Goal: Task Accomplishment & Management: Use online tool/utility

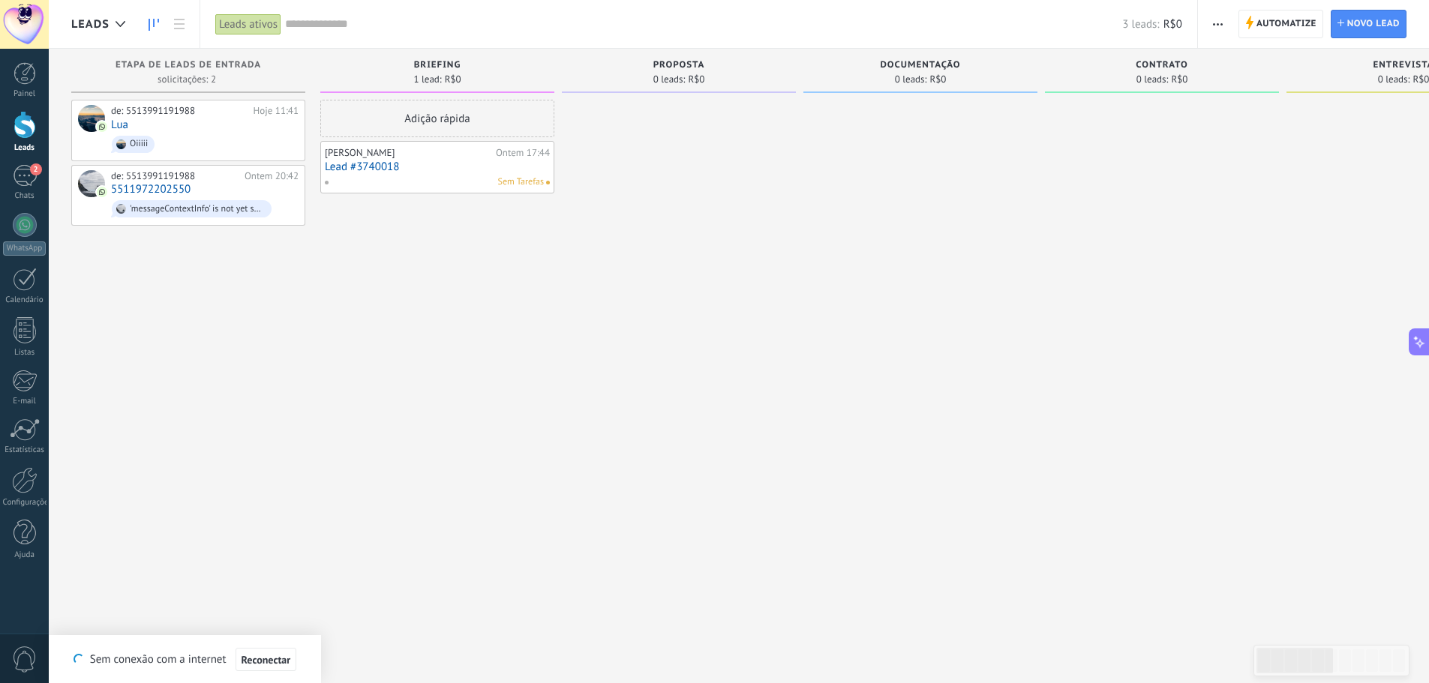
scroll to position [14, 0]
click at [1246, 25] on use at bounding box center [1249, 22] width 7 height 13
click at [1257, 22] on span "Automatize" at bounding box center [1286, 23] width 60 height 27
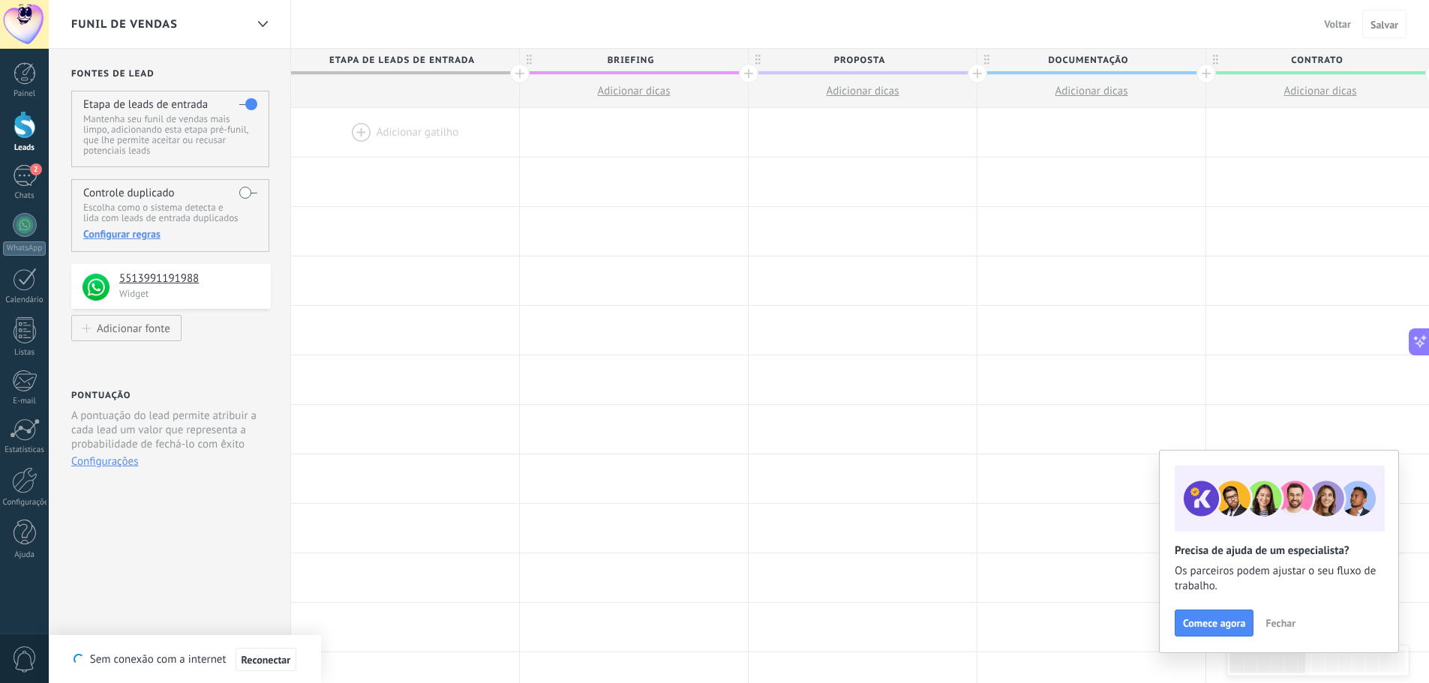
click at [527, 75] on div at bounding box center [519, 73] width 19 height 19
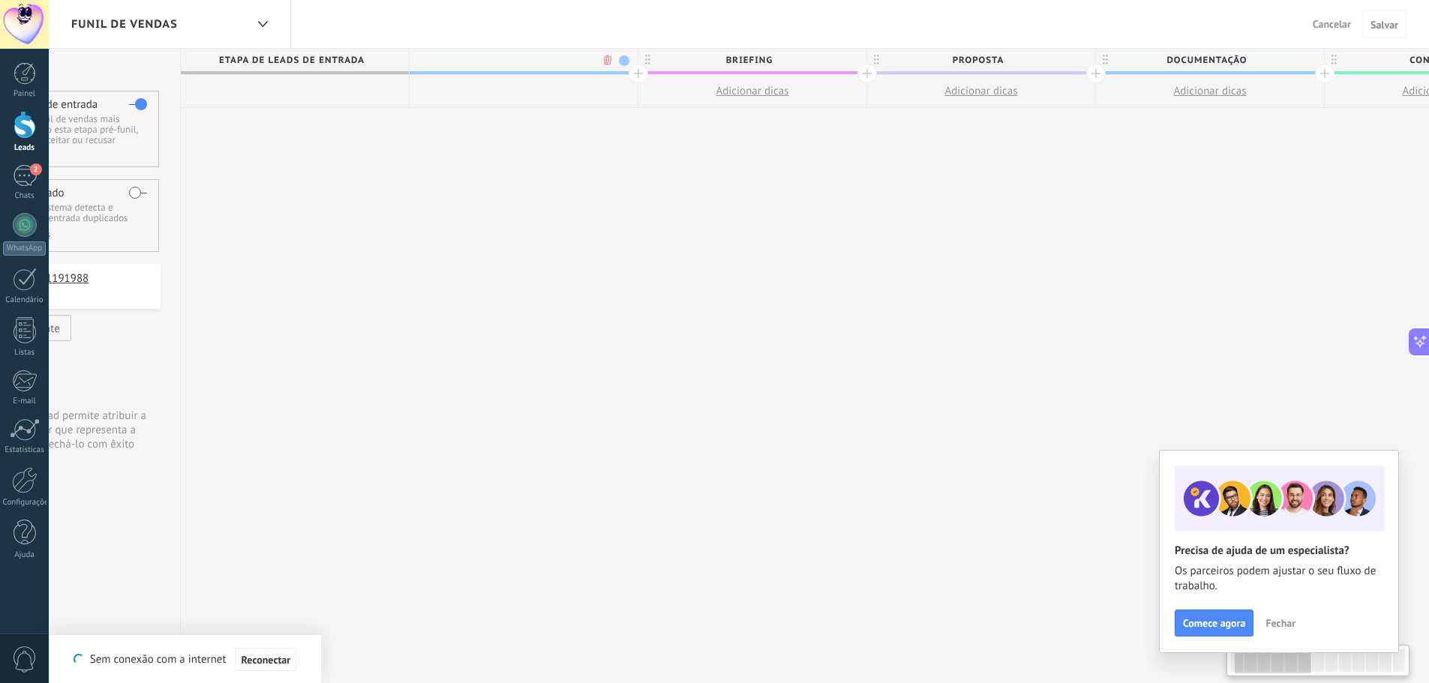
scroll to position [0, 111]
type input "**********"
click at [1386, 30] on span "Salvar" at bounding box center [1384, 24] width 28 height 10
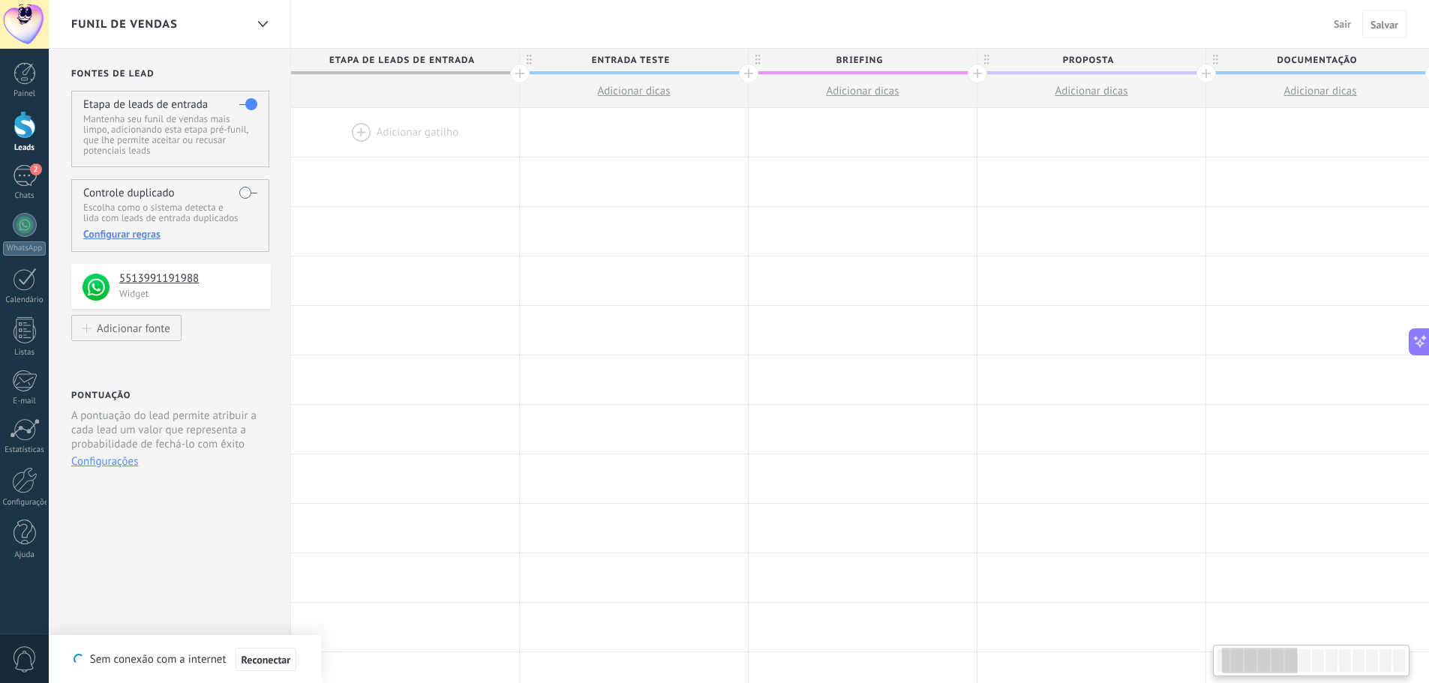
scroll to position [0, 111]
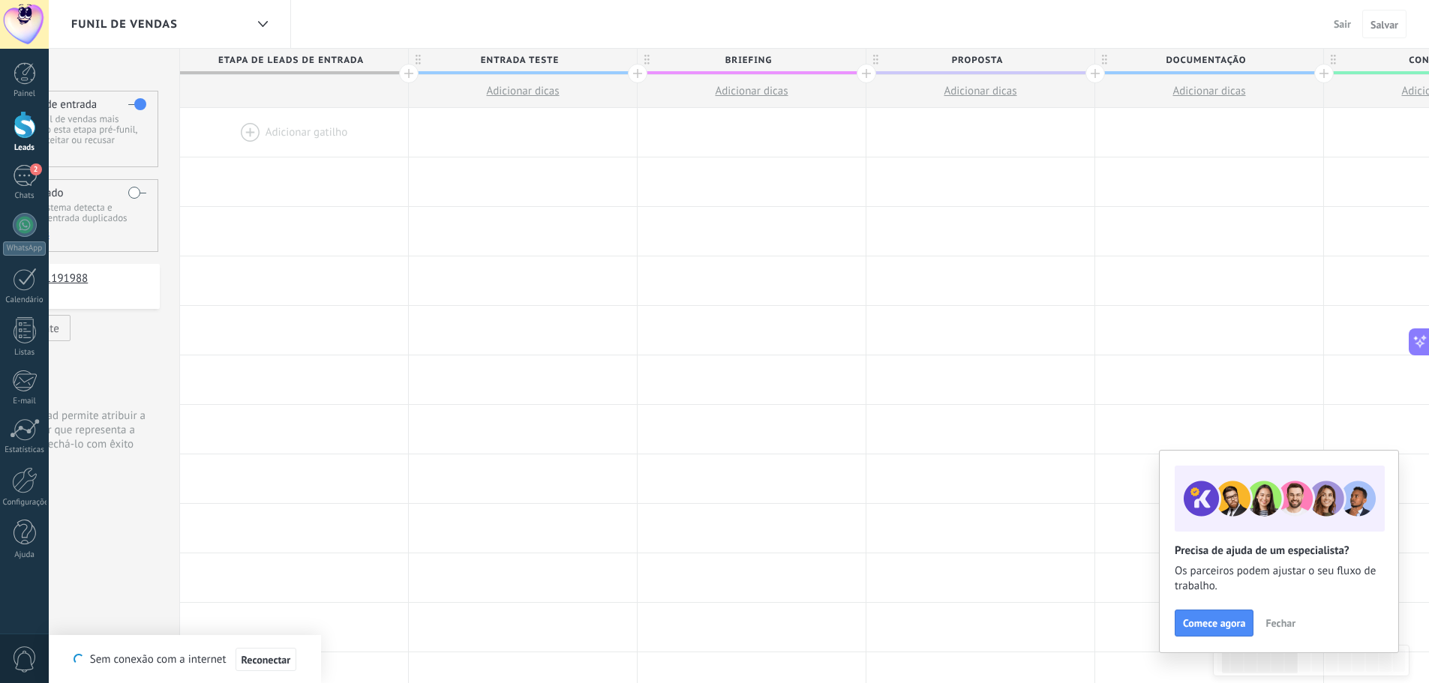
click at [1340, 25] on span "Sair" at bounding box center [1341, 23] width 17 height 13
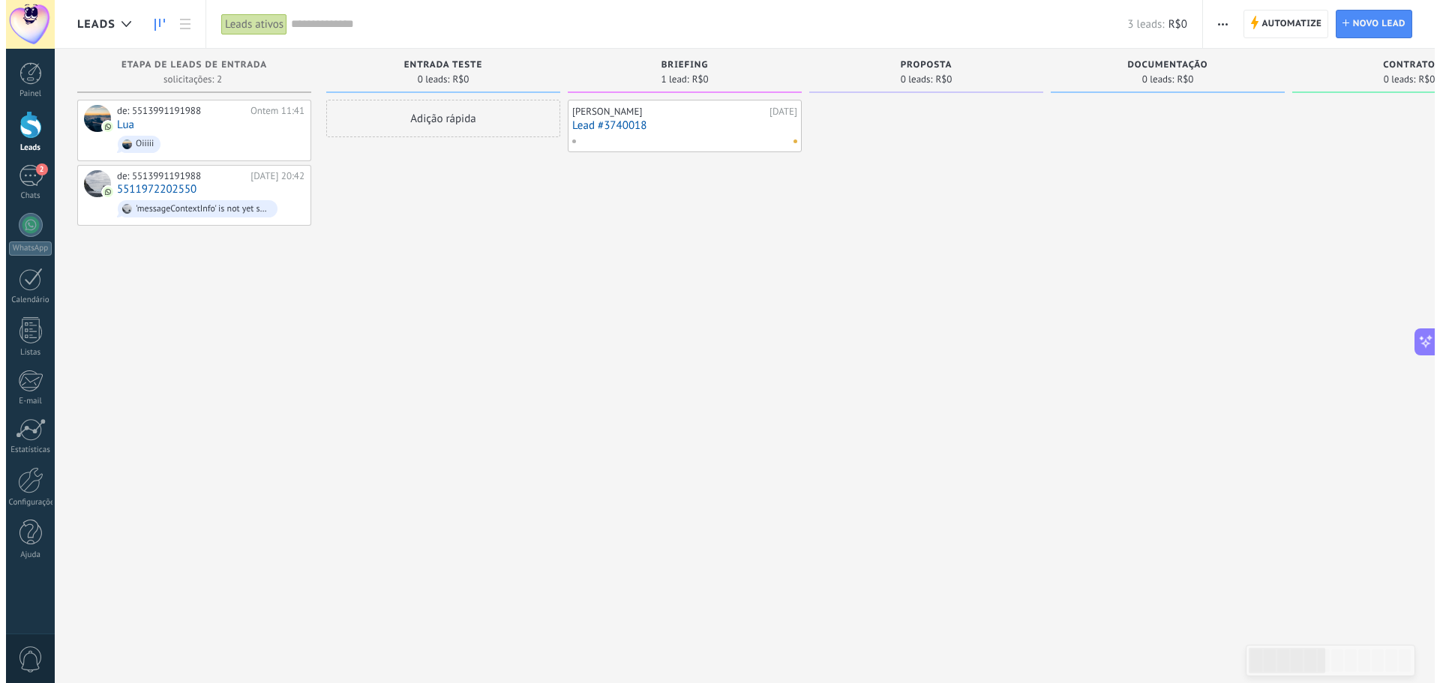
scroll to position [1953, 0]
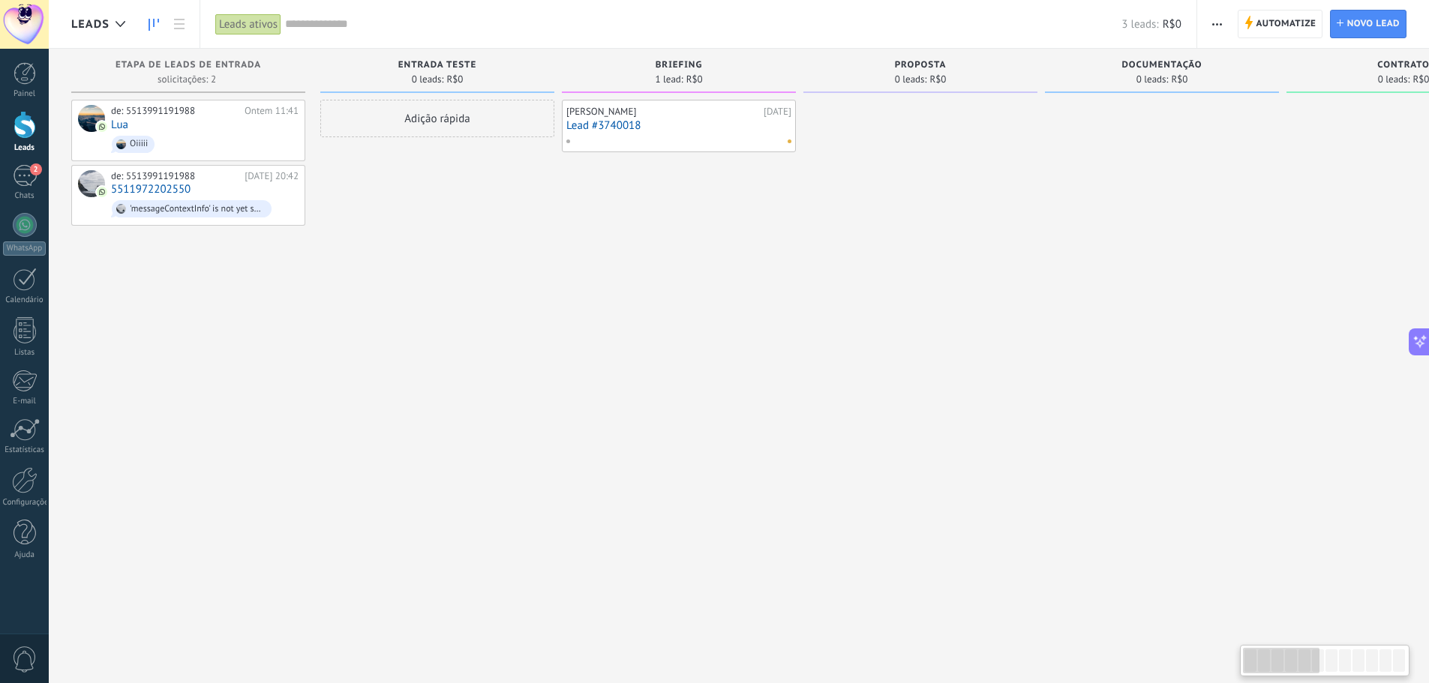
click at [679, 111] on div "[PERSON_NAME]" at bounding box center [662, 112] width 193 height 12
click at [681, 112] on div "[PERSON_NAME]" at bounding box center [662, 112] width 193 height 12
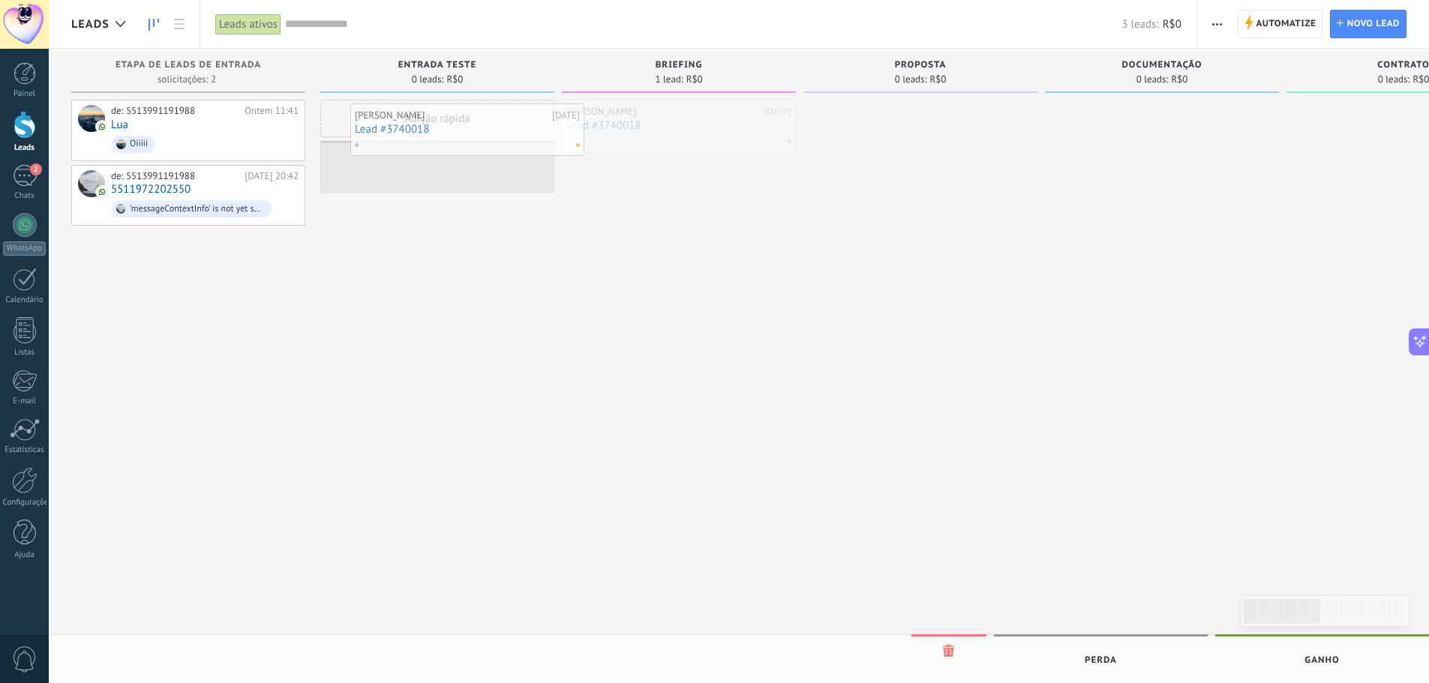
drag, startPoint x: 680, startPoint y: 117, endPoint x: 436, endPoint y: 118, distance: 243.7
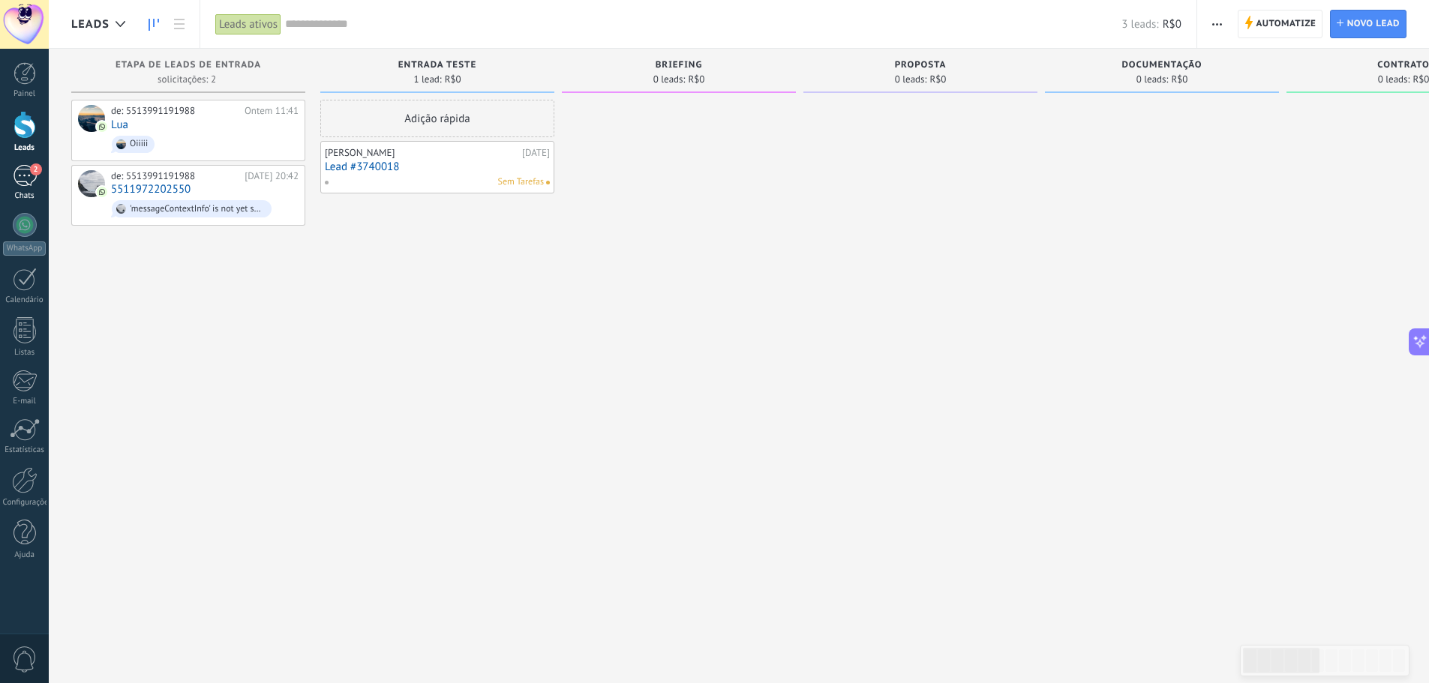
click at [31, 181] on div "2" at bounding box center [25, 176] width 24 height 22
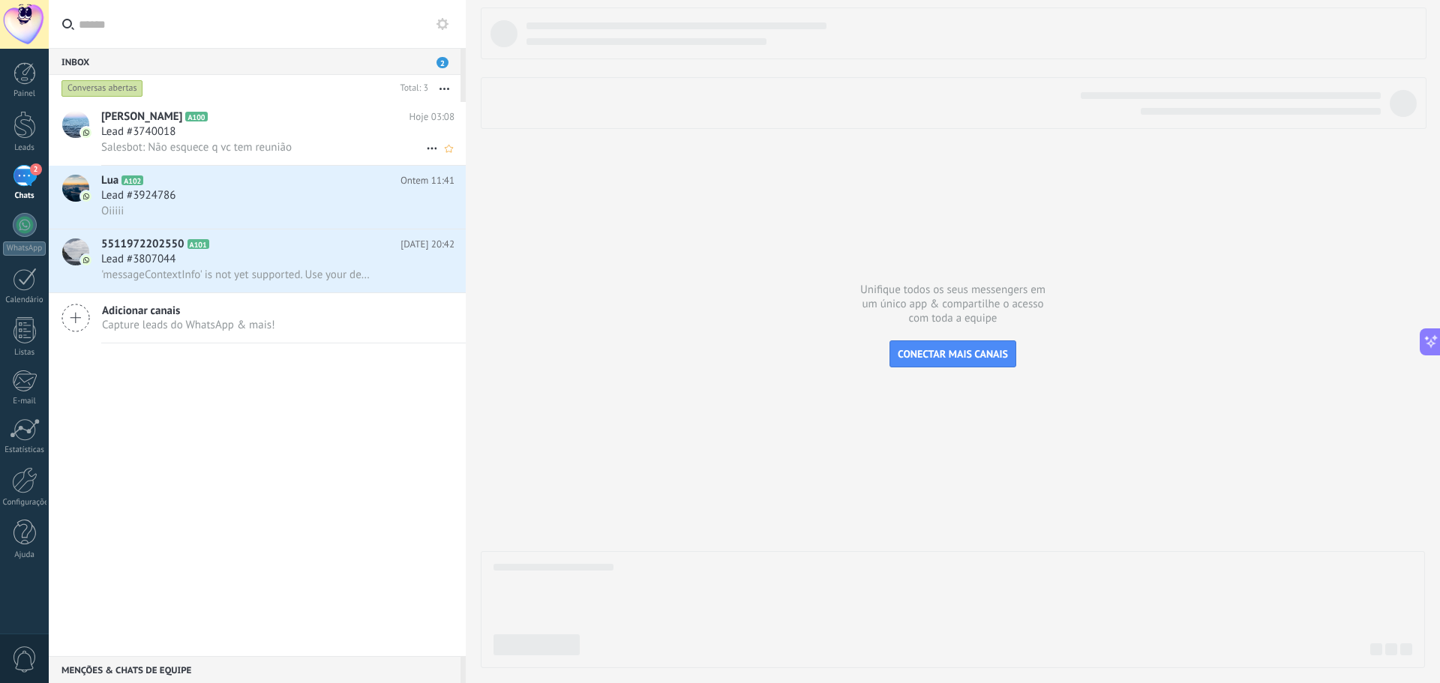
click at [243, 139] on div "Lead #3740018" at bounding box center [277, 131] width 353 height 15
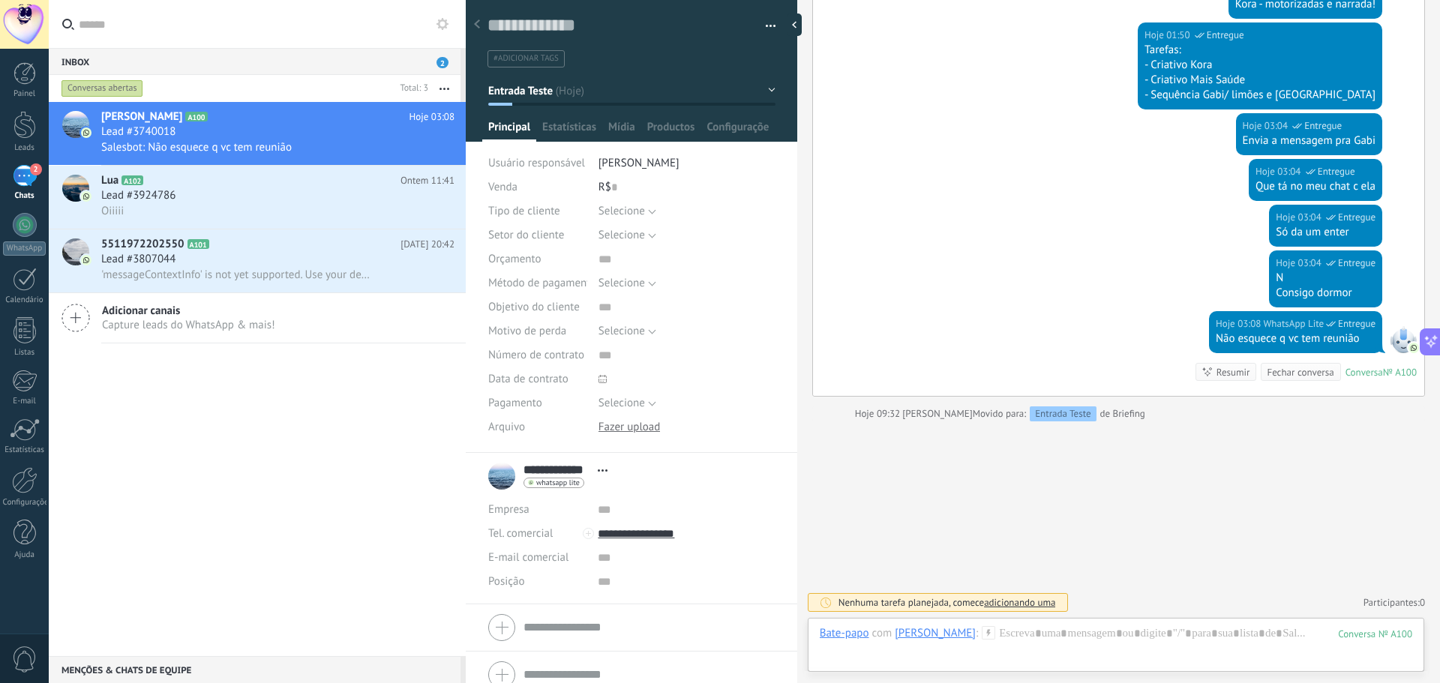
scroll to position [1978, 0]
click at [25, 481] on div at bounding box center [24, 480] width 25 height 26
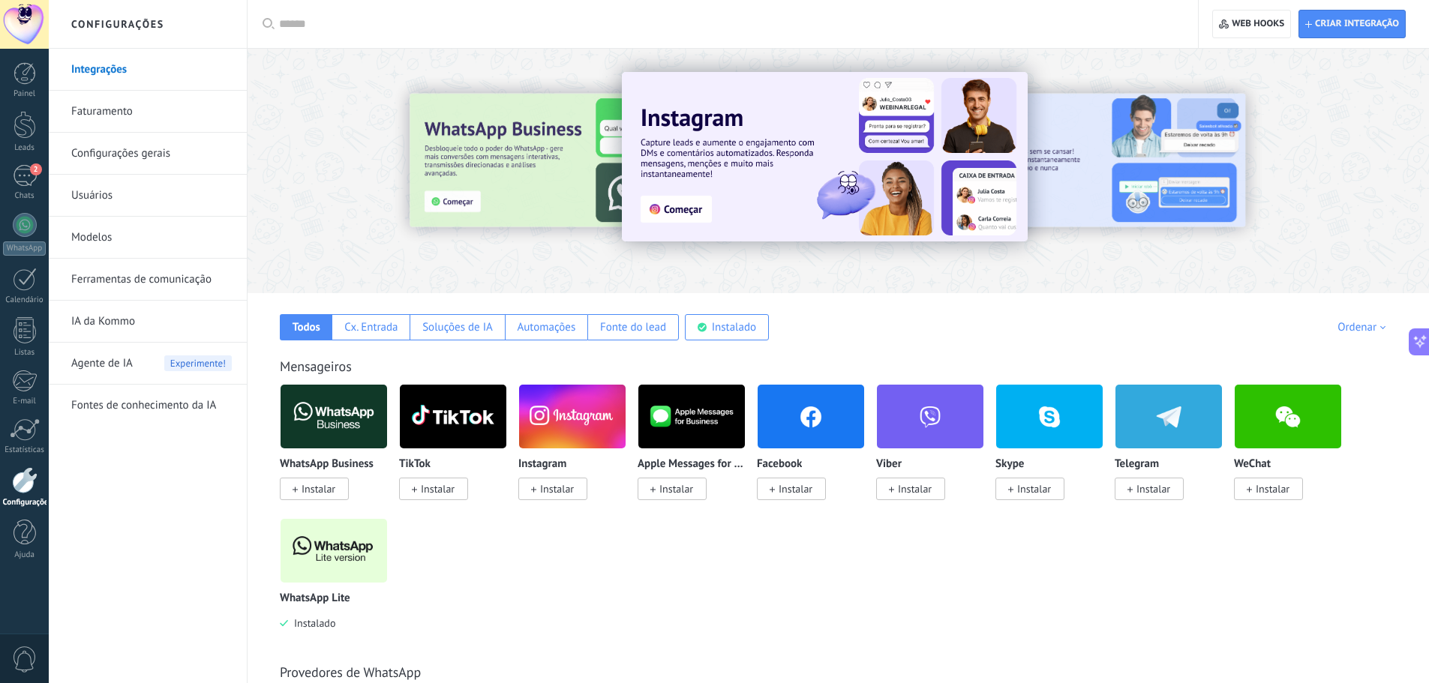
click at [140, 286] on link "Ferramentas de comunicação" at bounding box center [151, 280] width 160 height 42
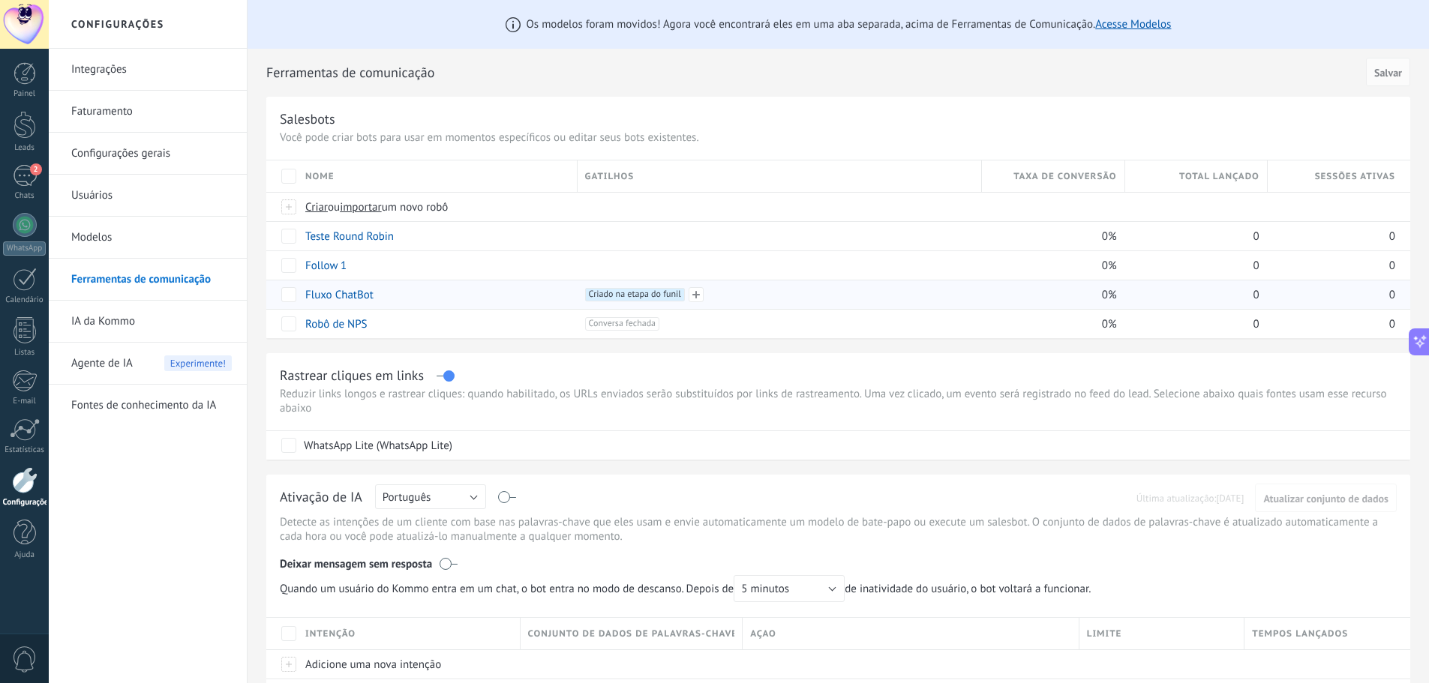
click at [646, 298] on span "Criado na etapa do funil +0" at bounding box center [635, 294] width 100 height 13
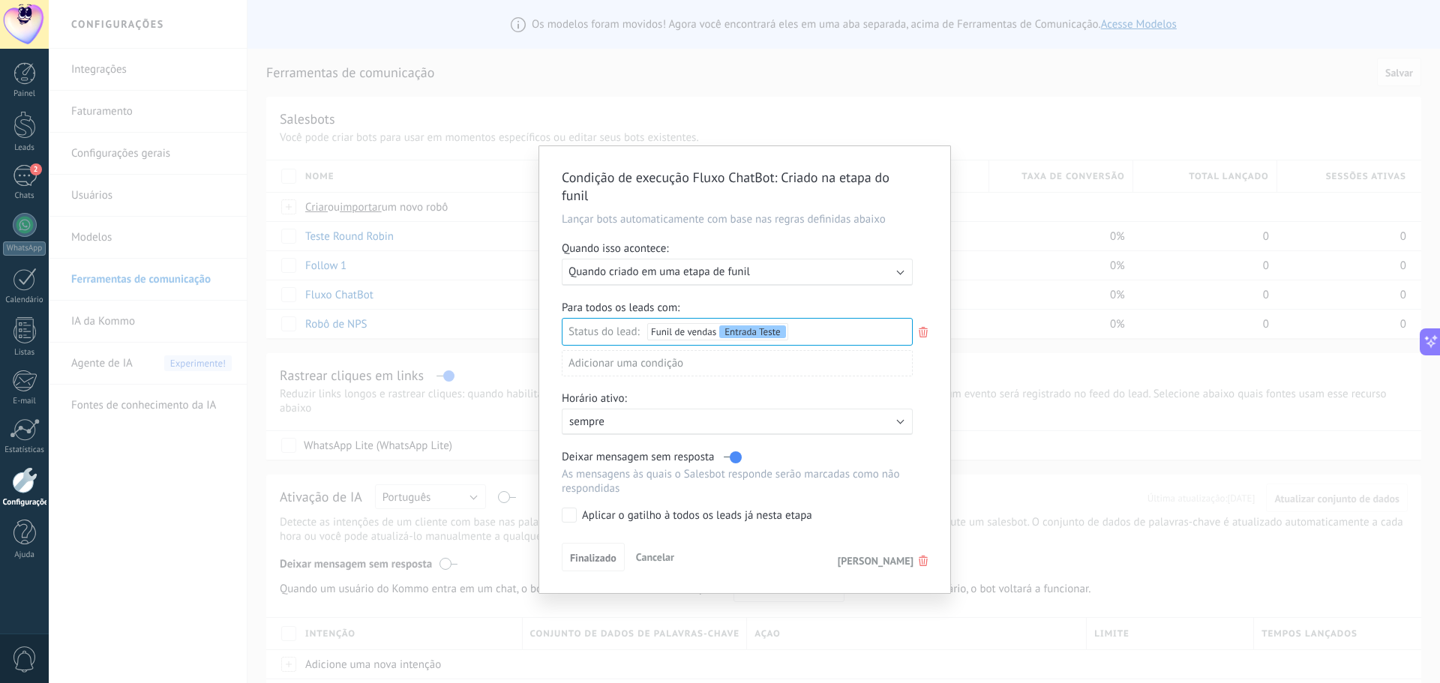
click at [646, 269] on span "Quando criado em uma etapa de funil" at bounding box center [658, 272] width 181 height 14
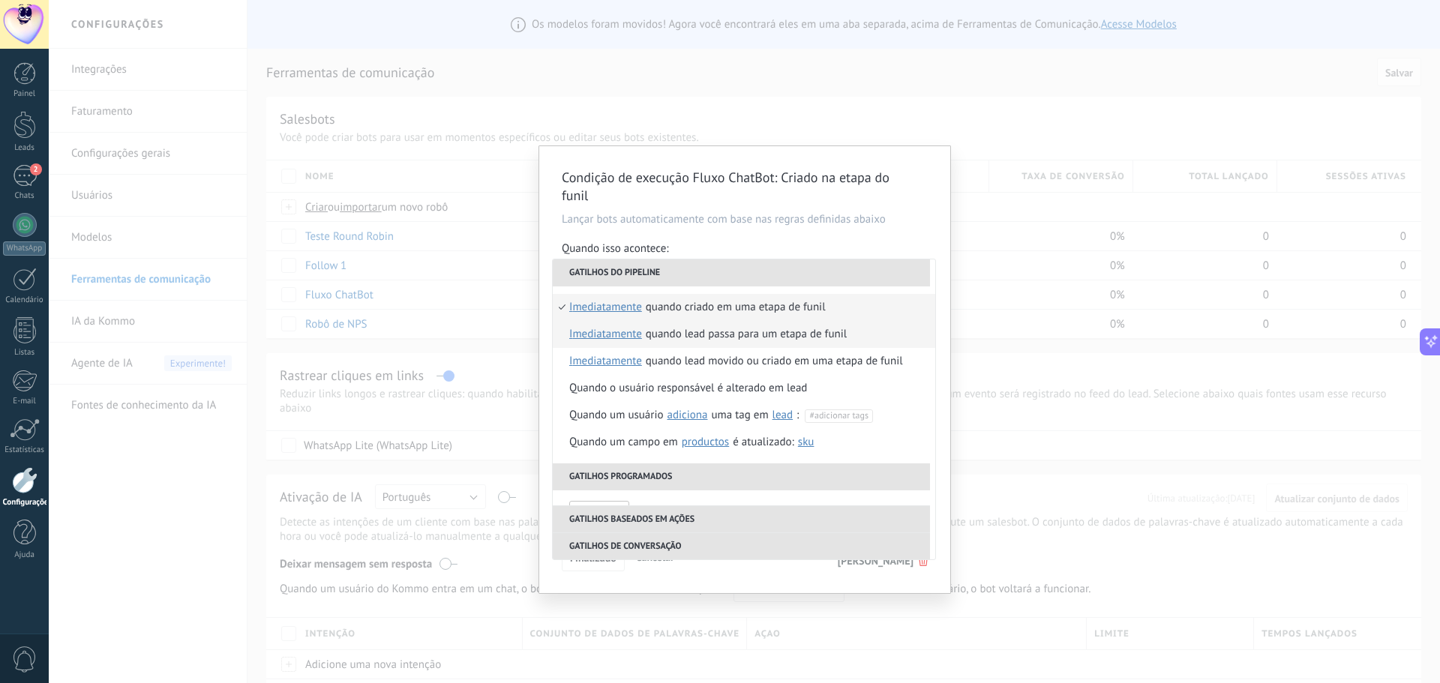
click at [703, 335] on div "Quando lead passa para um etapa de funil" at bounding box center [746, 334] width 201 height 27
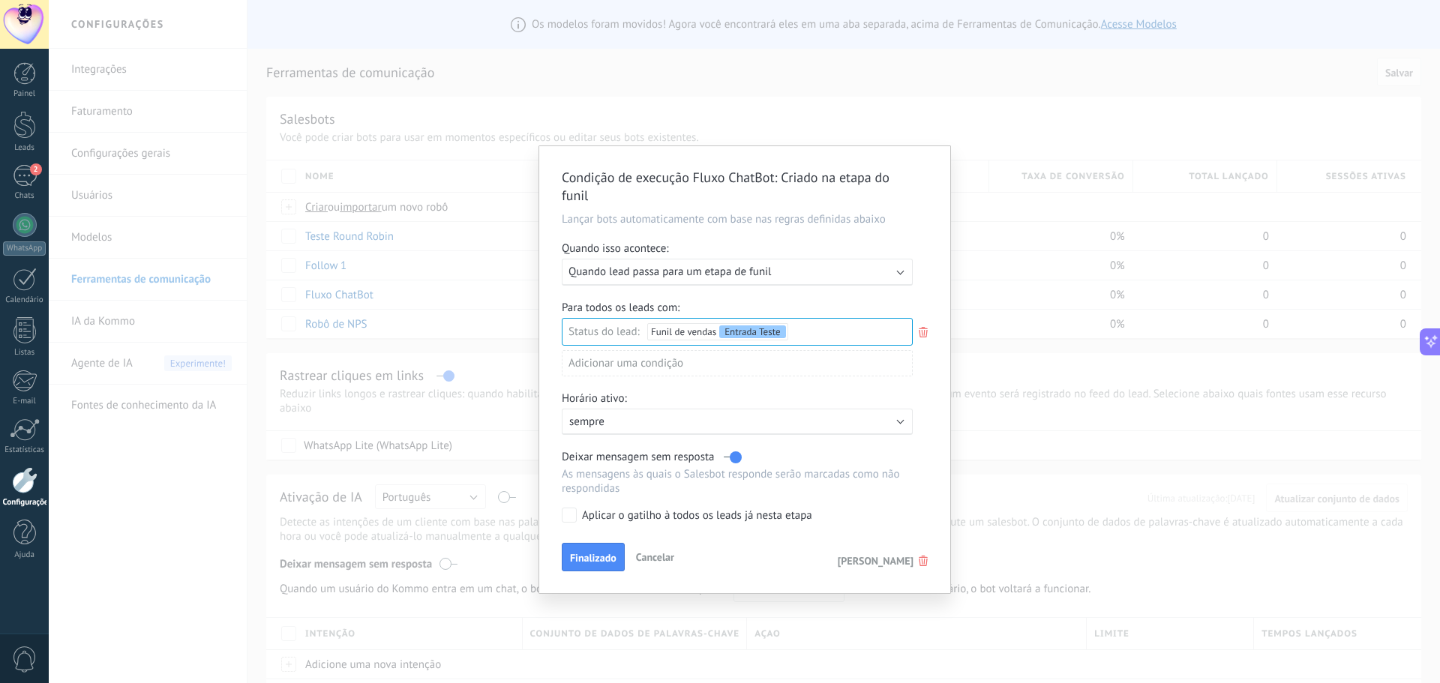
click at [778, 273] on div "Executar: Quando lead passa para um etapa de funil" at bounding box center [730, 272] width 325 height 14
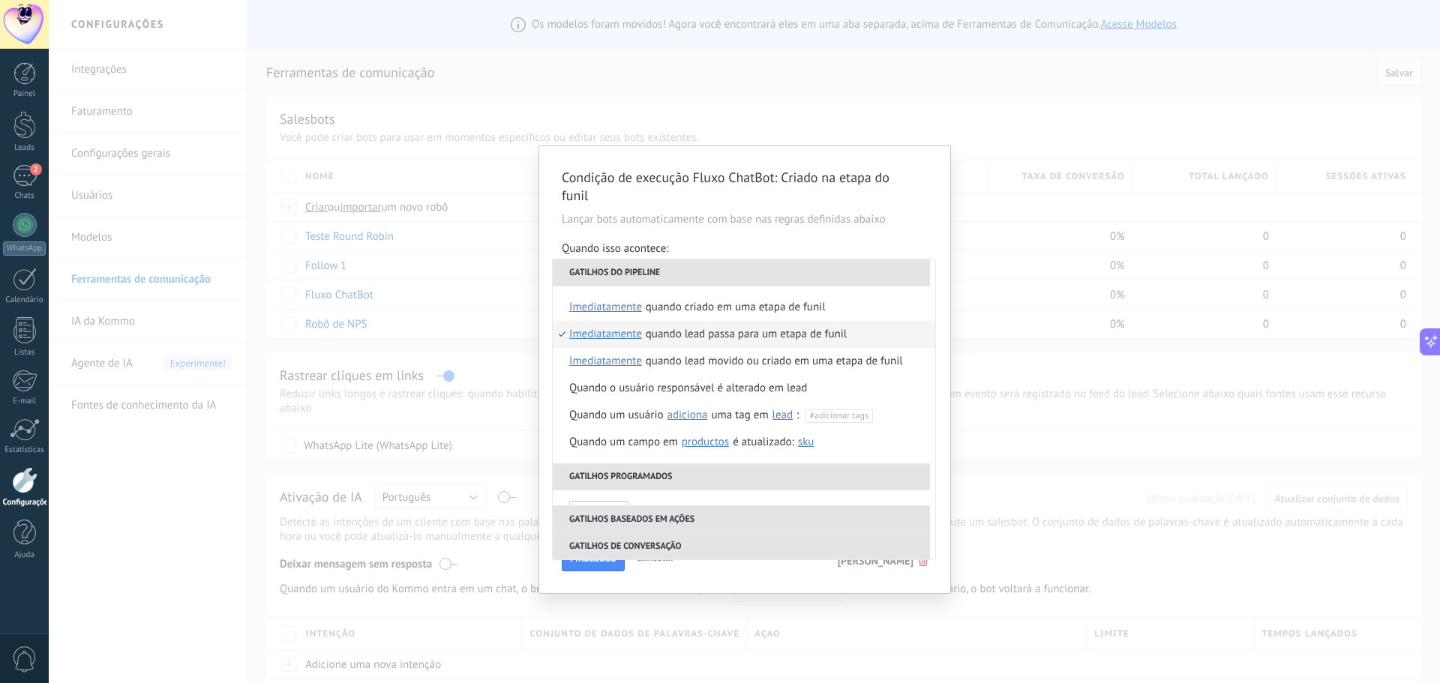
click at [942, 287] on div "Condição de execução Fluxo ChatBot : Criado na etapa do funil Lançar bots autom…" at bounding box center [744, 369] width 411 height 447
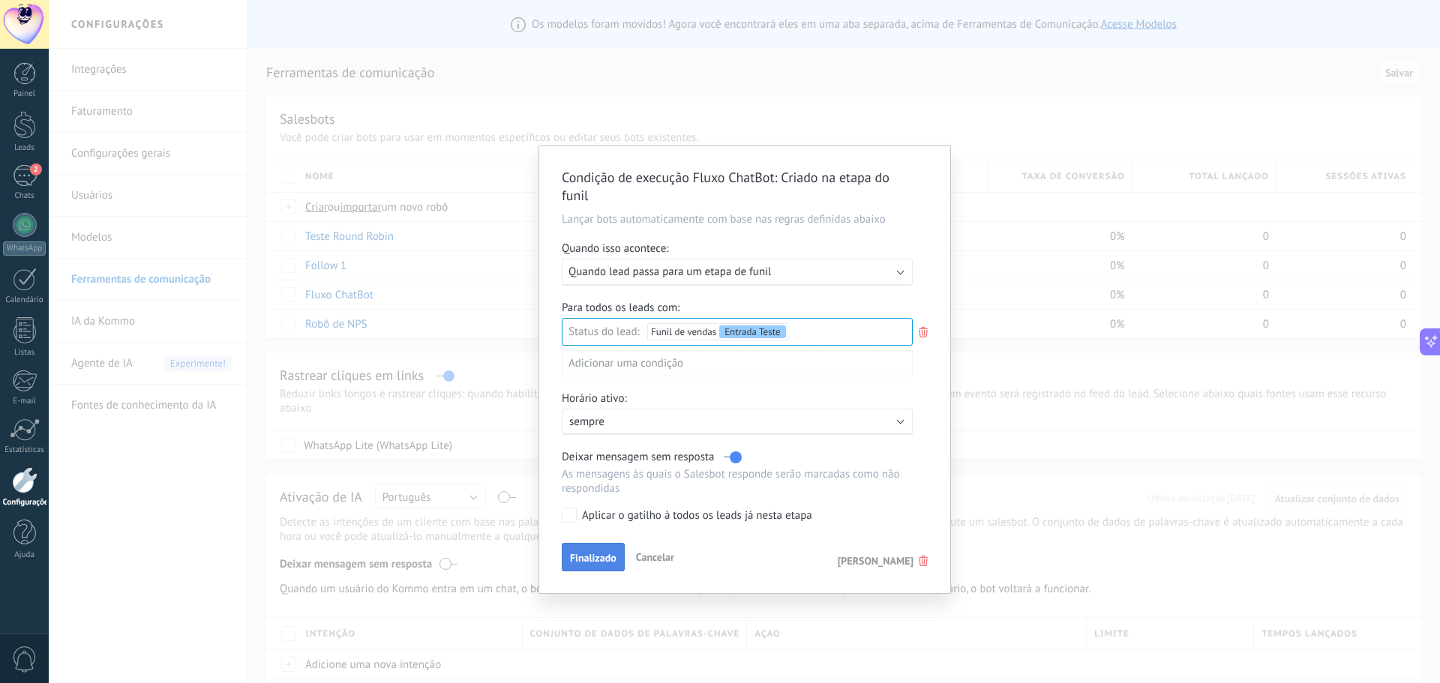
click at [588, 559] on span "Finalizado" at bounding box center [593, 558] width 46 height 10
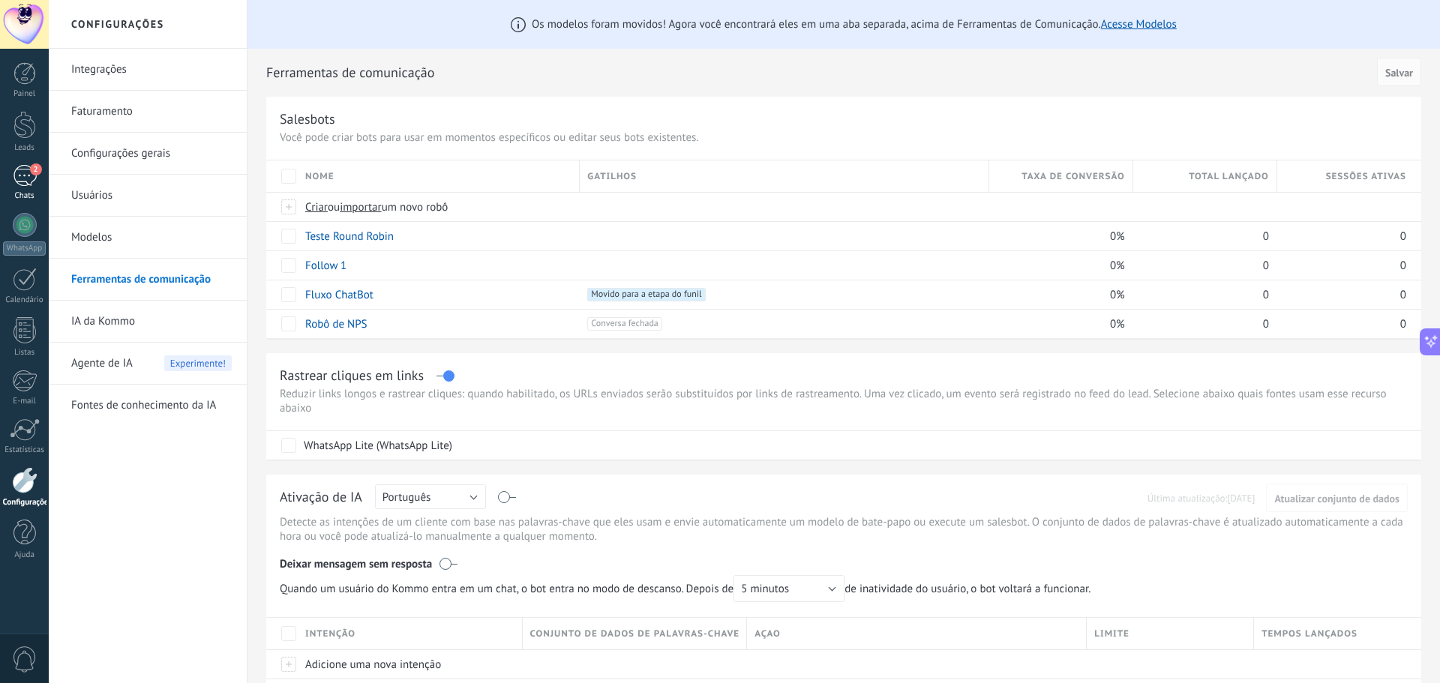
click at [24, 173] on div "2" at bounding box center [25, 176] width 24 height 22
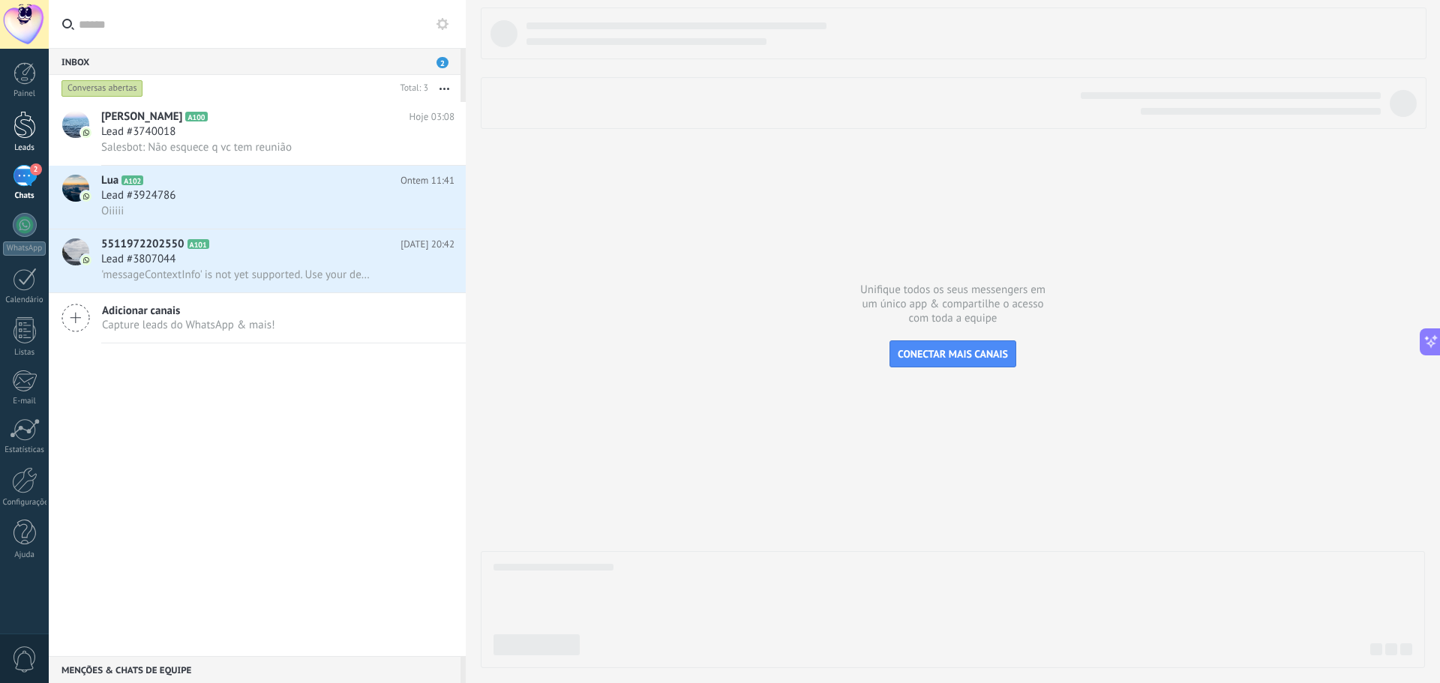
click at [19, 124] on div at bounding box center [24, 125] width 22 height 28
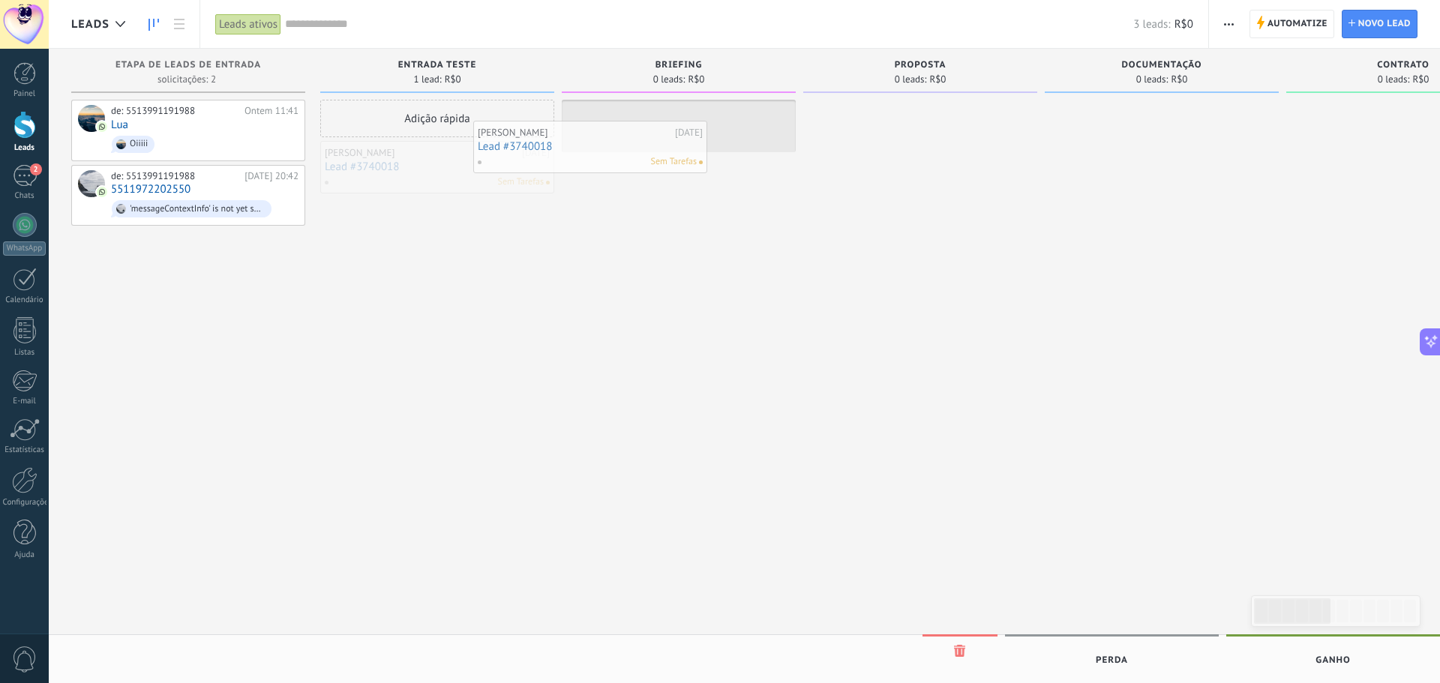
drag, startPoint x: 454, startPoint y: 173, endPoint x: 691, endPoint y: 130, distance: 240.9
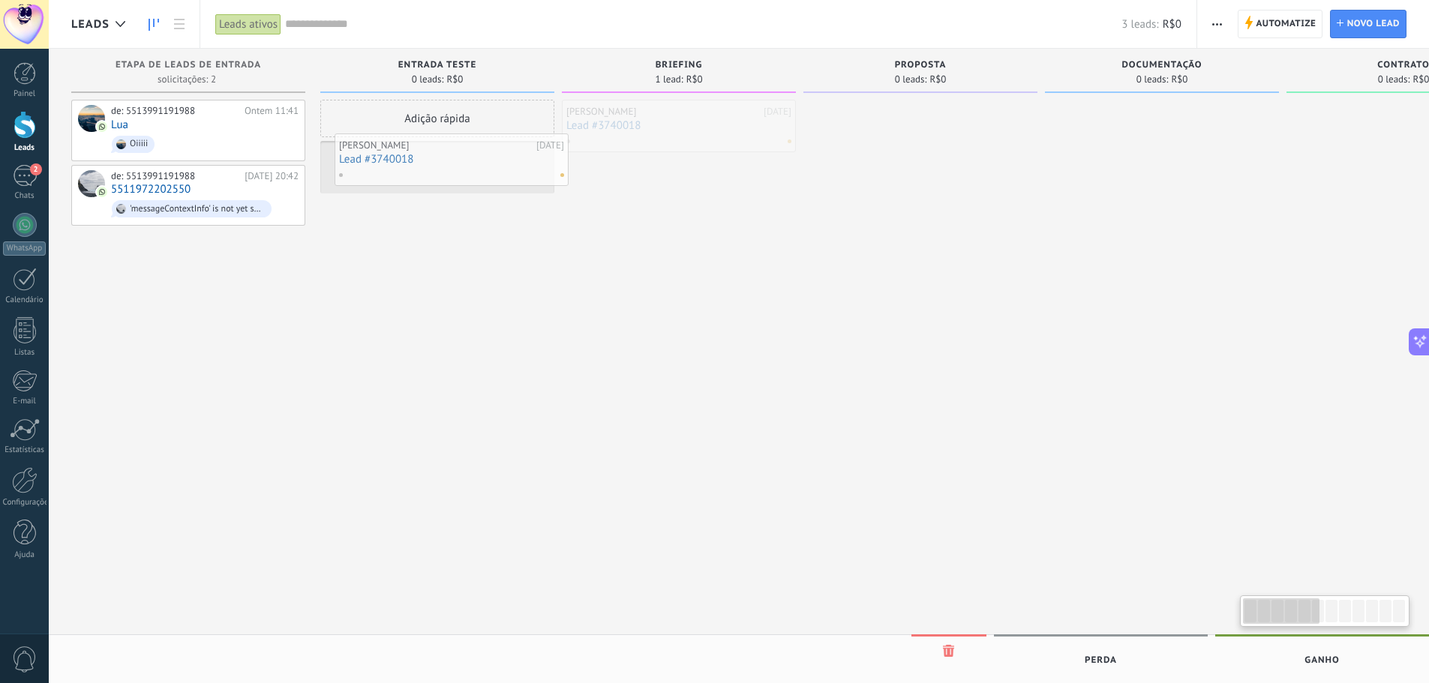
drag, startPoint x: 652, startPoint y: 131, endPoint x: 465, endPoint y: 151, distance: 187.7
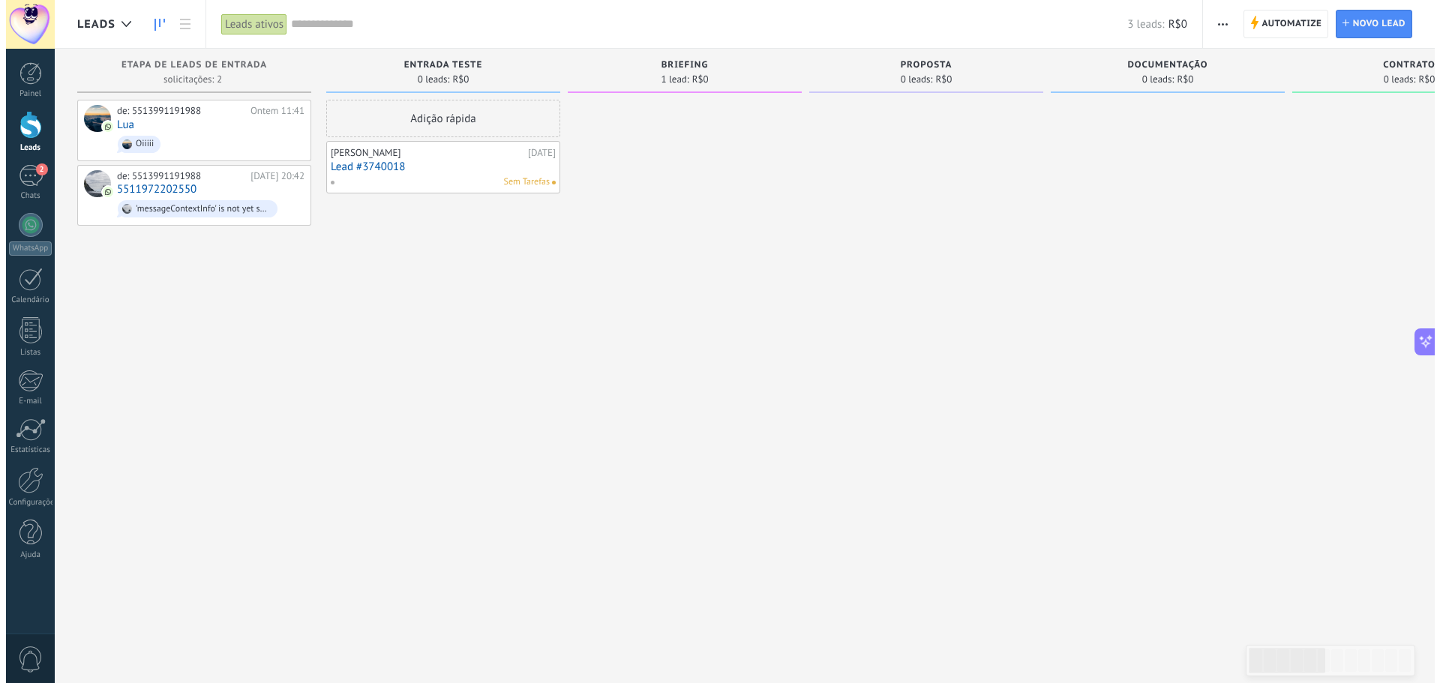
scroll to position [1953, 0]
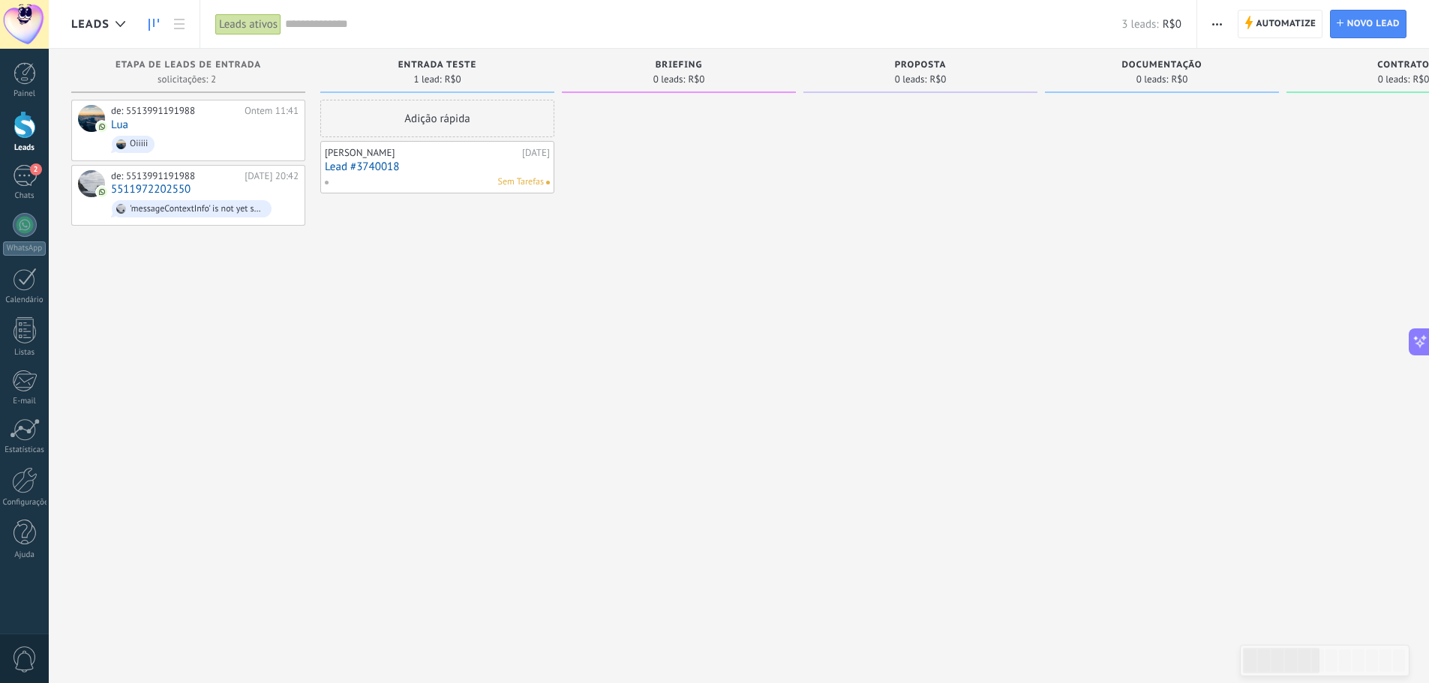
click at [439, 160] on link "Lead #3740018" at bounding box center [437, 166] width 225 height 13
click at [448, 167] on link "Lead #3740018" at bounding box center [437, 166] width 225 height 13
click at [439, 156] on div "[PERSON_NAME]" at bounding box center [421, 153] width 193 height 12
click at [434, 162] on link "Lead #3740018" at bounding box center [437, 166] width 225 height 13
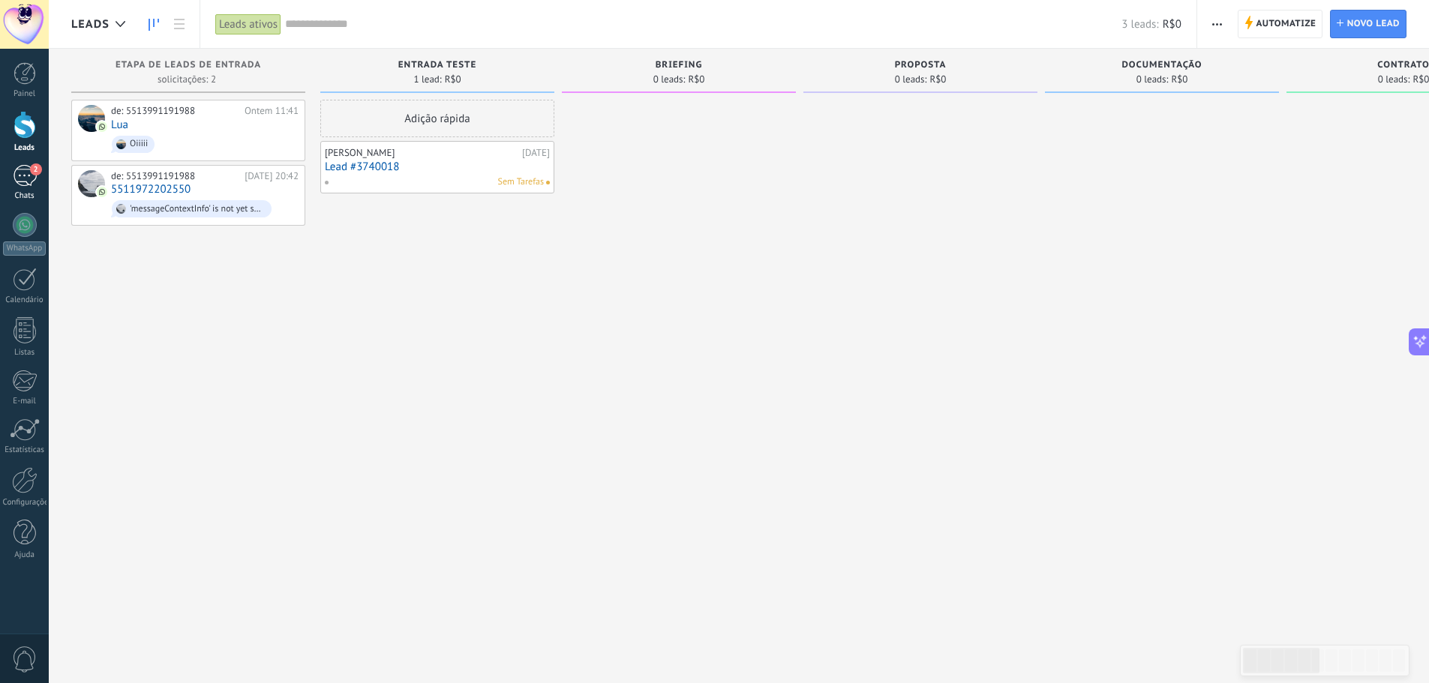
click at [32, 184] on div "2" at bounding box center [25, 176] width 24 height 22
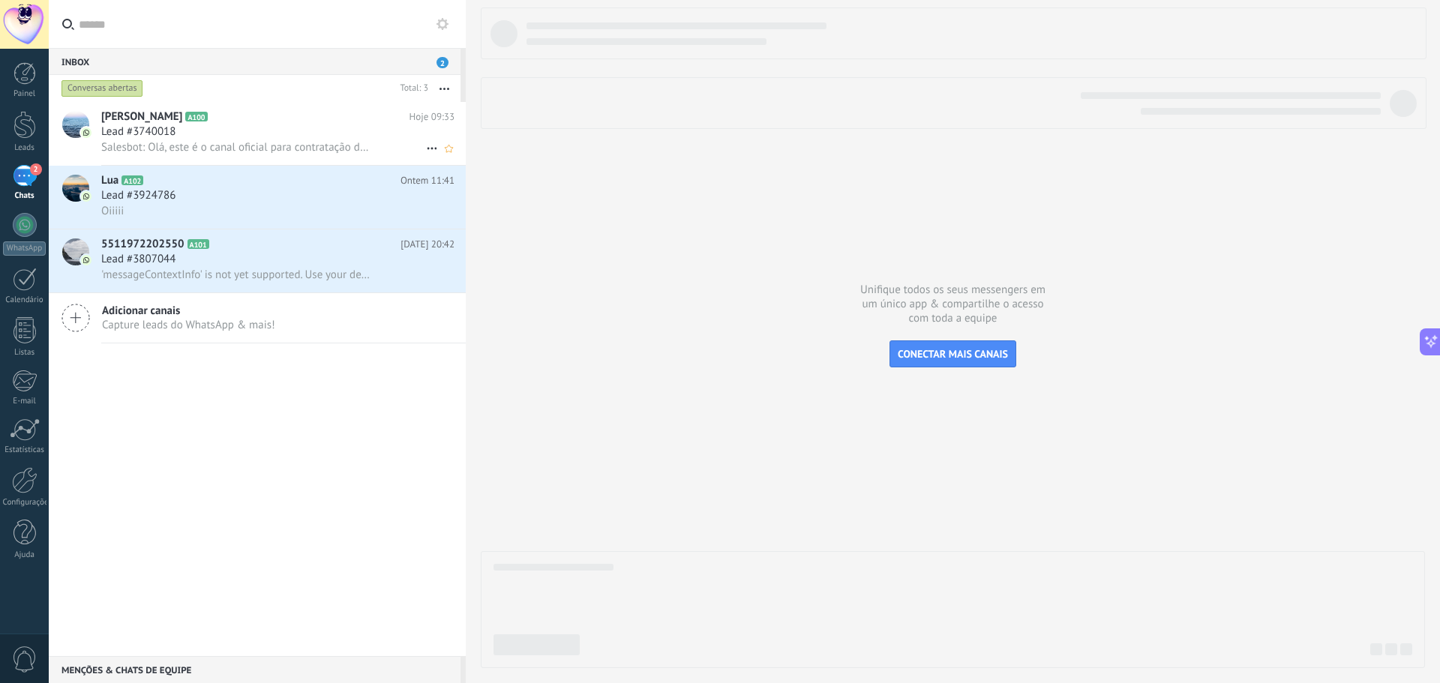
click at [218, 145] on span "Salesbot: Olá, este é o canal oficial para contratação de planos de saúde da Ma…" at bounding box center [236, 147] width 271 height 14
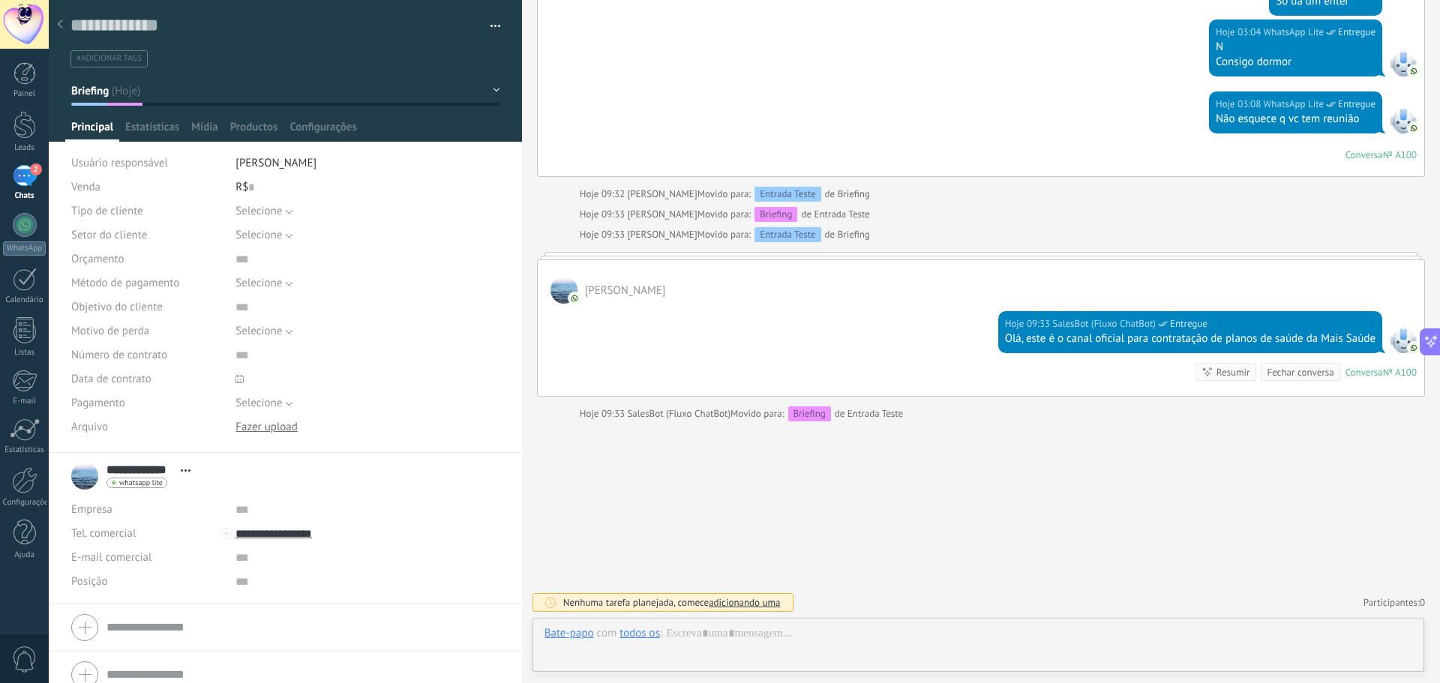
scroll to position [2199, 0]
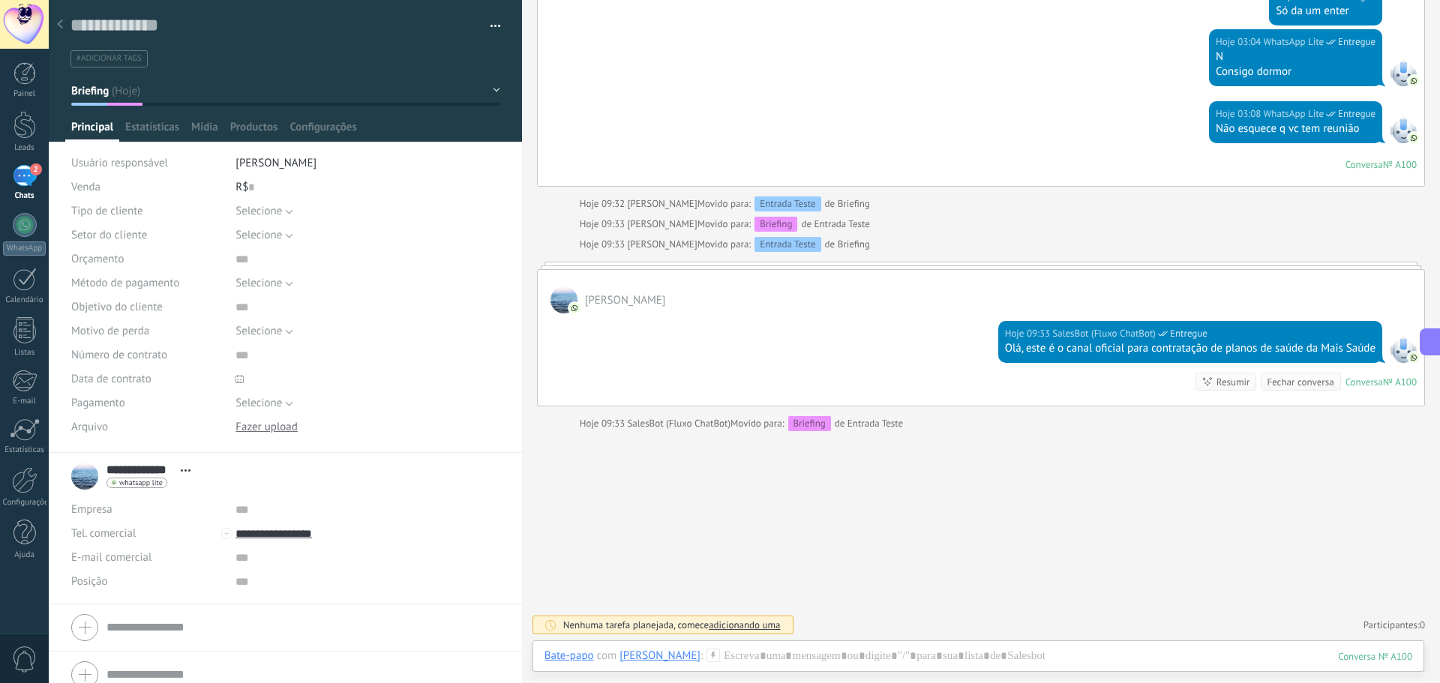
click at [55, 30] on div at bounding box center [59, 24] width 21 height 29
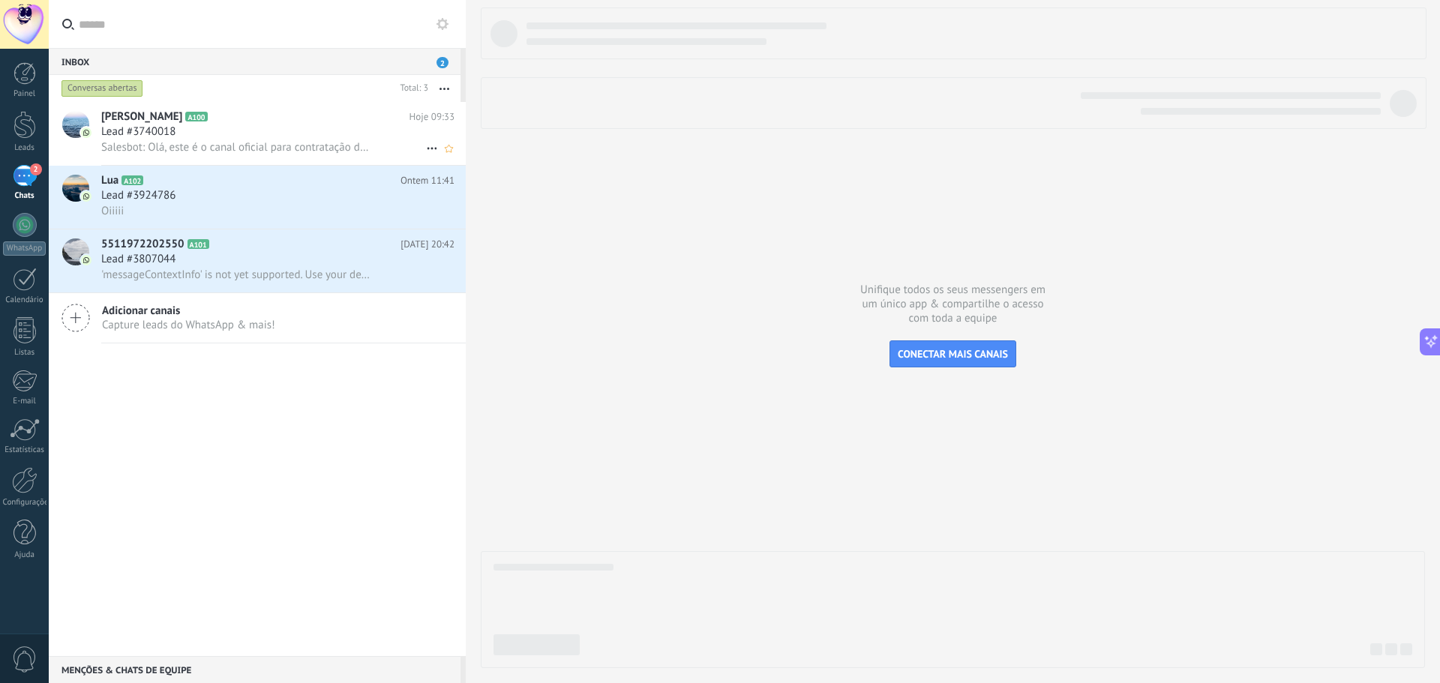
click at [232, 142] on span "Salesbot: Olá, este é o canal oficial para contratação de planos de saúde da Ma…" at bounding box center [236, 147] width 271 height 14
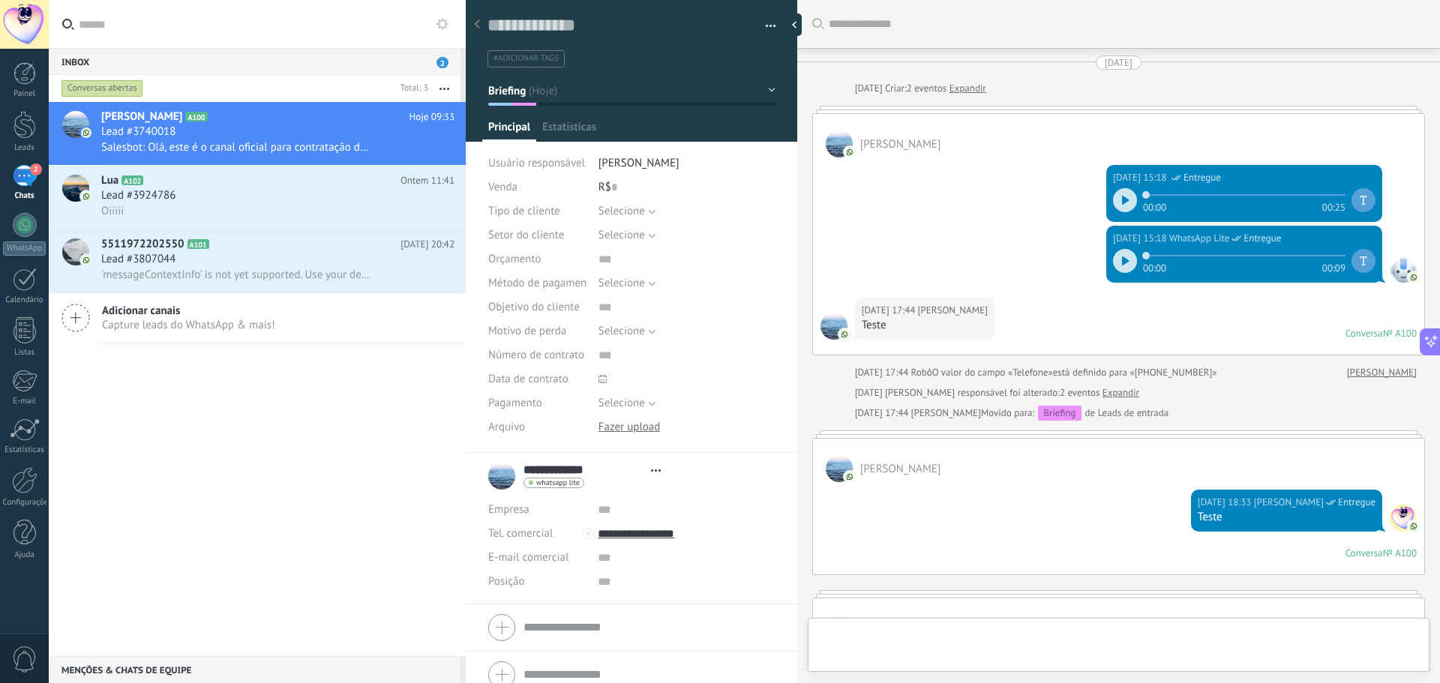
type textarea "**********"
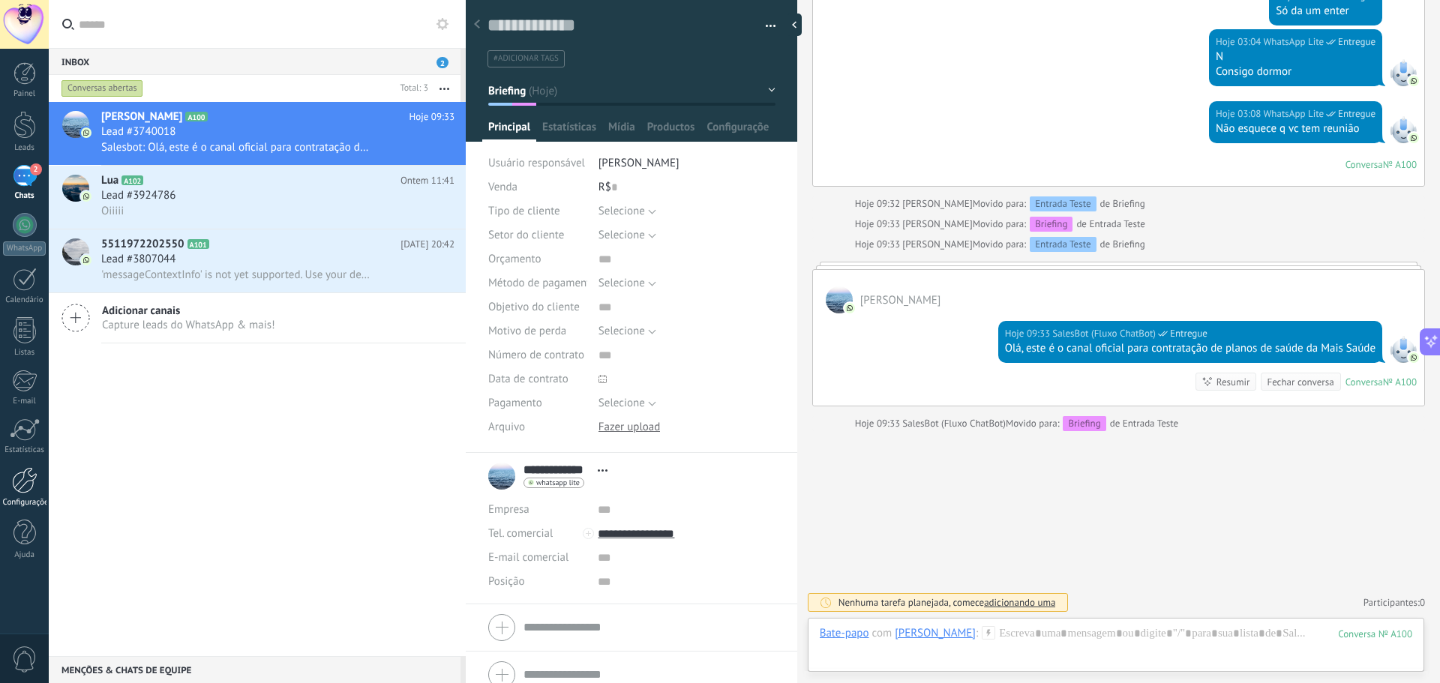
click at [24, 486] on div at bounding box center [24, 480] width 25 height 26
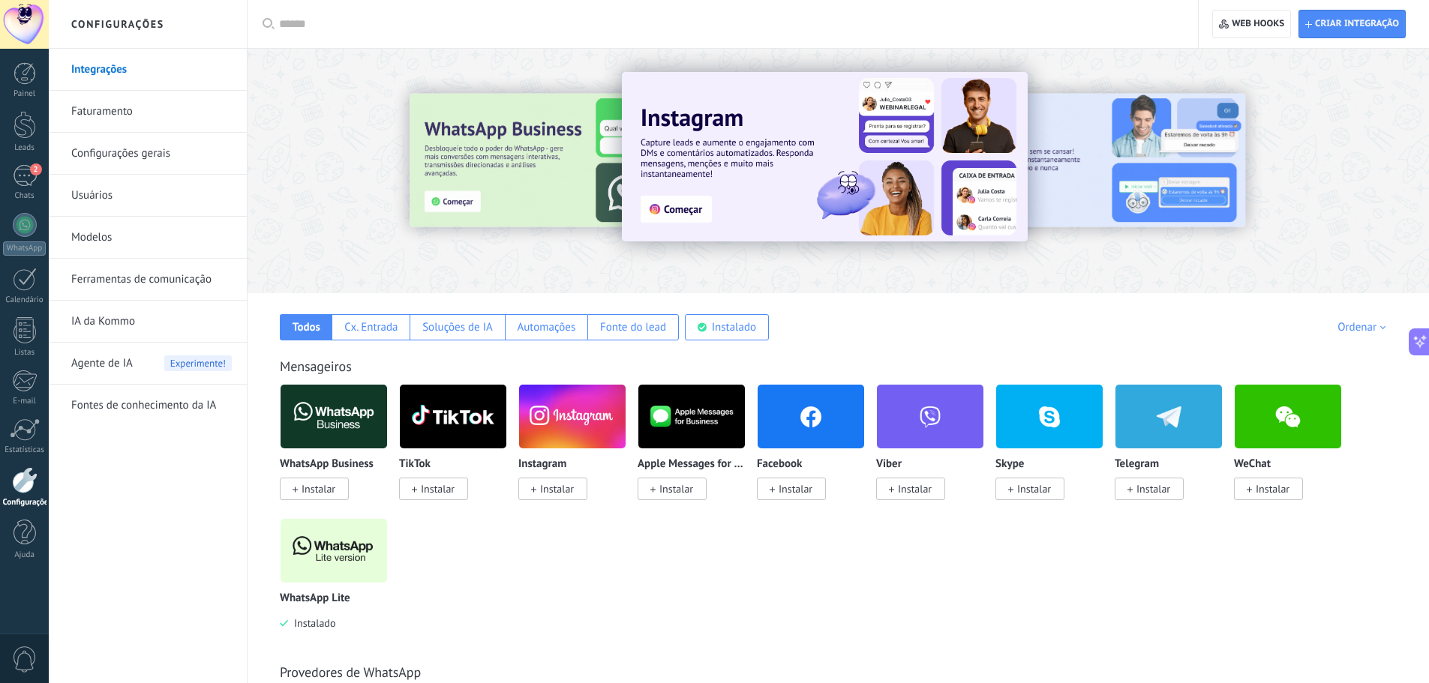
click at [112, 282] on link "Ferramentas de comunicação" at bounding box center [151, 280] width 160 height 42
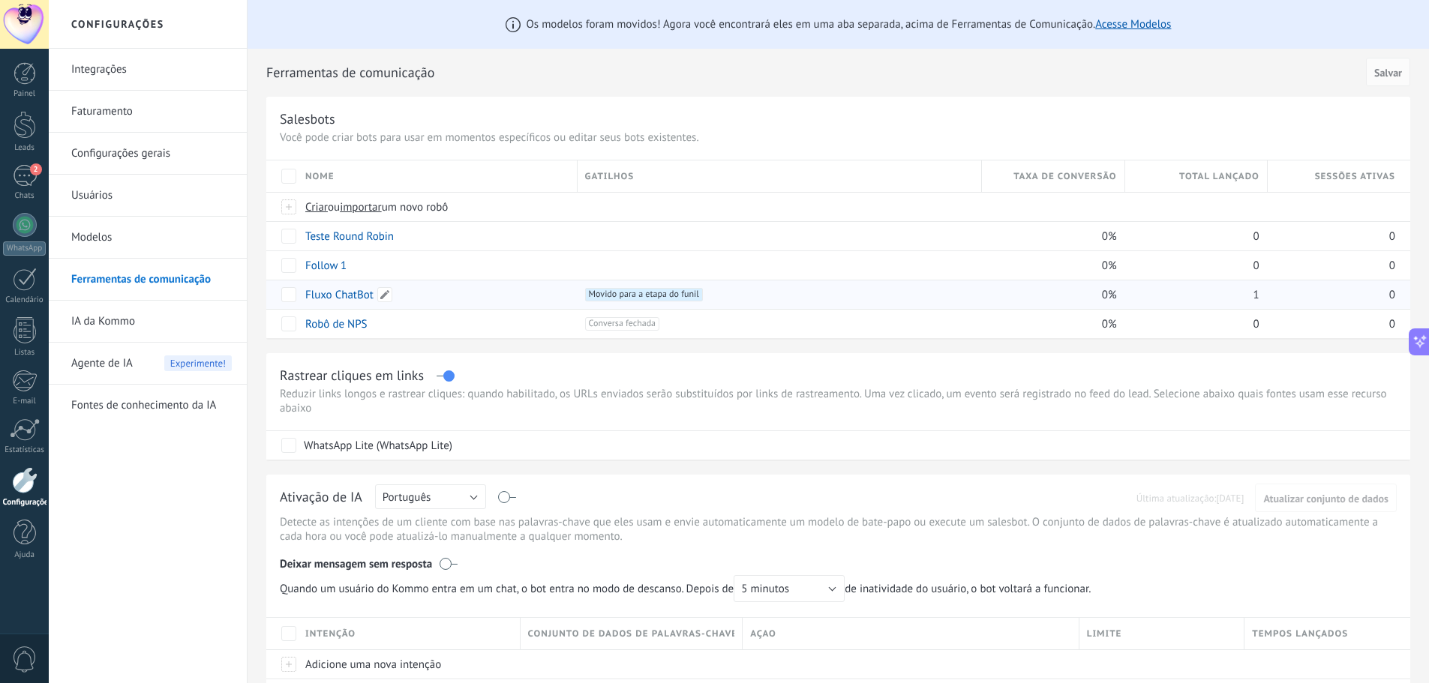
click at [315, 298] on link "Fluxo ChatBot" at bounding box center [339, 295] width 68 height 14
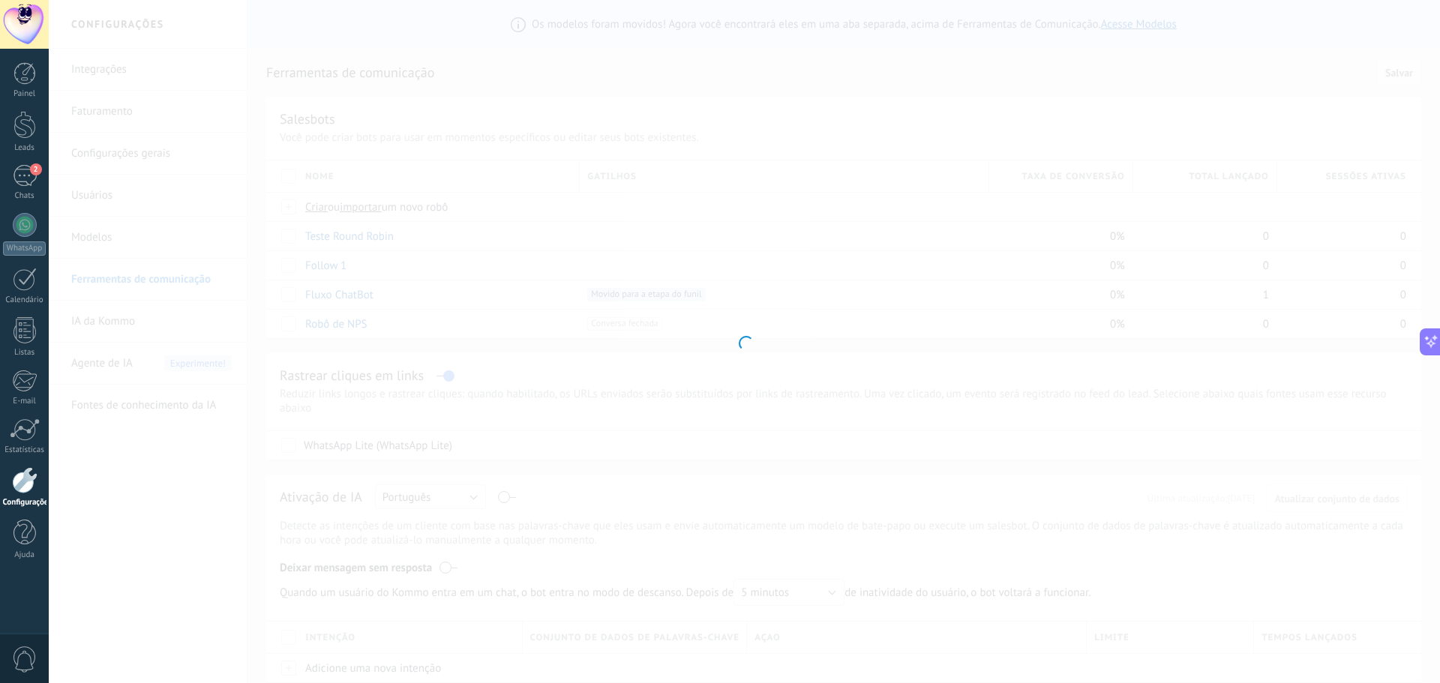
type input "**********"
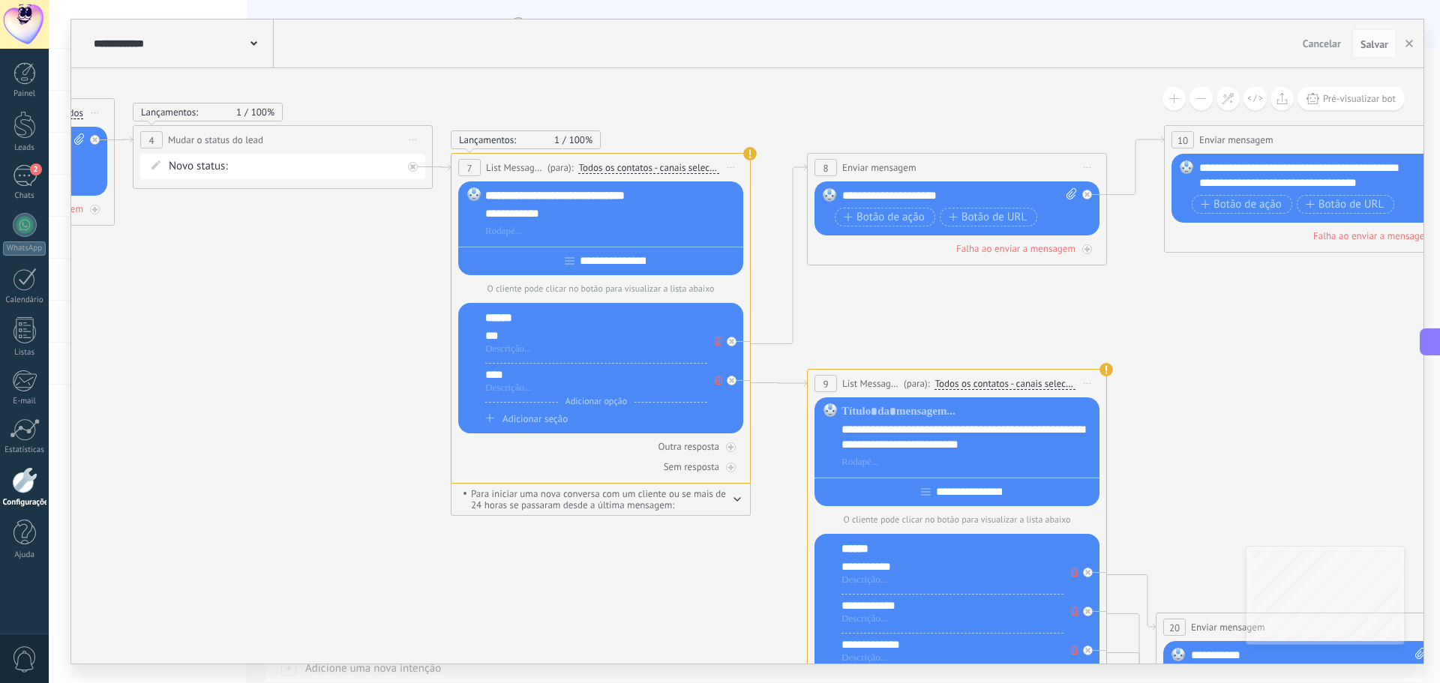
drag, startPoint x: 933, startPoint y: 420, endPoint x: 189, endPoint y: 288, distance: 755.5
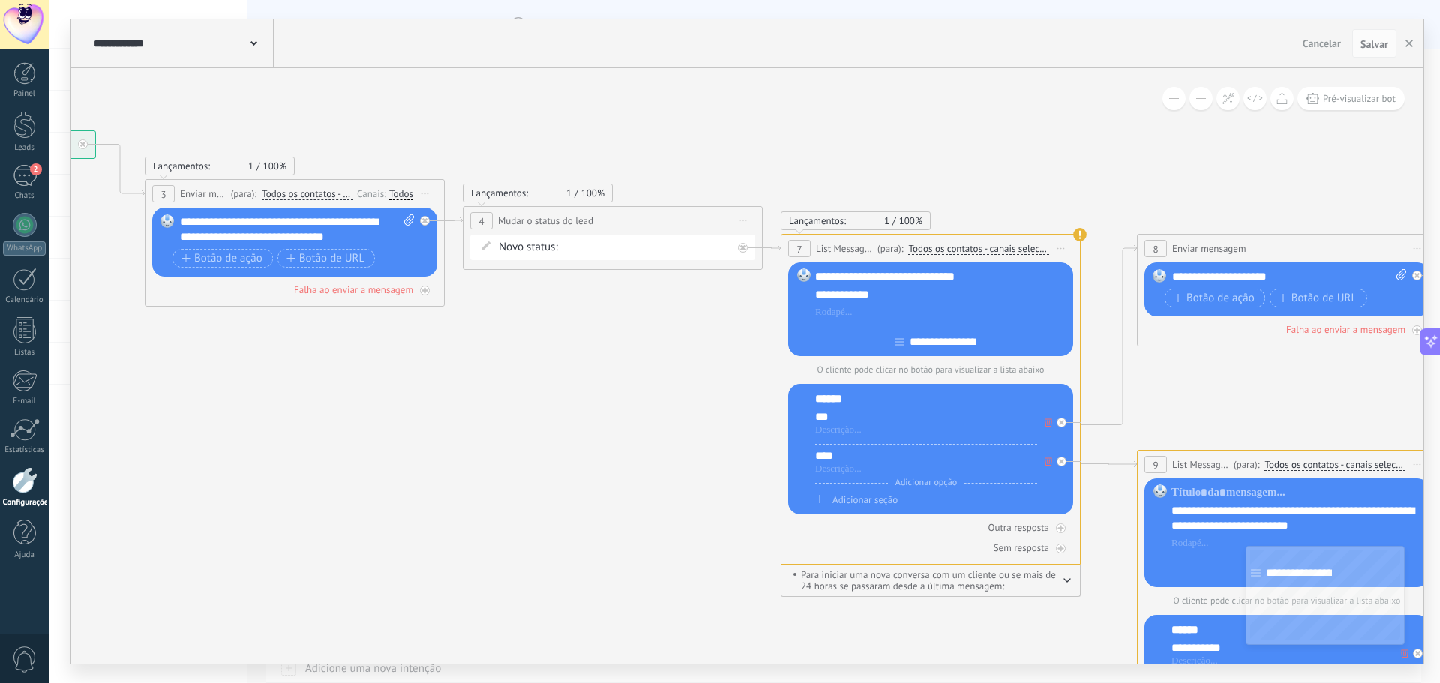
drag, startPoint x: 217, startPoint y: 304, endPoint x: 715, endPoint y: 406, distance: 508.4
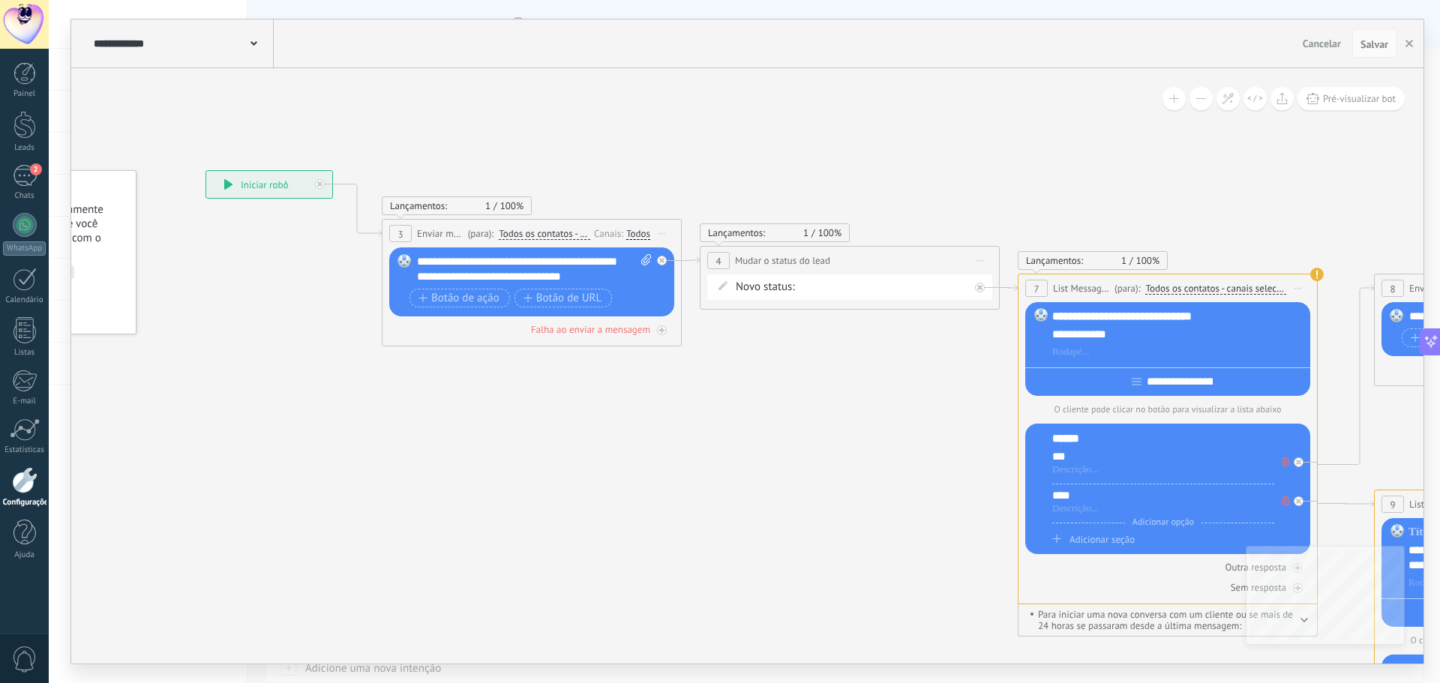
drag, startPoint x: 413, startPoint y: 358, endPoint x: 478, endPoint y: 374, distance: 66.6
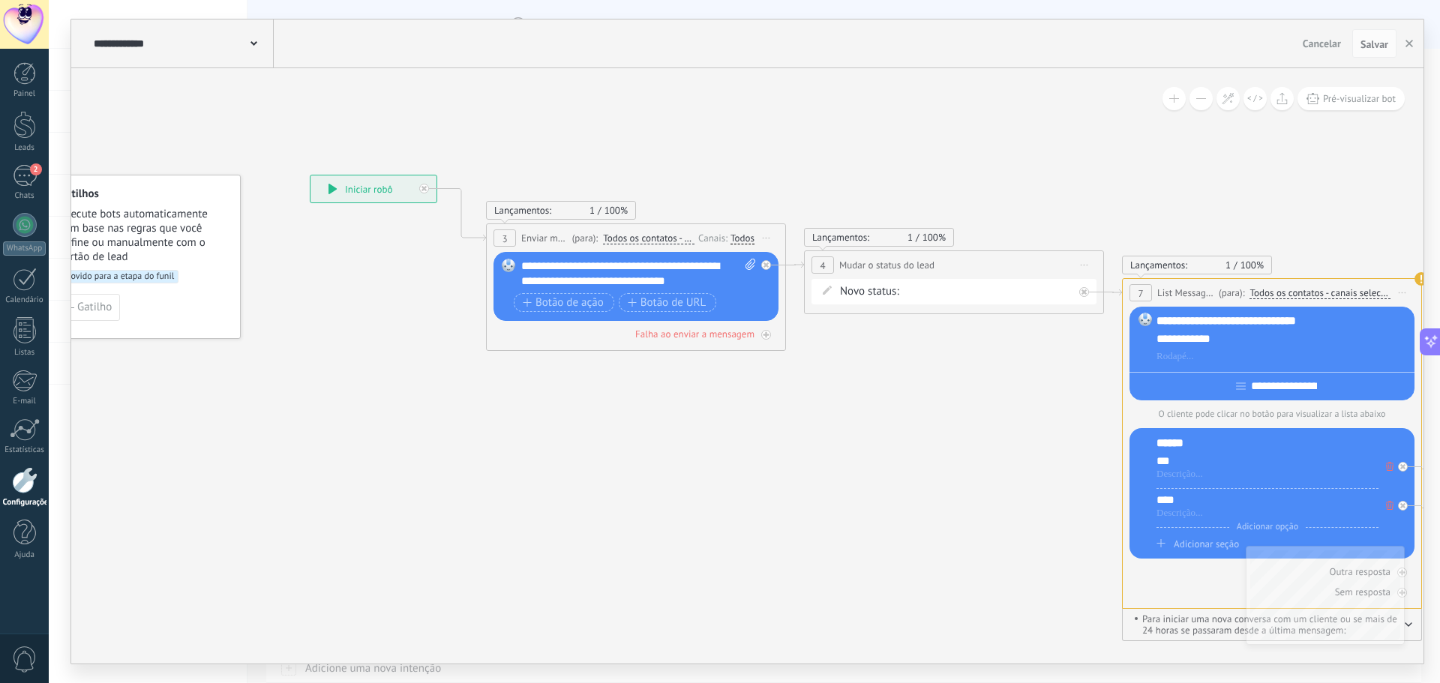
drag, startPoint x: 344, startPoint y: 367, endPoint x: 400, endPoint y: 370, distance: 55.6
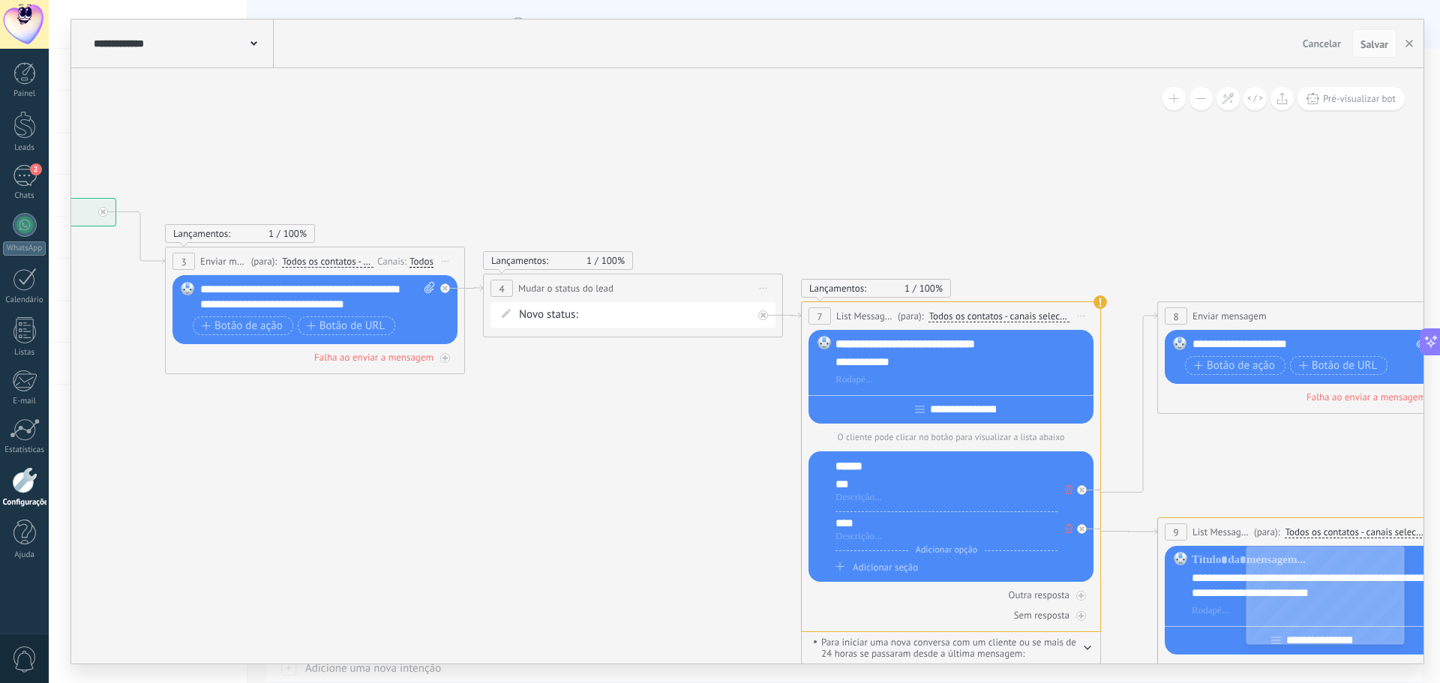
drag, startPoint x: 1223, startPoint y: 226, endPoint x: 940, endPoint y: 238, distance: 283.0
click at [1408, 42] on icon "button" at bounding box center [1408, 43] width 7 height 7
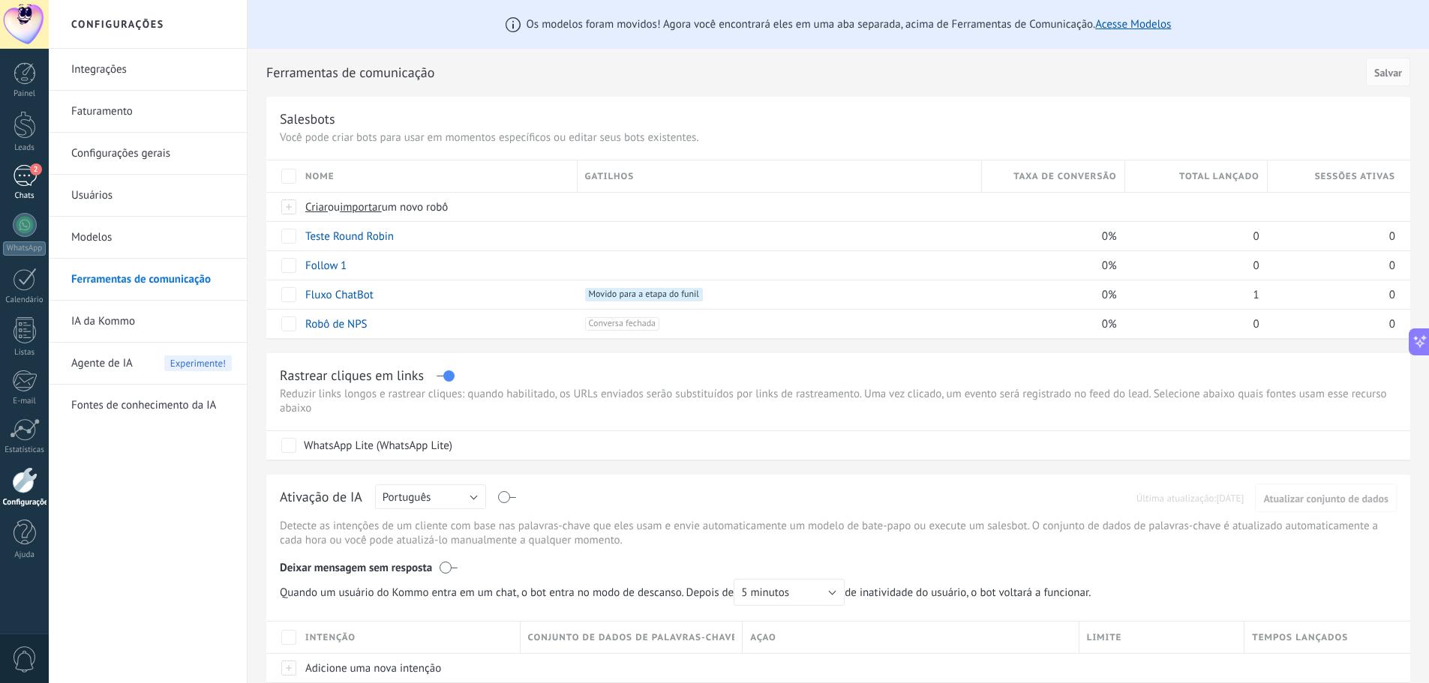
click at [28, 186] on div "2" at bounding box center [25, 176] width 24 height 22
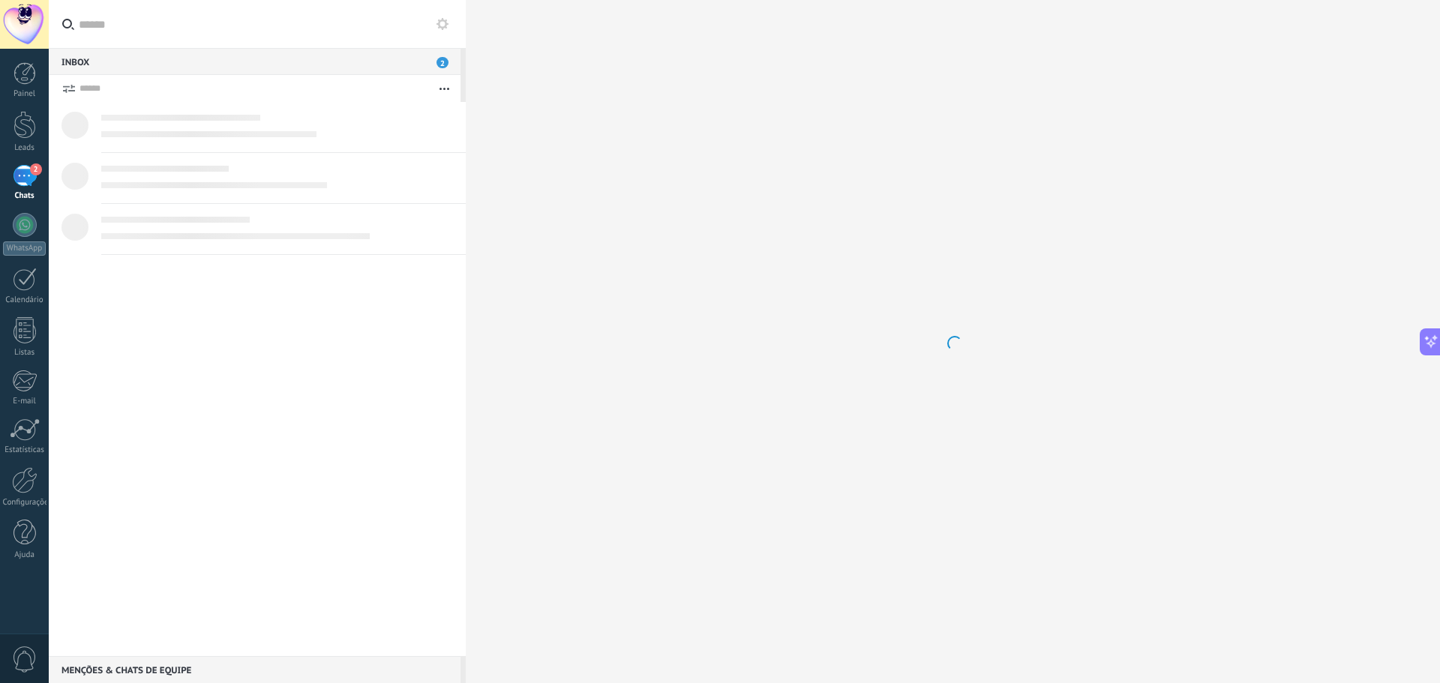
scroll to position [1953, 0]
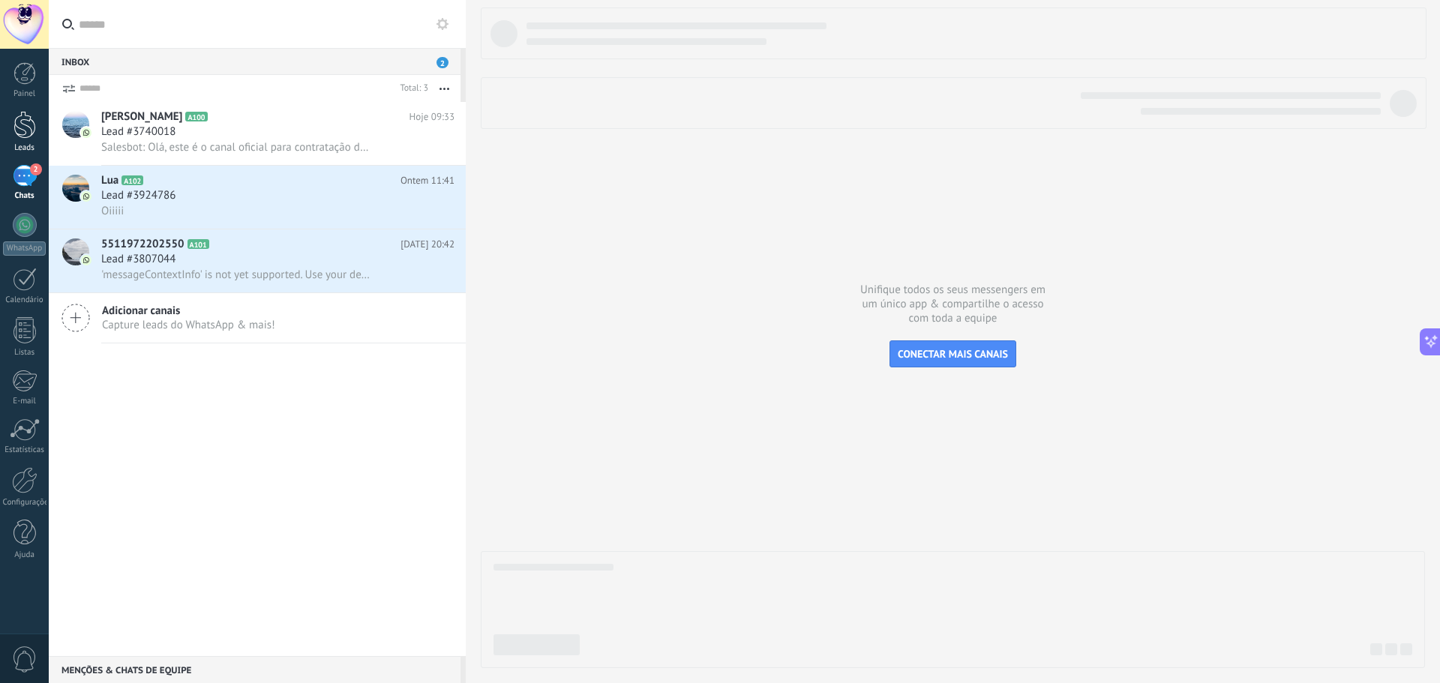
click at [20, 129] on div at bounding box center [24, 125] width 22 height 28
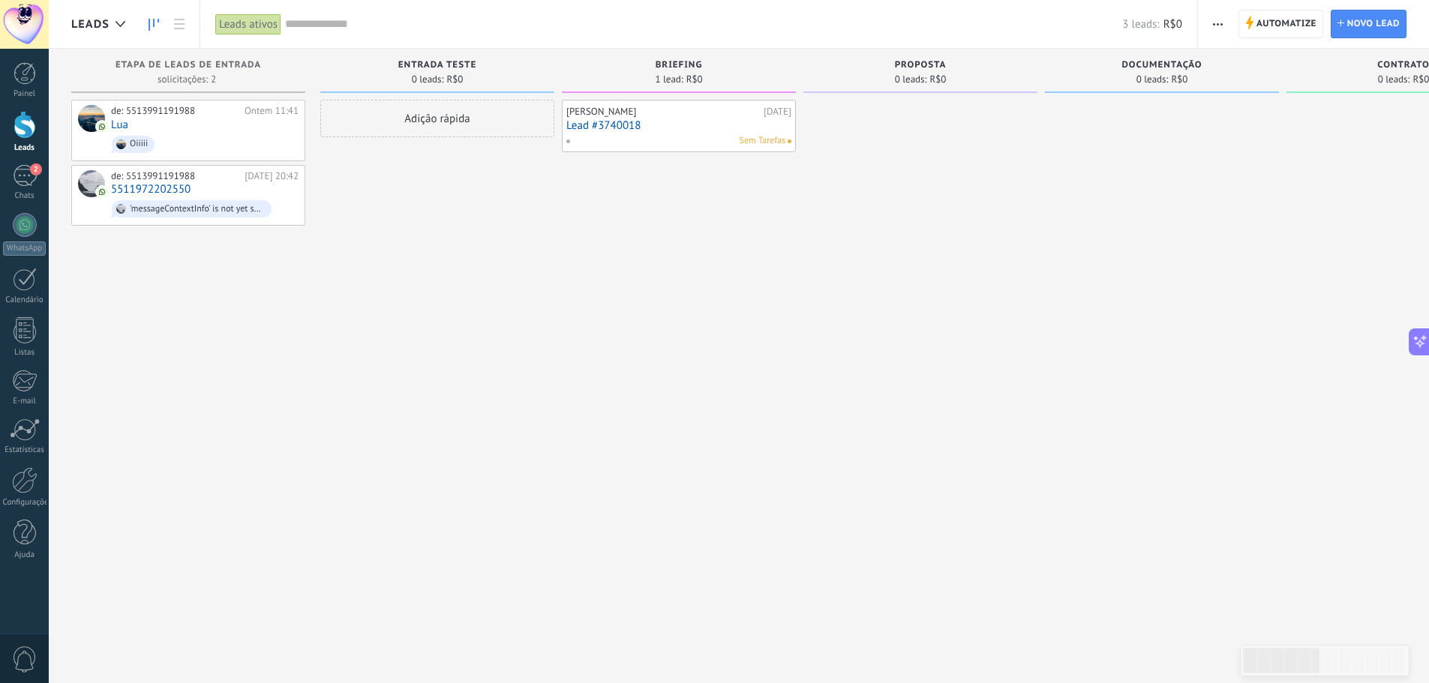
click at [673, 124] on link "Lead #3740018" at bounding box center [678, 125] width 225 height 13
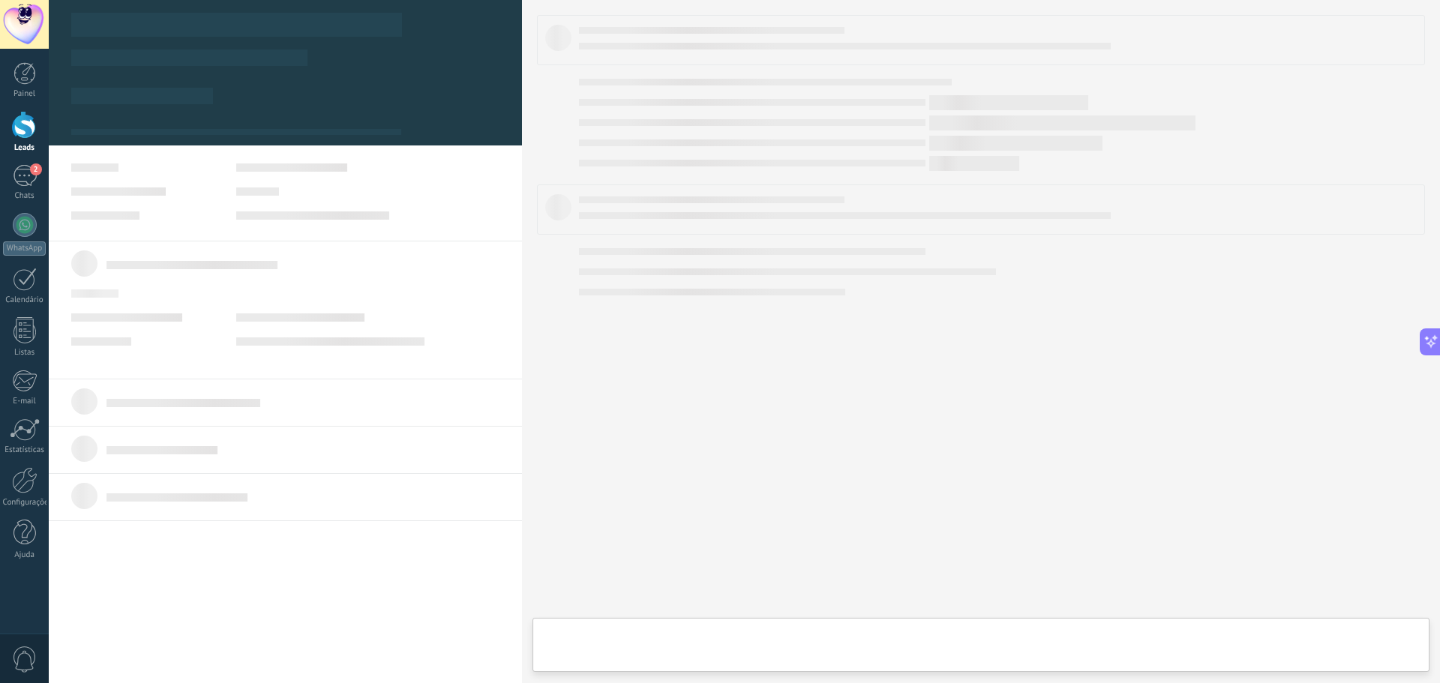
type textarea "**********"
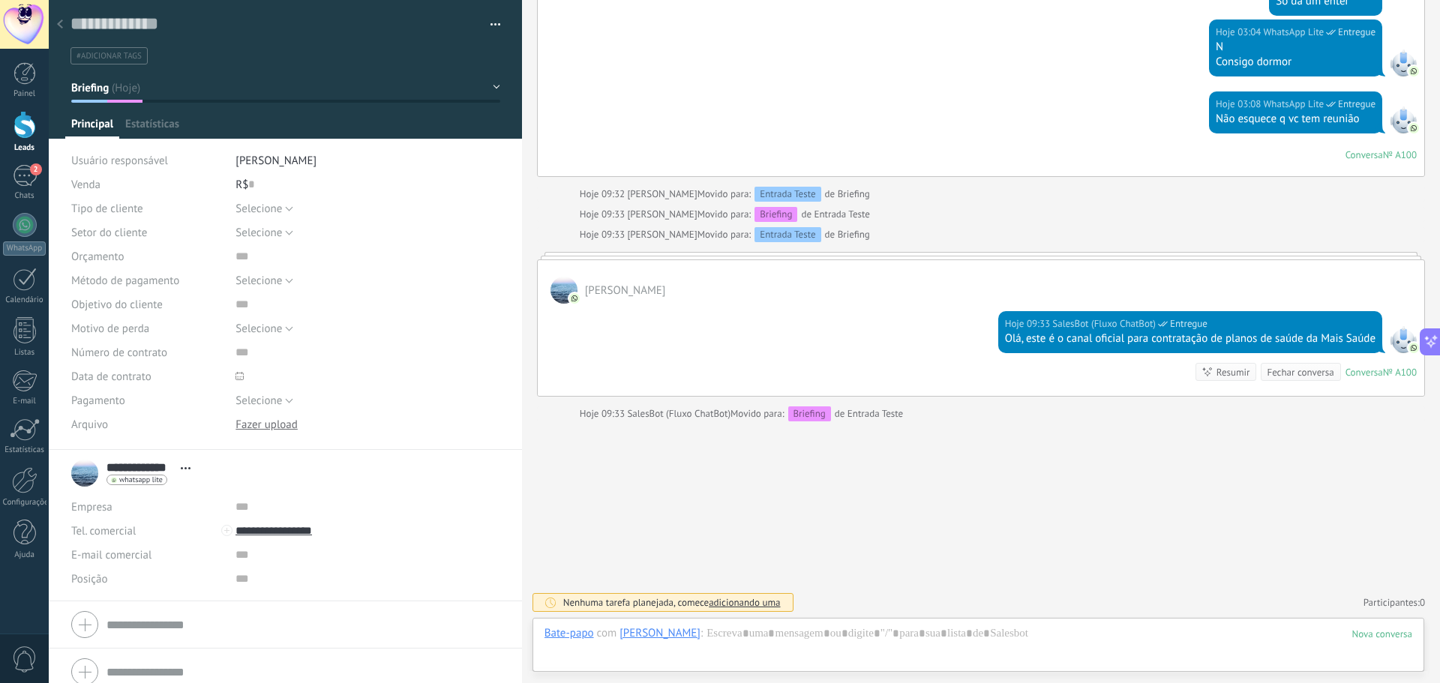
scroll to position [2199, 0]
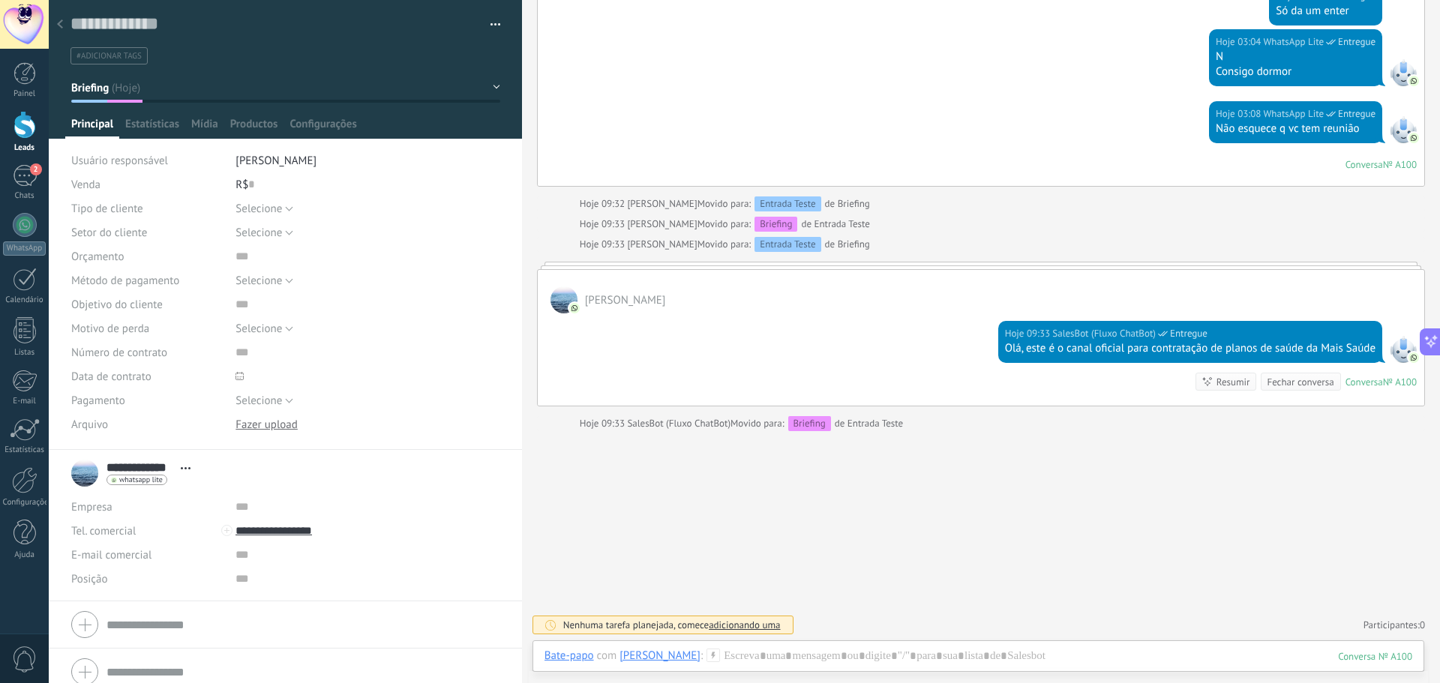
click at [59, 23] on use at bounding box center [60, 23] width 6 height 9
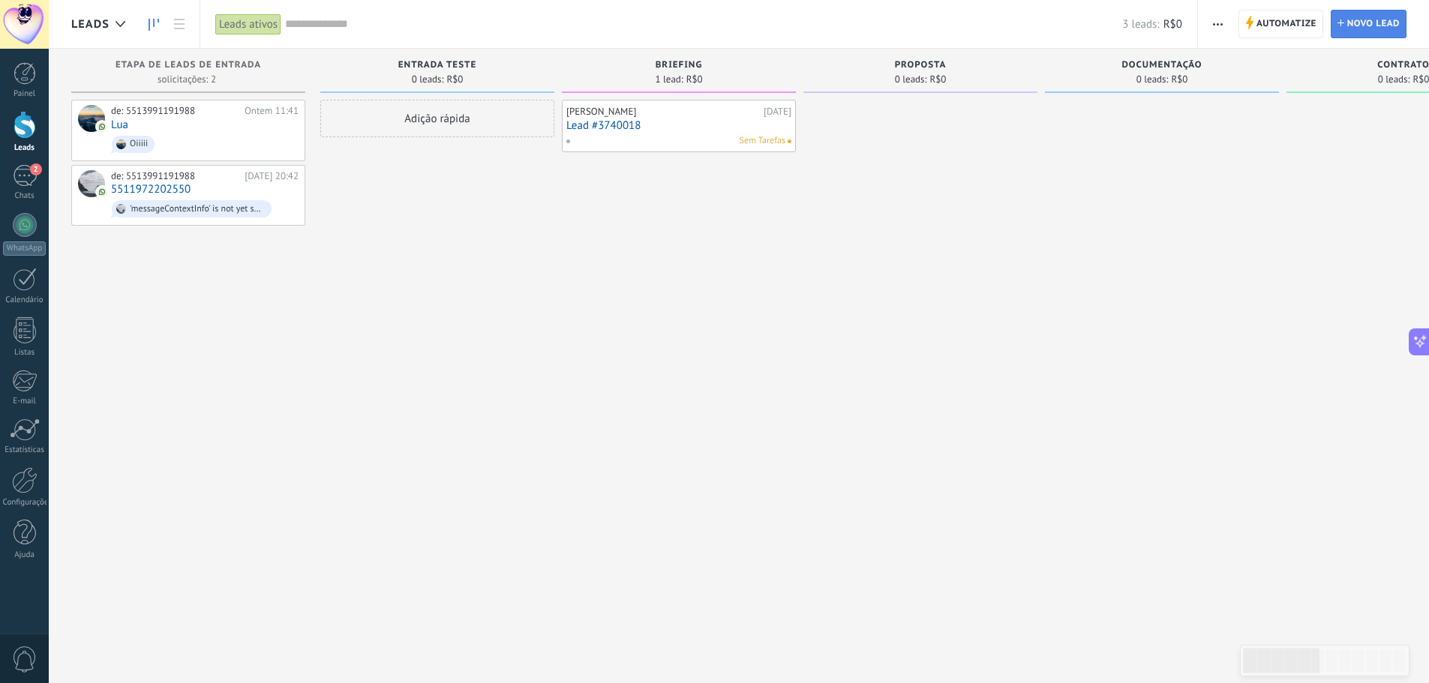
click at [1365, 25] on span "Novo lead" at bounding box center [1373, 23] width 52 height 27
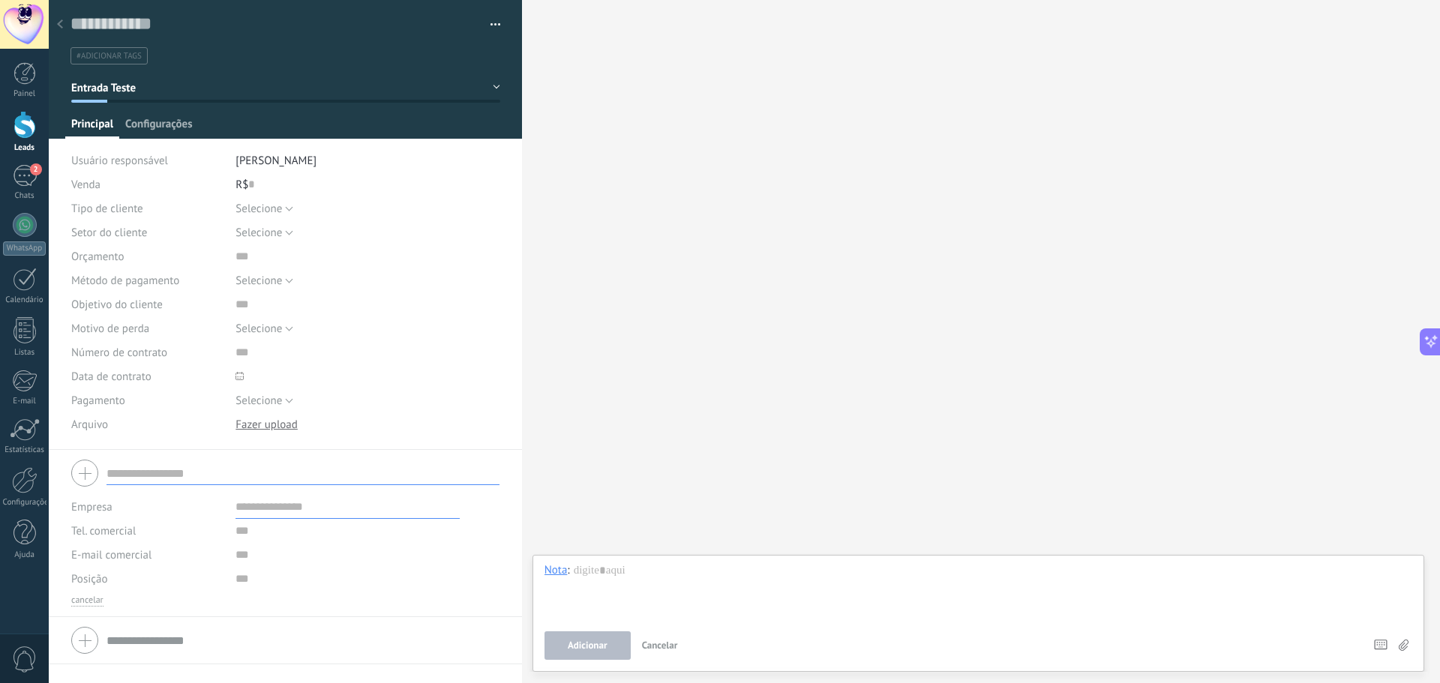
click at [162, 124] on span "Configurações" at bounding box center [158, 128] width 67 height 22
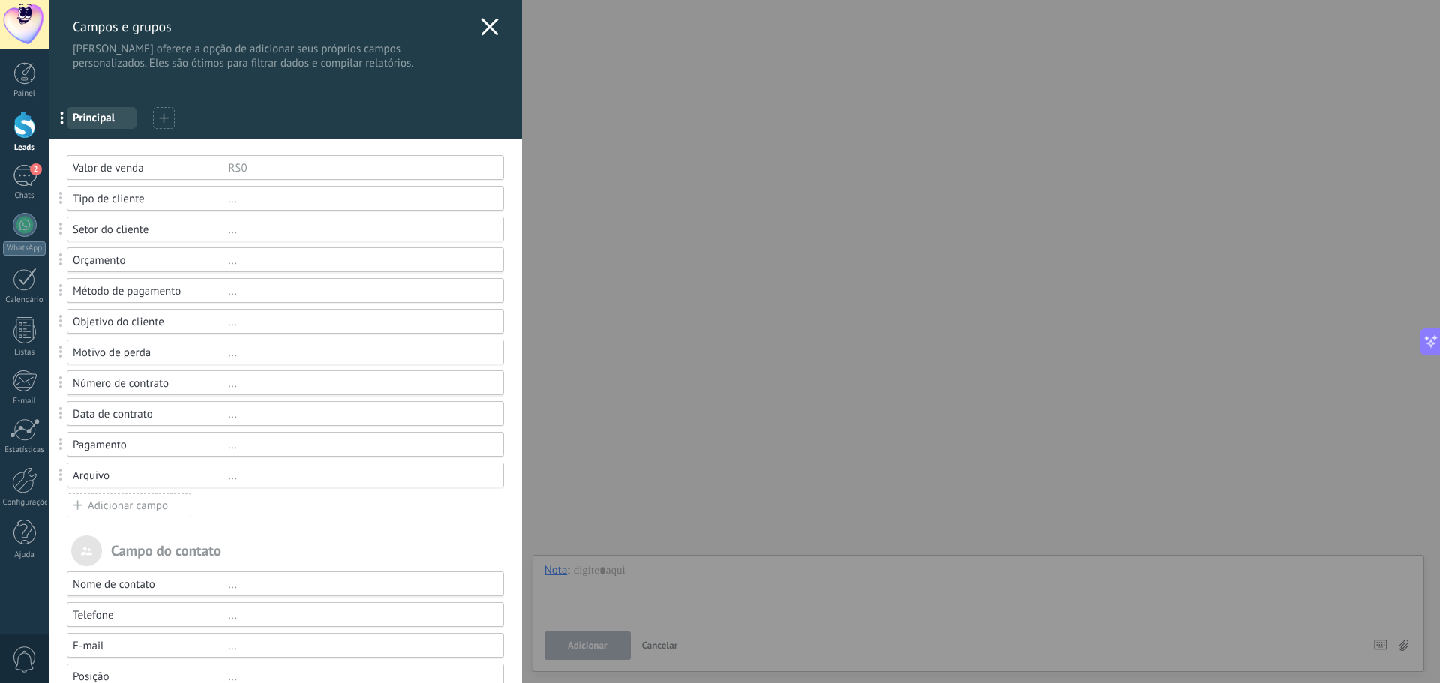
click at [230, 199] on div "..." at bounding box center [359, 199] width 262 height 14
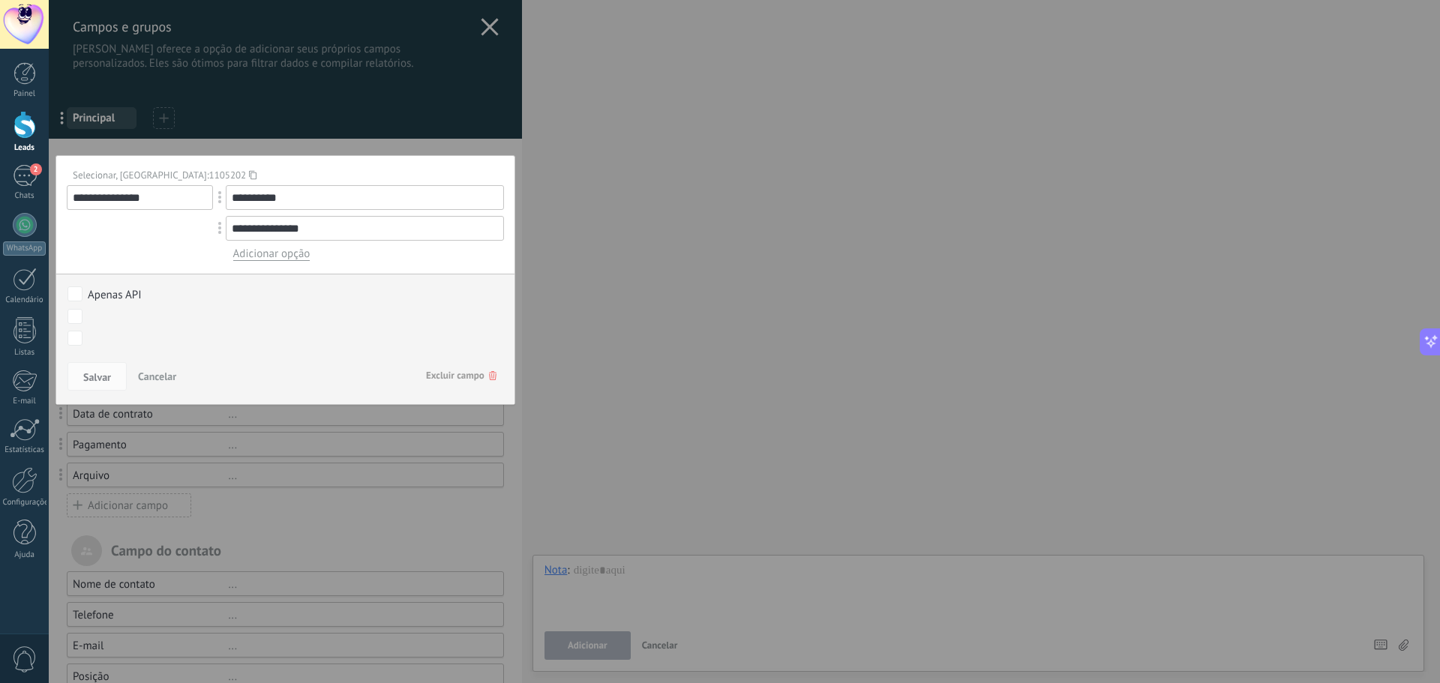
click at [269, 229] on input "**********" at bounding box center [365, 228] width 278 height 25
click at [310, 199] on input "**********" at bounding box center [365, 197] width 278 height 25
type input "**********"
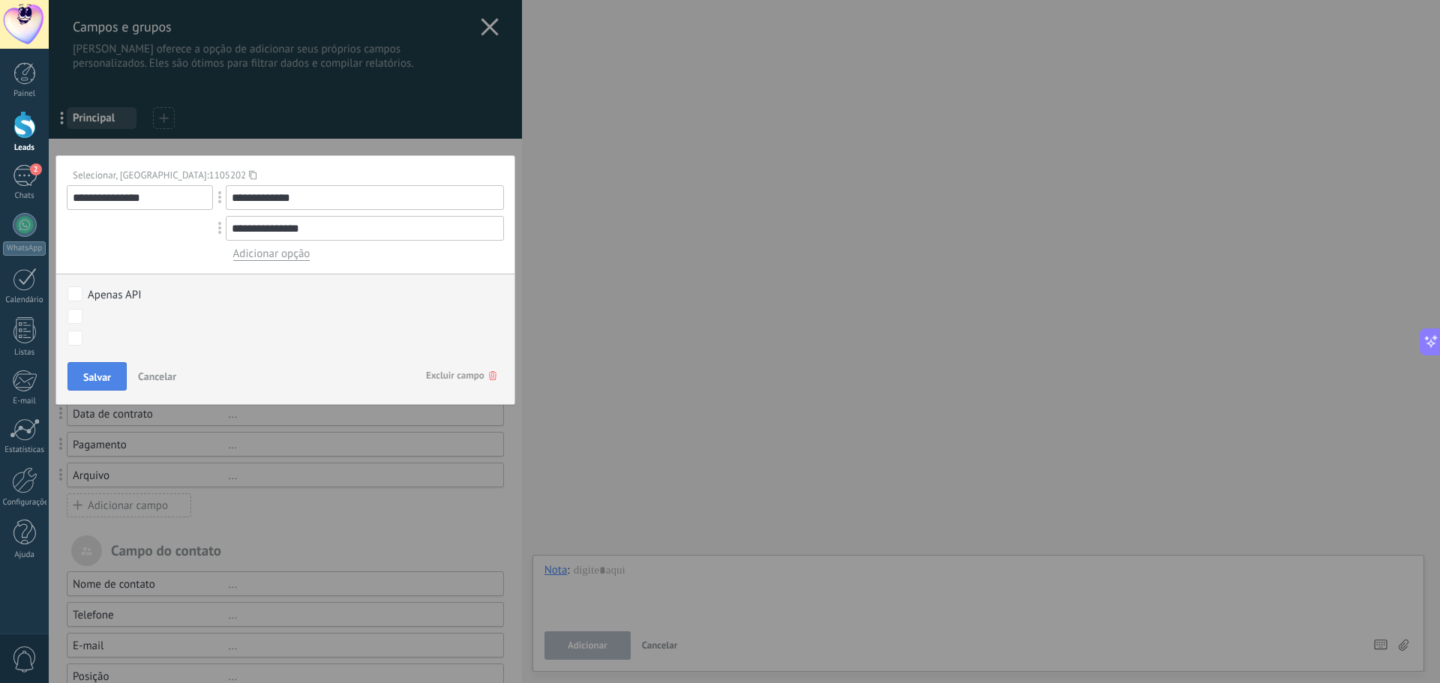
click at [85, 379] on span "Salvar" at bounding box center [97, 377] width 28 height 10
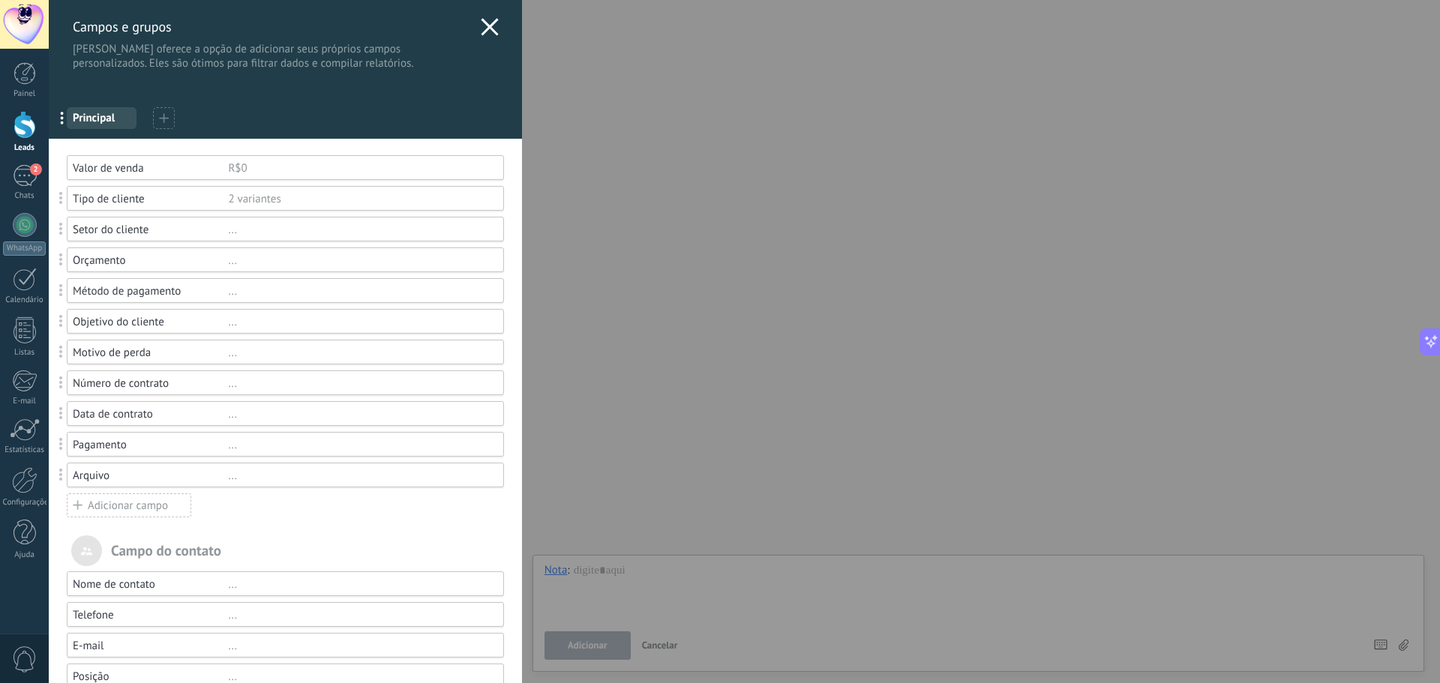
click at [252, 202] on div "2 variantes" at bounding box center [359, 199] width 262 height 14
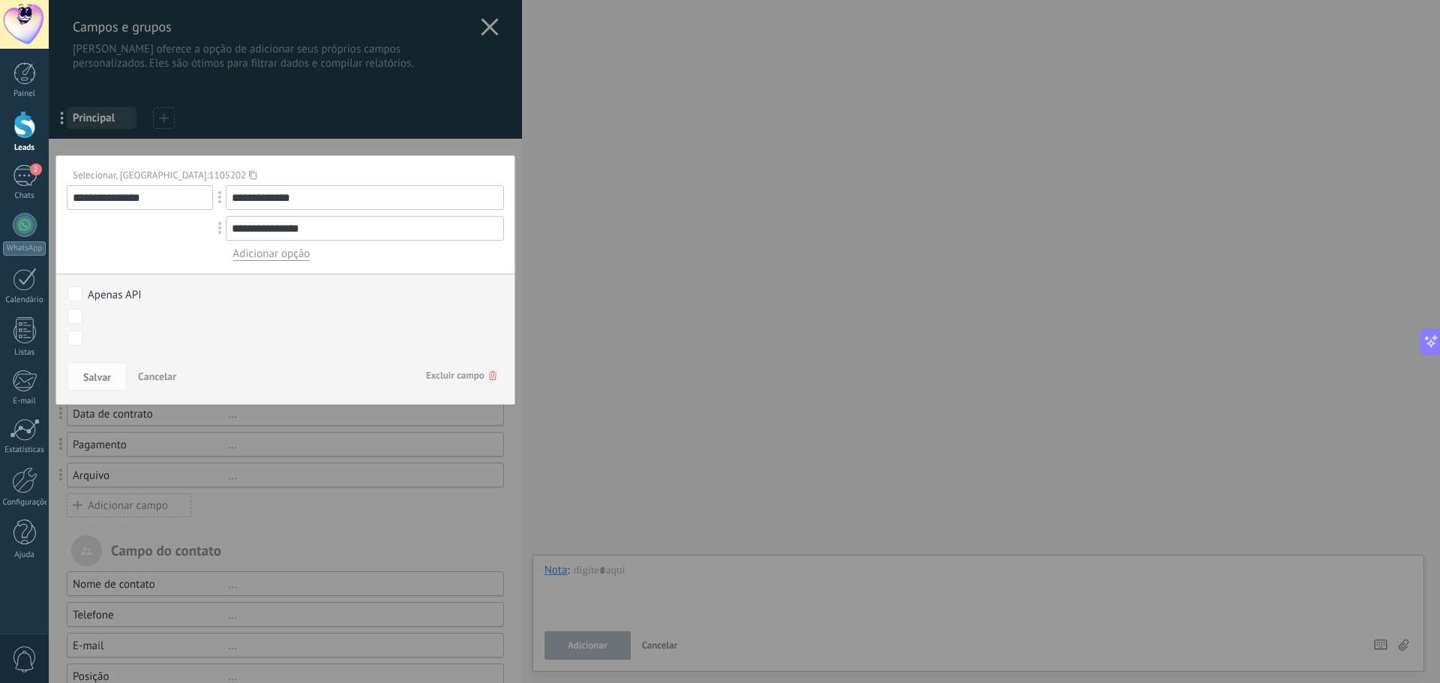
click at [167, 383] on button "Cancelar" at bounding box center [157, 376] width 50 height 28
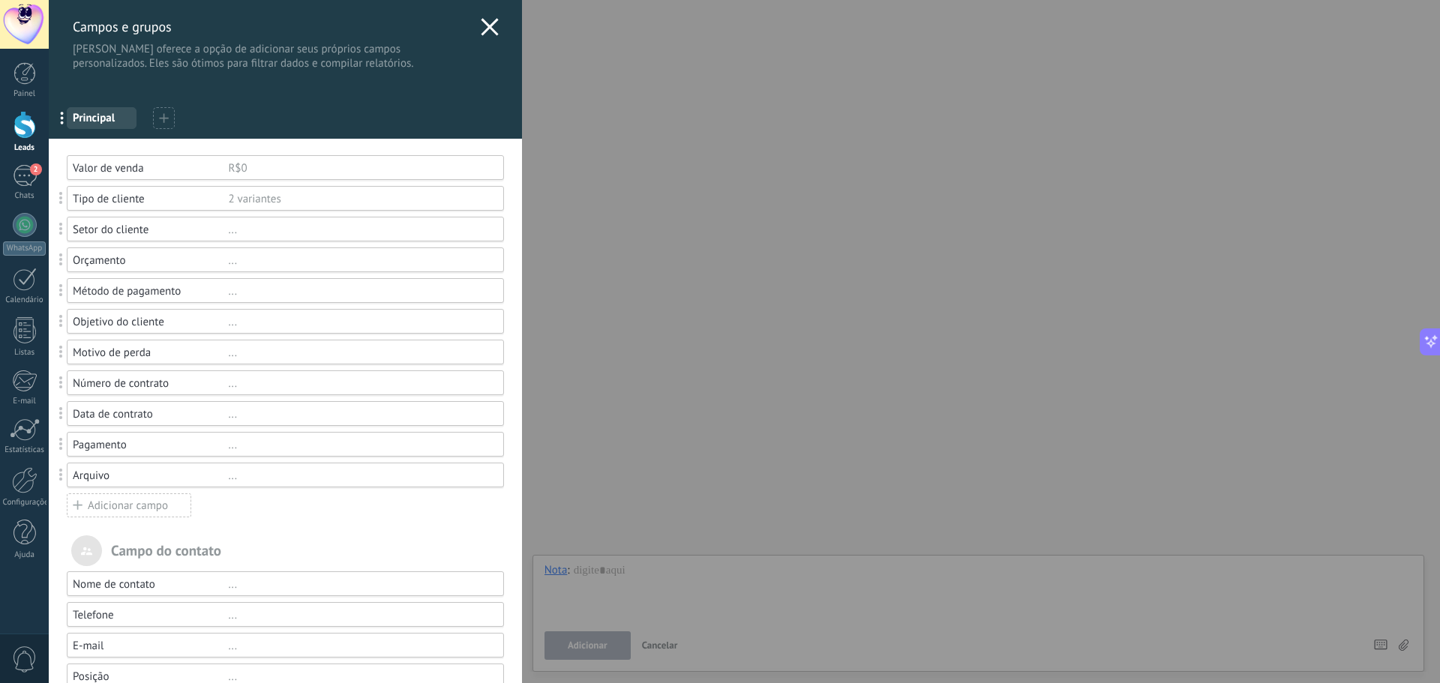
click at [228, 226] on div "..." at bounding box center [359, 230] width 262 height 14
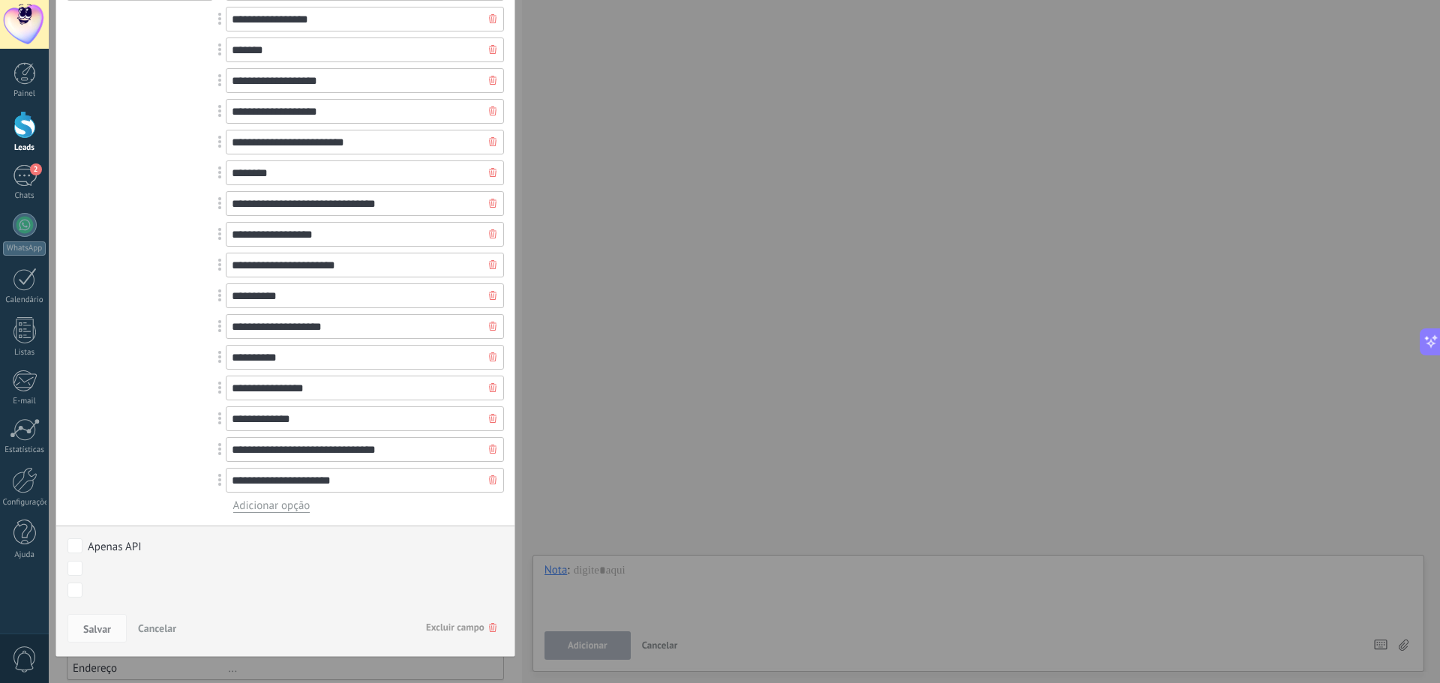
scroll to position [292, 0]
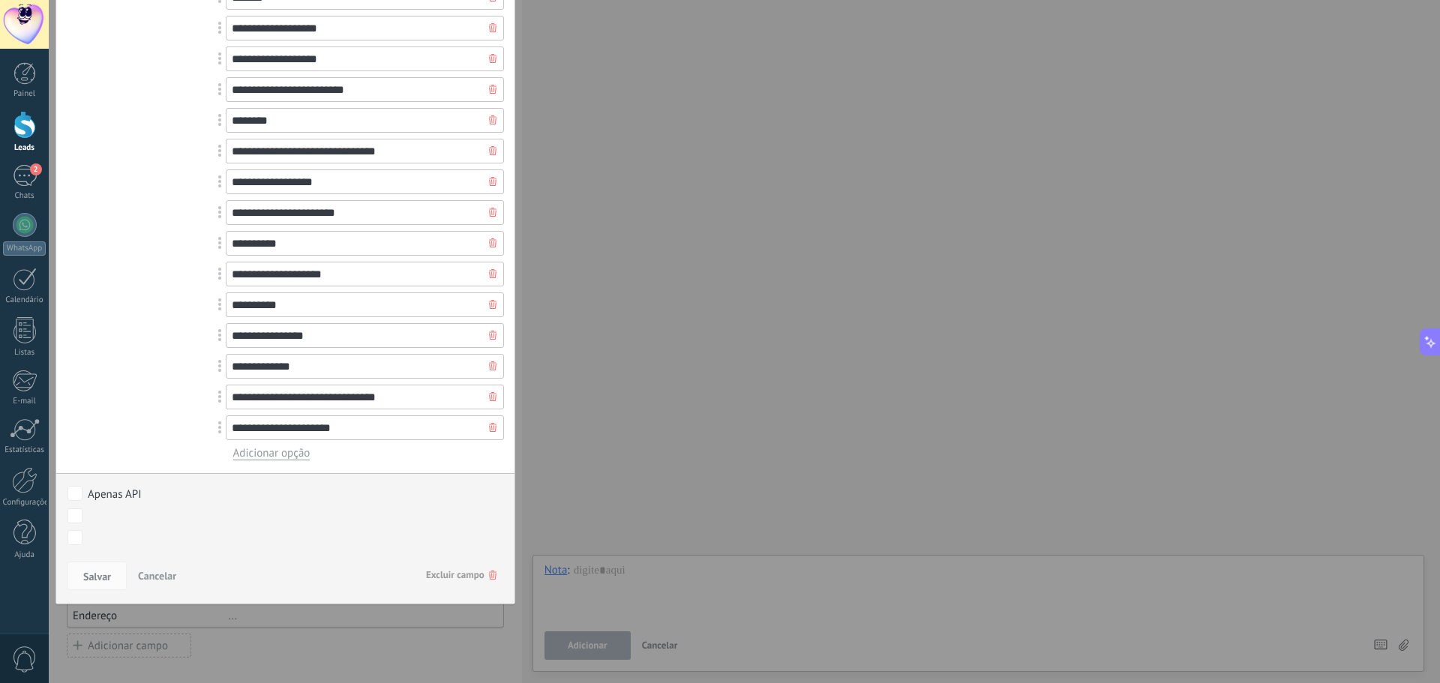
click at [151, 581] on span "Cancelar" at bounding box center [157, 575] width 38 height 13
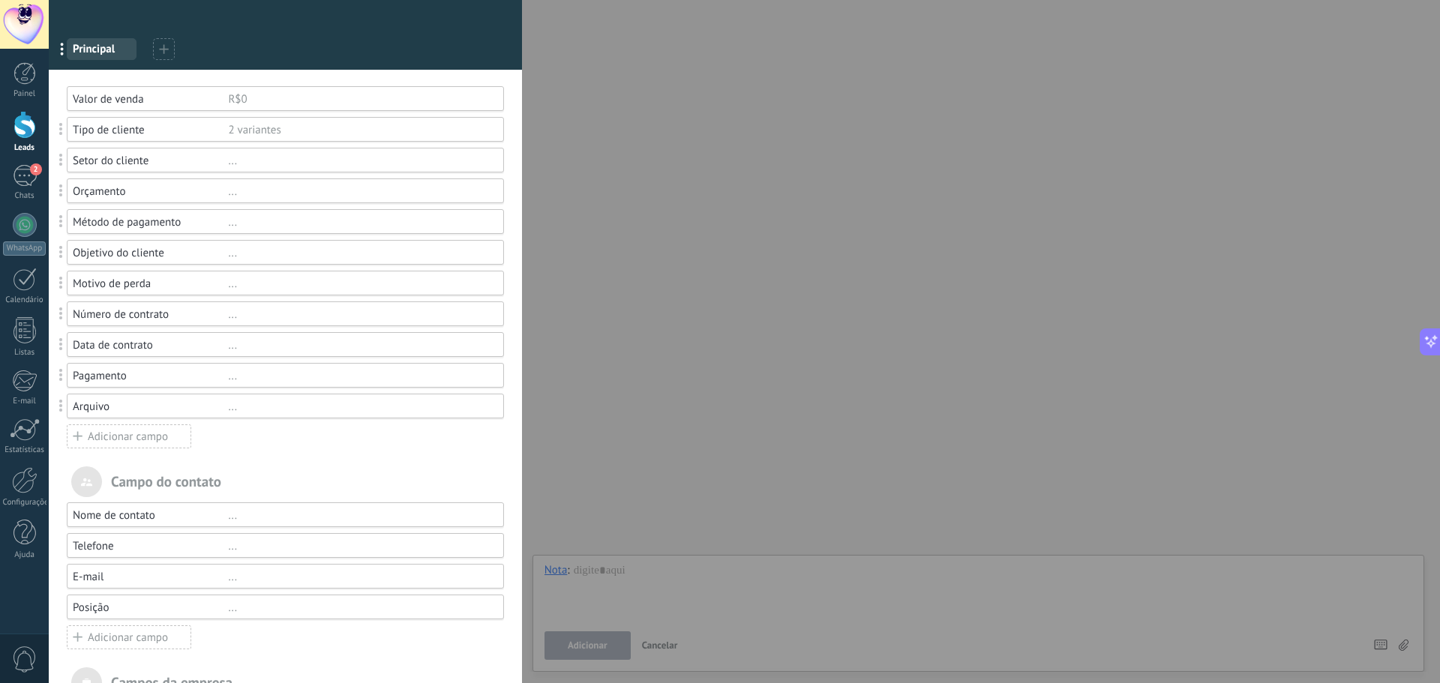
scroll to position [67, 0]
click at [124, 164] on div "Setor do cliente" at bounding box center [150, 162] width 155 height 14
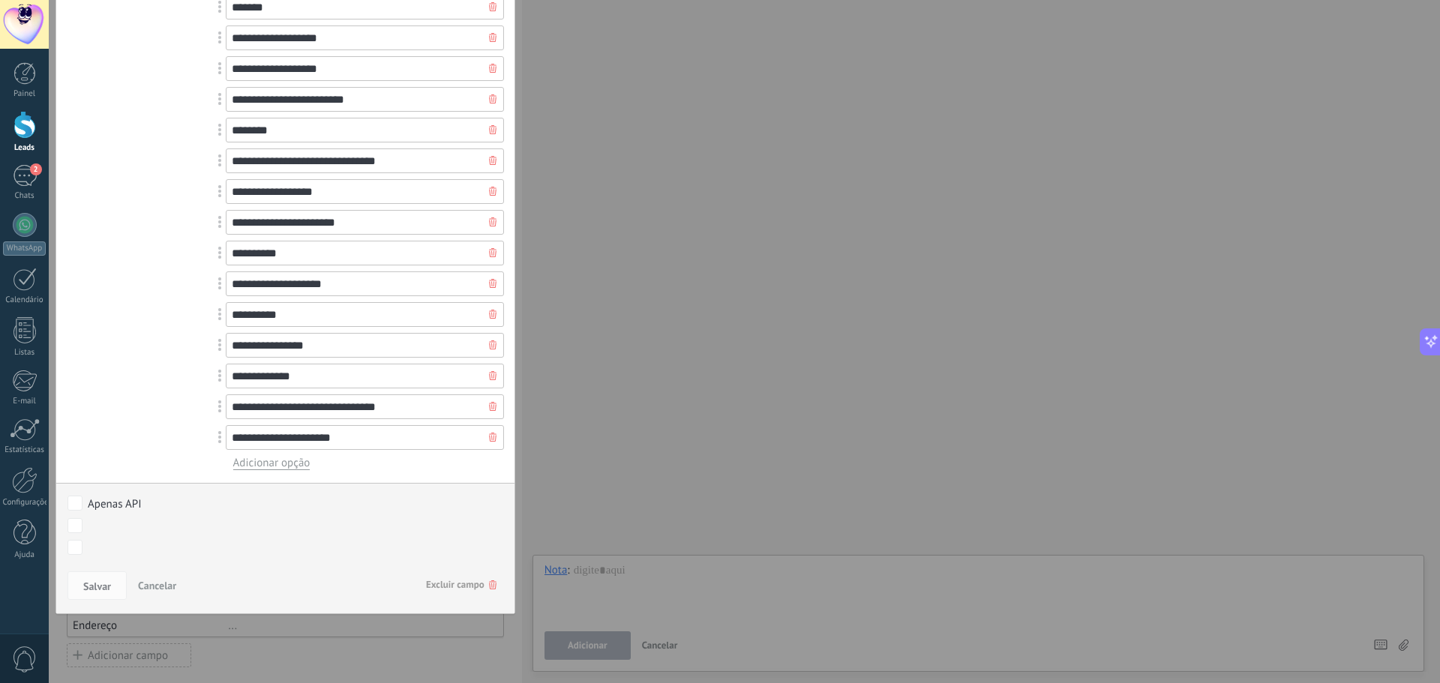
scroll to position [292, 0]
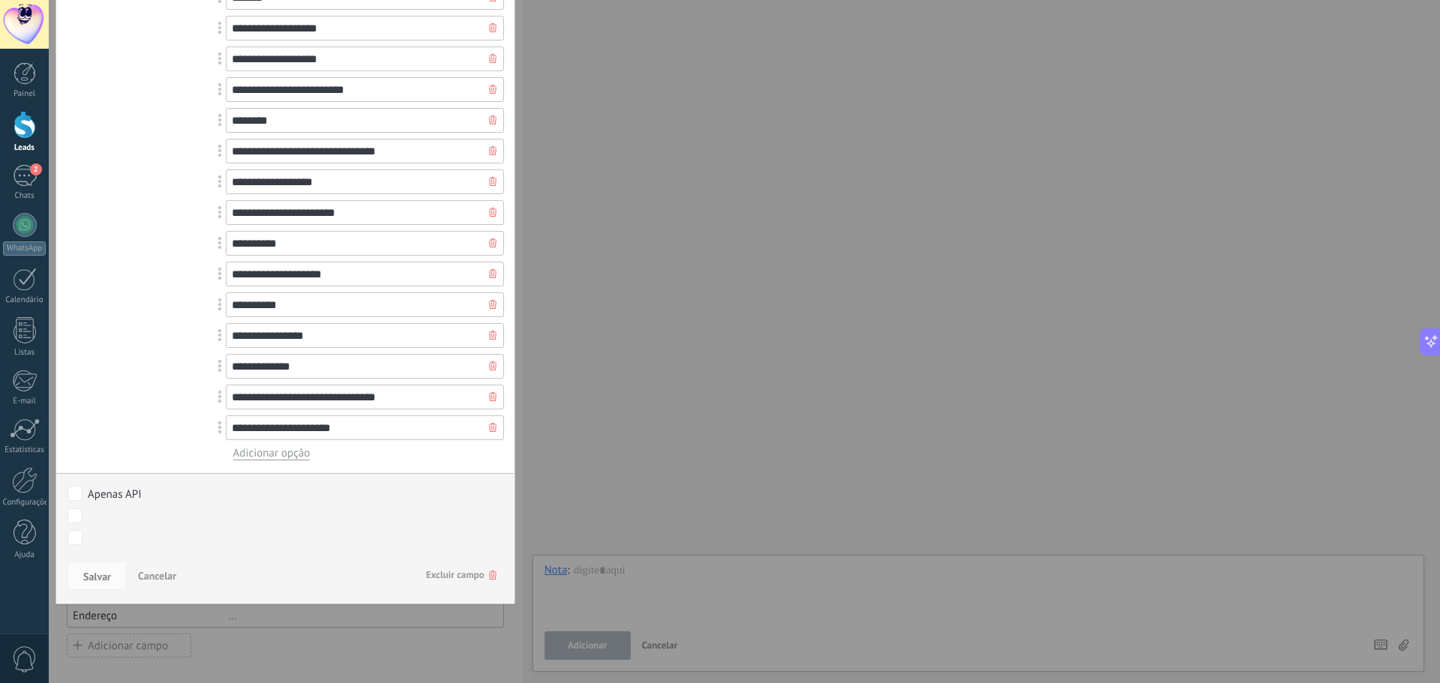
click at [172, 571] on span "Cancelar" at bounding box center [157, 575] width 38 height 13
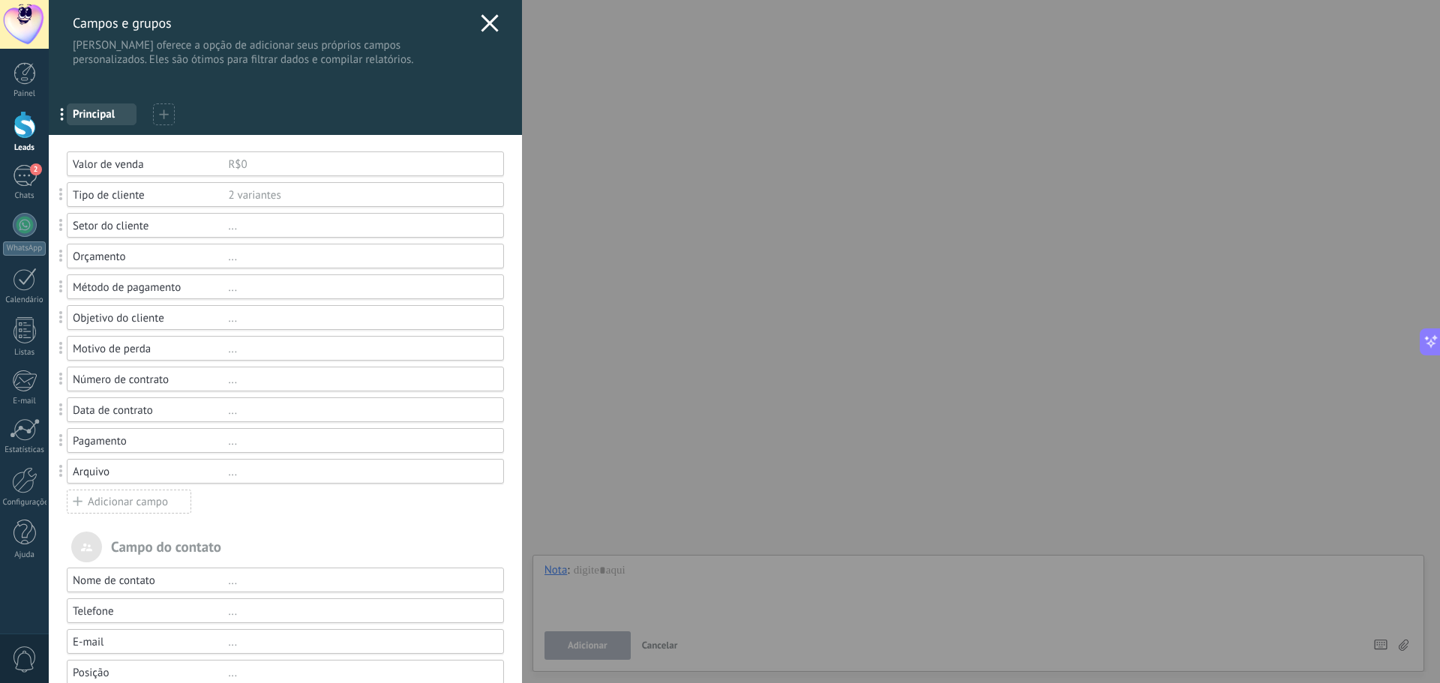
scroll to position [0, 0]
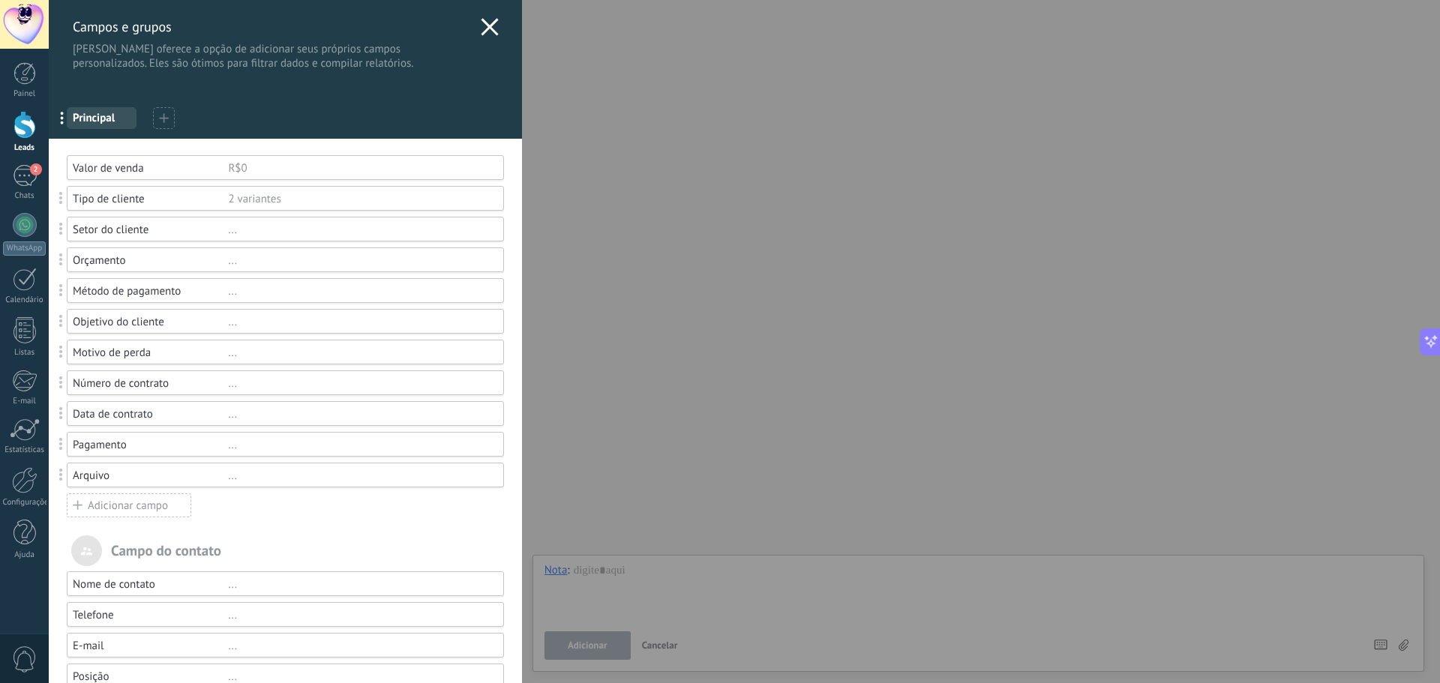
click at [232, 231] on div "..." at bounding box center [359, 230] width 262 height 14
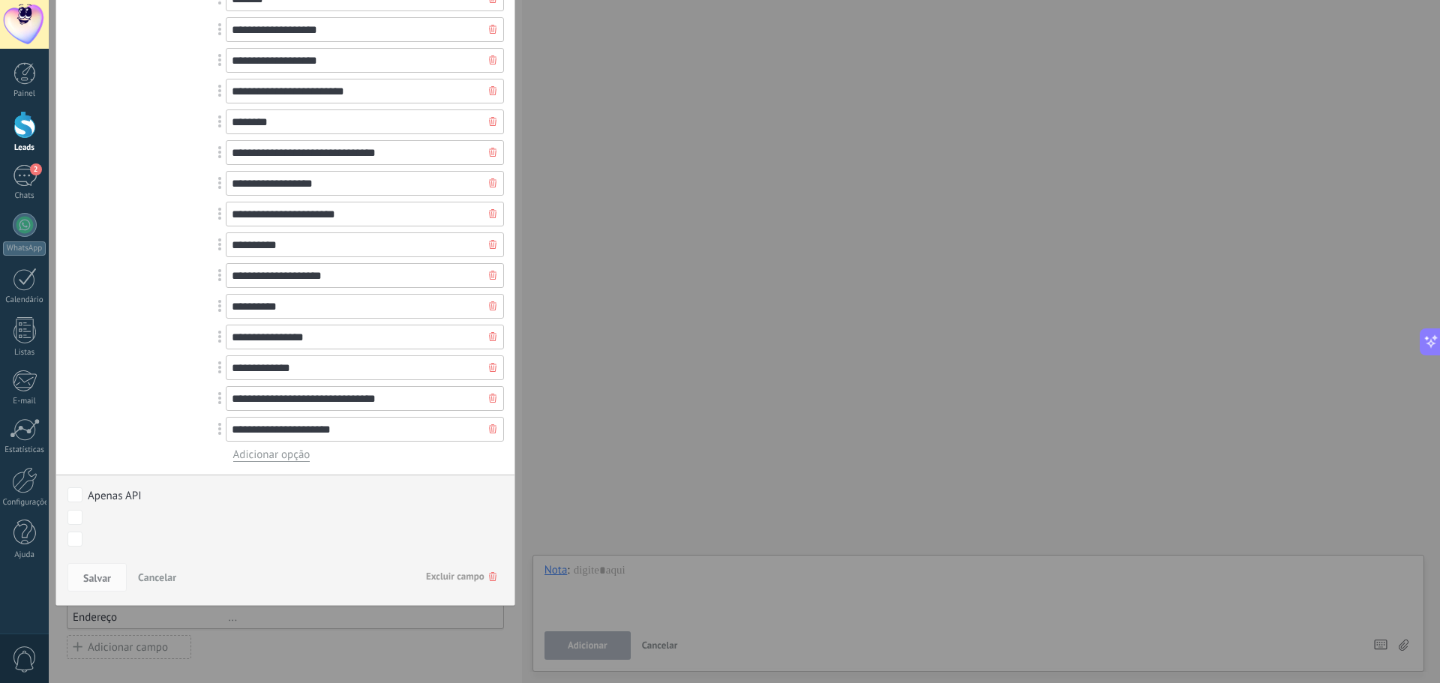
scroll to position [292, 0]
click at [157, 574] on span "Cancelar" at bounding box center [157, 575] width 38 height 13
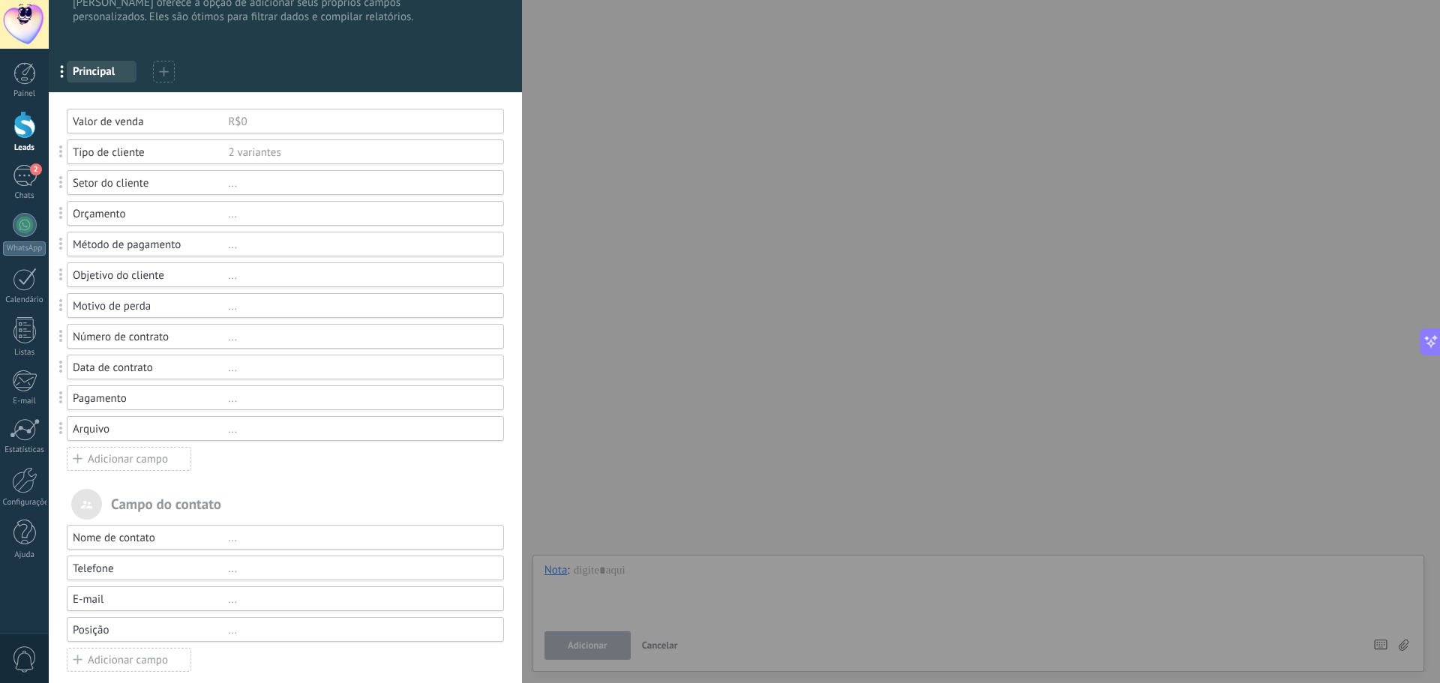
scroll to position [0, 0]
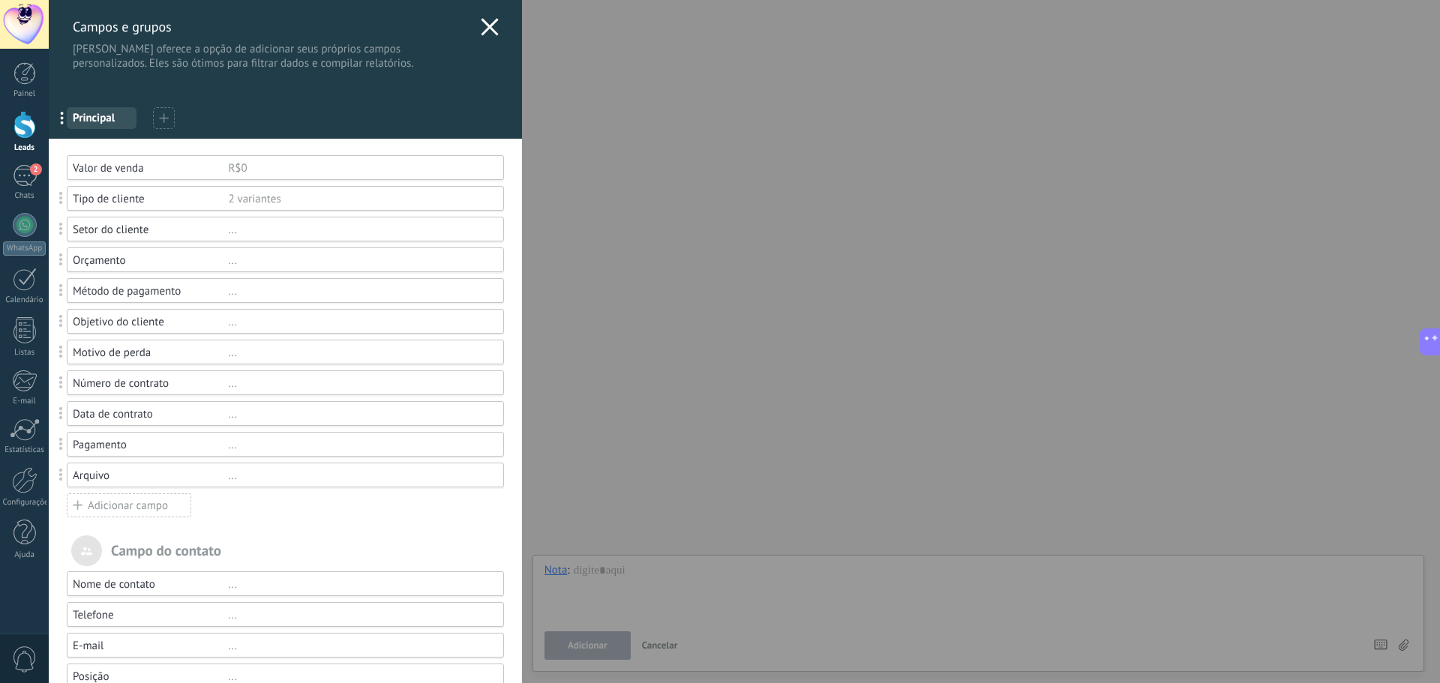
click at [104, 229] on div "Setor do cliente" at bounding box center [150, 230] width 155 height 14
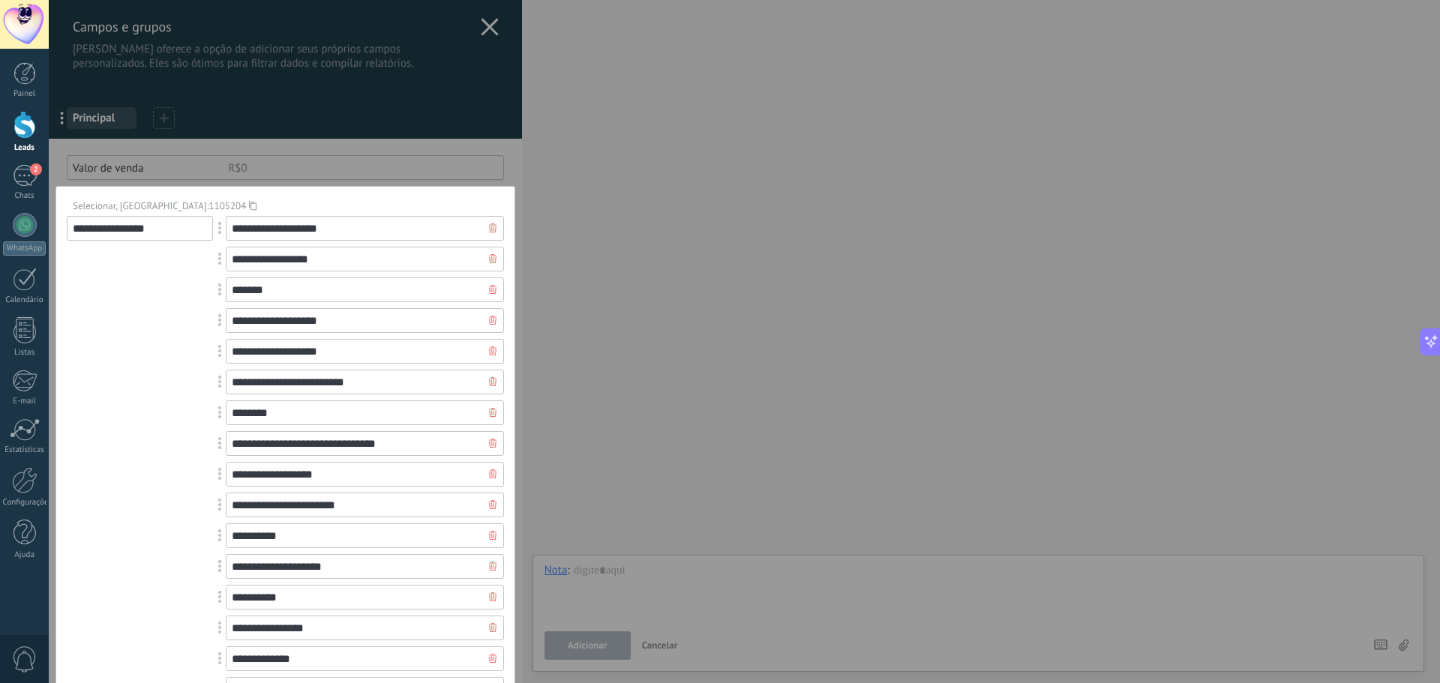
click at [104, 229] on input "**********" at bounding box center [140, 228] width 146 height 25
click at [106, 229] on input "**********" at bounding box center [140, 228] width 146 height 25
click at [172, 300] on div "**********" at bounding box center [140, 484] width 146 height 537
click at [489, 229] on icon at bounding box center [492, 227] width 7 height 9
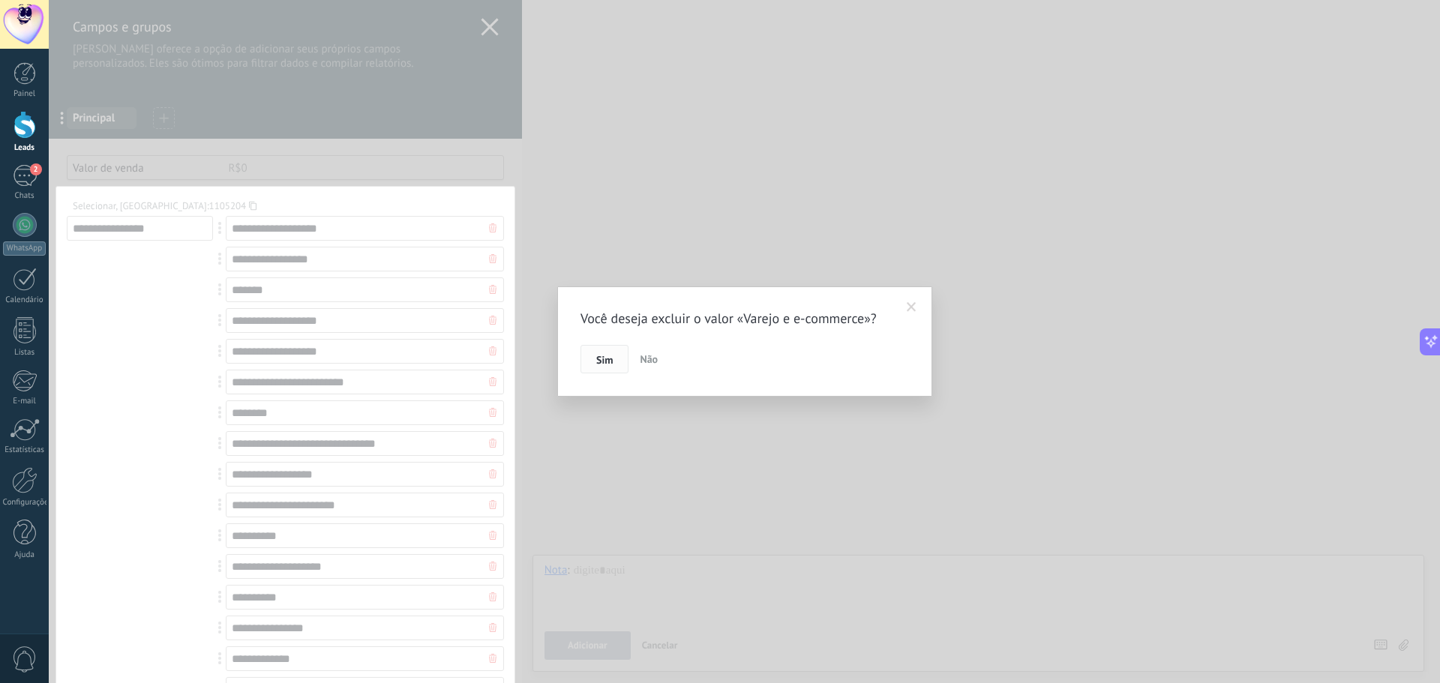
click at [607, 358] on span "Sim" at bounding box center [604, 360] width 16 height 10
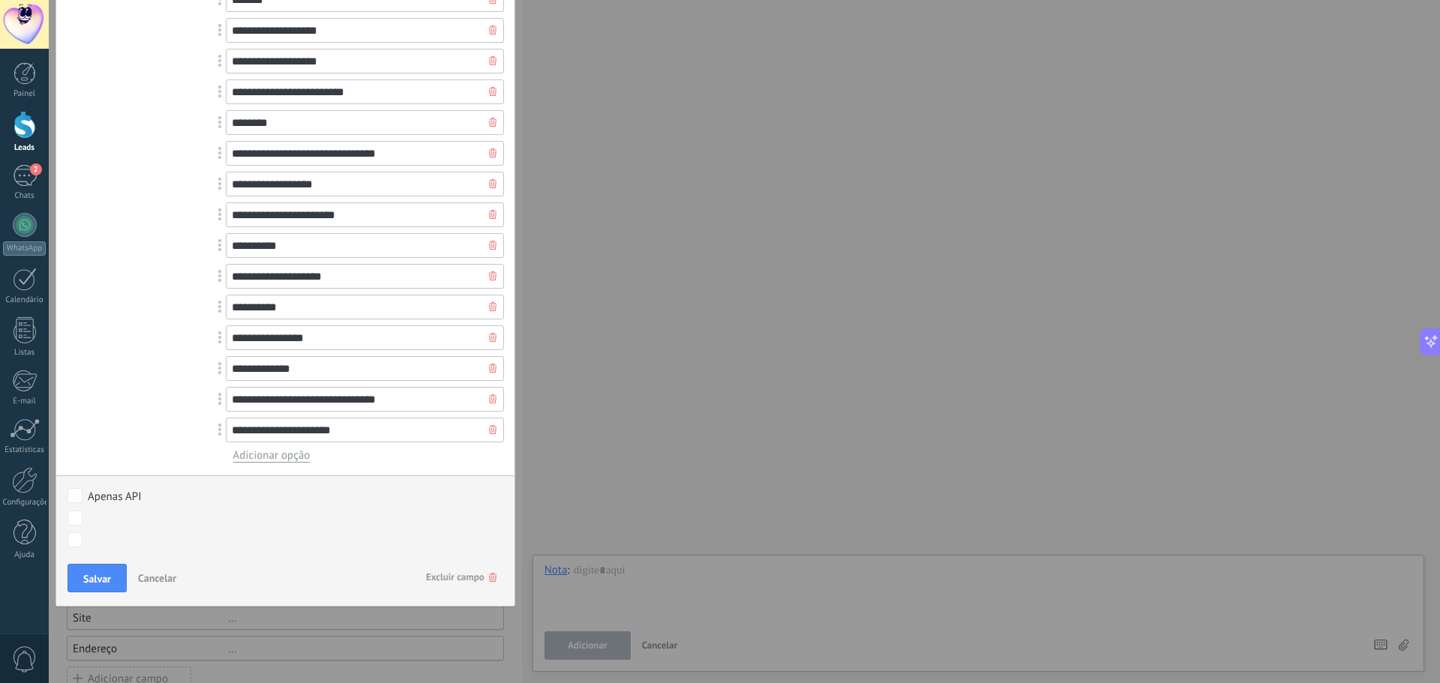
scroll to position [292, 0]
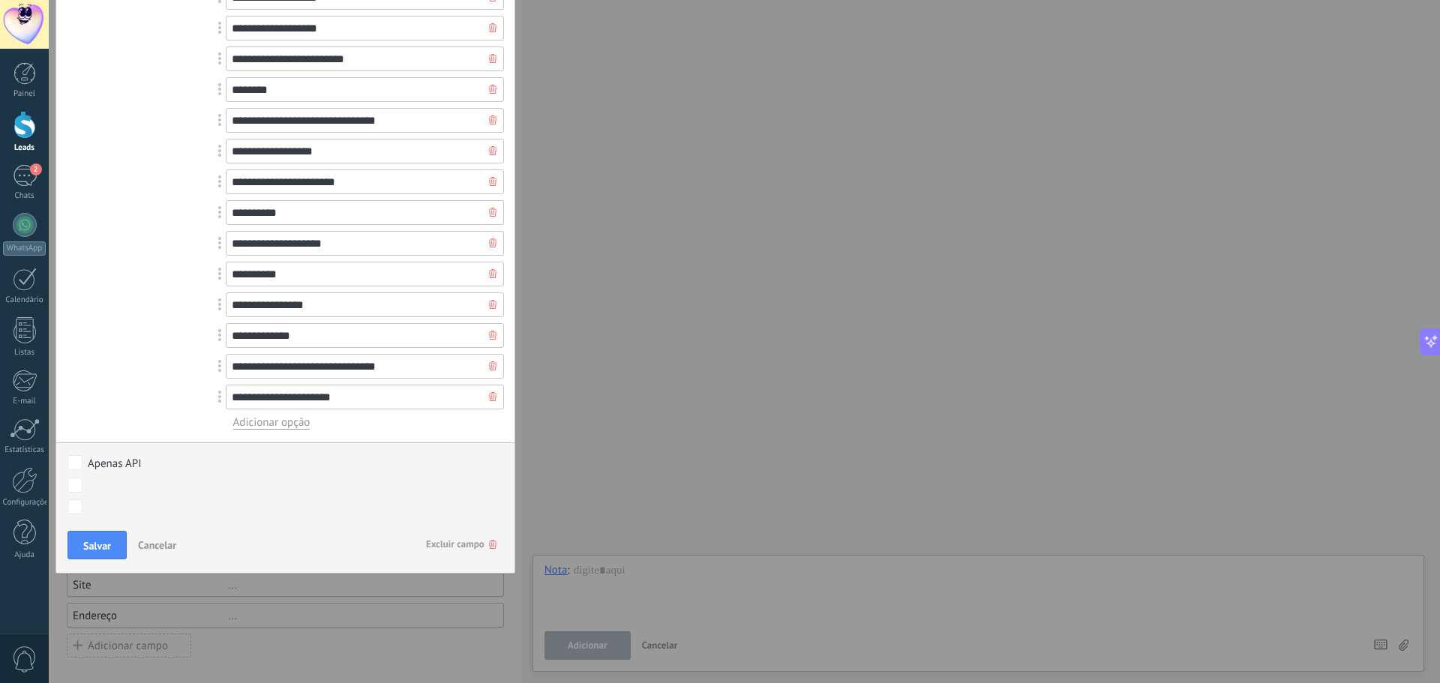
click at [453, 547] on span "Excluir campo" at bounding box center [461, 544] width 70 height 27
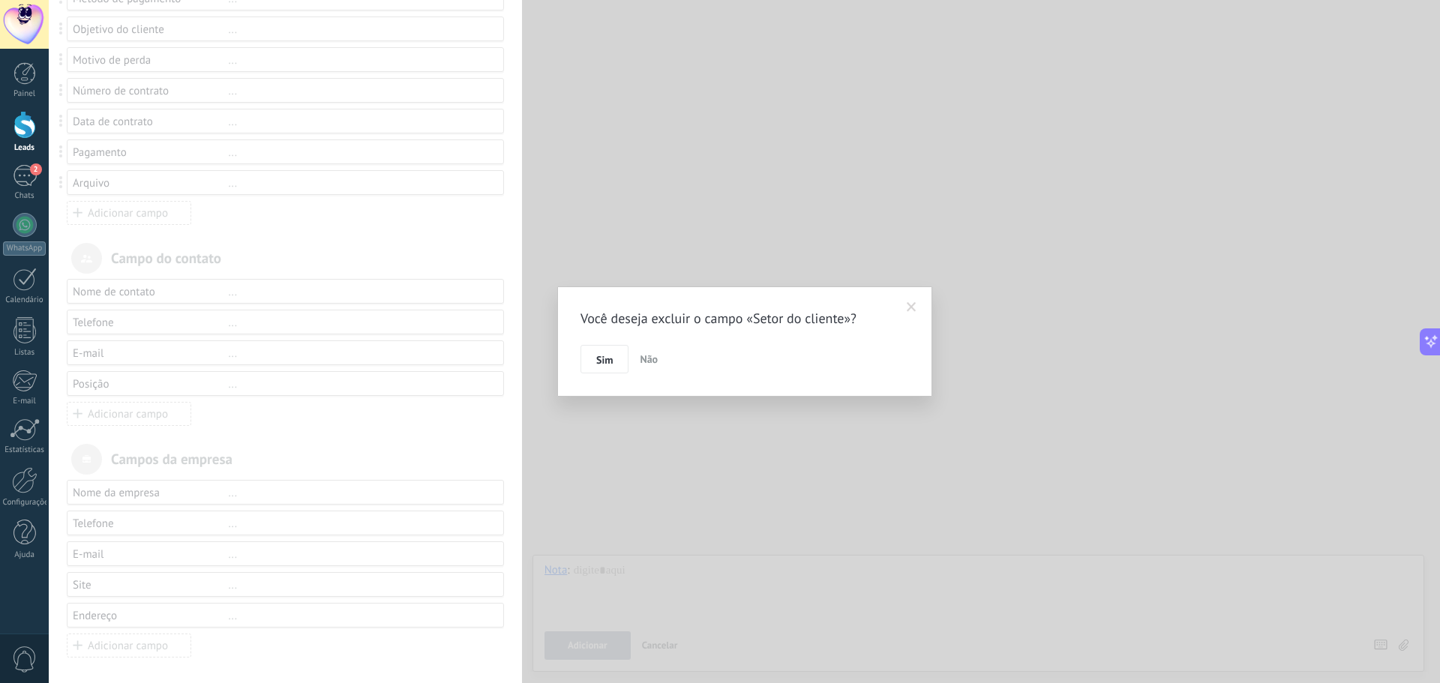
click at [620, 359] on button "Sim" at bounding box center [604, 359] width 48 height 28
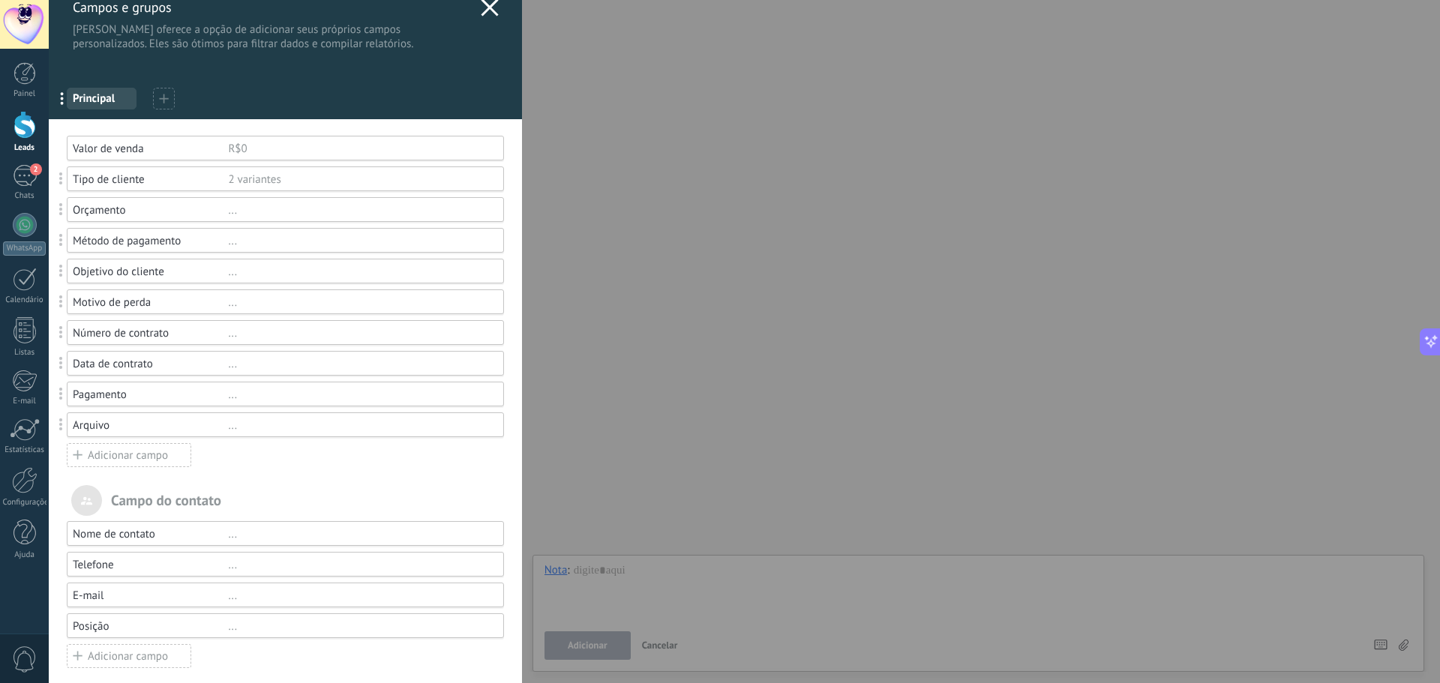
scroll to position [0, 0]
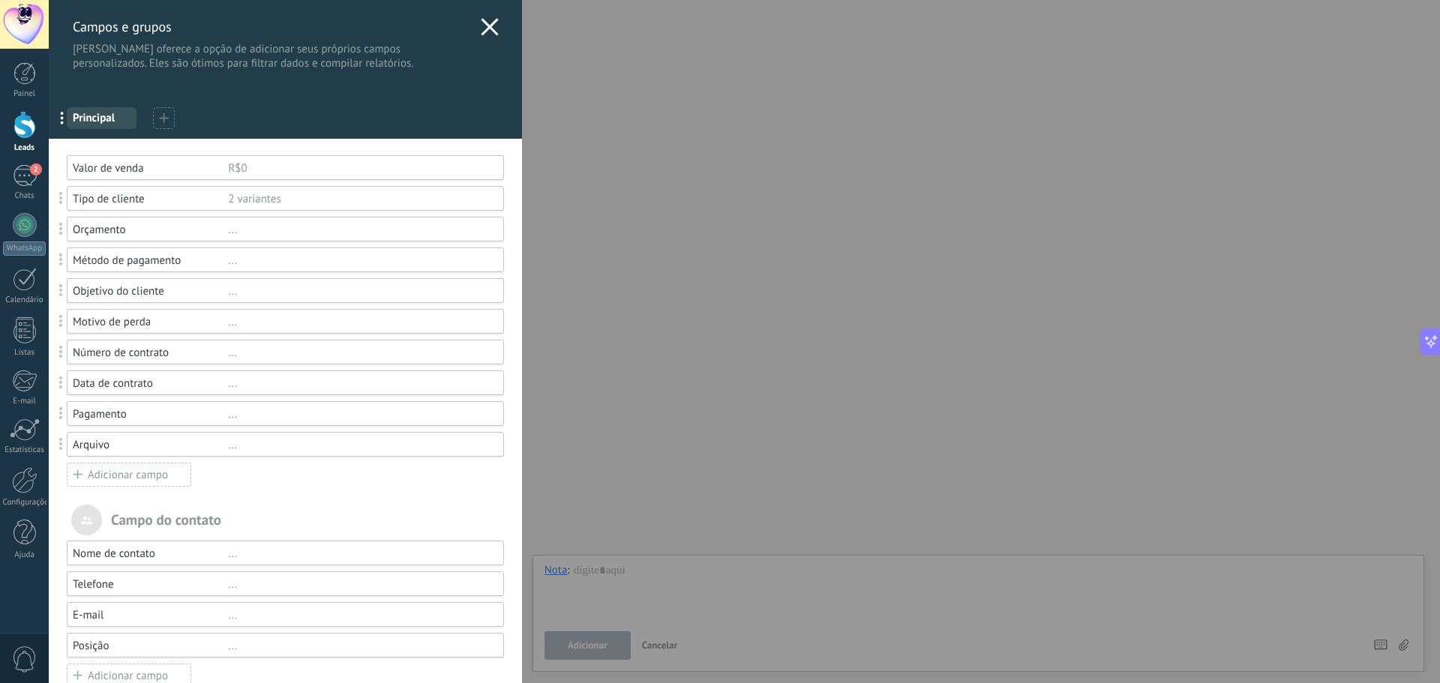
click at [103, 223] on div "Orçamento" at bounding box center [150, 230] width 155 height 14
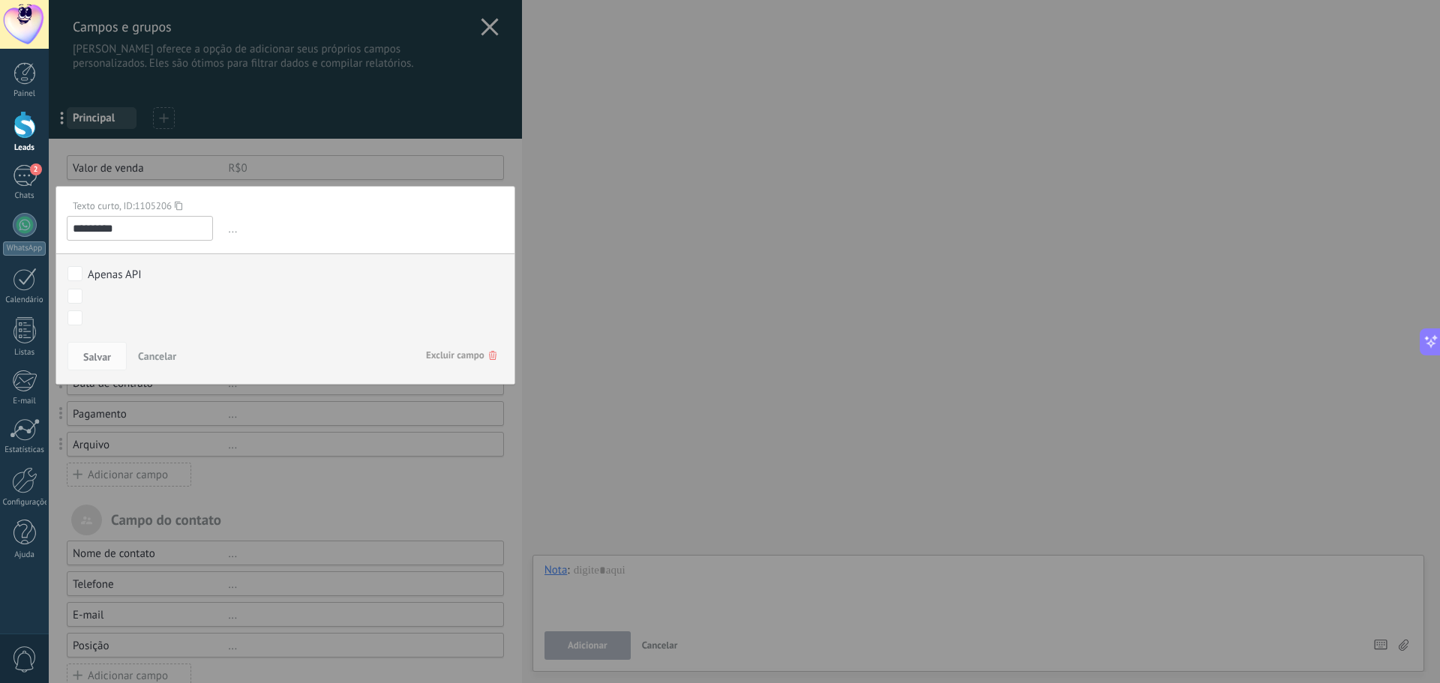
click at [235, 233] on span "..." at bounding box center [365, 229] width 278 height 25
click at [231, 233] on span "..." at bounding box center [365, 229] width 278 height 25
click at [224, 430] on div at bounding box center [285, 473] width 473 height 947
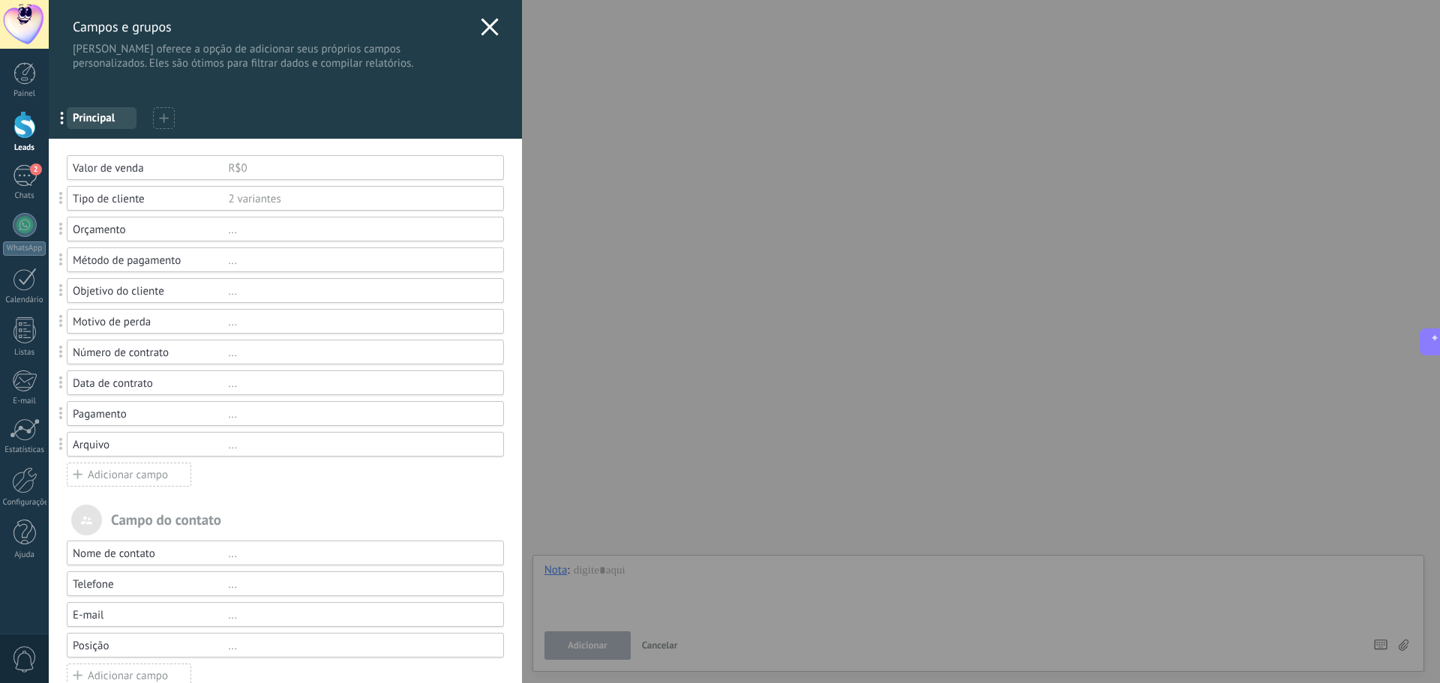
click at [229, 230] on div "..." at bounding box center [359, 230] width 262 height 14
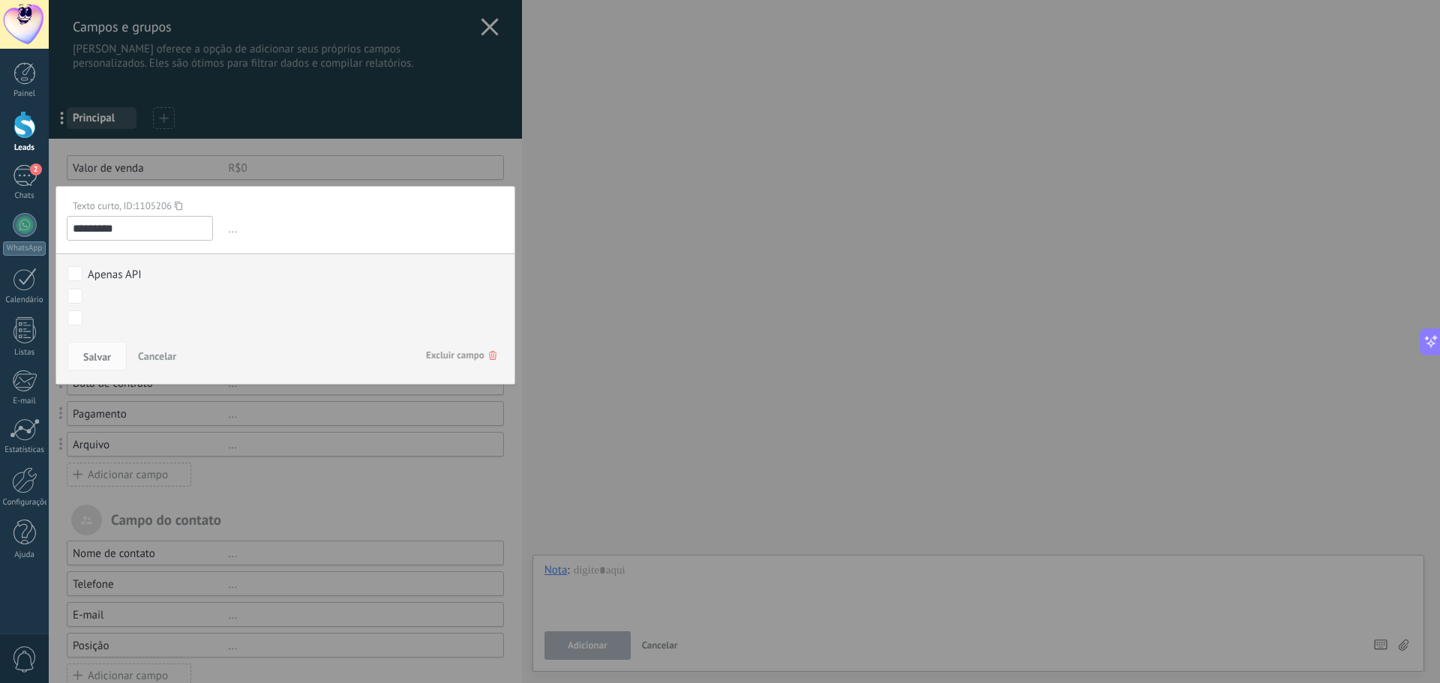
click at [229, 232] on span "..." at bounding box center [365, 229] width 278 height 25
click at [235, 233] on span "..." at bounding box center [365, 229] width 278 height 25
click at [148, 348] on button "Cancelar" at bounding box center [157, 356] width 50 height 28
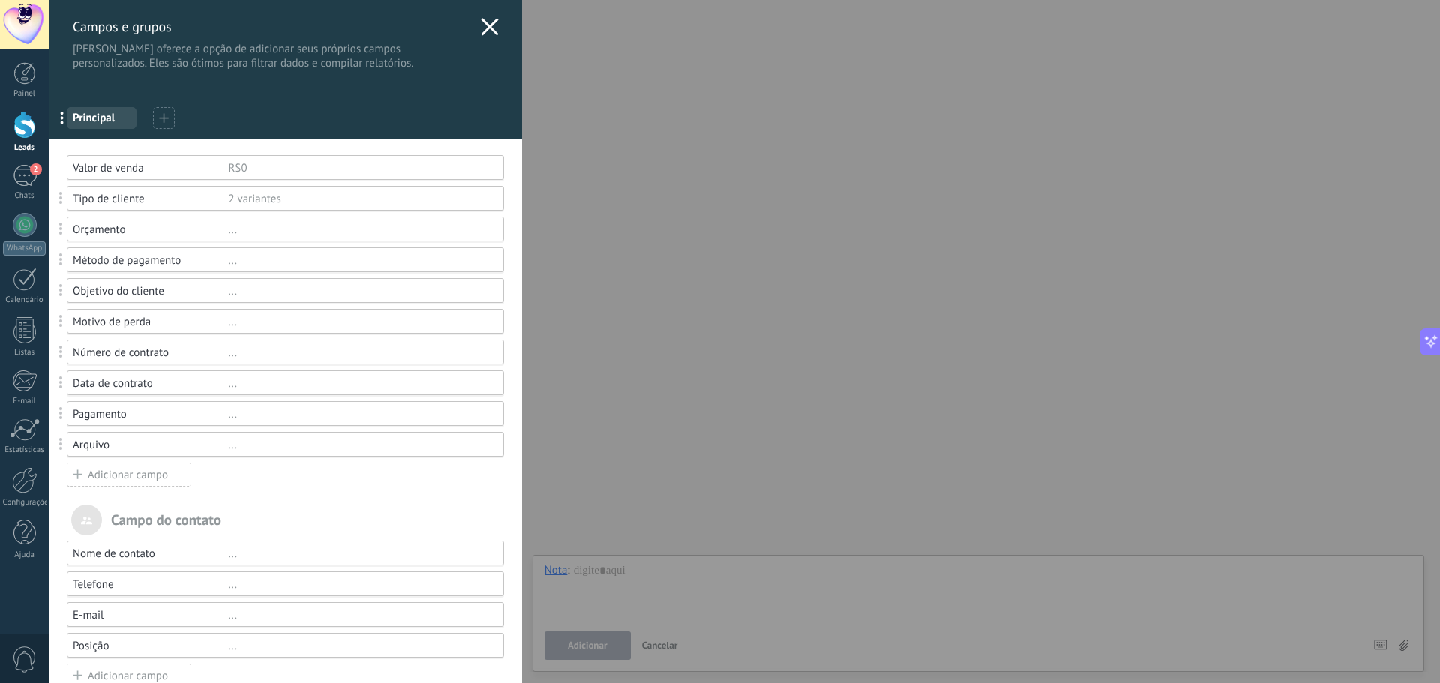
click at [235, 230] on div "..." at bounding box center [359, 230] width 262 height 14
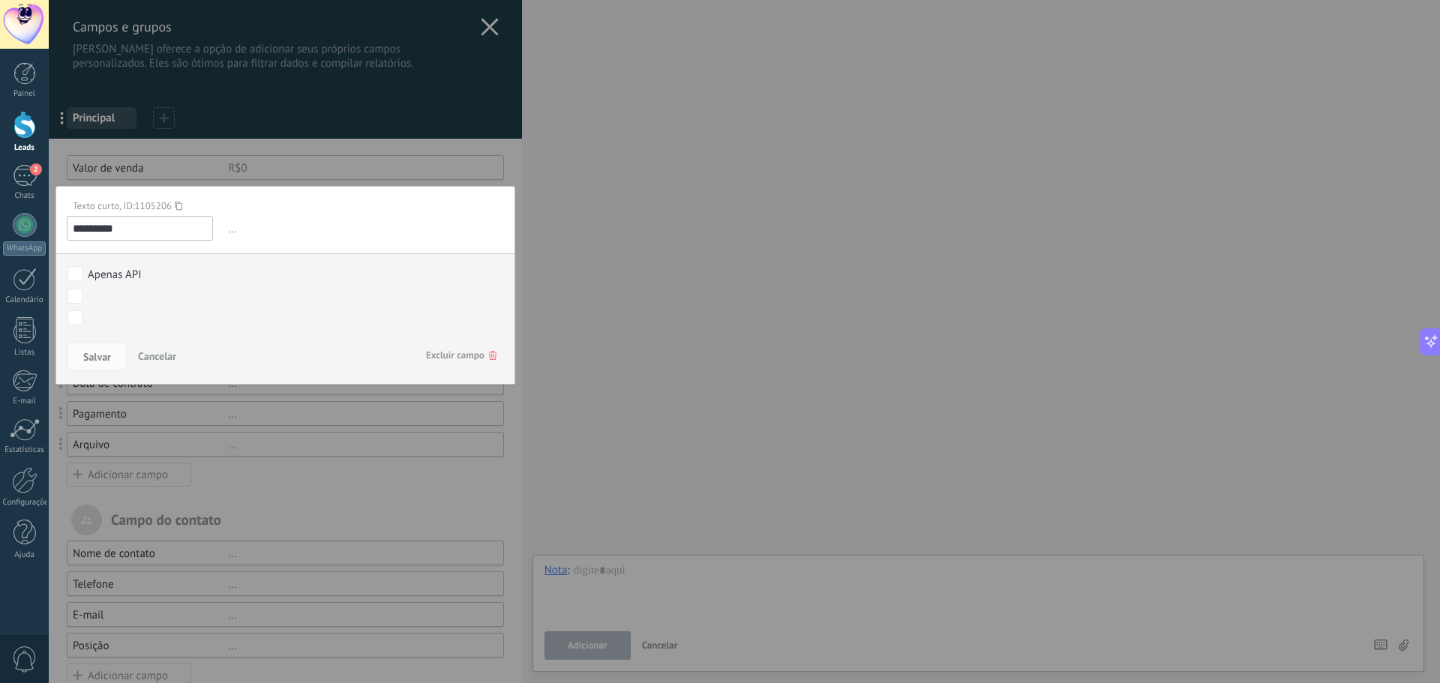
click at [155, 354] on span "Cancelar" at bounding box center [157, 355] width 38 height 13
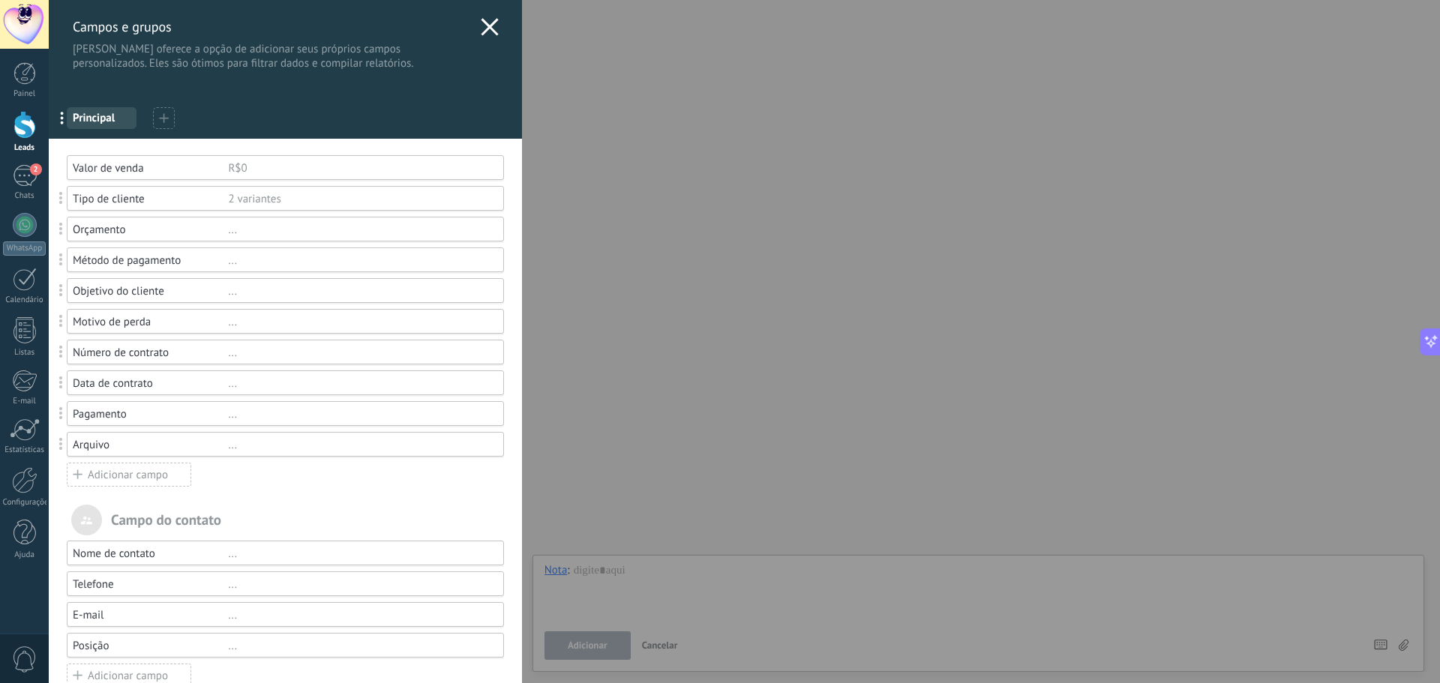
click at [229, 232] on div "..." at bounding box center [359, 230] width 262 height 14
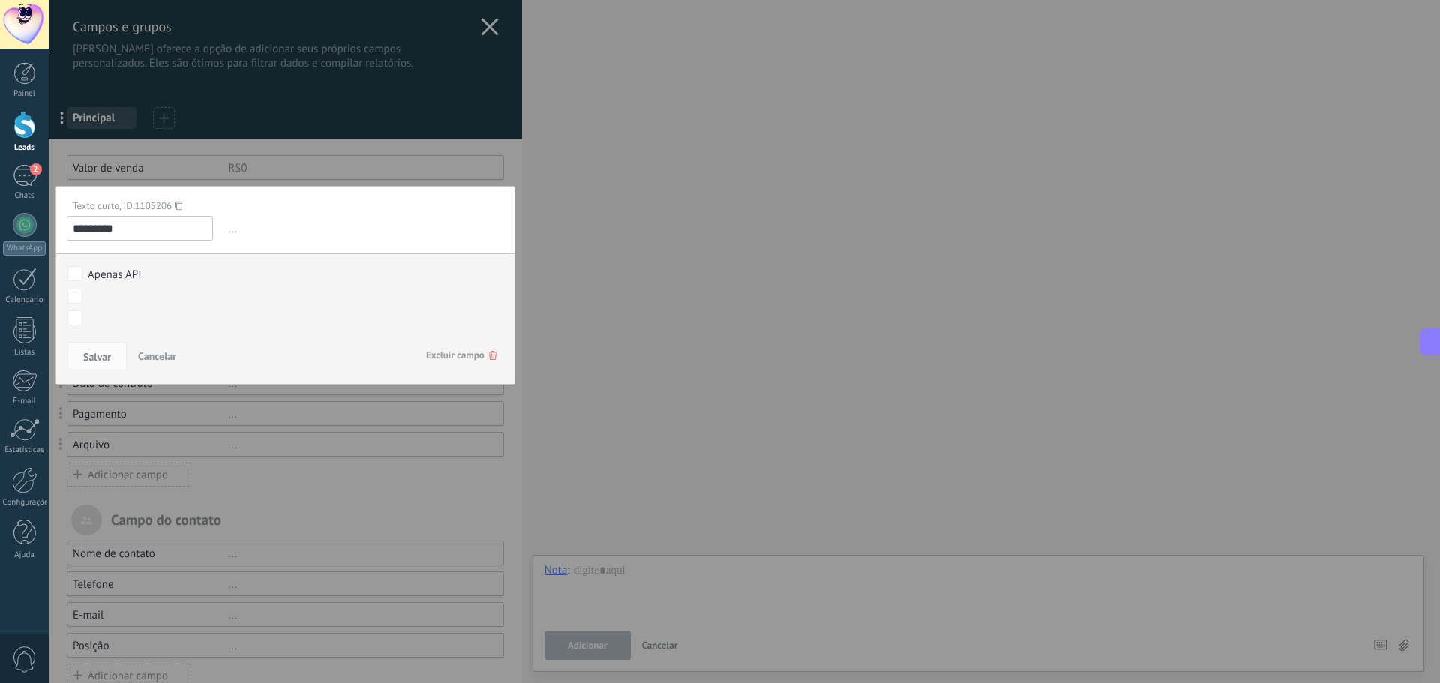
click at [368, 491] on div at bounding box center [285, 473] width 473 height 947
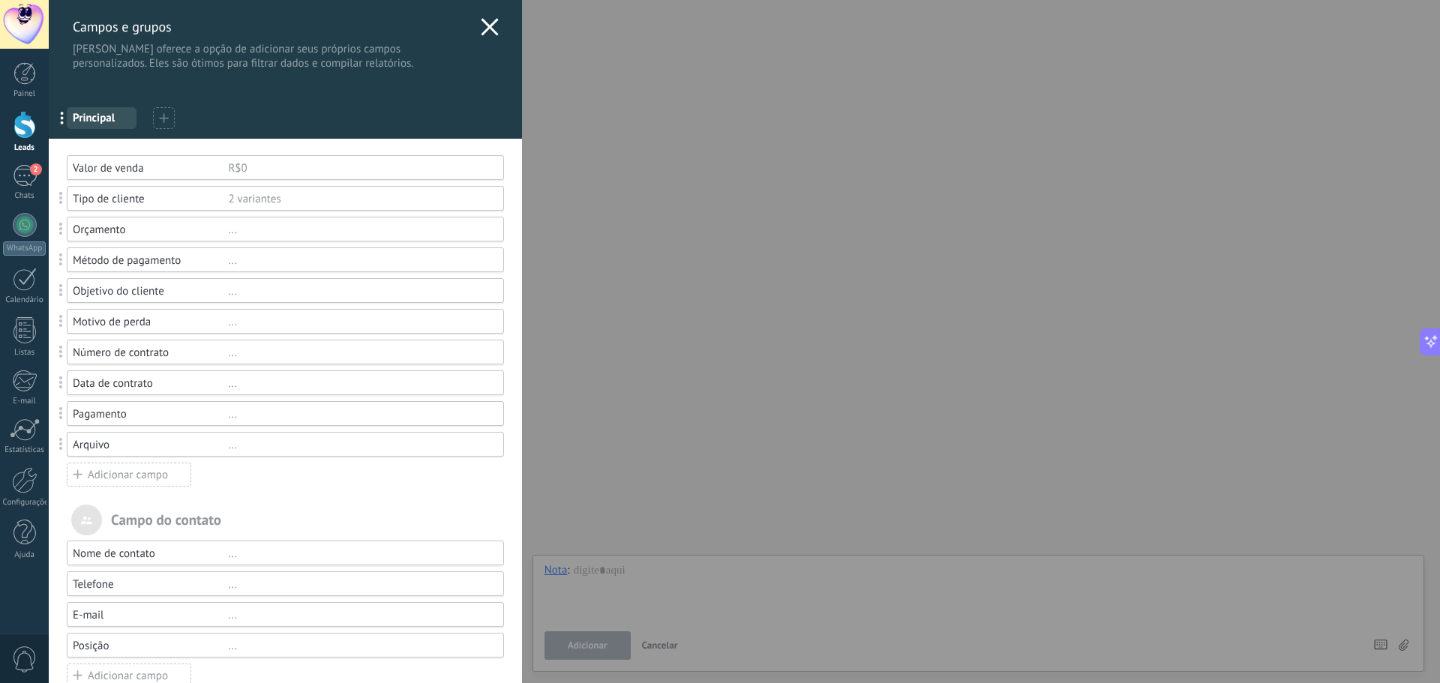
click at [249, 160] on div "Valor de venda R$0" at bounding box center [285, 167] width 437 height 25
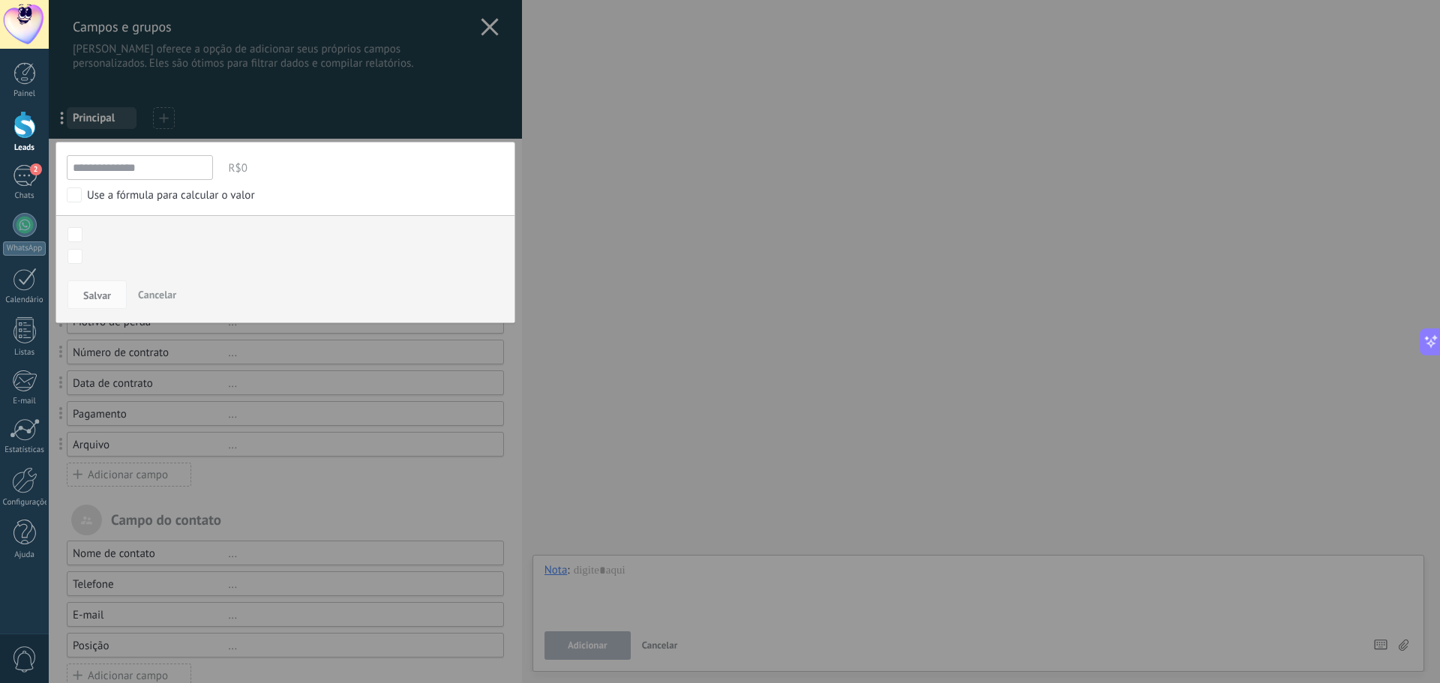
click at [161, 288] on button "Cancelar" at bounding box center [157, 294] width 50 height 28
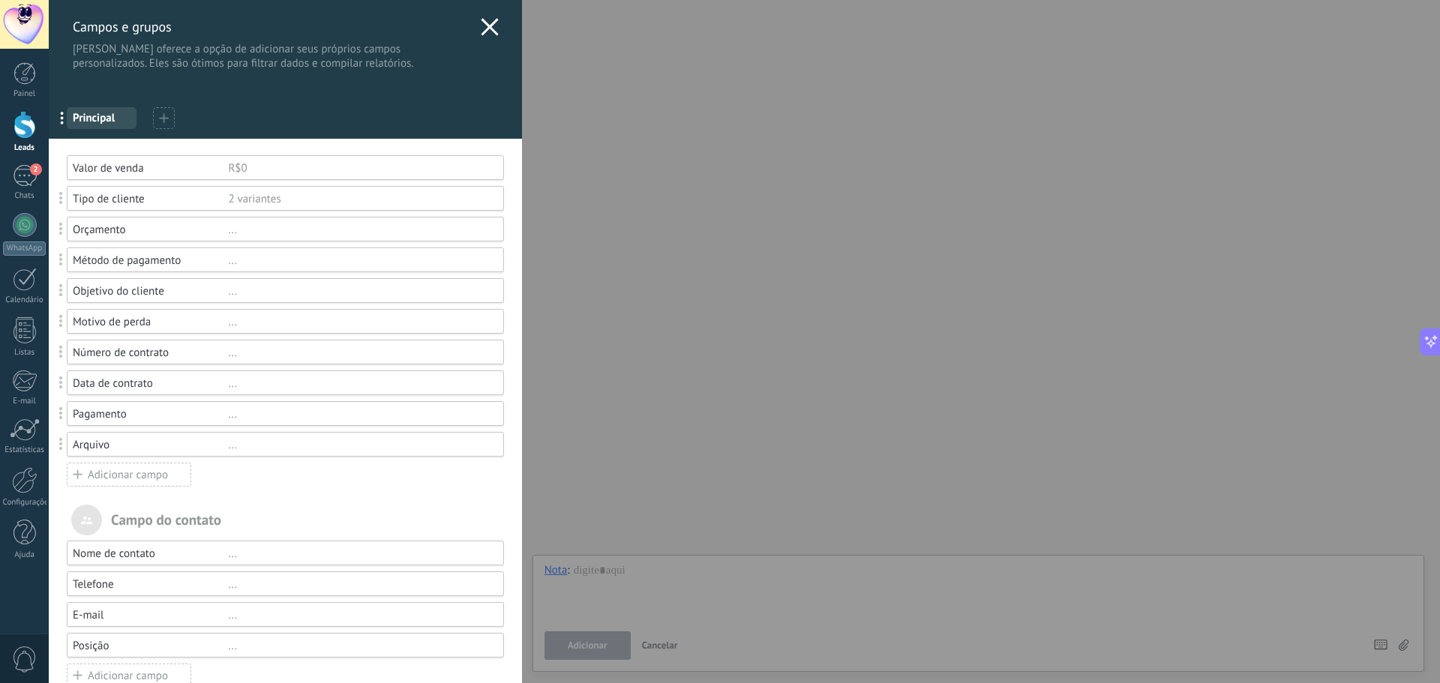
click at [232, 233] on div "..." at bounding box center [359, 230] width 262 height 14
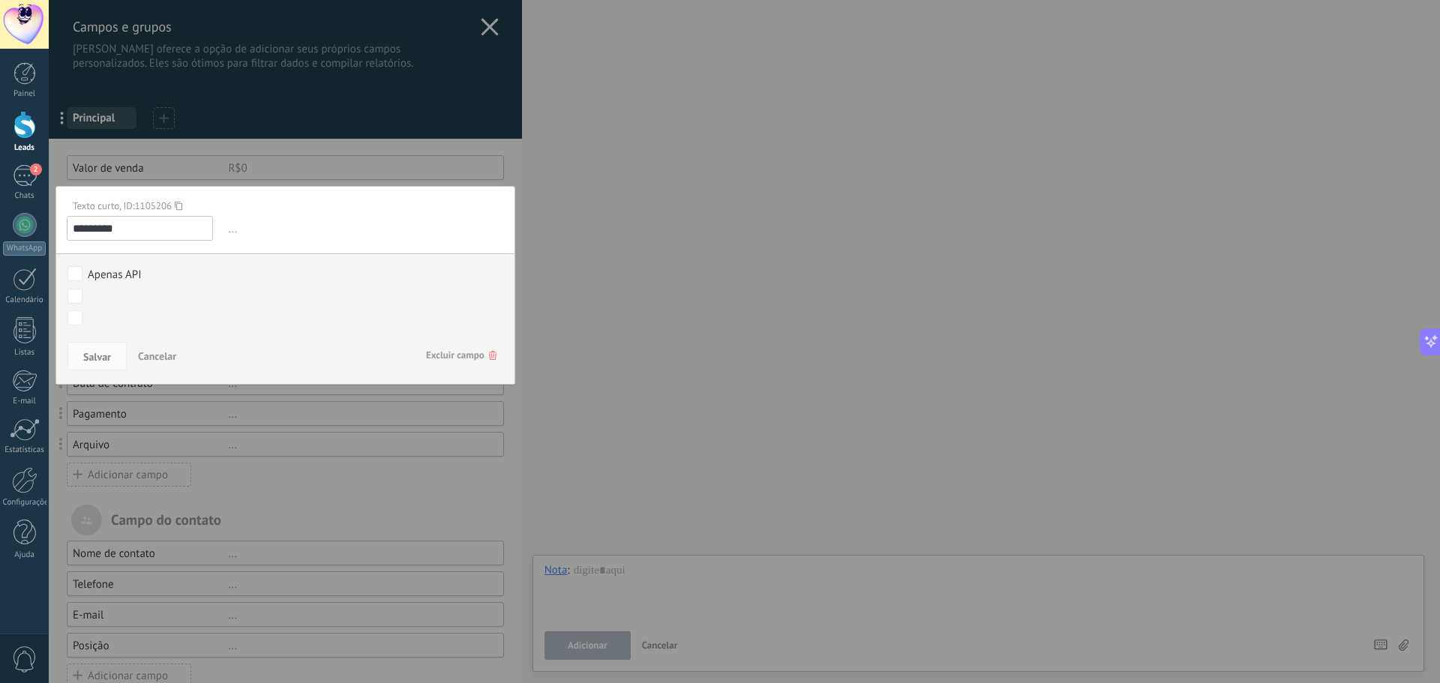
click at [489, 353] on icon at bounding box center [492, 355] width 7 height 9
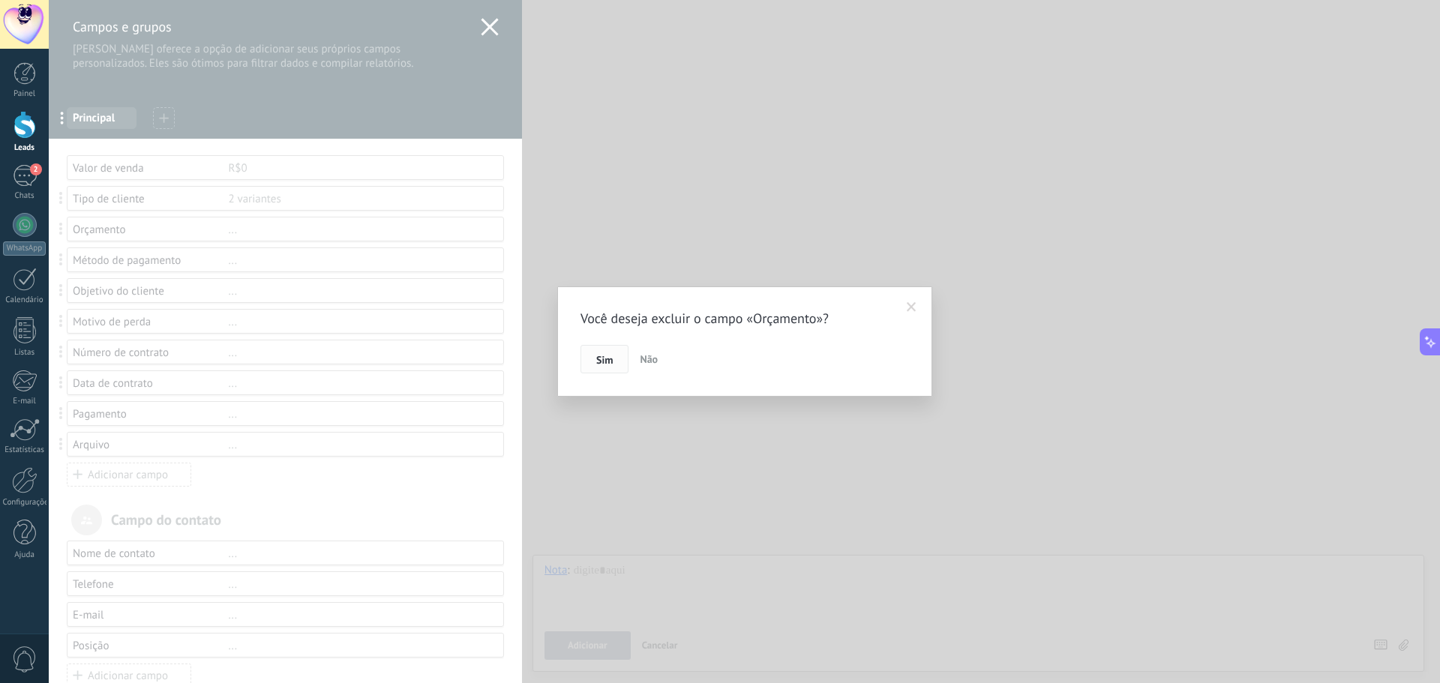
click at [610, 361] on span "Sim" at bounding box center [604, 360] width 16 height 10
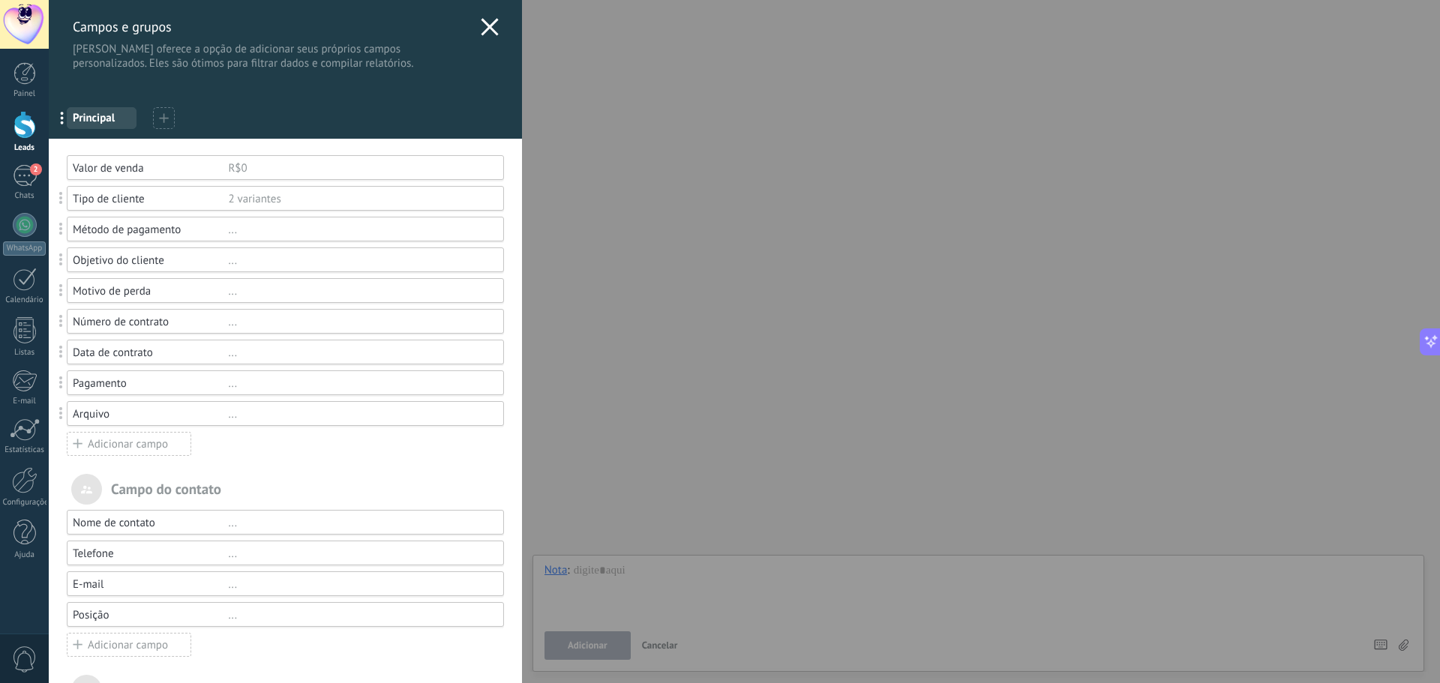
click at [230, 232] on div "..." at bounding box center [359, 230] width 262 height 14
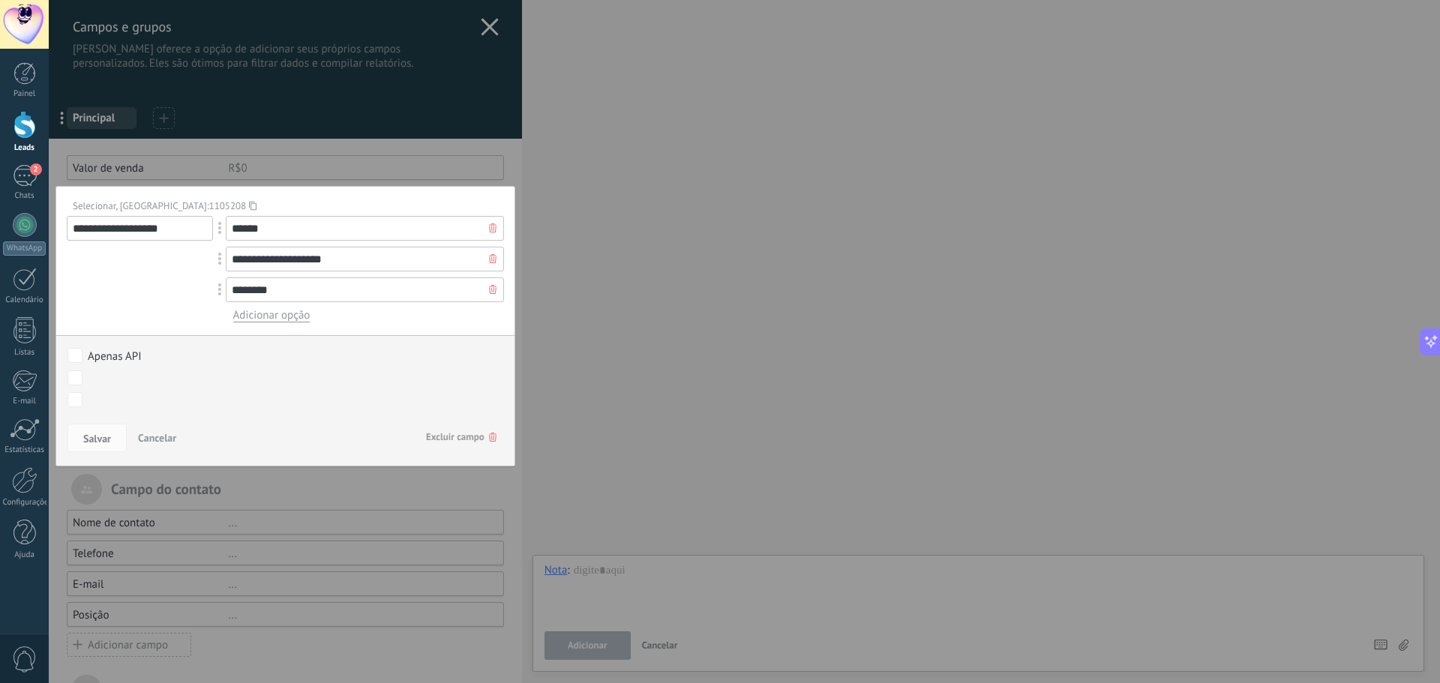
click at [452, 433] on span "Excluir campo" at bounding box center [461, 437] width 70 height 27
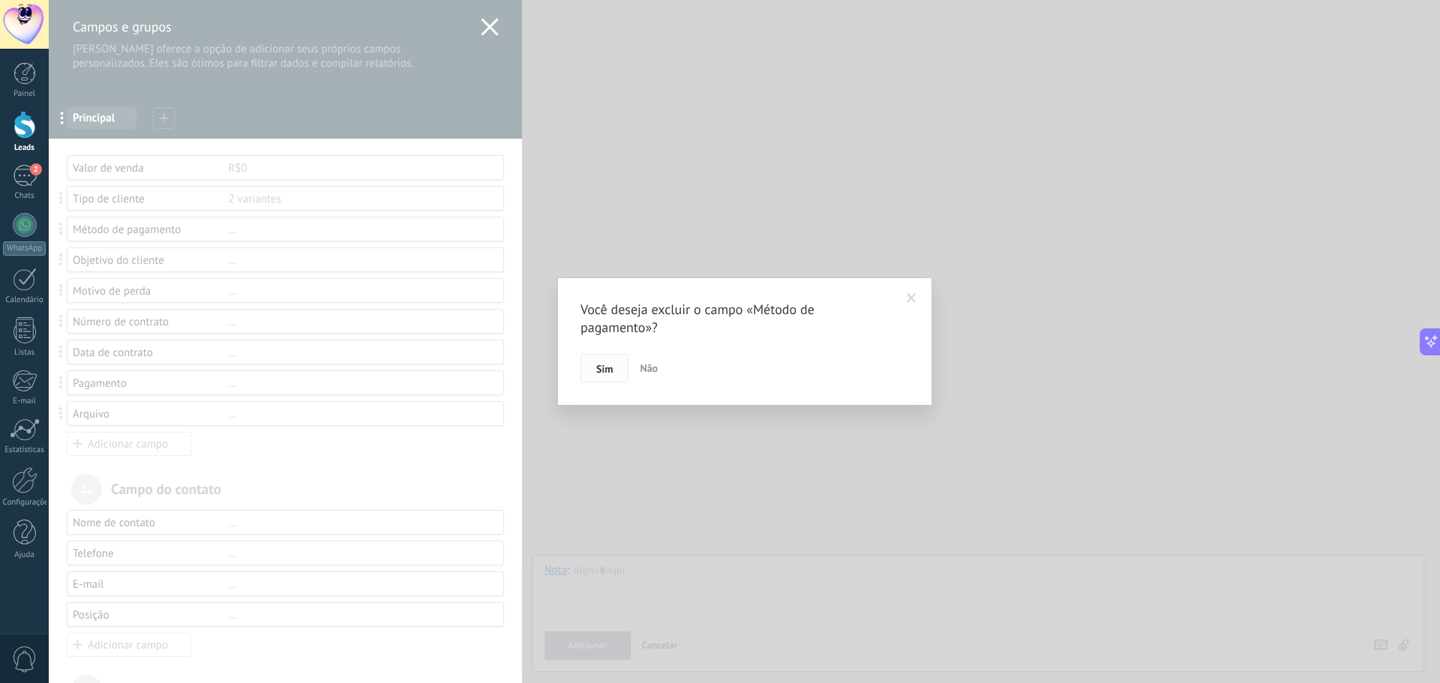
click at [598, 370] on span "Sim" at bounding box center [604, 369] width 16 height 10
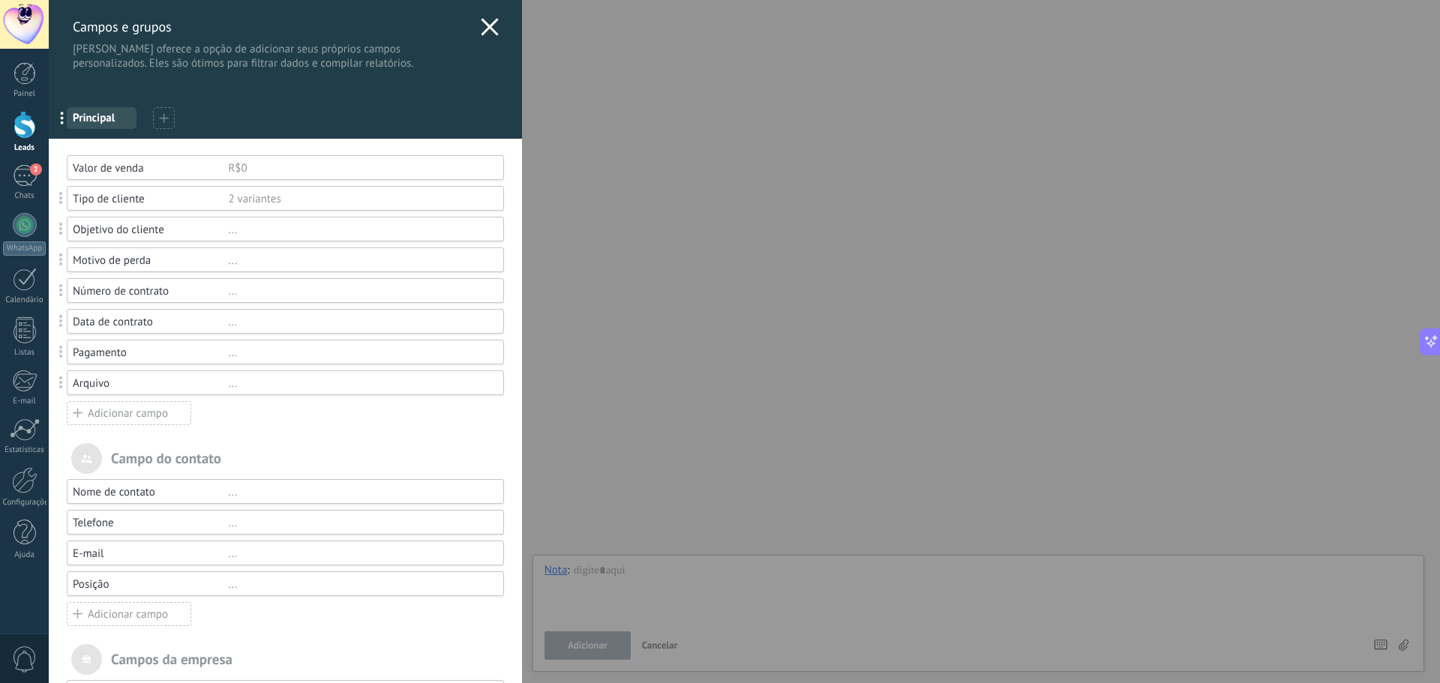
click at [228, 231] on div "..." at bounding box center [359, 230] width 262 height 14
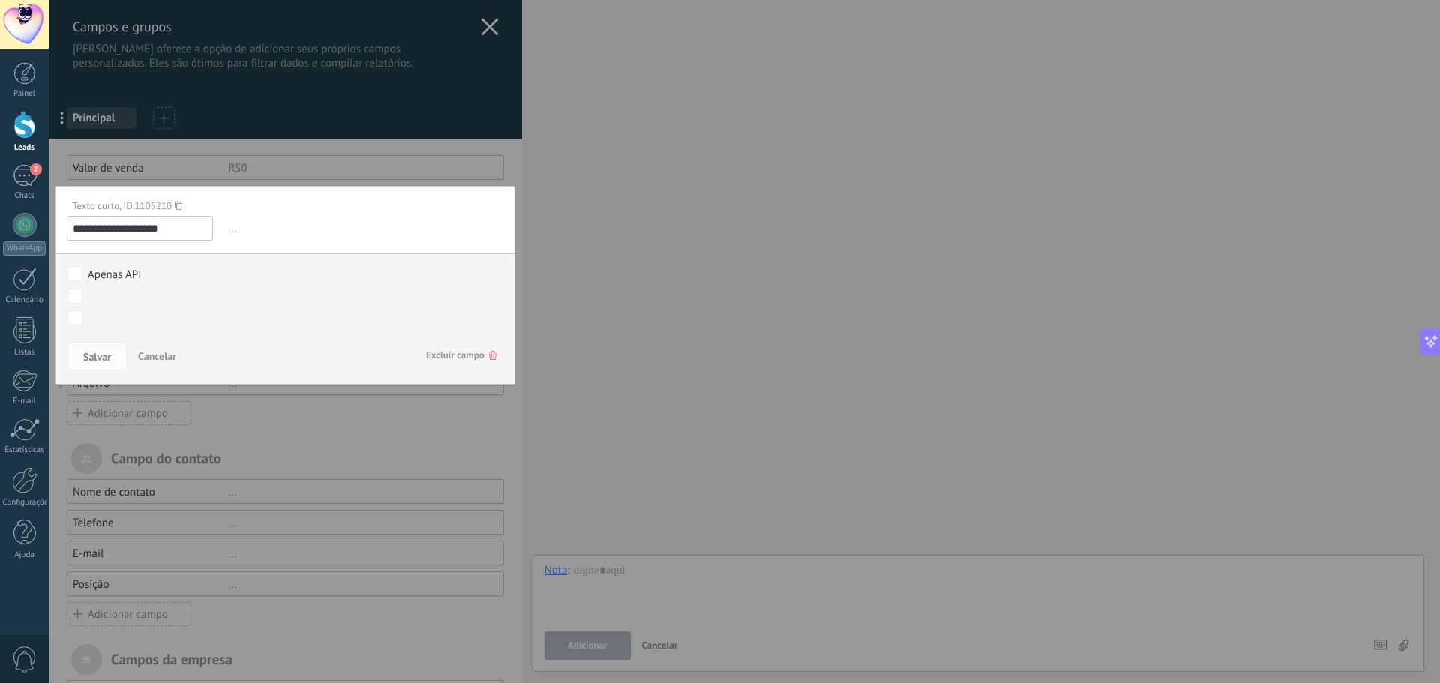
click at [450, 352] on span "Excluir campo" at bounding box center [461, 355] width 70 height 27
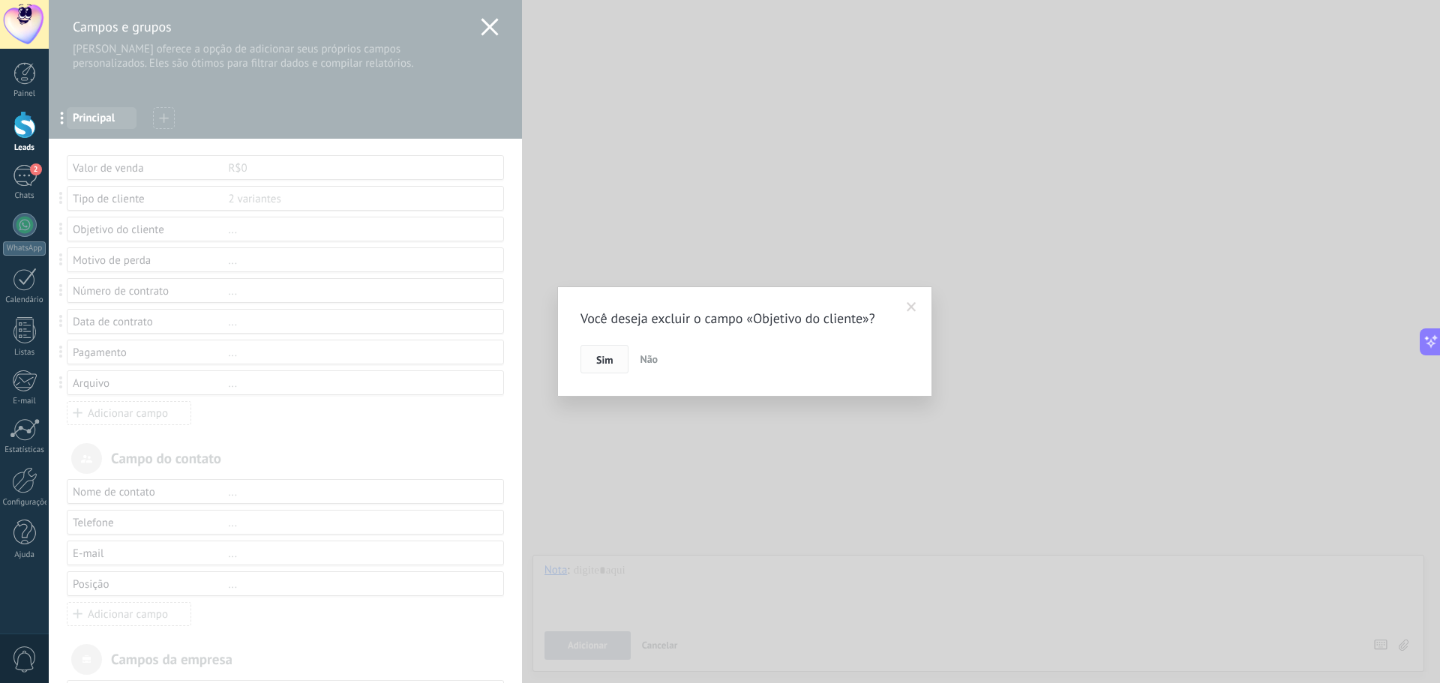
click at [613, 367] on button "Sim" at bounding box center [604, 359] width 48 height 28
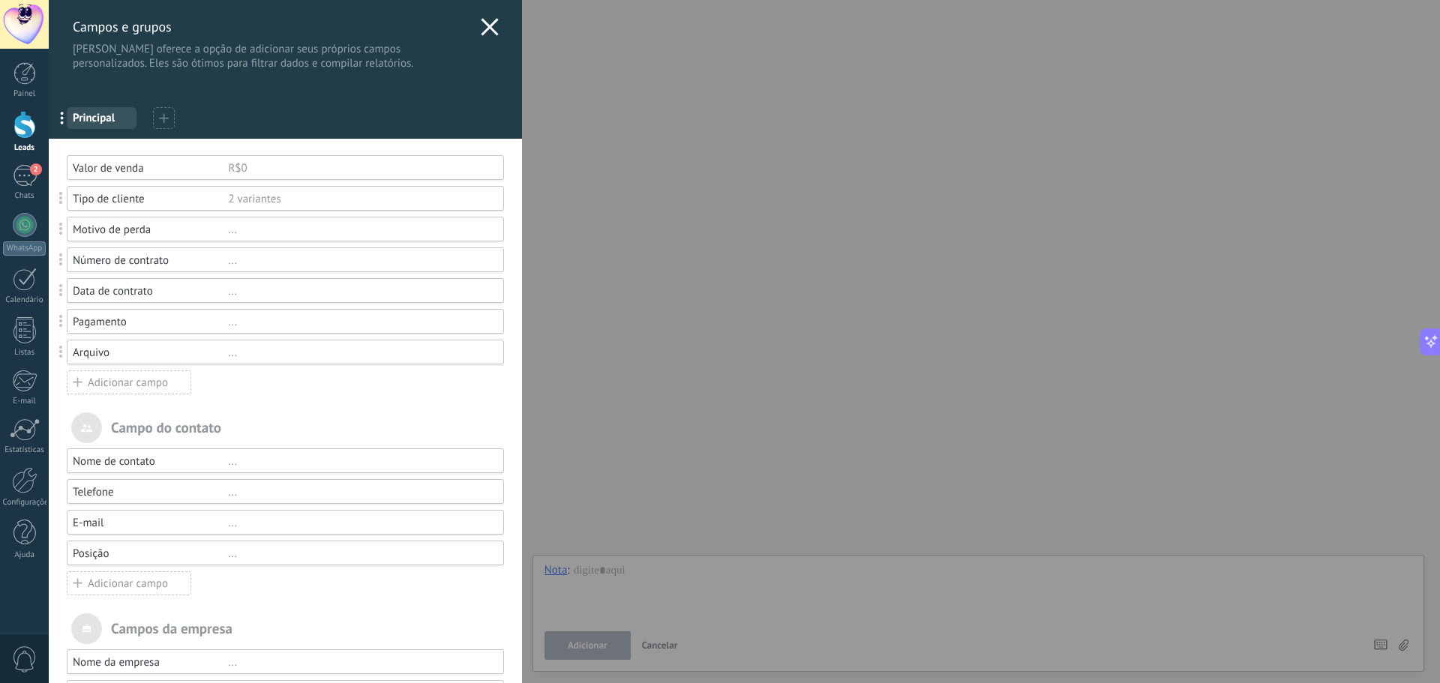
click at [228, 235] on div "..." at bounding box center [359, 230] width 262 height 14
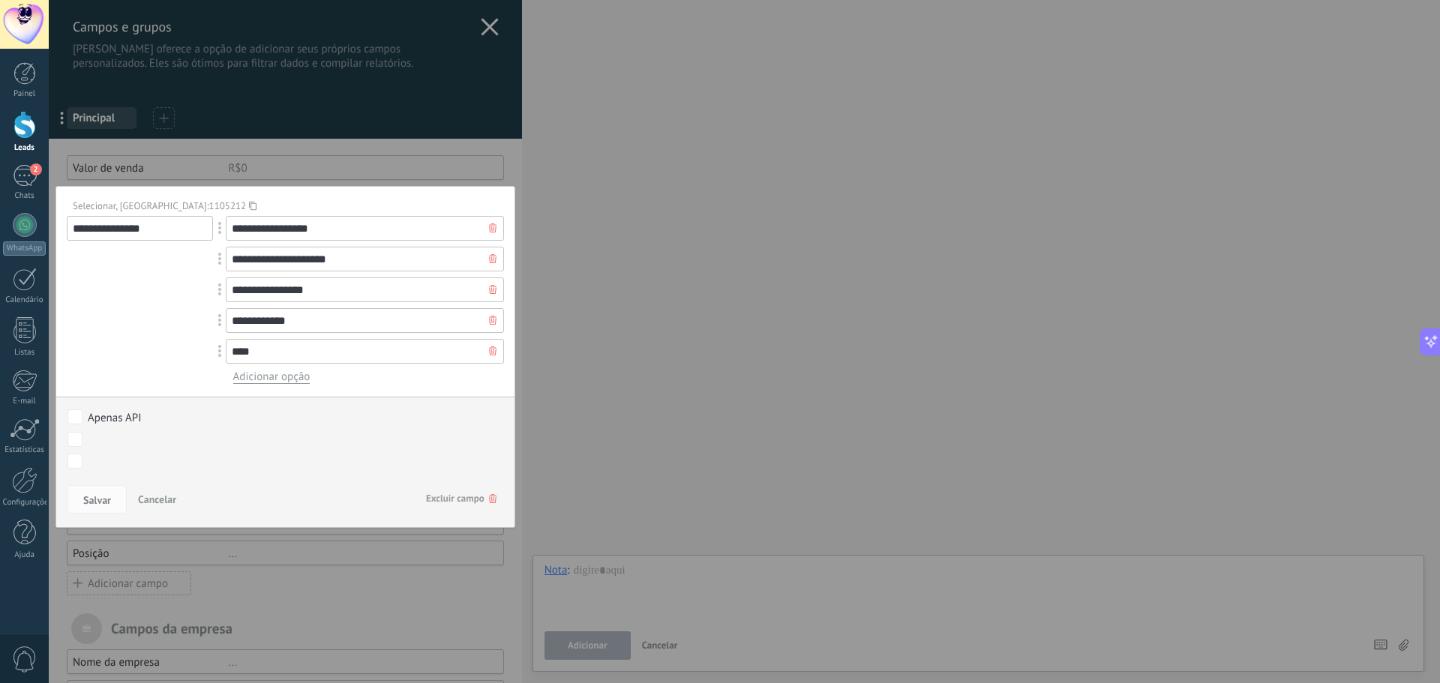
click at [427, 604] on div at bounding box center [285, 427] width 473 height 855
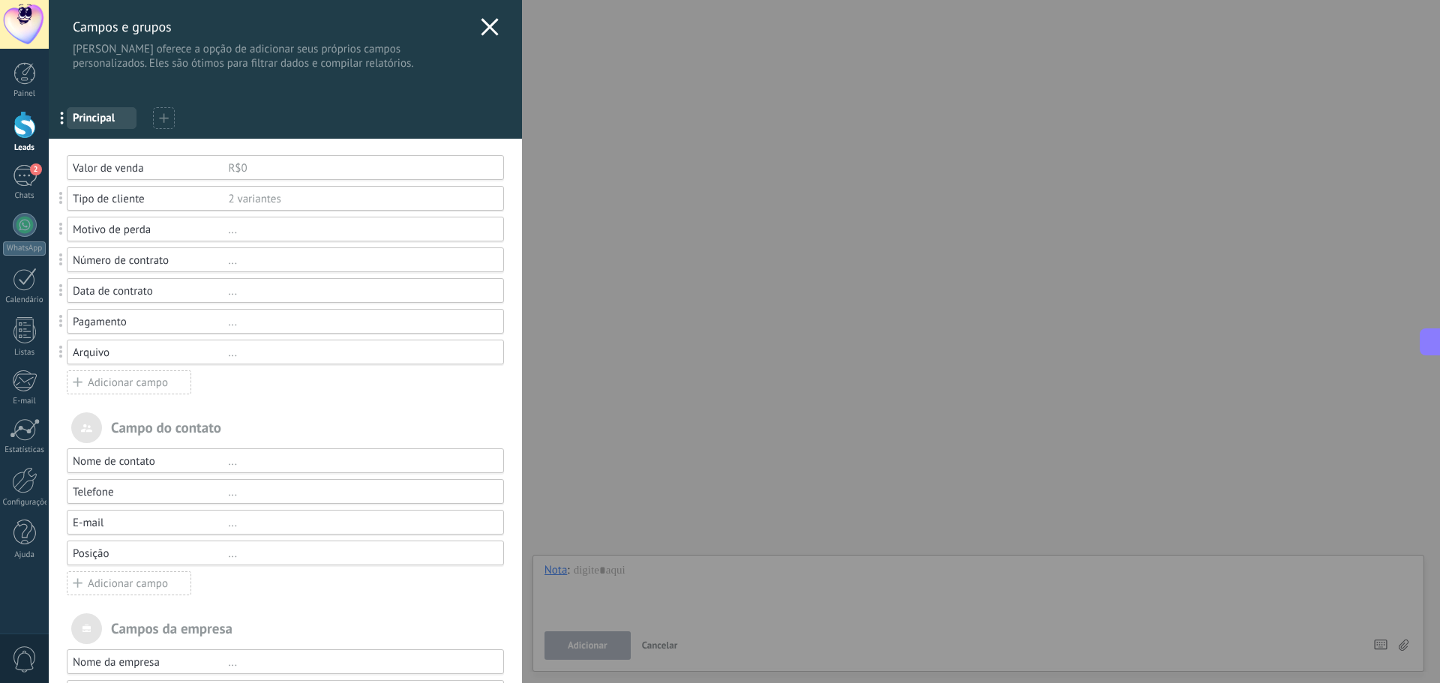
click at [228, 229] on div "..." at bounding box center [359, 230] width 262 height 14
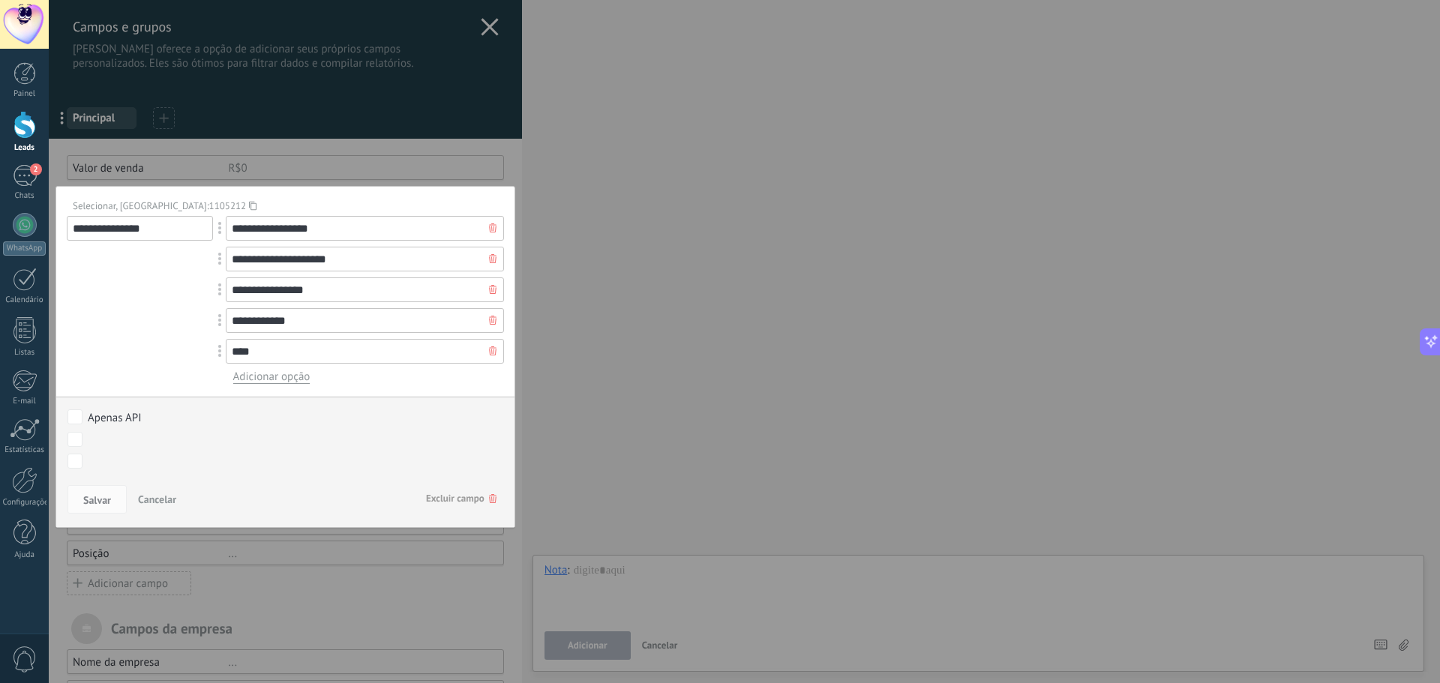
click at [271, 560] on div at bounding box center [285, 427] width 473 height 855
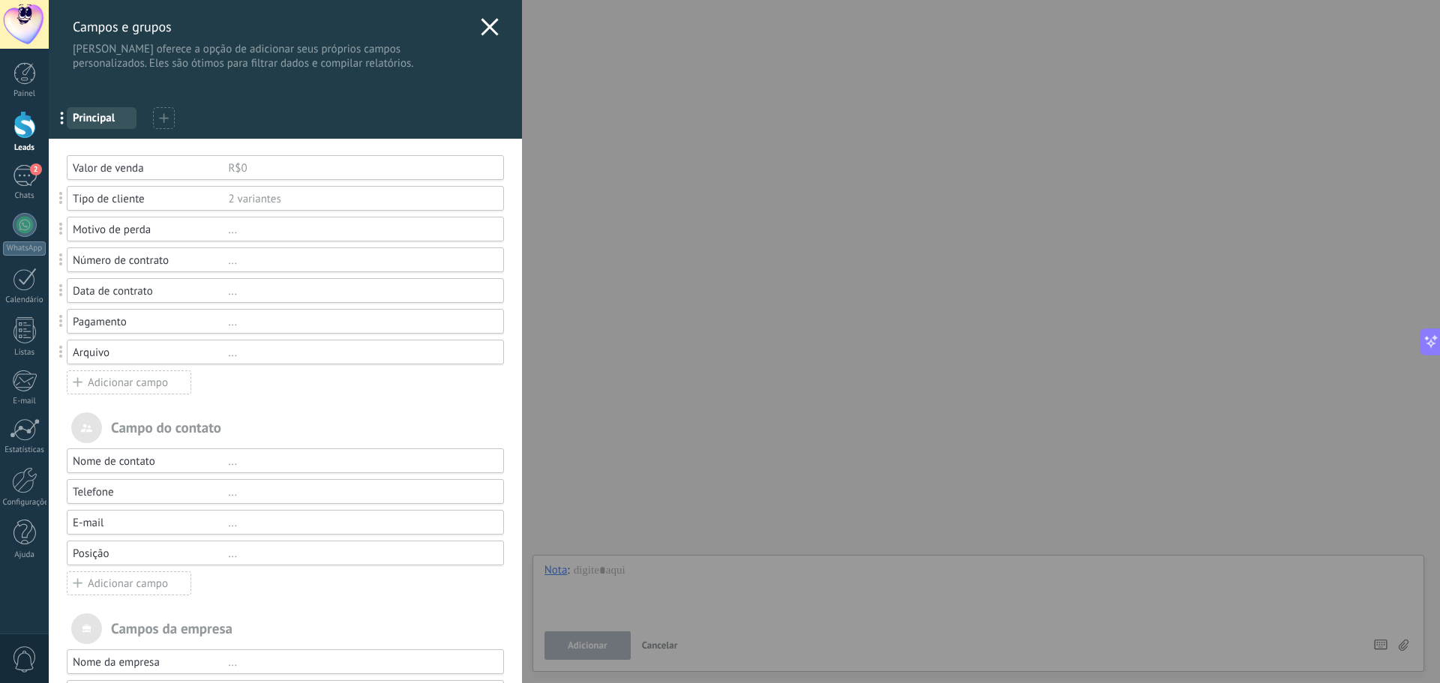
click at [229, 259] on div "..." at bounding box center [359, 260] width 262 height 14
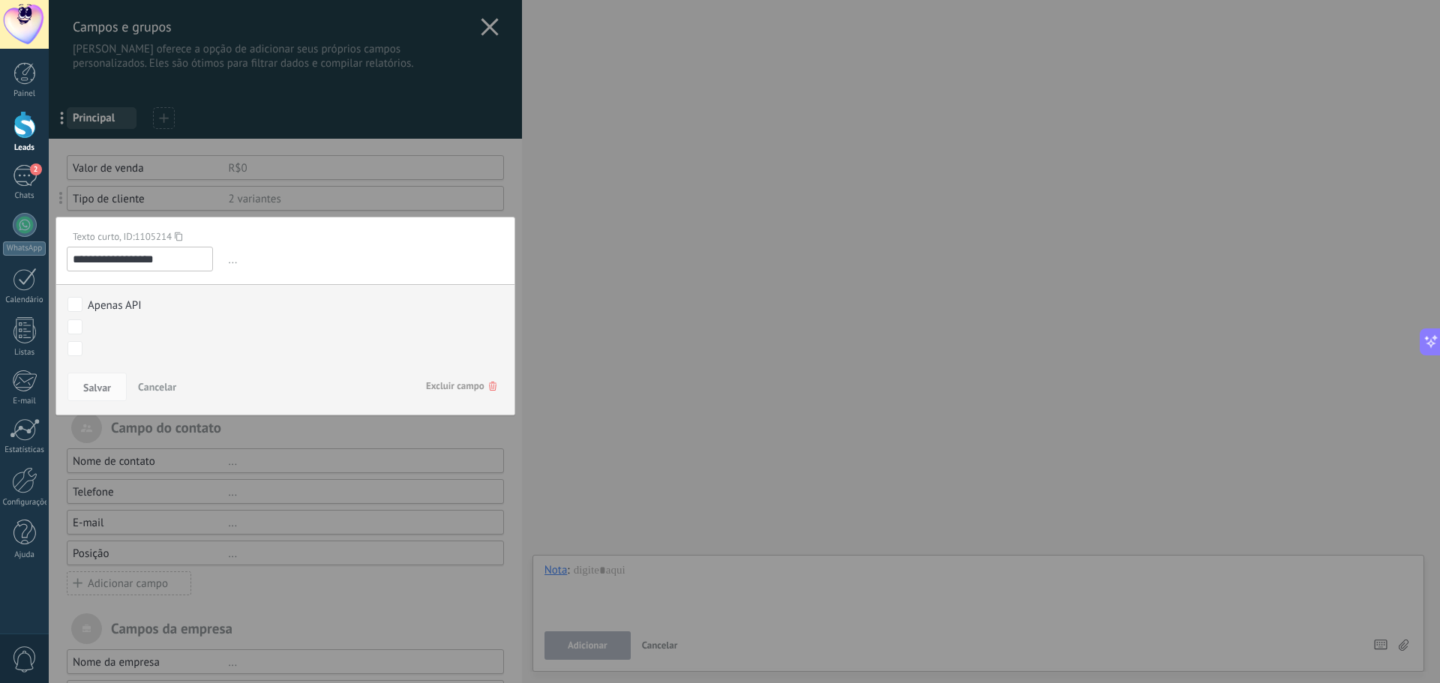
click at [436, 382] on span "Excluir campo" at bounding box center [461, 386] width 70 height 27
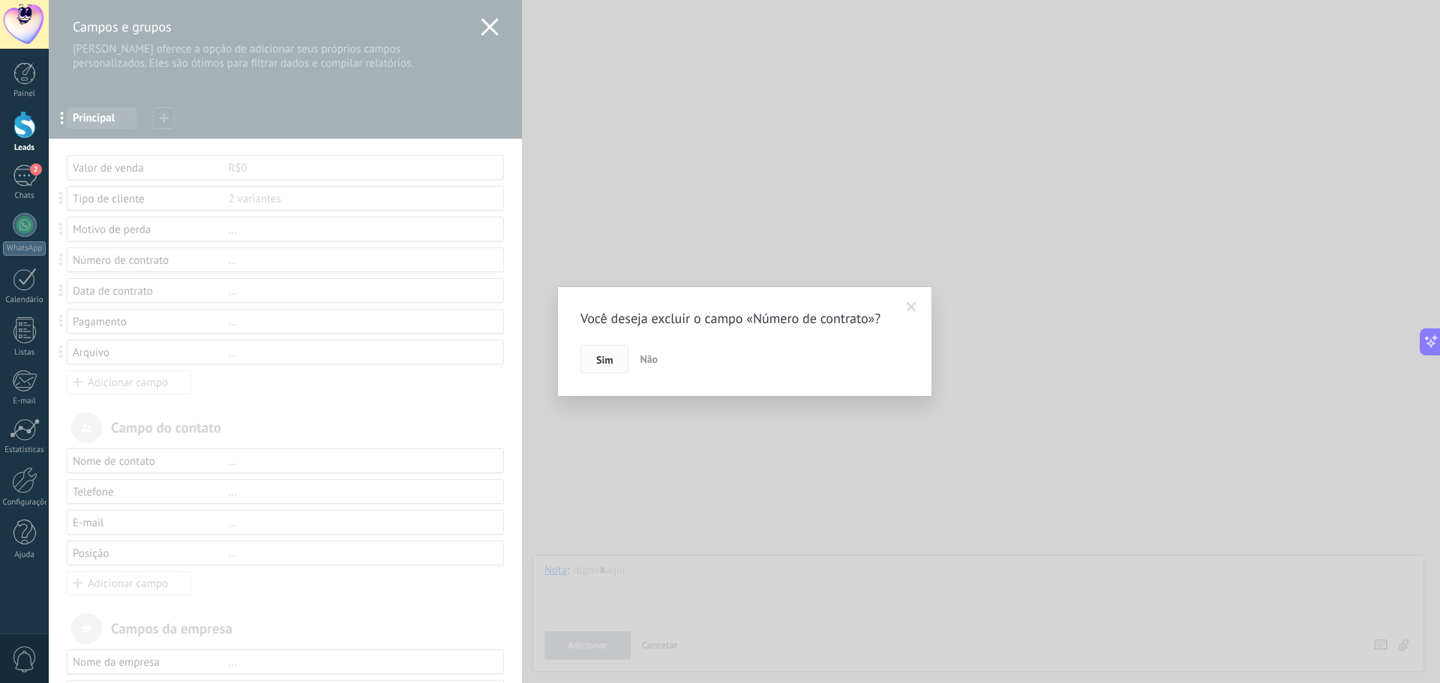
click at [595, 364] on button "Sim" at bounding box center [604, 359] width 48 height 28
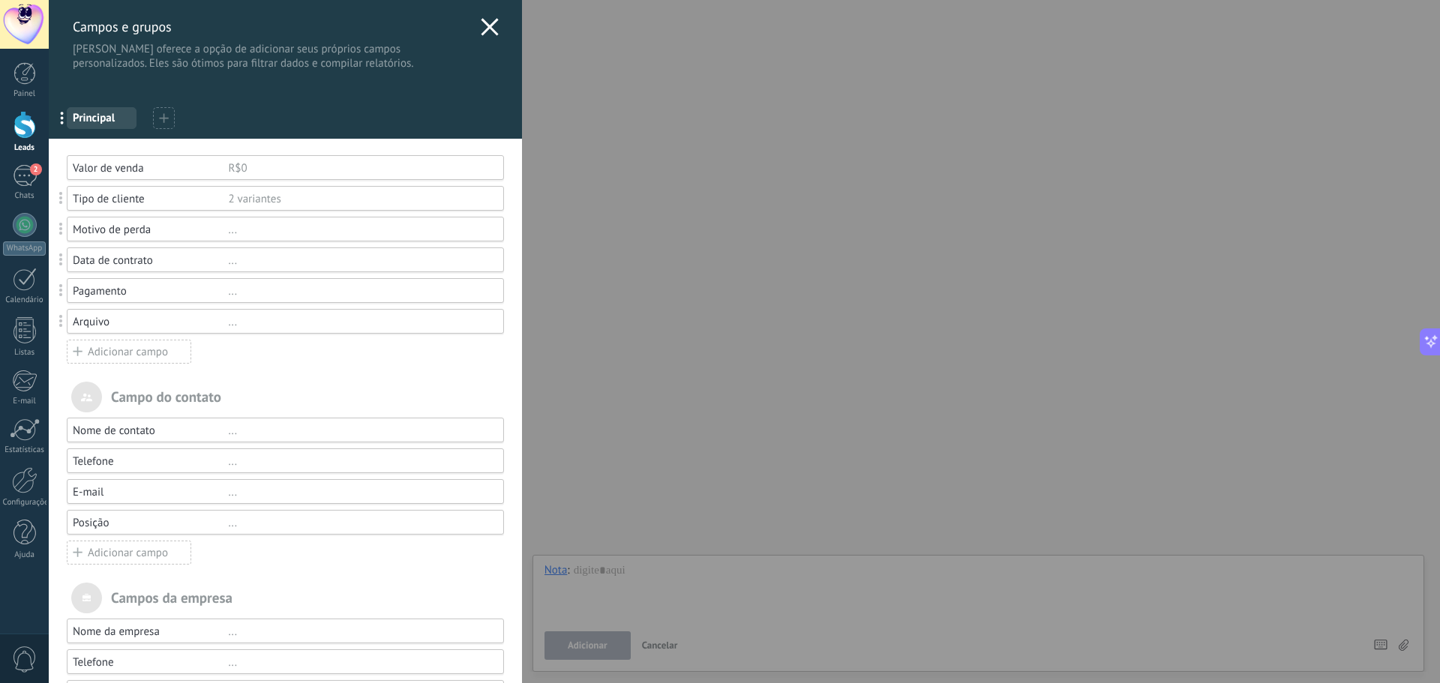
click at [229, 263] on div "..." at bounding box center [359, 260] width 262 height 14
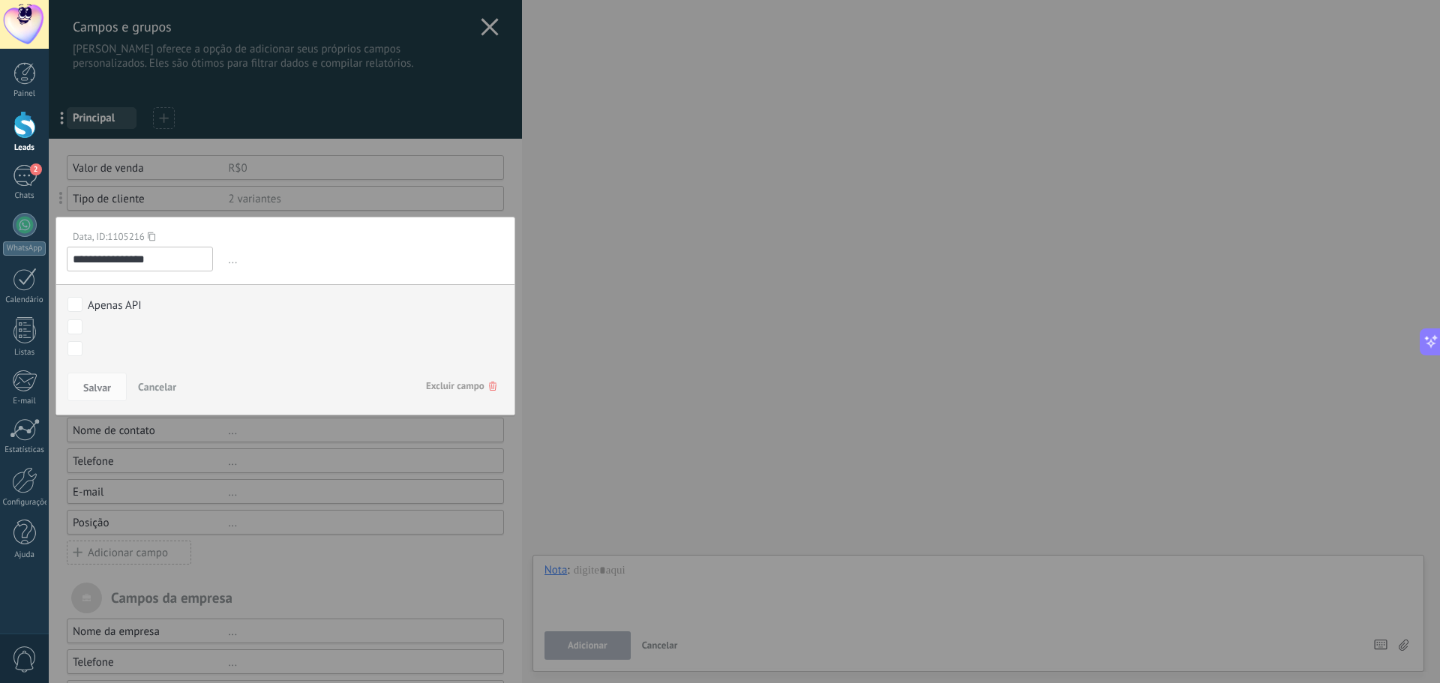
click at [231, 262] on span "..." at bounding box center [365, 259] width 278 height 25
click at [151, 253] on input "**********" at bounding box center [140, 259] width 146 height 25
click at [438, 388] on span "Excluir campo" at bounding box center [461, 386] width 70 height 27
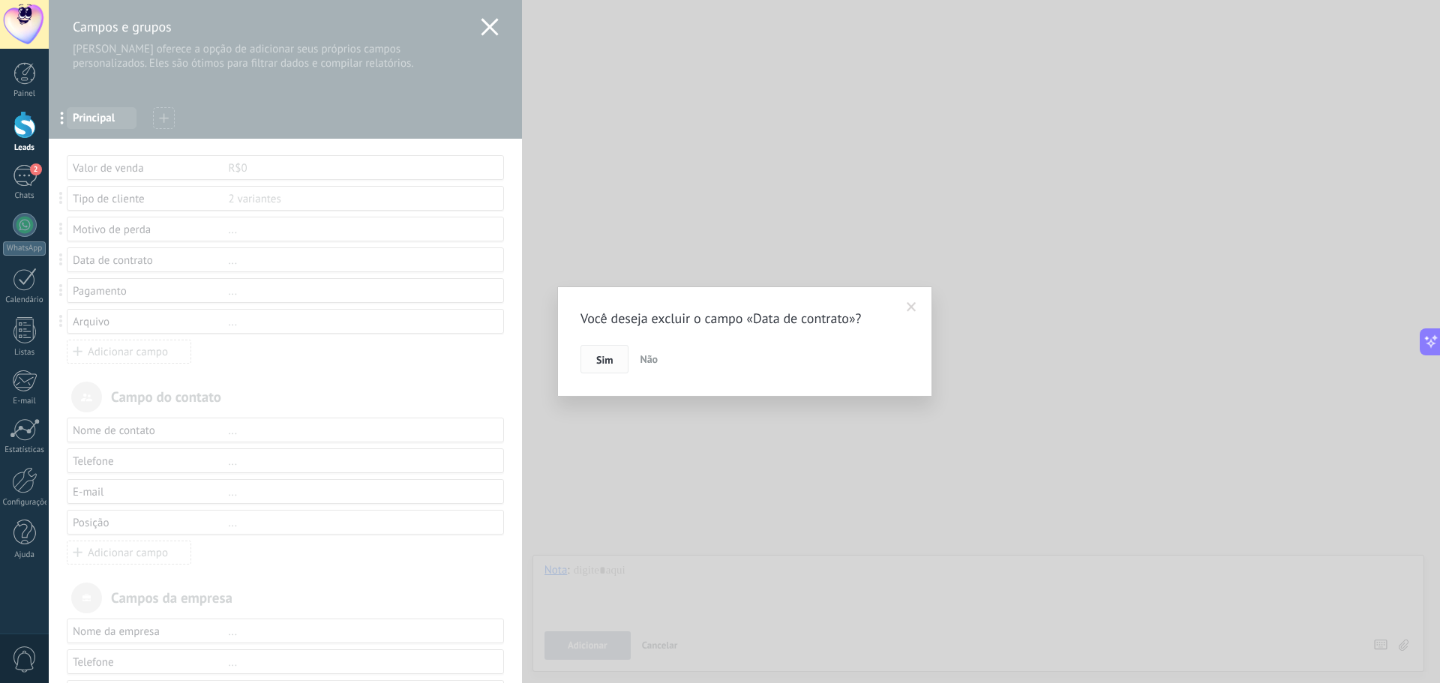
click at [609, 359] on span "Sim" at bounding box center [604, 360] width 16 height 10
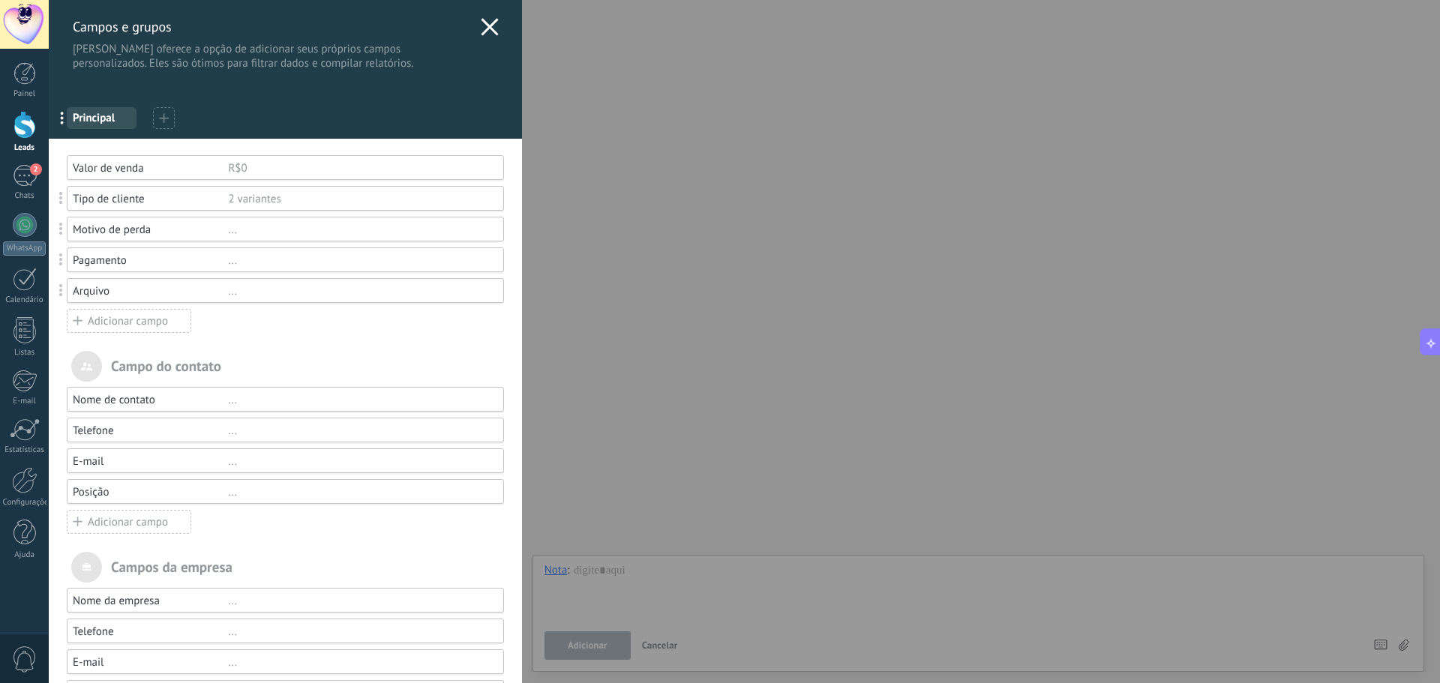
click at [233, 261] on div "..." at bounding box center [359, 260] width 262 height 14
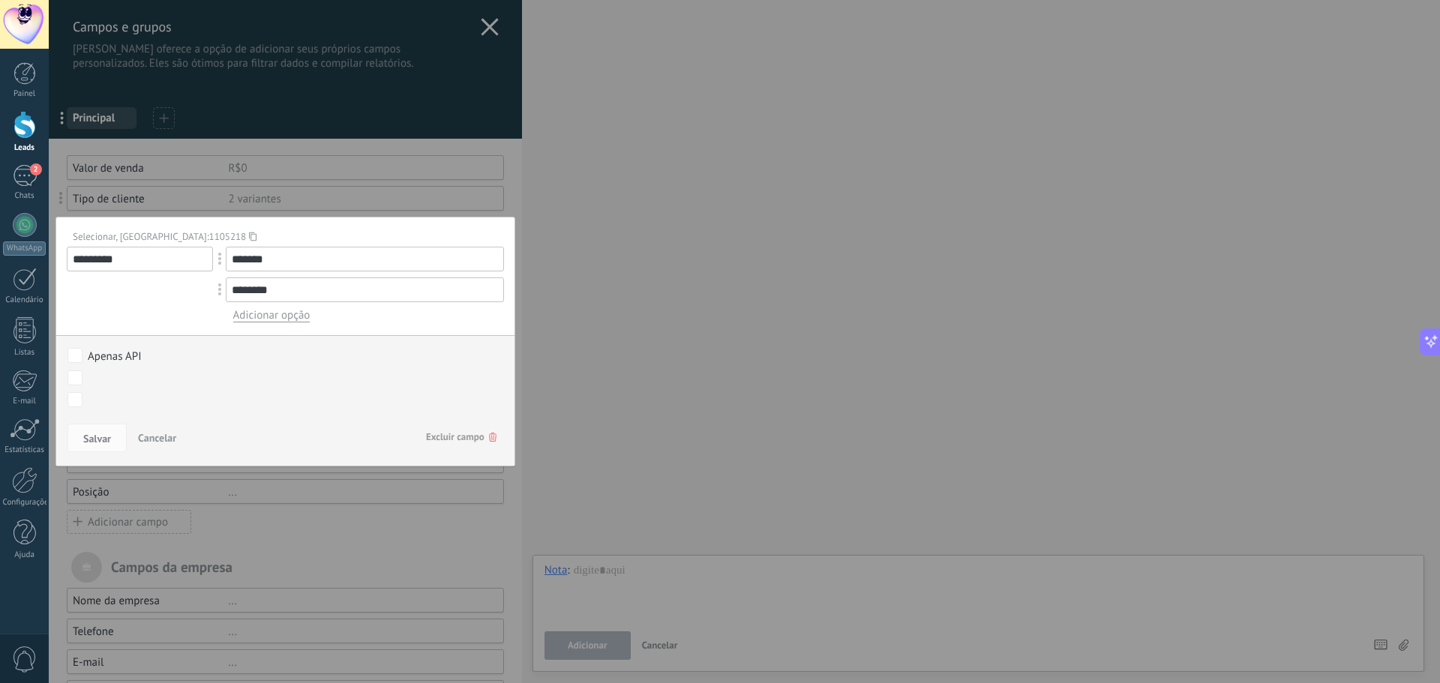
click at [464, 432] on span "Excluir campo" at bounding box center [461, 437] width 70 height 27
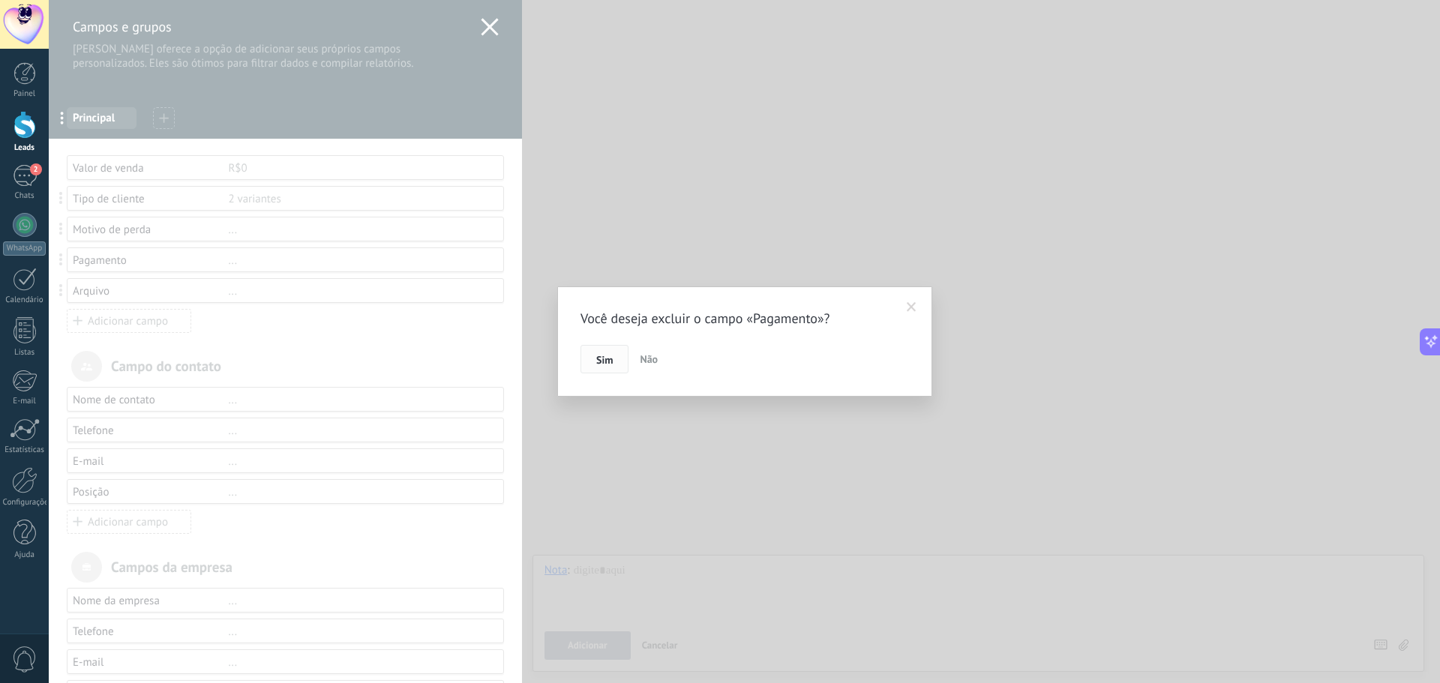
click at [602, 352] on button "Sim" at bounding box center [604, 359] width 48 height 28
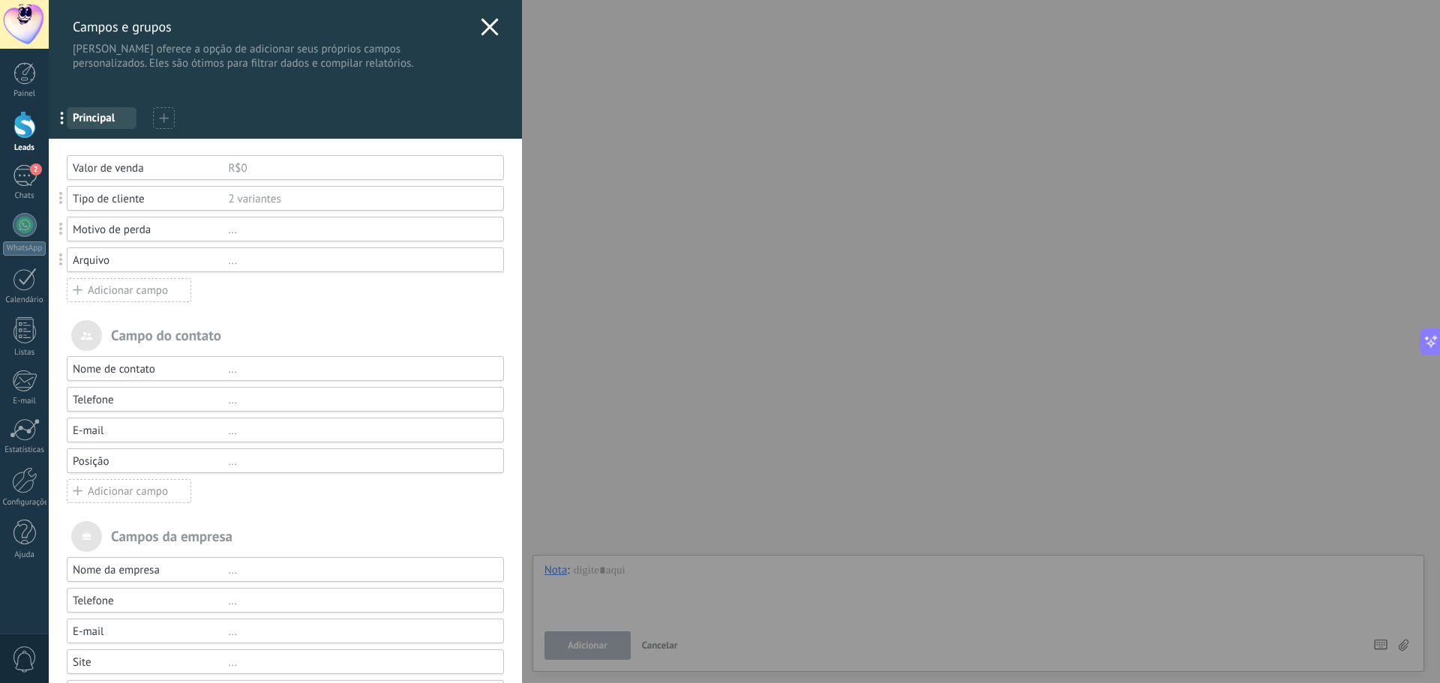
click at [228, 261] on div "..." at bounding box center [359, 260] width 262 height 14
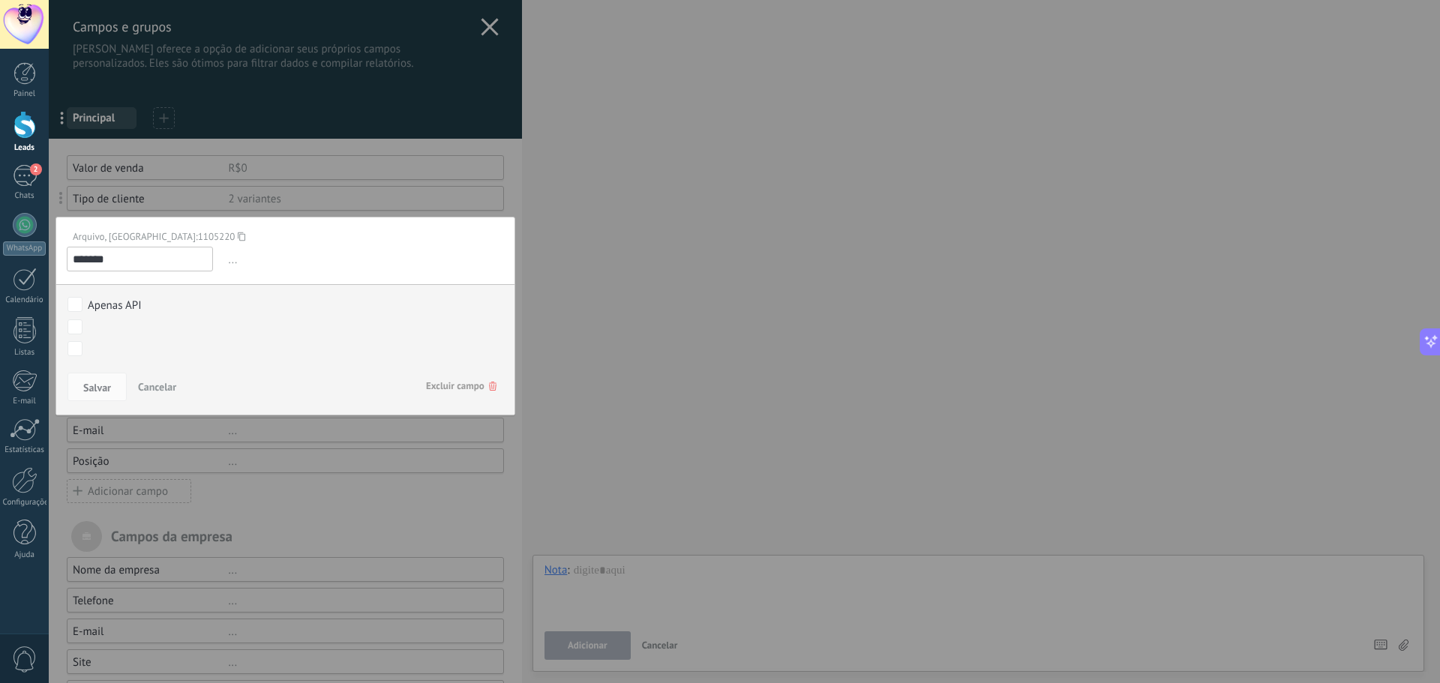
click at [451, 384] on span "Excluir campo" at bounding box center [461, 386] width 70 height 27
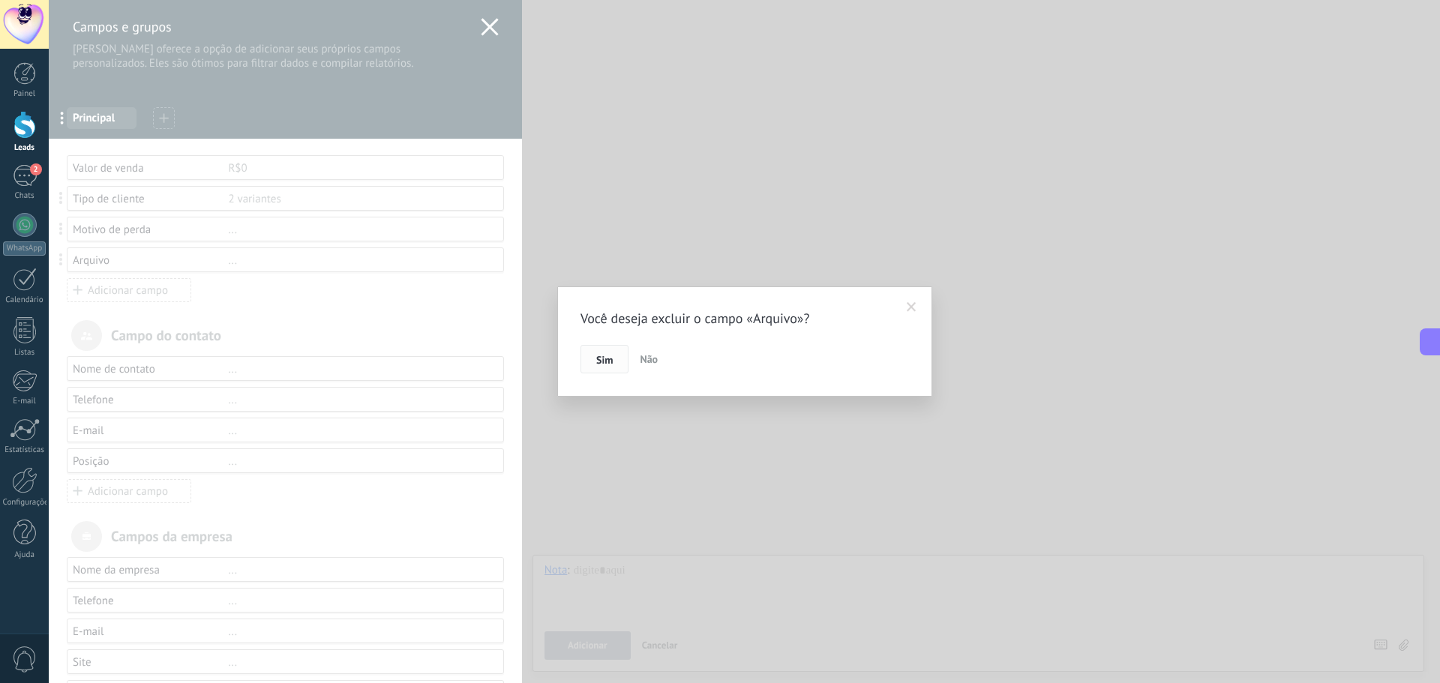
click at [602, 359] on span "Sim" at bounding box center [604, 360] width 16 height 10
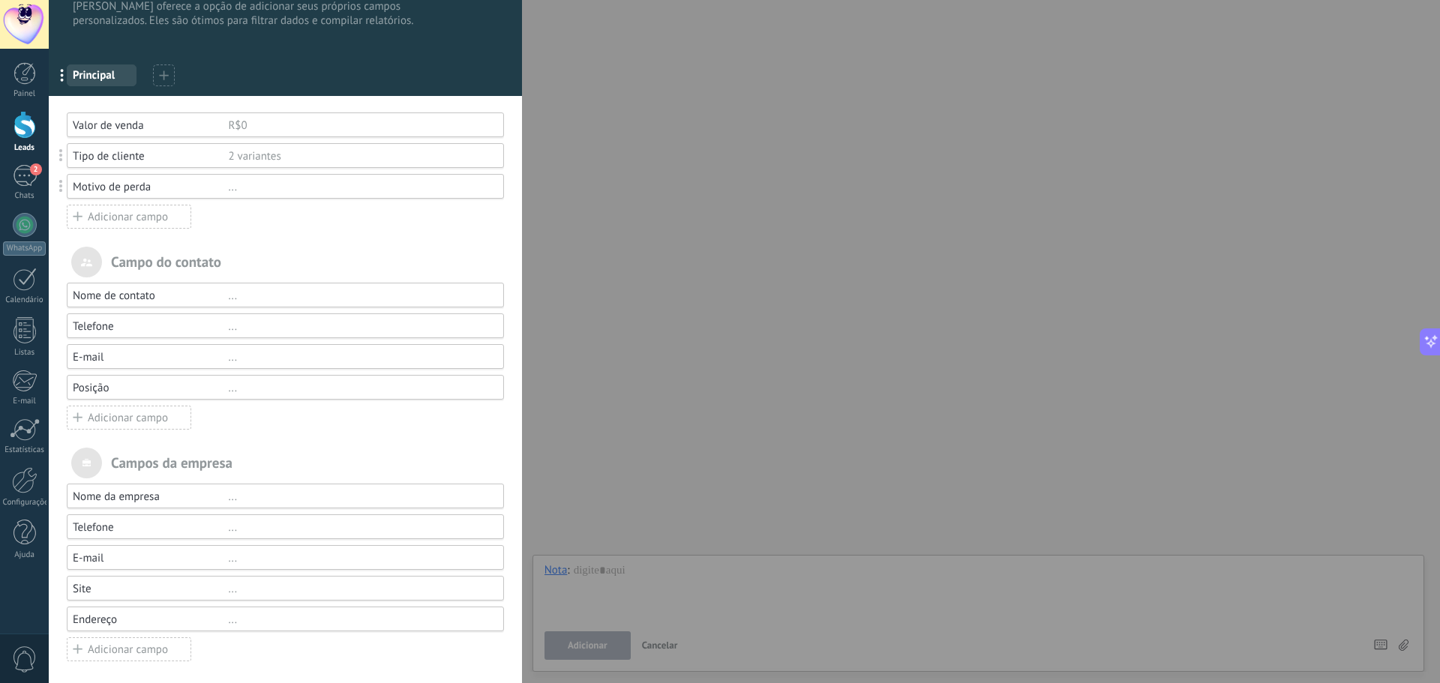
scroll to position [46, 0]
click at [235, 385] on div "..." at bounding box center [359, 384] width 262 height 14
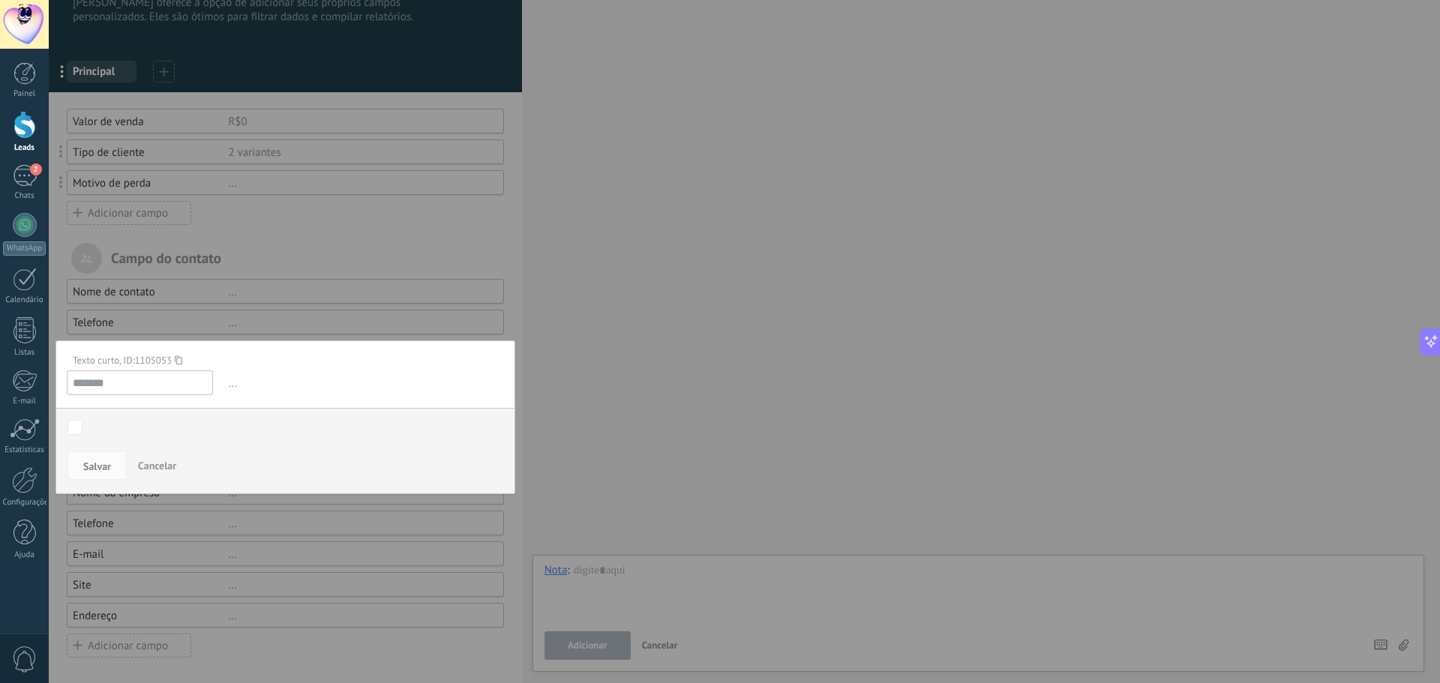
click at [158, 460] on span "Cancelar" at bounding box center [157, 465] width 38 height 13
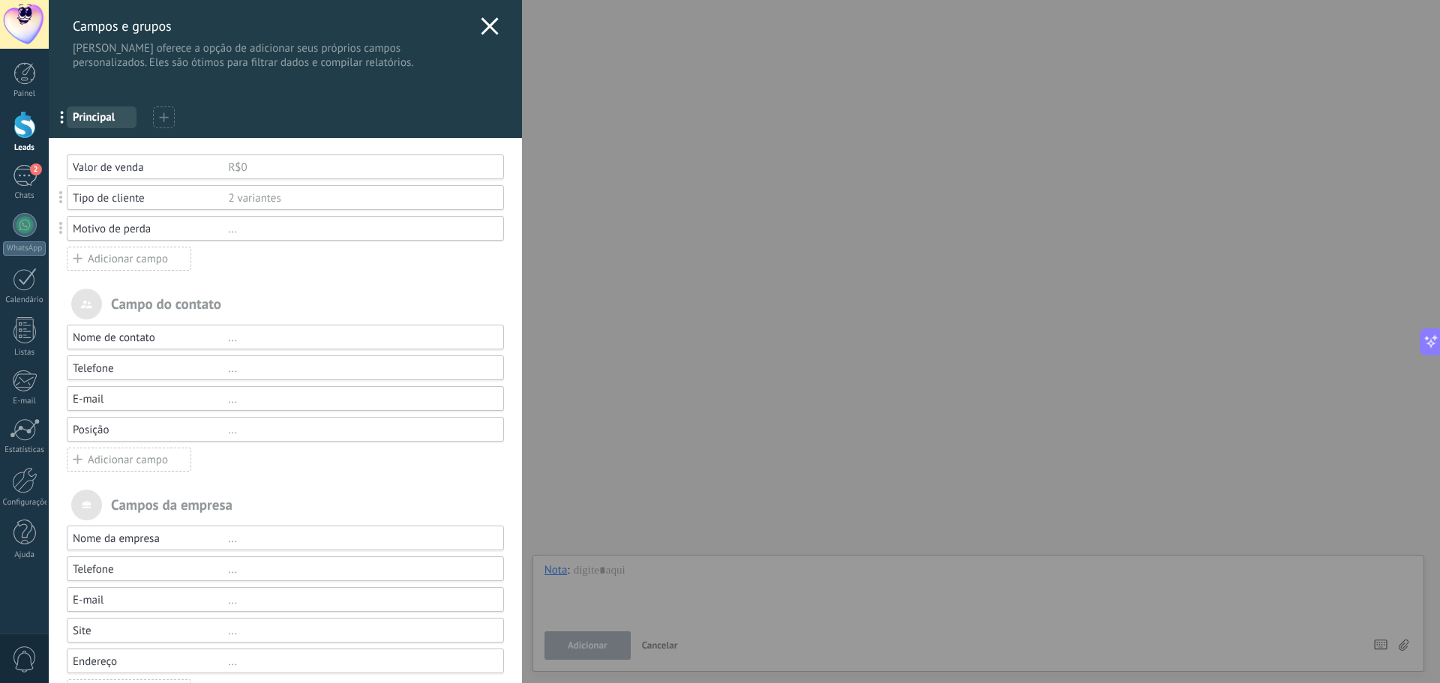
scroll to position [0, 0]
click at [155, 259] on div "Adicionar campo" at bounding box center [129, 259] width 124 height 24
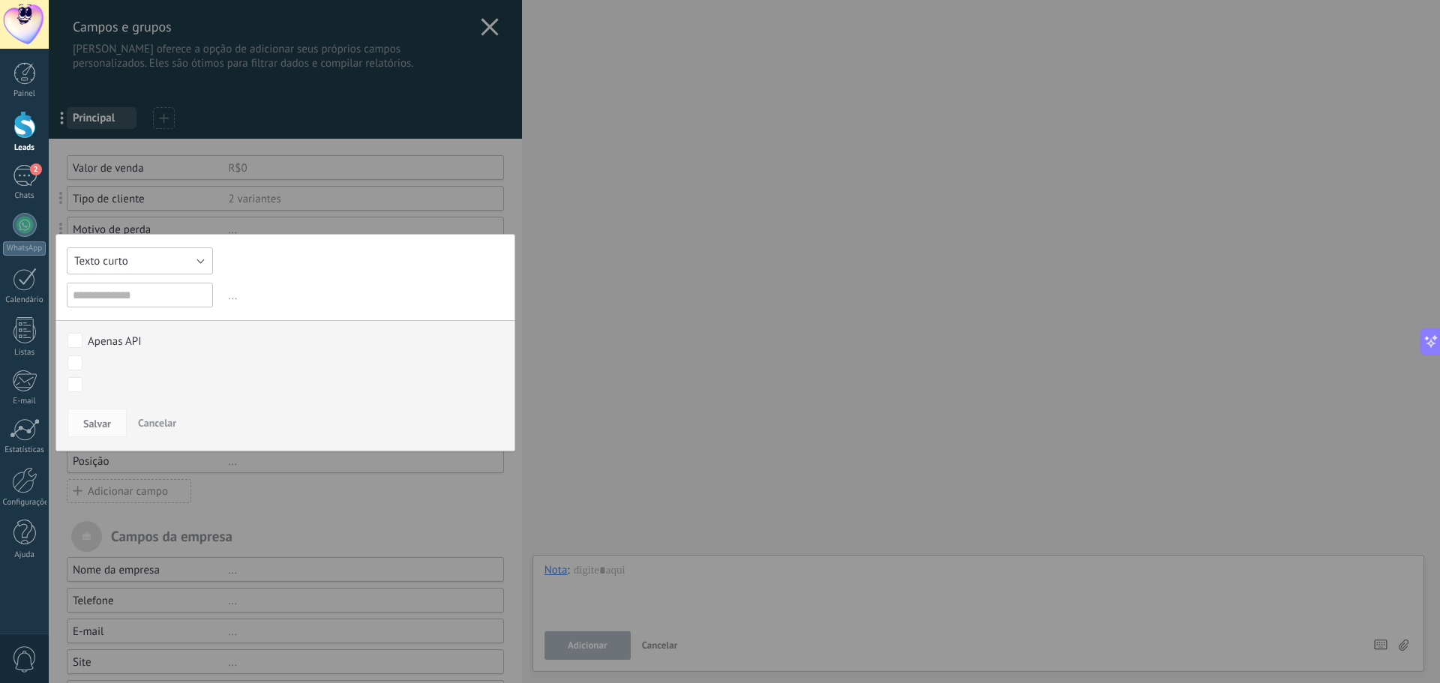
click at [148, 258] on button "Texto curto" at bounding box center [140, 260] width 146 height 27
click at [132, 341] on span "Selecionar" at bounding box center [133, 338] width 150 height 14
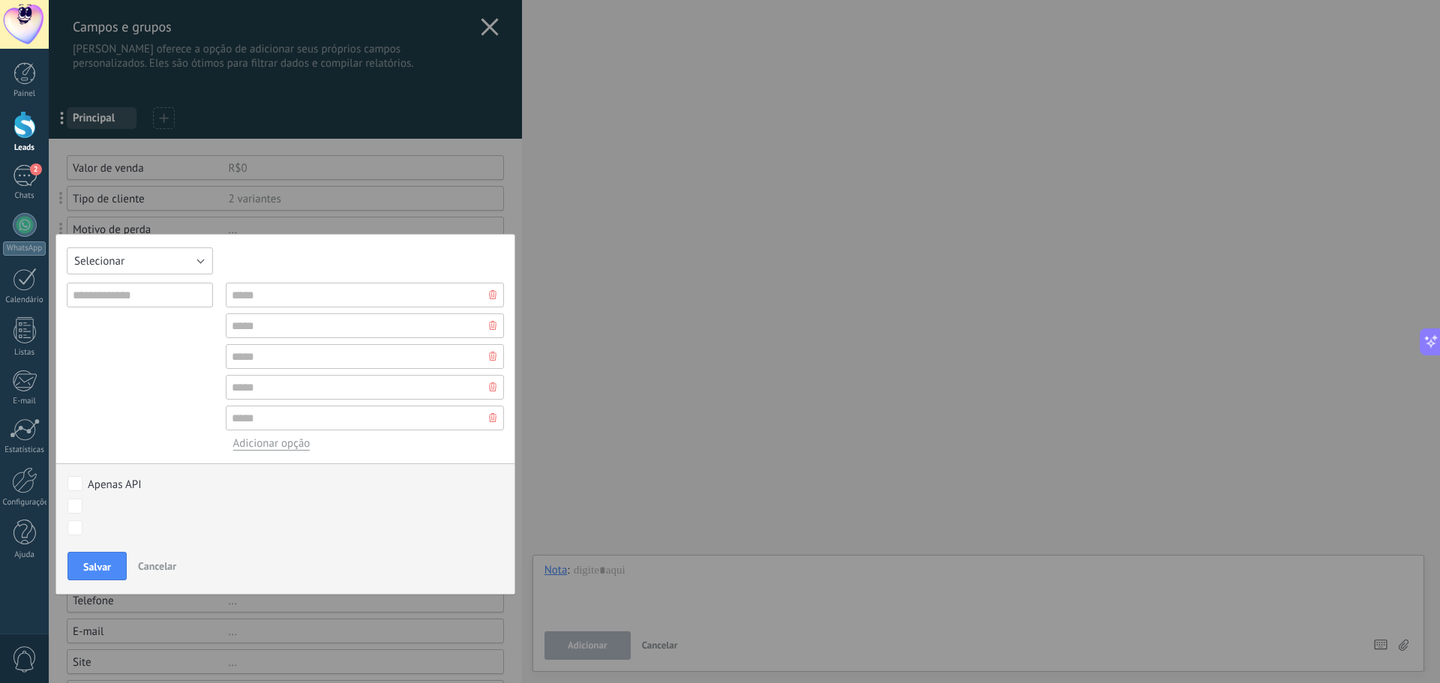
click at [162, 254] on button "Selecionar" at bounding box center [140, 260] width 146 height 27
click at [136, 349] on span "Seleção múltipla" at bounding box center [133, 351] width 150 height 14
click at [144, 263] on span "Seleção múltipla" at bounding box center [114, 261] width 80 height 14
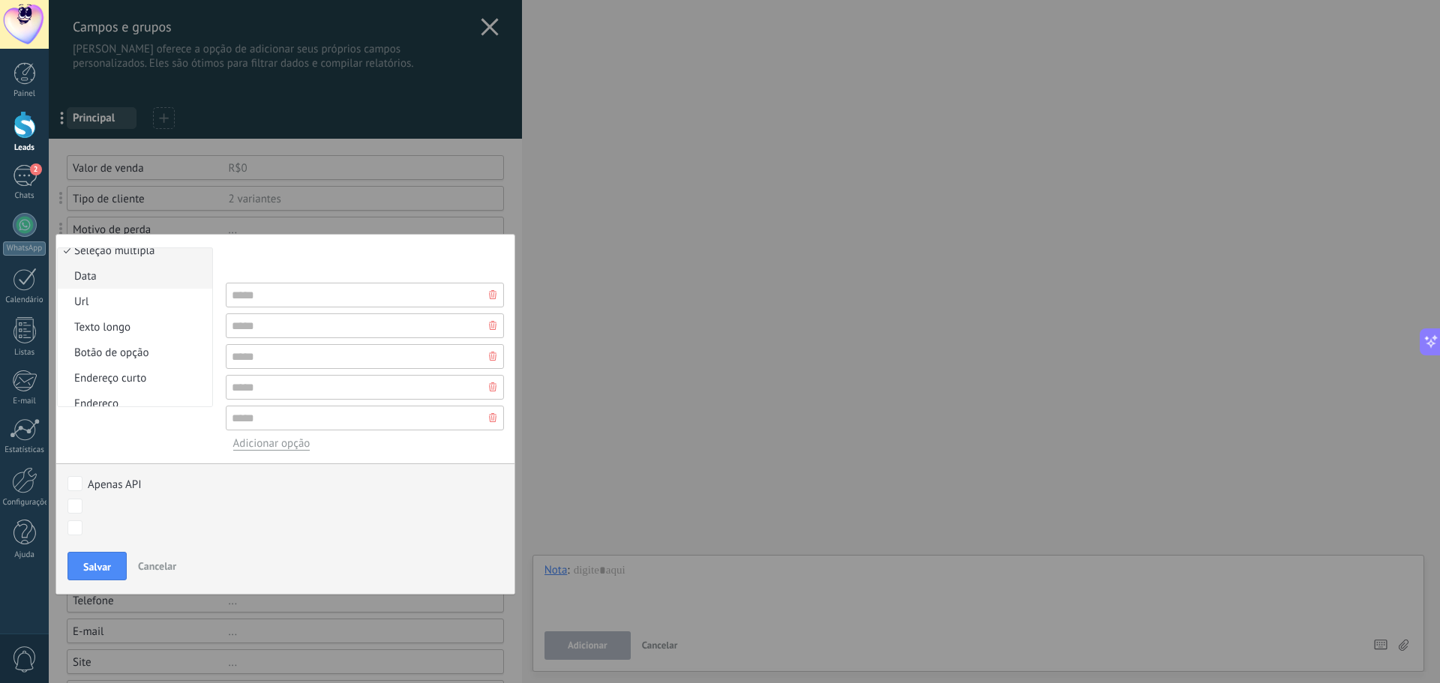
click at [150, 263] on li "Data" at bounding box center [135, 275] width 154 height 25
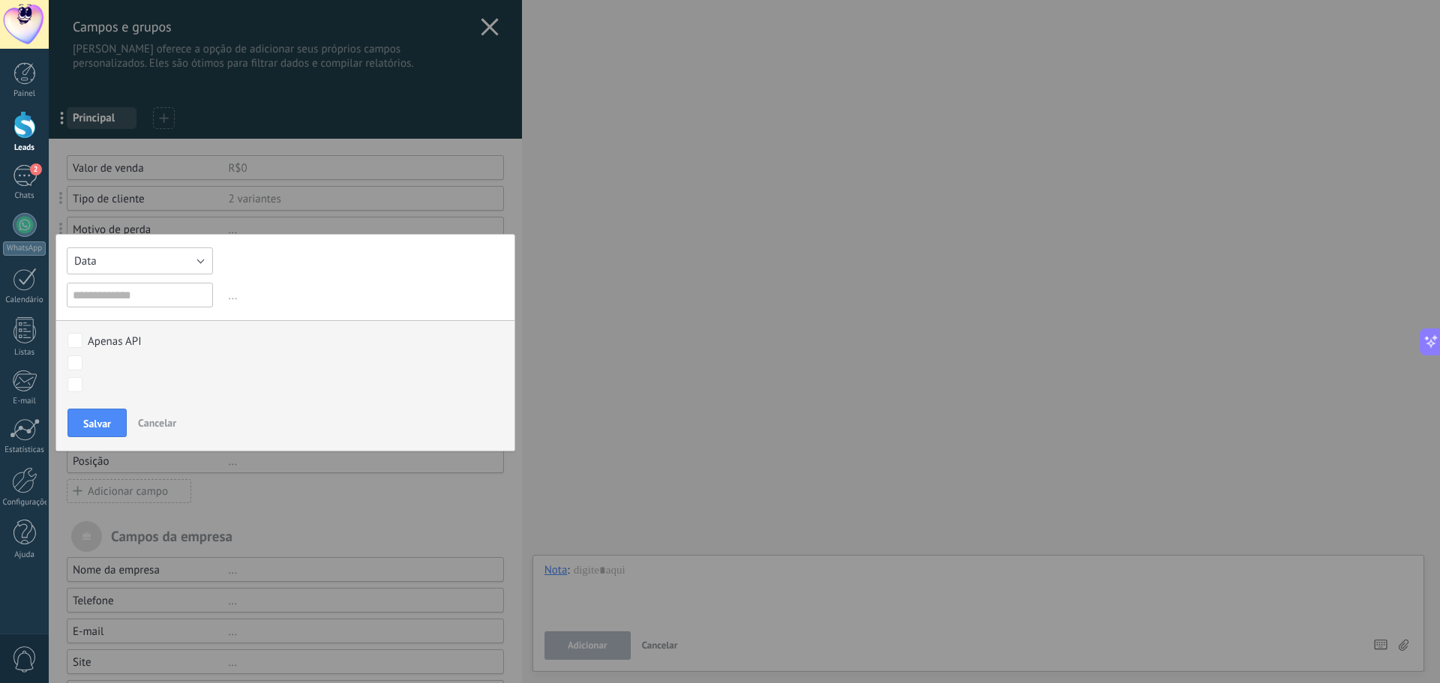
click at [139, 261] on button "Data" at bounding box center [140, 260] width 146 height 27
click at [148, 304] on span "Texto longo" at bounding box center [133, 302] width 150 height 14
click at [148, 256] on button "Texto longo" at bounding box center [140, 260] width 146 height 27
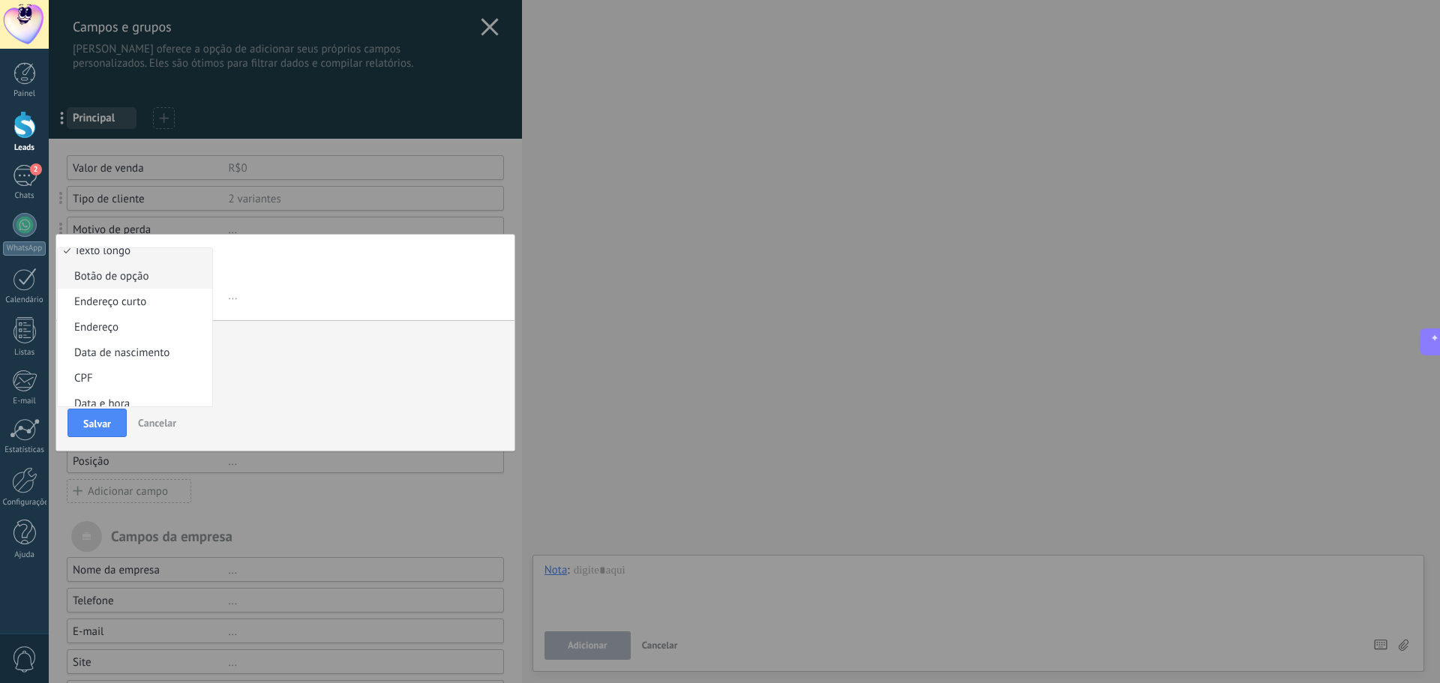
click at [155, 278] on span "Botão de opção" at bounding box center [133, 276] width 150 height 14
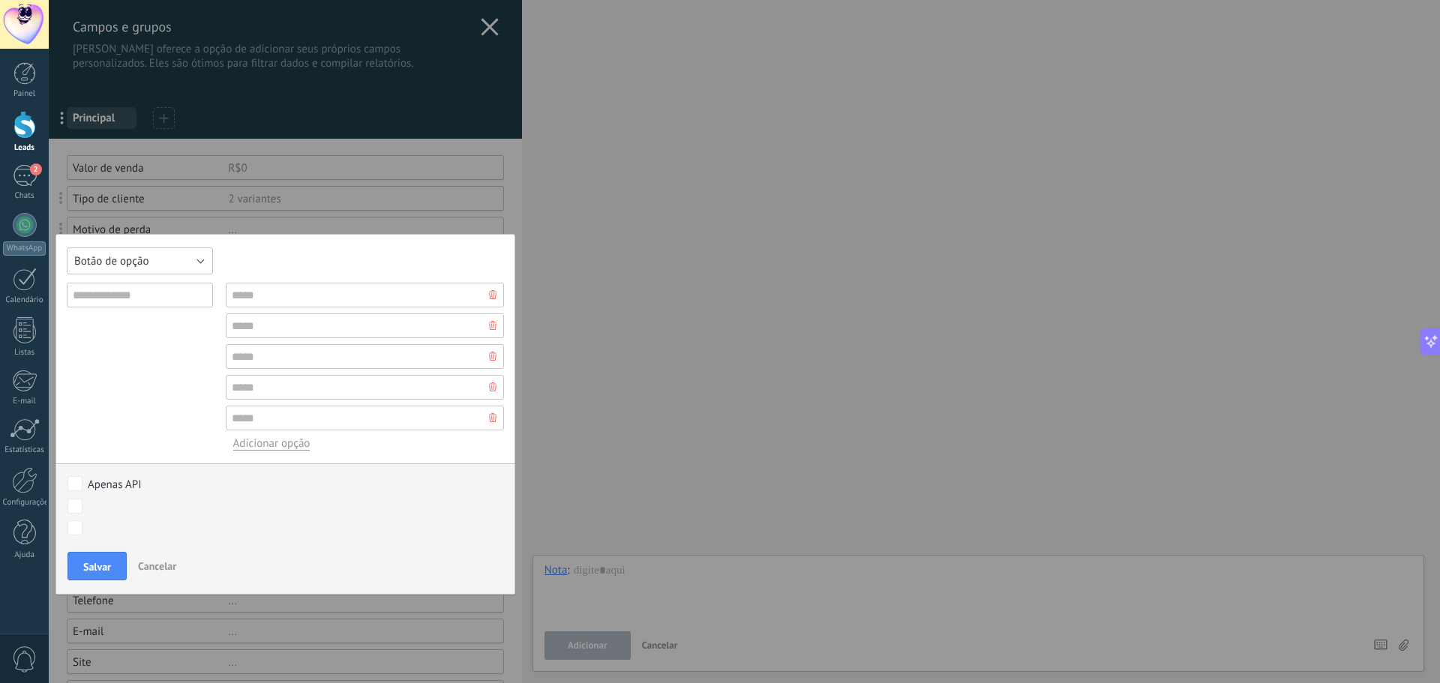
click at [154, 260] on button "Botão de opção" at bounding box center [140, 260] width 146 height 27
click at [137, 352] on span "Endereço curto" at bounding box center [133, 351] width 150 height 14
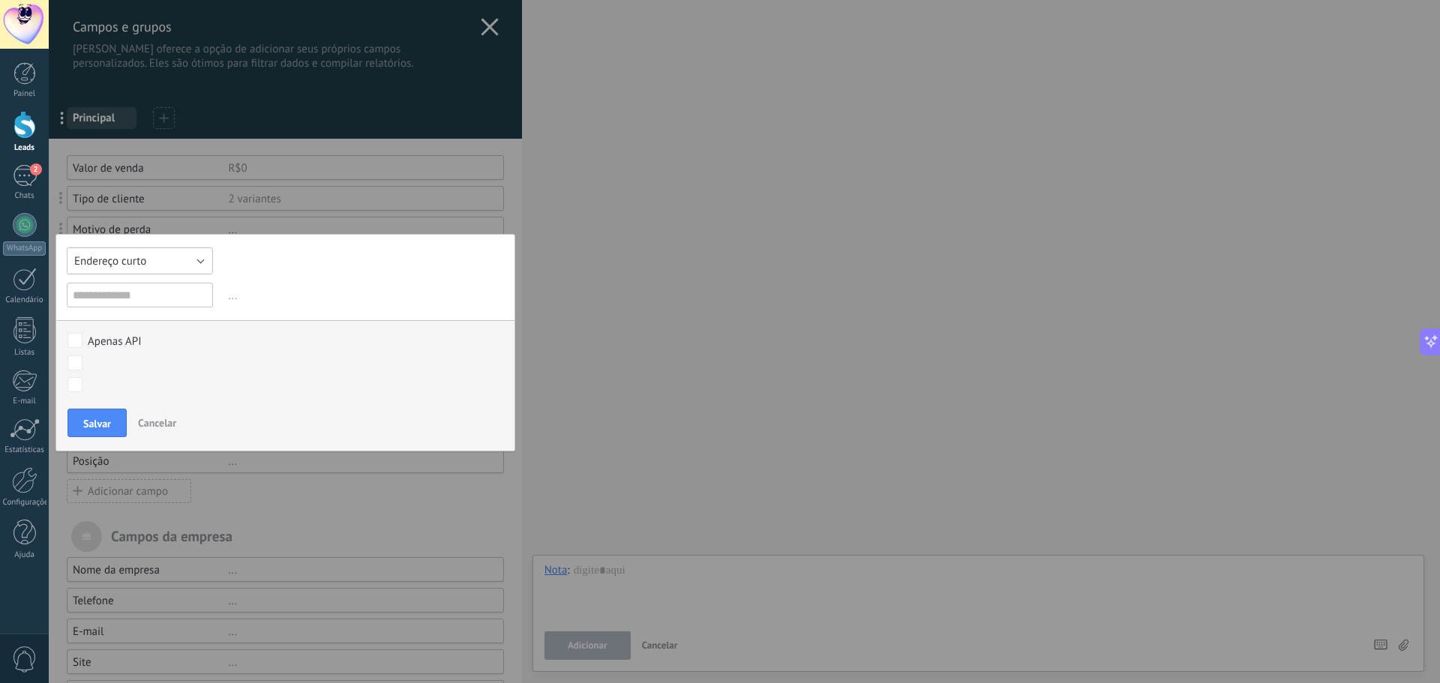
click at [153, 261] on button "Endereço curto" at bounding box center [140, 260] width 146 height 27
click at [139, 352] on span "Endereço" at bounding box center [133, 351] width 150 height 14
click at [147, 268] on button "Endereço" at bounding box center [140, 260] width 146 height 27
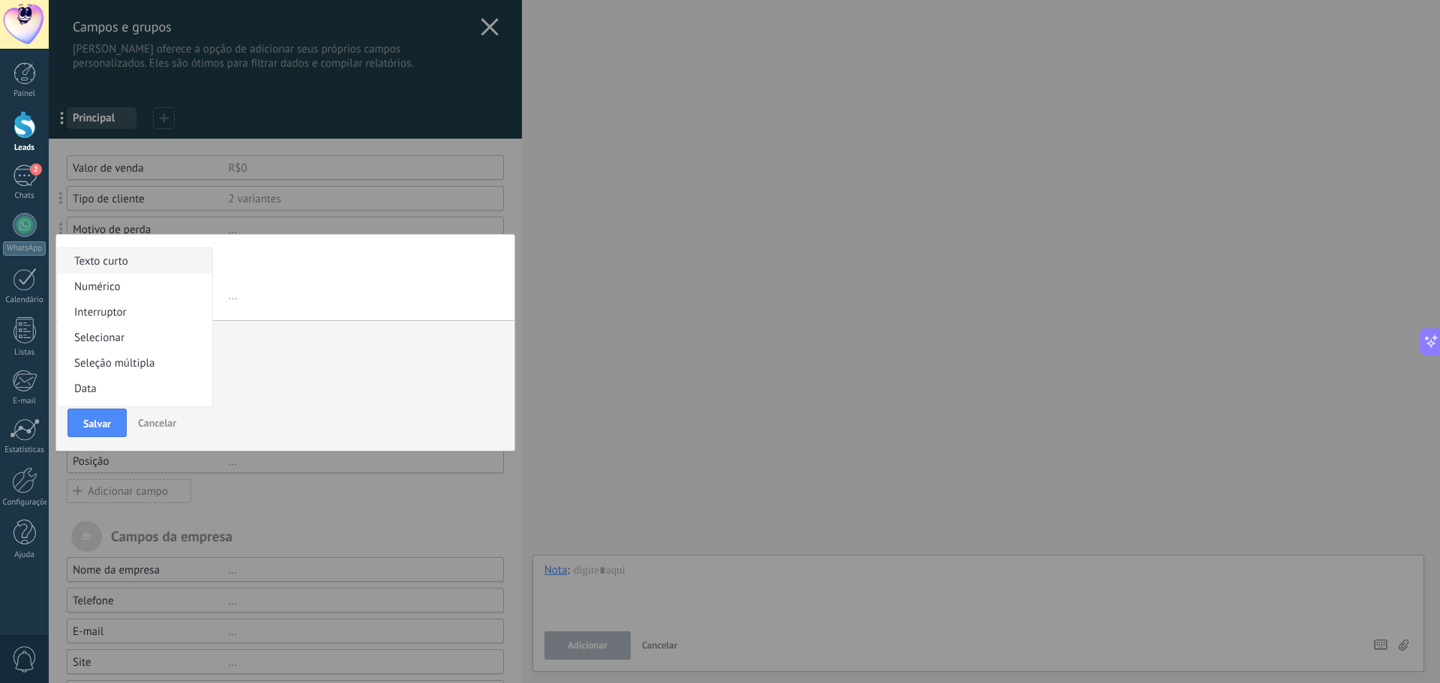
click at [126, 267] on span "Texto curto" at bounding box center [133, 261] width 150 height 14
click at [138, 306] on input "text" at bounding box center [140, 295] width 146 height 25
click at [238, 301] on span "..." at bounding box center [365, 295] width 278 height 25
click at [151, 427] on span "Cancelar" at bounding box center [157, 422] width 38 height 13
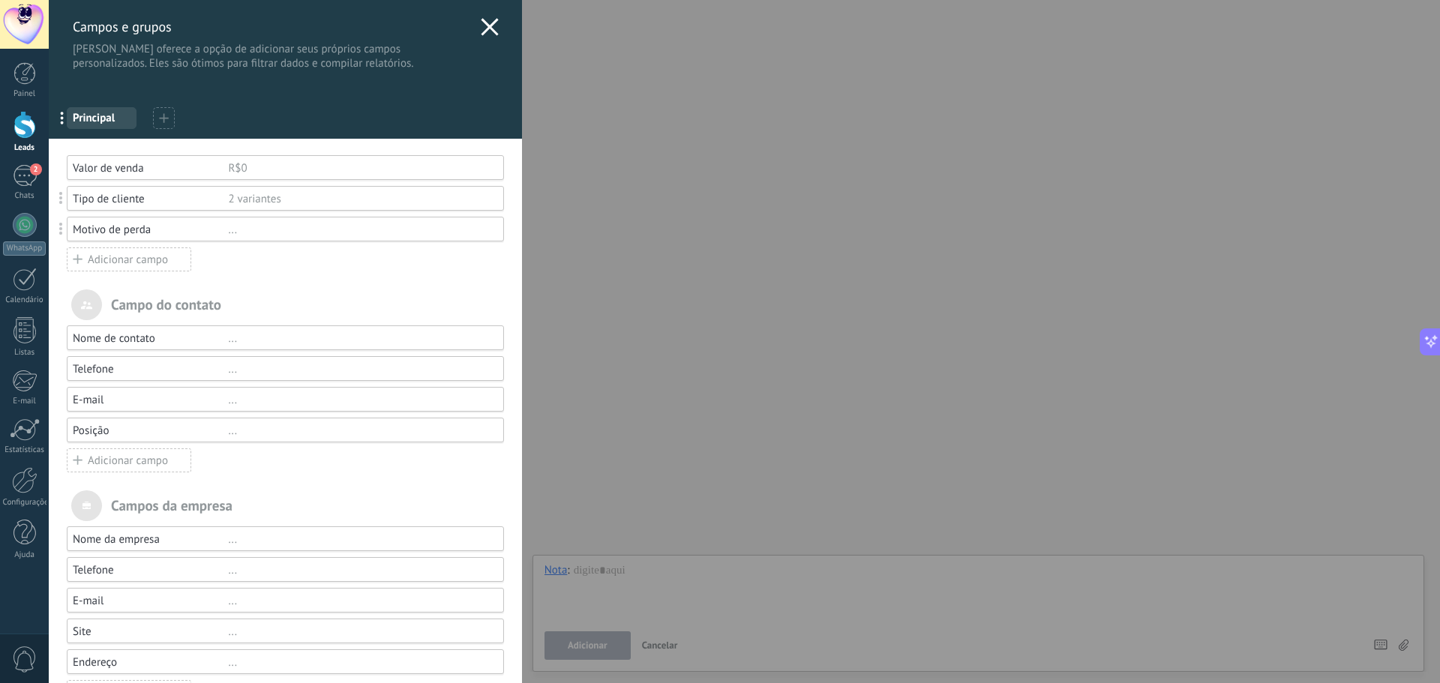
click at [100, 119] on span "Principal" at bounding box center [102, 118] width 58 height 14
click at [157, 119] on div at bounding box center [164, 118] width 22 height 22
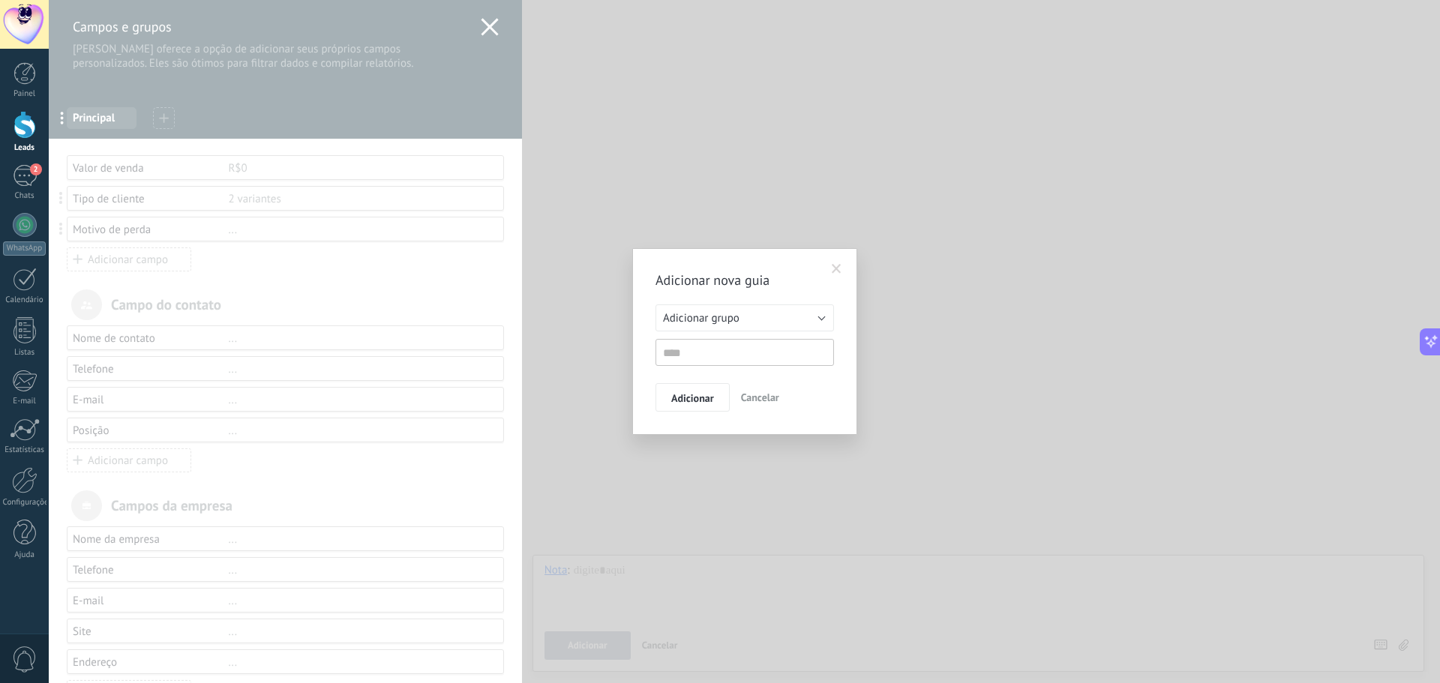
click at [762, 398] on span "Cancelar" at bounding box center [760, 397] width 38 height 13
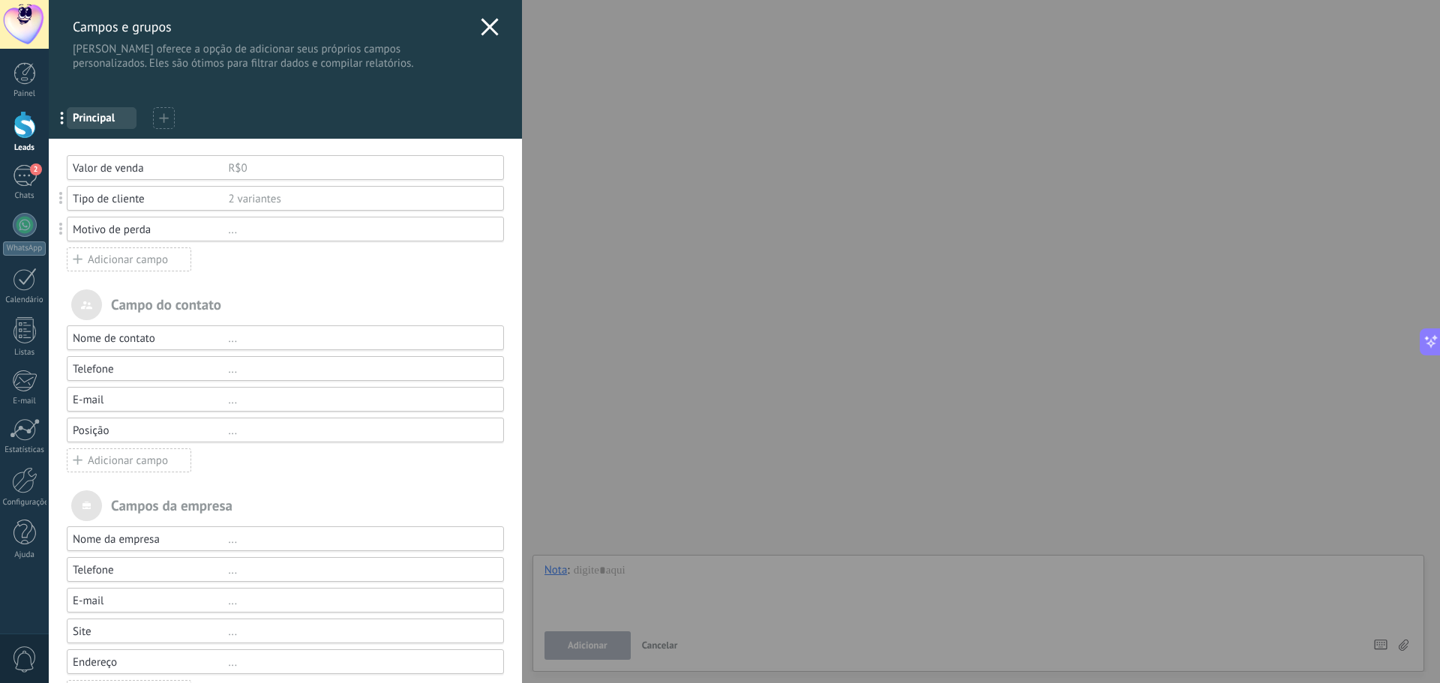
click at [439, 121] on div "... Principal" at bounding box center [285, 115] width 473 height 46
click at [482, 23] on icon at bounding box center [490, 27] width 18 height 18
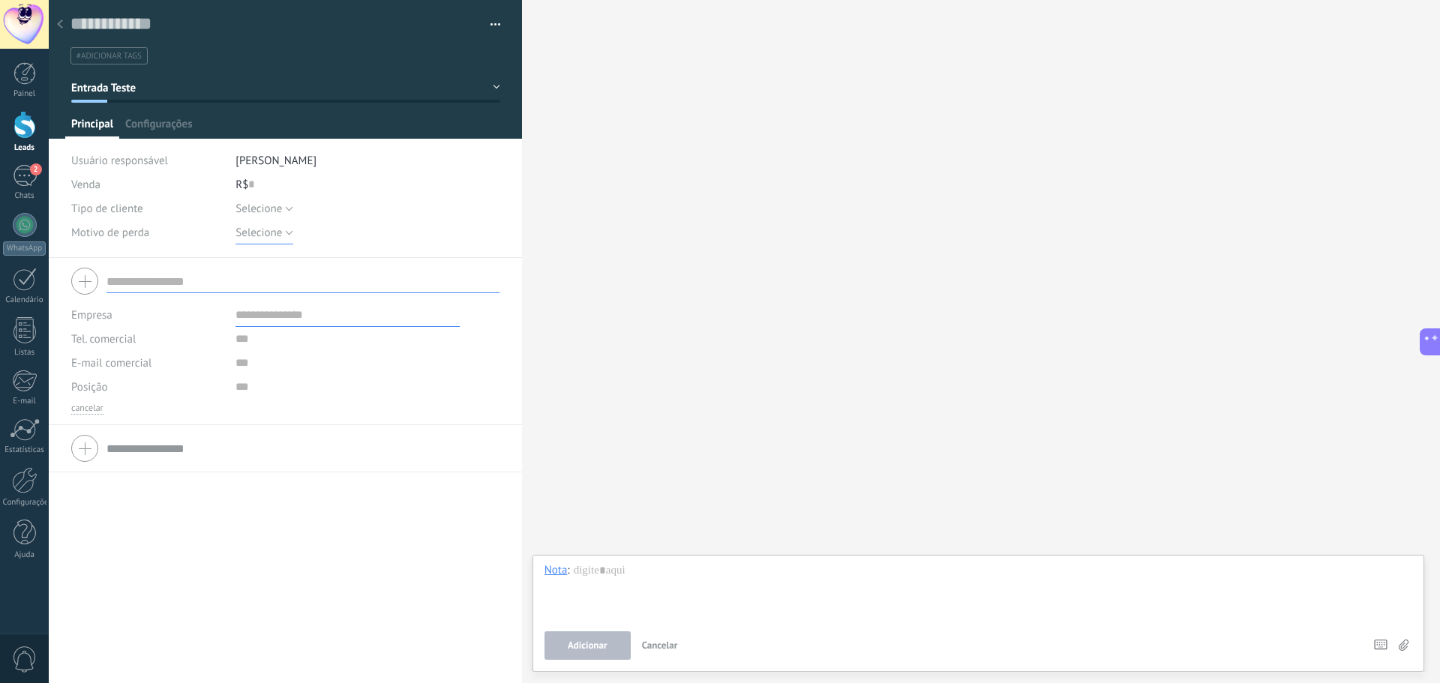
click at [280, 232] on span "Selecione" at bounding box center [258, 233] width 46 height 14
click at [253, 547] on div "Empresa Tel. comercial Comercial direto Celular Faz Casa Outros Tel. comercial …" at bounding box center [285, 470] width 473 height 425
click at [268, 202] on span "Selecione" at bounding box center [258, 209] width 46 height 14
click at [255, 569] on div "Empresa Tel. comercial Comercial direto Celular Faz Casa Outros Tel. comercial …" at bounding box center [285, 470] width 473 height 425
click at [321, 534] on div "Empresa Tel. comercial Comercial direto Celular Faz Casa Outros Tel. comercial …" at bounding box center [285, 470] width 473 height 425
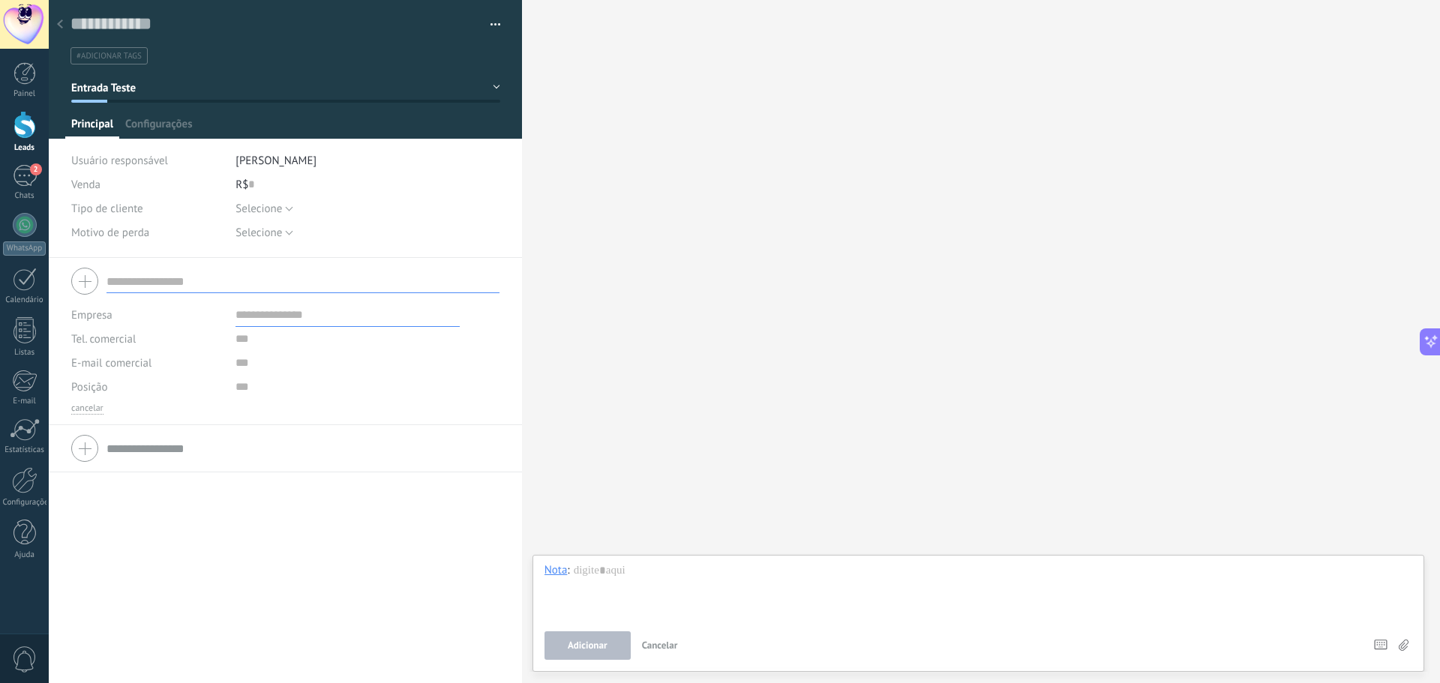
click at [318, 599] on div "Empresa Tel. comercial Comercial direto Celular Faz Casa Outros Tel. comercial …" at bounding box center [285, 470] width 473 height 425
click at [54, 22] on div at bounding box center [59, 24] width 21 height 29
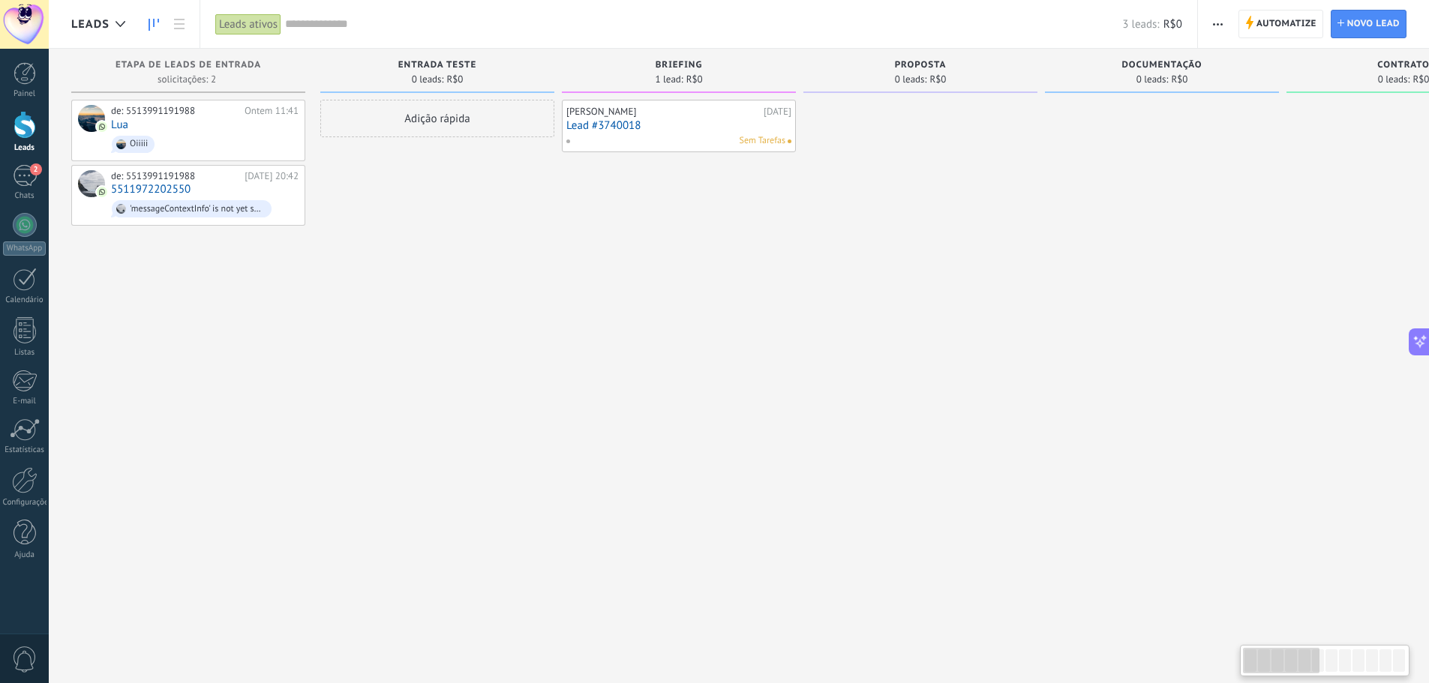
drag, startPoint x: 982, startPoint y: 289, endPoint x: 1186, endPoint y: 300, distance: 204.2
click at [649, 124] on link "Lead #3740018" at bounding box center [678, 125] width 225 height 13
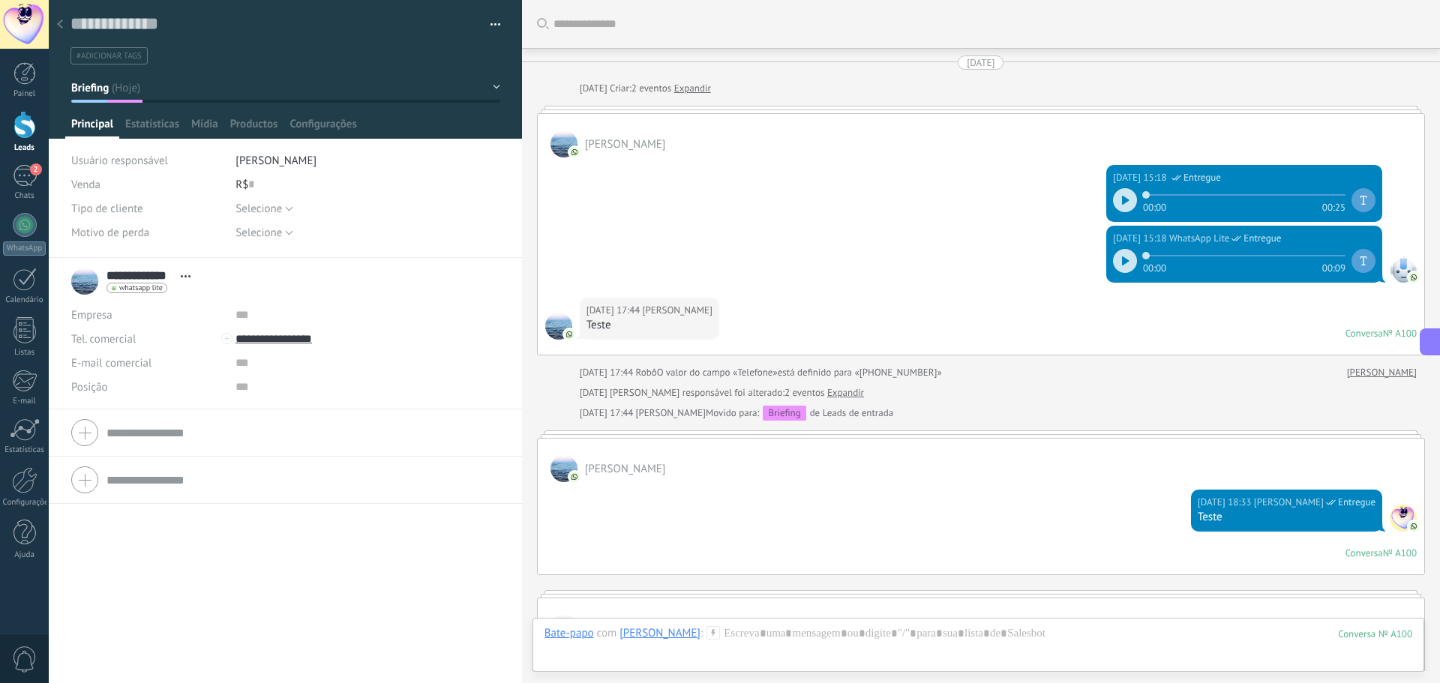
scroll to position [2199, 0]
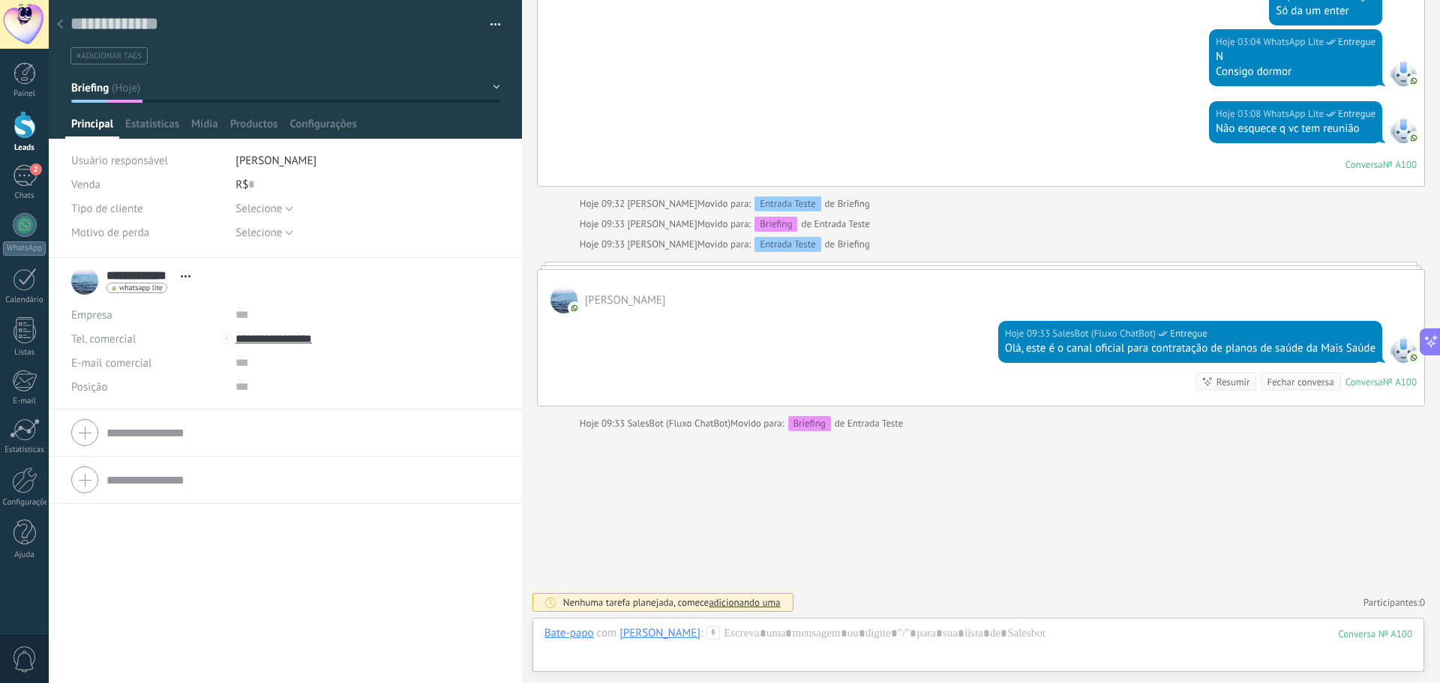
click at [55, 19] on div at bounding box center [59, 24] width 21 height 29
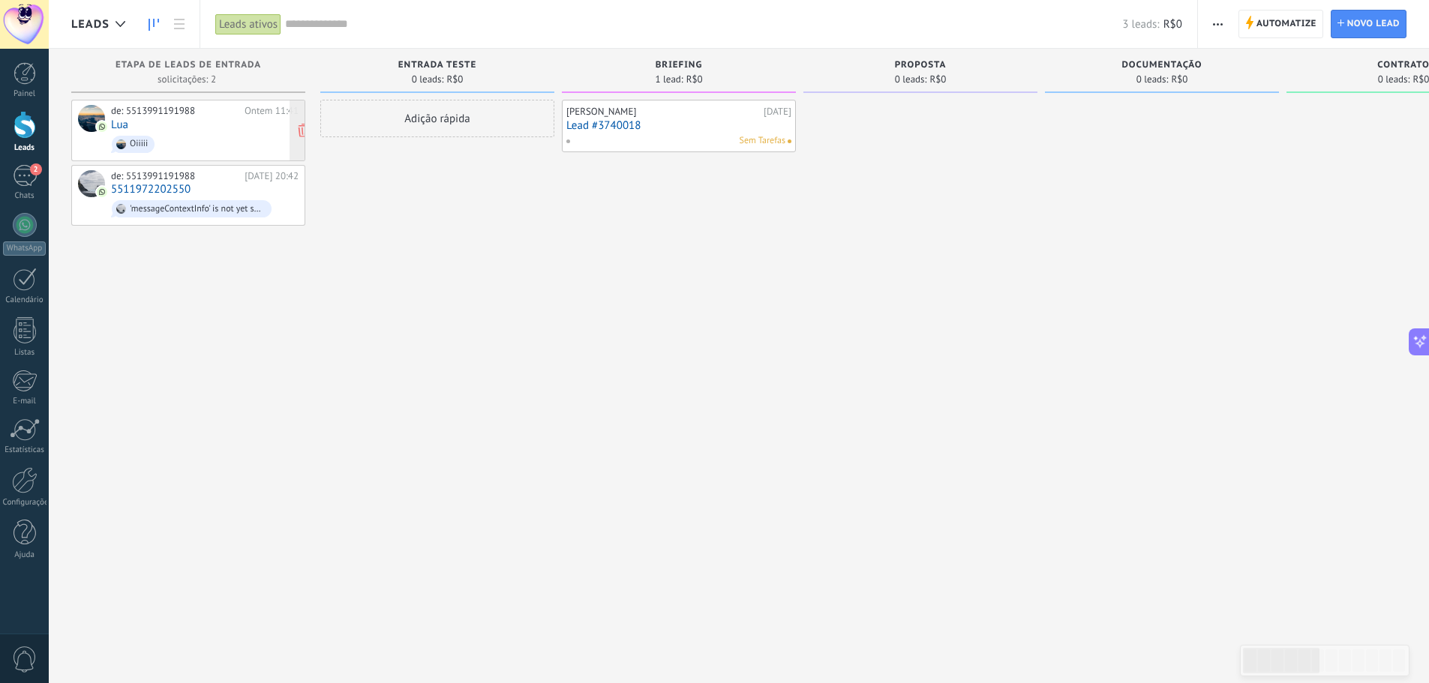
click at [190, 130] on div "de: 5513991191988 Ontem 11:41 Lua Oiiiii" at bounding box center [204, 130] width 187 height 51
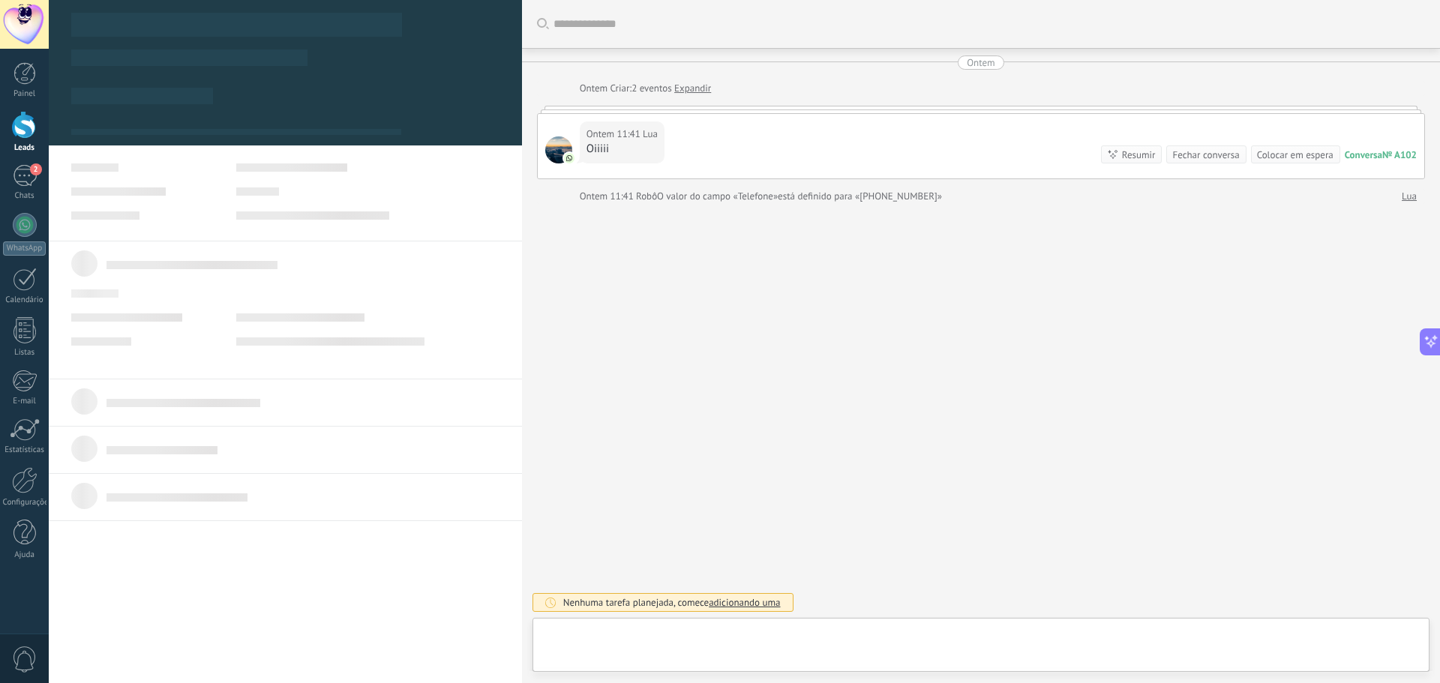
type textarea "**********"
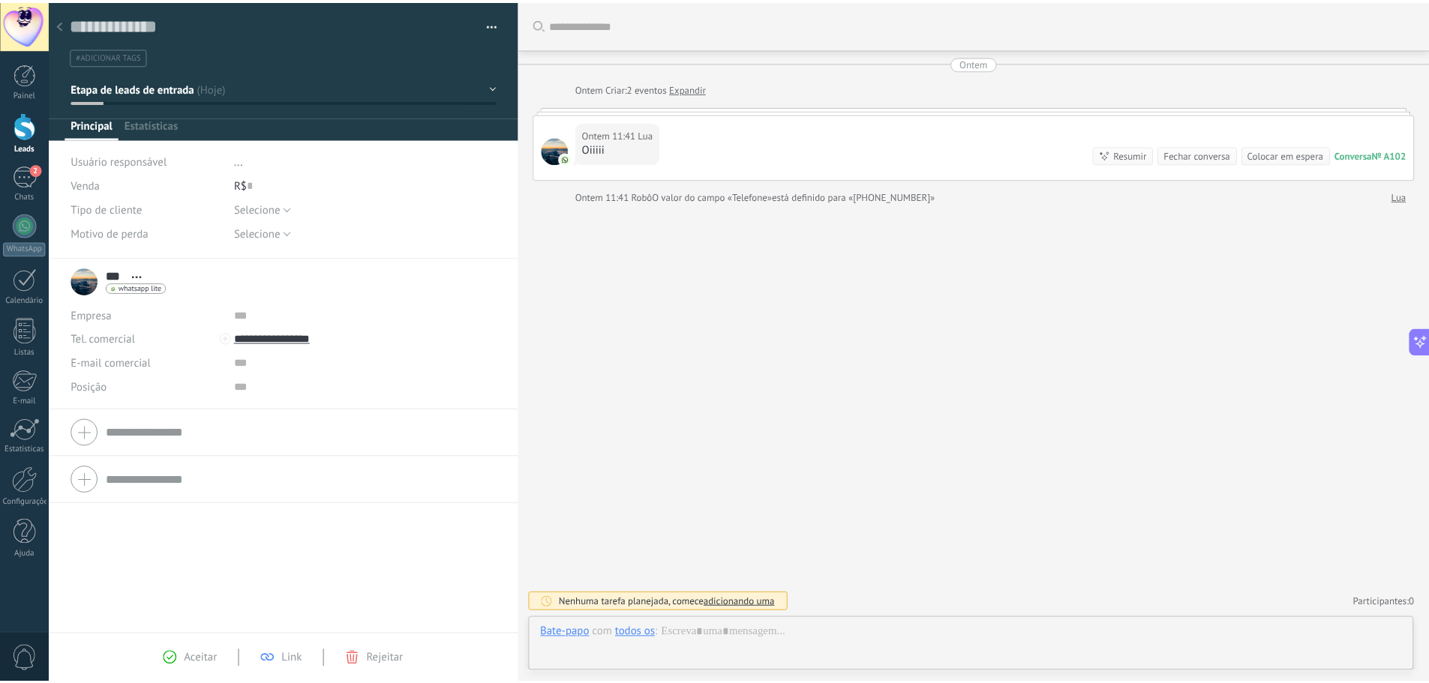
scroll to position [22, 0]
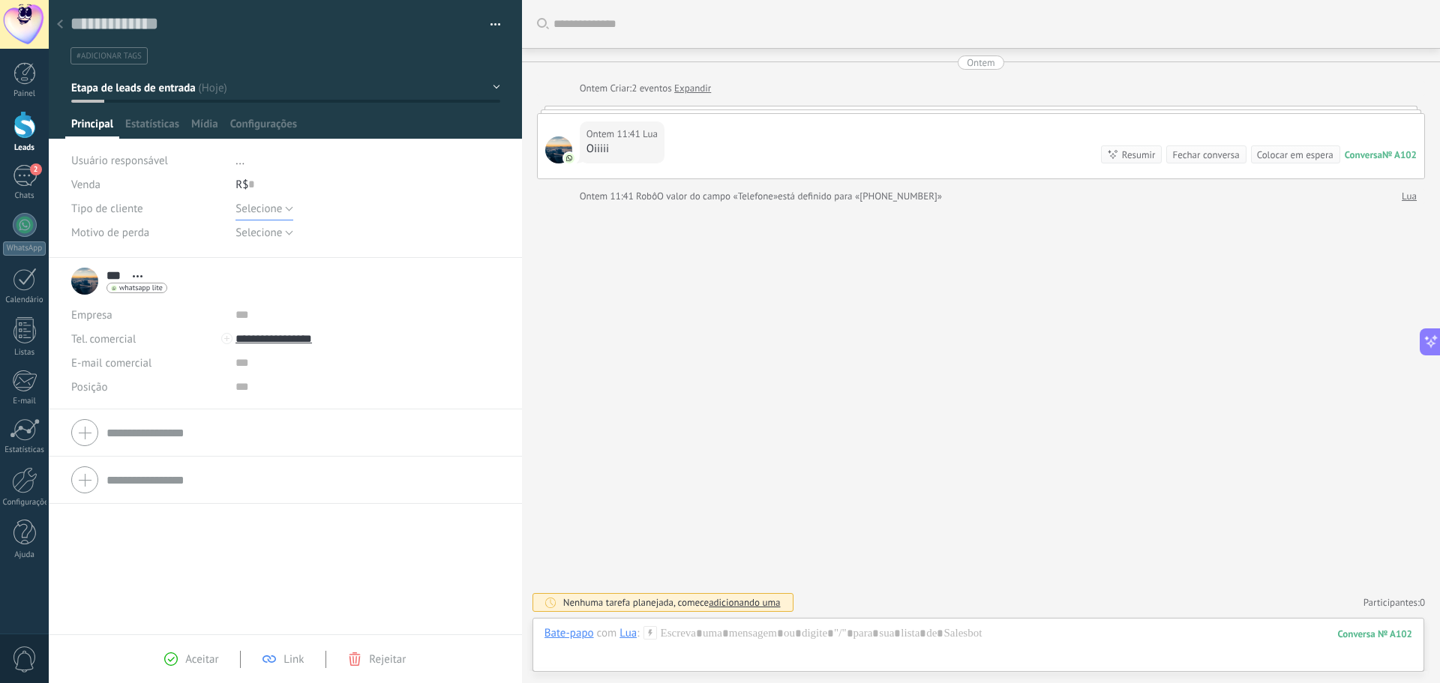
click at [258, 206] on span "Selecione" at bounding box center [258, 209] width 46 height 14
click at [258, 206] on span "Selecione" at bounding box center [353, 209] width 268 height 14
click at [235, 574] on div "*** Lua *** Lua Sobrenome Abrir detalhes Copiar nome" at bounding box center [285, 446] width 473 height 376
click at [55, 26] on div at bounding box center [59, 24] width 21 height 29
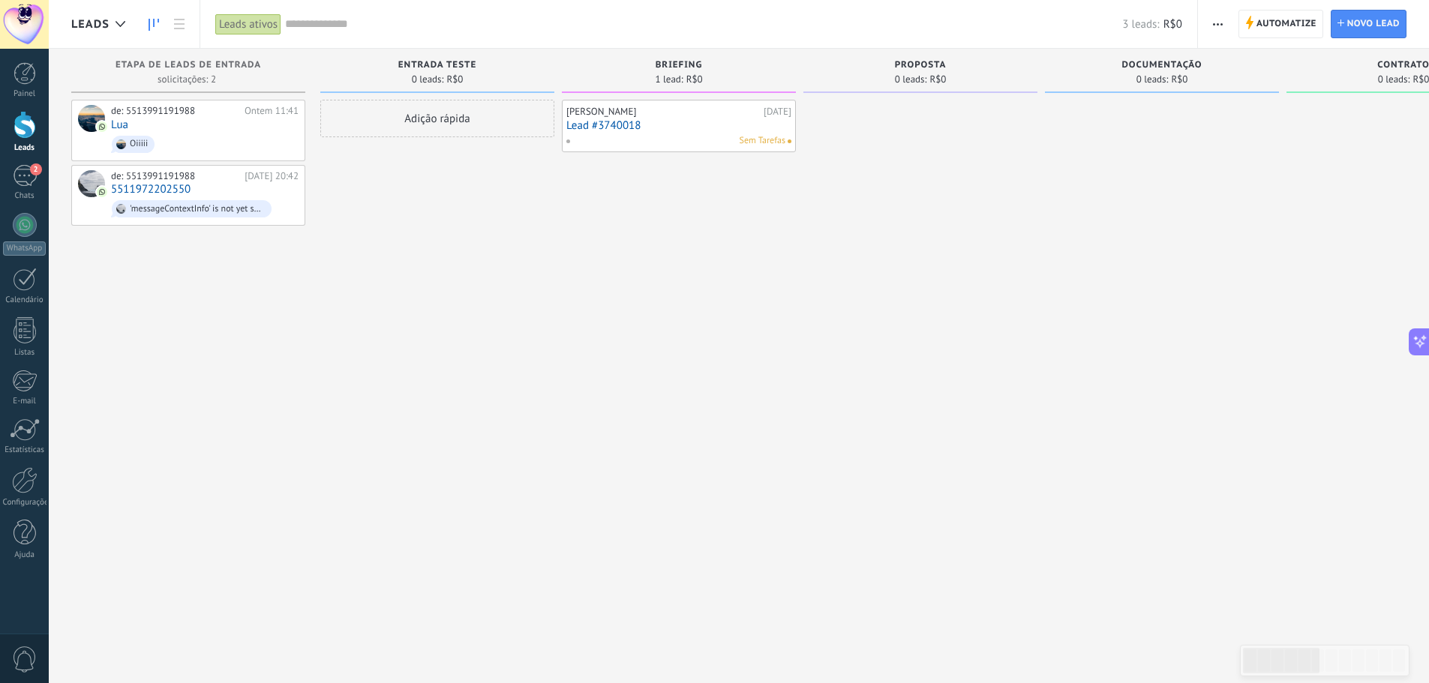
click at [648, 259] on div "Thierry Garre 22/09/2025 Lead #3740018 Sem Tarefas" at bounding box center [679, 343] width 234 height 487
drag, startPoint x: 608, startPoint y: 246, endPoint x: 649, endPoint y: 280, distance: 53.3
click at [658, 277] on div "Thierry Garre 22/09/2025 Lead #3740018 Sem Tarefas" at bounding box center [679, 343] width 234 height 487
click at [29, 490] on div at bounding box center [24, 480] width 25 height 26
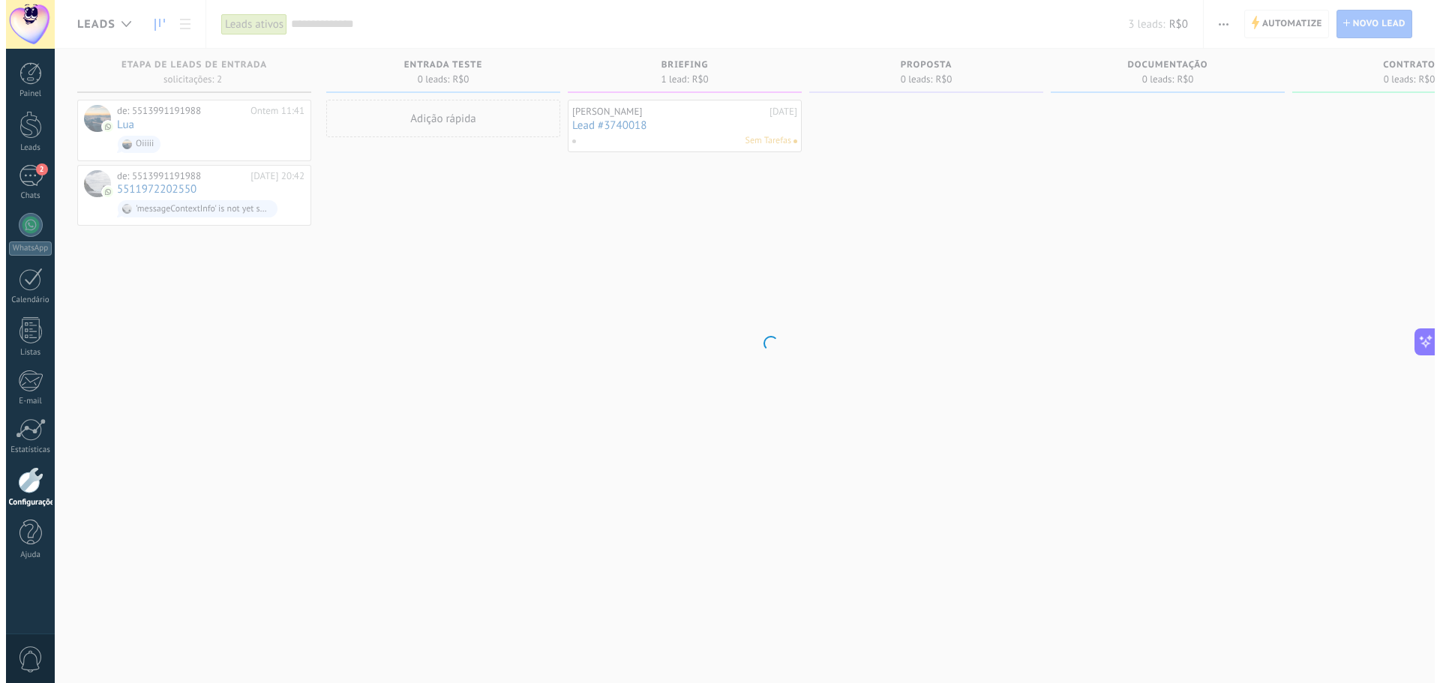
scroll to position [1918, 0]
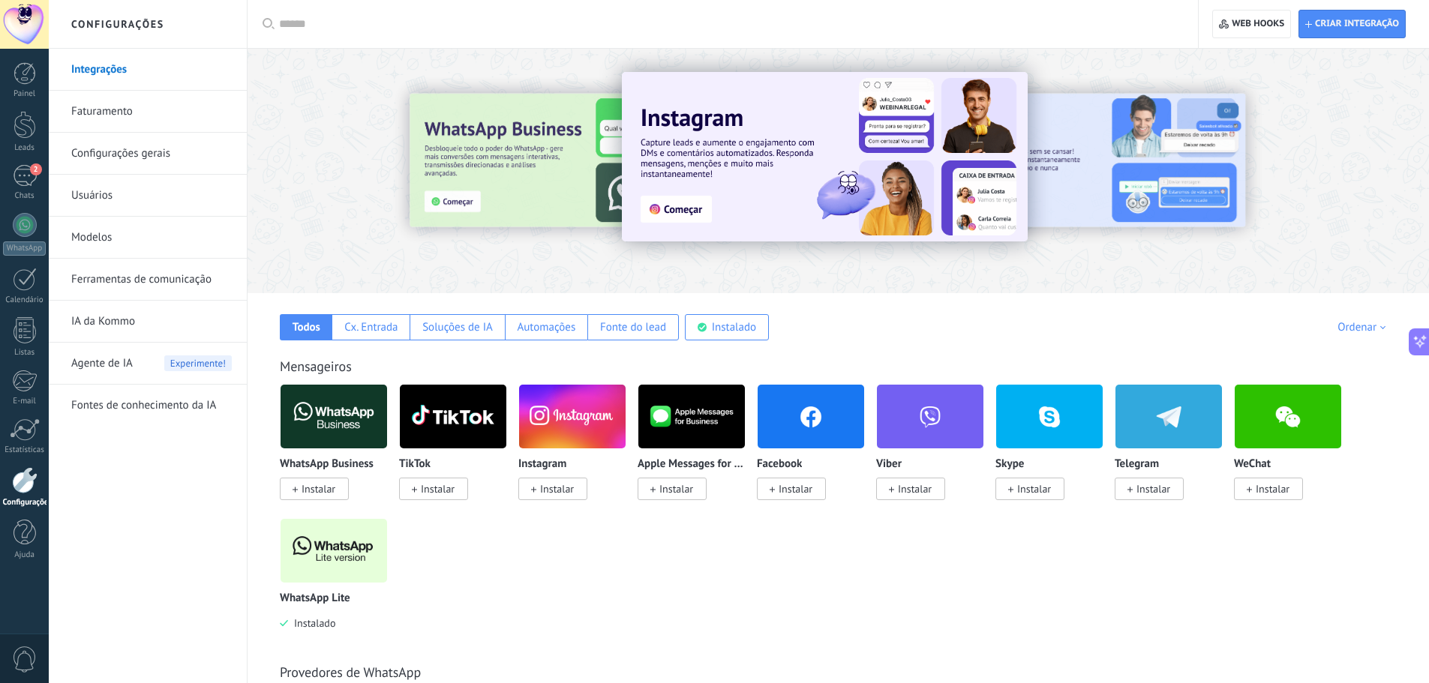
click at [96, 283] on link "Ferramentas de comunicação" at bounding box center [151, 280] width 160 height 42
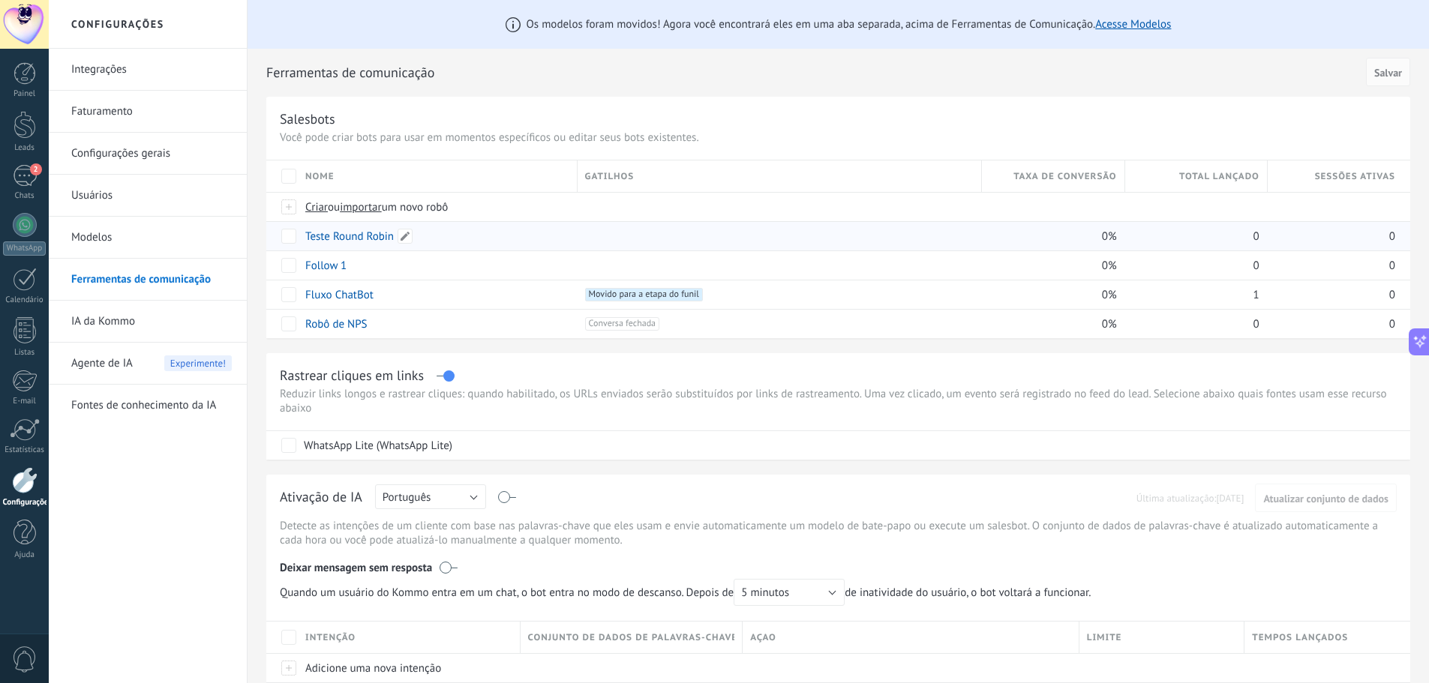
click at [346, 237] on link "Teste Round Robin" at bounding box center [349, 236] width 88 height 14
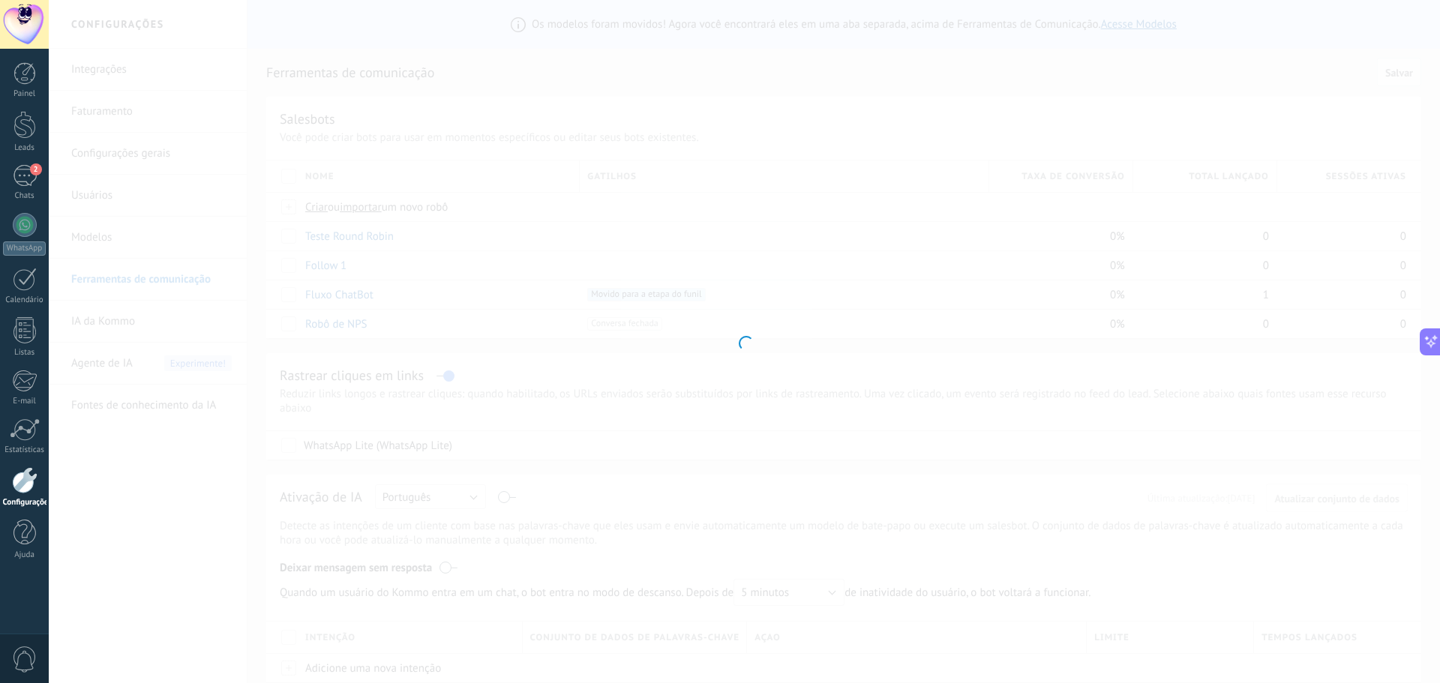
type input "**********"
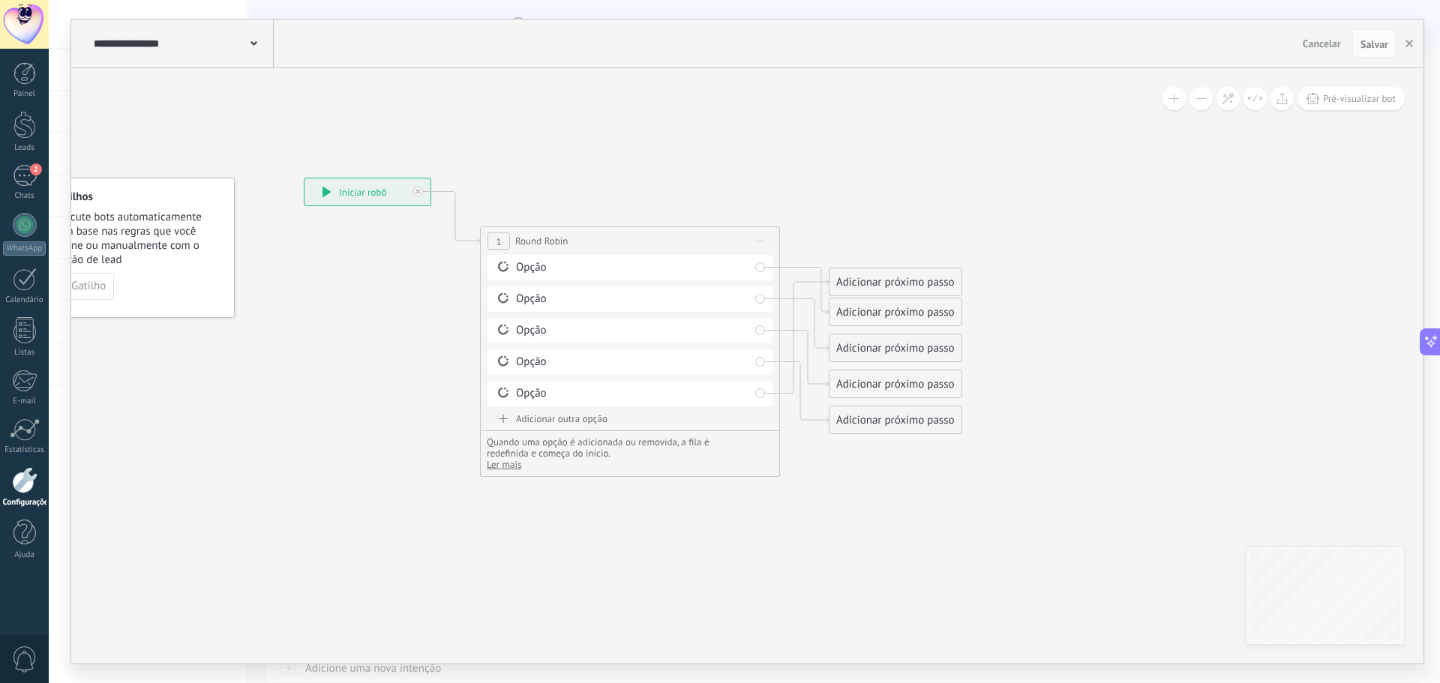
drag, startPoint x: 441, startPoint y: 310, endPoint x: 362, endPoint y: 299, distance: 79.5
click at [362, 299] on icon at bounding box center [607, 306] width 1357 height 1006
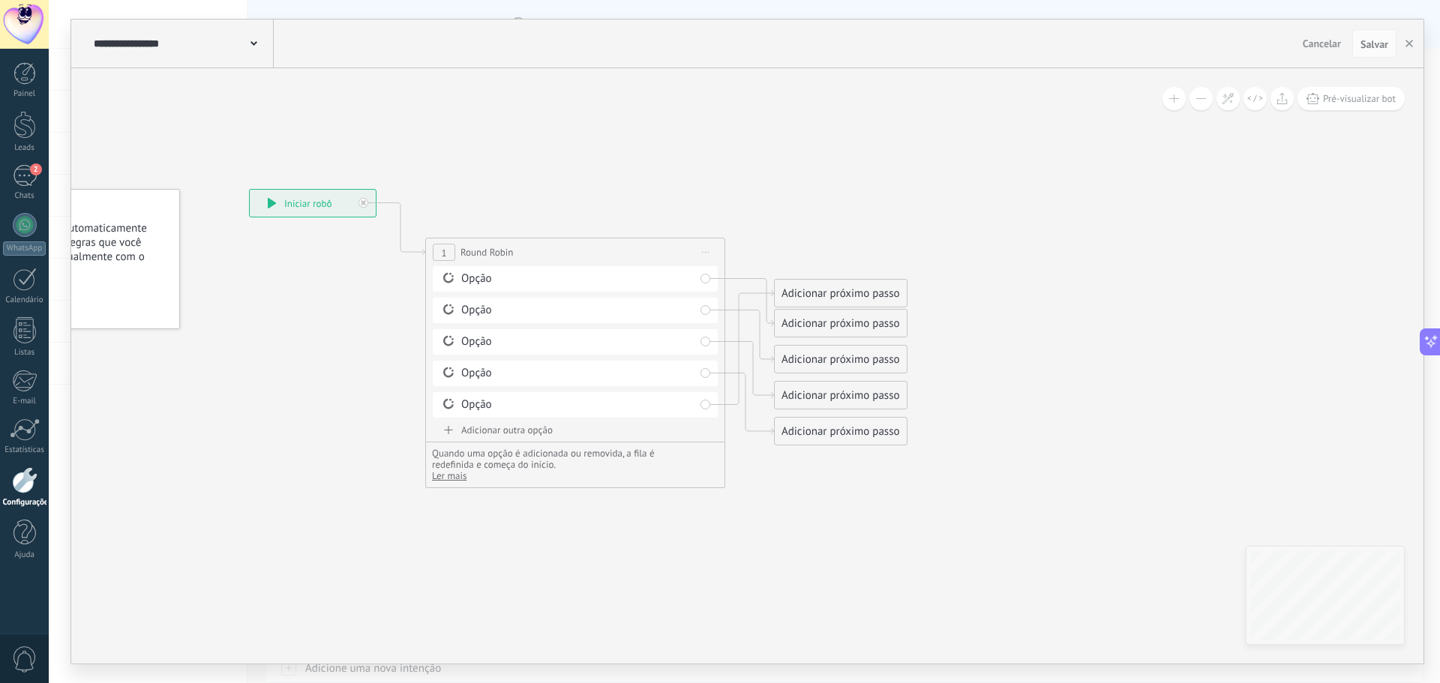
drag, startPoint x: 1076, startPoint y: 441, endPoint x: 895, endPoint y: 314, distance: 221.3
click at [1032, 454] on icon at bounding box center [552, 317] width 1357 height 1006
drag, startPoint x: 815, startPoint y: 292, endPoint x: 841, endPoint y: 471, distance: 181.1
click at [841, 471] on div "Adicionar próximo passo" at bounding box center [865, 463] width 132 height 25
drag, startPoint x: 831, startPoint y: 325, endPoint x: 825, endPoint y: 244, distance: 81.2
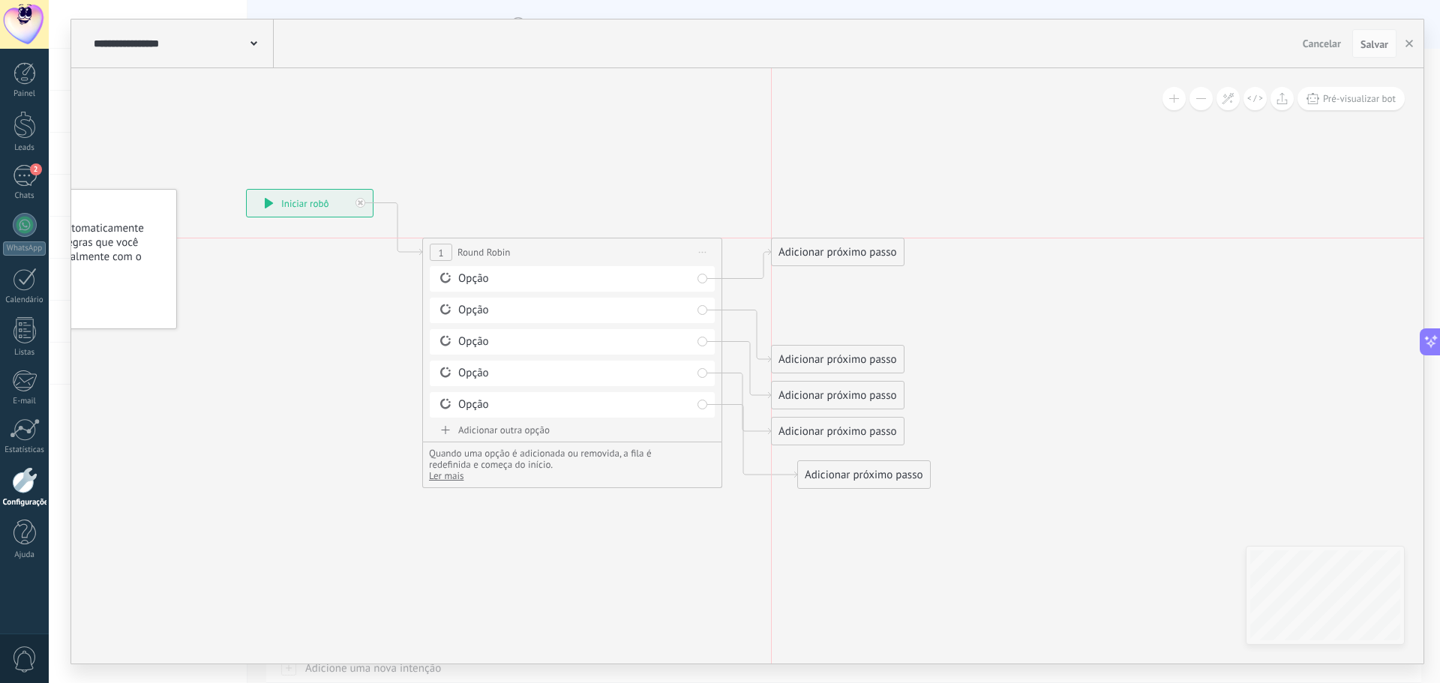
click at [833, 250] on div "Adicionar próximo passo" at bounding box center [838, 252] width 132 height 25
click at [825, 244] on div "Adicionar próximo passo" at bounding box center [838, 252] width 132 height 25
drag, startPoint x: 919, startPoint y: 290, endPoint x: 863, endPoint y: 295, distance: 56.4
click at [868, 296] on icon at bounding box center [562, 339] width 1383 height 1050
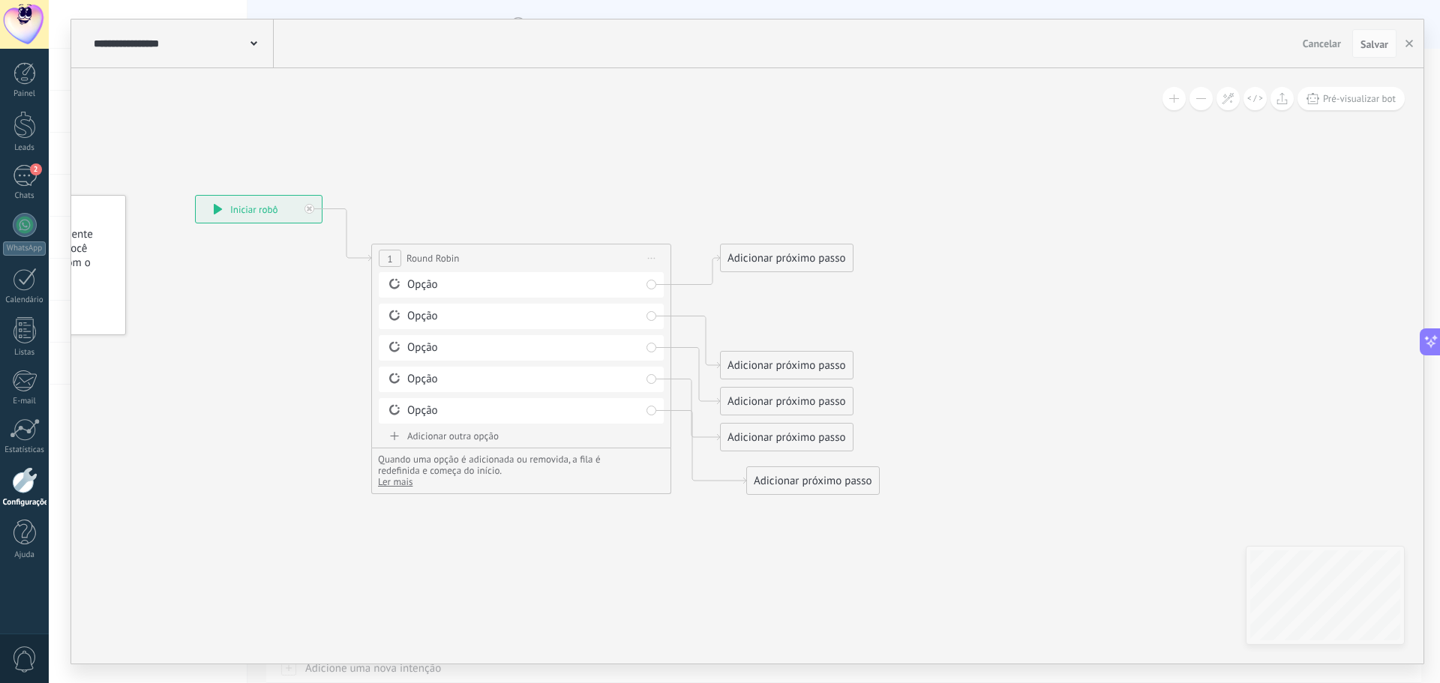
click at [817, 259] on div "Adicionar próximo passo" at bounding box center [787, 258] width 132 height 25
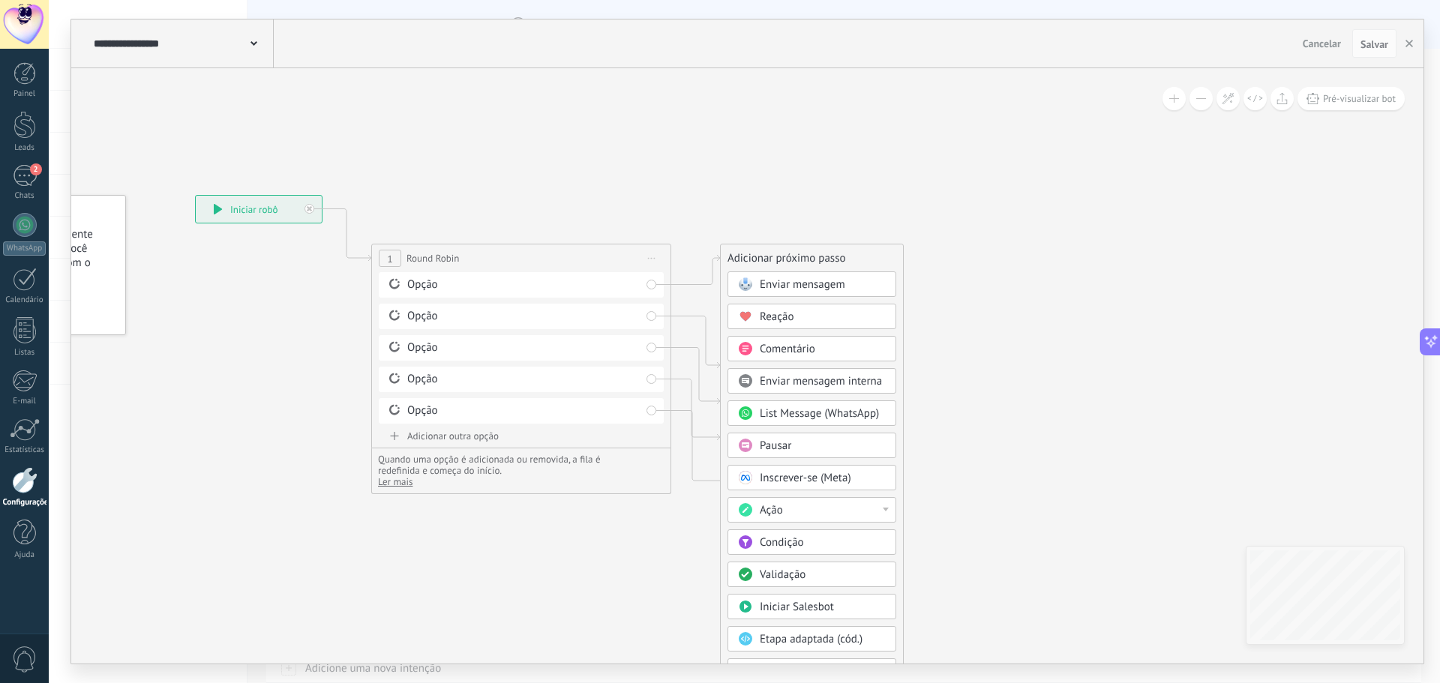
click at [823, 292] on div "Enviar mensagem" at bounding box center [823, 284] width 126 height 15
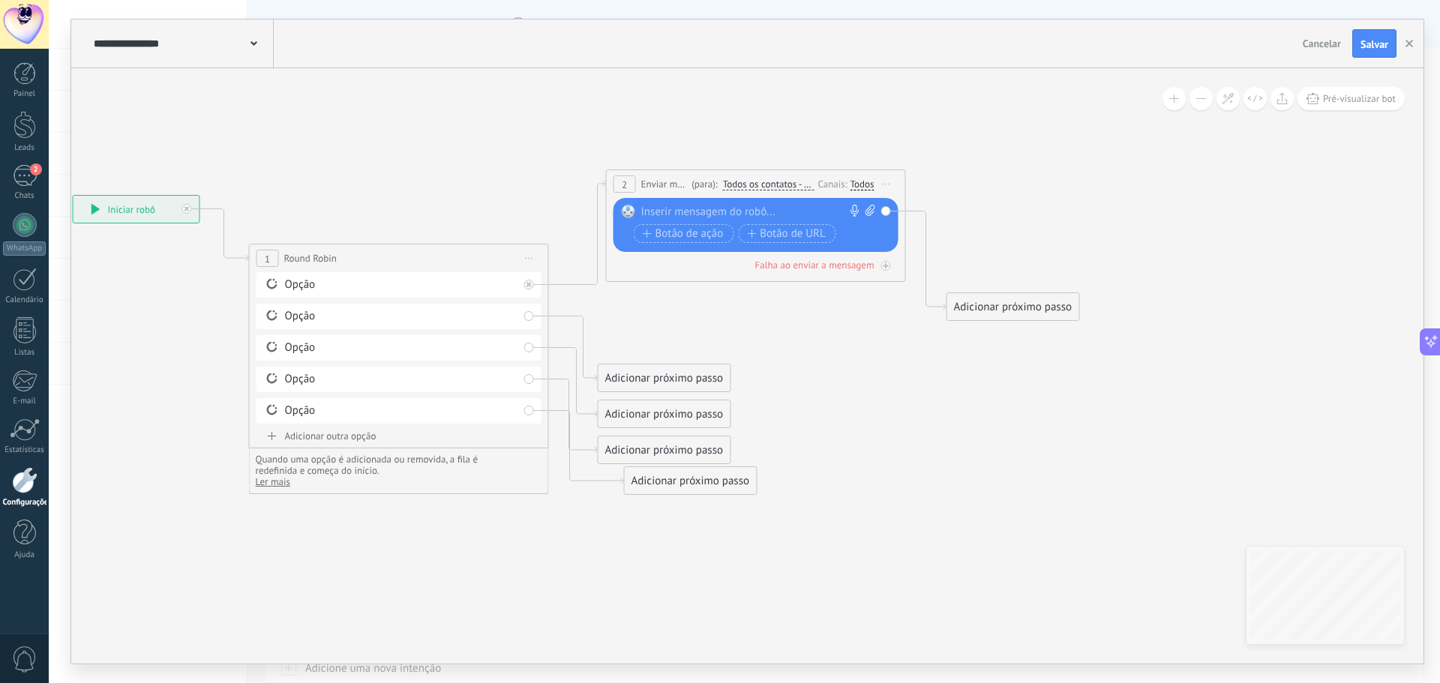
drag, startPoint x: 685, startPoint y: 251, endPoint x: 690, endPoint y: 164, distance: 87.1
click at [691, 177] on span "(para):" at bounding box center [703, 184] width 25 height 14
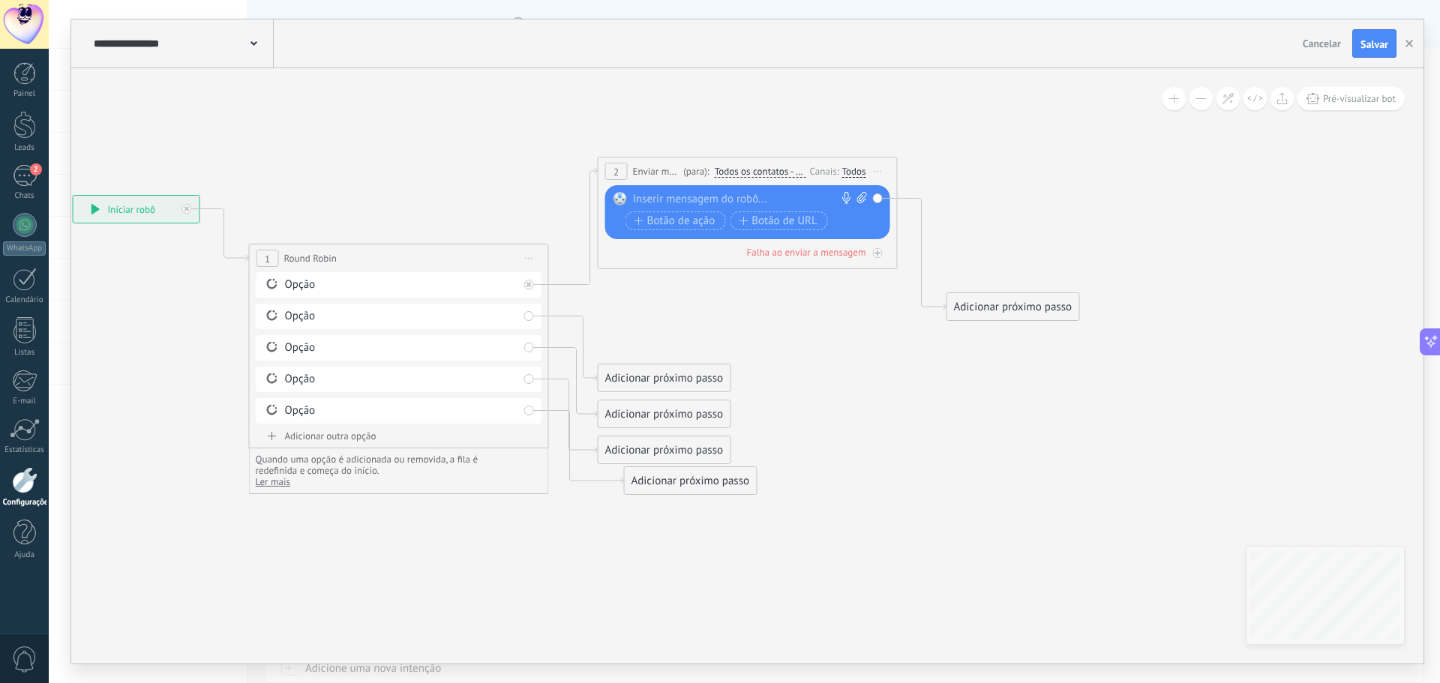
click at [685, 193] on div at bounding box center [744, 199] width 223 height 15
copy div "**********"
click at [1009, 364] on icon at bounding box center [550, 326] width 1705 height 1087
drag, startPoint x: 1016, startPoint y: 310, endPoint x: 1007, endPoint y: 248, distance: 62.9
click at [1007, 248] on div "Adicionar próximo passo" at bounding box center [1004, 244] width 132 height 25
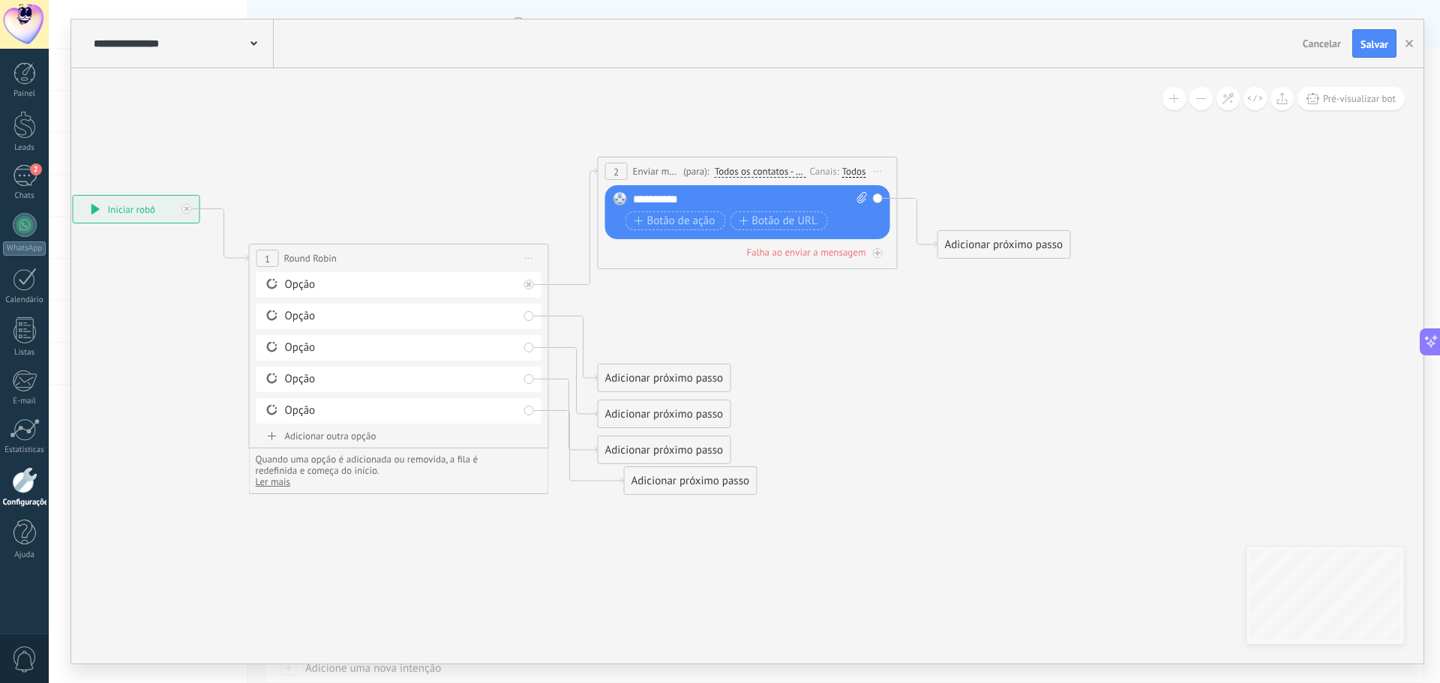
click at [1007, 248] on div "Adicionar próximo passo" at bounding box center [1004, 244] width 132 height 25
click at [1012, 250] on div "Adicionar próximo passo" at bounding box center [1004, 244] width 132 height 25
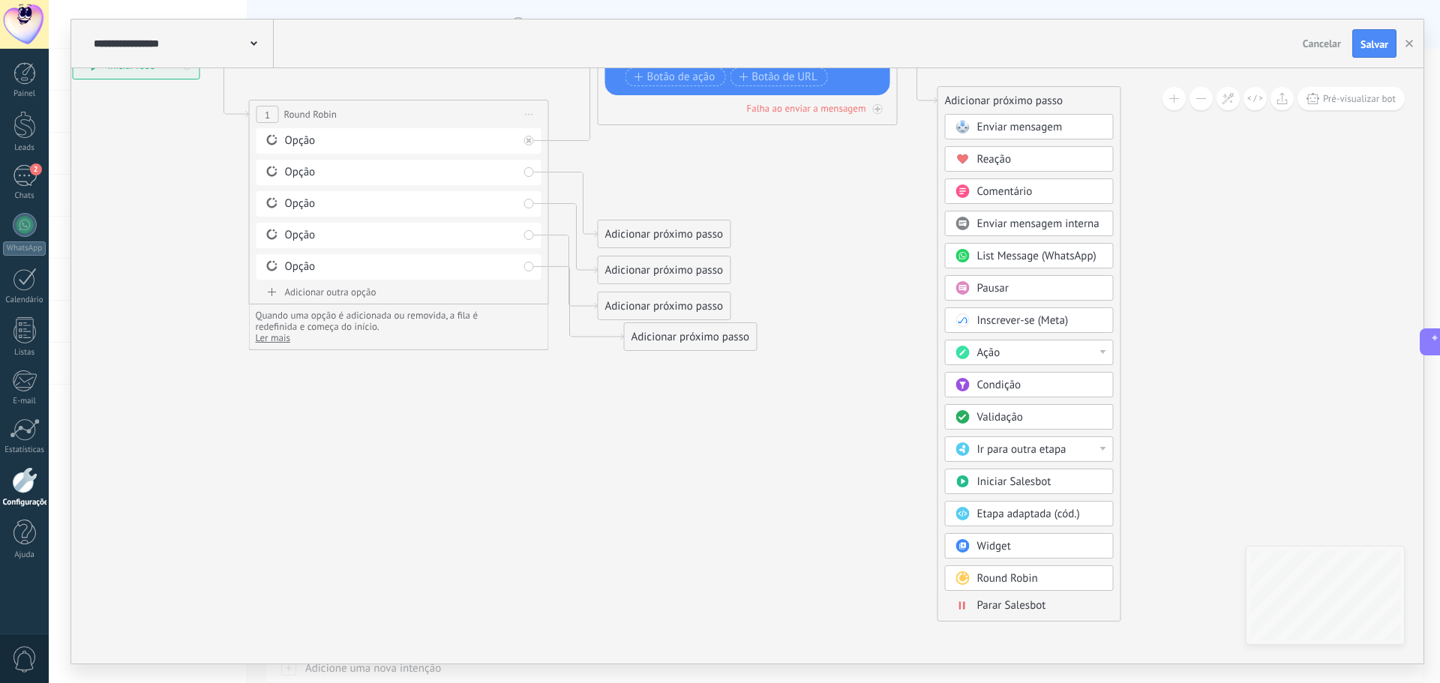
click at [1024, 604] on span "Parar Salesbot" at bounding box center [1011, 605] width 69 height 14
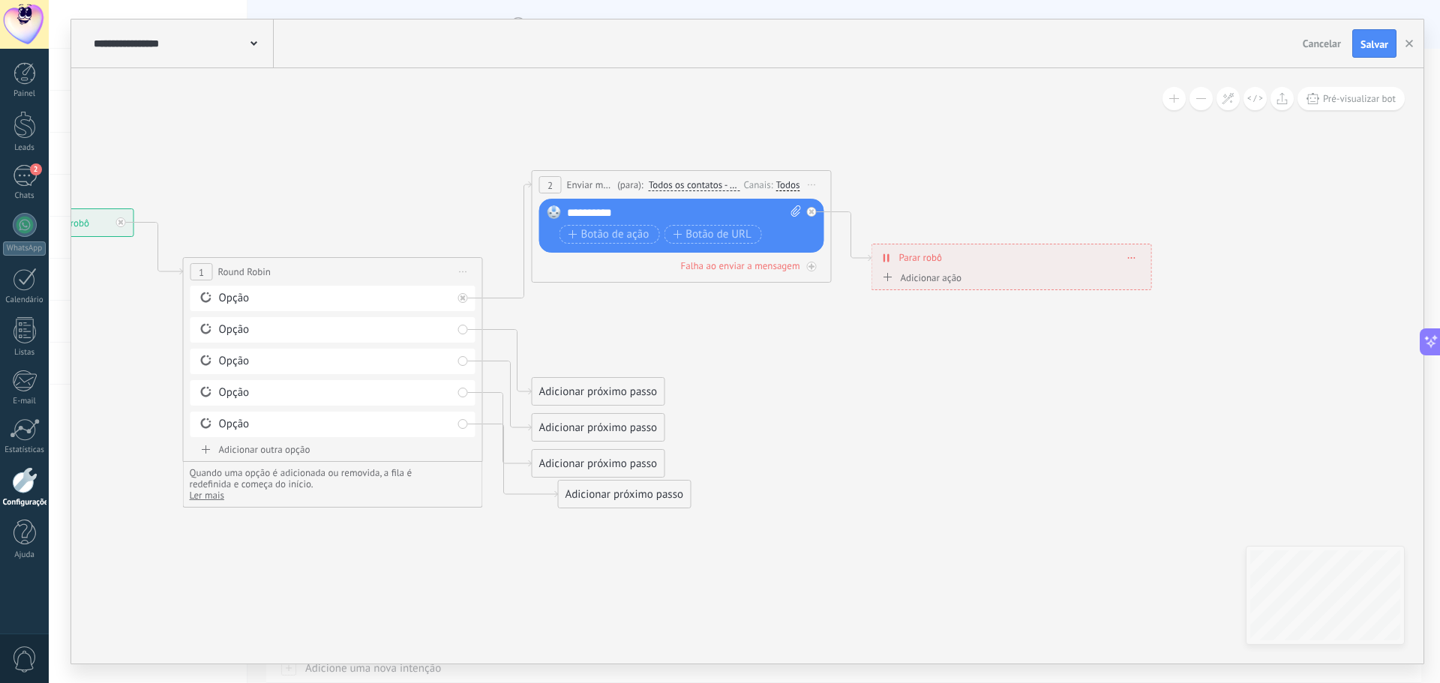
drag, startPoint x: 964, startPoint y: 396, endPoint x: 870, endPoint y: 364, distance: 98.9
click at [967, 397] on icon at bounding box center [480, 339] width 1696 height 1088
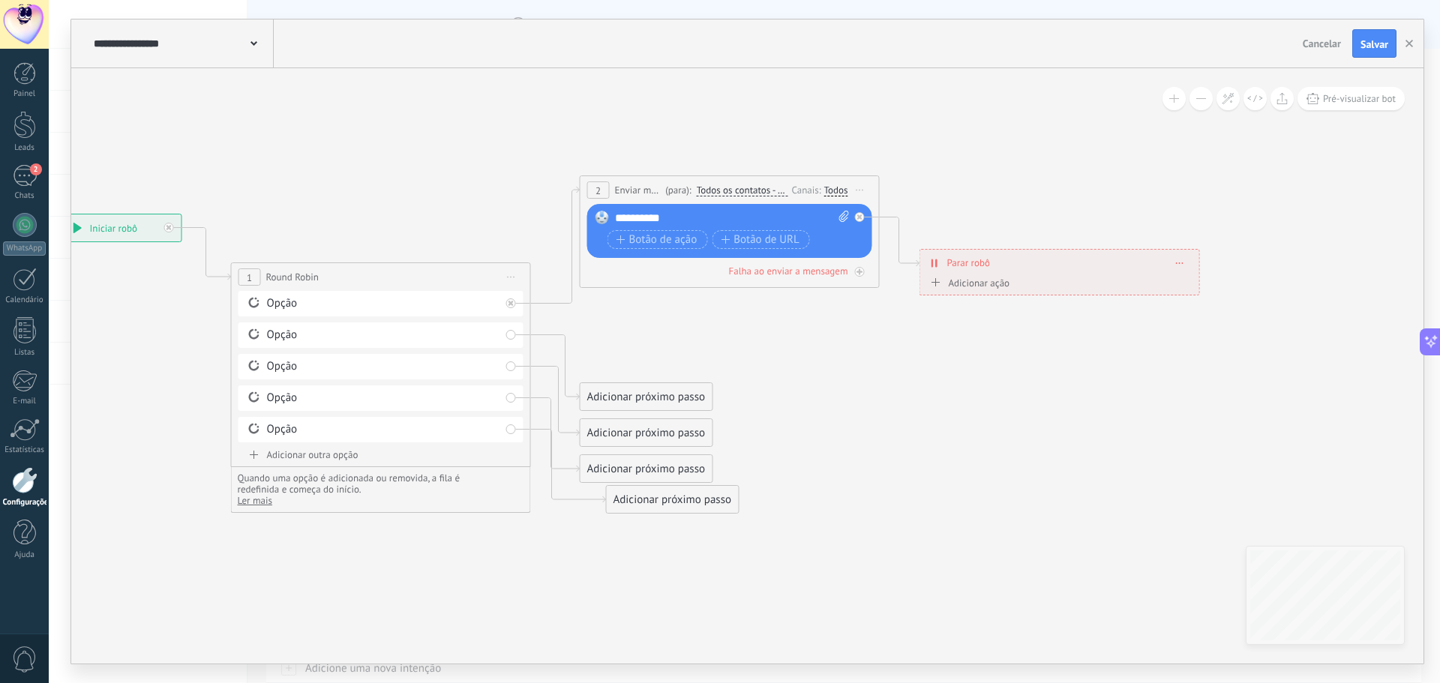
drag, startPoint x: 868, startPoint y: 355, endPoint x: 888, endPoint y: 355, distance: 20.2
click at [888, 355] on icon at bounding box center [528, 345] width 1696 height 1088
drag, startPoint x: 650, startPoint y: 388, endPoint x: 654, endPoint y: 321, distance: 67.6
click at [654, 321] on div "Adicionar próximo passo" at bounding box center [646, 325] width 132 height 25
click at [653, 323] on div "Adicionar próximo passo" at bounding box center [646, 325] width 132 height 25
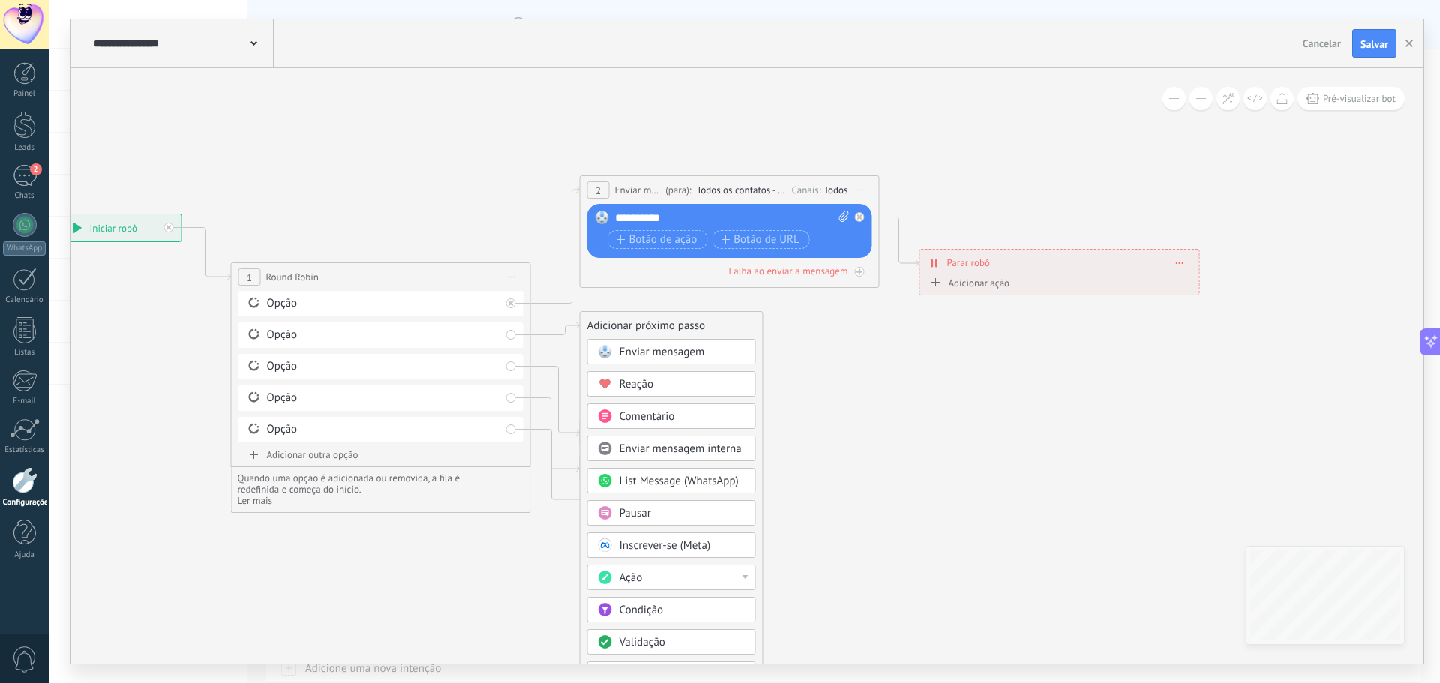
click at [647, 355] on span "Enviar mensagem" at bounding box center [661, 352] width 85 height 14
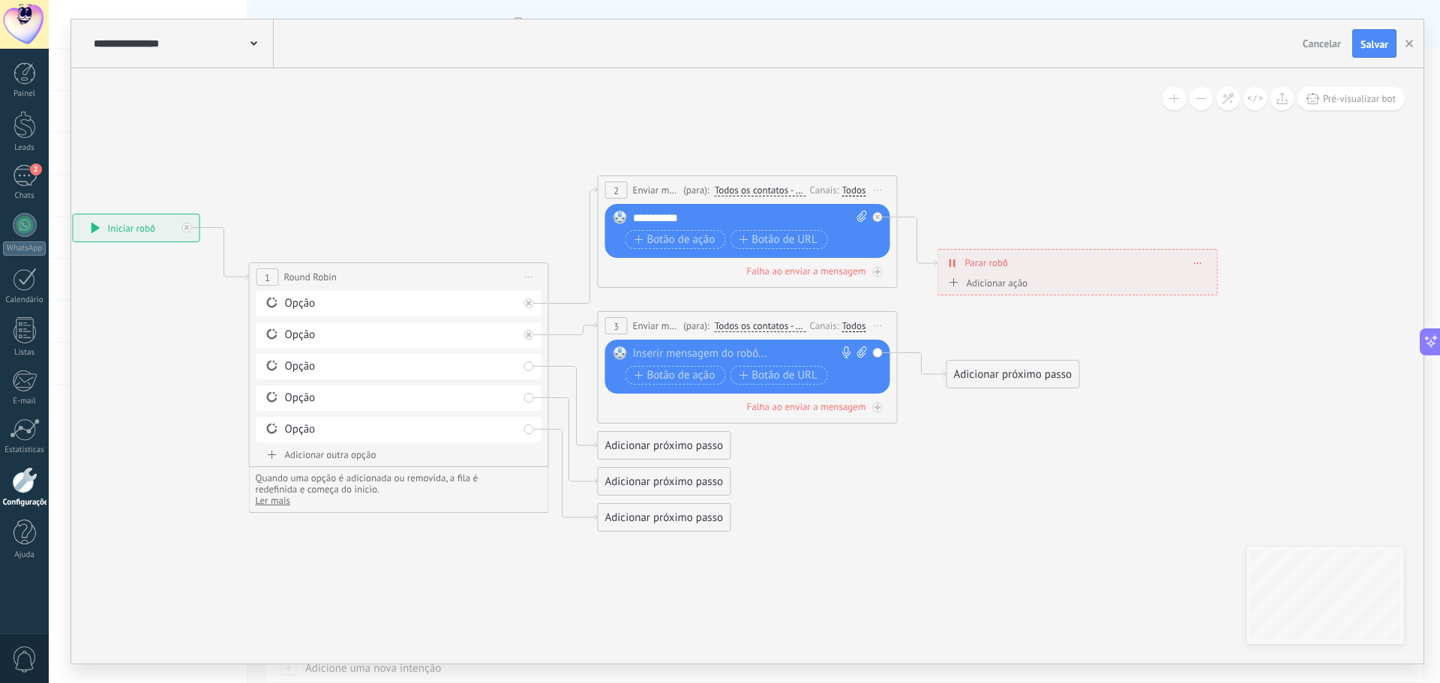
click at [663, 348] on div at bounding box center [744, 353] width 223 height 15
paste div
copy div "*********"
click at [1003, 379] on div "Adicionar próximo passo" at bounding box center [1013, 374] width 132 height 25
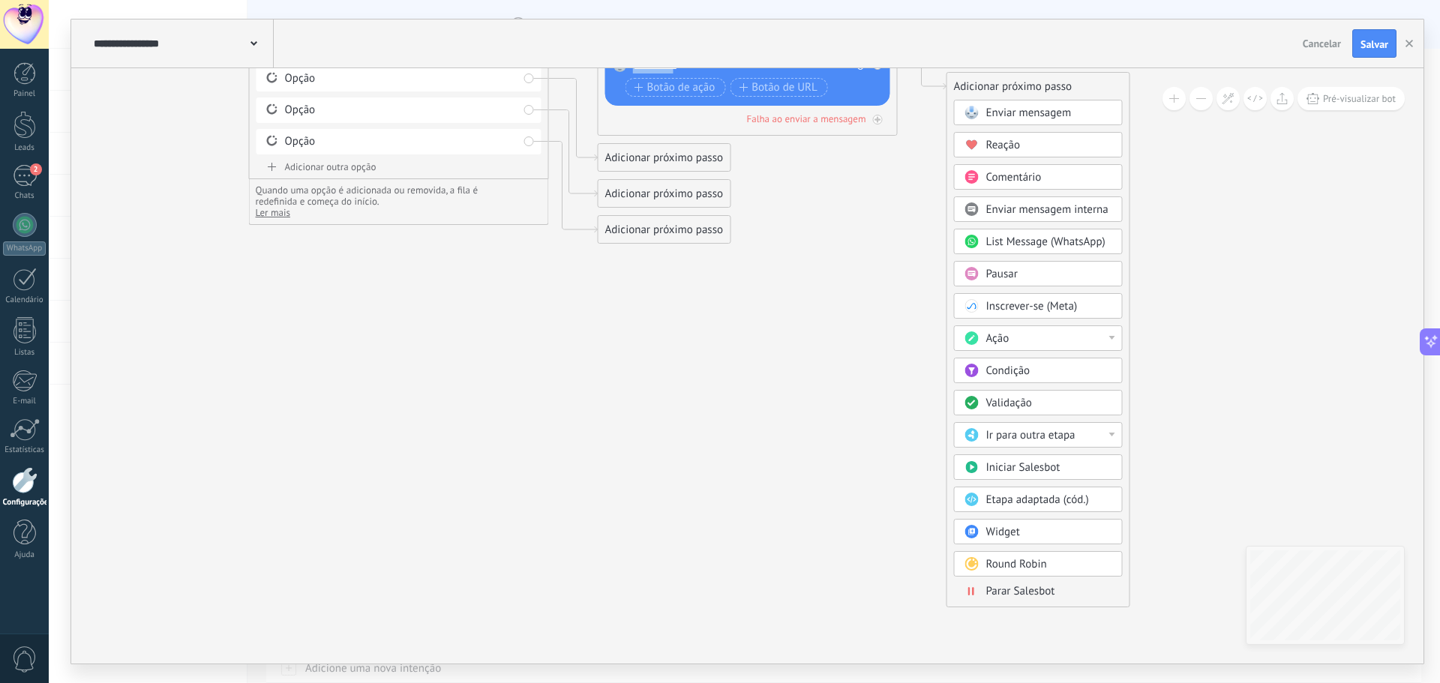
click at [1036, 586] on span "Parar Salesbot" at bounding box center [1020, 591] width 69 height 14
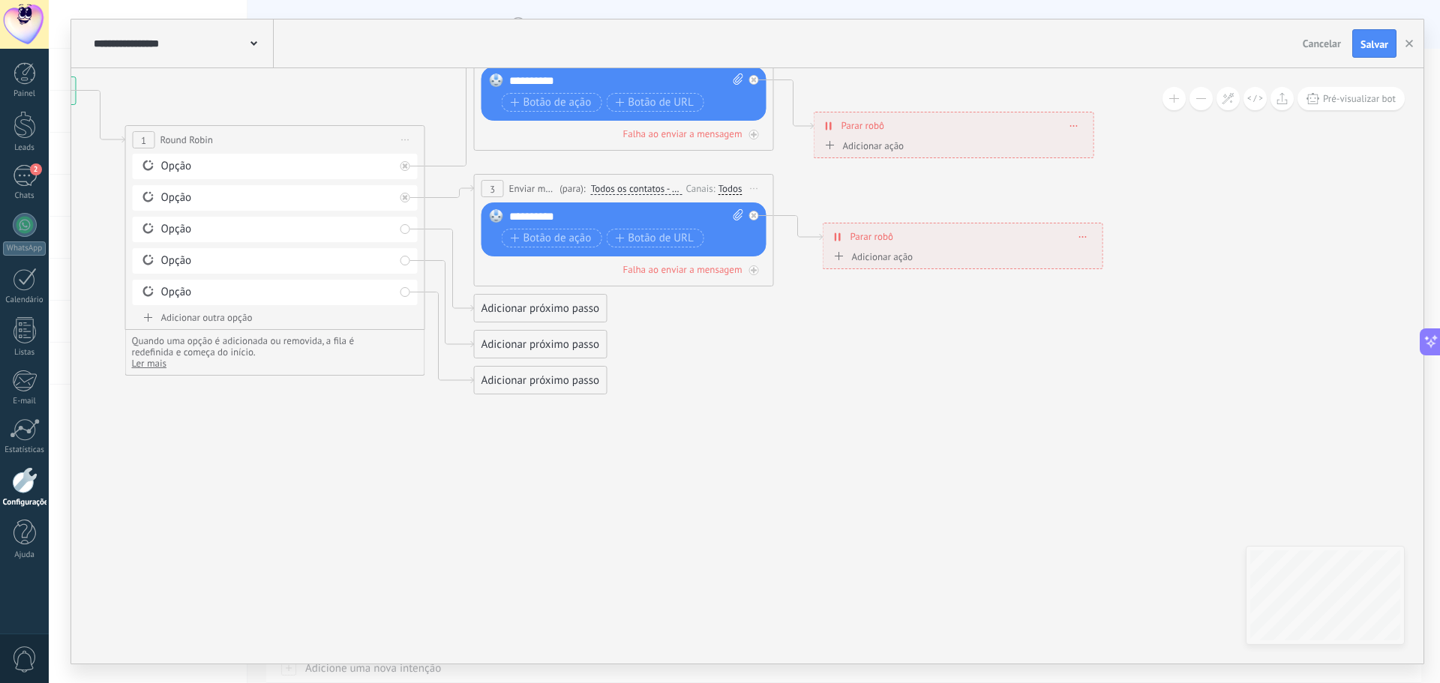
drag, startPoint x: 807, startPoint y: 336, endPoint x: 1012, endPoint y: 472, distance: 246.3
click at [1012, 472] on icon at bounding box center [521, 216] width 1895 height 1106
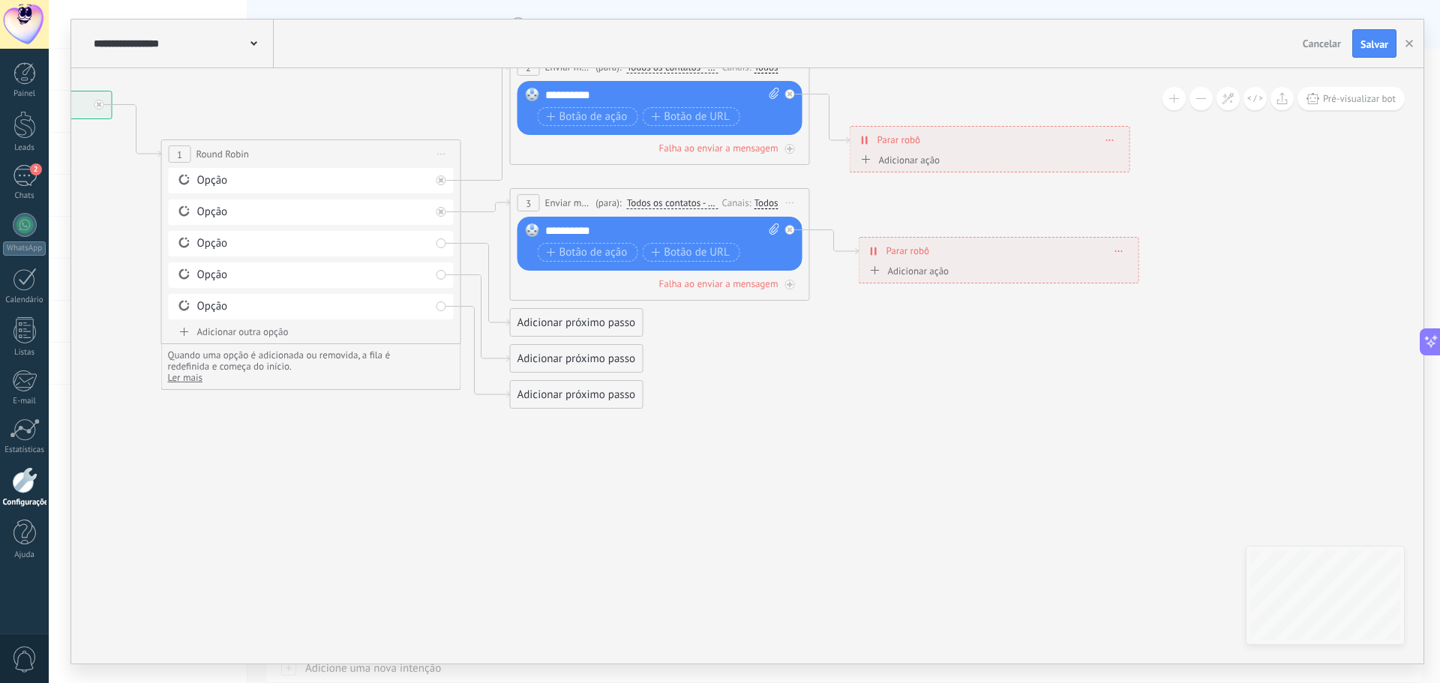
drag, startPoint x: 851, startPoint y: 396, endPoint x: 813, endPoint y: 370, distance: 46.4
click at [934, 442] on icon at bounding box center [557, 231] width 1895 height 1106
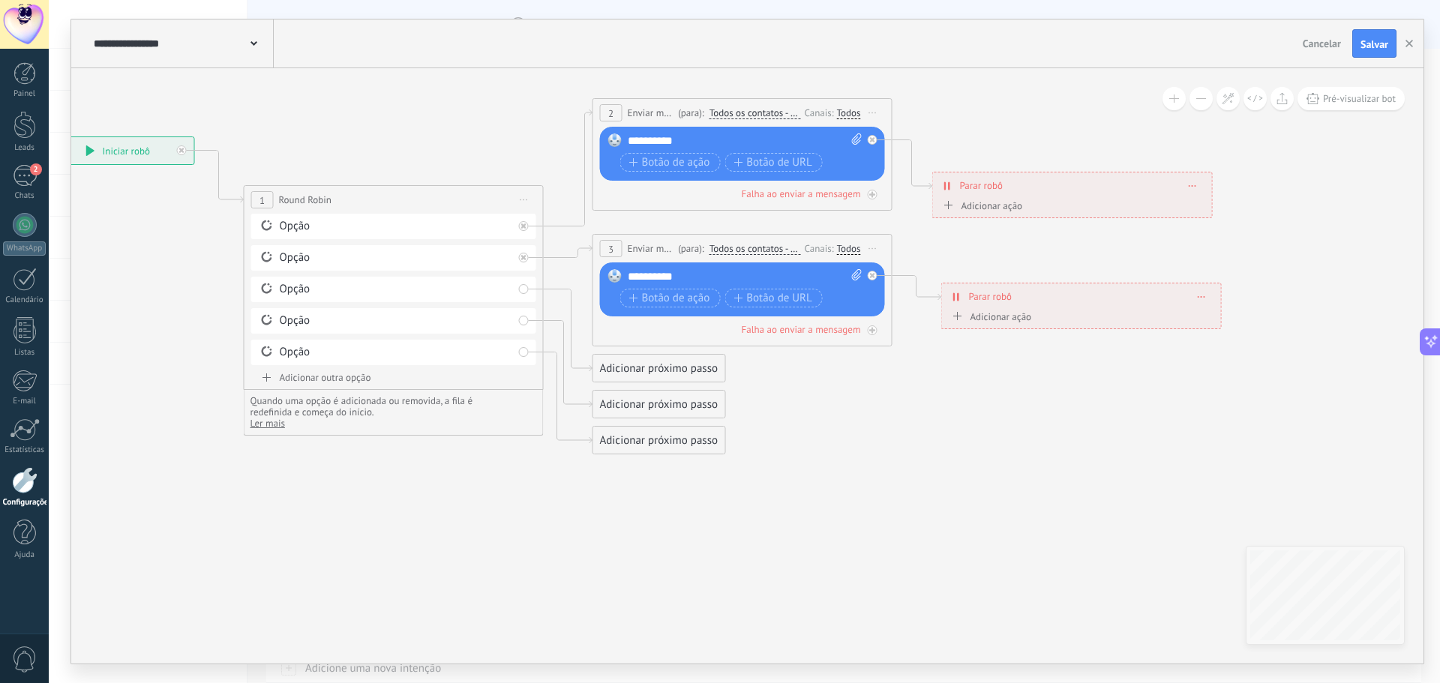
click at [643, 369] on div "Adicionar próximo passo" at bounding box center [659, 368] width 132 height 25
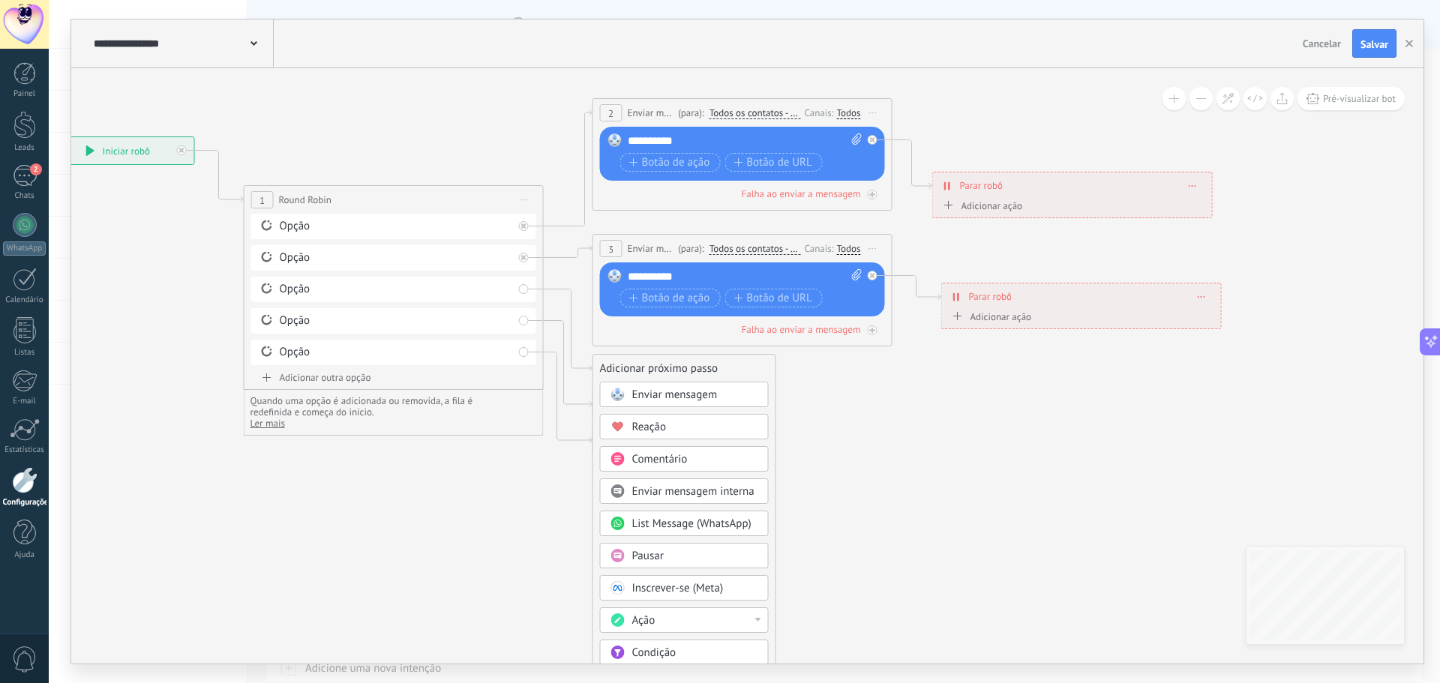
click at [656, 400] on span "Enviar mensagem" at bounding box center [674, 395] width 85 height 14
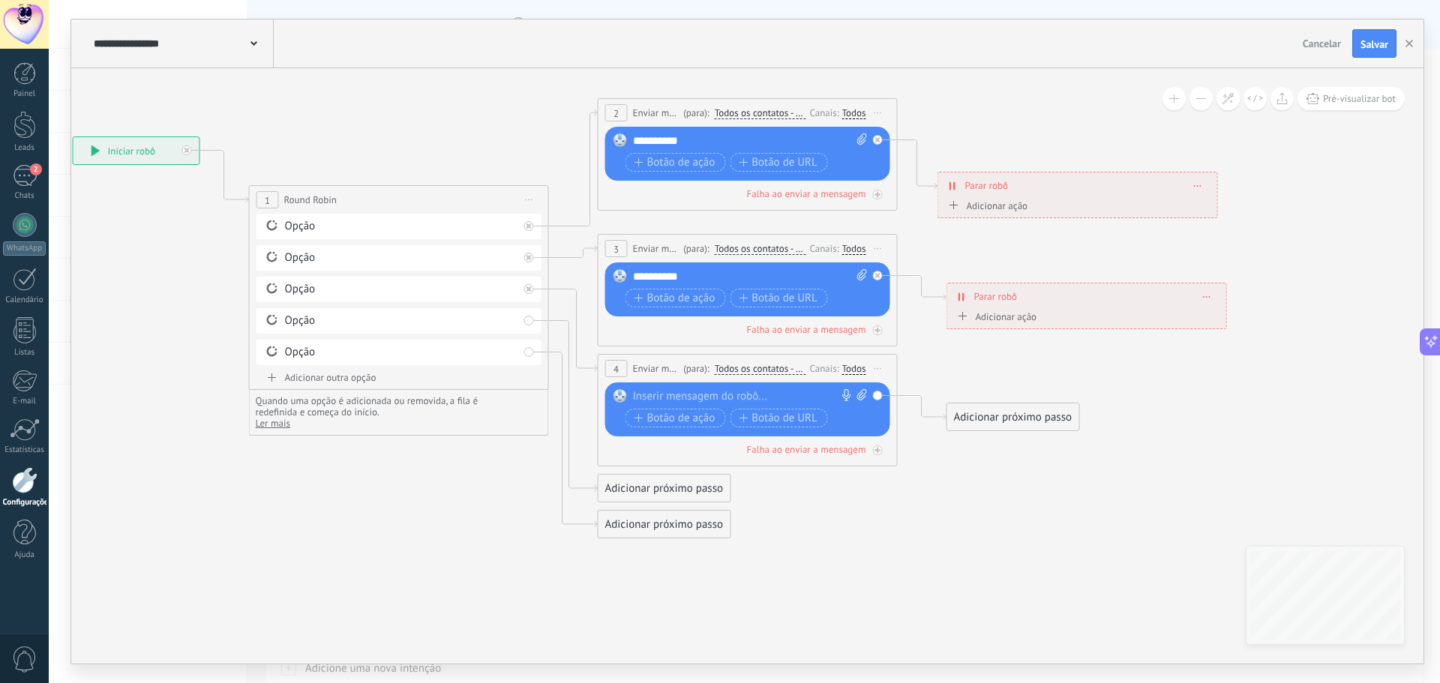
click at [700, 402] on div at bounding box center [744, 396] width 223 height 15
paste div
click at [1009, 413] on div "Adicionar próximo passo" at bounding box center [1013, 417] width 132 height 25
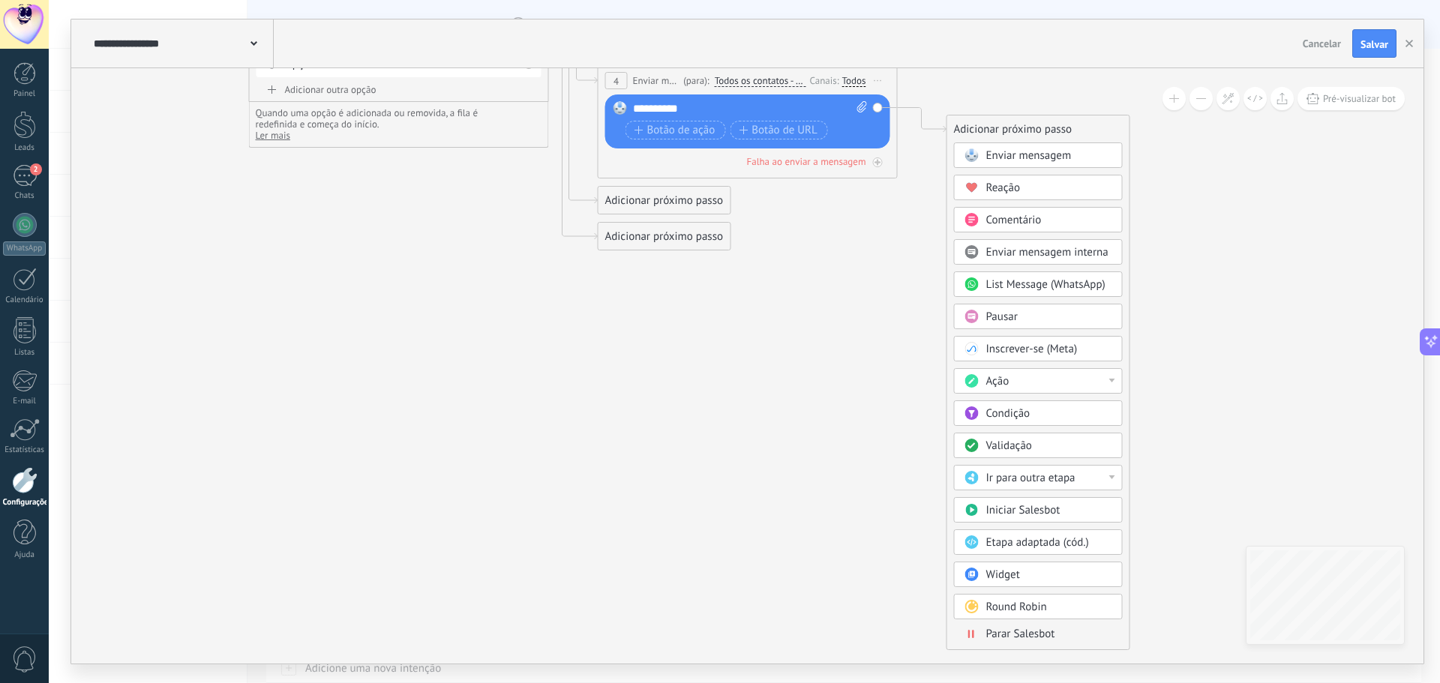
click at [1027, 634] on span "Parar Salesbot" at bounding box center [1020, 634] width 69 height 14
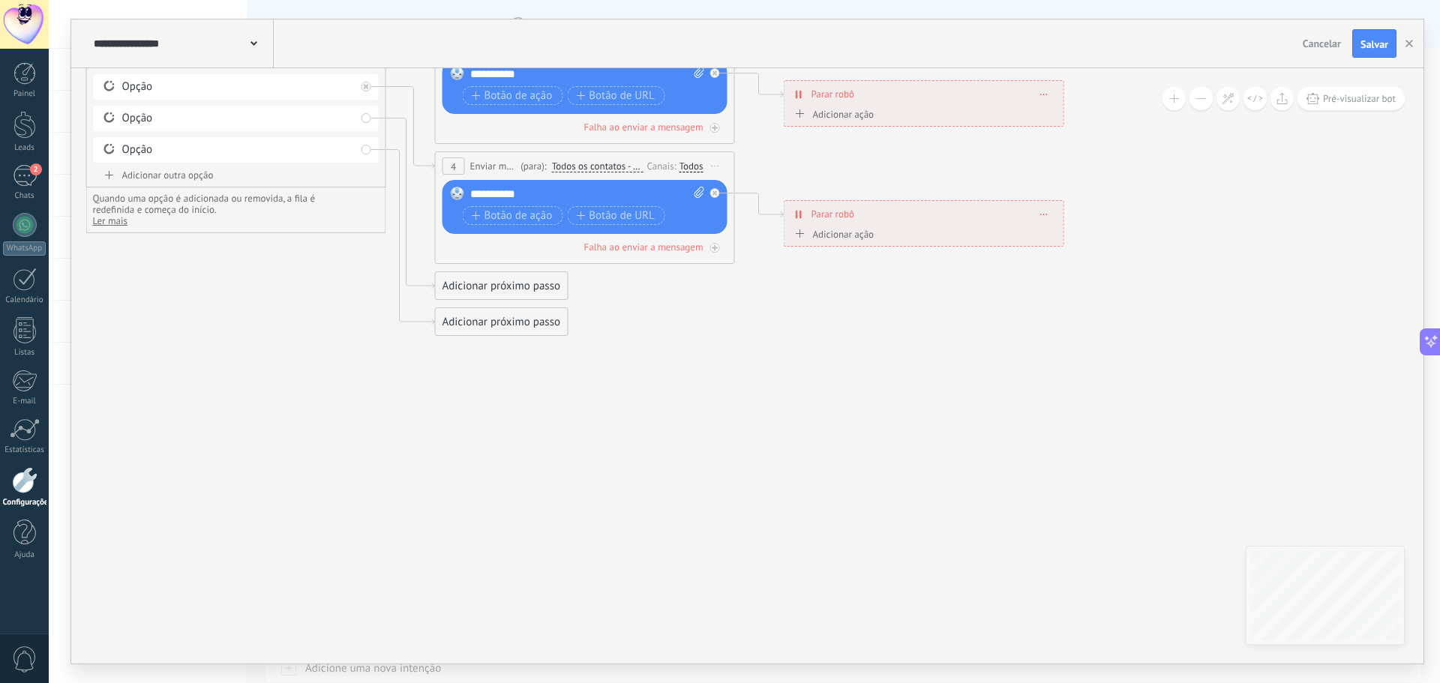
drag, startPoint x: 826, startPoint y: 298, endPoint x: 973, endPoint y: 382, distance: 169.3
click at [976, 382] on icon at bounding box center [487, 116] width 1904 height 1190
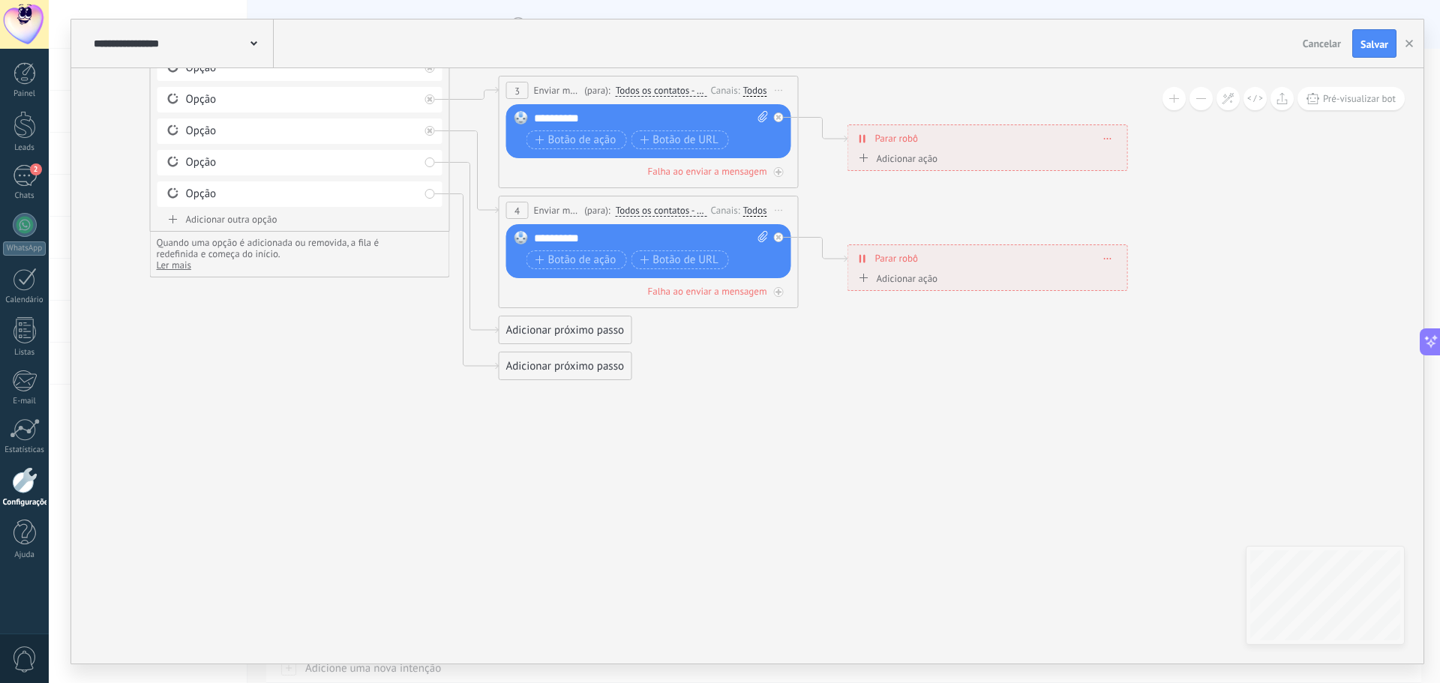
click at [586, 324] on div "Adicionar próximo passo" at bounding box center [565, 330] width 132 height 25
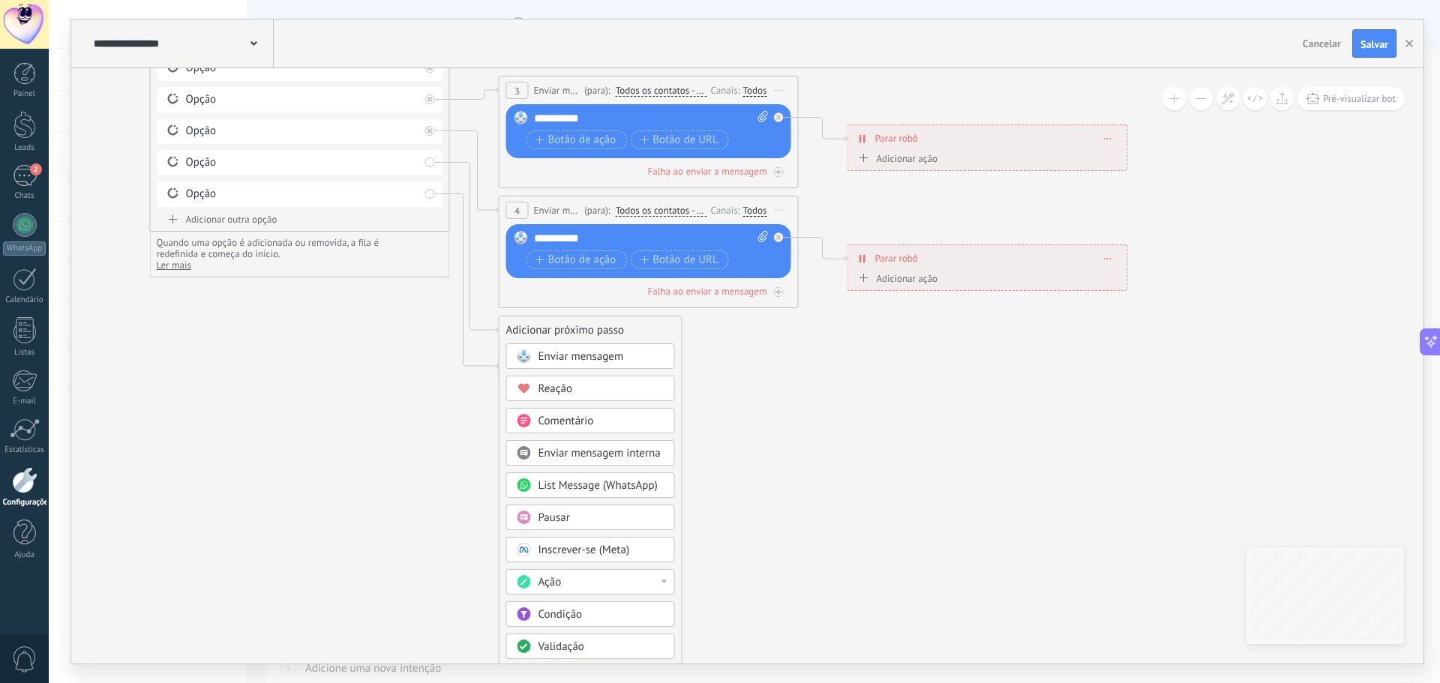
click at [569, 358] on span "Enviar mensagem" at bounding box center [580, 356] width 85 height 14
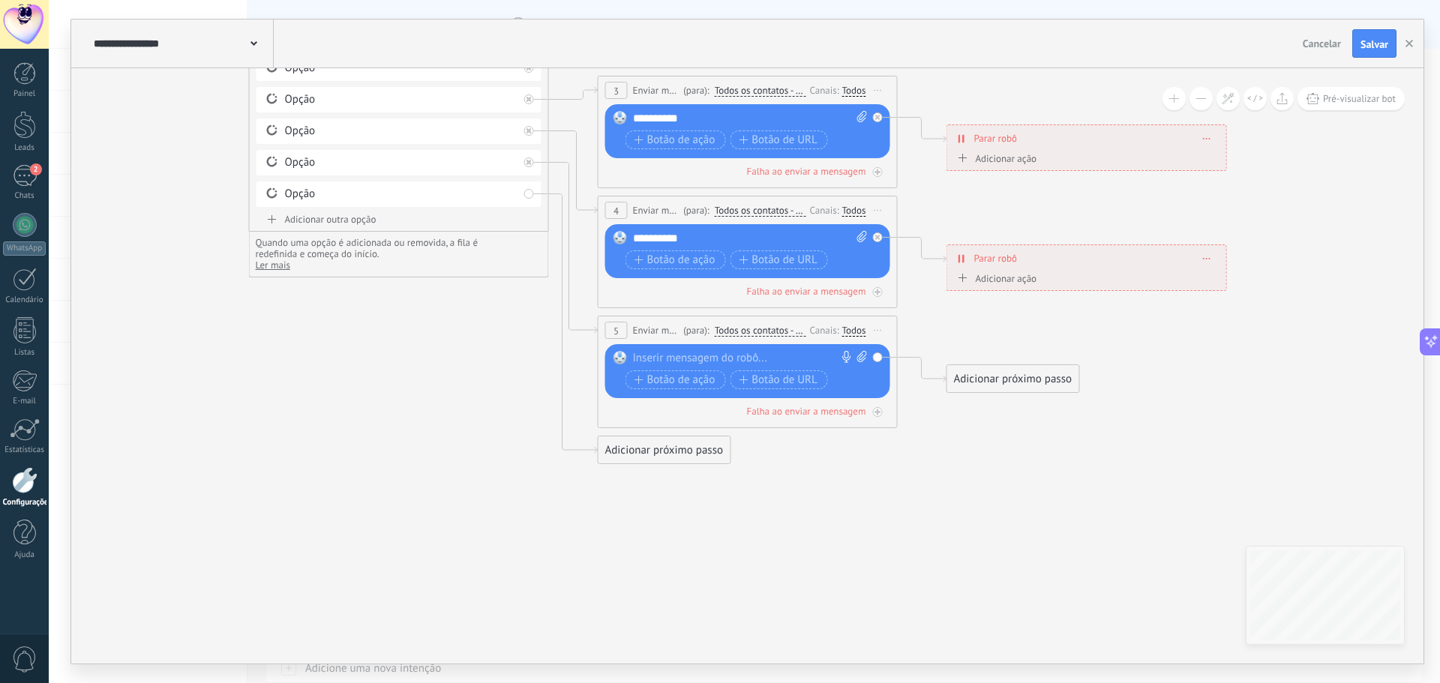
click at [667, 358] on div at bounding box center [744, 358] width 223 height 15
paste div
click at [1033, 372] on div "Adicionar próximo passo" at bounding box center [1013, 379] width 132 height 25
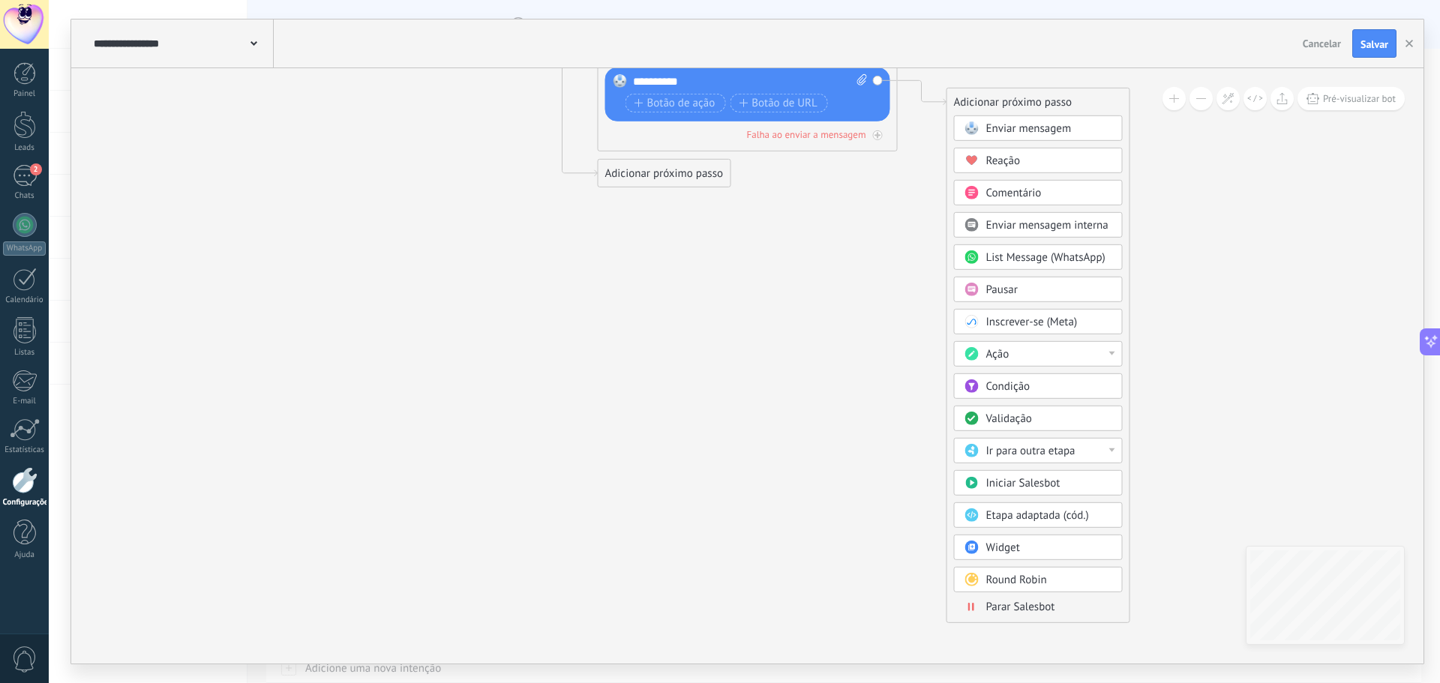
click at [1016, 608] on span "Parar Salesbot" at bounding box center [1020, 607] width 69 height 14
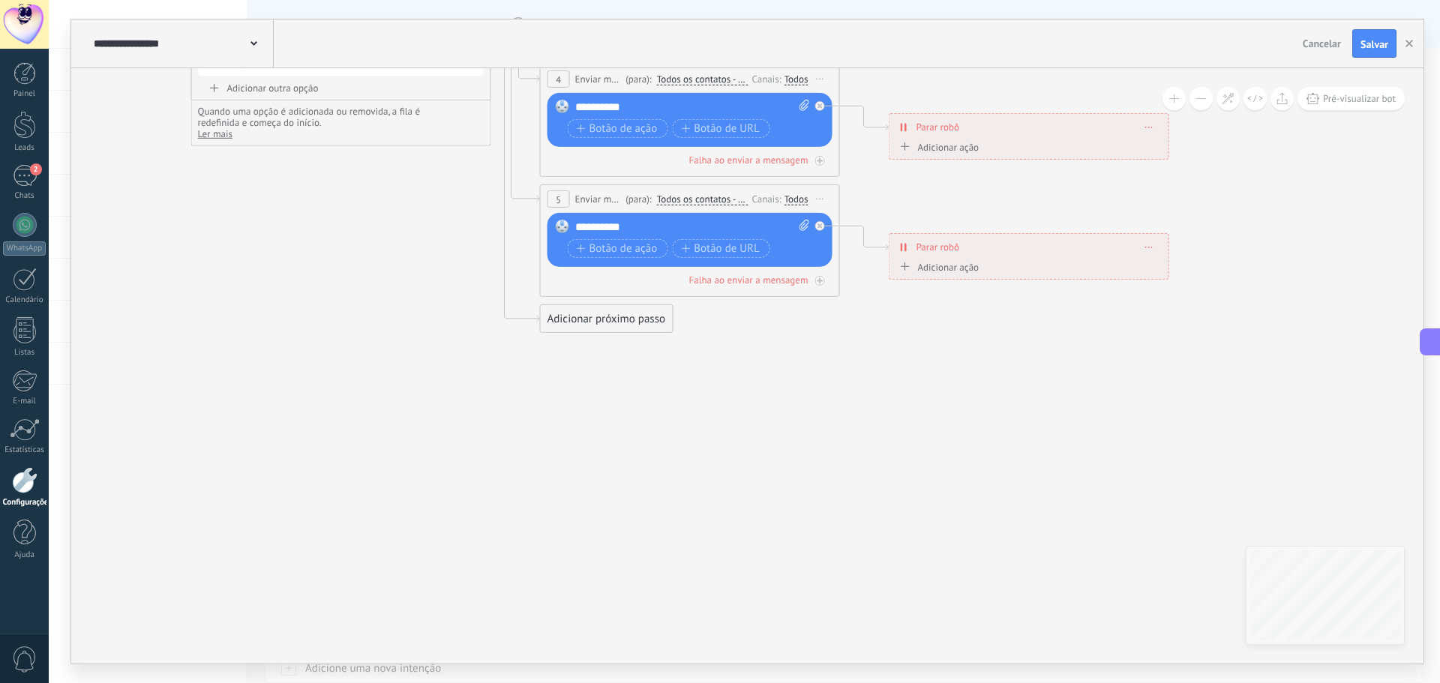
drag, startPoint x: 730, startPoint y: 286, endPoint x: 853, endPoint y: 383, distance: 156.5
click at [1006, 430] on icon at bounding box center [592, 71] width 1904 height 1274
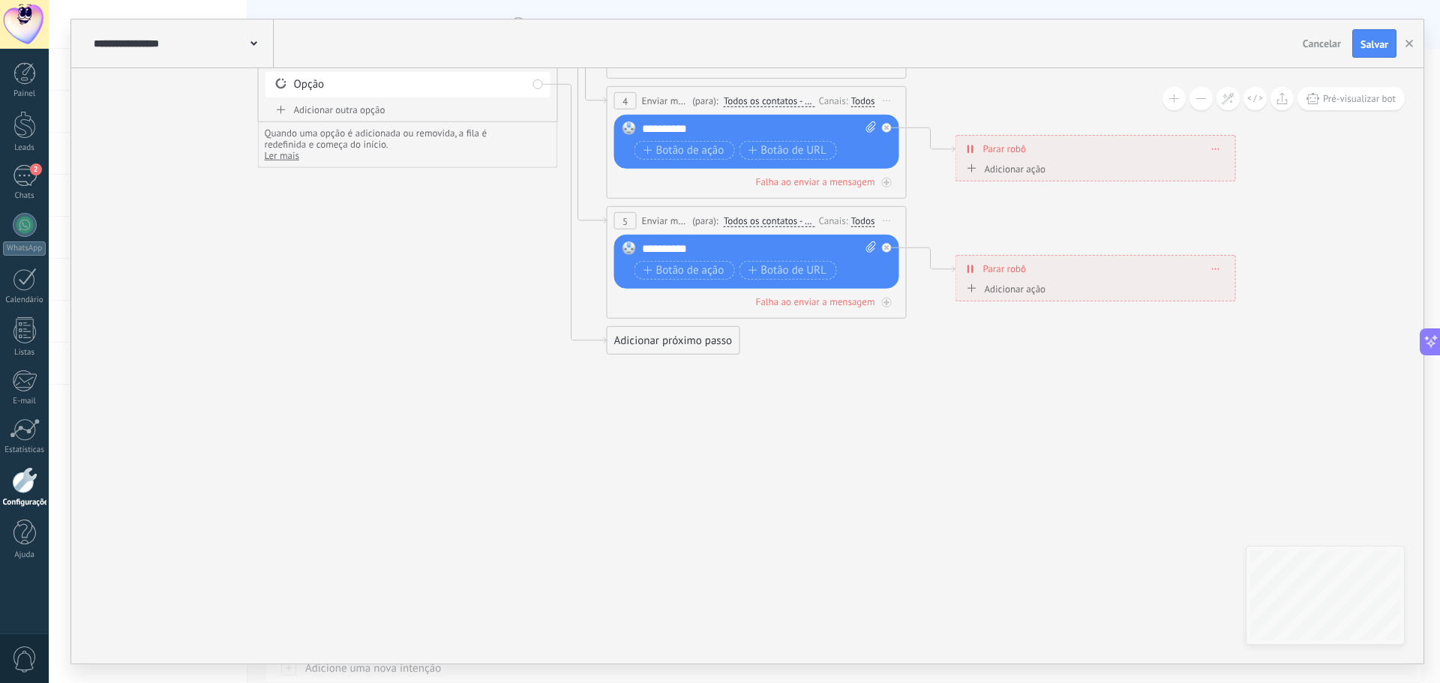
drag, startPoint x: 840, startPoint y: 382, endPoint x: 857, endPoint y: 394, distance: 21.0
click at [900, 400] on icon at bounding box center [659, 93] width 1904 height 1274
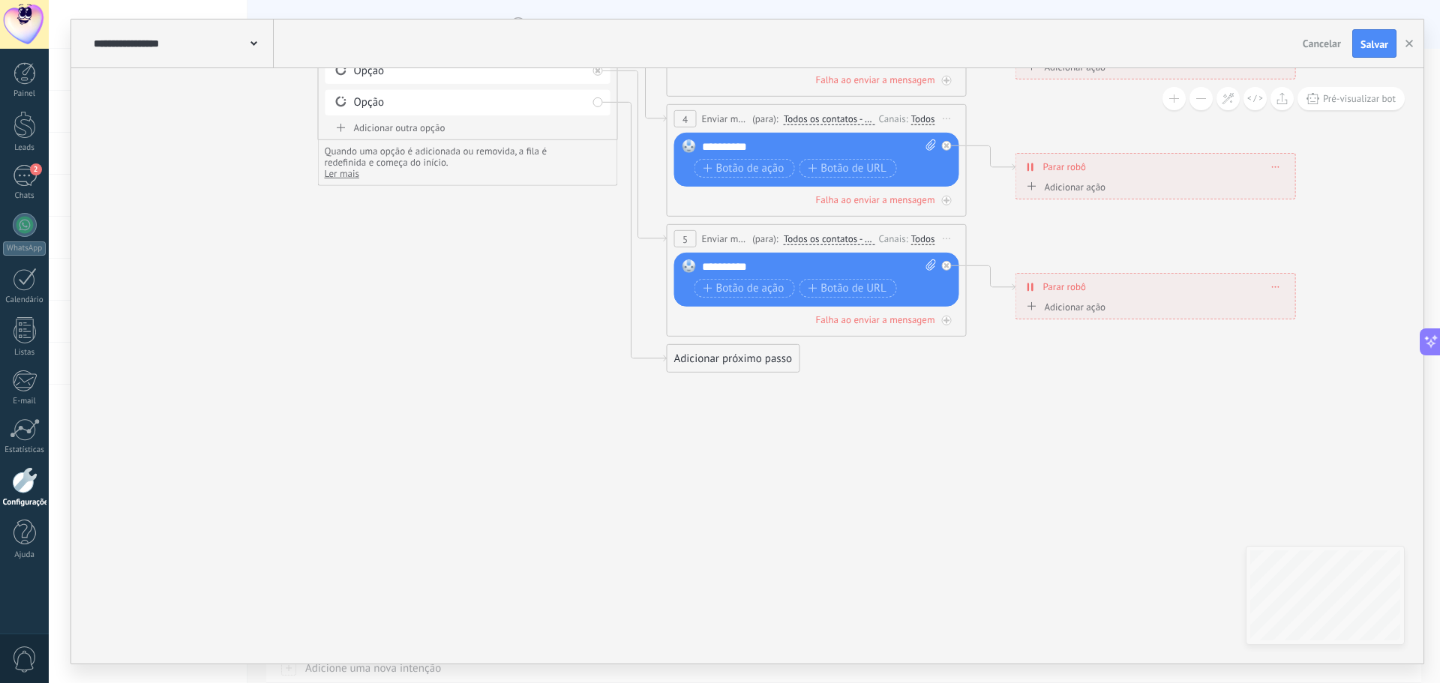
click at [735, 355] on div "Adicionar próximo passo" at bounding box center [733, 358] width 132 height 25
click at [729, 382] on span "Enviar mensagem" at bounding box center [748, 385] width 85 height 14
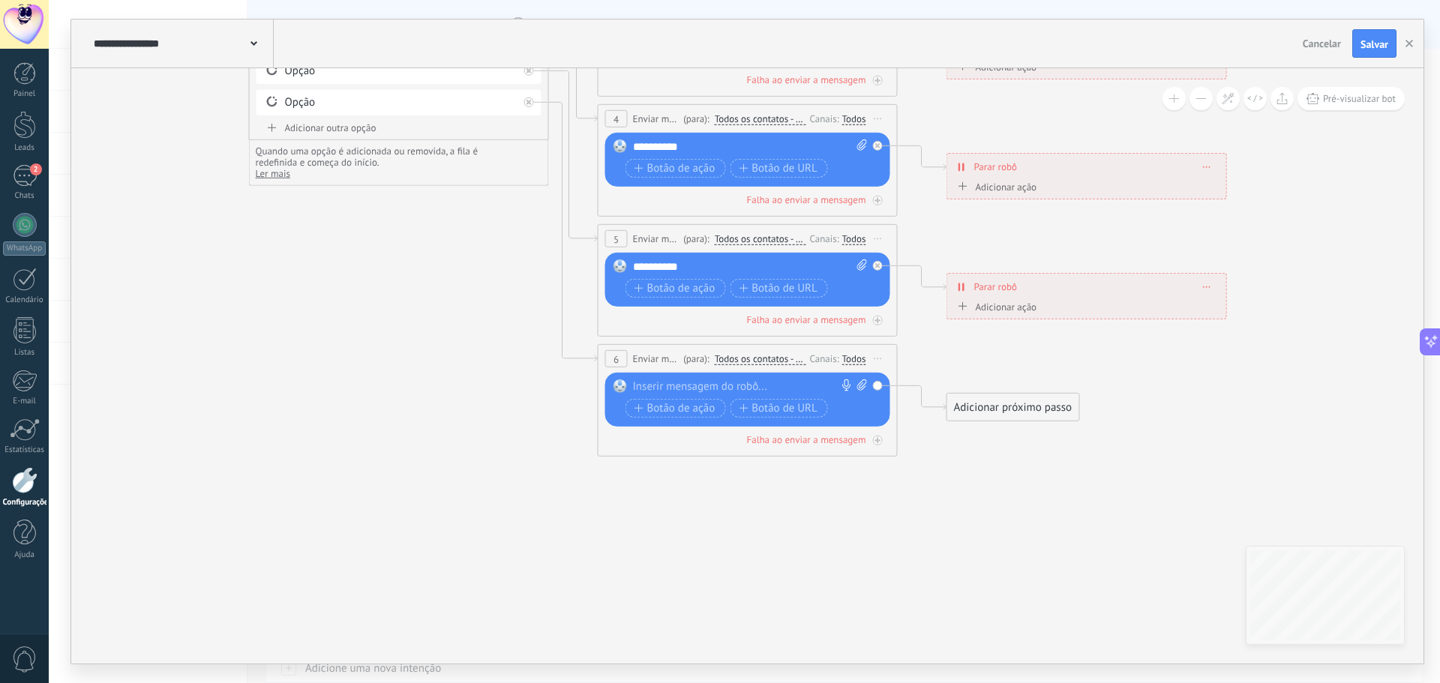
click at [719, 388] on div at bounding box center [744, 386] width 223 height 15
paste div
click at [1046, 415] on div "Adicionar próximo passo" at bounding box center [1013, 407] width 132 height 25
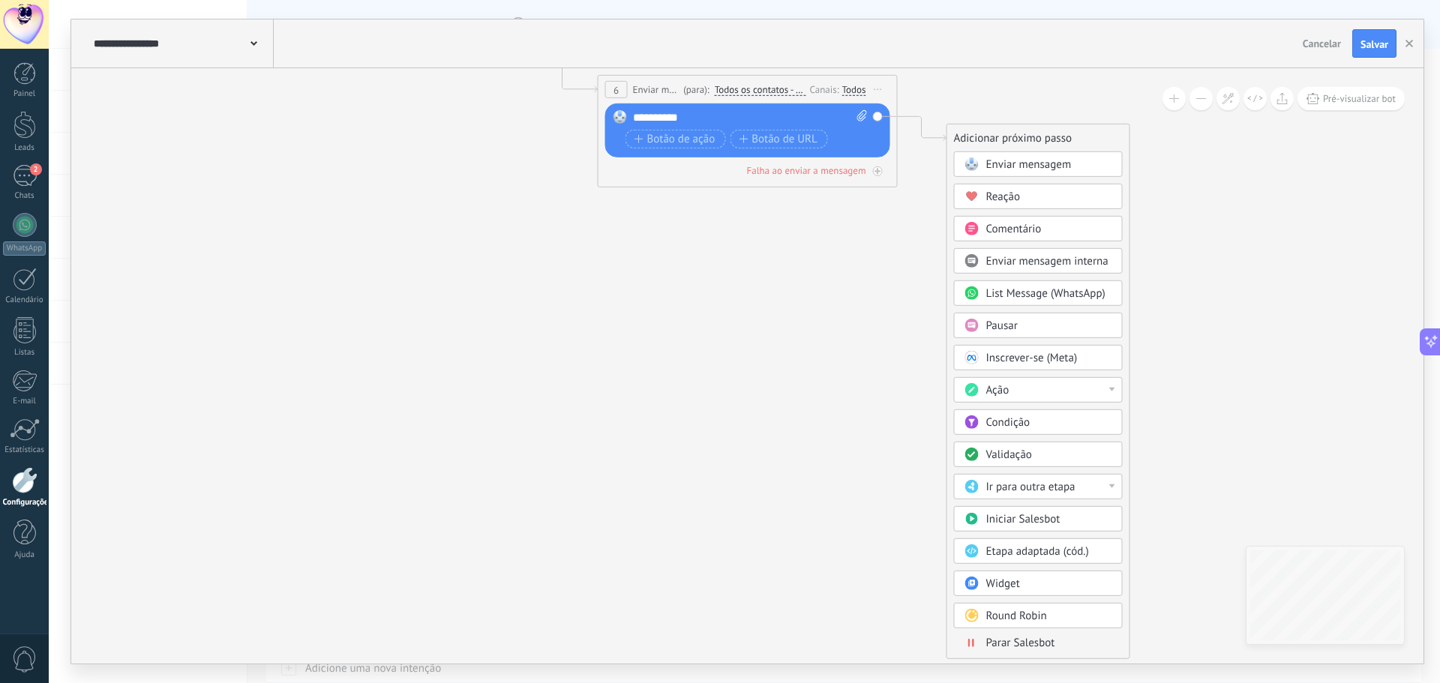
click at [1012, 637] on span "Parar Salesbot" at bounding box center [1020, 643] width 69 height 14
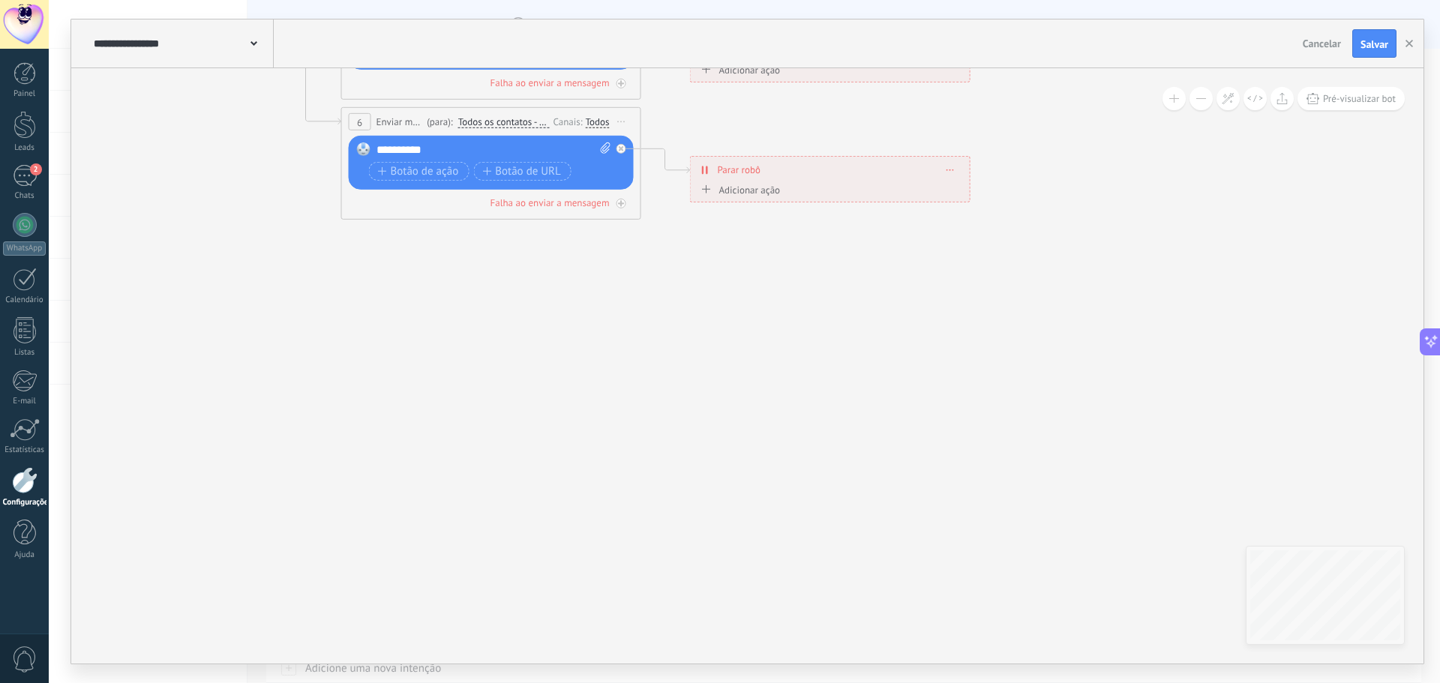
drag, startPoint x: 898, startPoint y: 385, endPoint x: 1050, endPoint y: 449, distance: 165.0
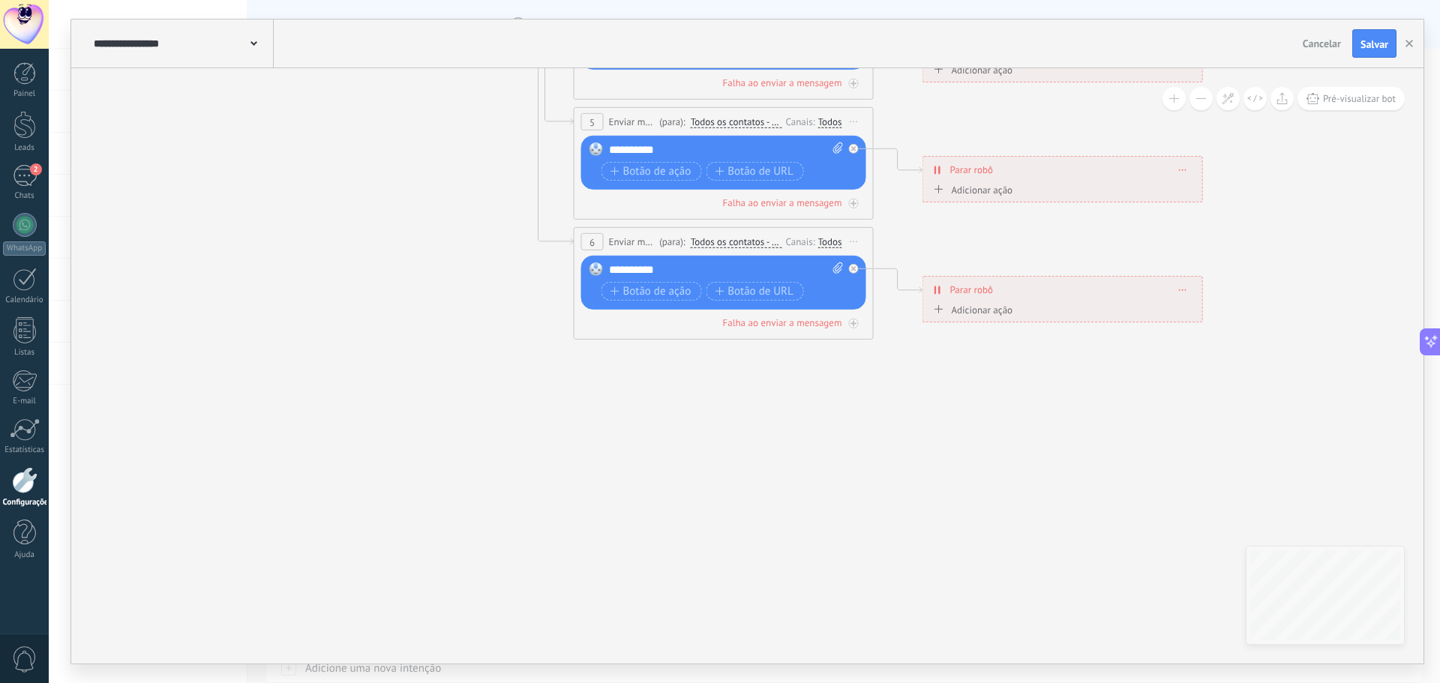
drag, startPoint x: 1201, startPoint y: 493, endPoint x: 1228, endPoint y: 480, distance: 29.5
click at [1220, 491] on icon at bounding box center [626, 36] width 1904 height 1358
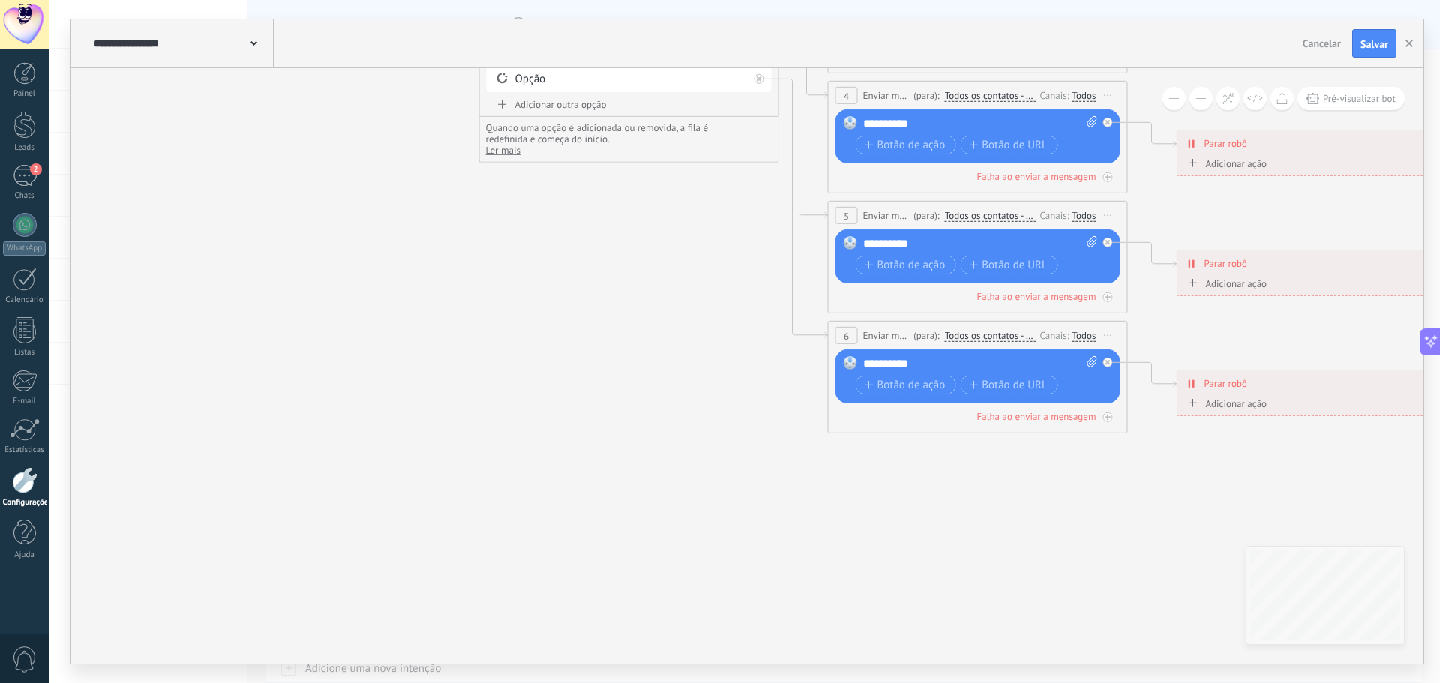
drag, startPoint x: 1374, startPoint y: 35, endPoint x: 1179, endPoint y: 118, distance: 212.0
click at [1373, 34] on button "Salvar" at bounding box center [1374, 43] width 44 height 28
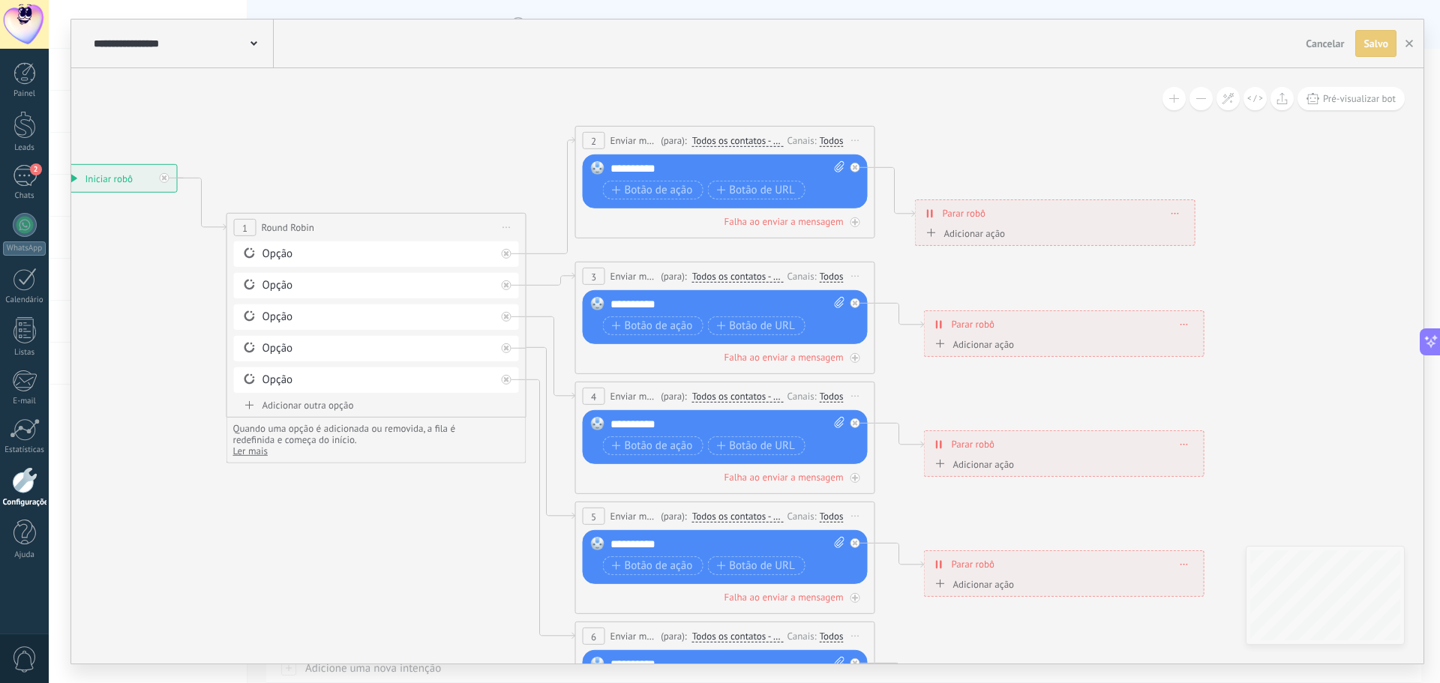
drag, startPoint x: 613, startPoint y: 281, endPoint x: 422, endPoint y: 542, distance: 323.1
click at [424, 542] on icon at bounding box center [627, 430] width 1904 height 1358
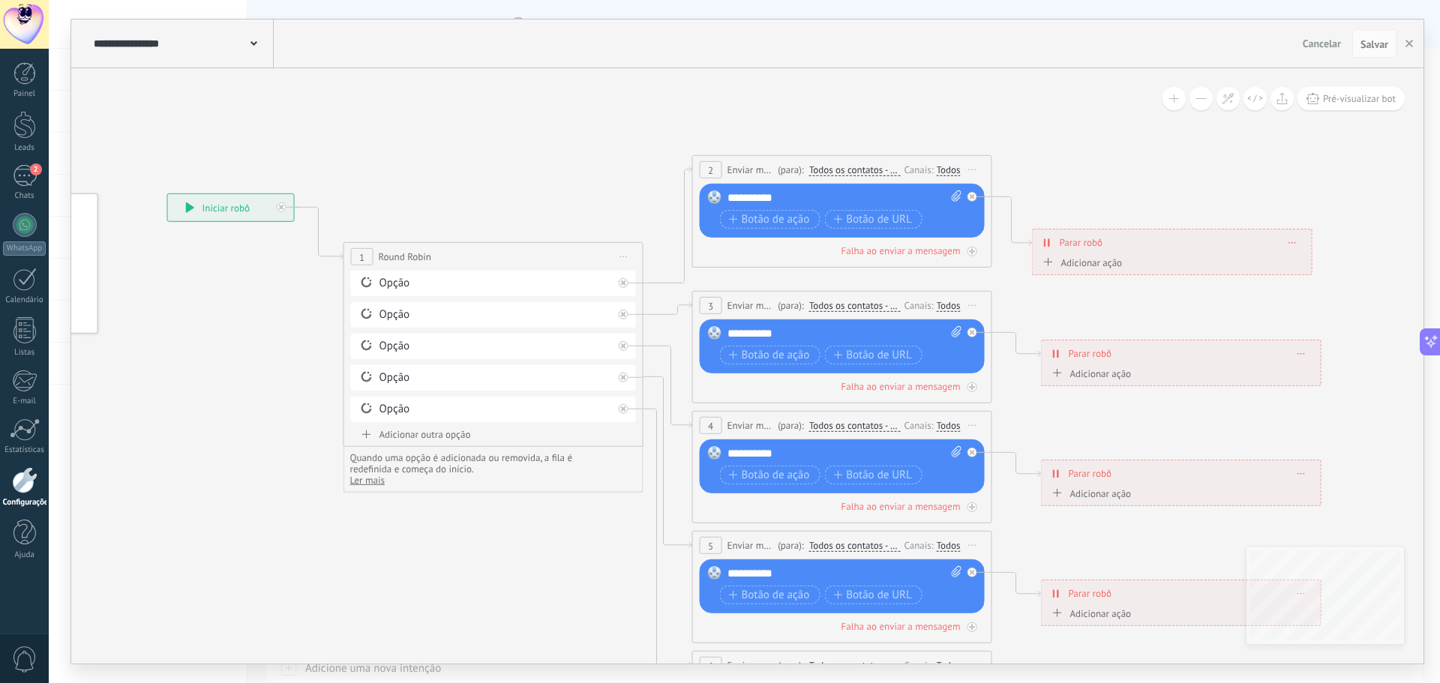
drag, startPoint x: 383, startPoint y: 513, endPoint x: 472, endPoint y: 535, distance: 92.0
click at [472, 535] on icon at bounding box center [744, 459] width 1904 height 1358
click at [1348, 101] on span "Pré-visualizar bot" at bounding box center [1359, 98] width 73 height 13
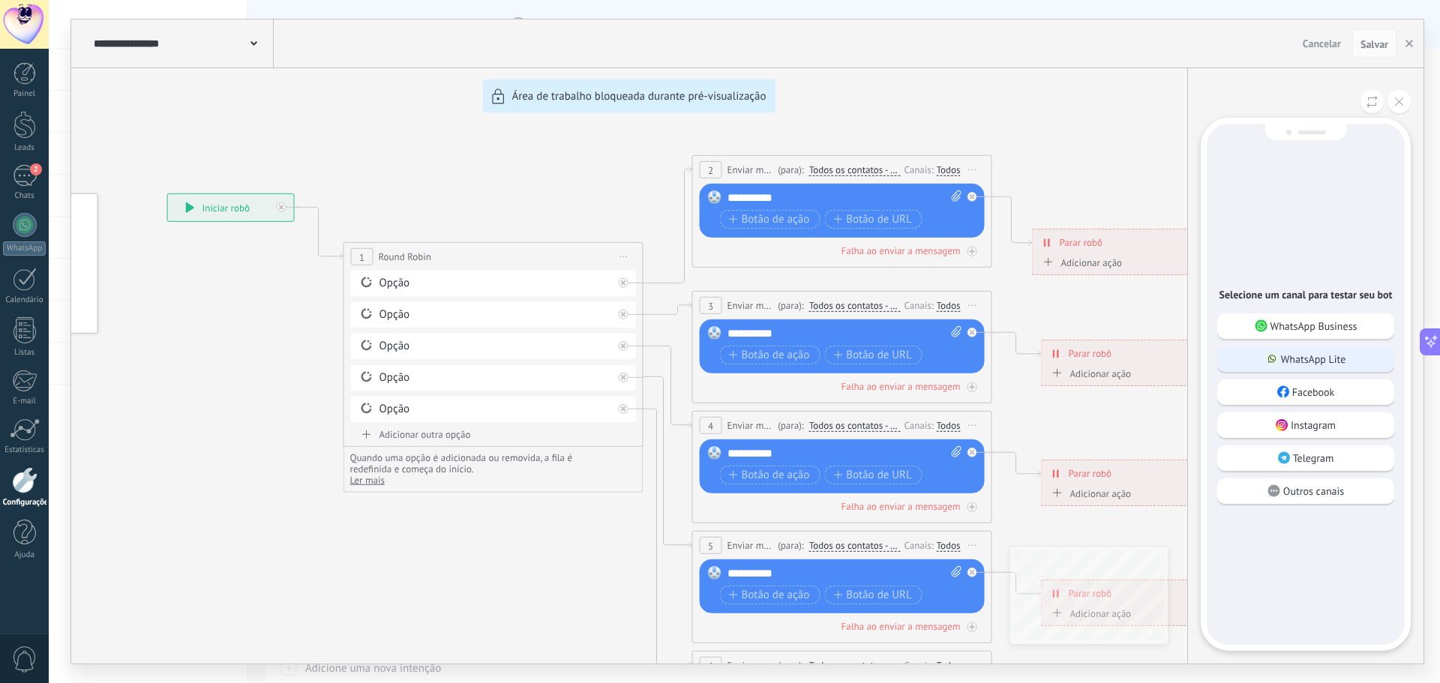
click at [1300, 353] on p "WhatsApp Lite" at bounding box center [1313, 358] width 65 height 13
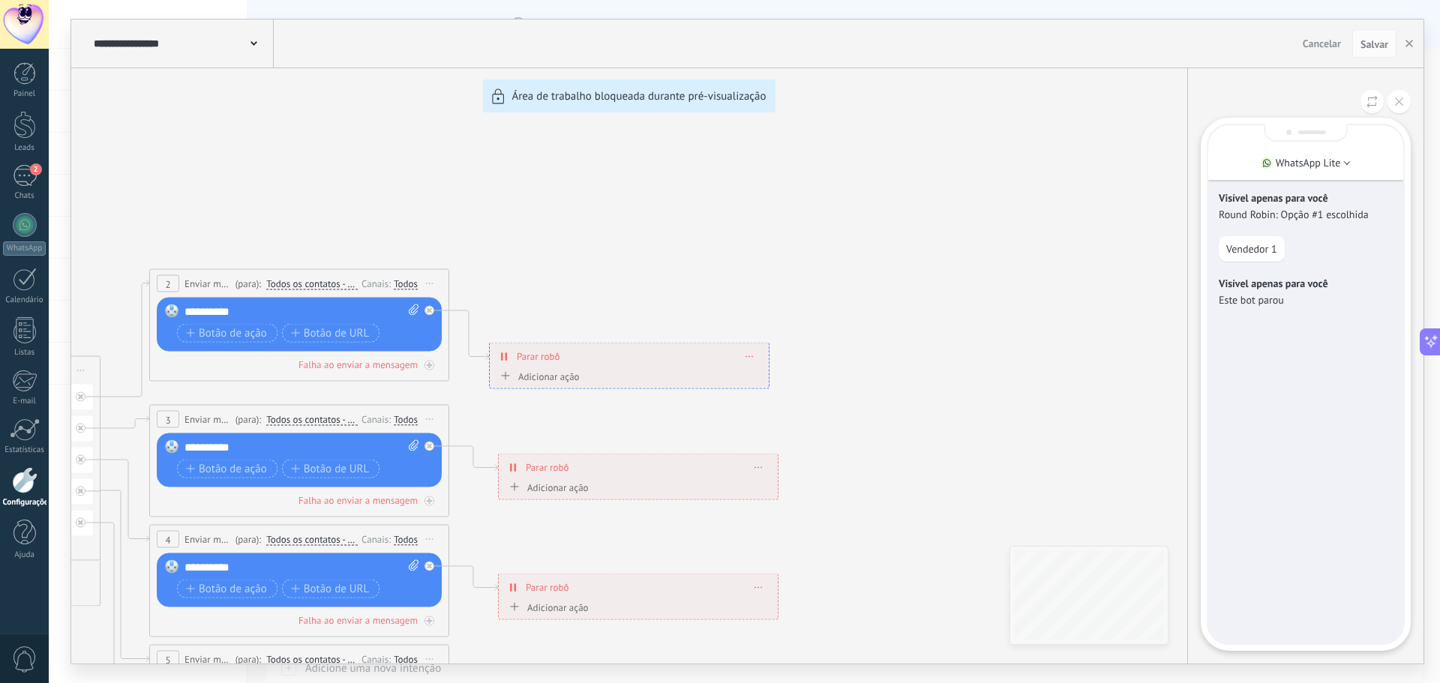
drag, startPoint x: 839, startPoint y: 271, endPoint x: 1044, endPoint y: 225, distance: 209.8
click at [1081, 216] on div "**********" at bounding box center [747, 341] width 1352 height 644
drag, startPoint x: 829, startPoint y: 265, endPoint x: 863, endPoint y: 274, distance: 35.1
click at [910, 263] on div "**********" at bounding box center [747, 341] width 1352 height 644
click at [1375, 100] on use at bounding box center [1372, 102] width 10 height 12
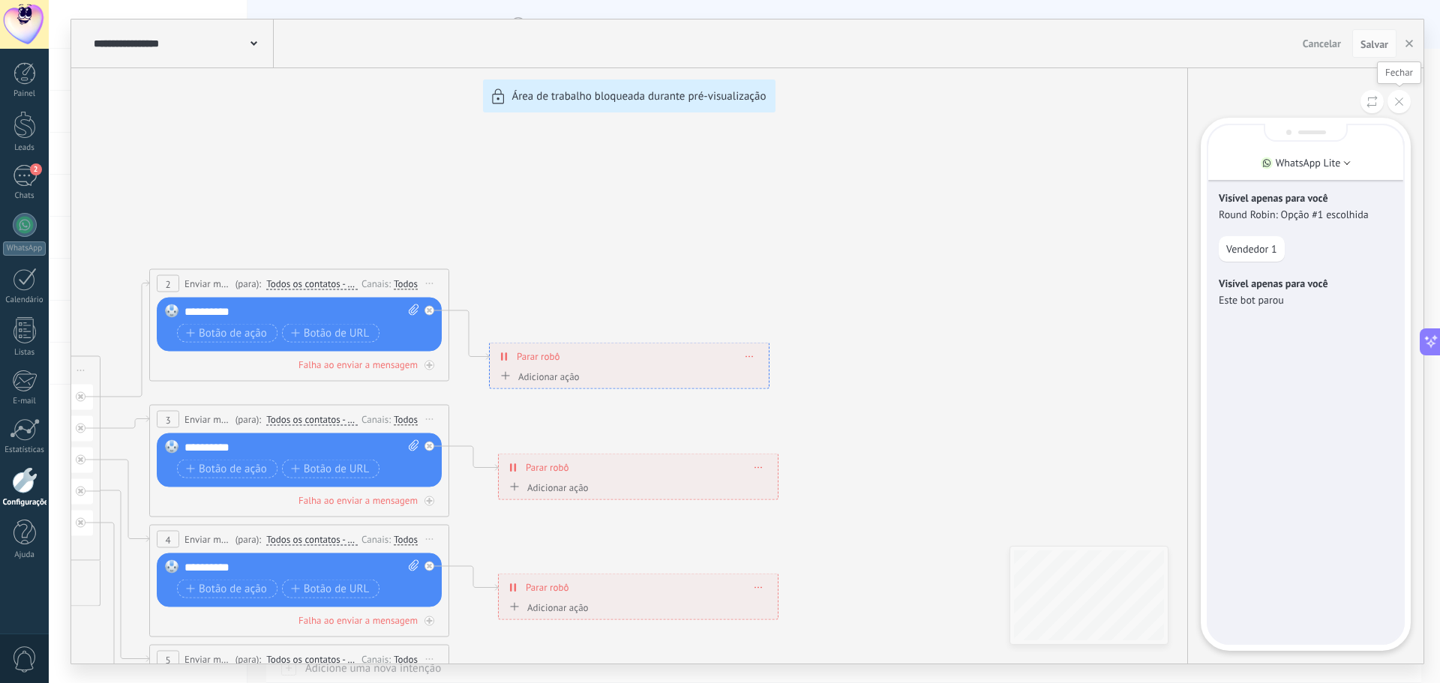
click at [1406, 99] on button at bounding box center [1398, 101] width 23 height 23
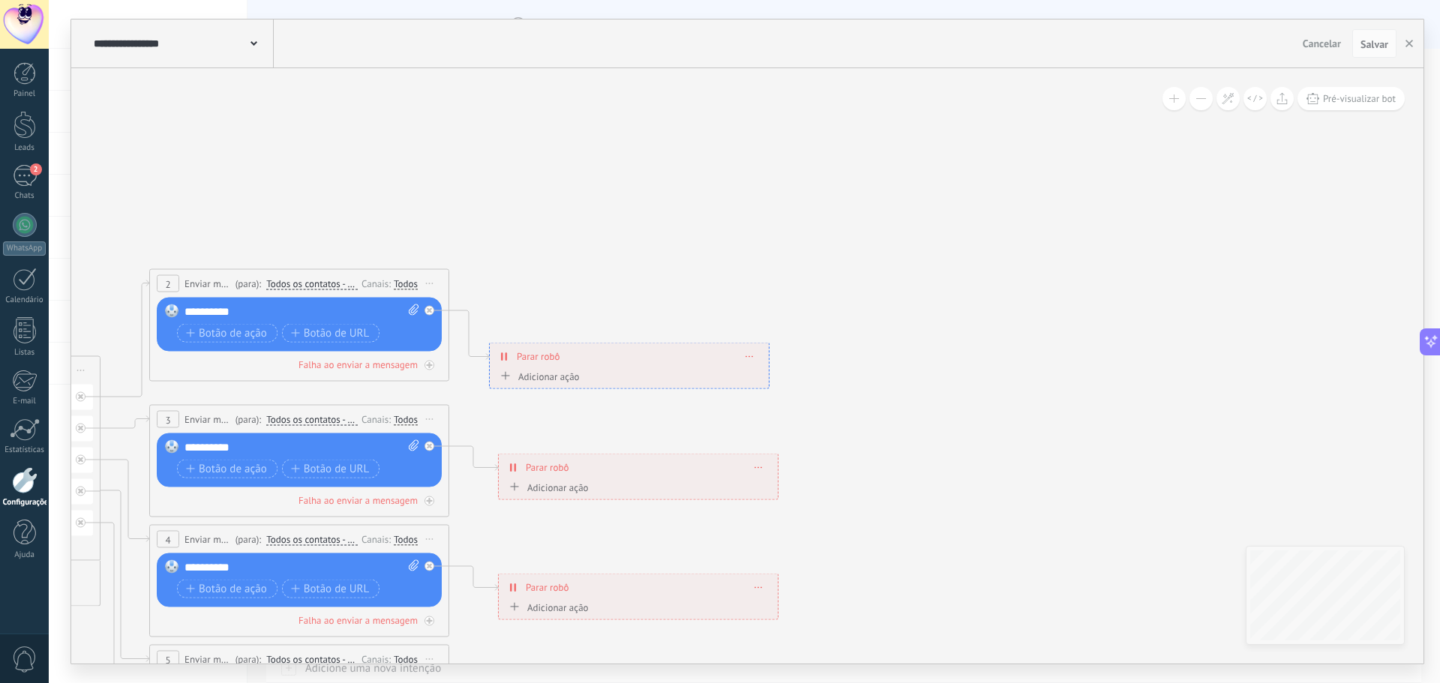
drag, startPoint x: 774, startPoint y: 193, endPoint x: 958, endPoint y: 140, distance: 192.0
click at [984, 126] on div "**********" at bounding box center [747, 341] width 1352 height 644
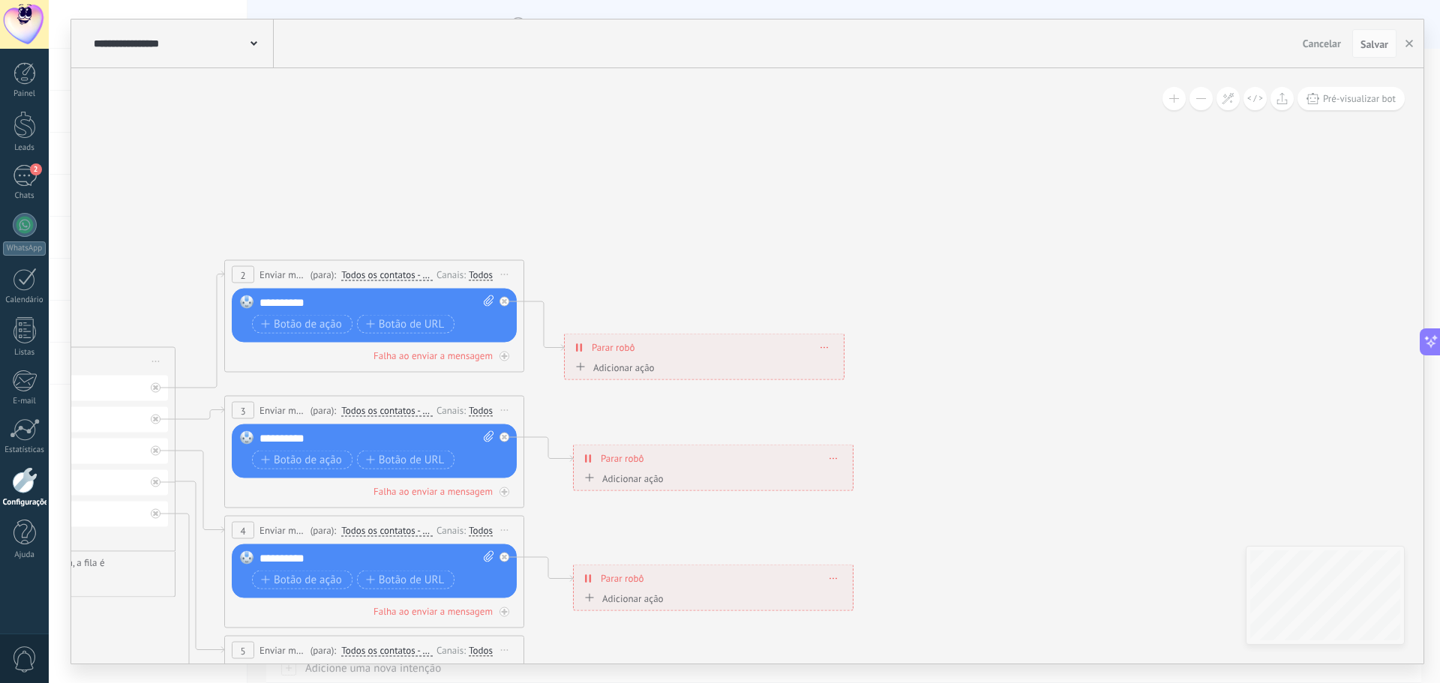
drag, startPoint x: 679, startPoint y: 203, endPoint x: 934, endPoint y: 148, distance: 260.8
click at [934, 148] on icon at bounding box center [276, 564] width 1904 height 1358
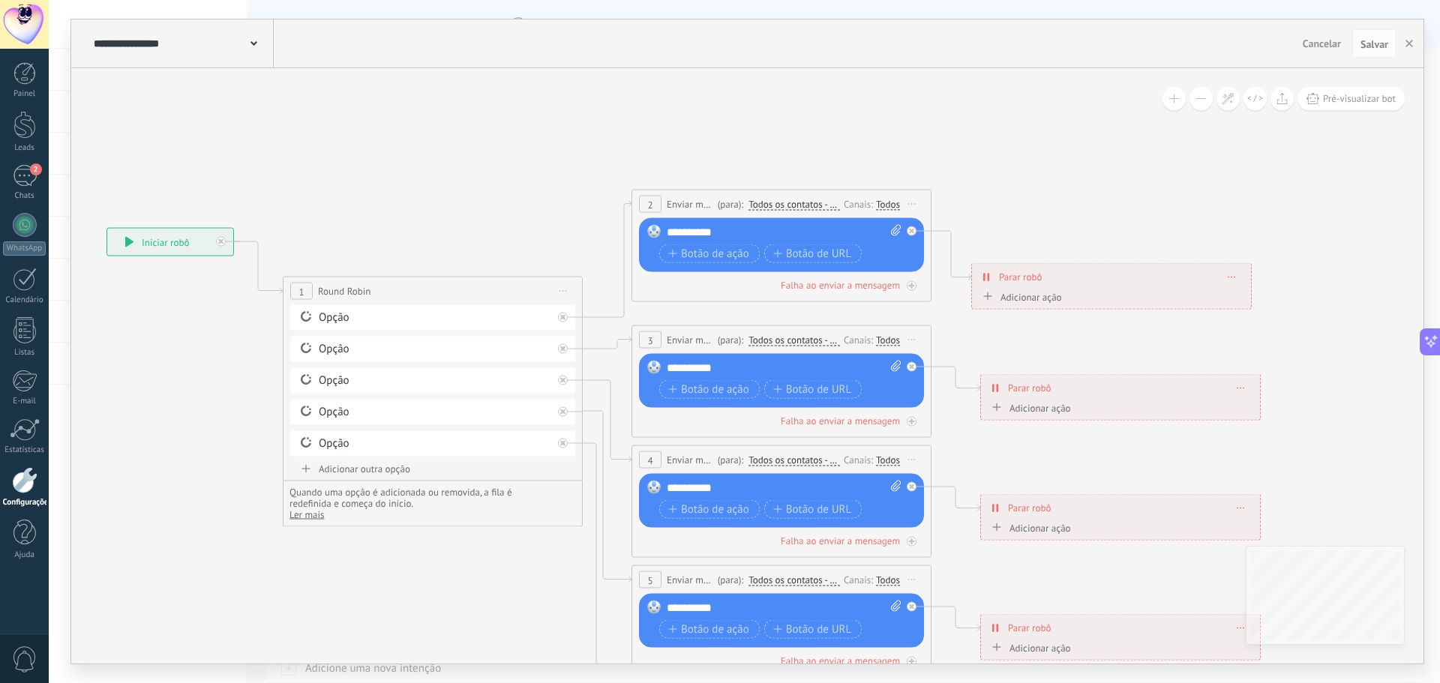
drag, startPoint x: 748, startPoint y: 161, endPoint x: 966, endPoint y: 136, distance: 219.6
click at [966, 136] on icon at bounding box center [684, 494] width 1904 height 1358
click at [322, 316] on div "Opção" at bounding box center [435, 317] width 233 height 15
click at [564, 295] on span "Iniciar pré-visualização aqui Renomear Duplicar Excluir" at bounding box center [563, 291] width 24 height 22
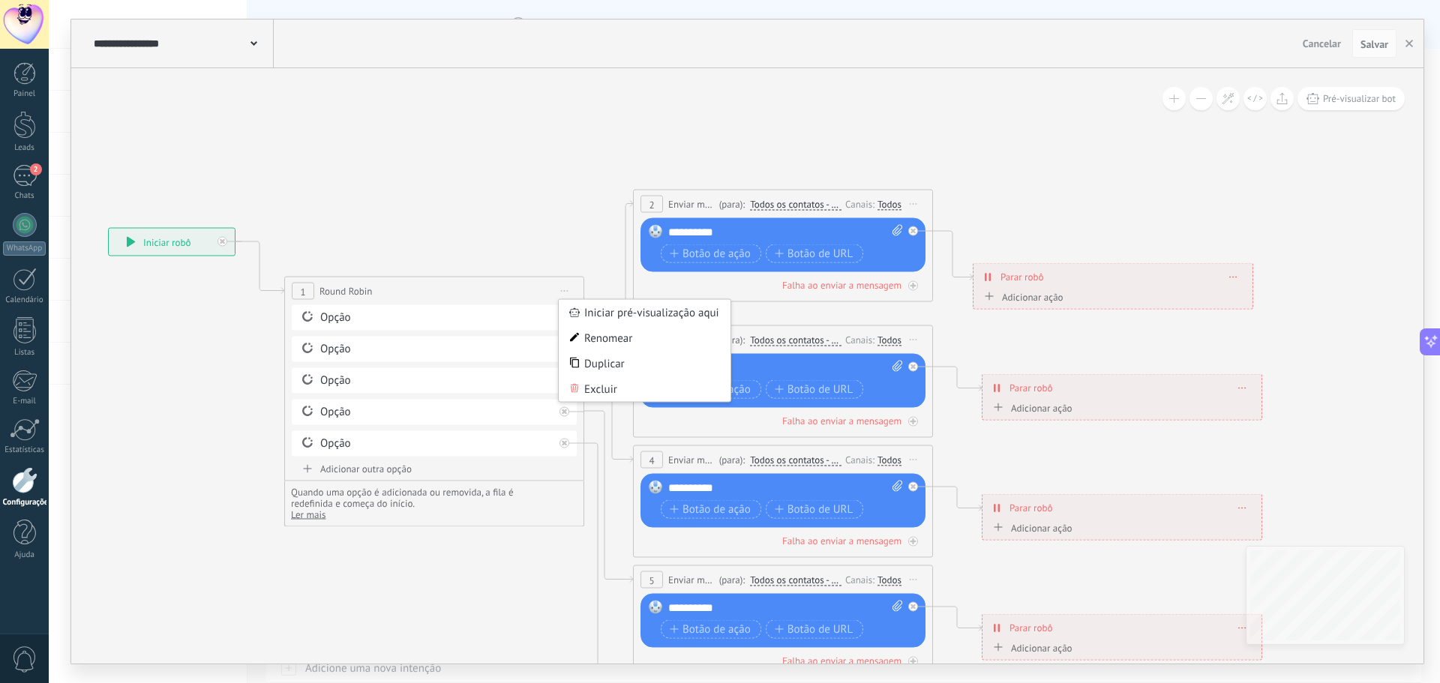
drag, startPoint x: 506, startPoint y: 596, endPoint x: 523, endPoint y: 590, distance: 17.6
click at [510, 596] on icon at bounding box center [685, 494] width 1904 height 1358
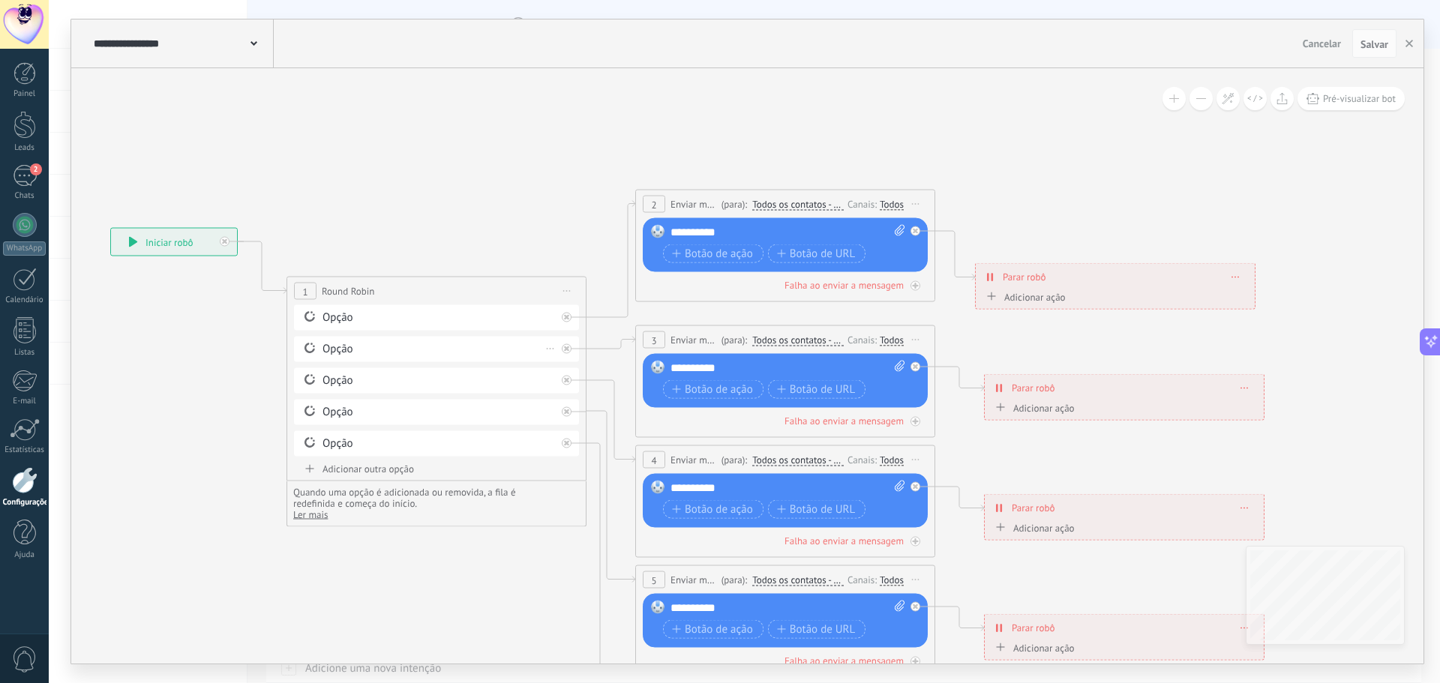
click at [552, 348] on icon at bounding box center [550, 348] width 7 height 1
click at [495, 582] on icon at bounding box center [687, 494] width 1904 height 1358
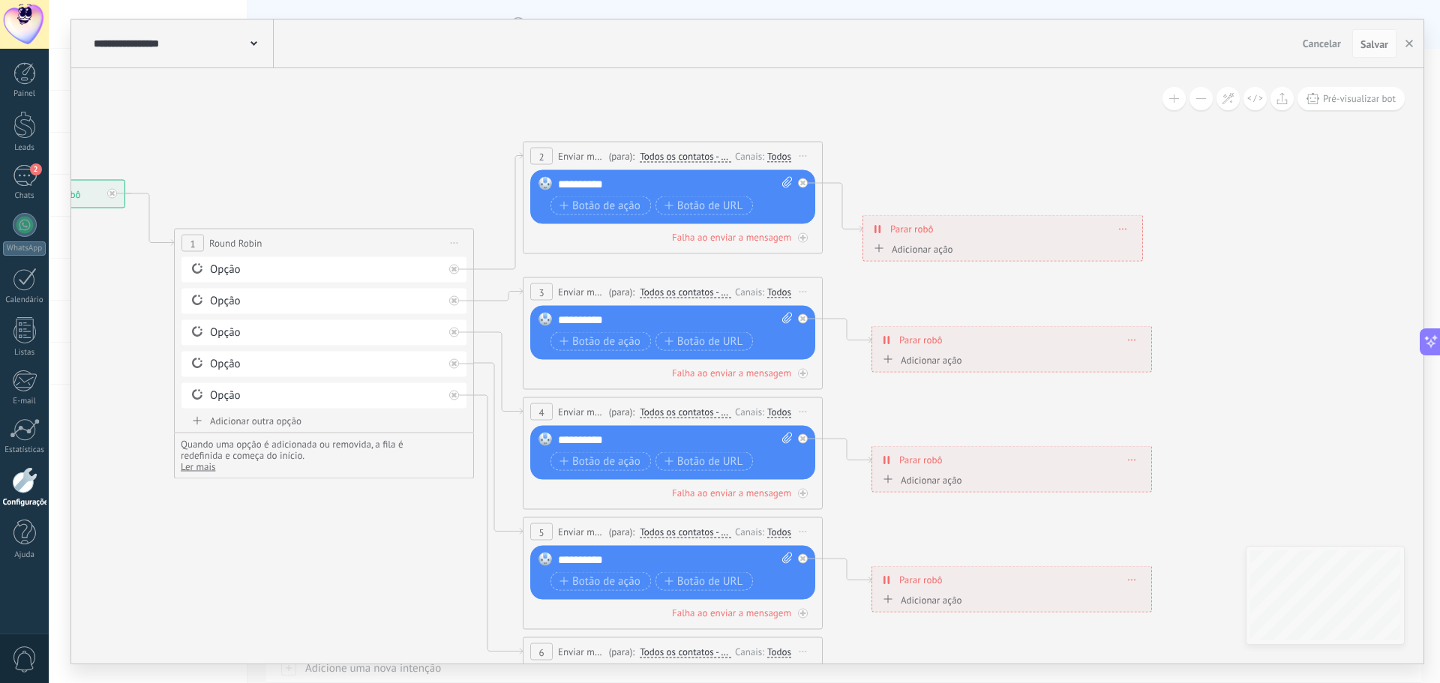
drag, startPoint x: 1291, startPoint y: 397, endPoint x: 1149, endPoint y: 344, distance: 151.4
click at [1202, 352] on icon at bounding box center [575, 446] width 1904 height 1358
click at [1006, 219] on div "**********" at bounding box center [1001, 228] width 279 height 26
click at [1126, 228] on div "**********" at bounding box center [1001, 228] width 279 height 26
click at [1113, 221] on div "**********" at bounding box center [1001, 228] width 279 height 26
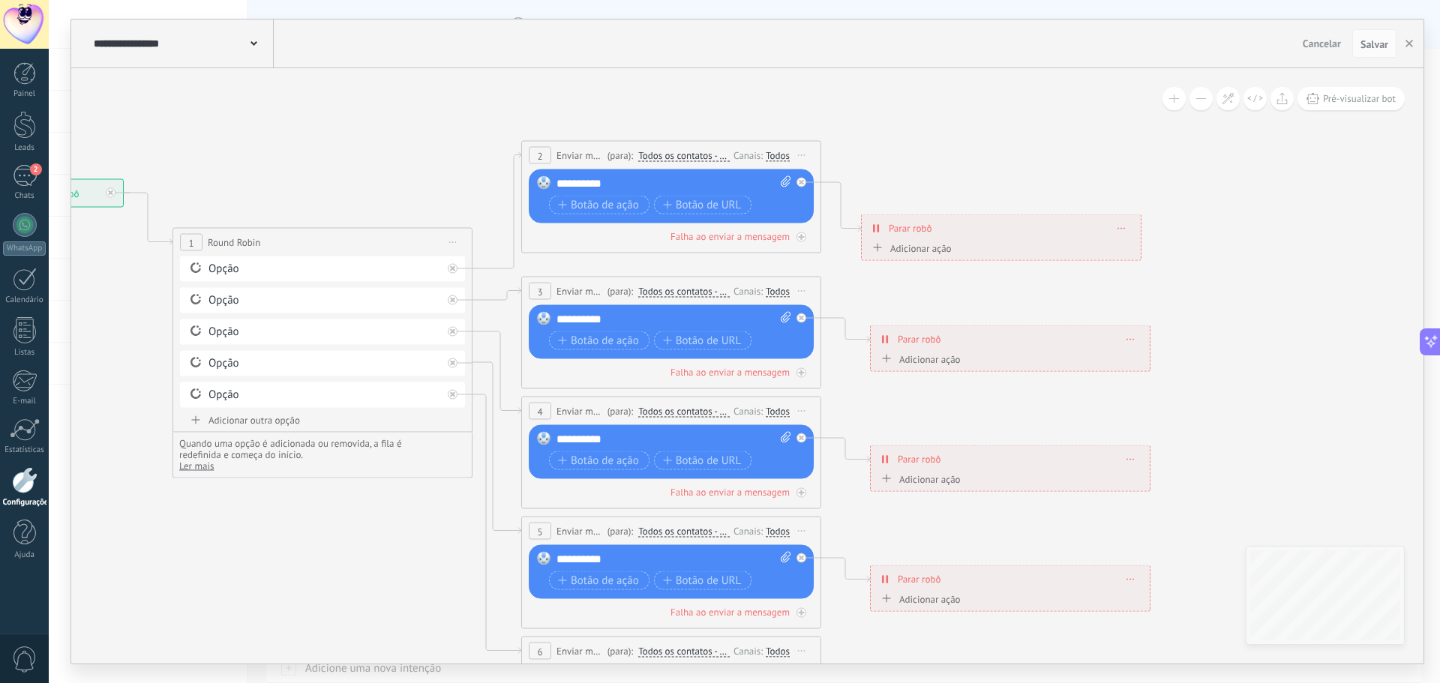
click at [1118, 223] on div "**********" at bounding box center [1001, 228] width 279 height 26
click at [1123, 224] on span at bounding box center [1121, 228] width 7 height 8
click at [1136, 256] on div "Excluir" at bounding box center [1151, 249] width 70 height 25
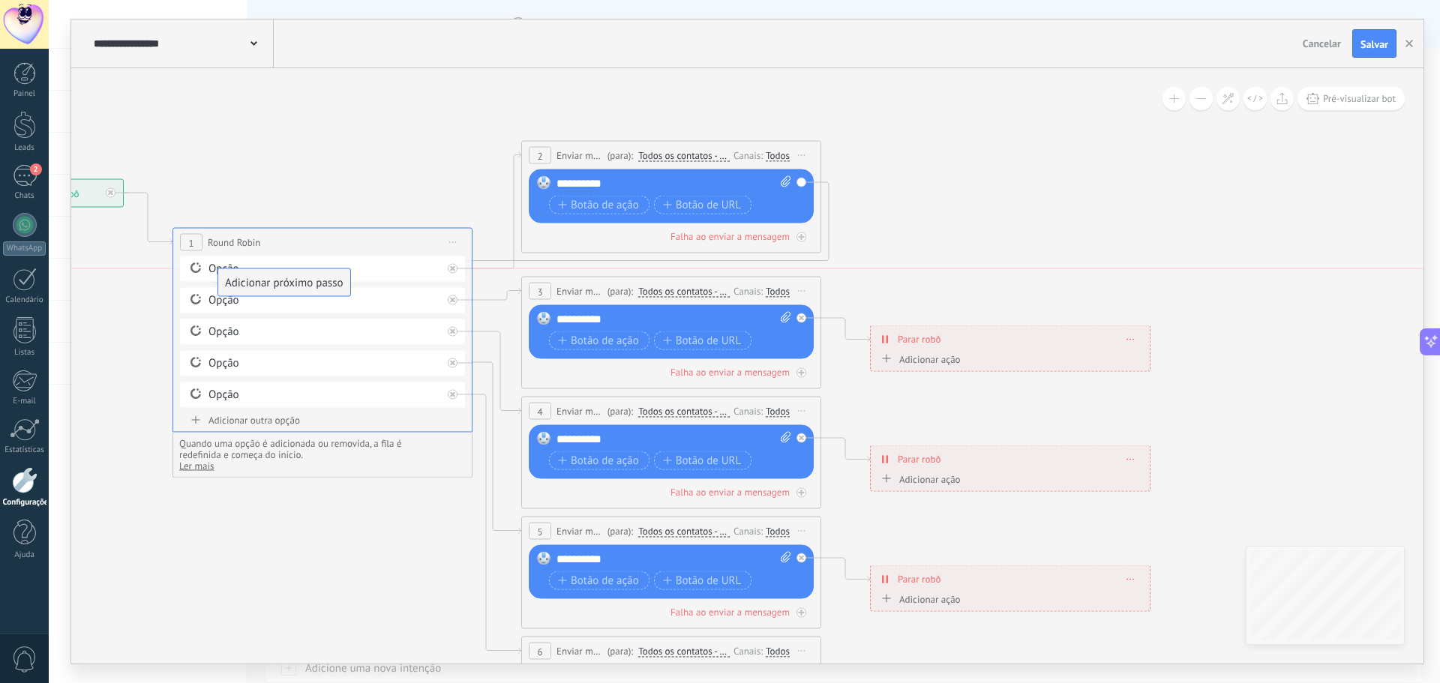
drag, startPoint x: 923, startPoint y: 197, endPoint x: 271, endPoint y: 276, distance: 657.2
click at [1369, 103] on span "Pré-visualizar bot" at bounding box center [1359, 98] width 73 height 13
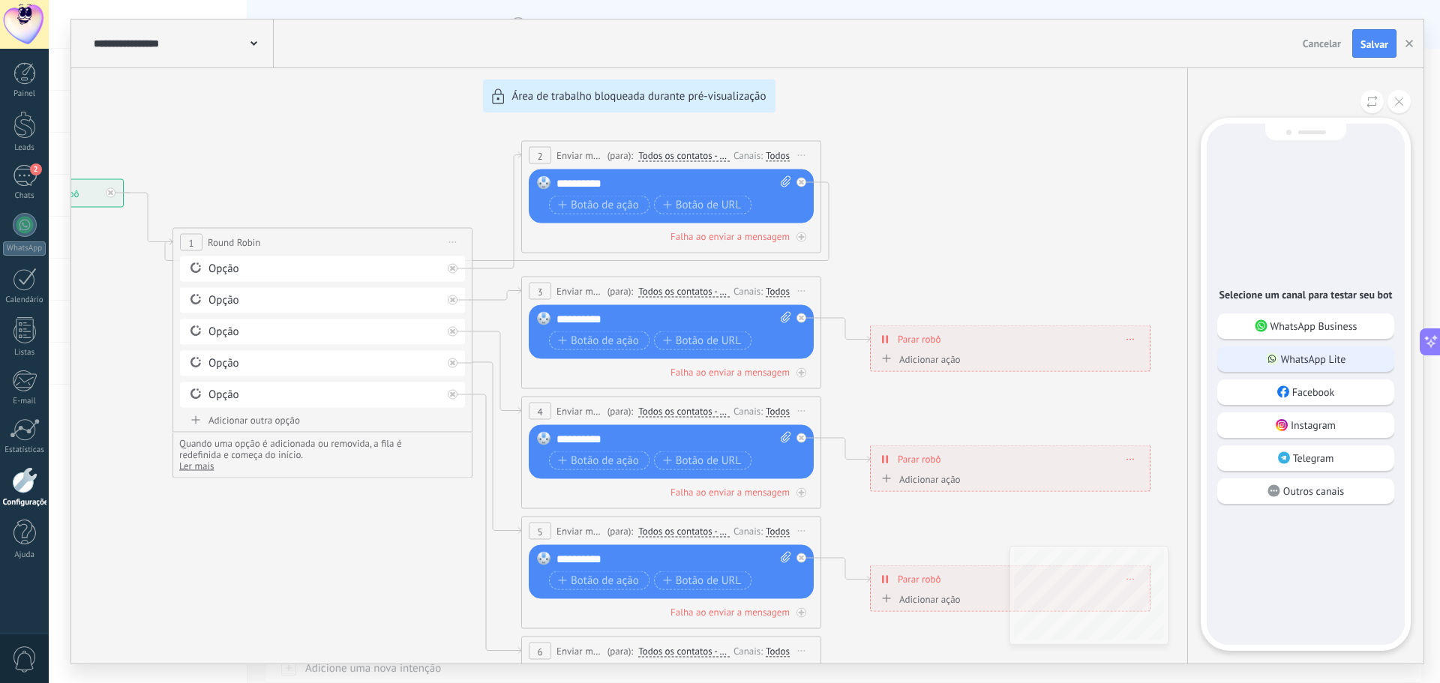
click at [1312, 357] on p "WhatsApp Lite" at bounding box center [1313, 358] width 65 height 13
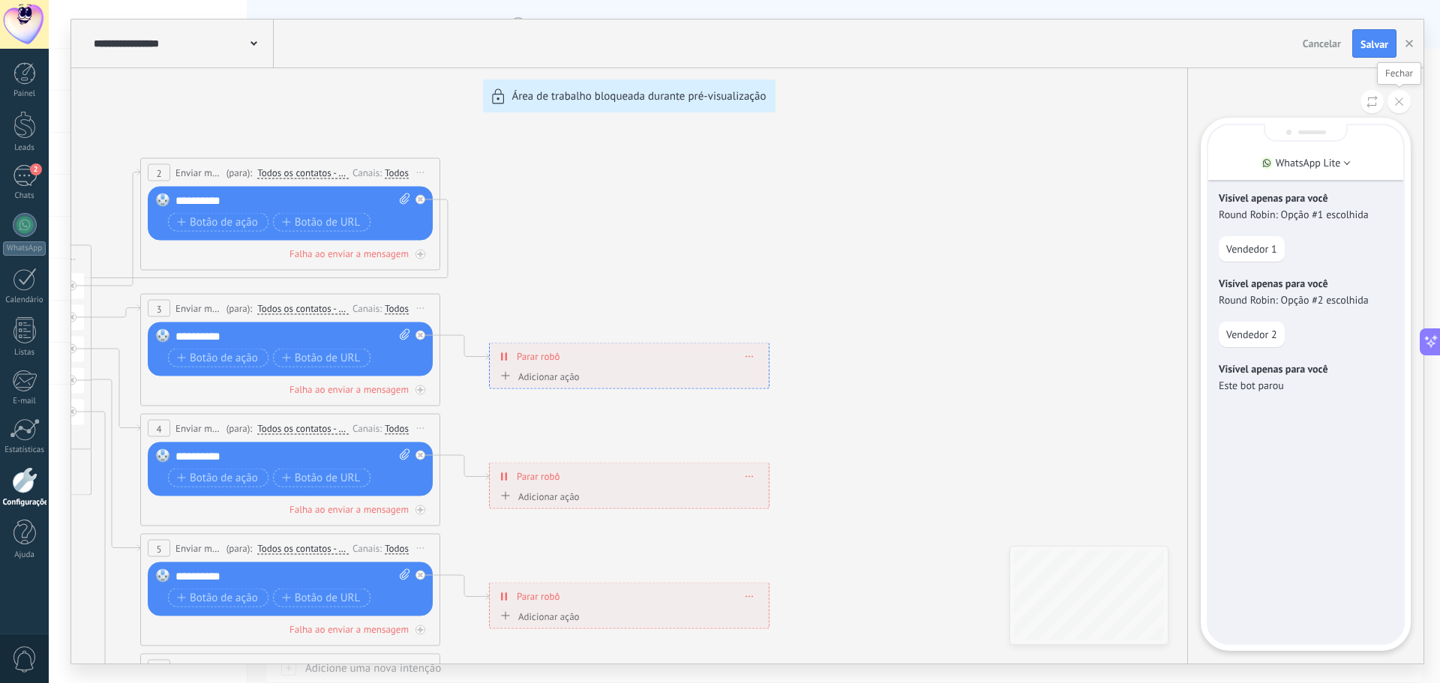
click at [1399, 105] on icon at bounding box center [1399, 101] width 8 height 8
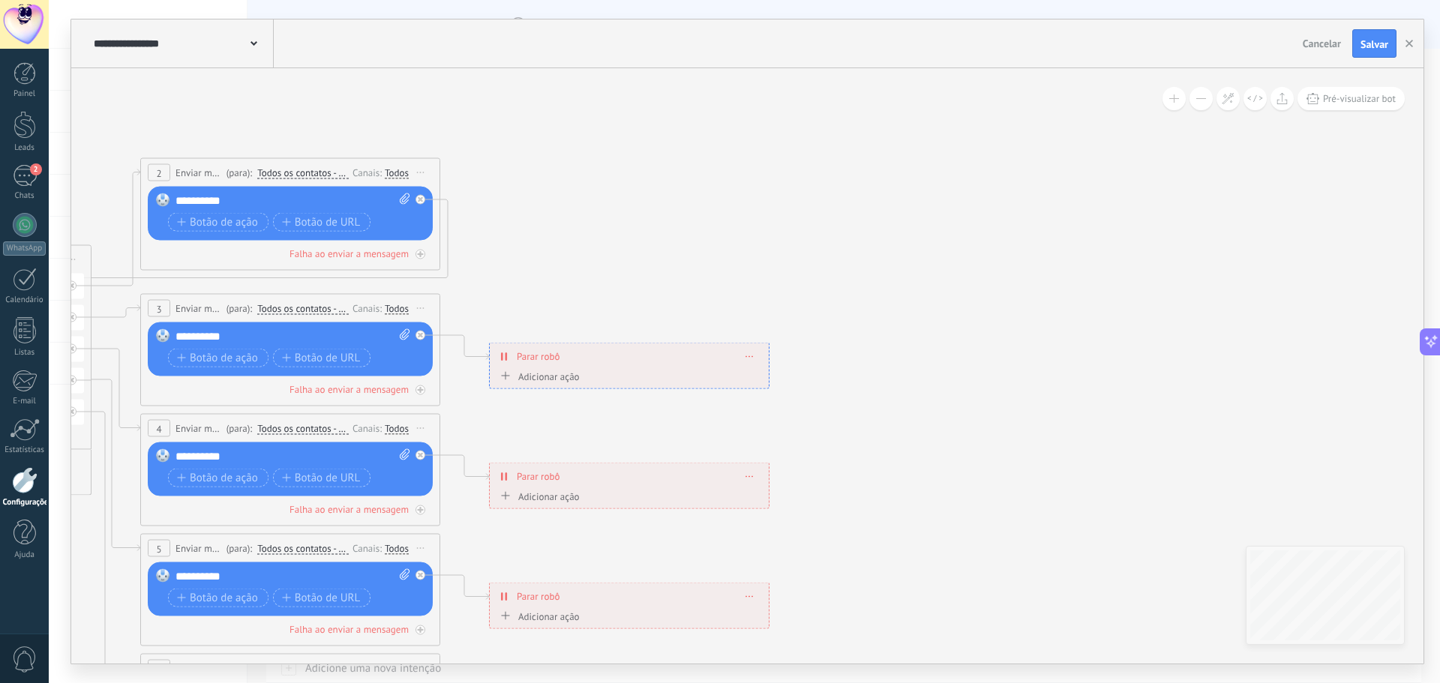
drag, startPoint x: 954, startPoint y: 213, endPoint x: 1136, endPoint y: 207, distance: 182.3
click at [1141, 207] on div "**********" at bounding box center [747, 341] width 1352 height 644
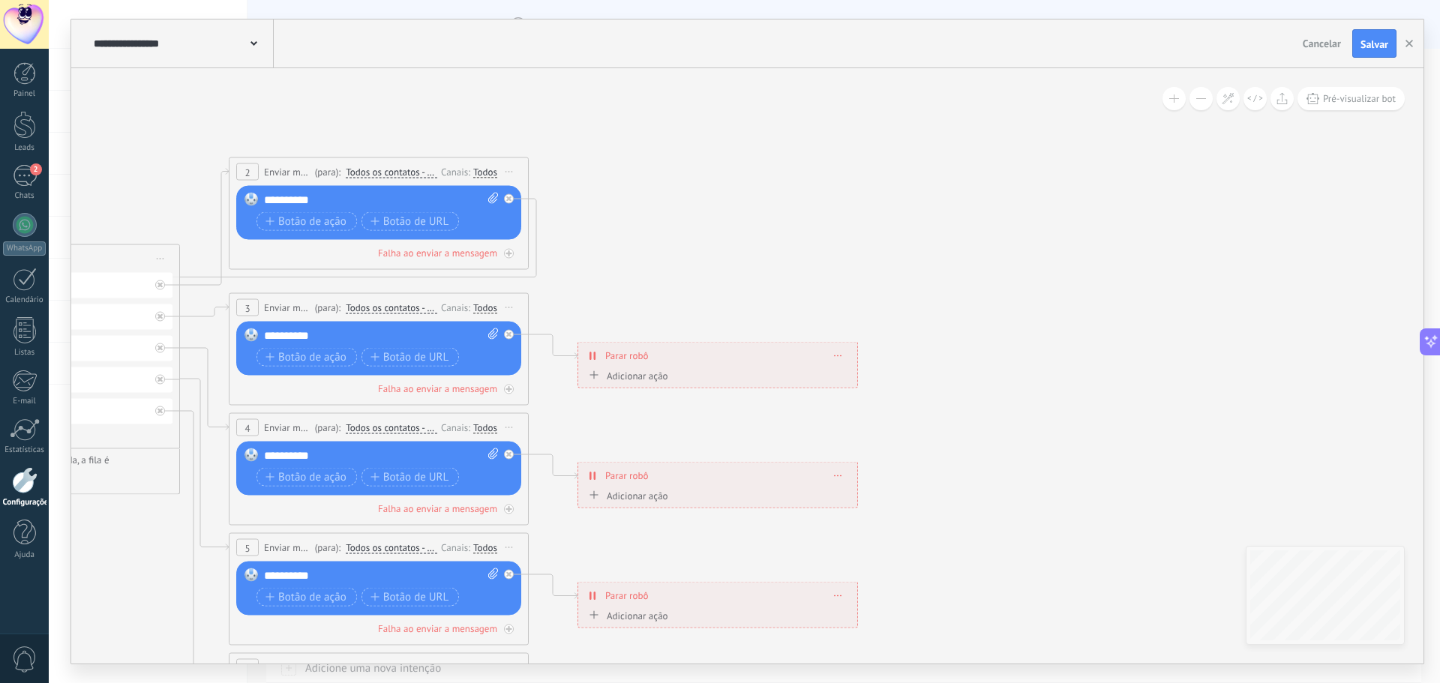
drag, startPoint x: 868, startPoint y: 207, endPoint x: 1117, endPoint y: 201, distance: 248.3
click at [1117, 201] on icon at bounding box center [281, 462] width 1904 height 1358
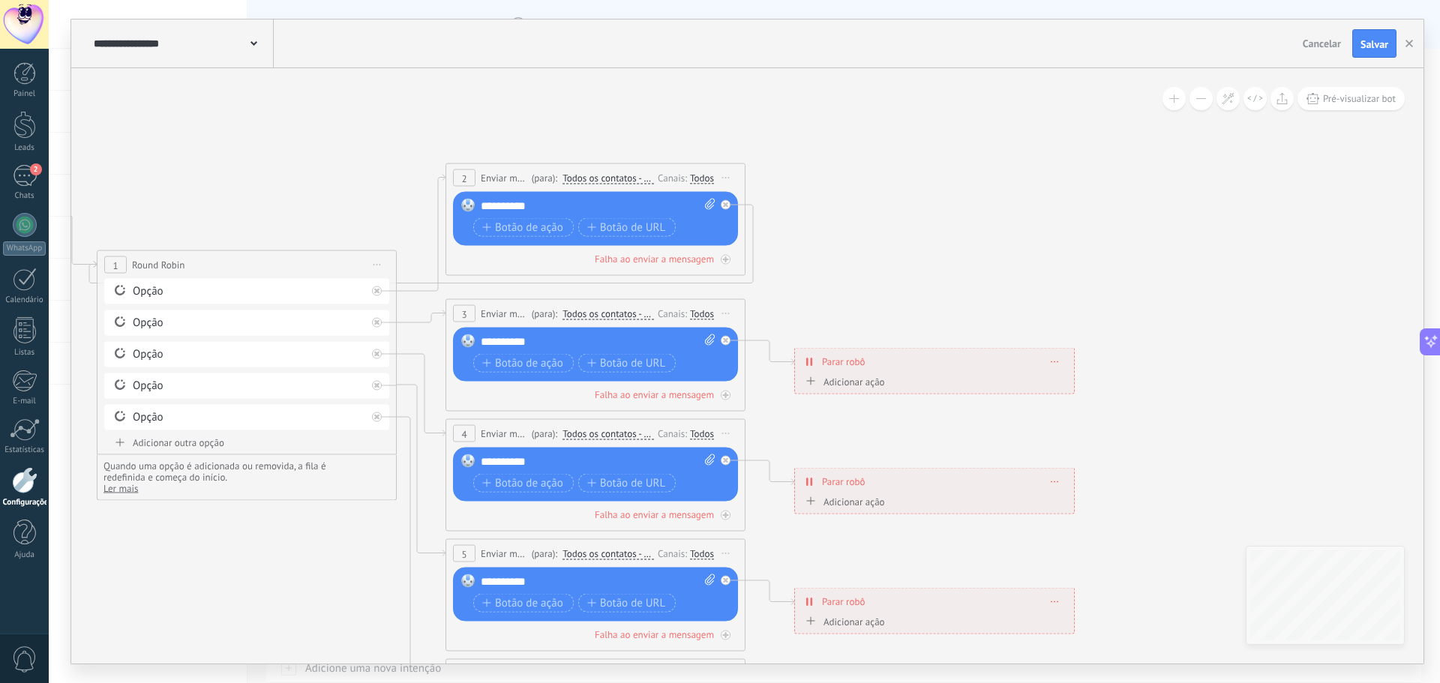
drag, startPoint x: 946, startPoint y: 208, endPoint x: 1038, endPoint y: 227, distance: 93.5
click at [1038, 227] on icon at bounding box center [498, 468] width 1904 height 1358
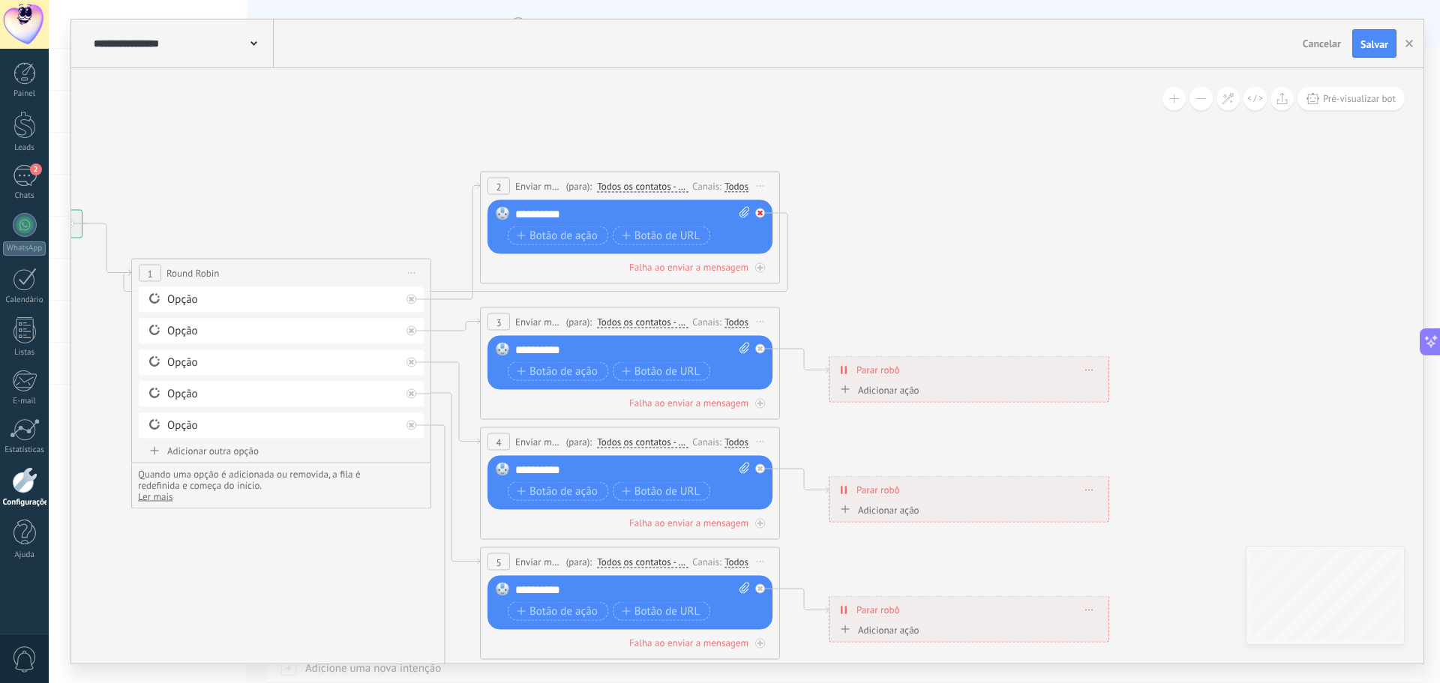
click at [759, 211] on icon at bounding box center [759, 213] width 5 height 5
click at [908, 240] on div "Adicionar próximo passo" at bounding box center [895, 235] width 132 height 25
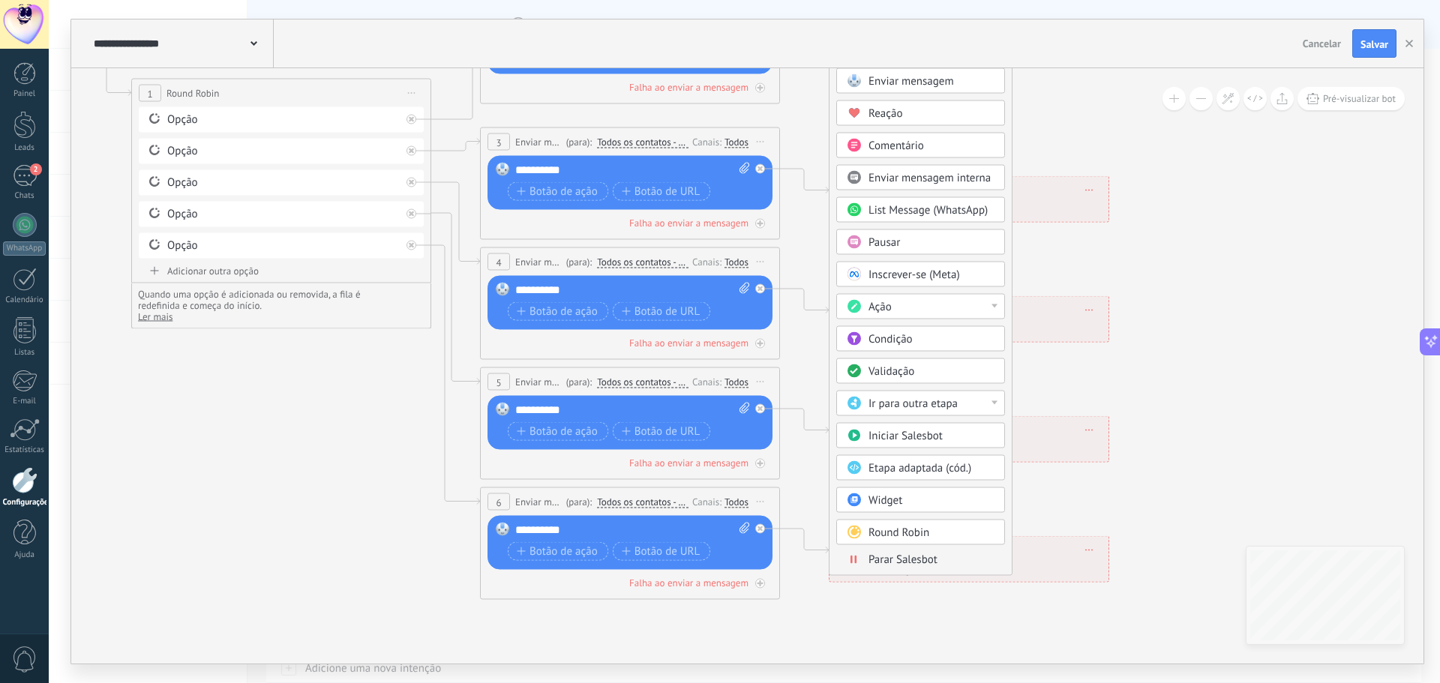
click at [896, 562] on span "Parar Salesbot" at bounding box center [902, 560] width 69 height 14
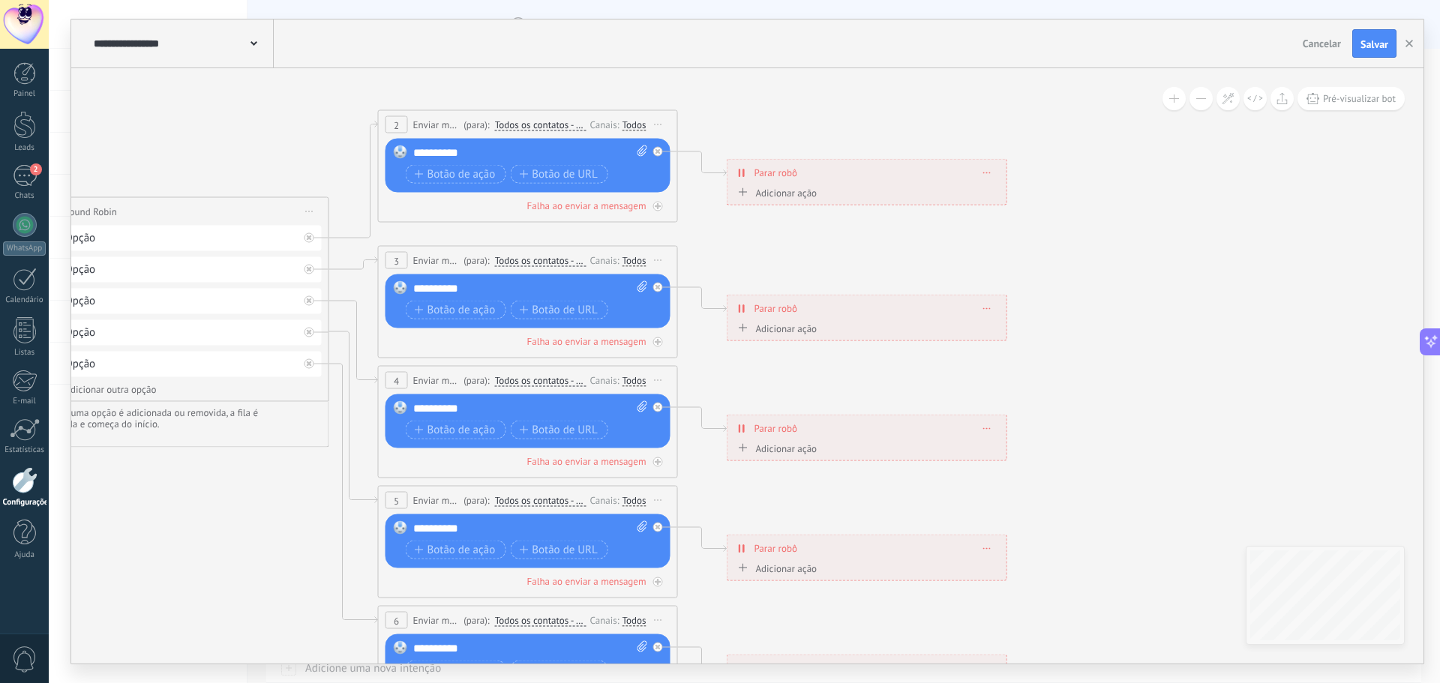
drag, startPoint x: 1195, startPoint y: 476, endPoint x: 1213, endPoint y: 495, distance: 26.0
click at [1225, 500] on icon at bounding box center [430, 414] width 1904 height 1358
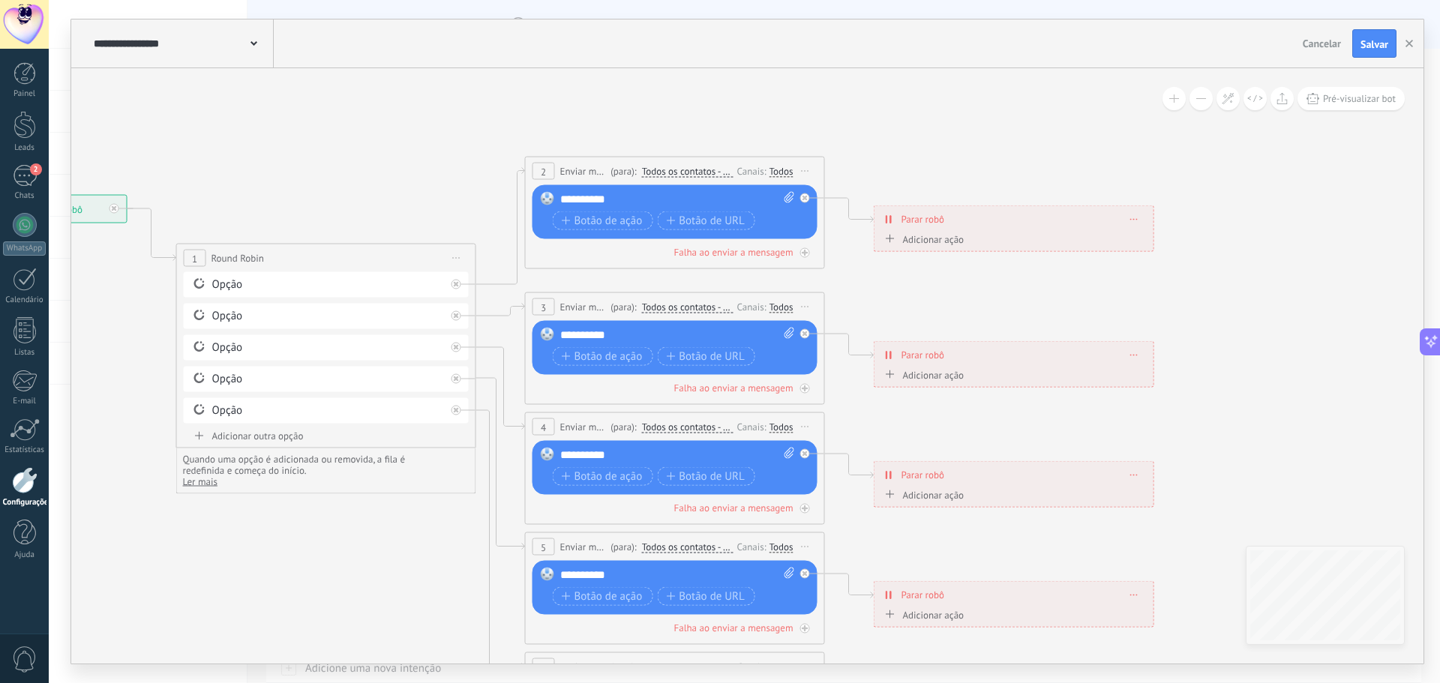
drag, startPoint x: 1223, startPoint y: 427, endPoint x: 647, endPoint y: 541, distance: 587.1
click at [1219, 427] on icon at bounding box center [577, 461] width 1904 height 1358
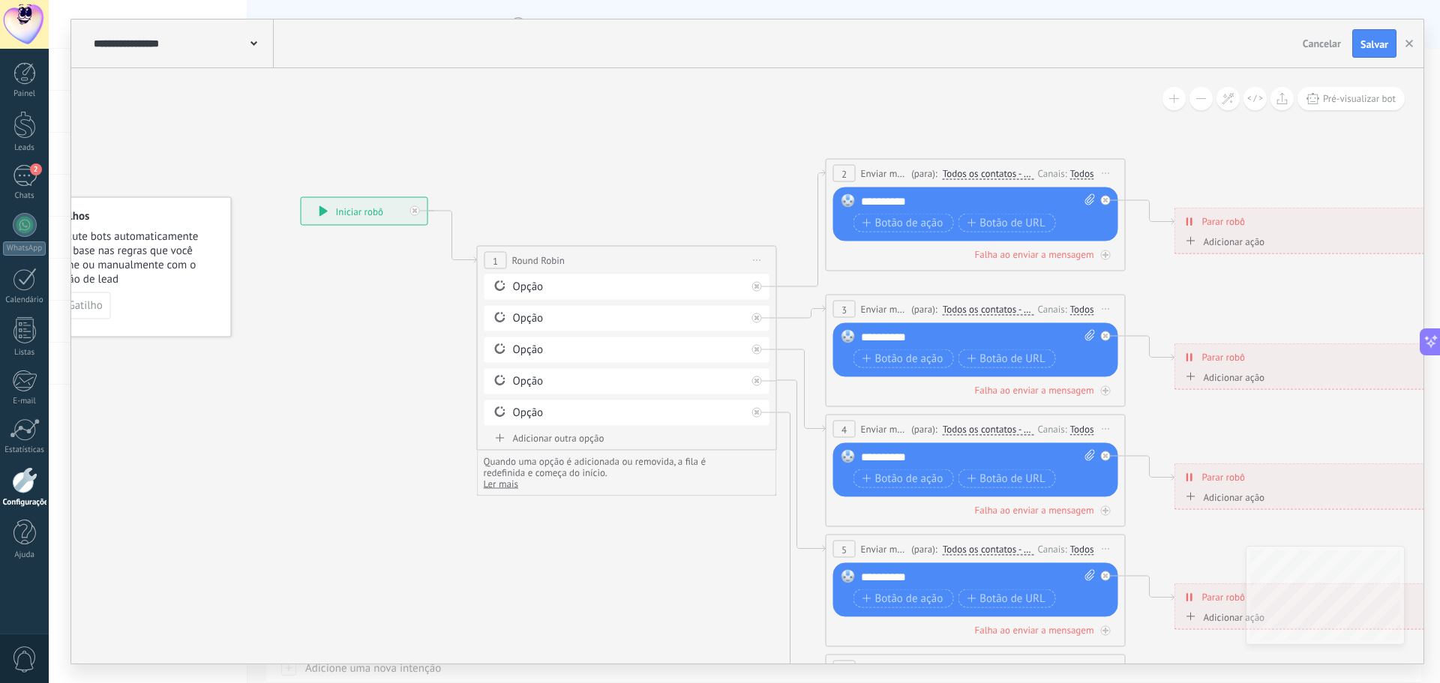
drag, startPoint x: 328, startPoint y: 573, endPoint x: 391, endPoint y: 544, distance: 69.8
click at [622, 577] on icon at bounding box center [878, 463] width 1904 height 1358
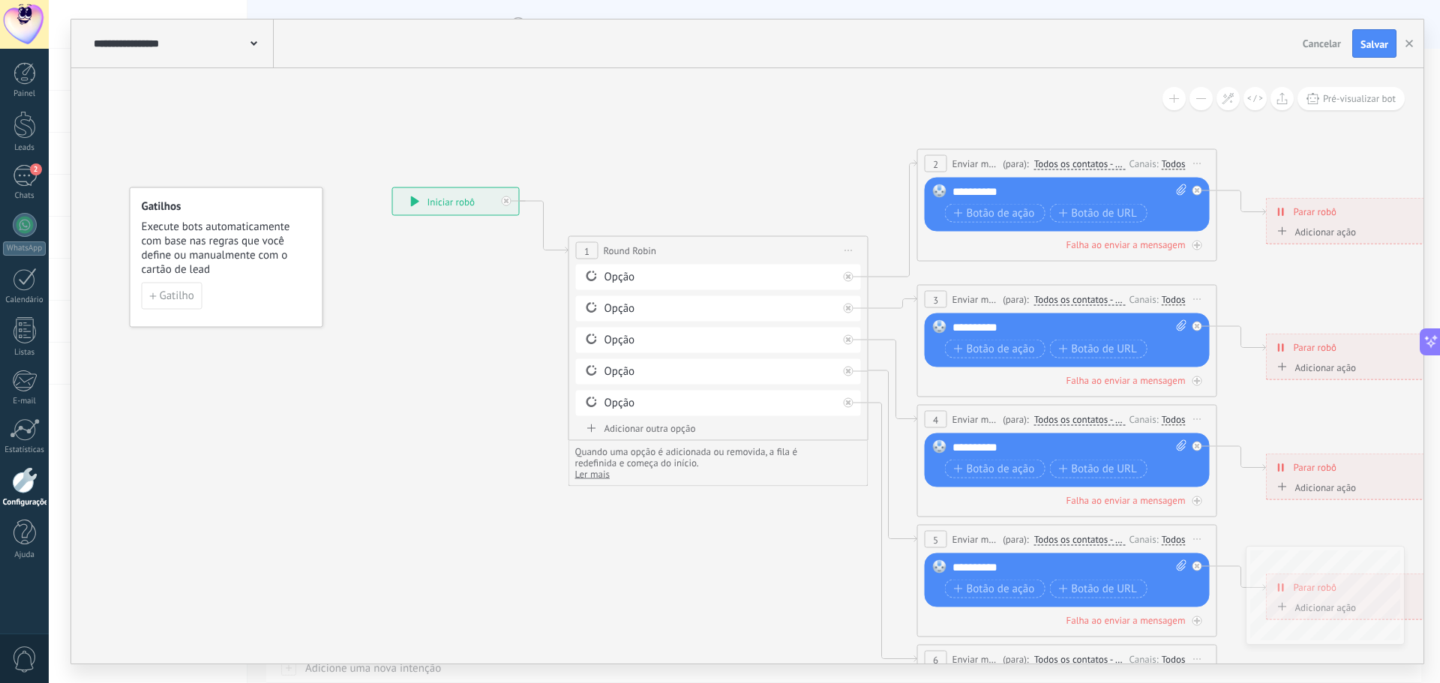
drag, startPoint x: 312, startPoint y: 519, endPoint x: 324, endPoint y: 445, distance: 74.5
click at [404, 510] on icon at bounding box center [969, 453] width 1904 height 1358
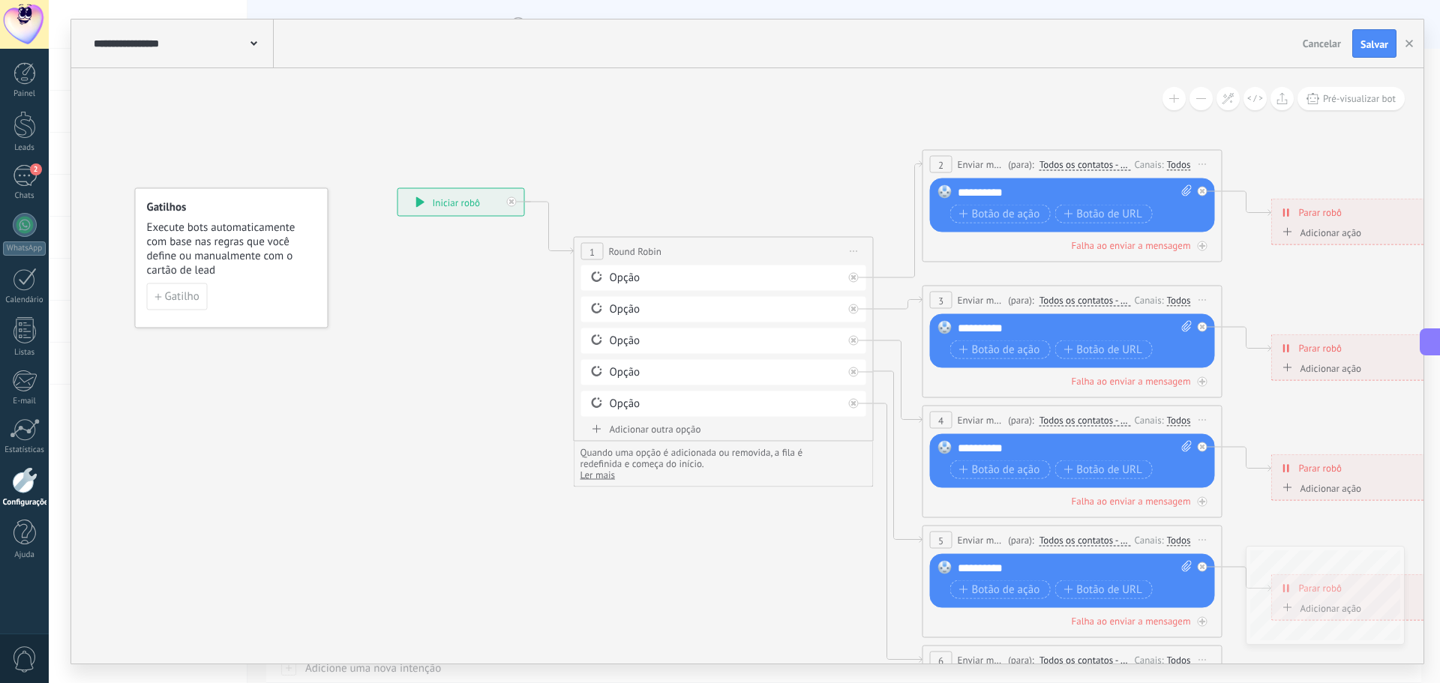
click at [190, 312] on div "Gatilhos Execute bots automaticamente com base nas regras que você define ou ma…" at bounding box center [231, 258] width 193 height 140
click at [189, 300] on span "Gatilho" at bounding box center [182, 297] width 34 height 10
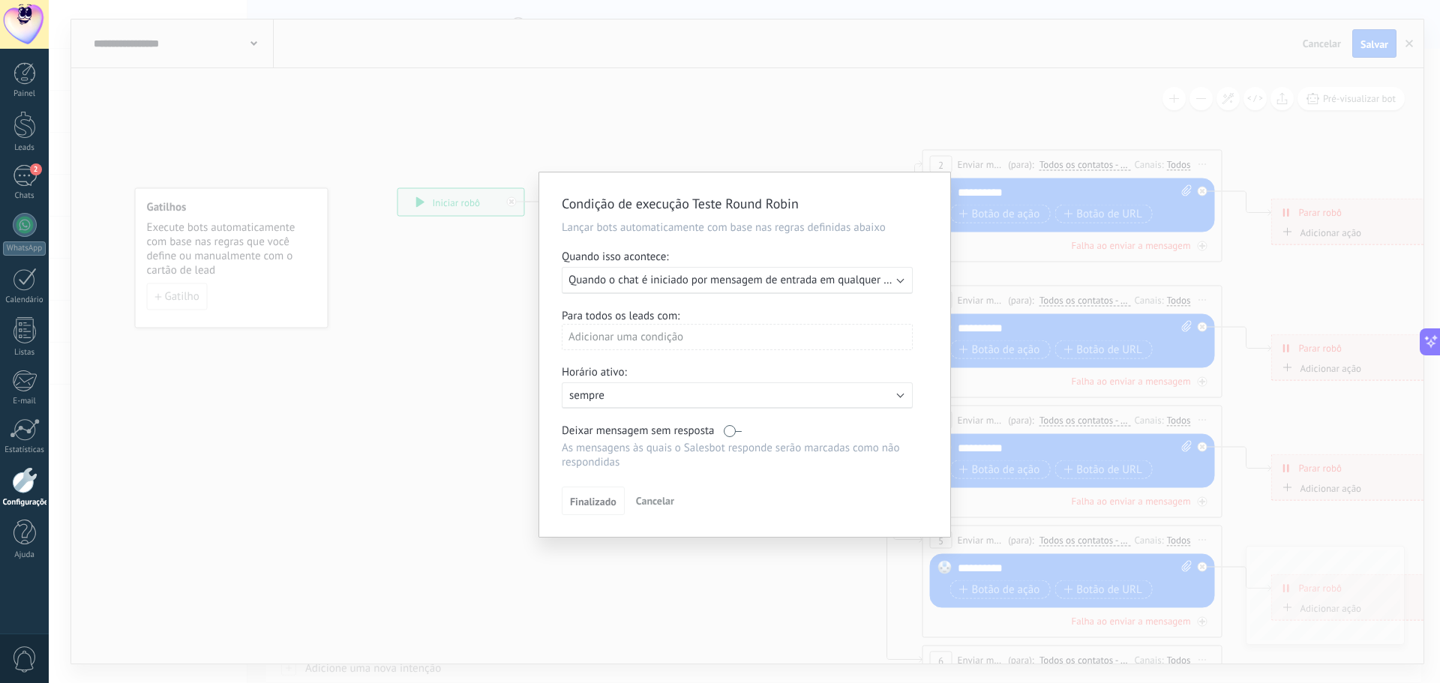
click at [673, 276] on span "Quando o chat é iniciado por mensagem de entrada em qualquer canal" at bounding box center [738, 280] width 340 height 14
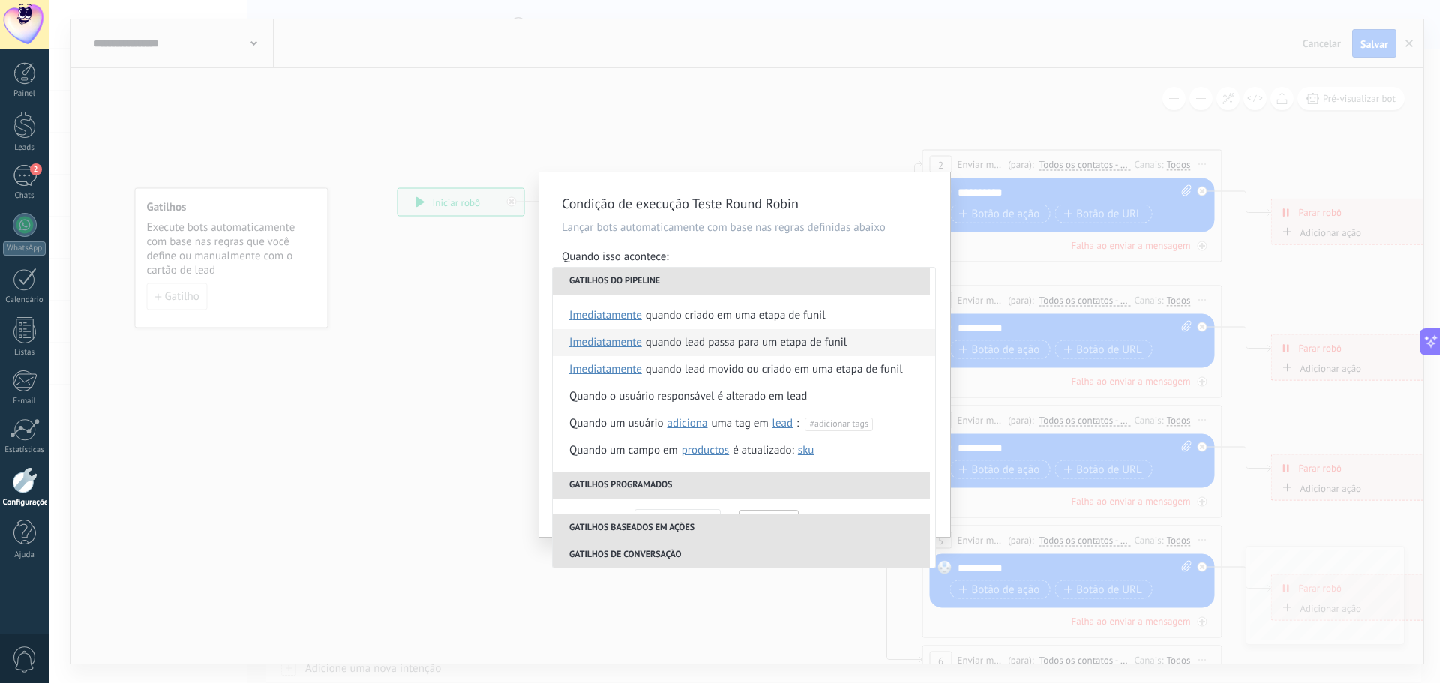
click at [682, 342] on div "Quando lead passa para um etapa de funil" at bounding box center [746, 342] width 201 height 27
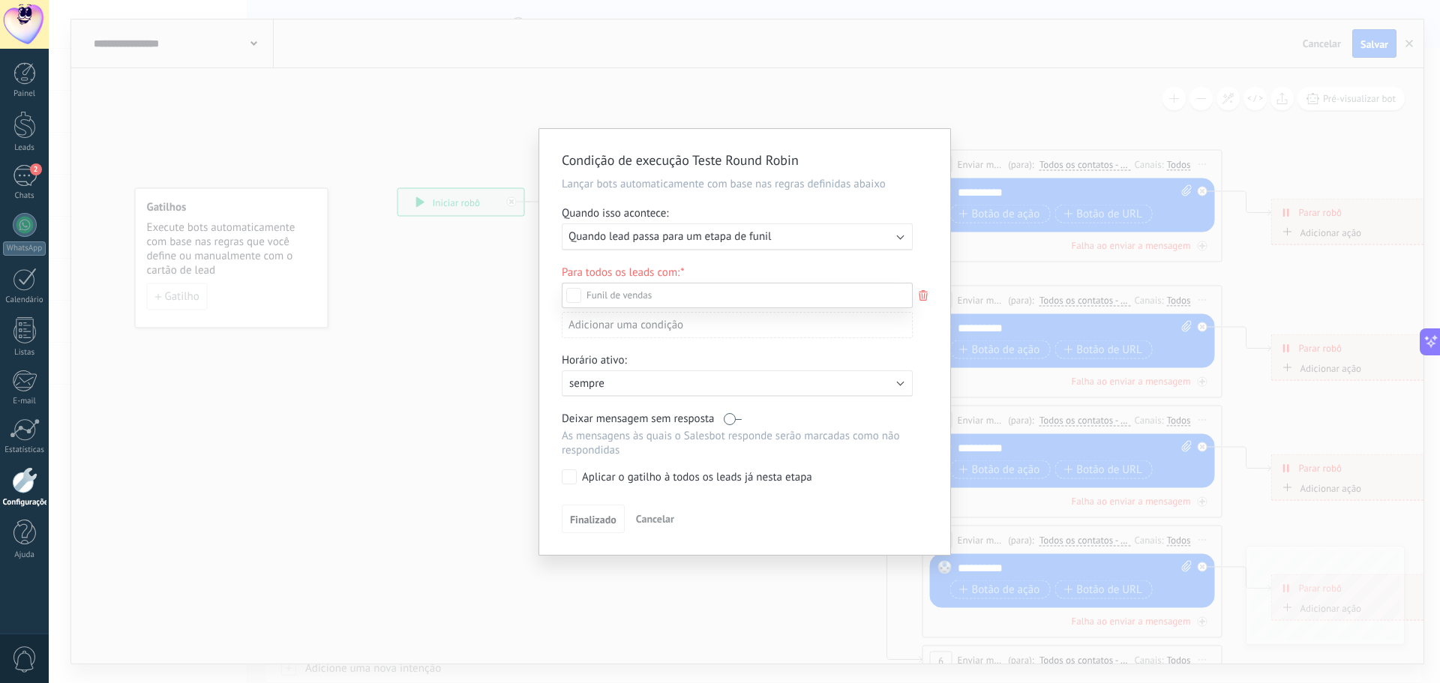
click at [548, 457] on div at bounding box center [744, 341] width 1391 height 683
click at [589, 322] on div "Adicionar uma condição" at bounding box center [737, 328] width 351 height 26
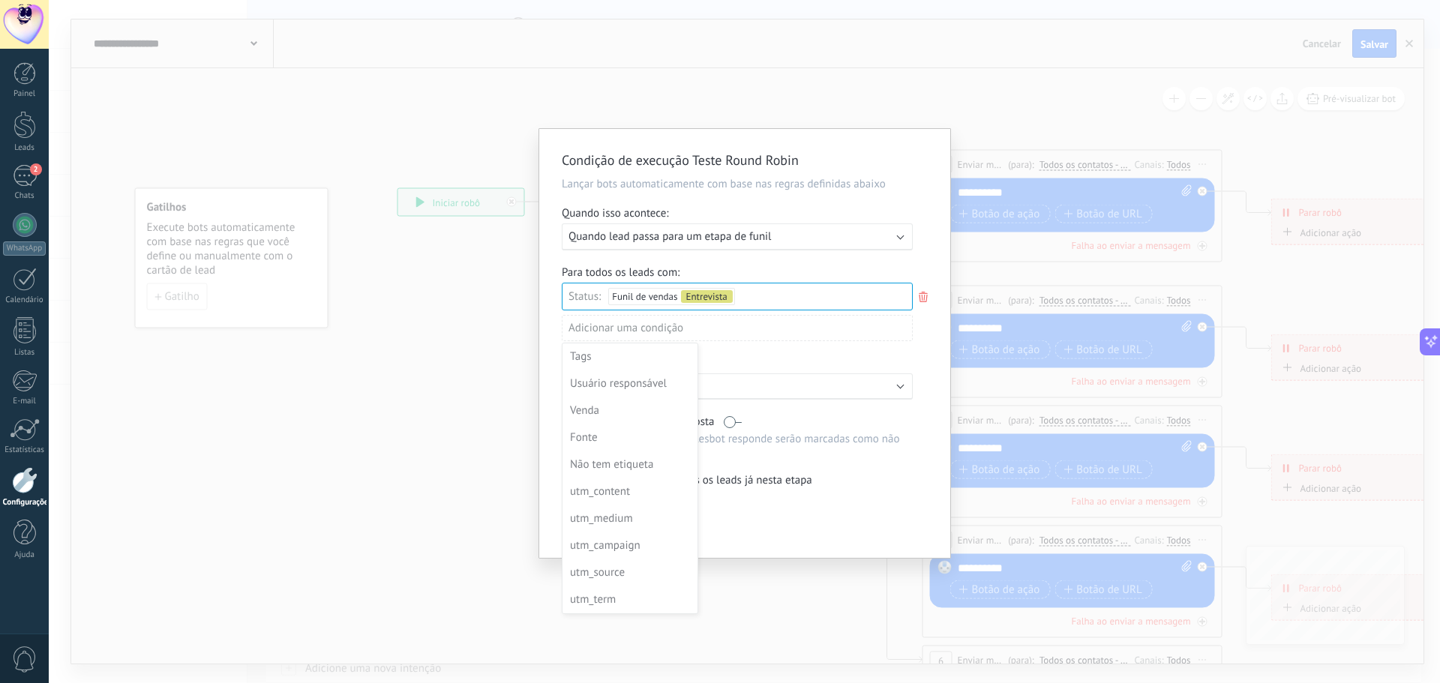
click at [555, 358] on div at bounding box center [744, 343] width 411 height 429
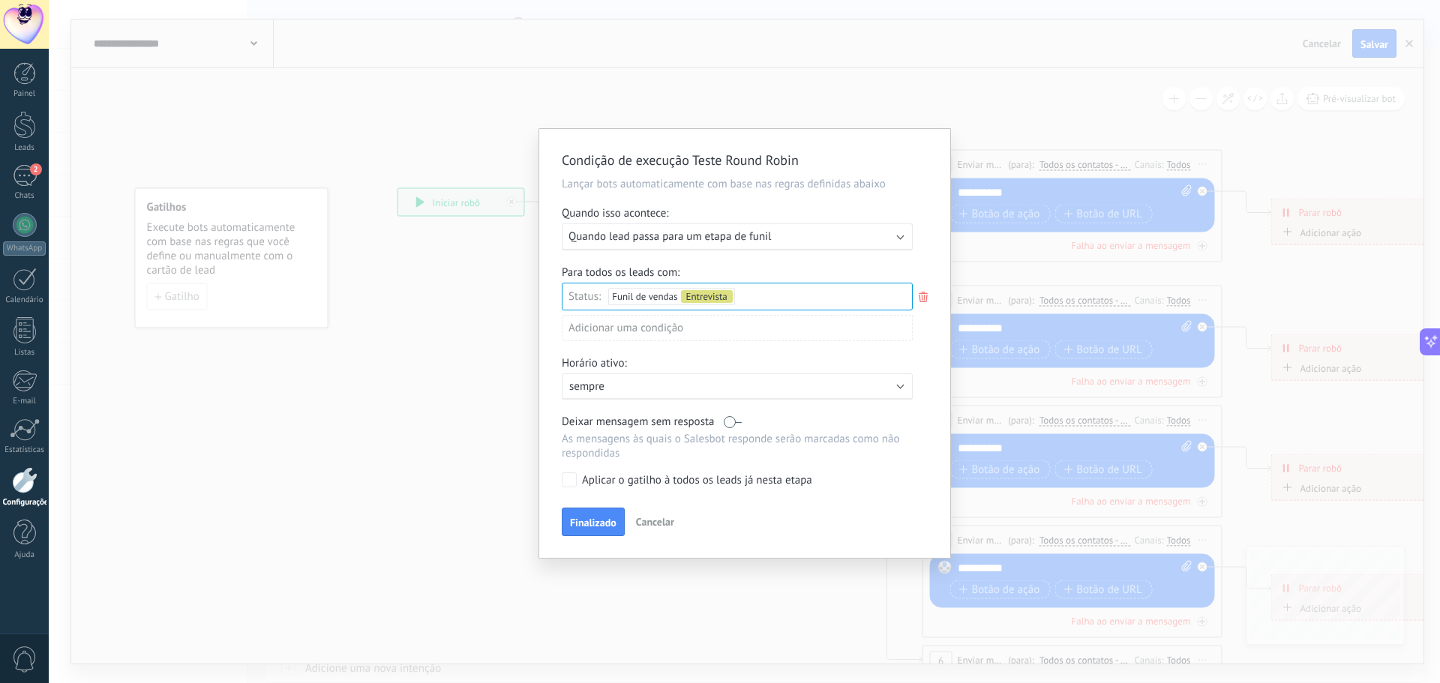
click at [730, 422] on label at bounding box center [733, 422] width 18 height 14
click at [583, 523] on span "Finalizado" at bounding box center [593, 522] width 46 height 10
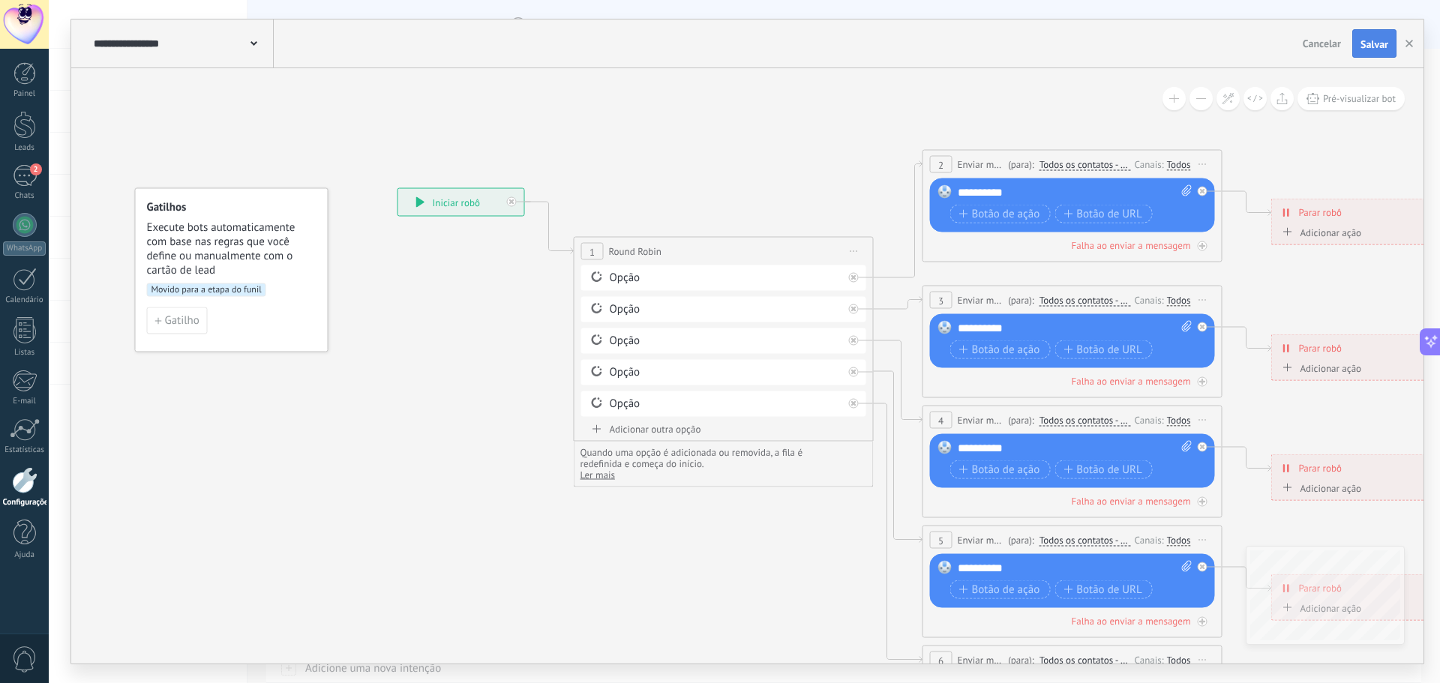
click at [1376, 46] on span "Salvar" at bounding box center [1374, 44] width 28 height 10
click at [1405, 44] on icon "button" at bounding box center [1408, 43] width 7 height 7
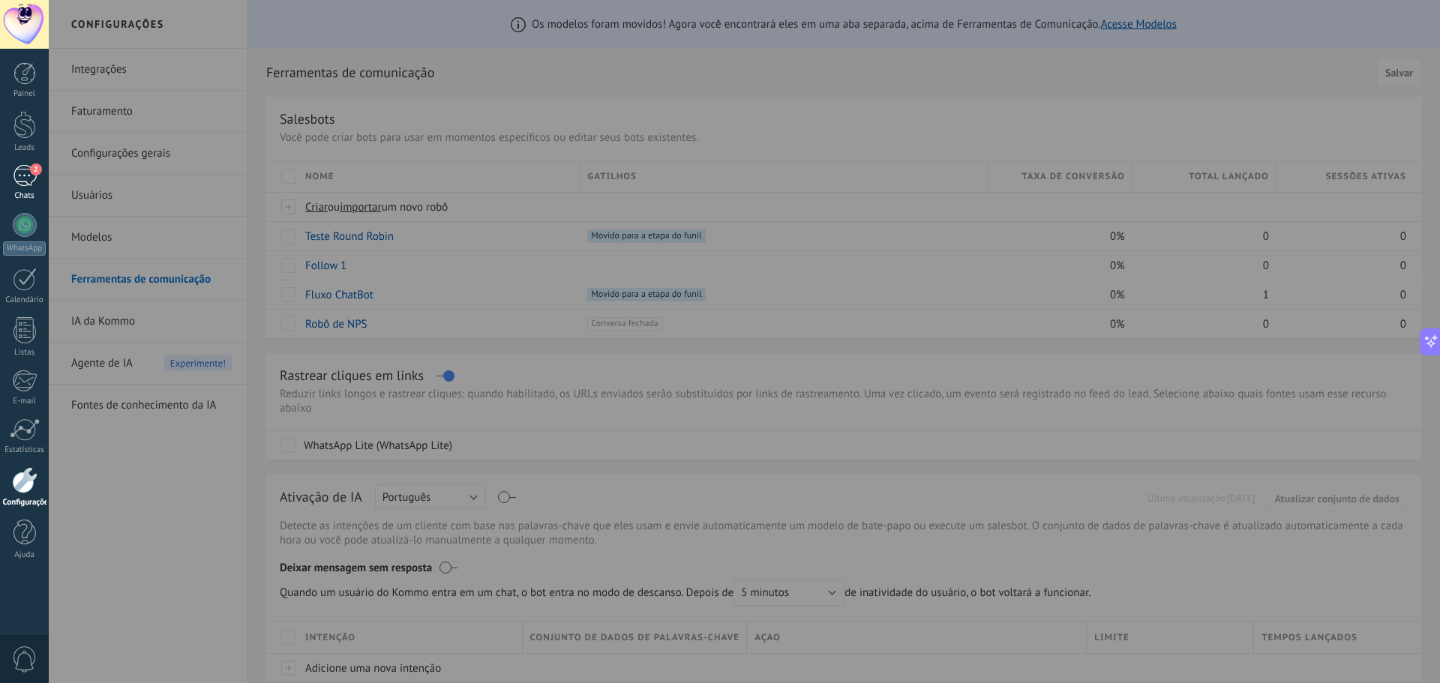
click at [7, 172] on link "2 Chats" at bounding box center [24, 183] width 49 height 36
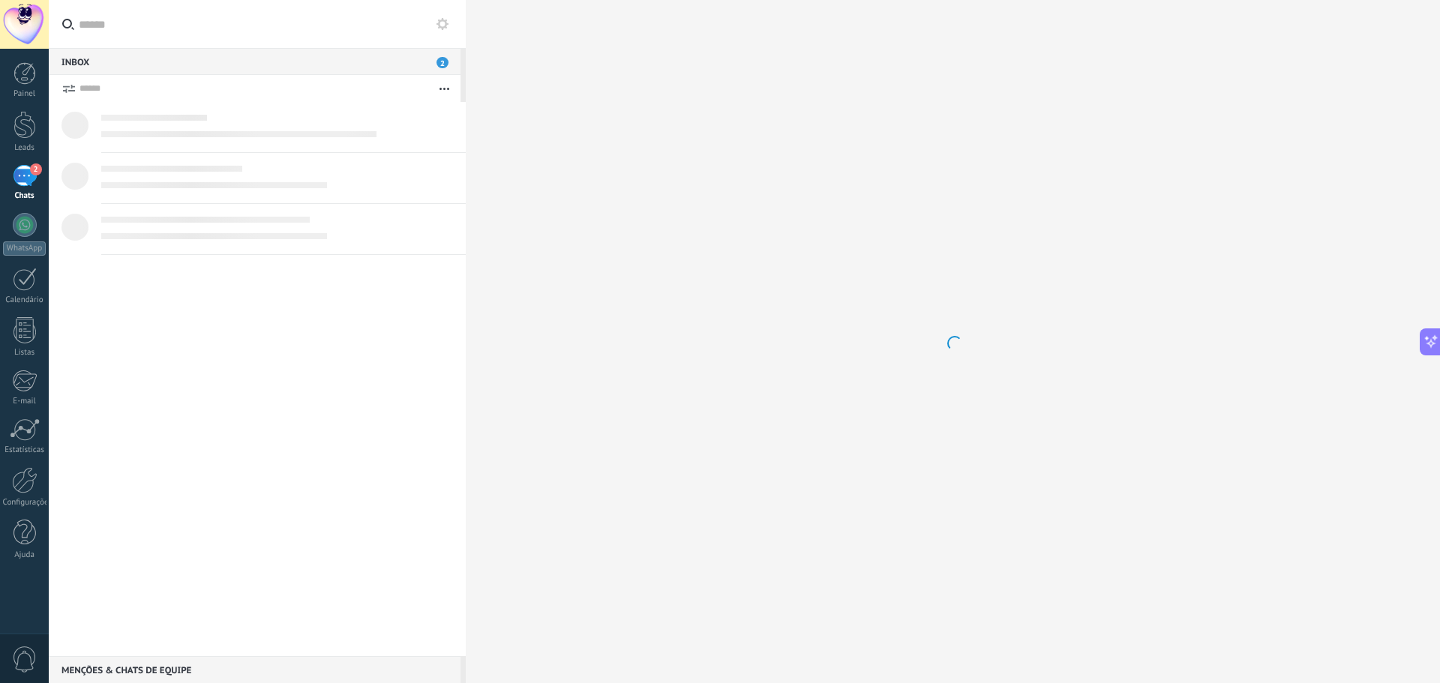
scroll to position [1953, 0]
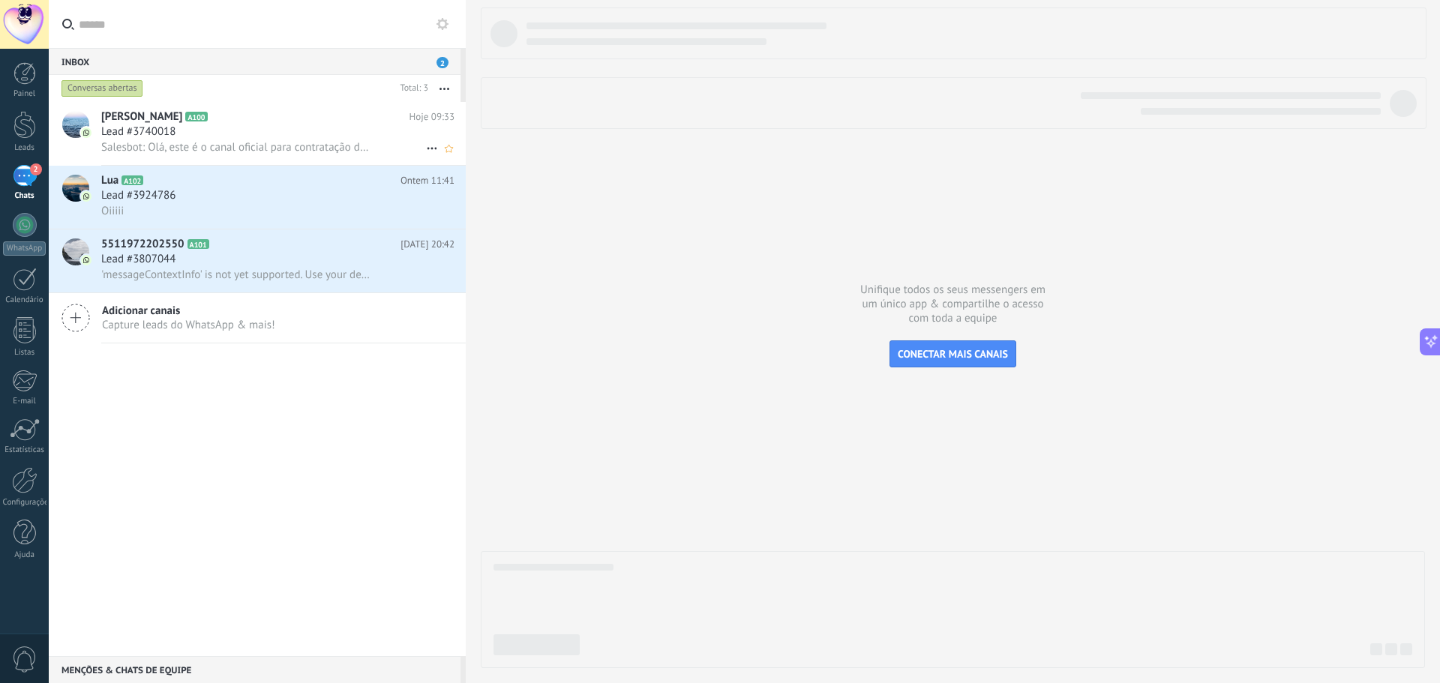
click at [220, 129] on div "Lead #3740018" at bounding box center [277, 131] width 353 height 15
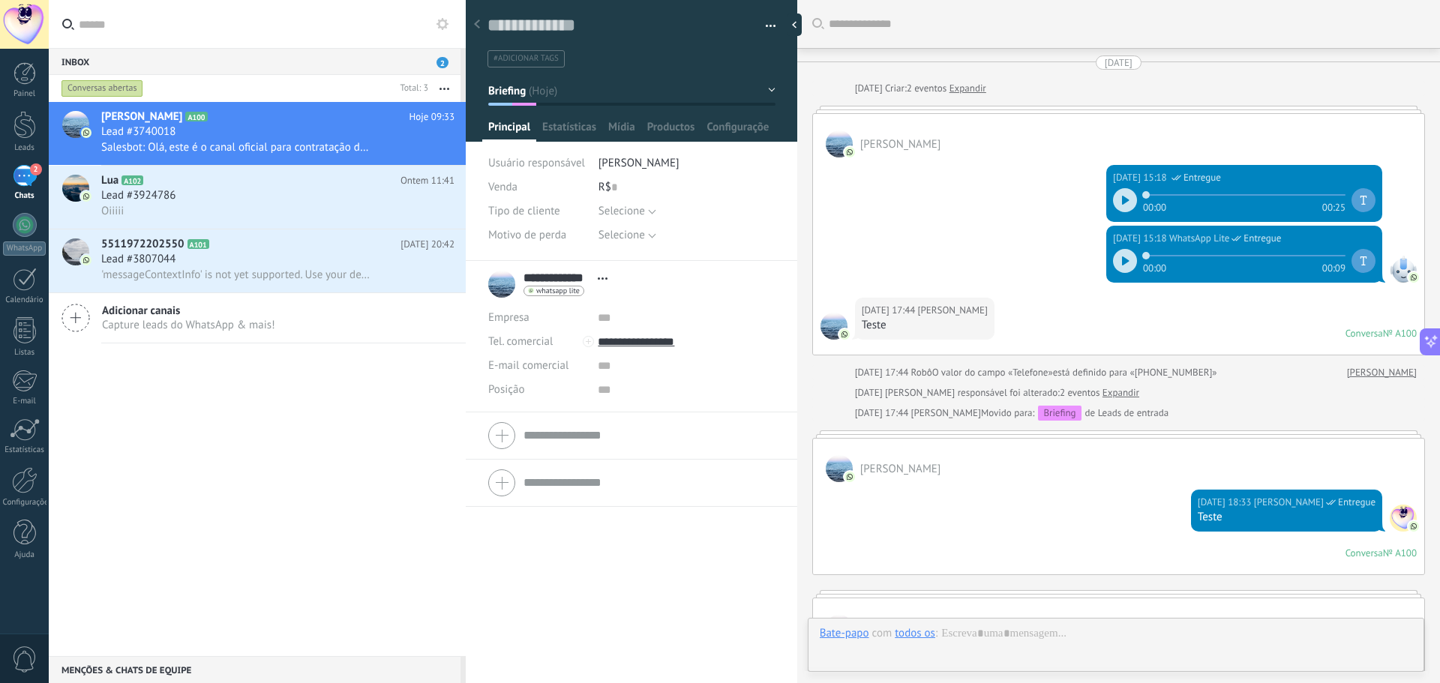
scroll to position [2199, 0]
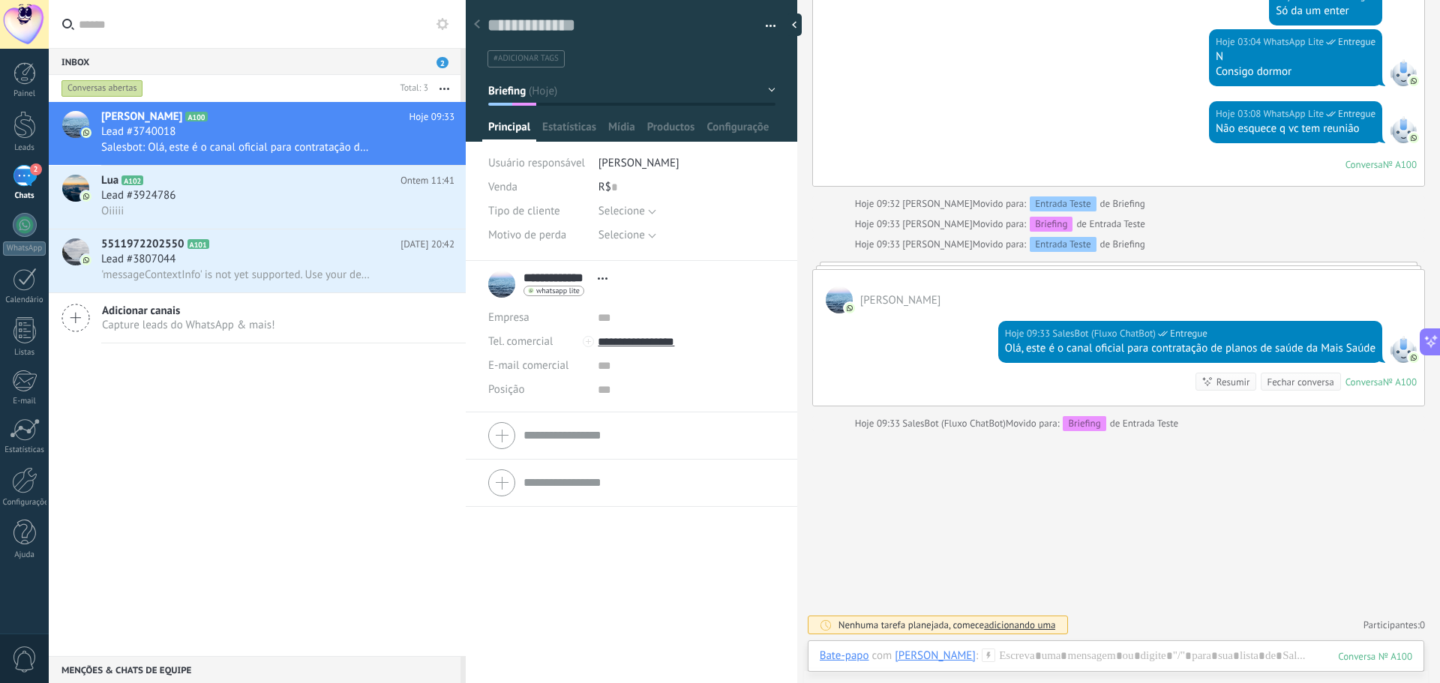
drag, startPoint x: 1126, startPoint y: 500, endPoint x: 1032, endPoint y: 507, distance: 94.7
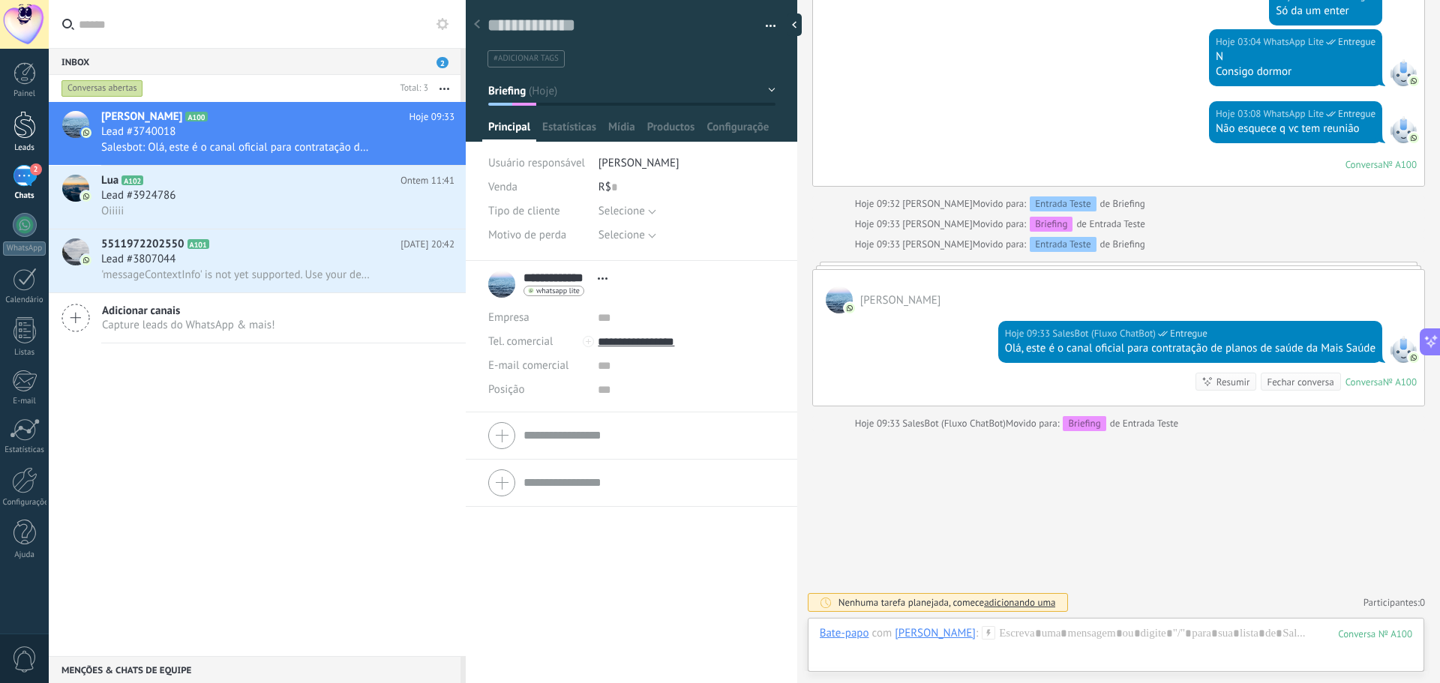
click at [13, 121] on div at bounding box center [24, 125] width 22 height 28
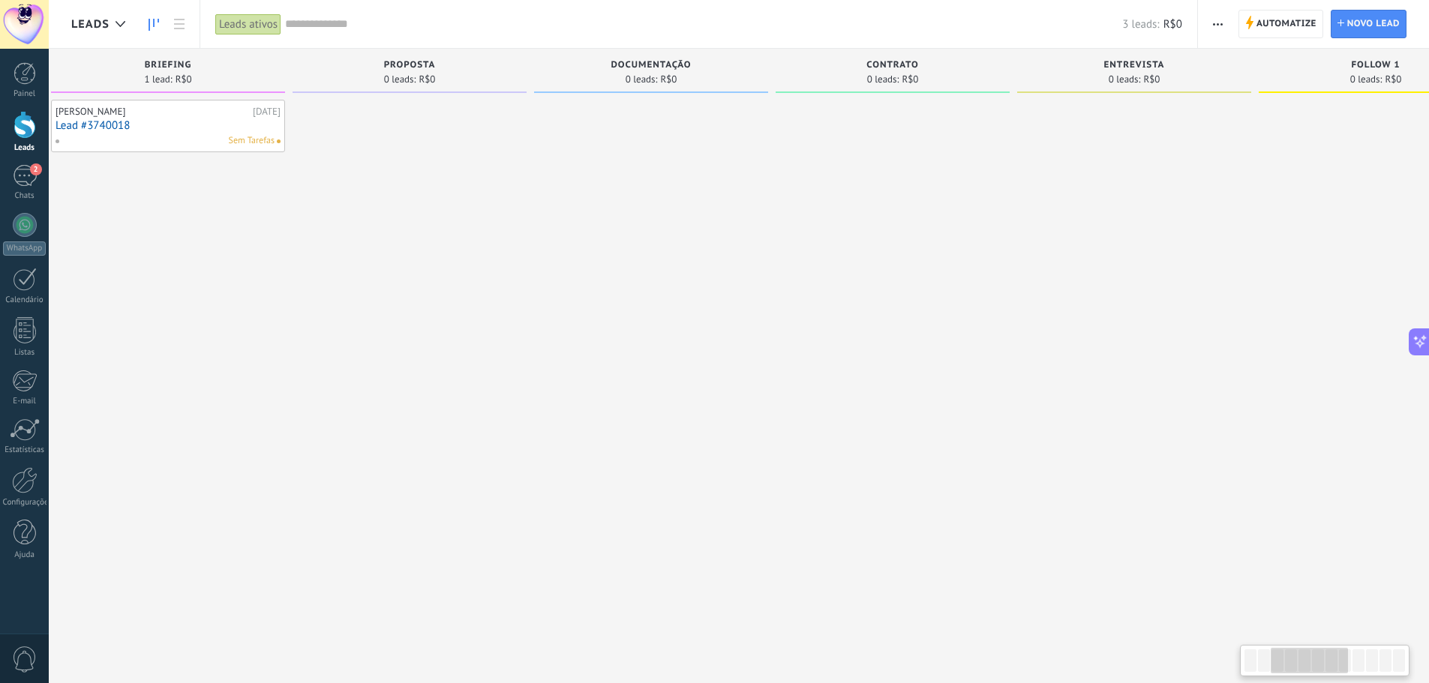
scroll to position [0, 516]
drag, startPoint x: 857, startPoint y: 259, endPoint x: 382, endPoint y: 280, distance: 475.9
click at [383, 280] on div at bounding box center [404, 343] width 234 height 487
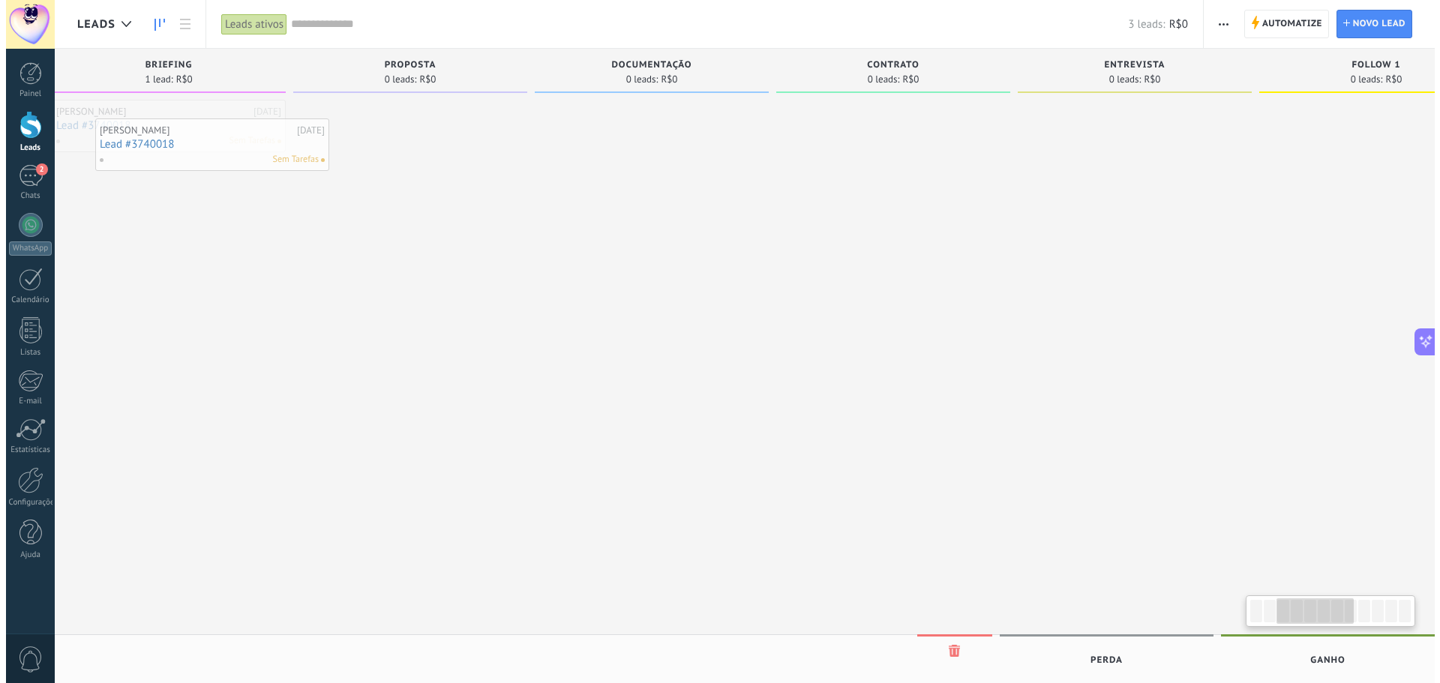
scroll to position [0, 505]
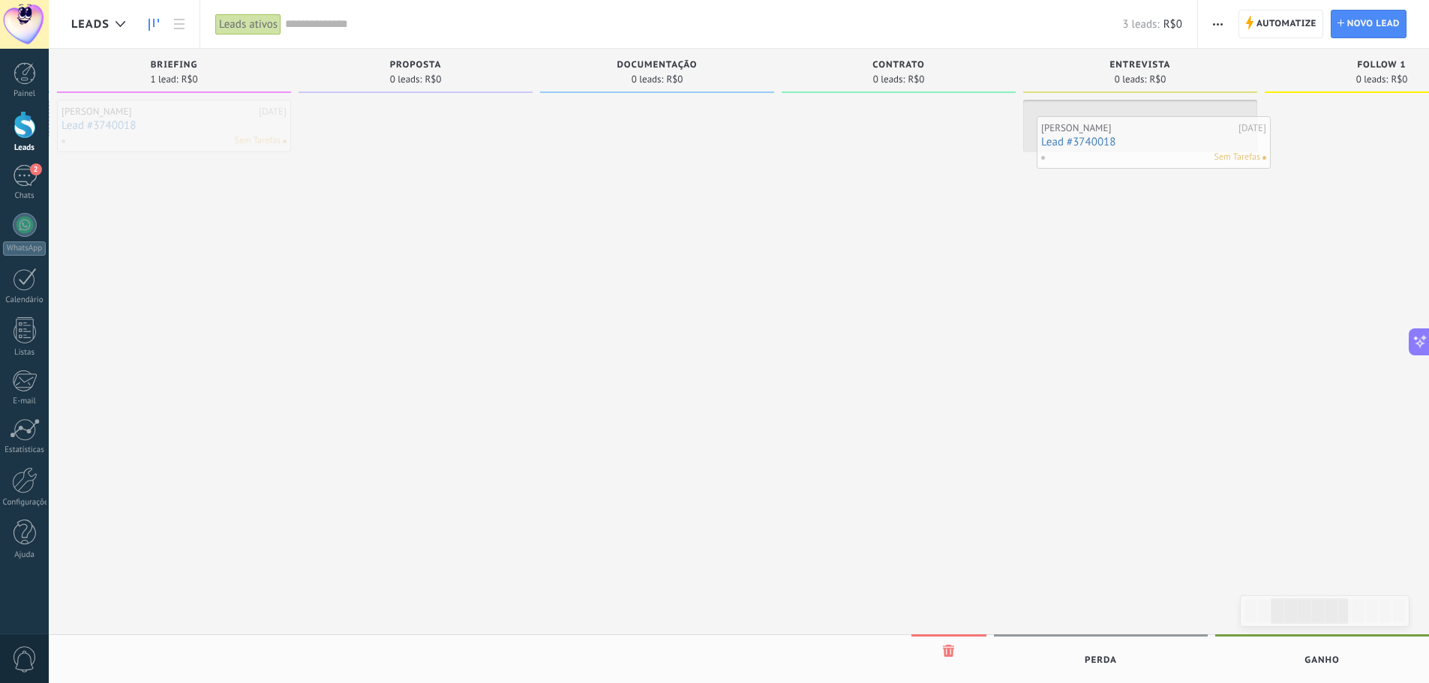
drag, startPoint x: 159, startPoint y: 115, endPoint x: 1150, endPoint y: 132, distance: 990.8
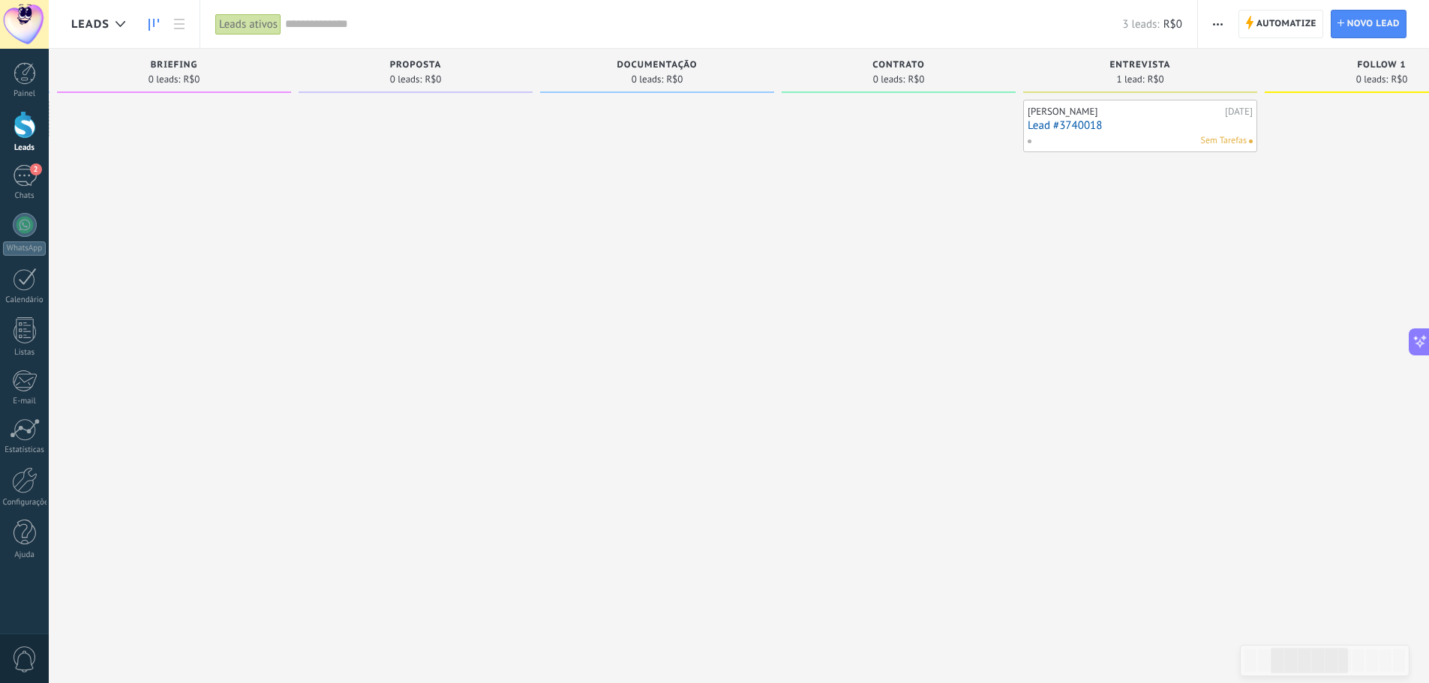
click at [1142, 126] on link "Lead #3740018" at bounding box center [1139, 125] width 225 height 13
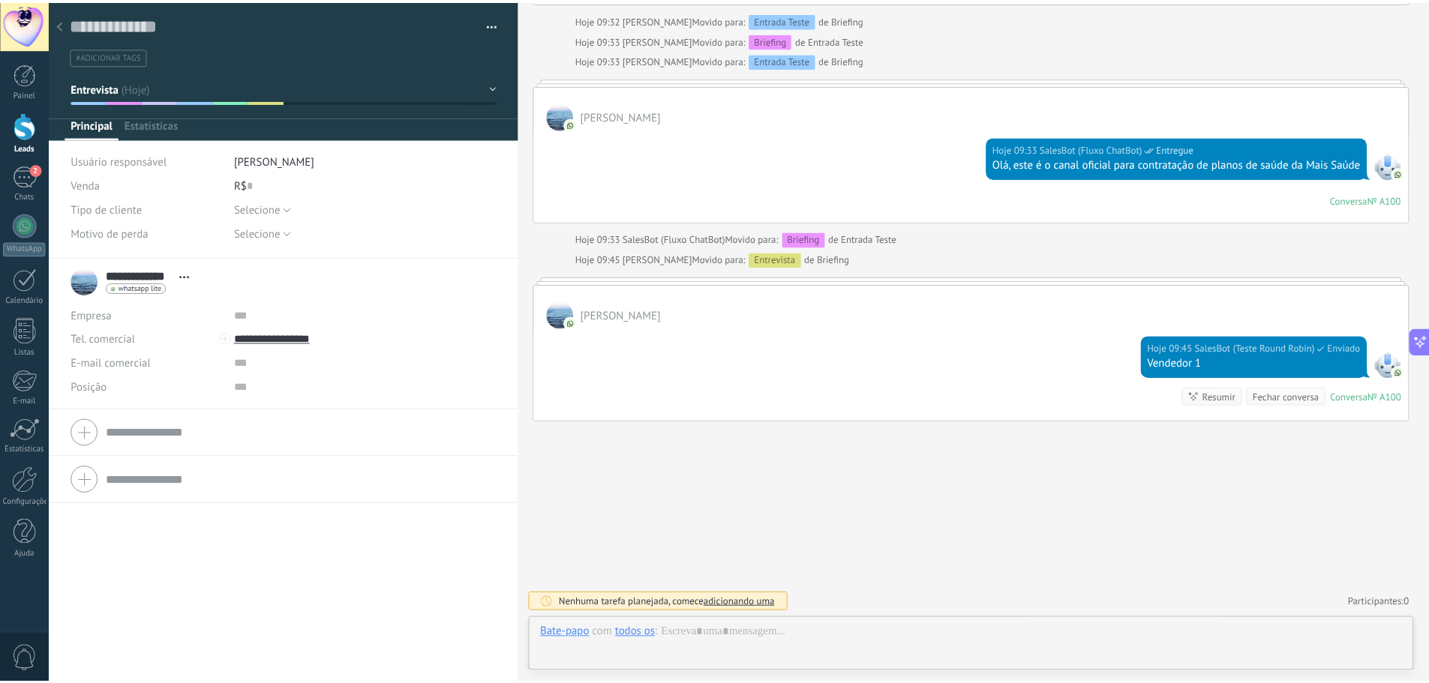
scroll to position [22, 0]
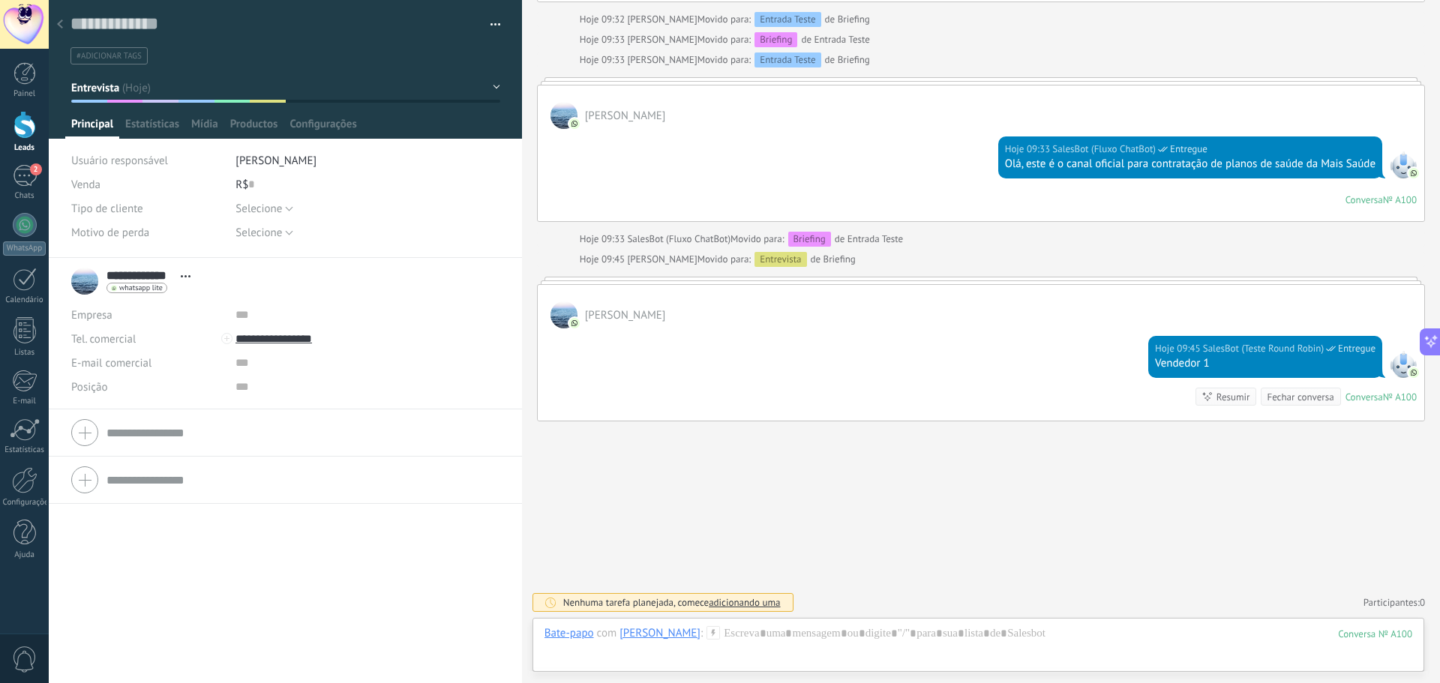
click at [58, 25] on use at bounding box center [60, 23] width 6 height 9
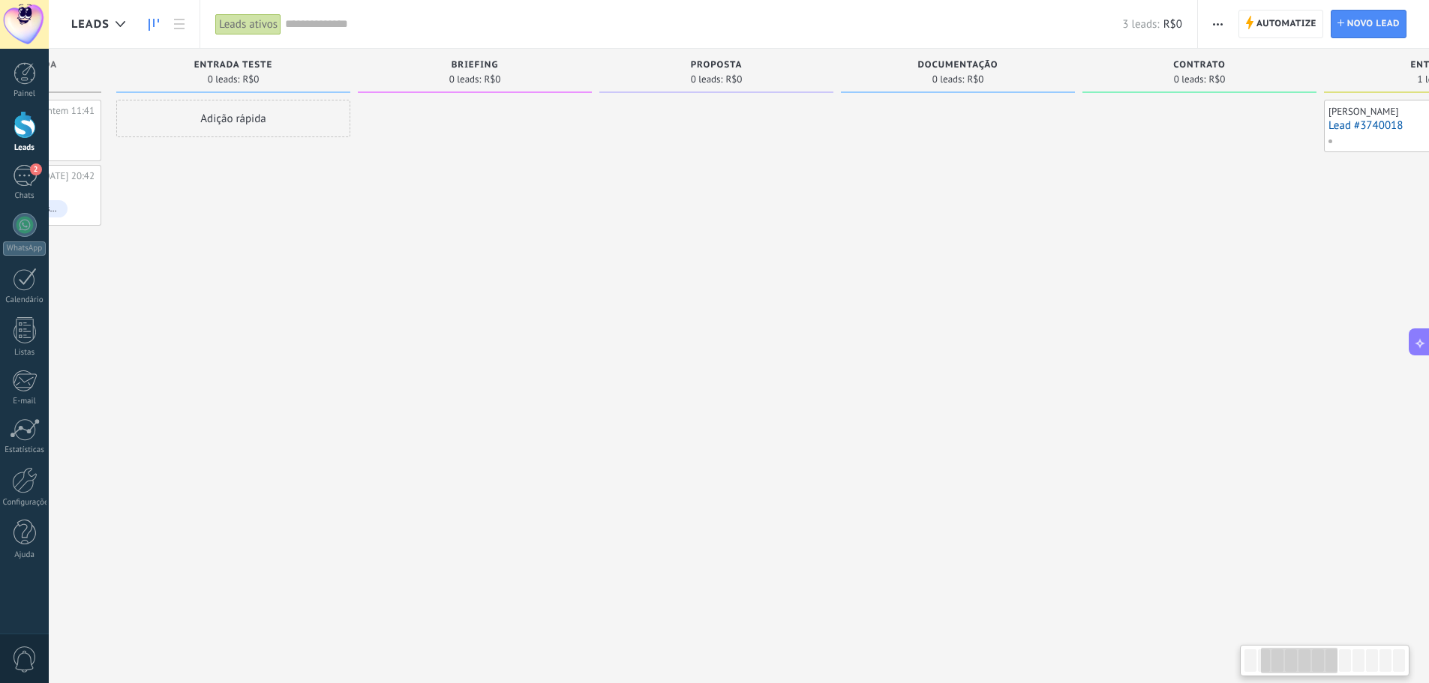
drag, startPoint x: 678, startPoint y: 275, endPoint x: 766, endPoint y: 284, distance: 88.9
click at [776, 280] on div at bounding box center [716, 343] width 234 height 487
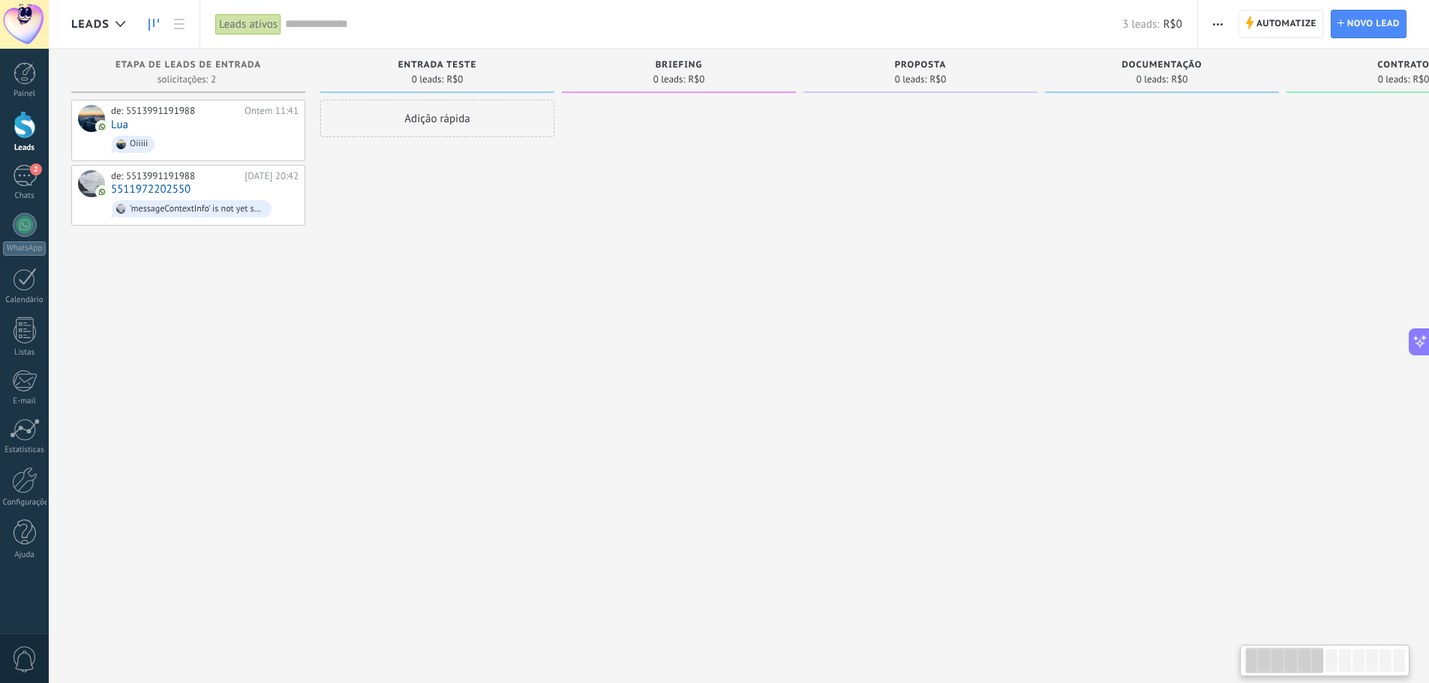
drag, startPoint x: 699, startPoint y: 289, endPoint x: 835, endPoint y: 283, distance: 136.6
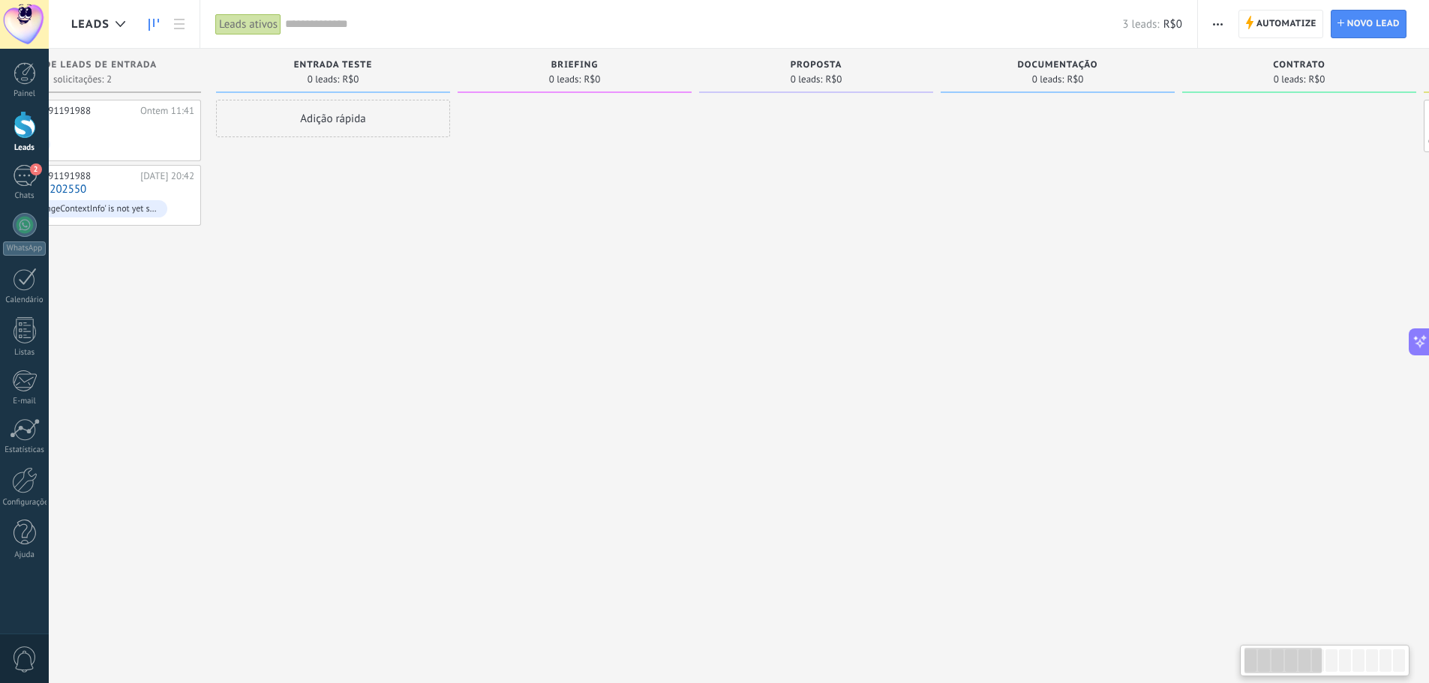
drag, startPoint x: 624, startPoint y: 220, endPoint x: 505, endPoint y: 223, distance: 118.5
click at [523, 223] on div at bounding box center [574, 343] width 234 height 487
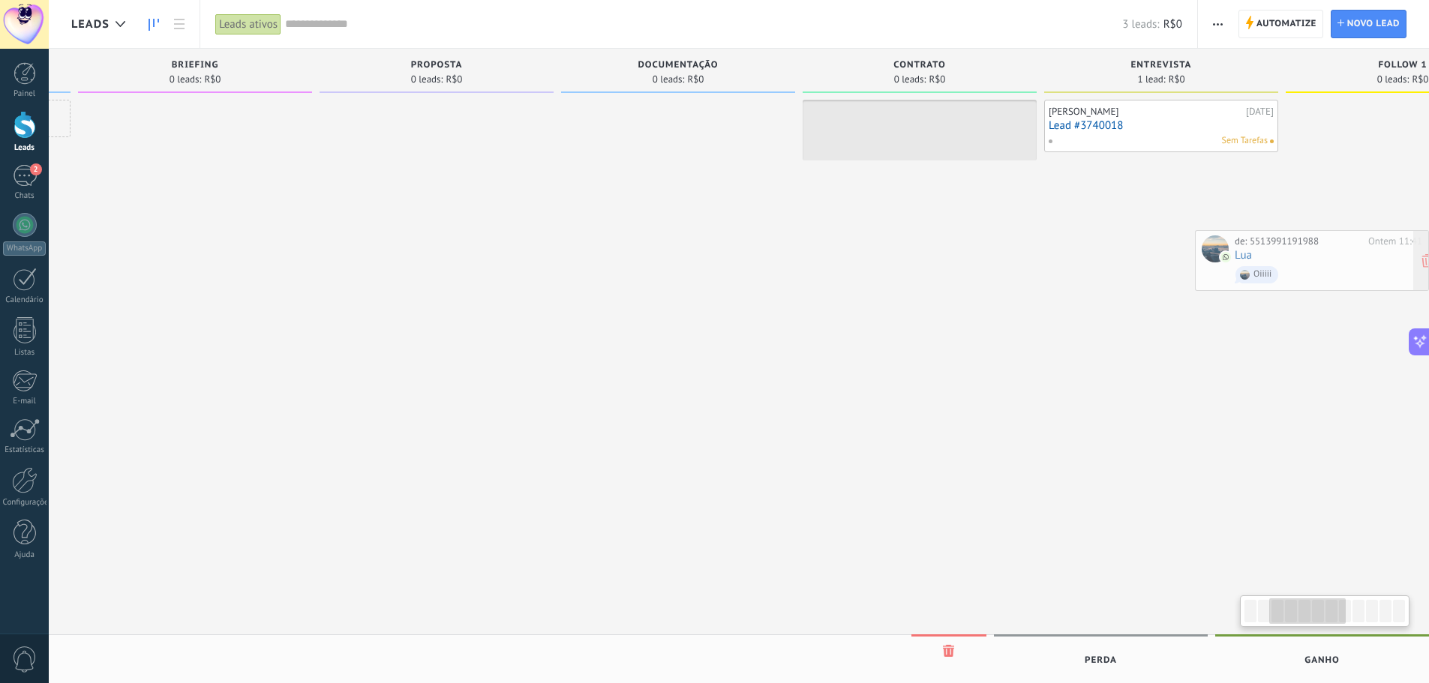
scroll to position [0, 492]
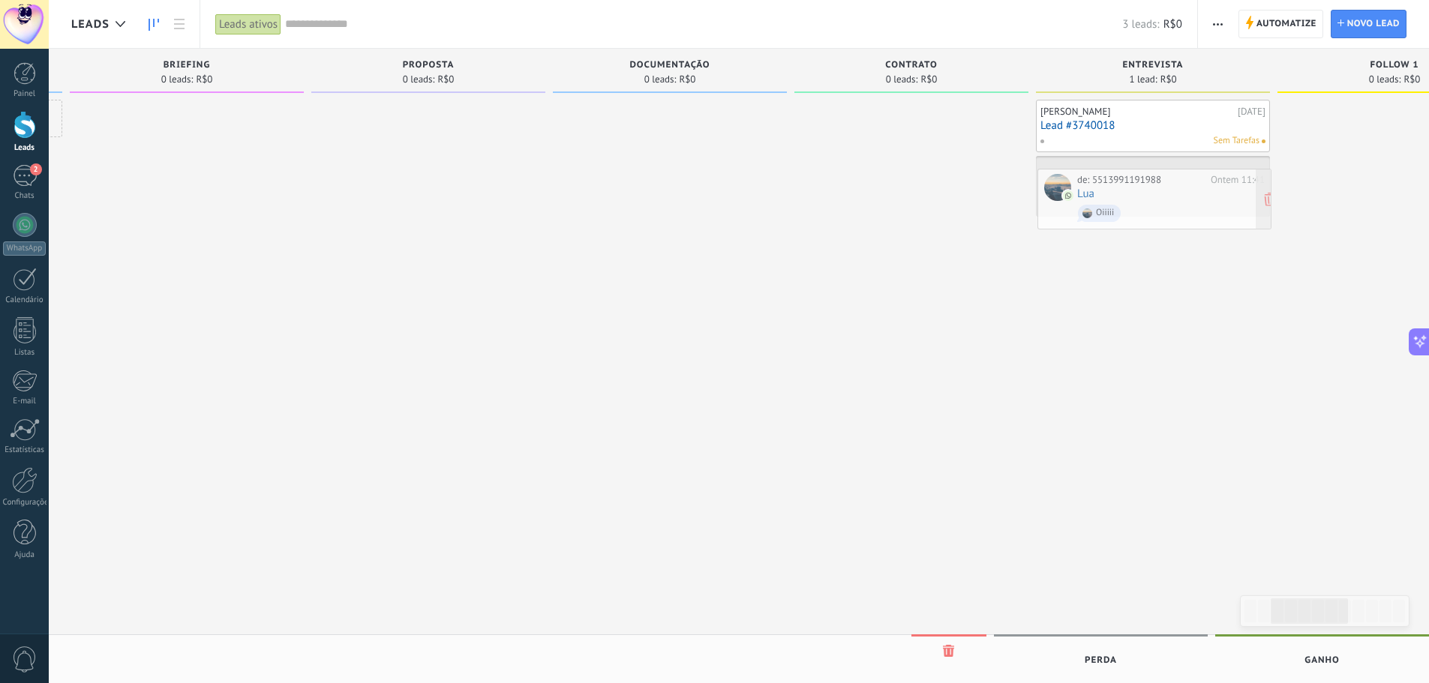
drag, startPoint x: 94, startPoint y: 130, endPoint x: 1166, endPoint y: 199, distance: 1073.8
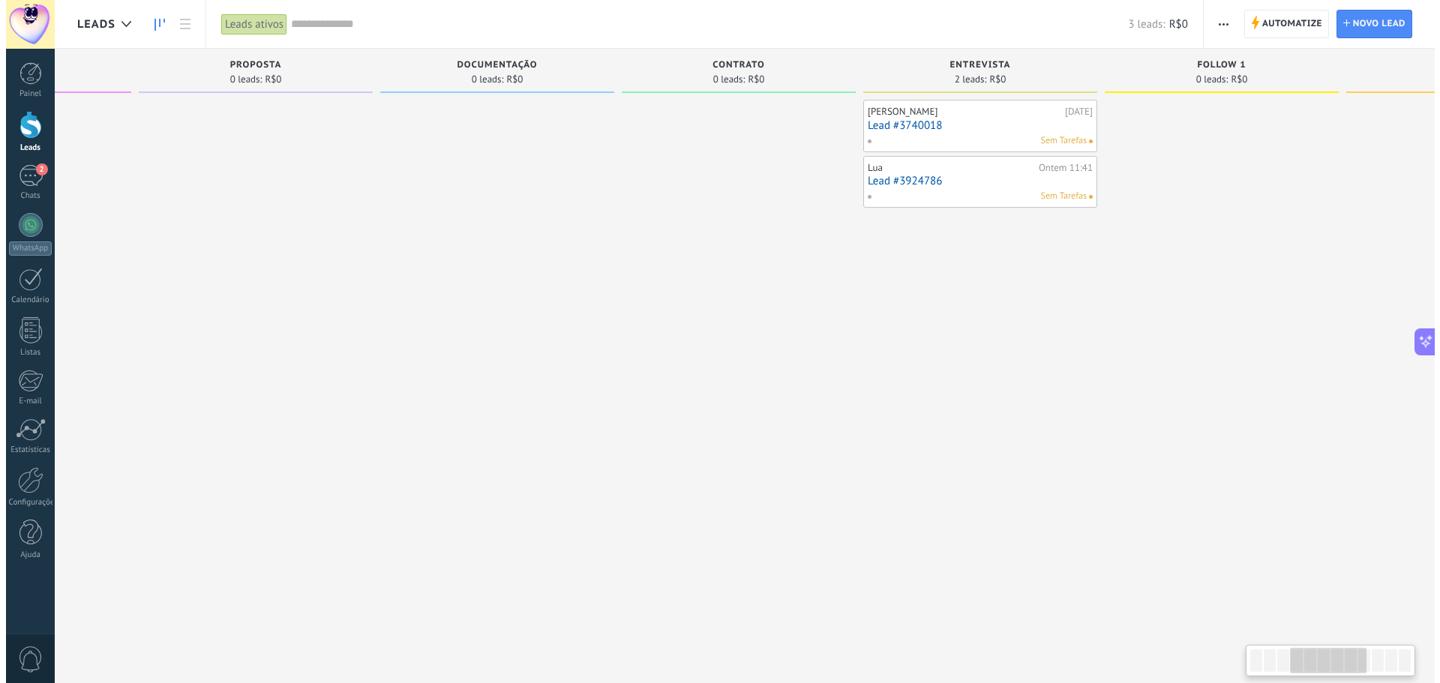
scroll to position [0, 726]
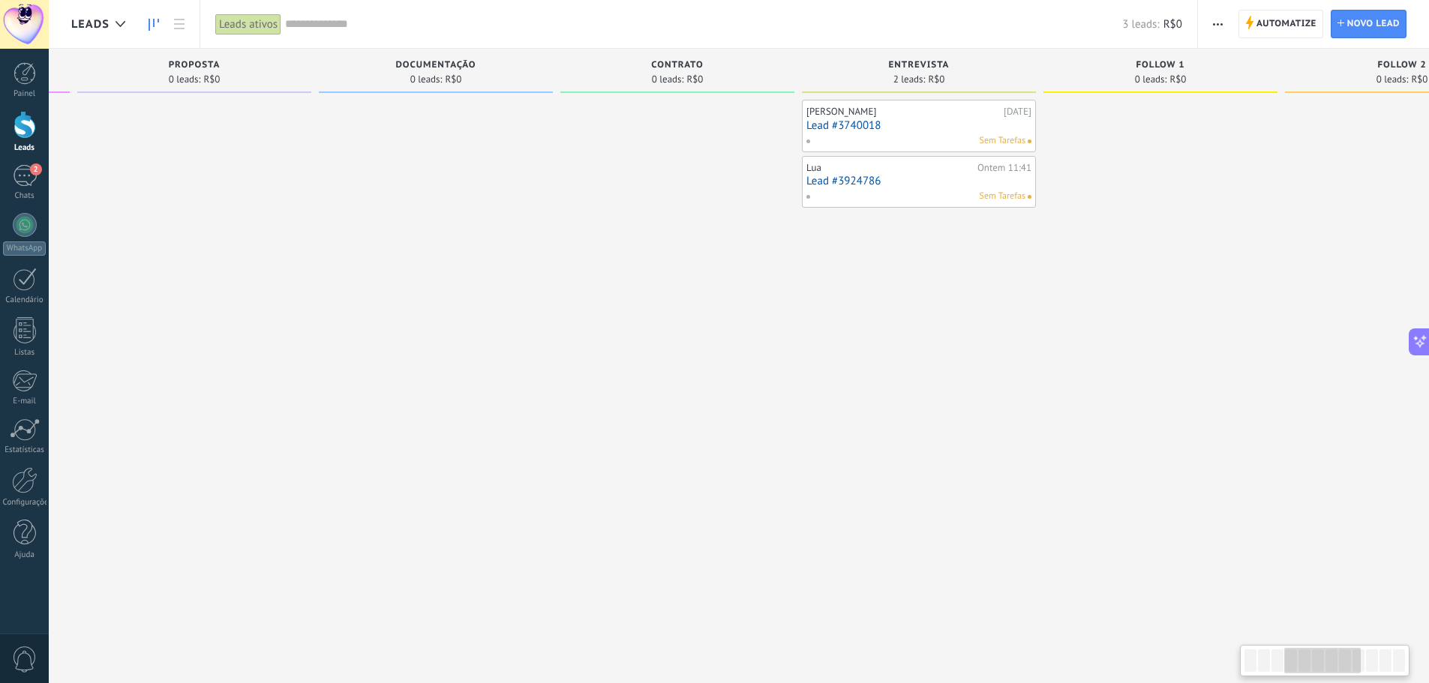
drag, startPoint x: 1150, startPoint y: 298, endPoint x: 936, endPoint y: 292, distance: 213.8
click at [936, 292] on div "Thierry Garre 22/09/2025 Lead #3740018 Sem Tarefas Lua Ontem 11:41 Lead #392478…" at bounding box center [919, 343] width 234 height 487
click at [908, 178] on link "Lead #3924786" at bounding box center [918, 181] width 225 height 13
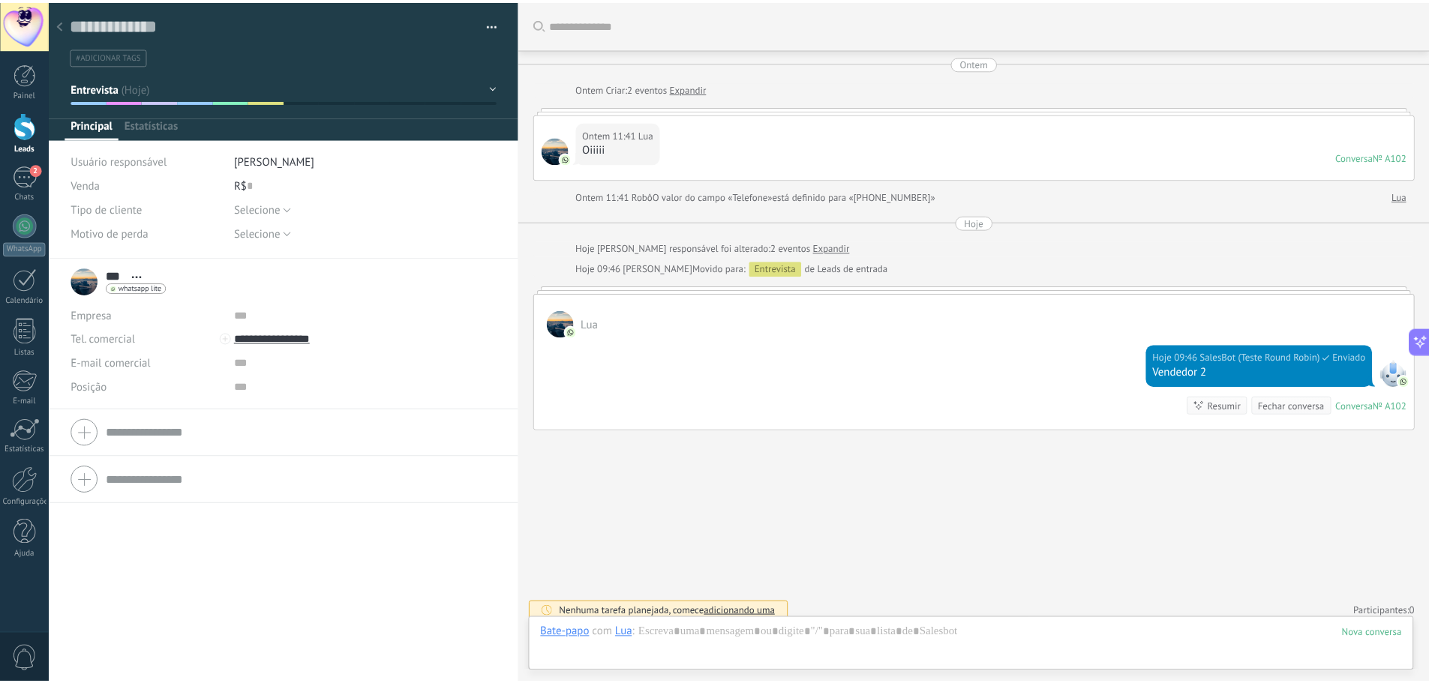
scroll to position [22, 0]
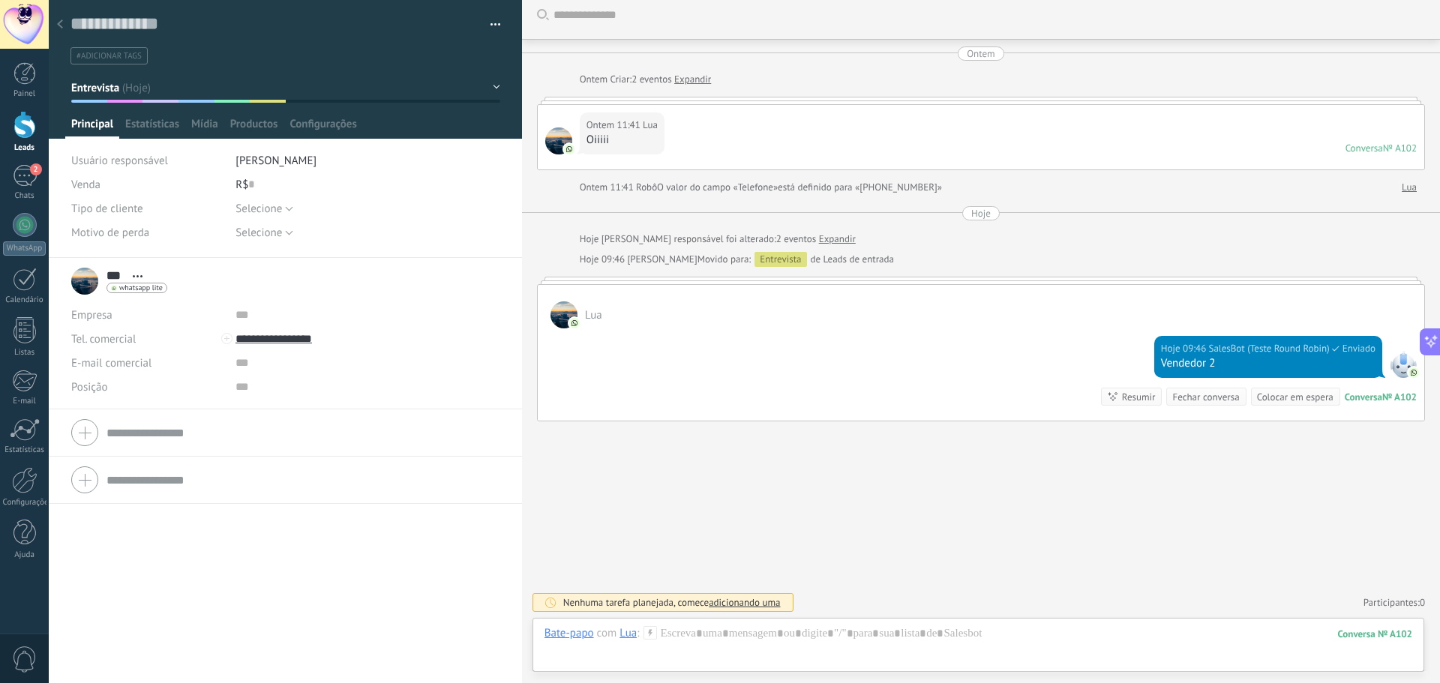
click at [58, 27] on icon at bounding box center [60, 23] width 6 height 9
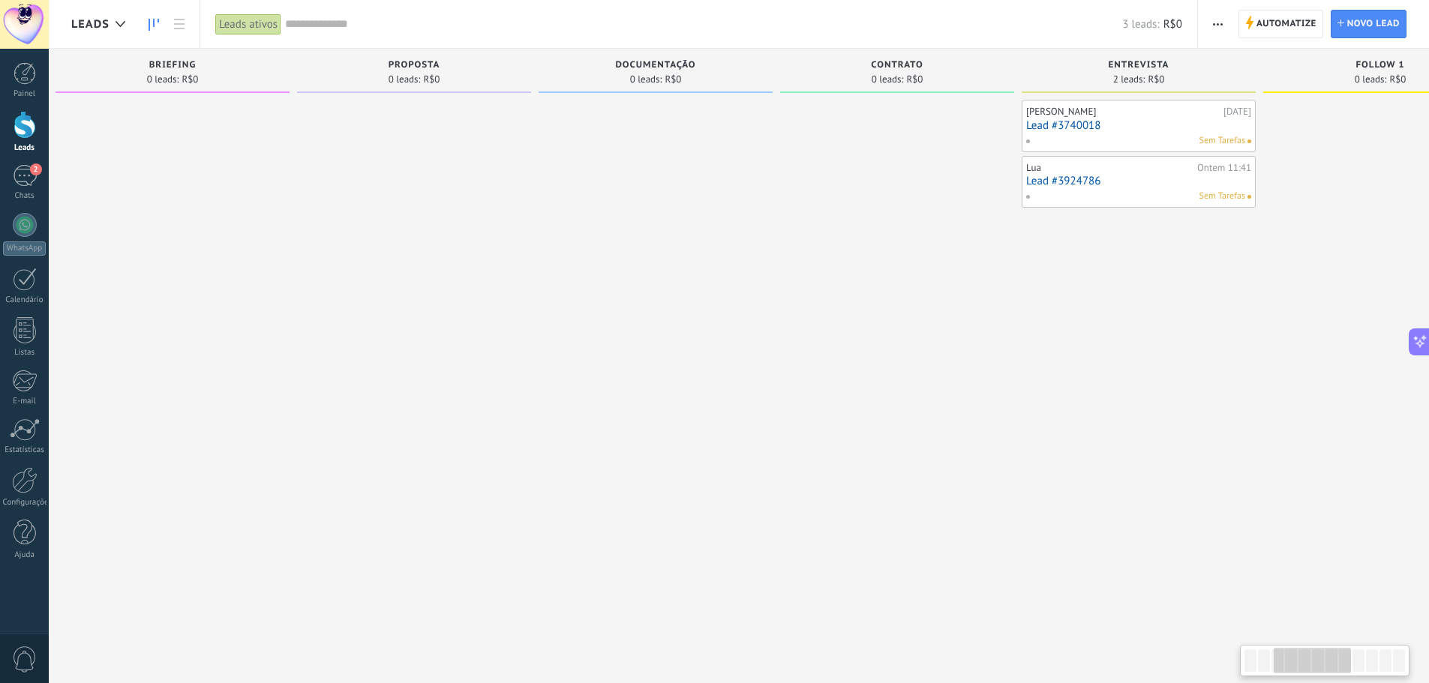
drag, startPoint x: 586, startPoint y: 277, endPoint x: 821, endPoint y: 295, distance: 235.4
click at [772, 292] on div at bounding box center [655, 343] width 234 height 487
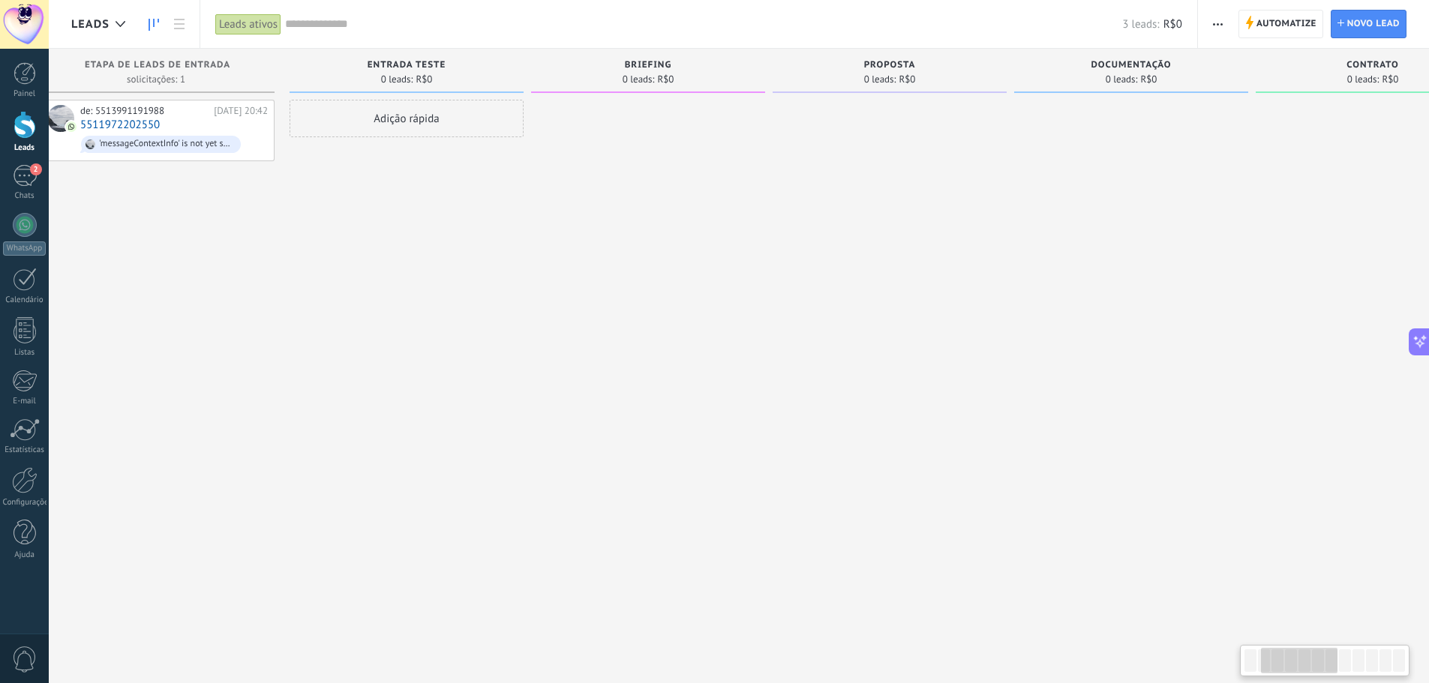
drag, startPoint x: 526, startPoint y: 256, endPoint x: 829, endPoint y: 259, distance: 303.0
click at [823, 256] on div at bounding box center [889, 343] width 234 height 487
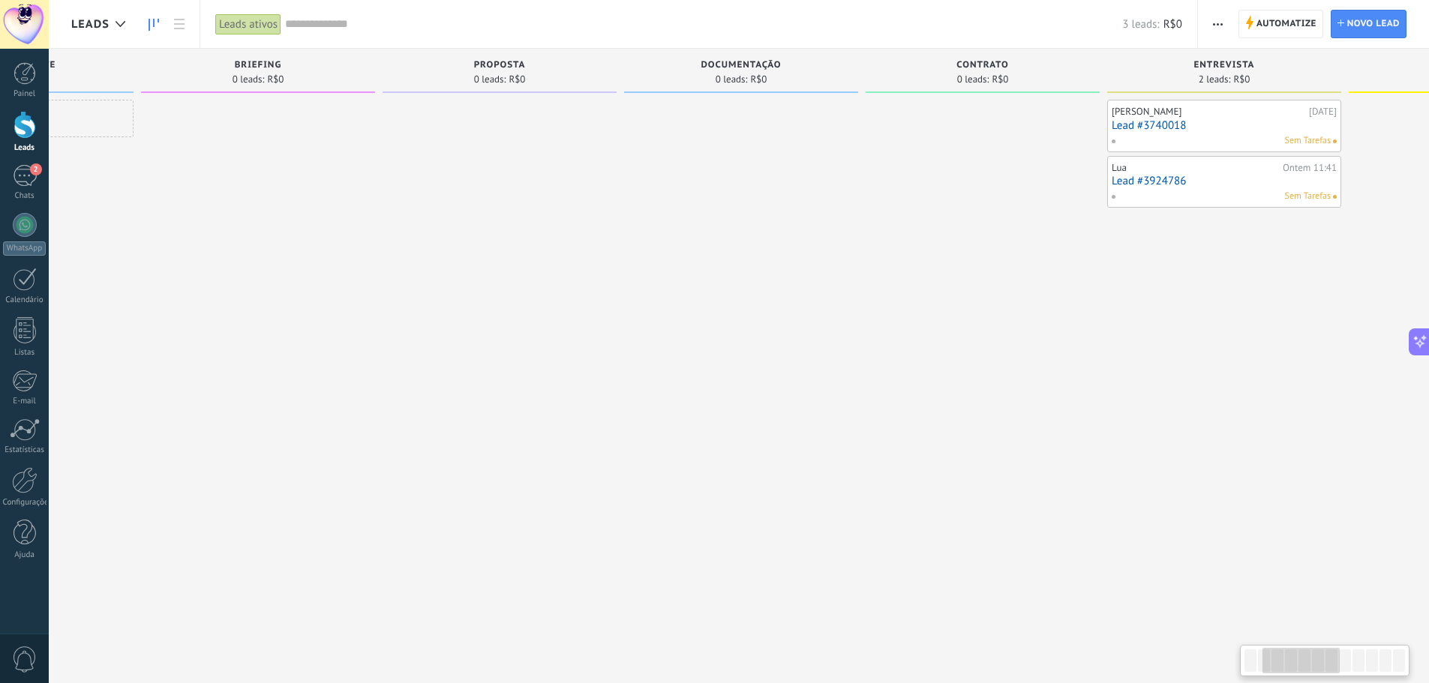
scroll to position [0, 488]
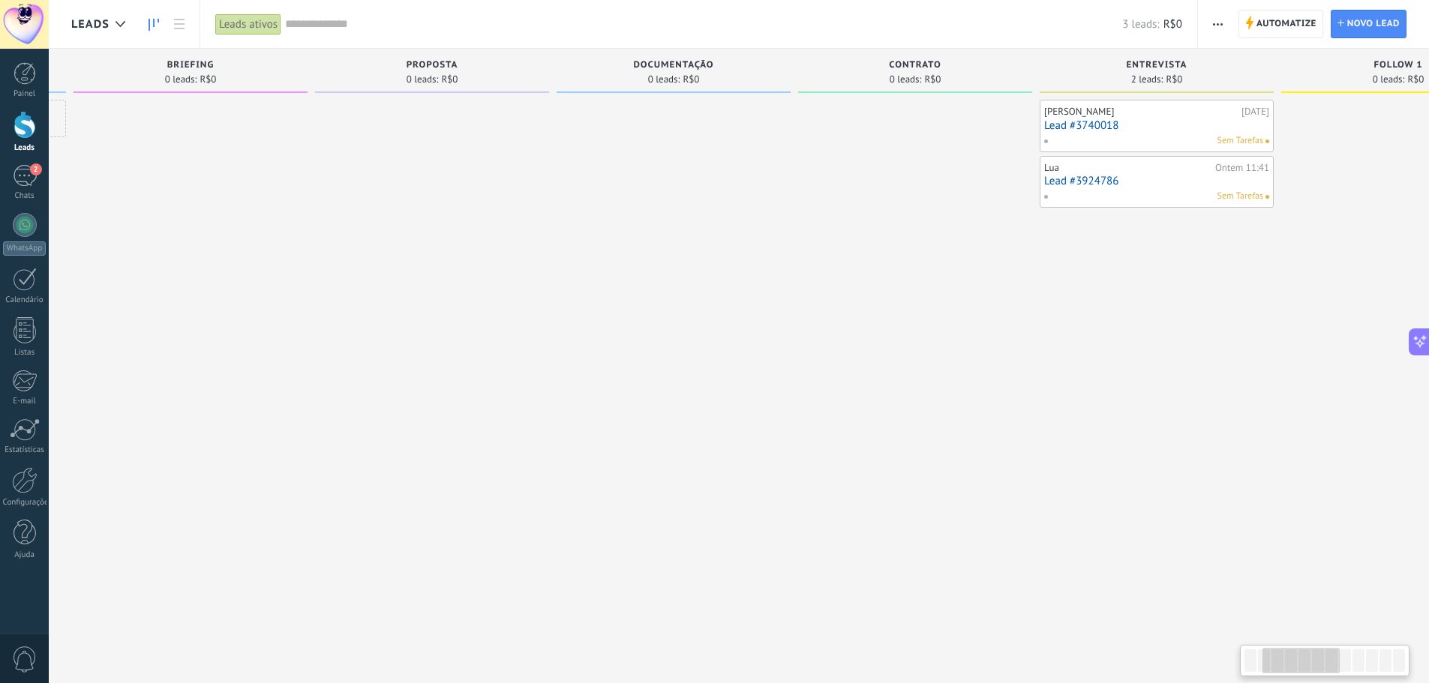
drag, startPoint x: 687, startPoint y: 289, endPoint x: 477, endPoint y: 273, distance: 210.6
click at [477, 273] on div at bounding box center [432, 343] width 234 height 487
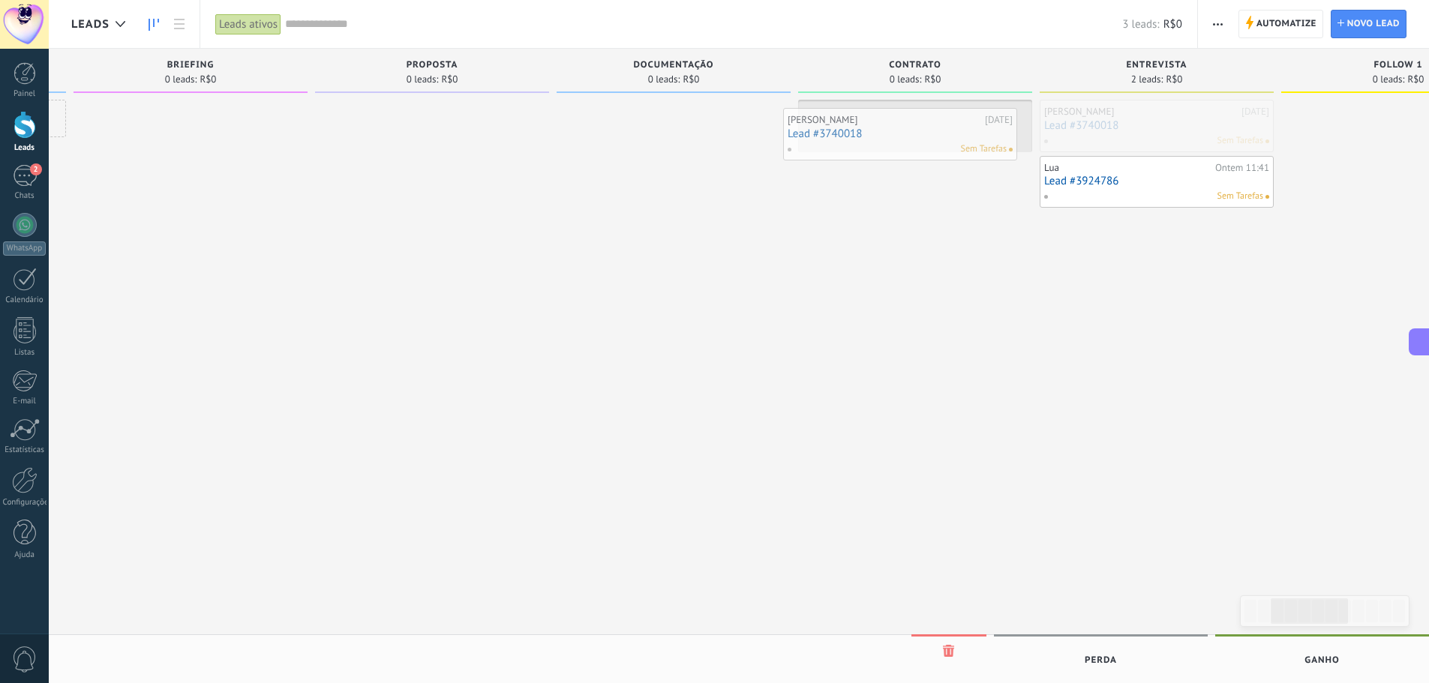
drag, startPoint x: 1165, startPoint y: 126, endPoint x: 909, endPoint y: 134, distance: 256.6
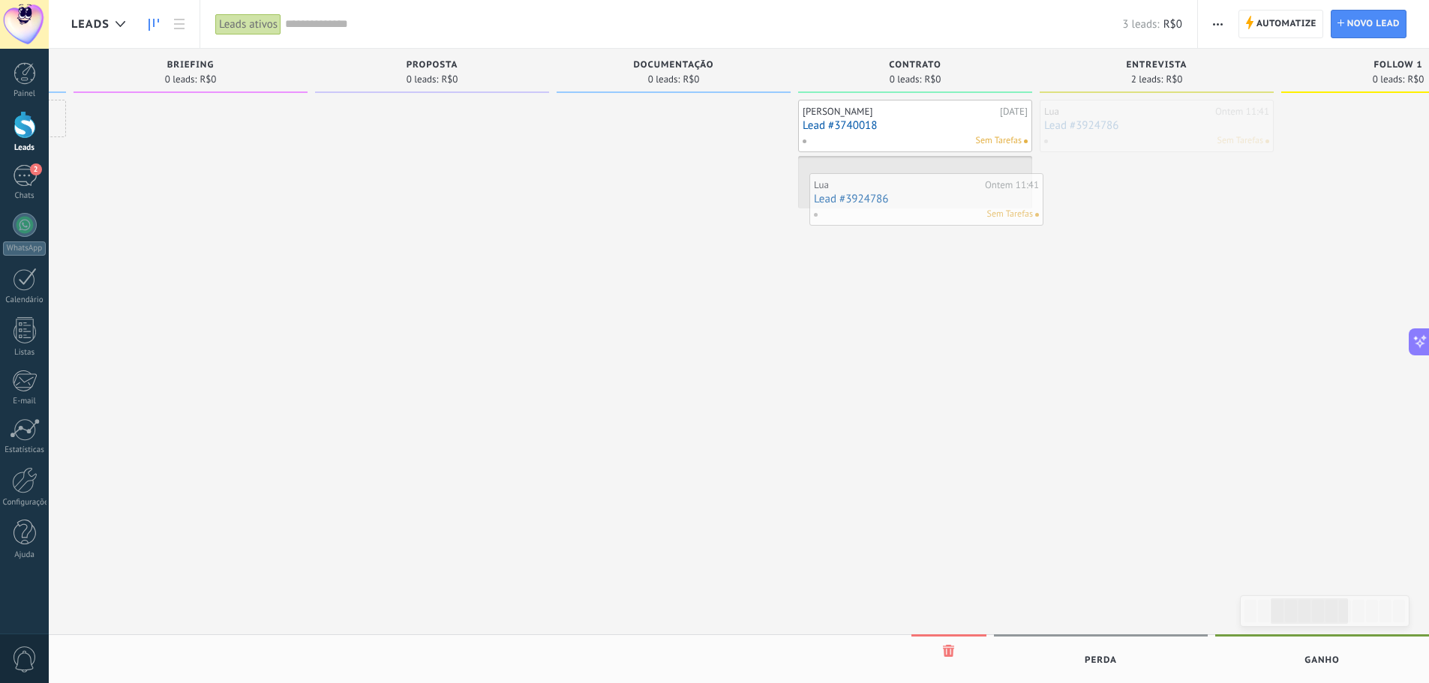
drag, startPoint x: 1145, startPoint y: 126, endPoint x: 895, endPoint y: 203, distance: 262.1
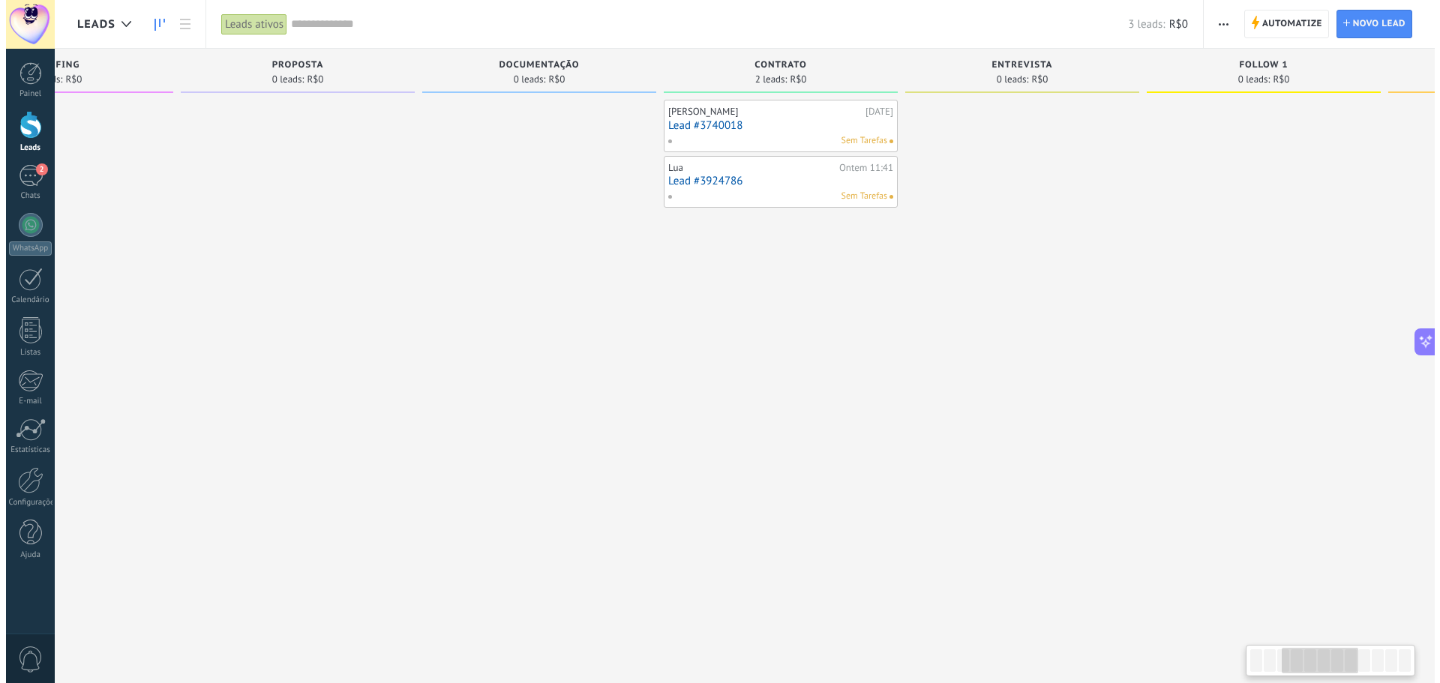
scroll to position [0, 708]
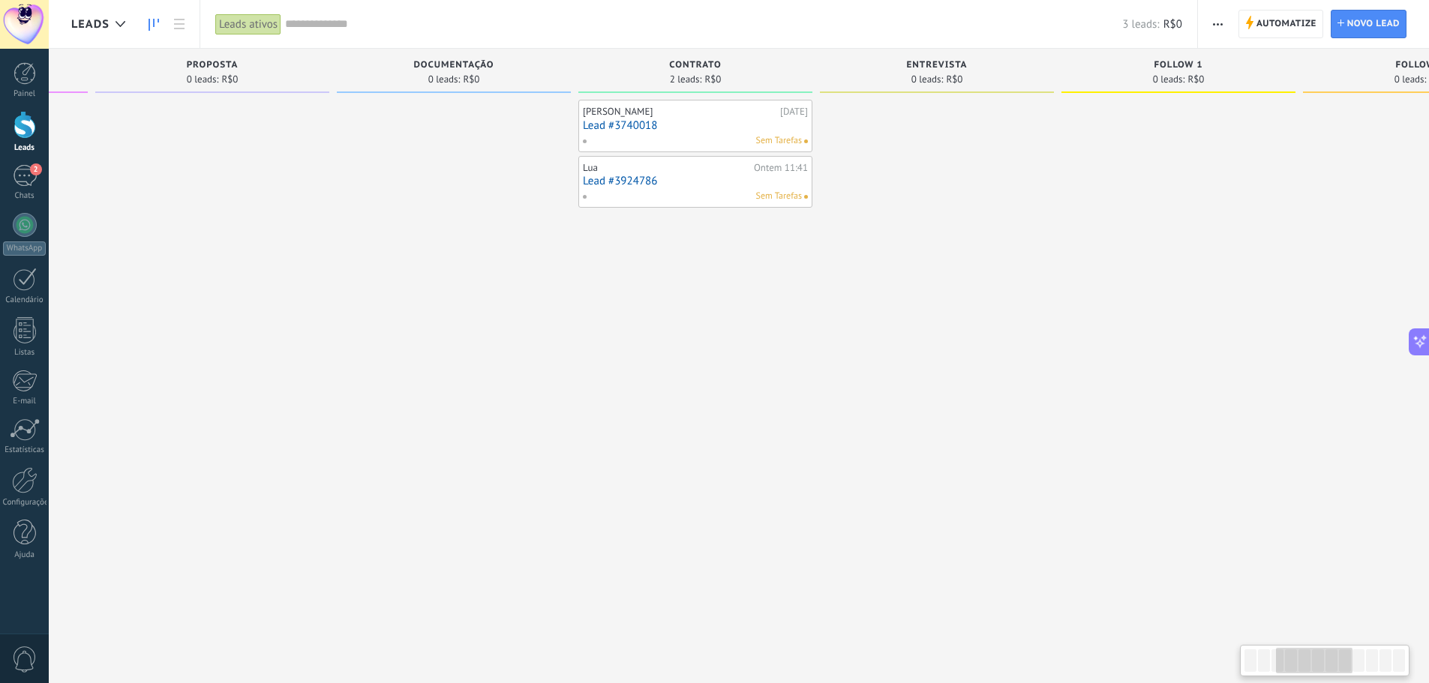
drag, startPoint x: 865, startPoint y: 271, endPoint x: 680, endPoint y: 265, distance: 184.6
click at [682, 265] on div "Thierry Garre 22/09/2025 Lead #3740018 Sem Tarefas Lua Ontem 11:41 Lead #392478…" at bounding box center [695, 343] width 234 height 487
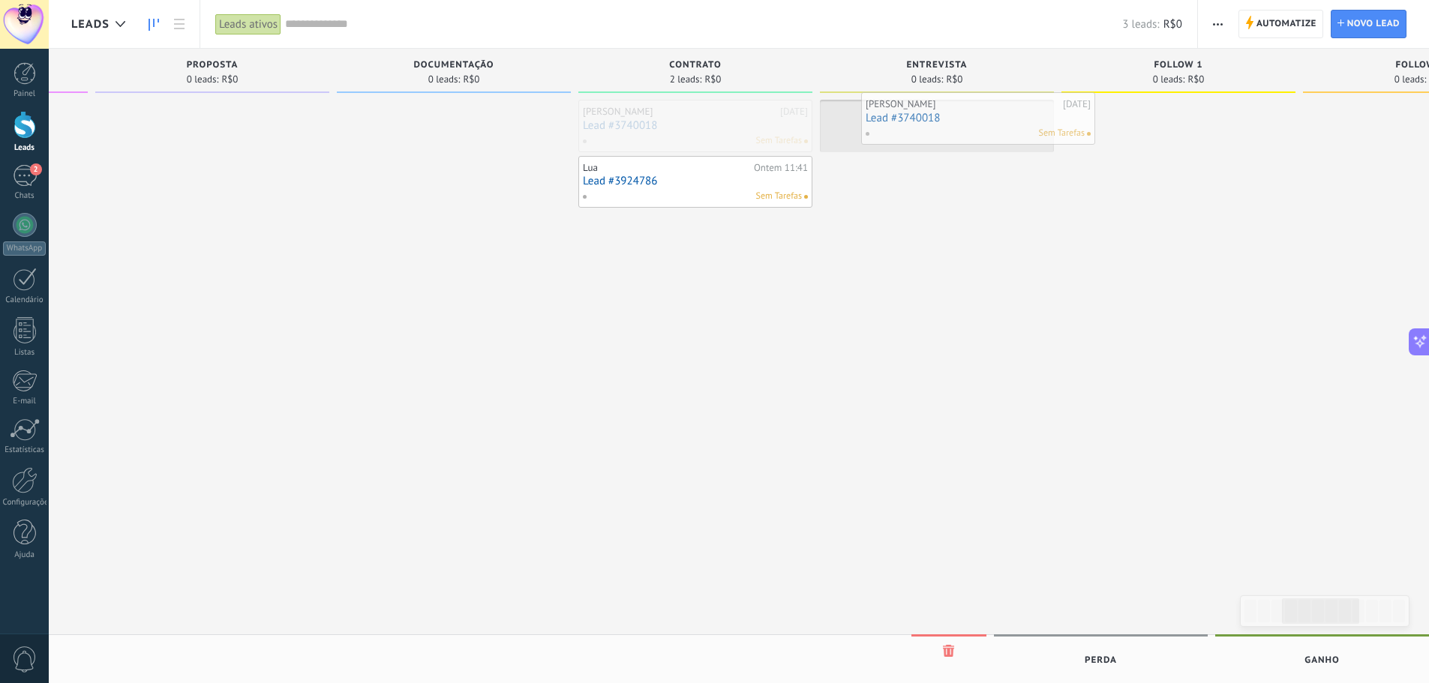
drag, startPoint x: 688, startPoint y: 121, endPoint x: 970, endPoint y: 113, distance: 282.8
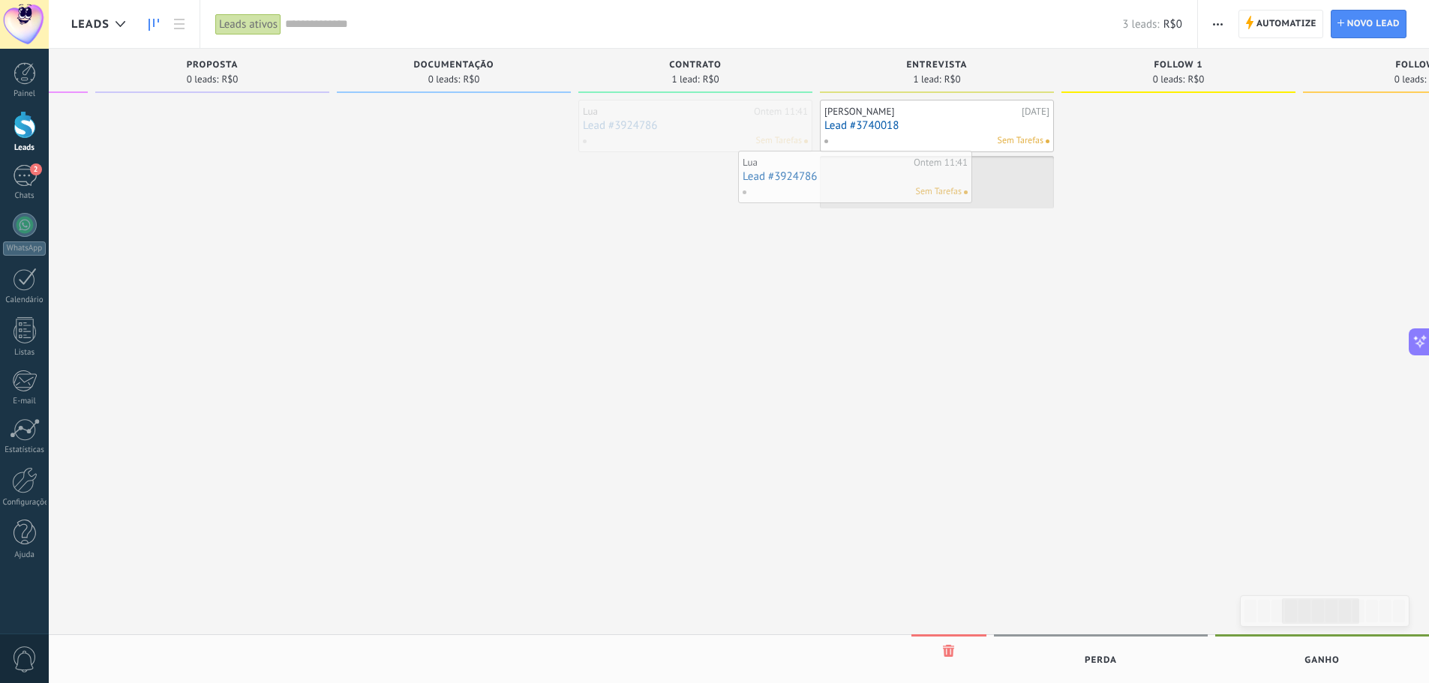
drag, startPoint x: 685, startPoint y: 123, endPoint x: 900, endPoint y: 183, distance: 222.7
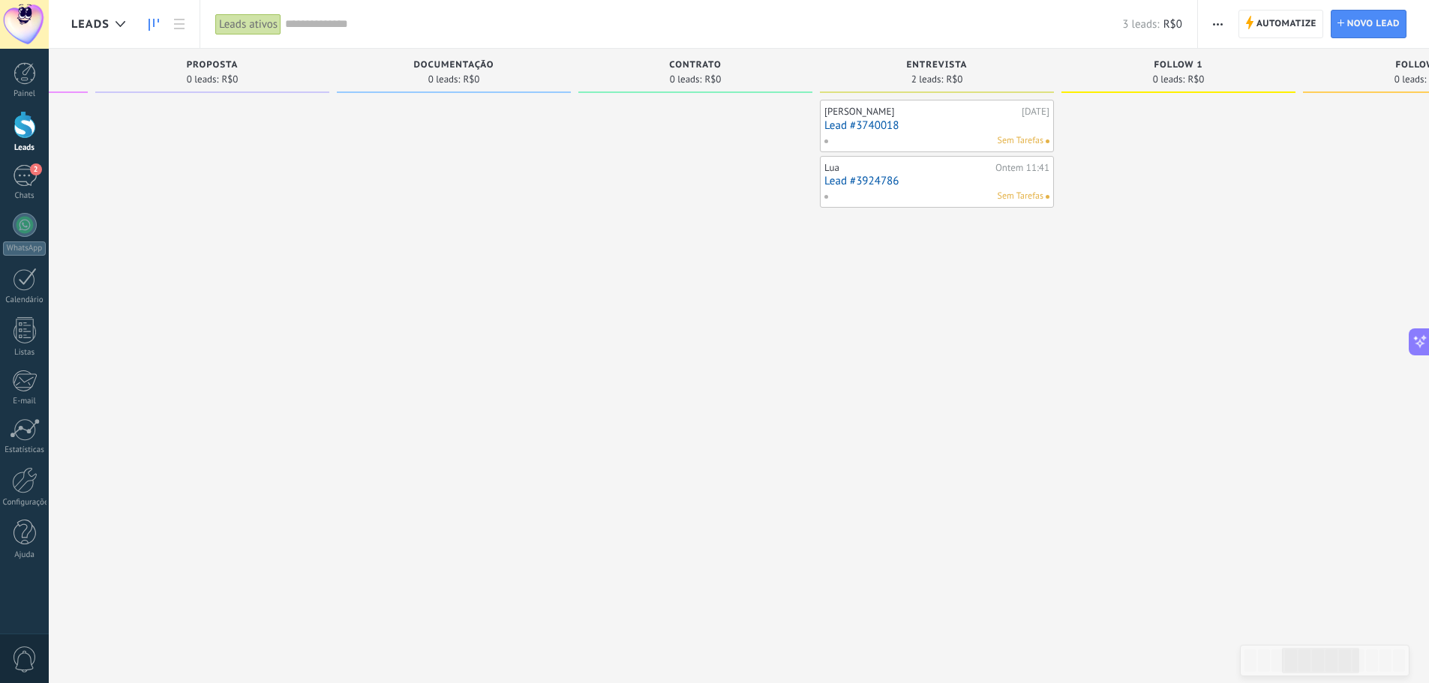
click at [934, 121] on link "Lead #3740018" at bounding box center [936, 125] width 225 height 13
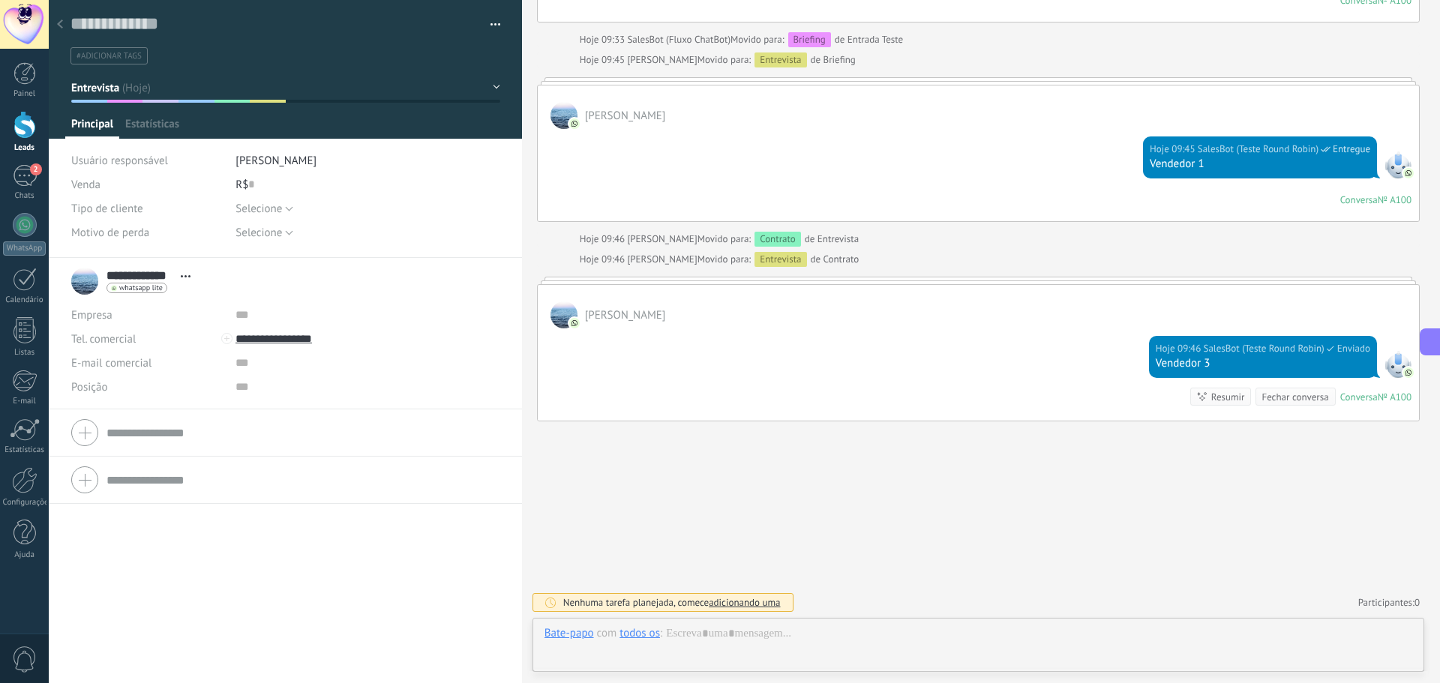
scroll to position [22, 0]
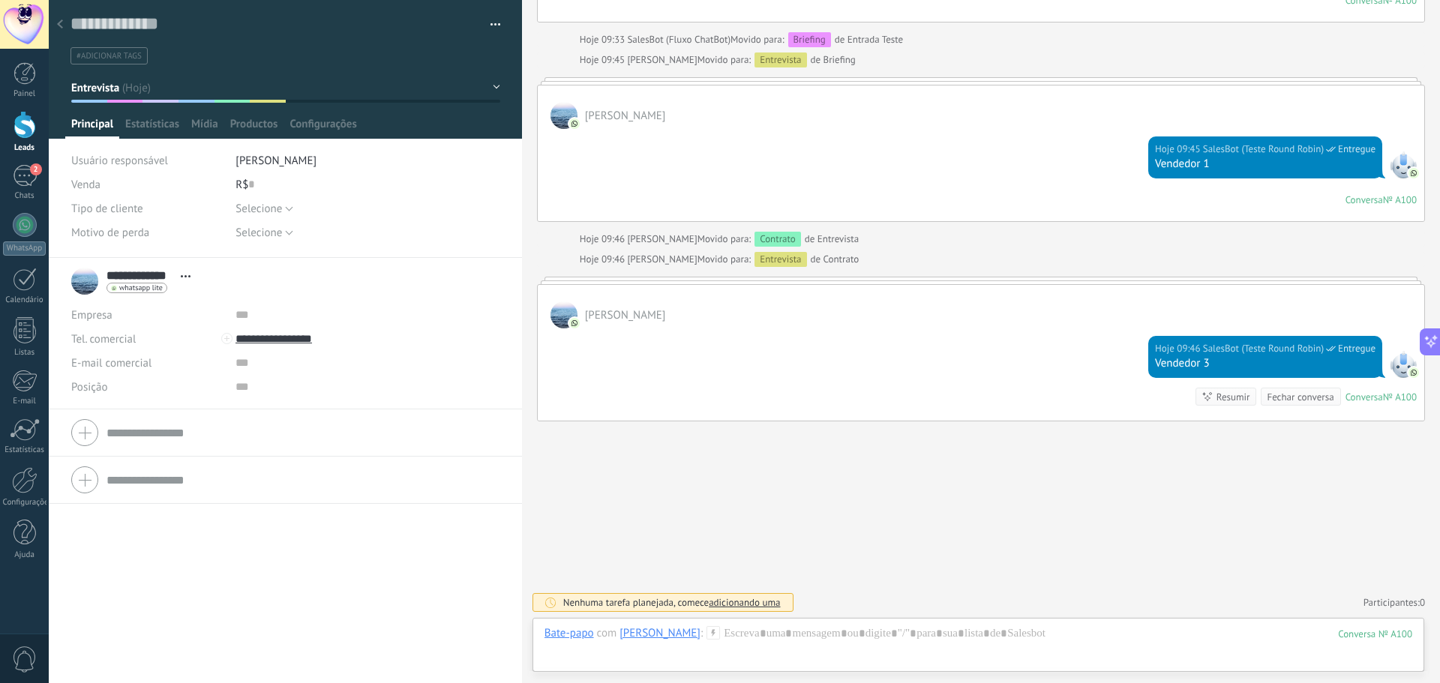
click at [58, 30] on div at bounding box center [59, 24] width 21 height 29
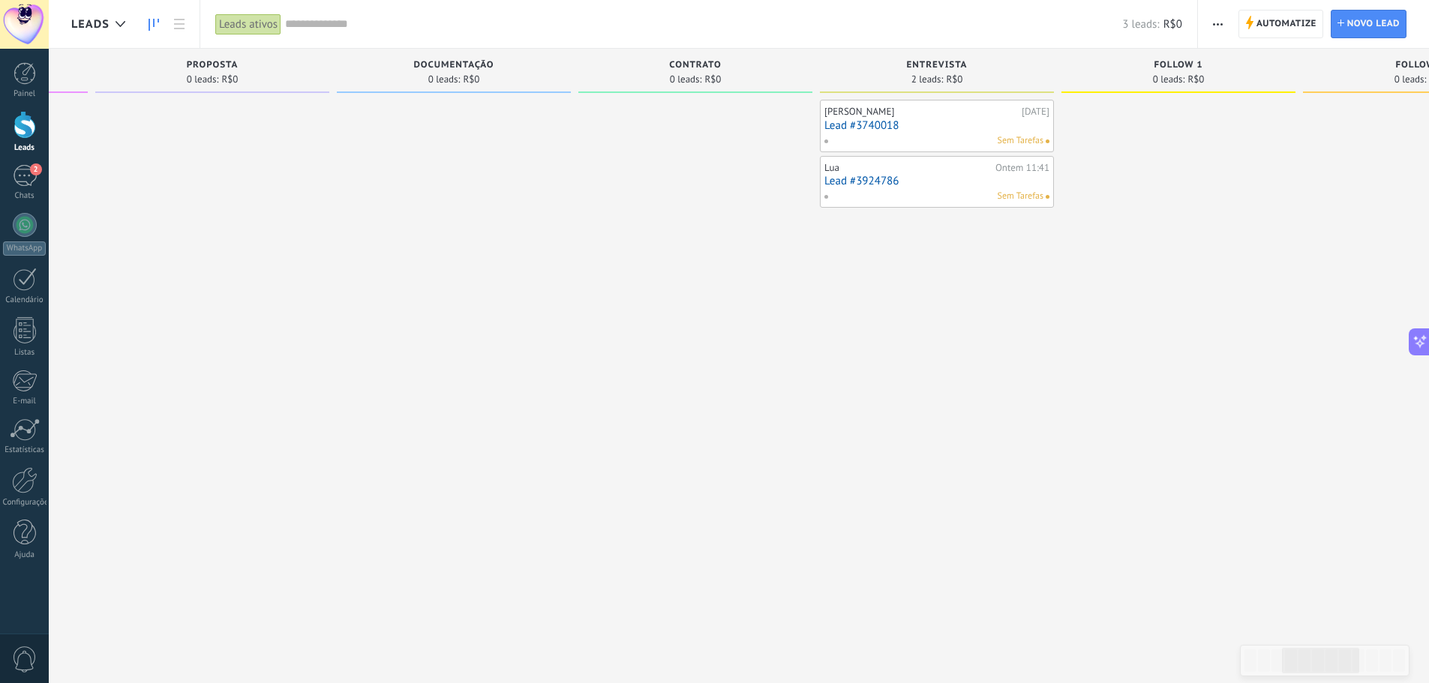
click at [940, 193] on div "Sem Tarefas" at bounding box center [933, 196] width 220 height 13
click at [932, 186] on link "Lead #3924786" at bounding box center [936, 181] width 225 height 13
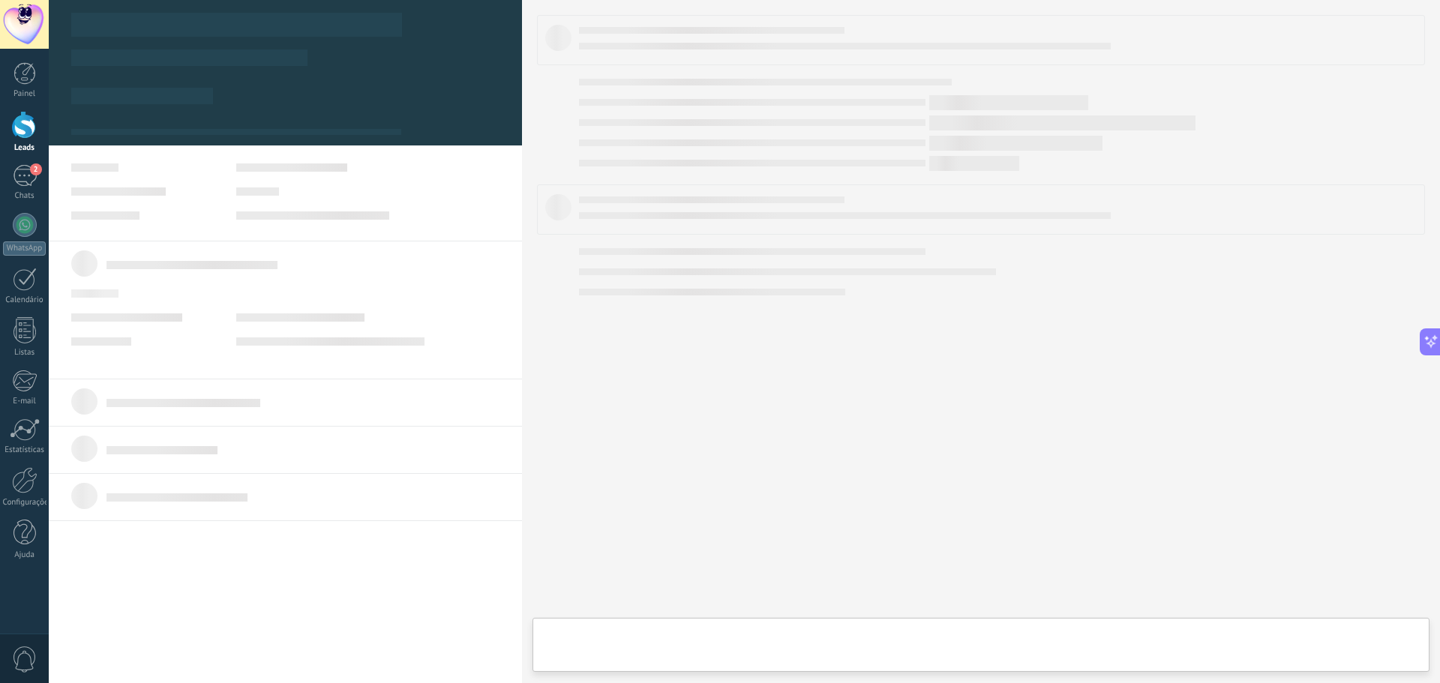
type textarea "**********"
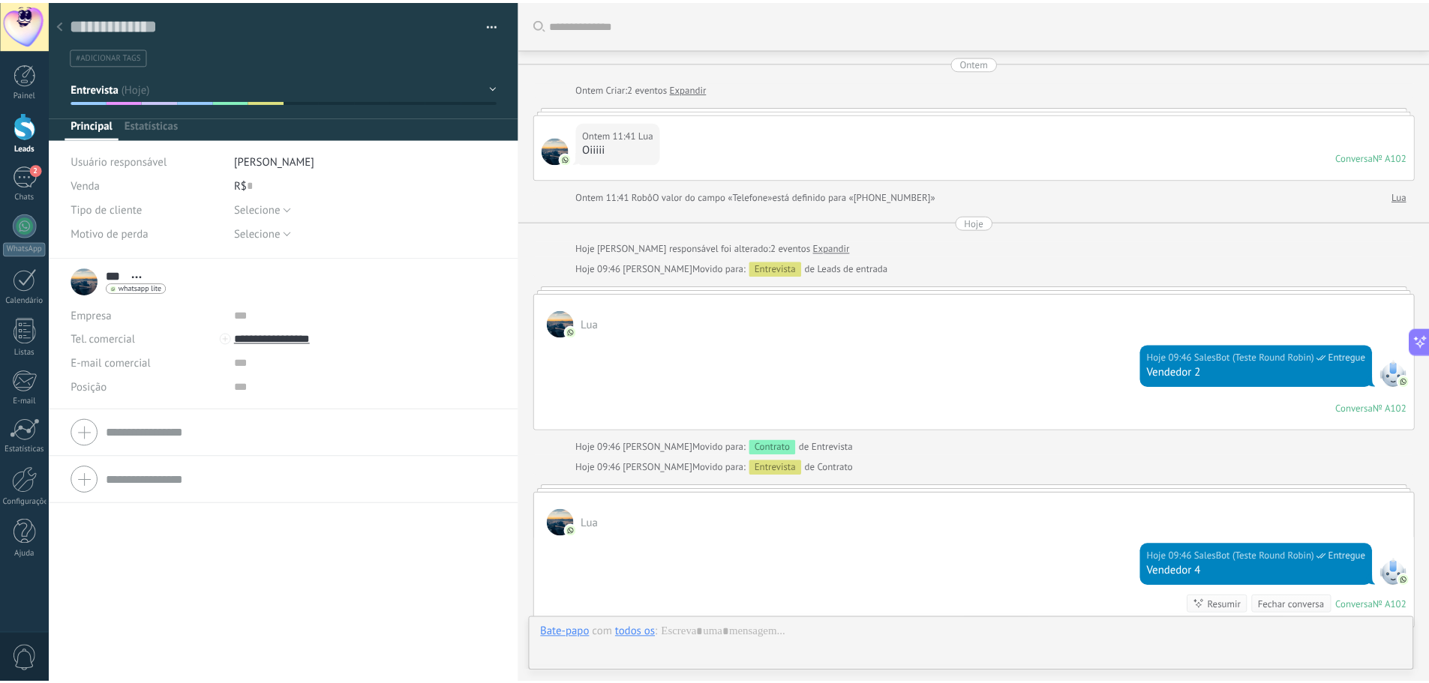
scroll to position [208, 0]
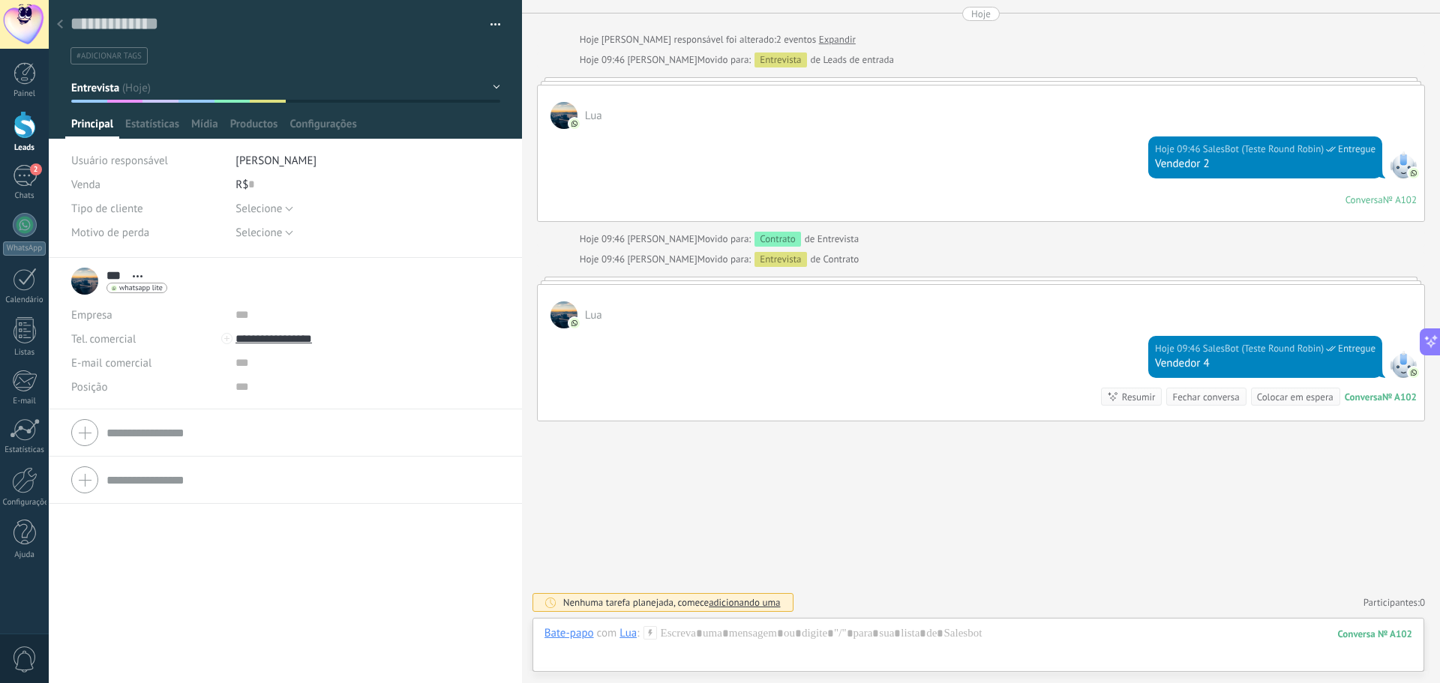
click at [61, 25] on icon at bounding box center [60, 23] width 6 height 9
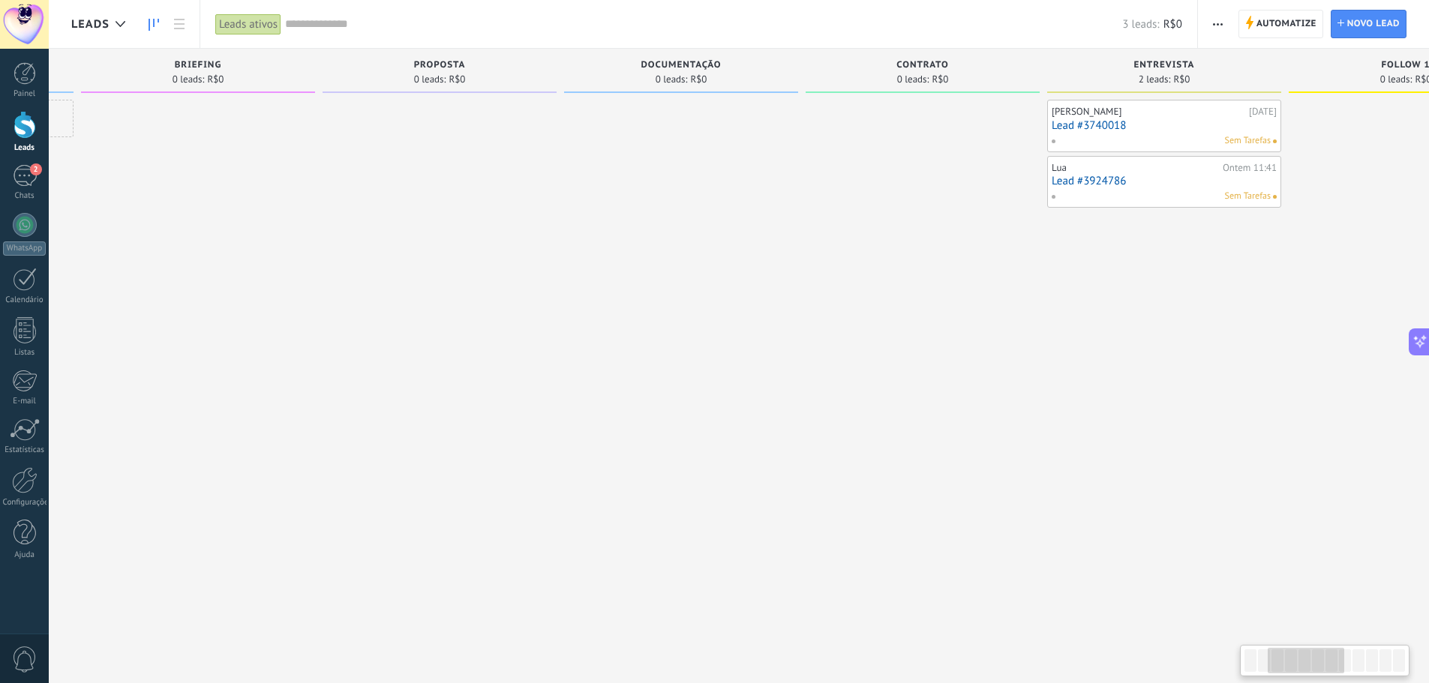
scroll to position [0, 306]
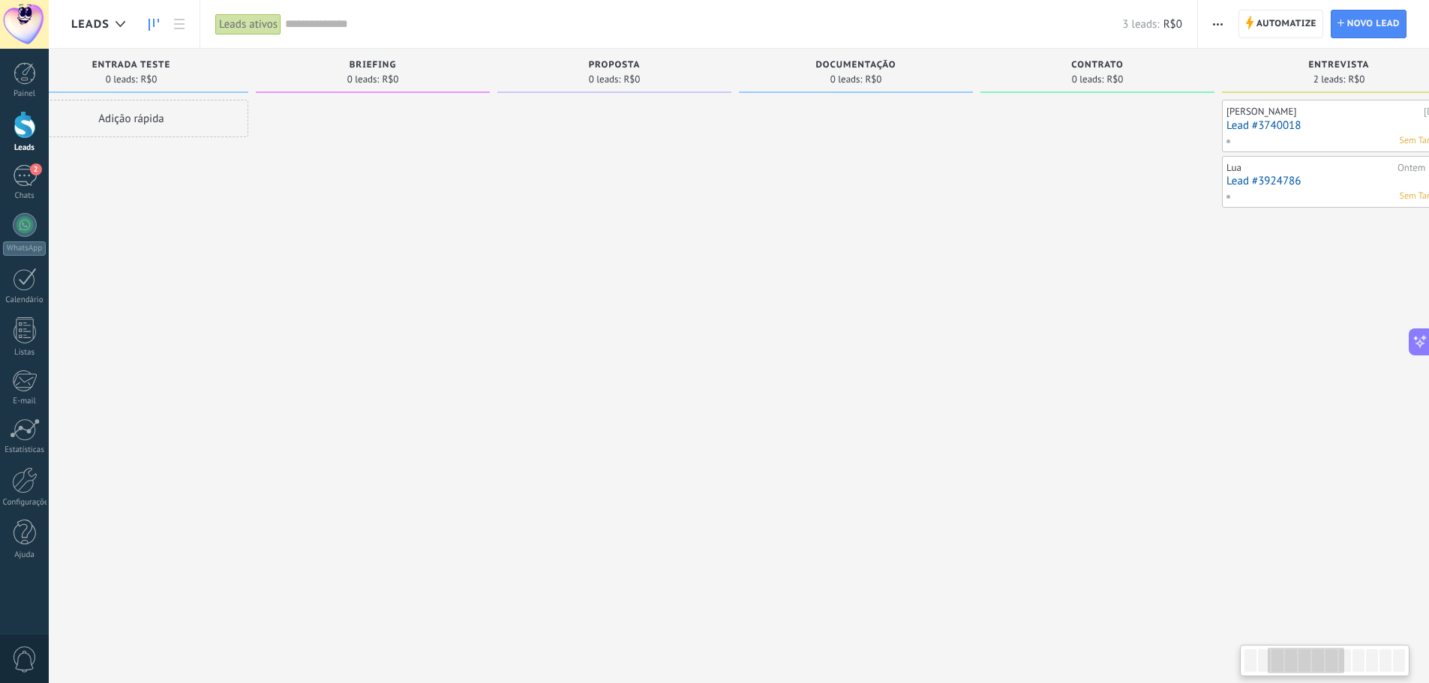
drag, startPoint x: 714, startPoint y: 263, endPoint x: 1072, endPoint y: 301, distance: 360.4
click at [1072, 301] on div at bounding box center [1097, 343] width 234 height 487
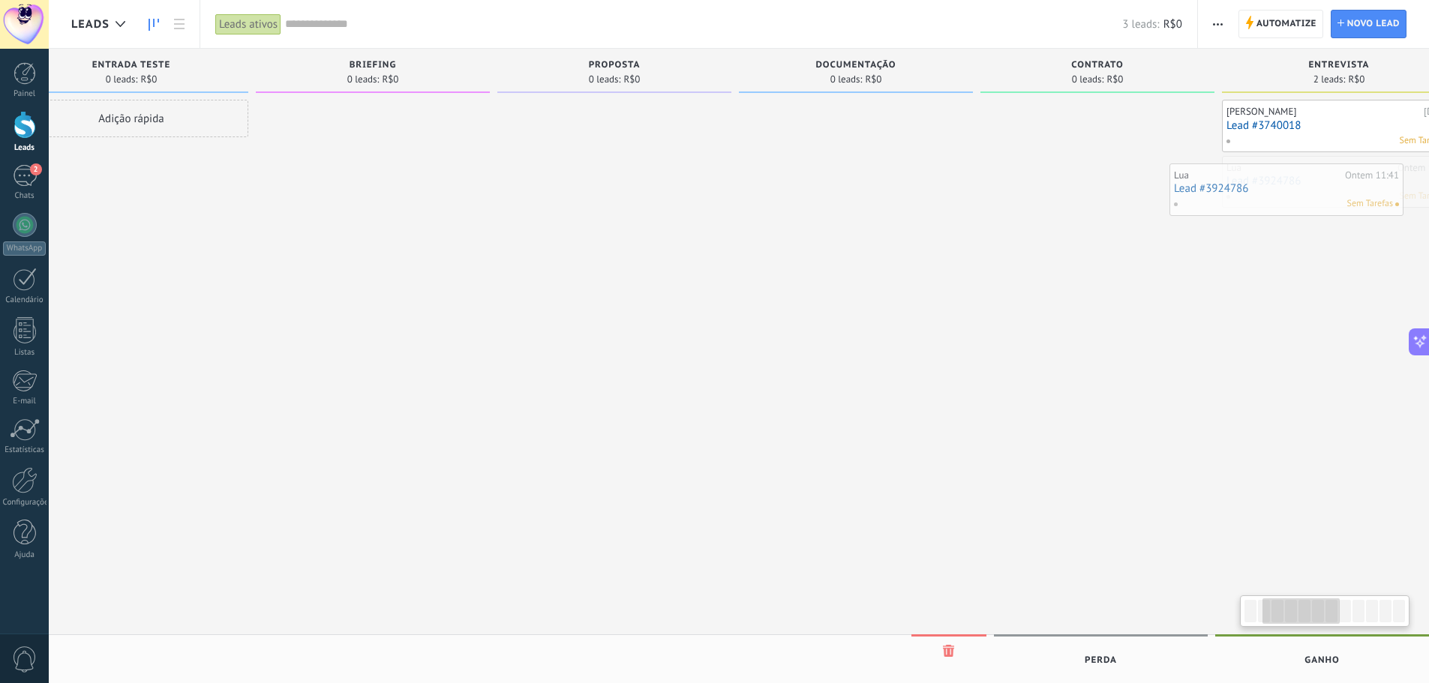
scroll to position [0, 352]
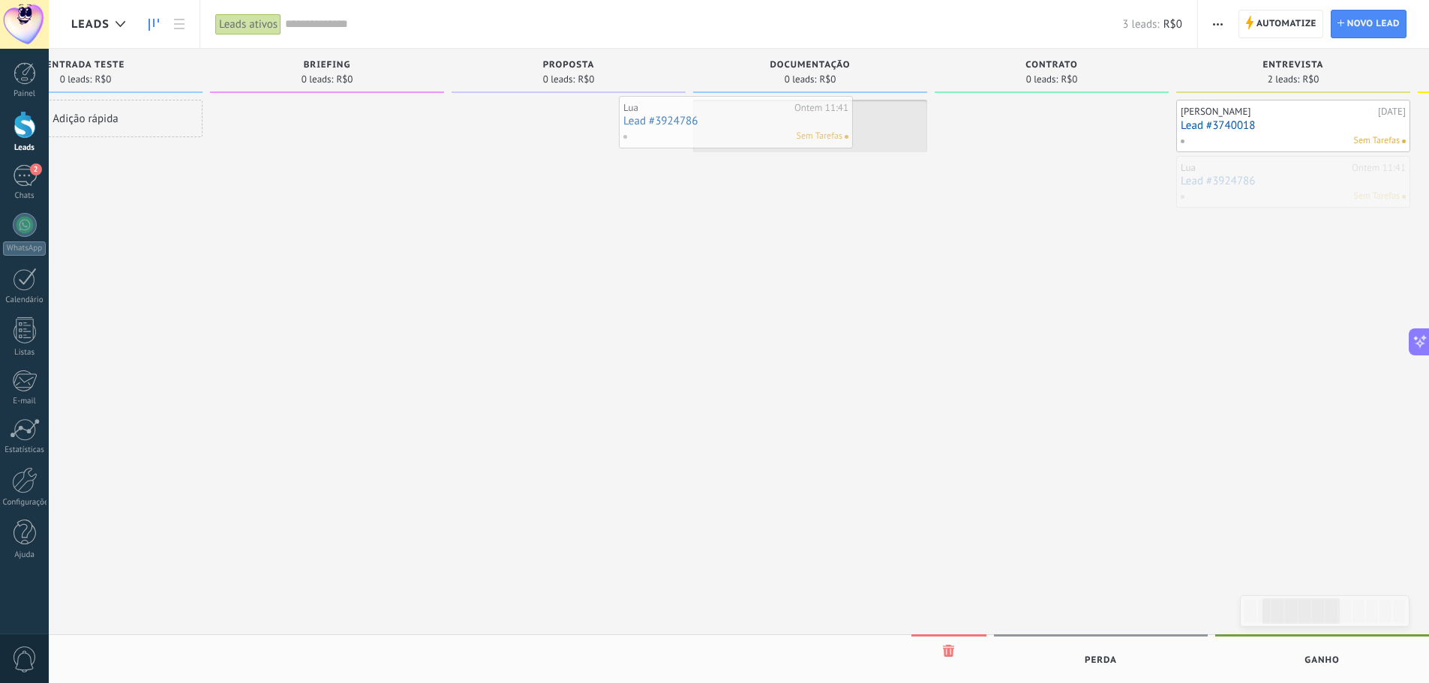
drag, startPoint x: 1337, startPoint y: 176, endPoint x: 751, endPoint y: 115, distance: 589.6
drag, startPoint x: 1292, startPoint y: 118, endPoint x: 566, endPoint y: 119, distance: 725.9
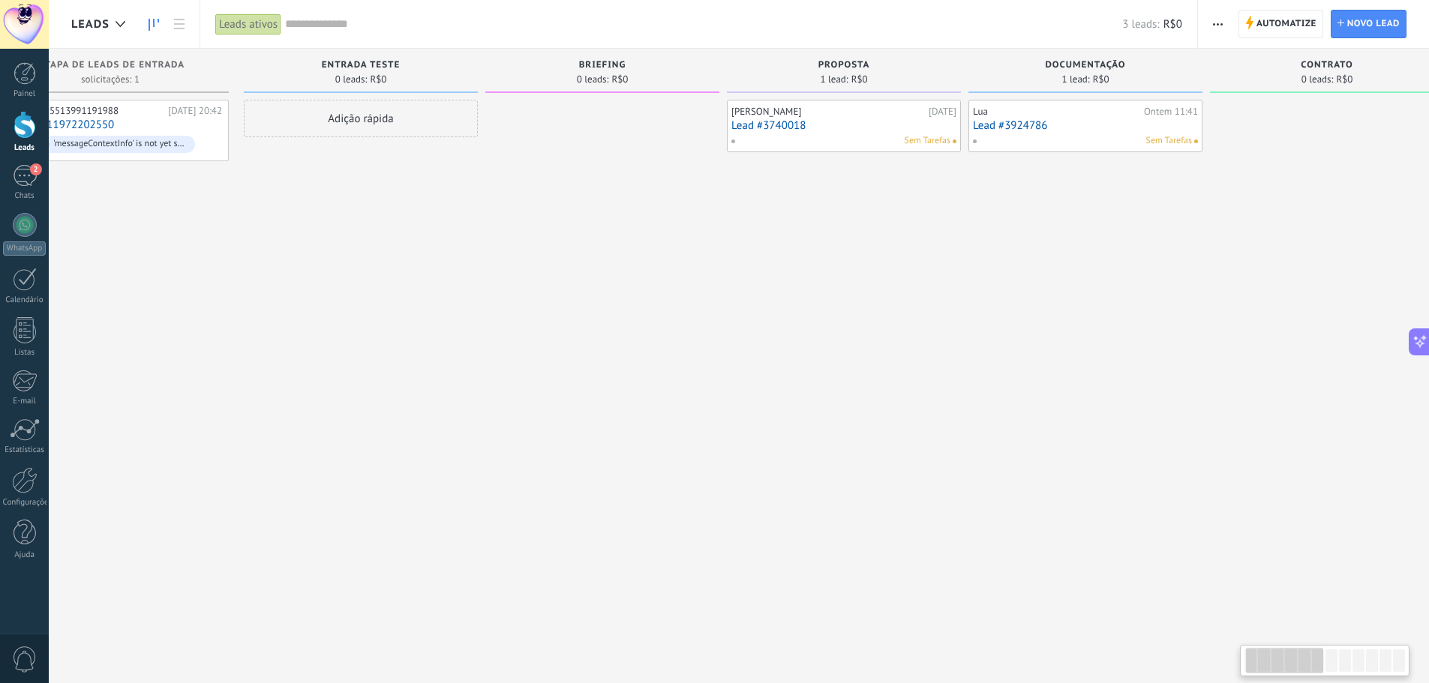
scroll to position [0, 0]
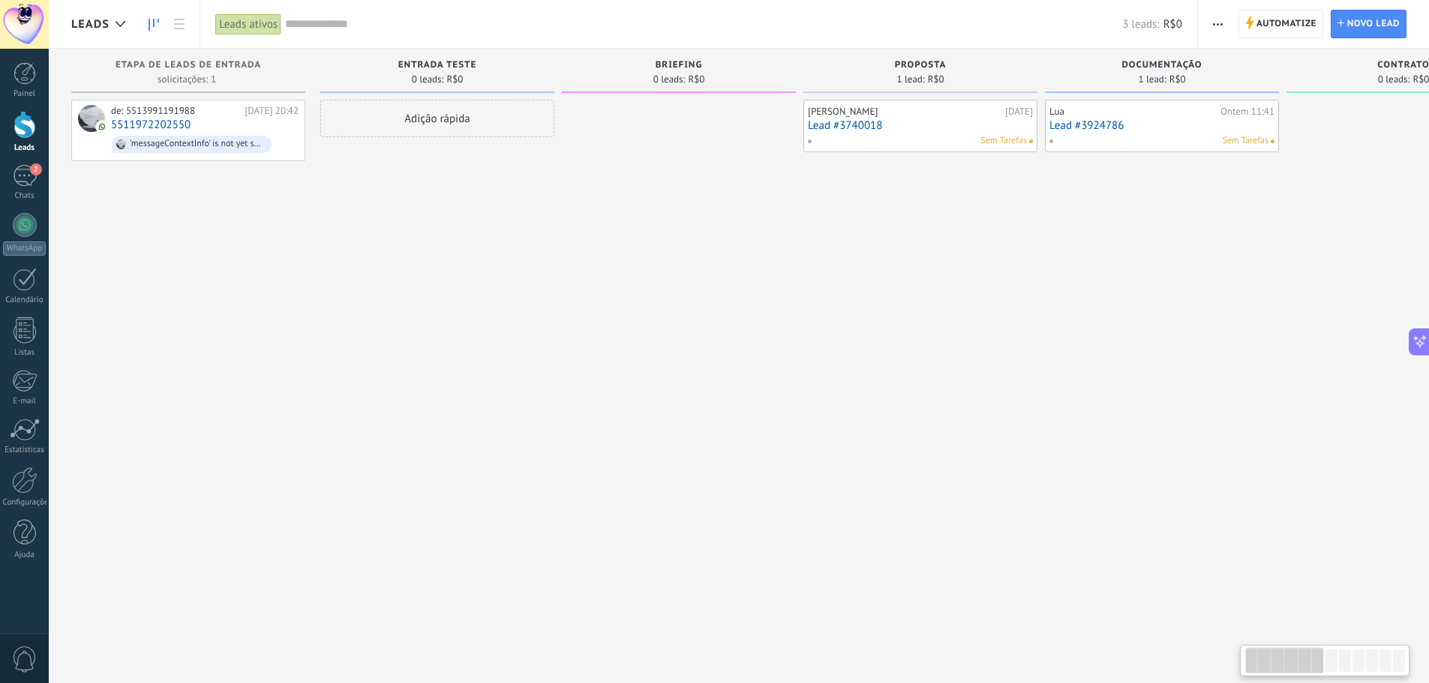
drag, startPoint x: 595, startPoint y: 249, endPoint x: 946, endPoint y: 302, distance: 354.2
click at [946, 302] on div "Thierry Garre 22/09/2025 Lead #3740018 Sem Tarefas" at bounding box center [920, 343] width 234 height 487
click at [28, 484] on div at bounding box center [24, 480] width 25 height 26
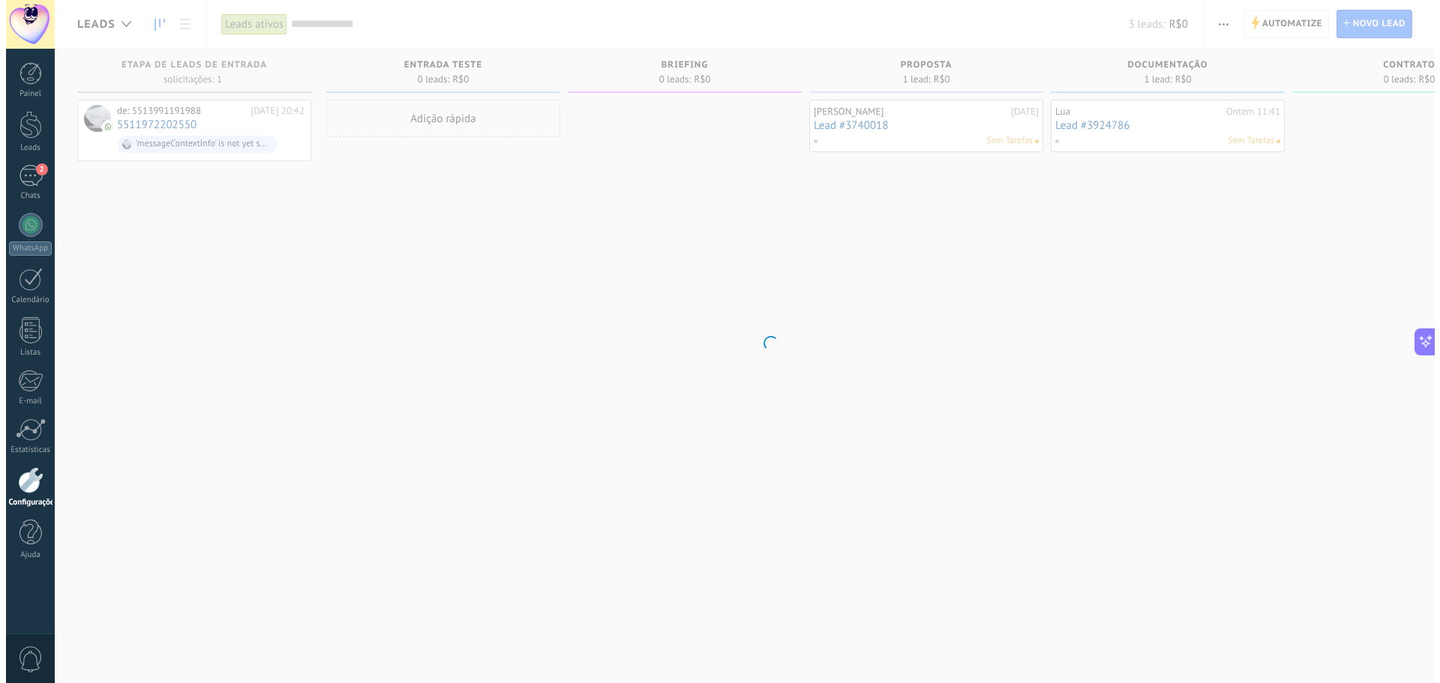
scroll to position [1918, 0]
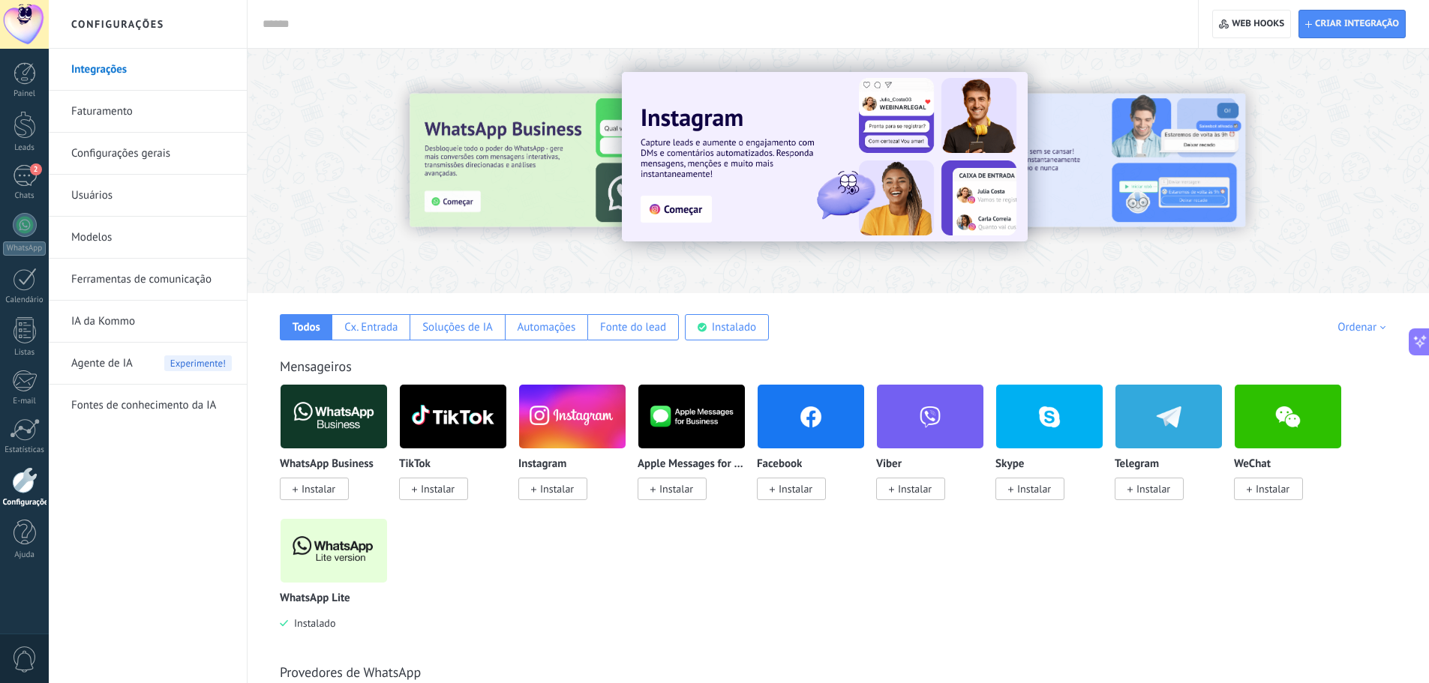
click at [136, 282] on link "Ferramentas de comunicação" at bounding box center [151, 280] width 160 height 42
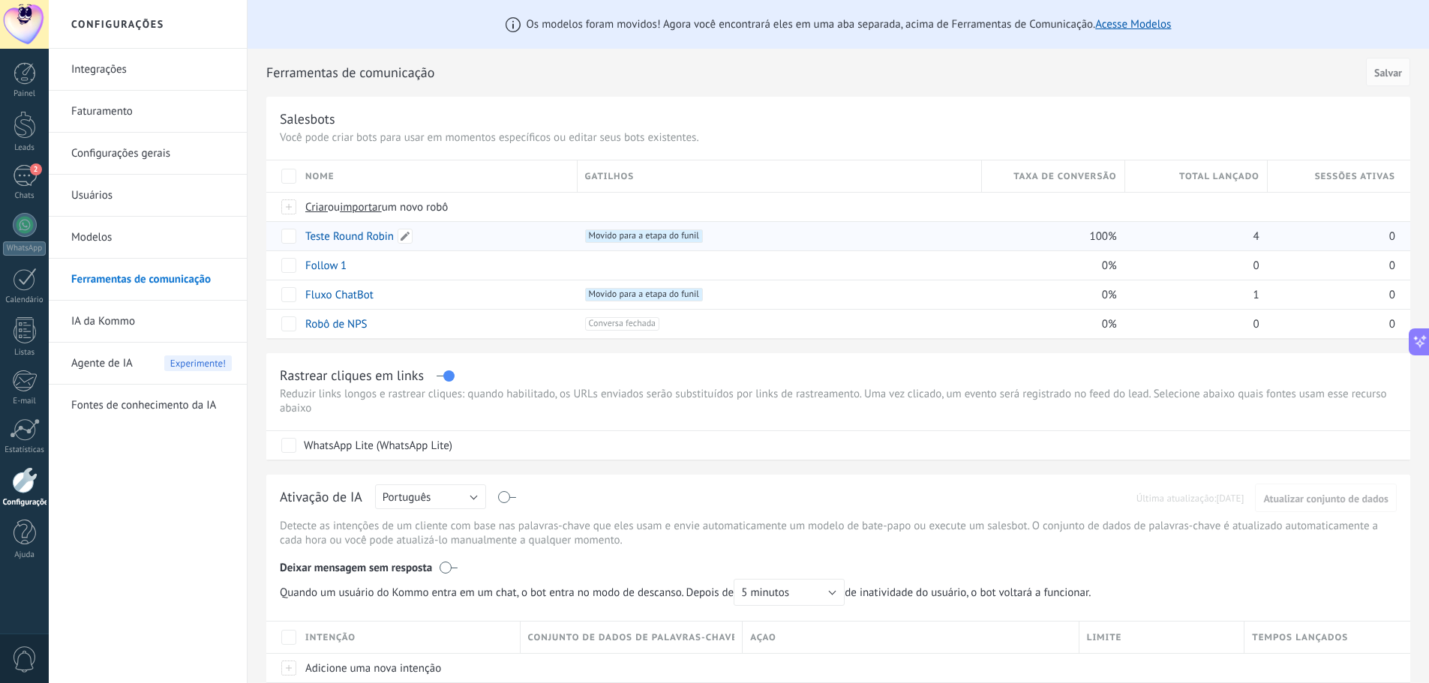
click at [337, 239] on link "Teste Round Robin" at bounding box center [349, 236] width 88 height 14
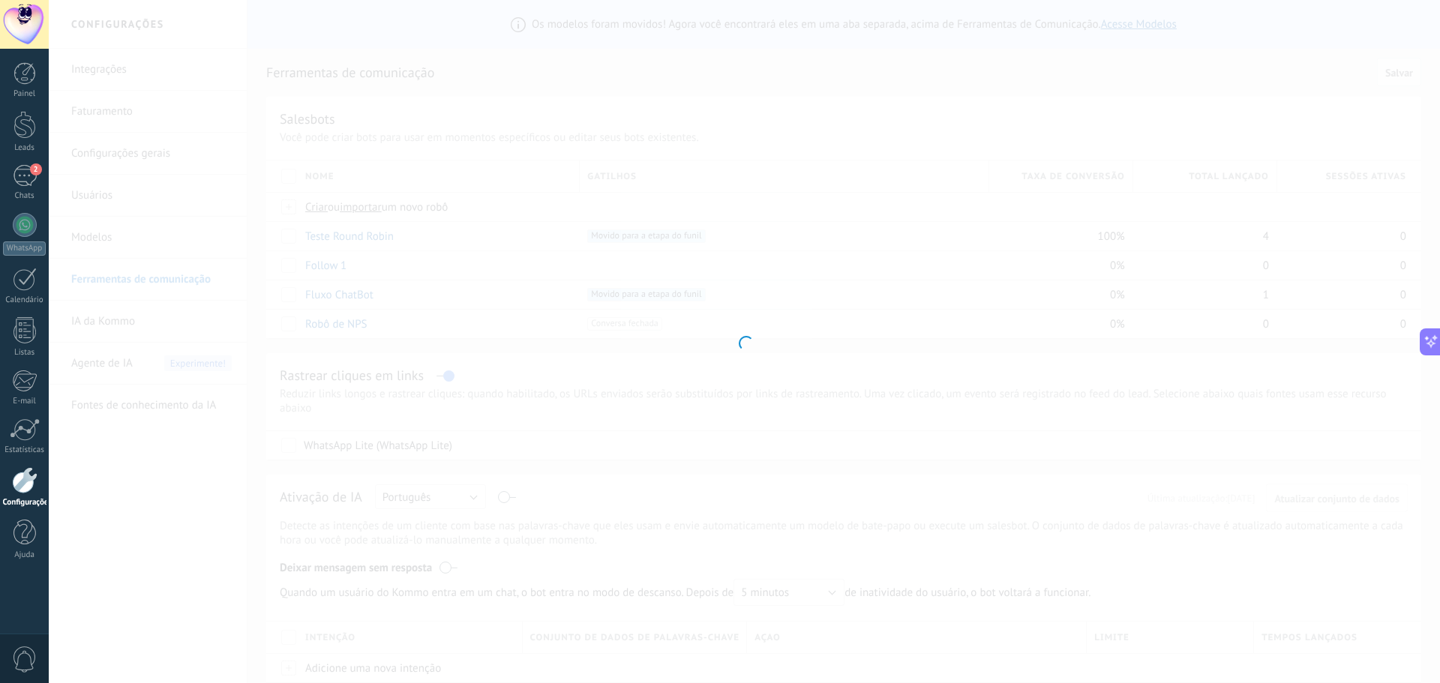
type input "**********"
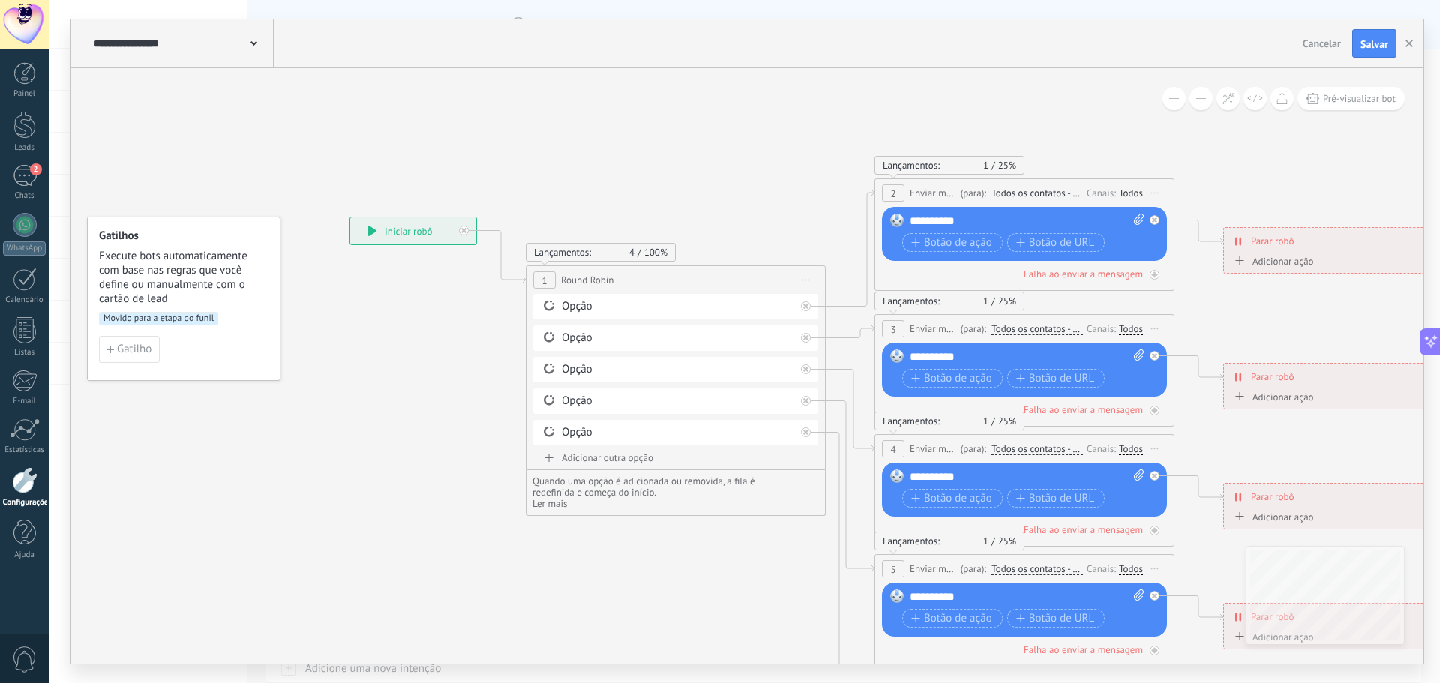
drag, startPoint x: 748, startPoint y: 536, endPoint x: 731, endPoint y: 569, distance: 37.2
click at [731, 569] on icon at bounding box center [927, 483] width 1904 height 1358
click at [1402, 49] on button "button" at bounding box center [1409, 43] width 22 height 28
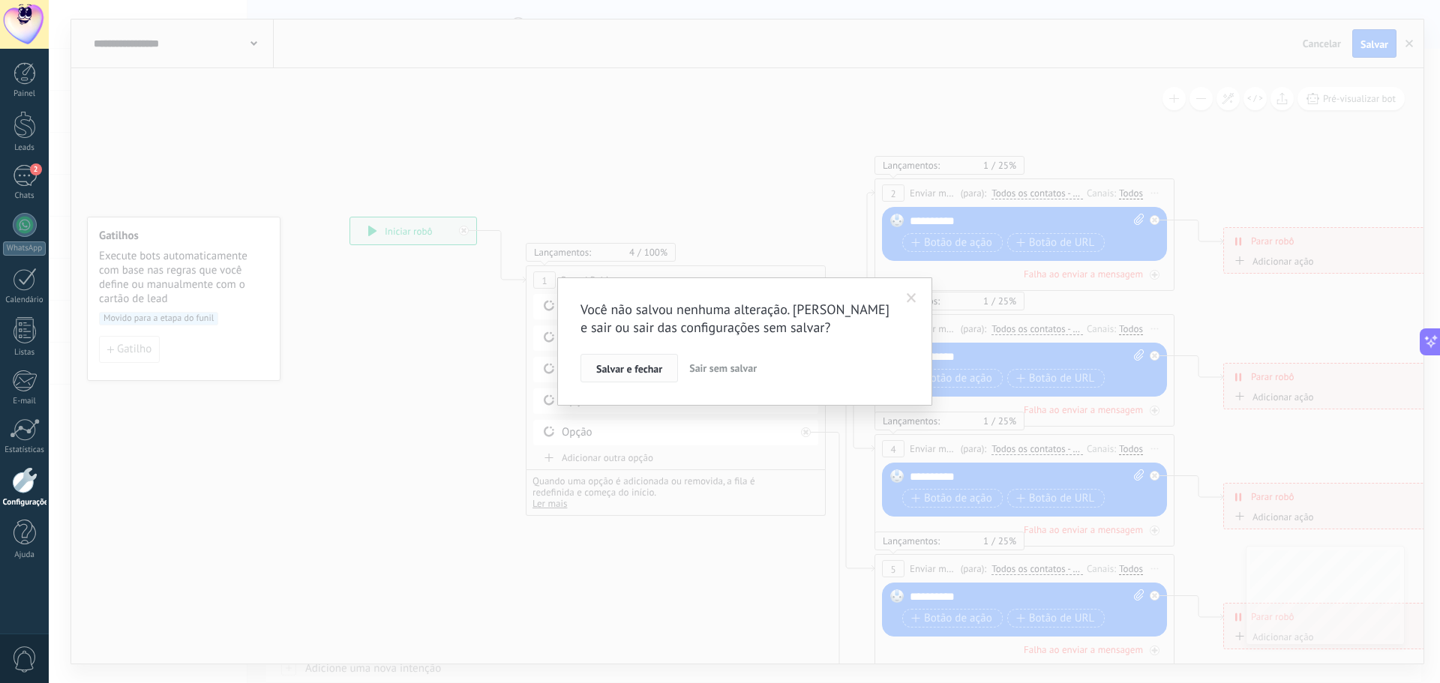
click at [643, 367] on span "Salvar e fechar" at bounding box center [629, 369] width 66 height 10
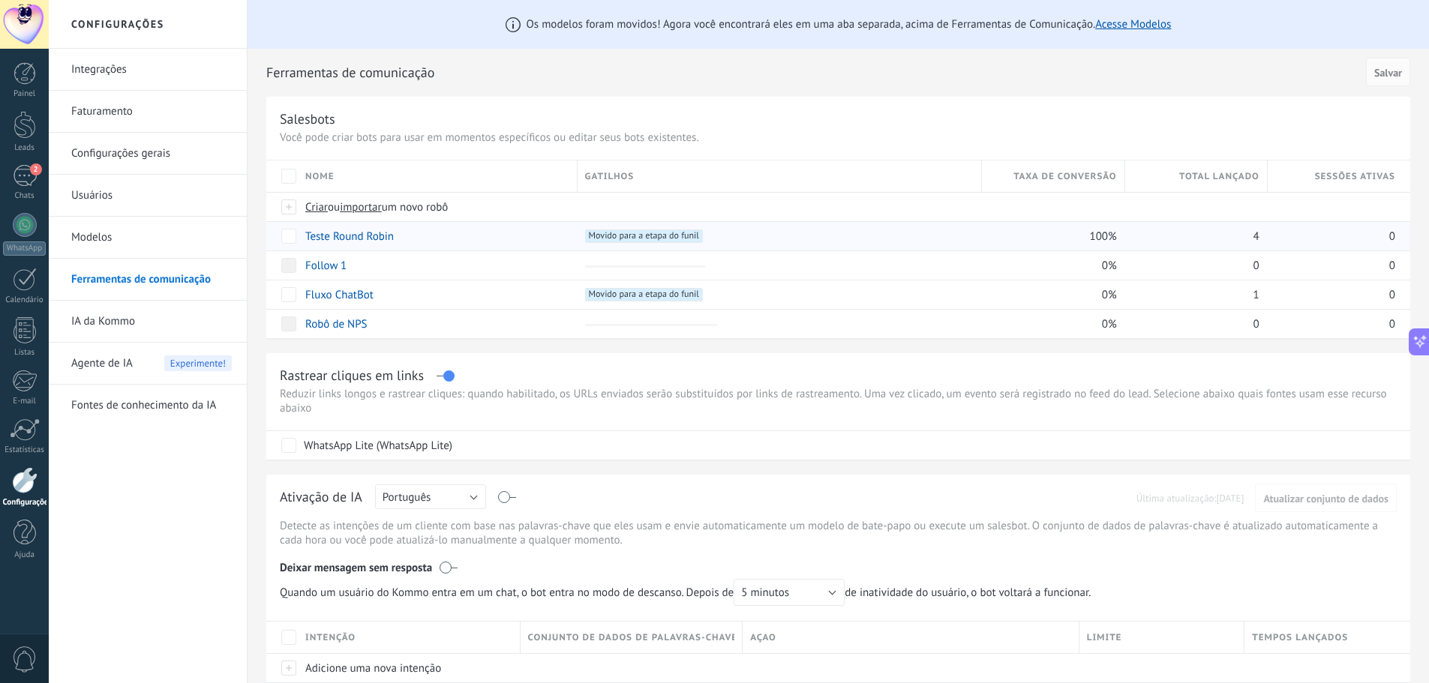
click at [620, 234] on span "Movido para a etapa do funil +0" at bounding box center [644, 235] width 118 height 13
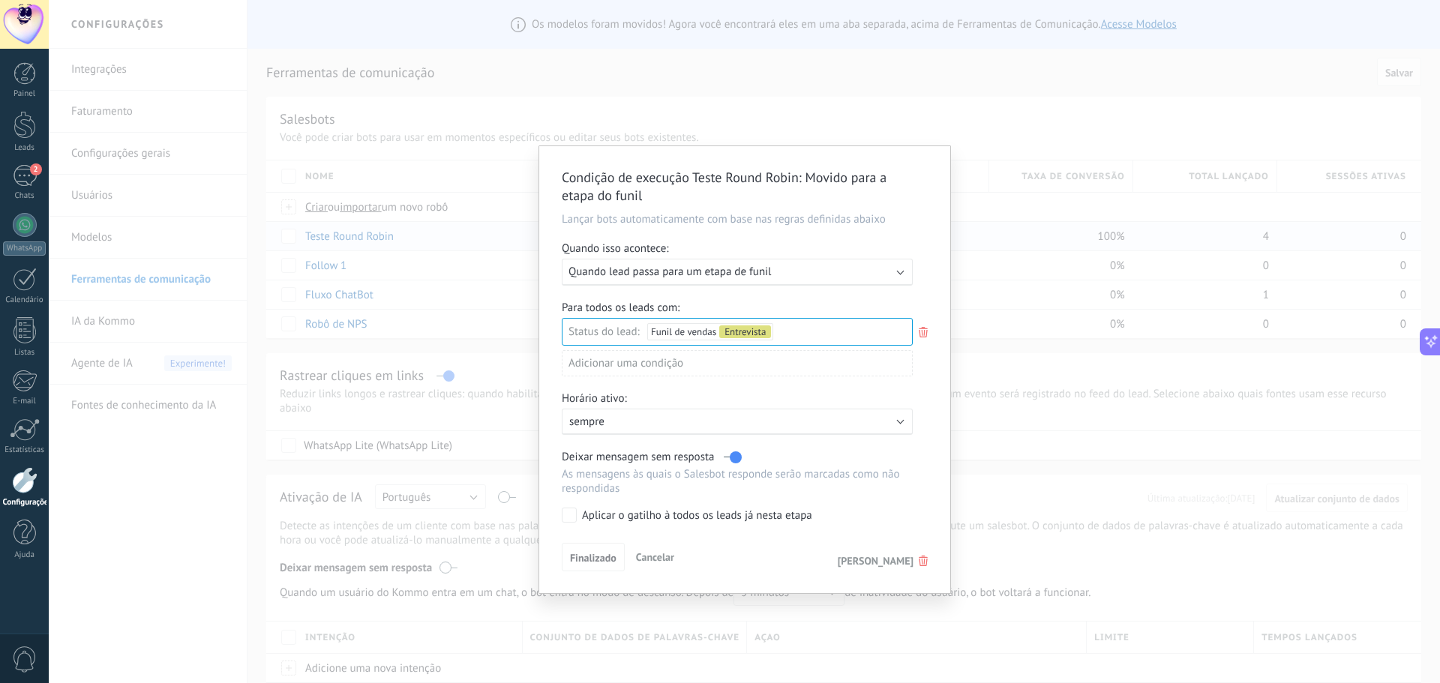
click at [870, 565] on span "Apagar gatilho" at bounding box center [876, 560] width 76 height 13
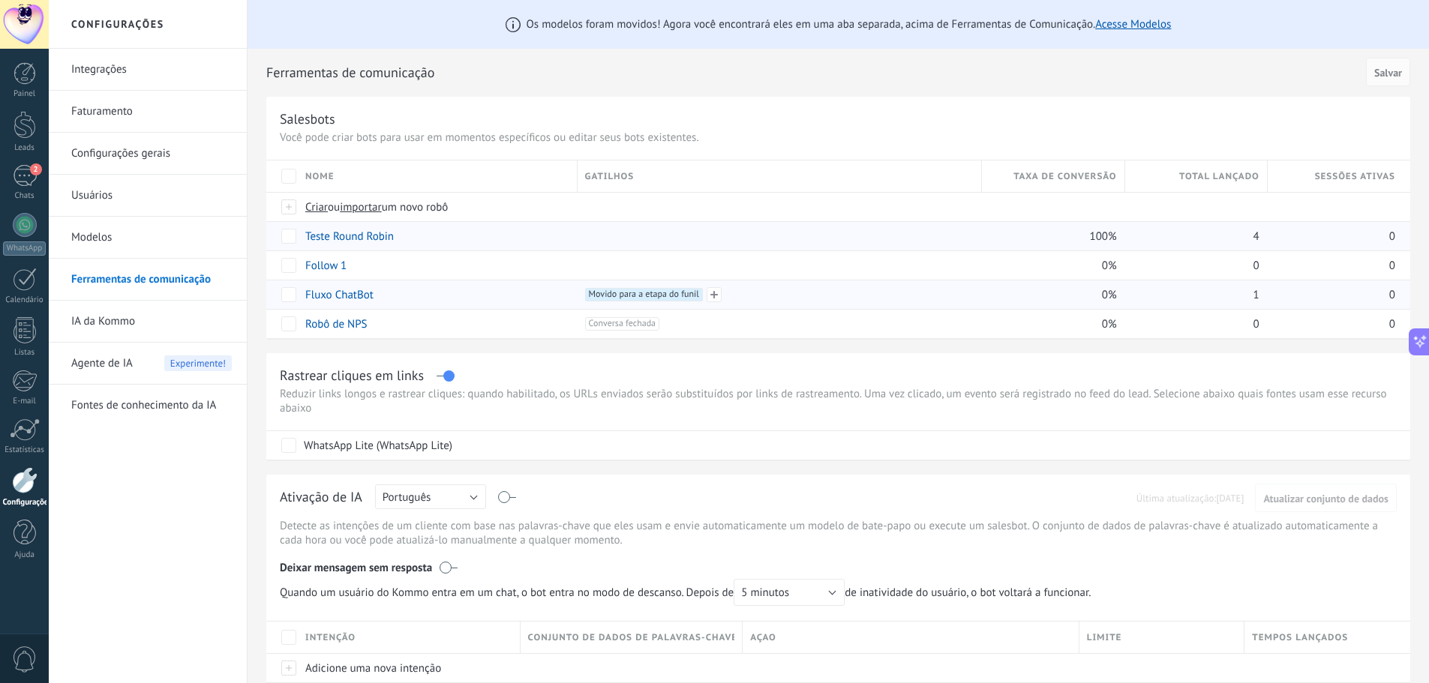
click at [612, 293] on span "Movido para a etapa do funil +0" at bounding box center [644, 294] width 118 height 13
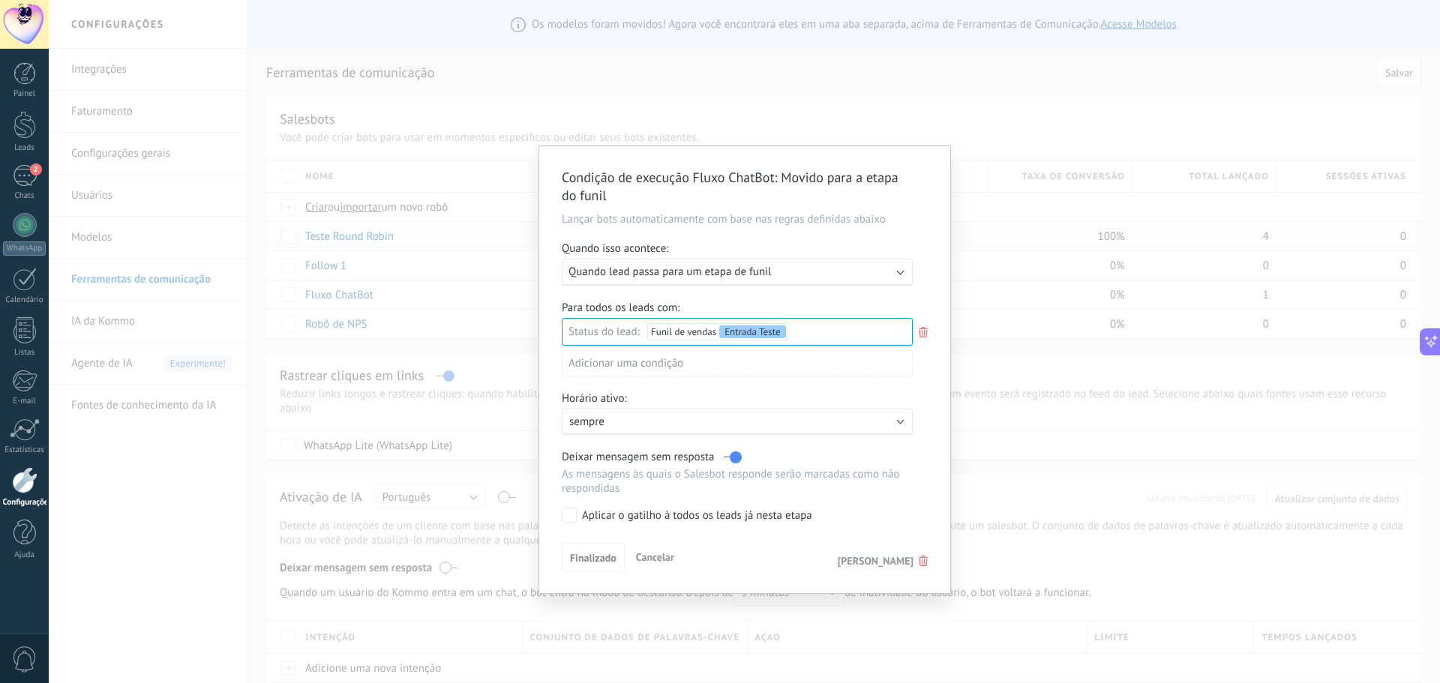
click at [884, 558] on span "Apagar gatilho" at bounding box center [876, 560] width 76 height 13
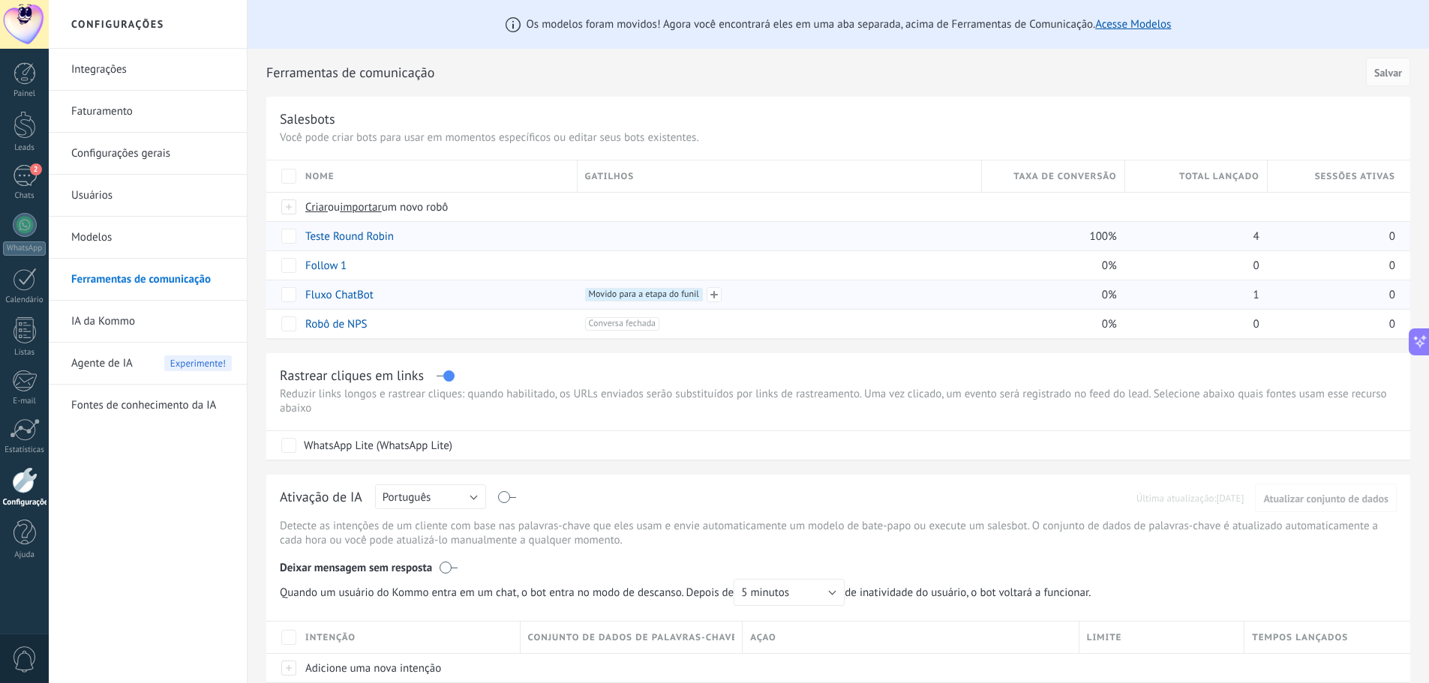
click at [633, 295] on span "Movido para a etapa do funil +0" at bounding box center [644, 294] width 118 height 13
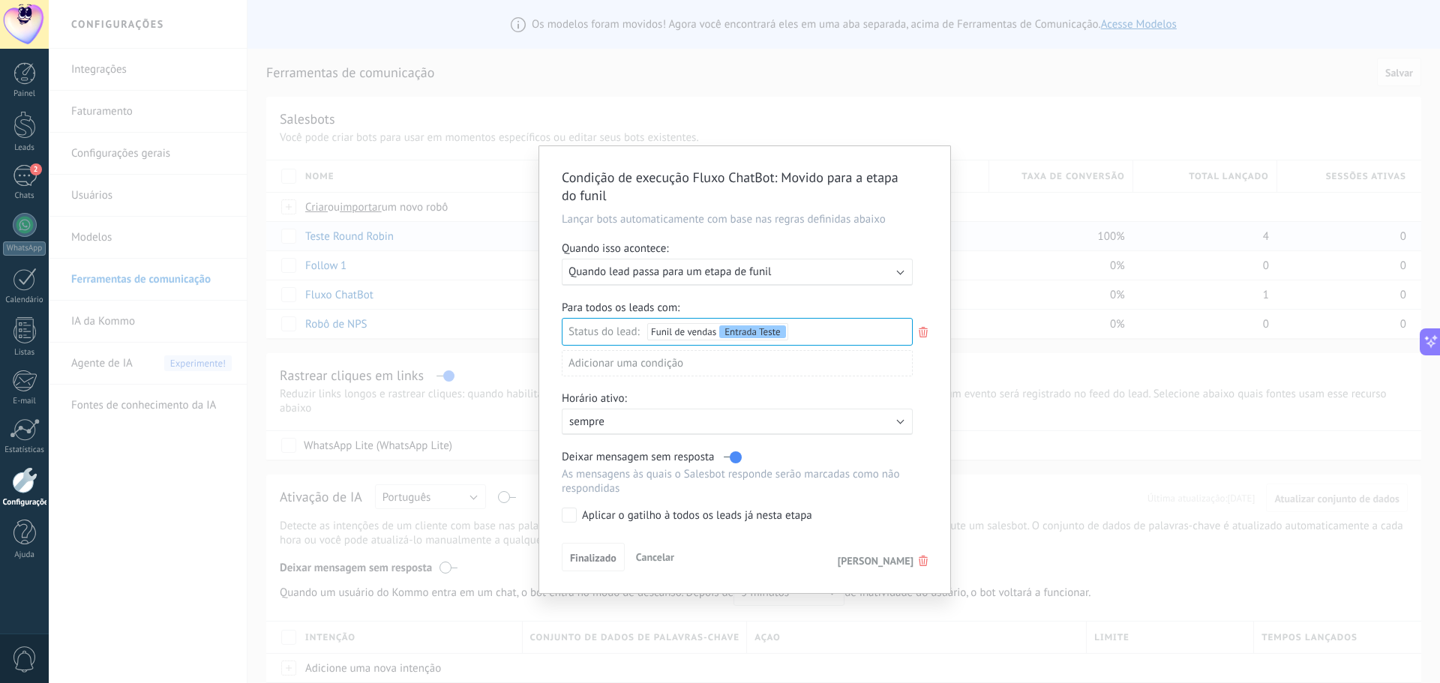
click at [925, 327] on use at bounding box center [923, 332] width 9 height 10
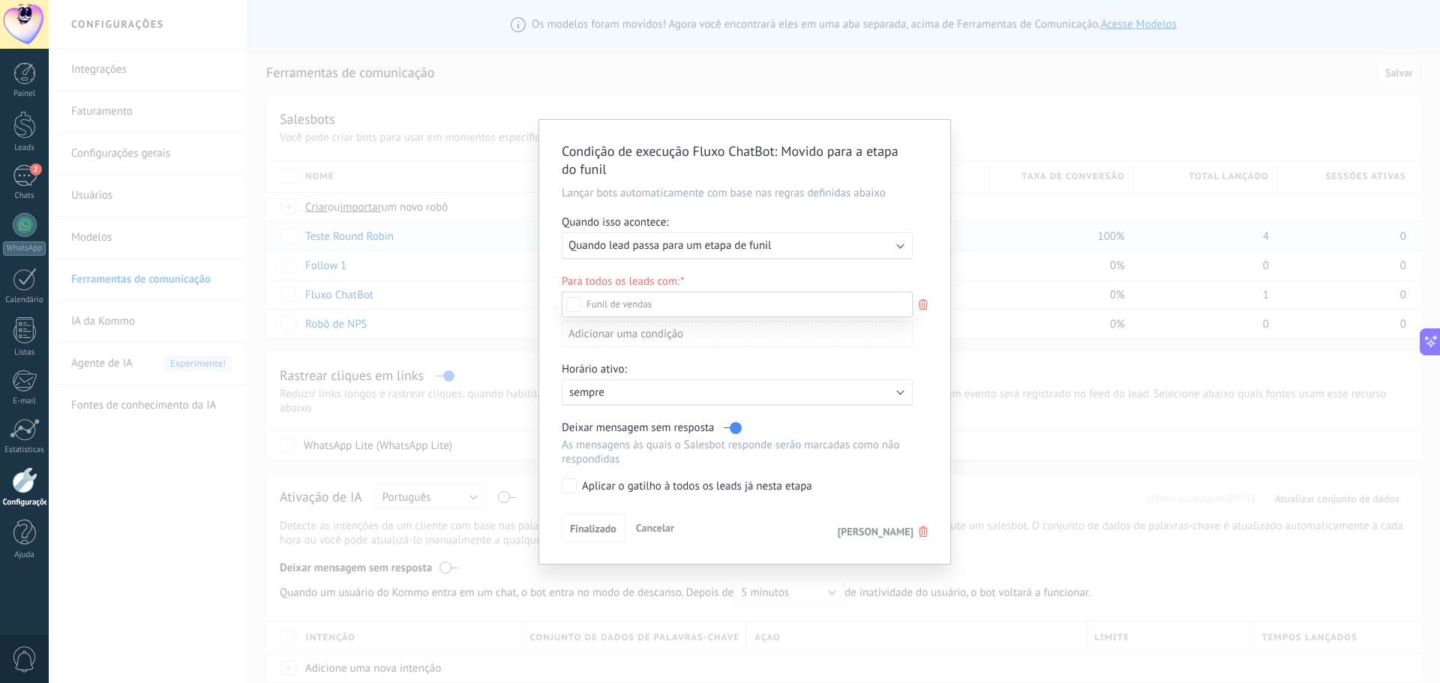
click at [930, 304] on div at bounding box center [744, 341] width 1391 height 683
click at [922, 307] on icon at bounding box center [923, 304] width 16 height 18
click at [936, 324] on div at bounding box center [744, 341] width 1391 height 683
click at [0, 0] on div "Etapa de leads de entrada Entrada Teste Briefing Proposta Documentação Contrato…" at bounding box center [0, 0] width 0 height 0
click at [551, 350] on div at bounding box center [744, 341] width 1391 height 683
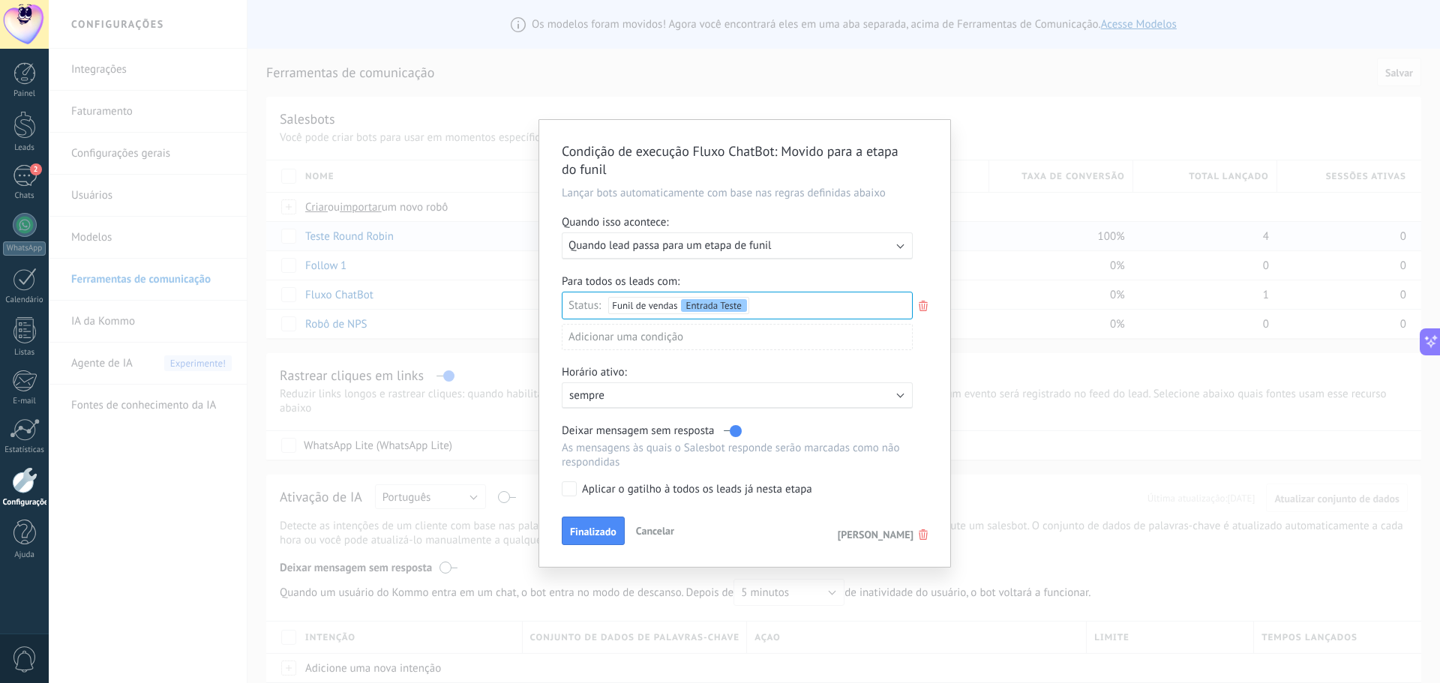
click at [908, 540] on span "Apagar gatilho" at bounding box center [876, 534] width 76 height 13
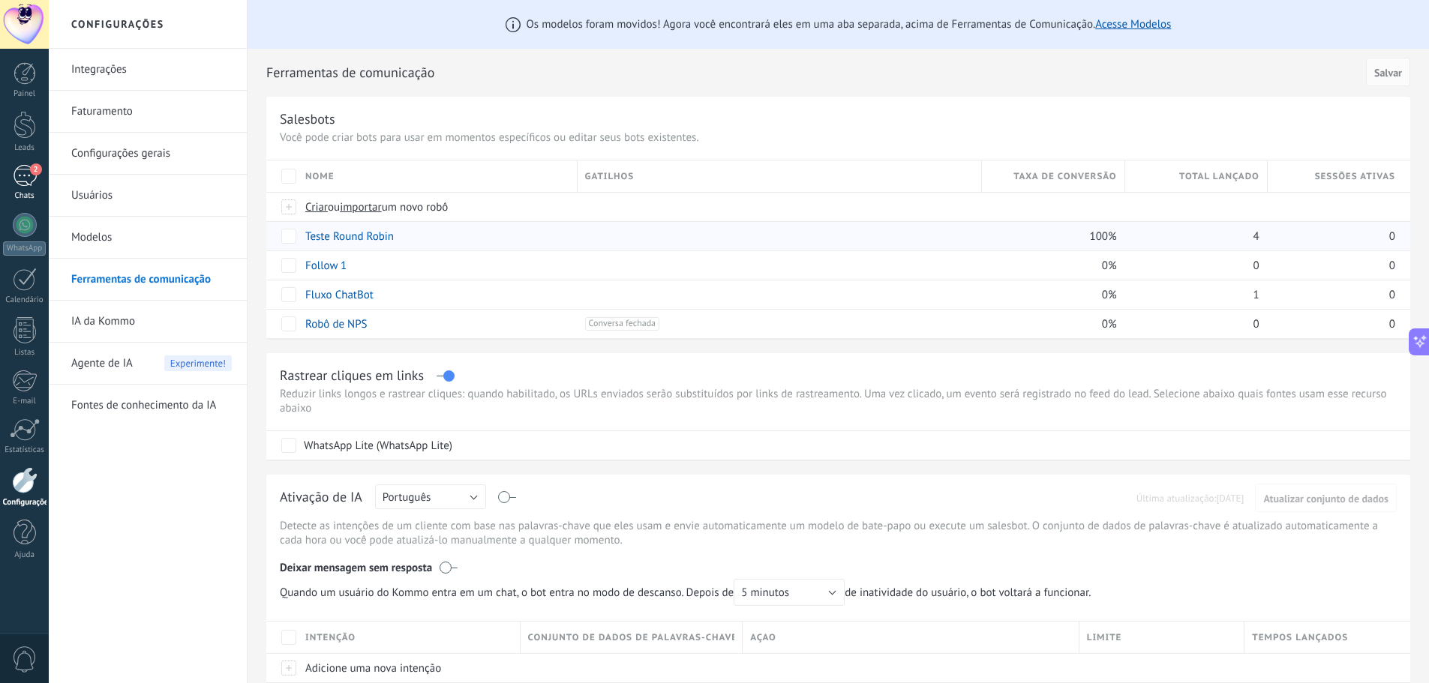
click at [36, 176] on div "2" at bounding box center [25, 176] width 24 height 22
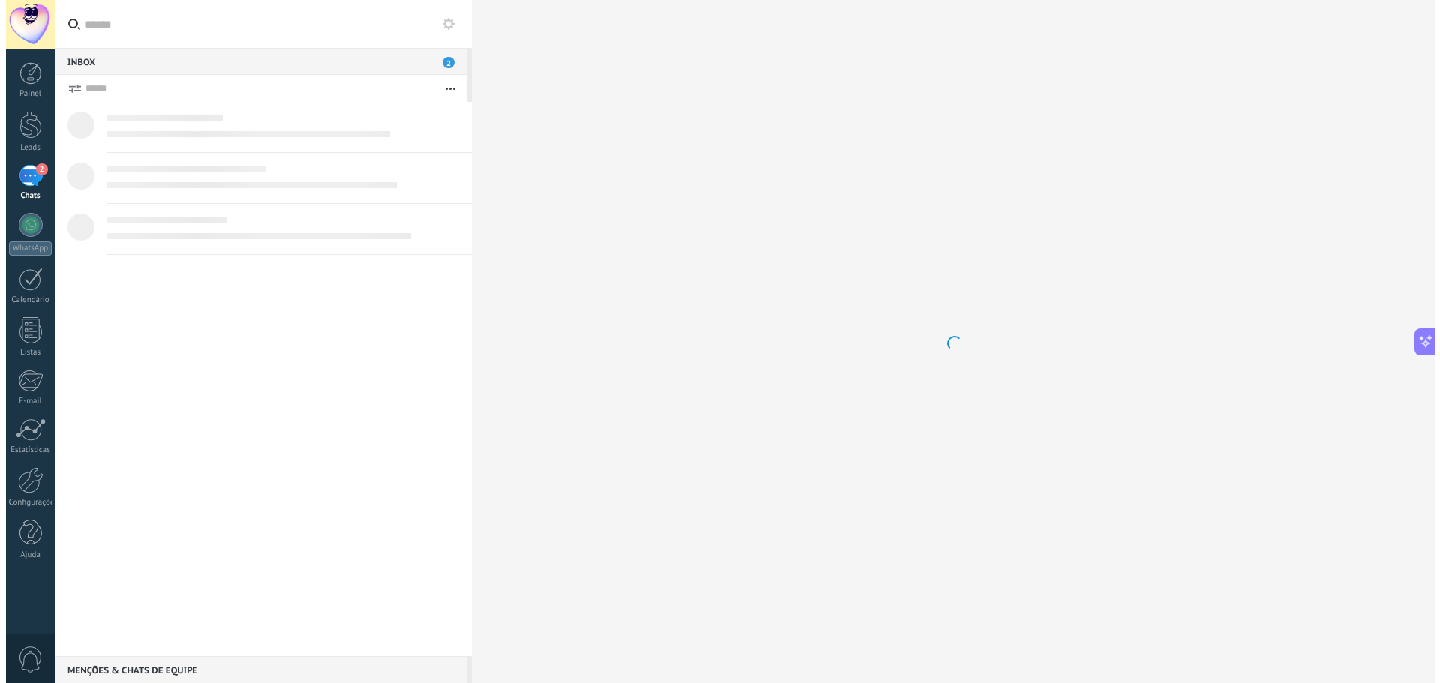
scroll to position [1953, 0]
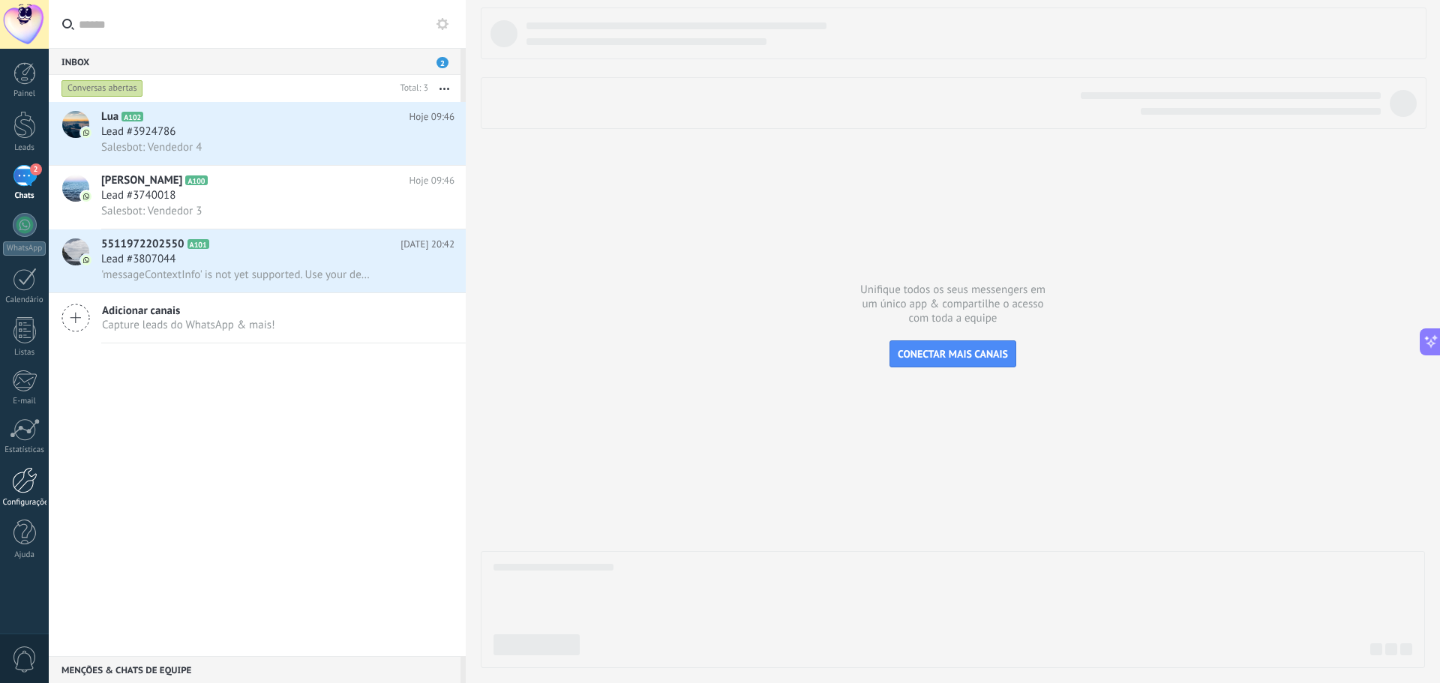
click at [28, 479] on div at bounding box center [24, 480] width 25 height 26
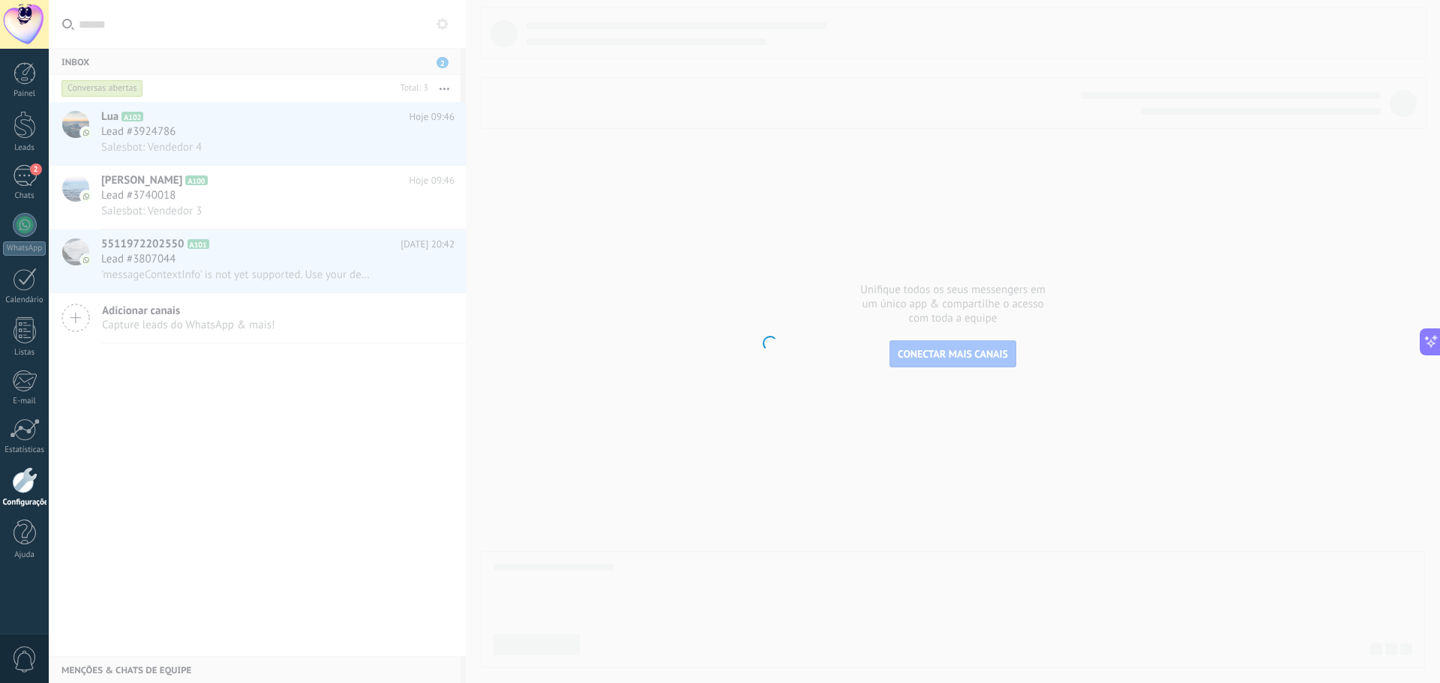
scroll to position [1918, 0]
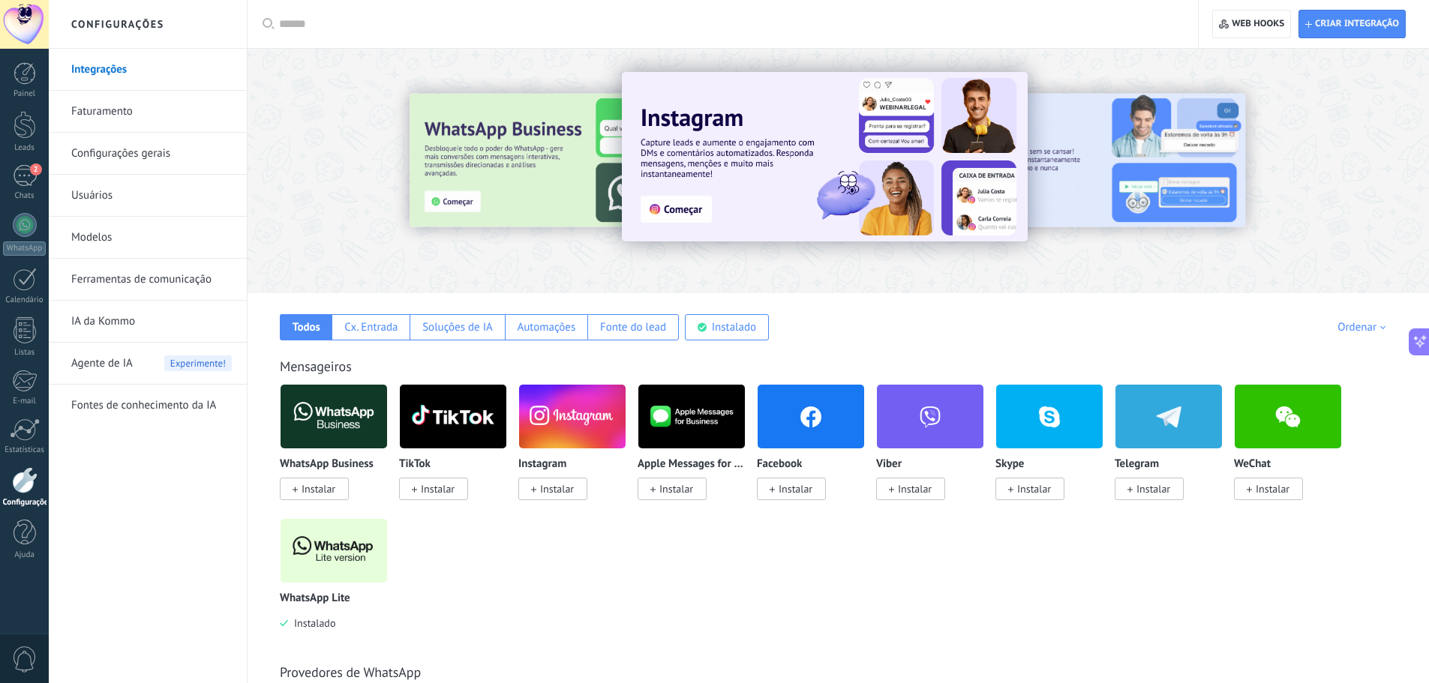
click at [109, 277] on link "Ferramentas de comunicação" at bounding box center [151, 280] width 160 height 42
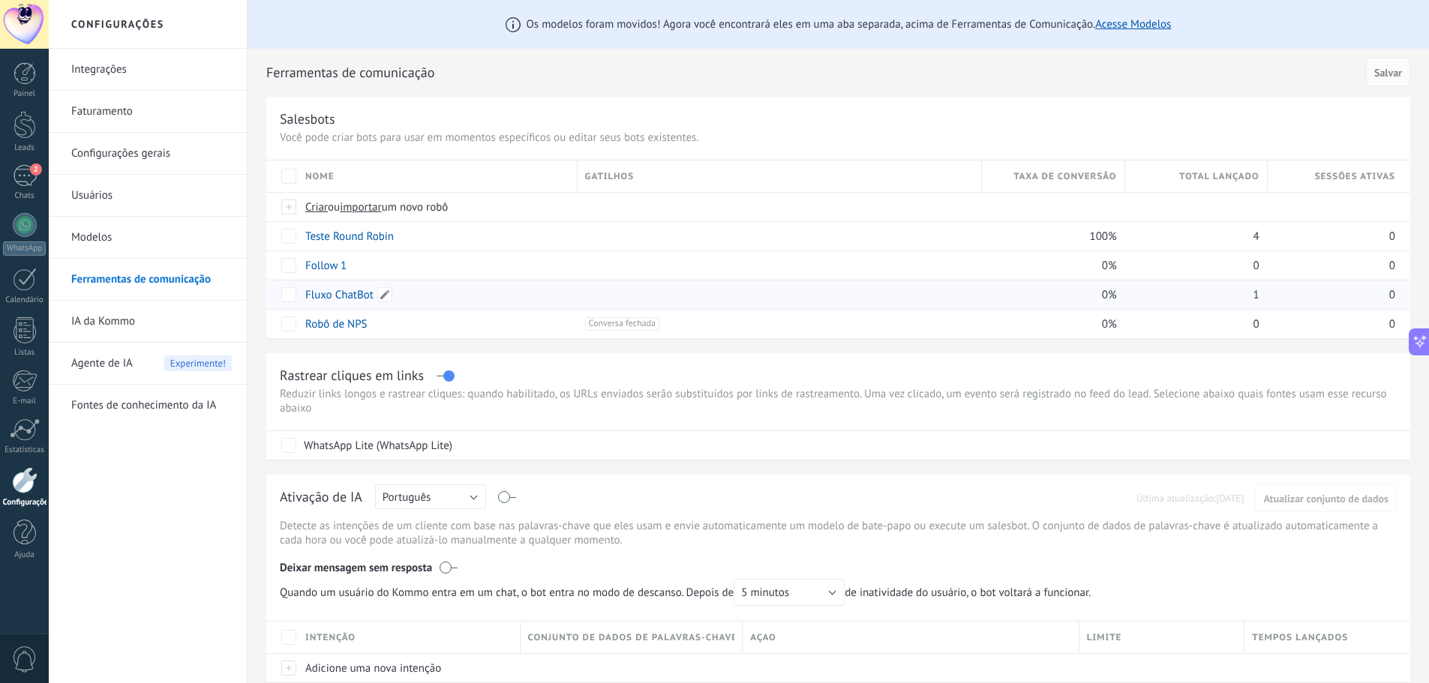
click at [339, 295] on link "Fluxo ChatBot" at bounding box center [339, 295] width 68 height 14
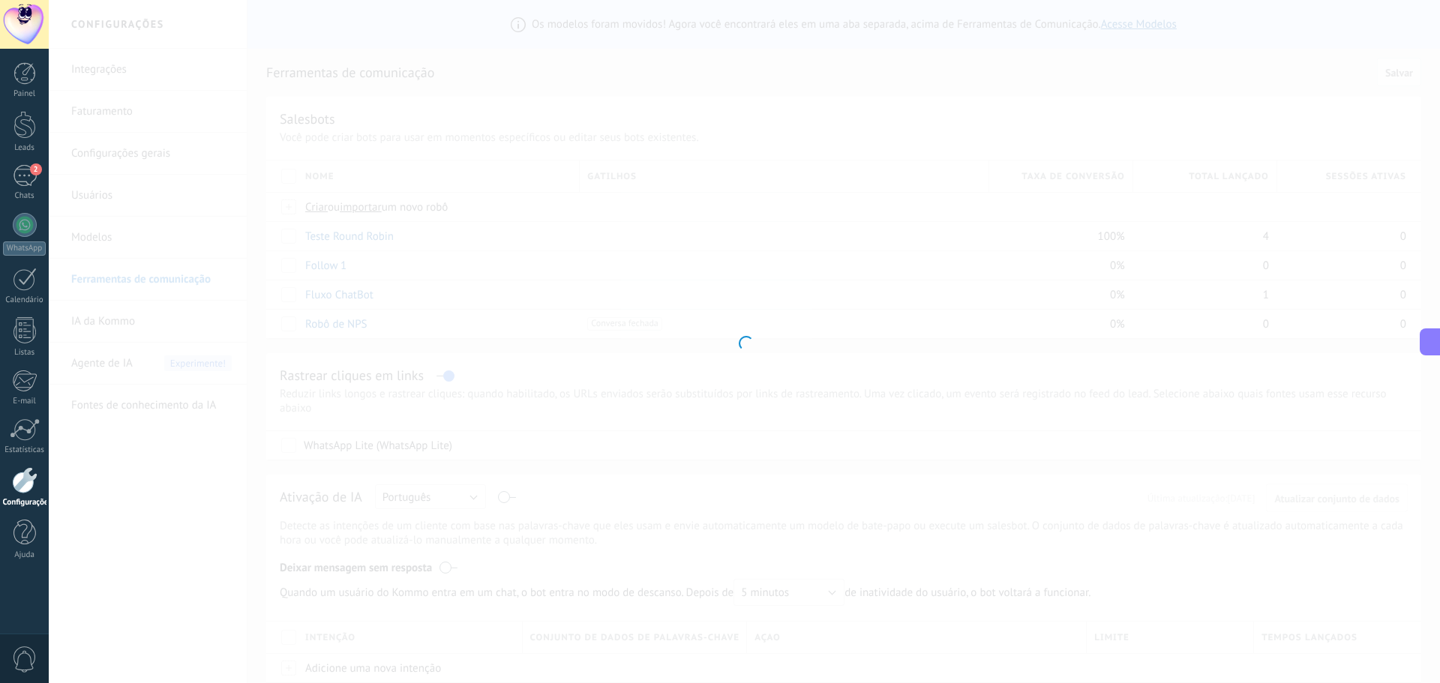
type input "**********"
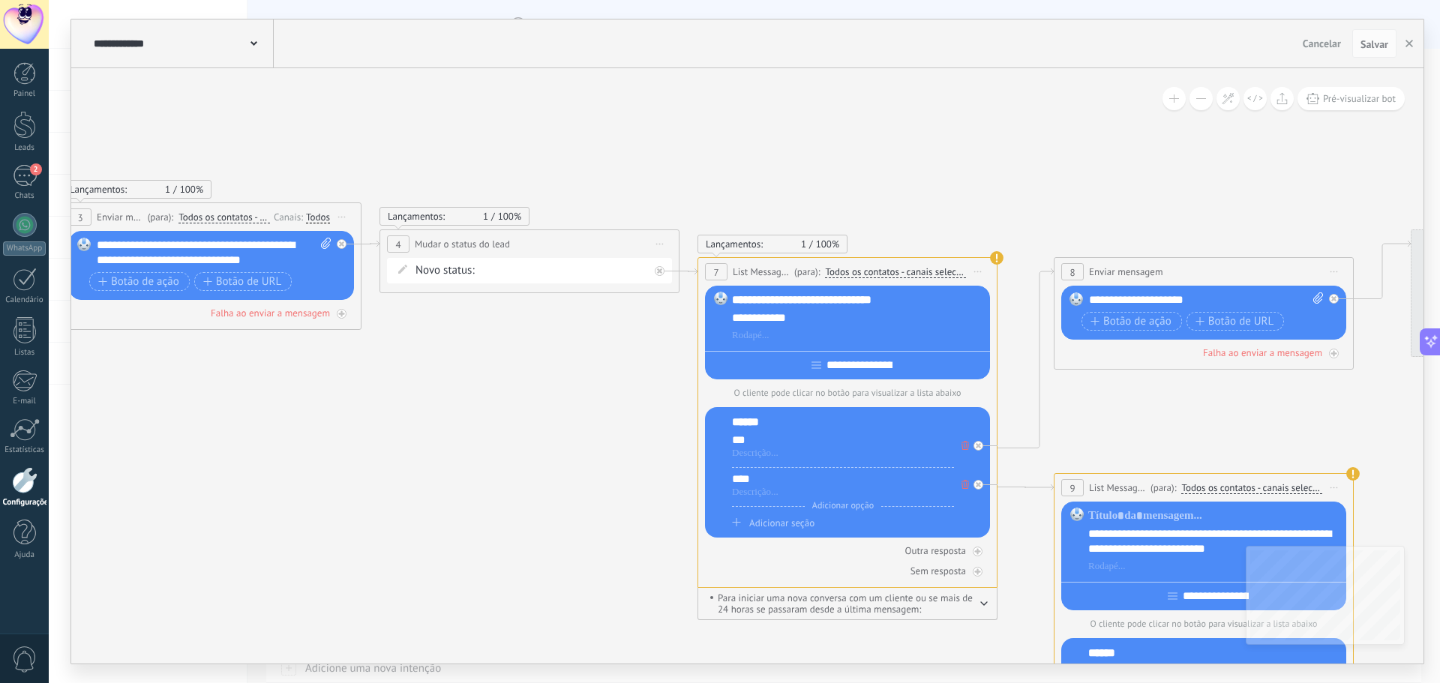
drag, startPoint x: 760, startPoint y: 493, endPoint x: 477, endPoint y: 445, distance: 286.9
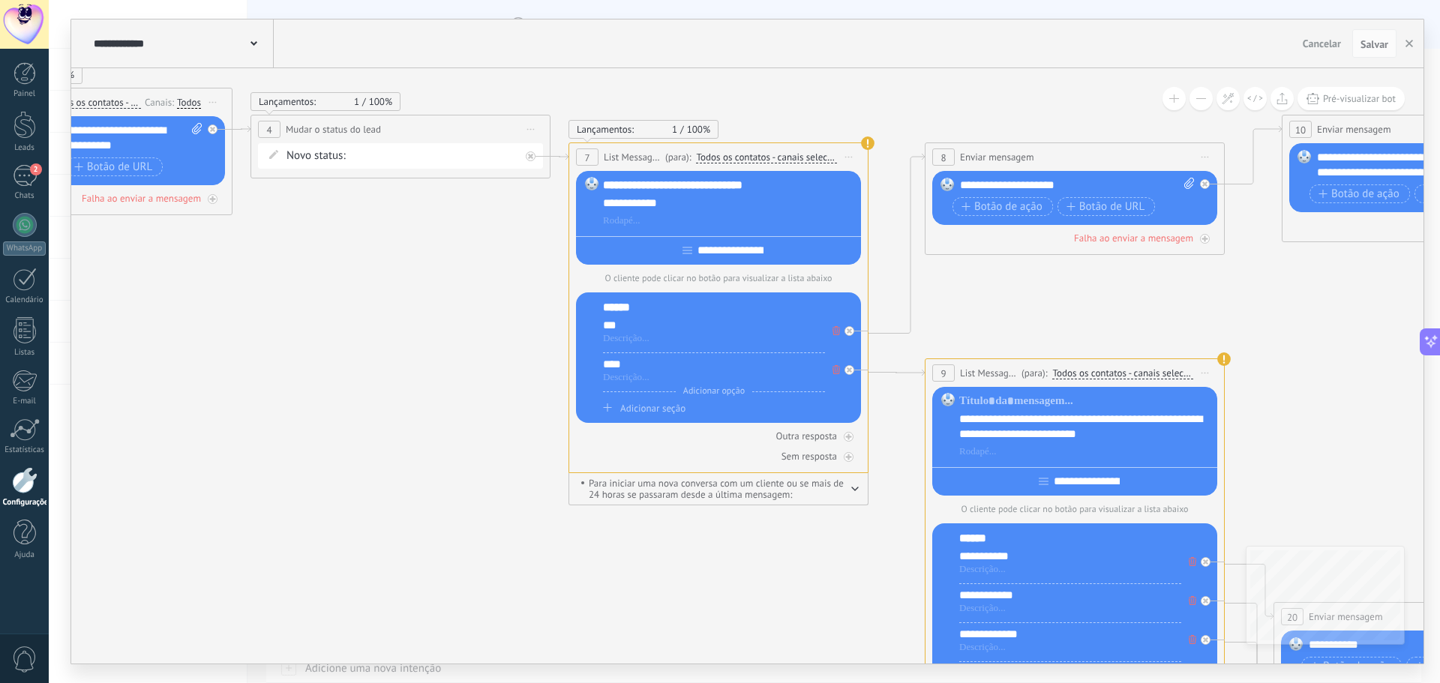
drag, startPoint x: 417, startPoint y: 349, endPoint x: 394, endPoint y: 328, distance: 31.3
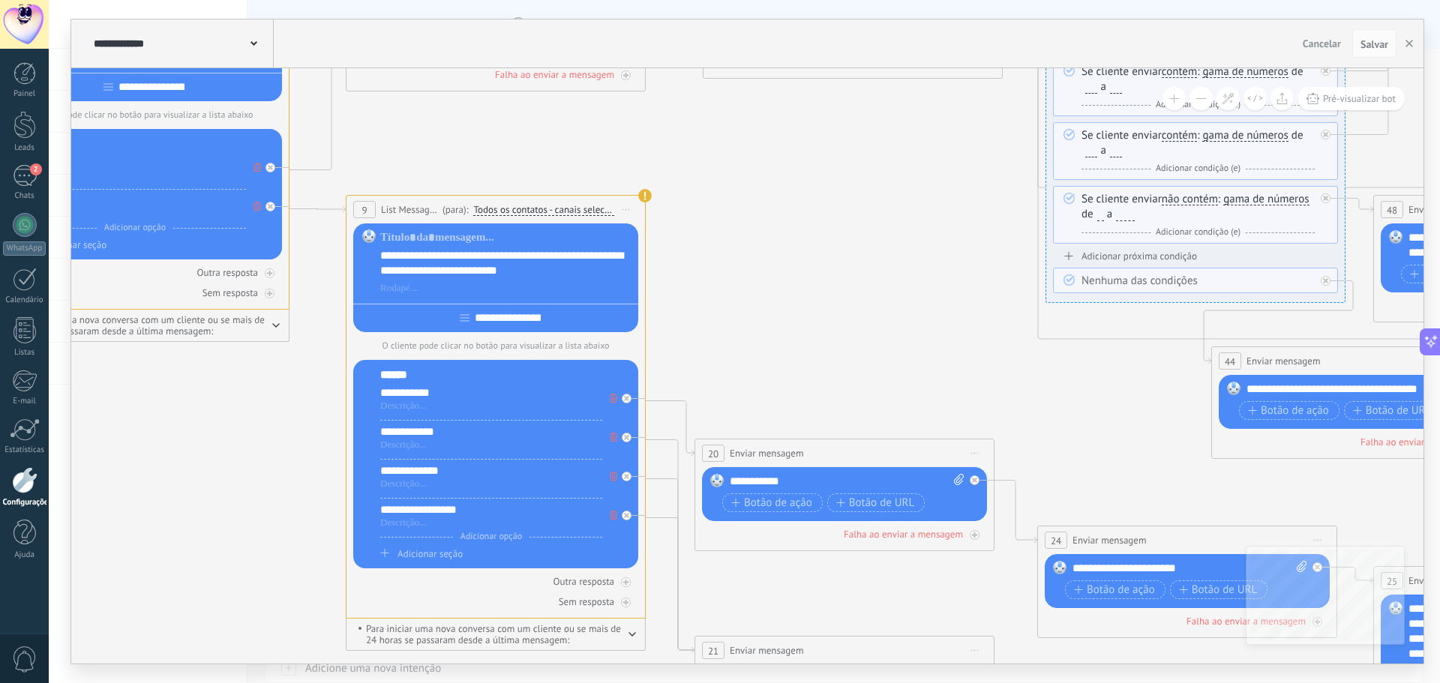
drag, startPoint x: 1175, startPoint y: 400, endPoint x: 709, endPoint y: 268, distance: 485.0
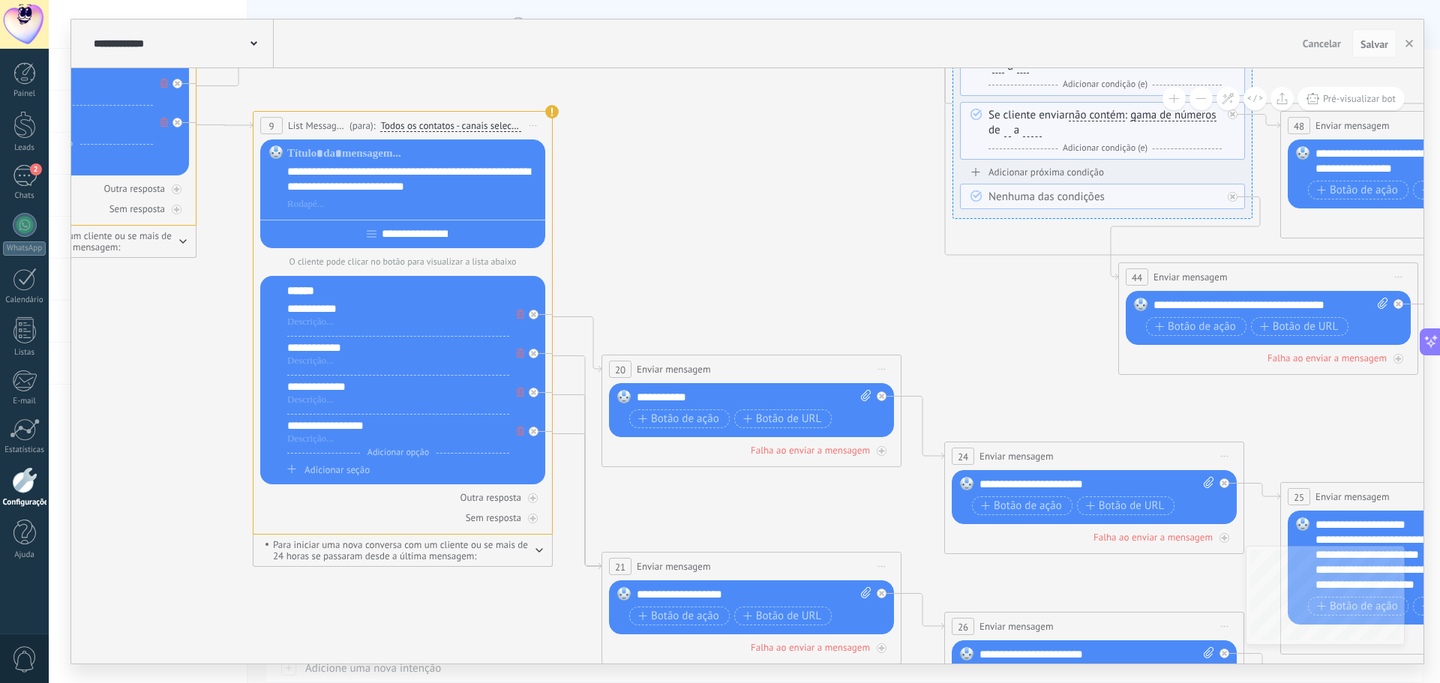
drag, startPoint x: 775, startPoint y: 326, endPoint x: 676, endPoint y: 224, distance: 141.6
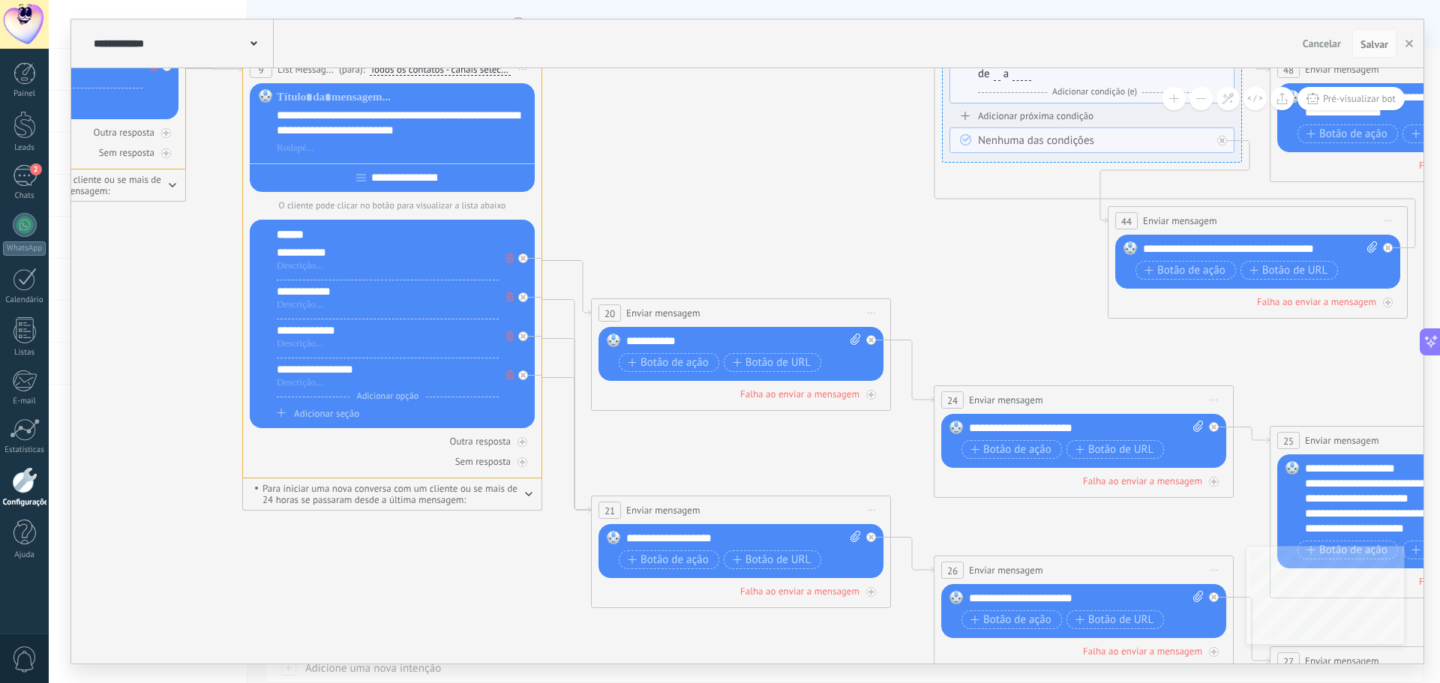
drag, startPoint x: 731, startPoint y: 248, endPoint x: 726, endPoint y: 210, distance: 38.6
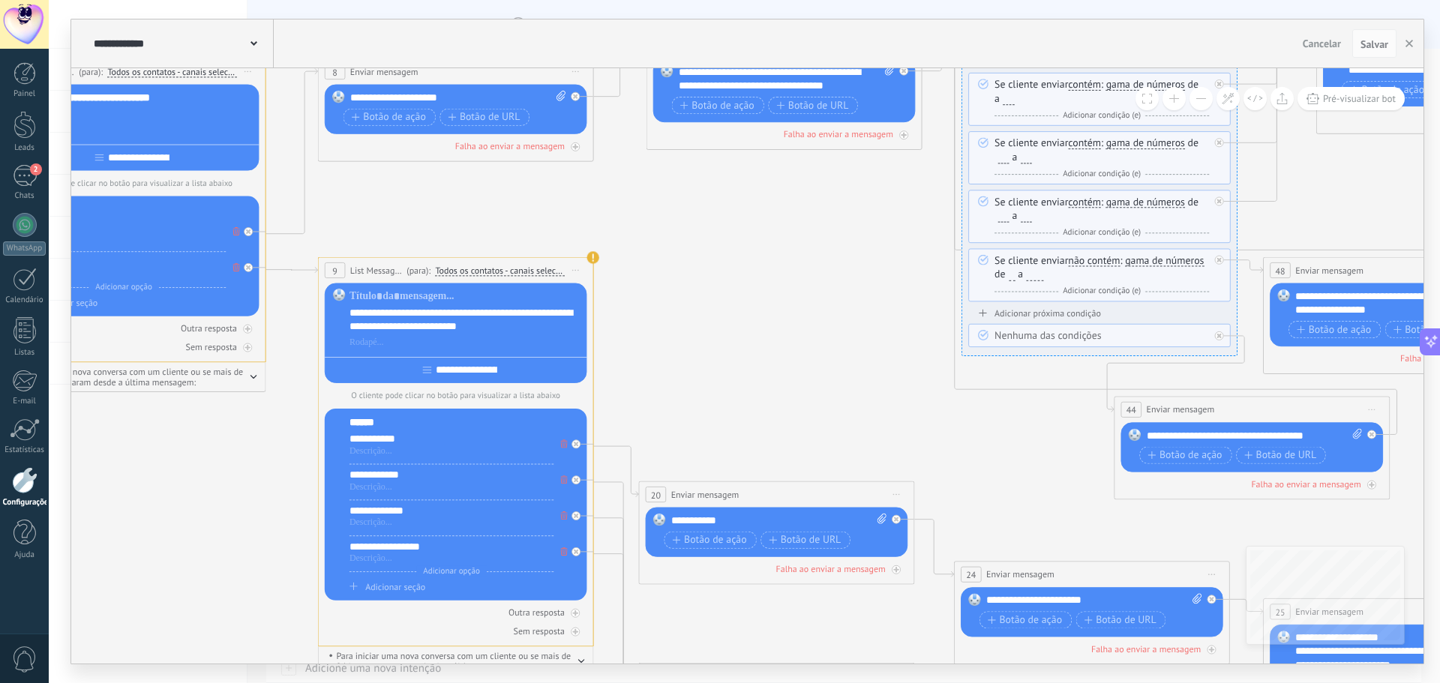
drag, startPoint x: 739, startPoint y: 276, endPoint x: 757, endPoint y: 396, distance: 121.4
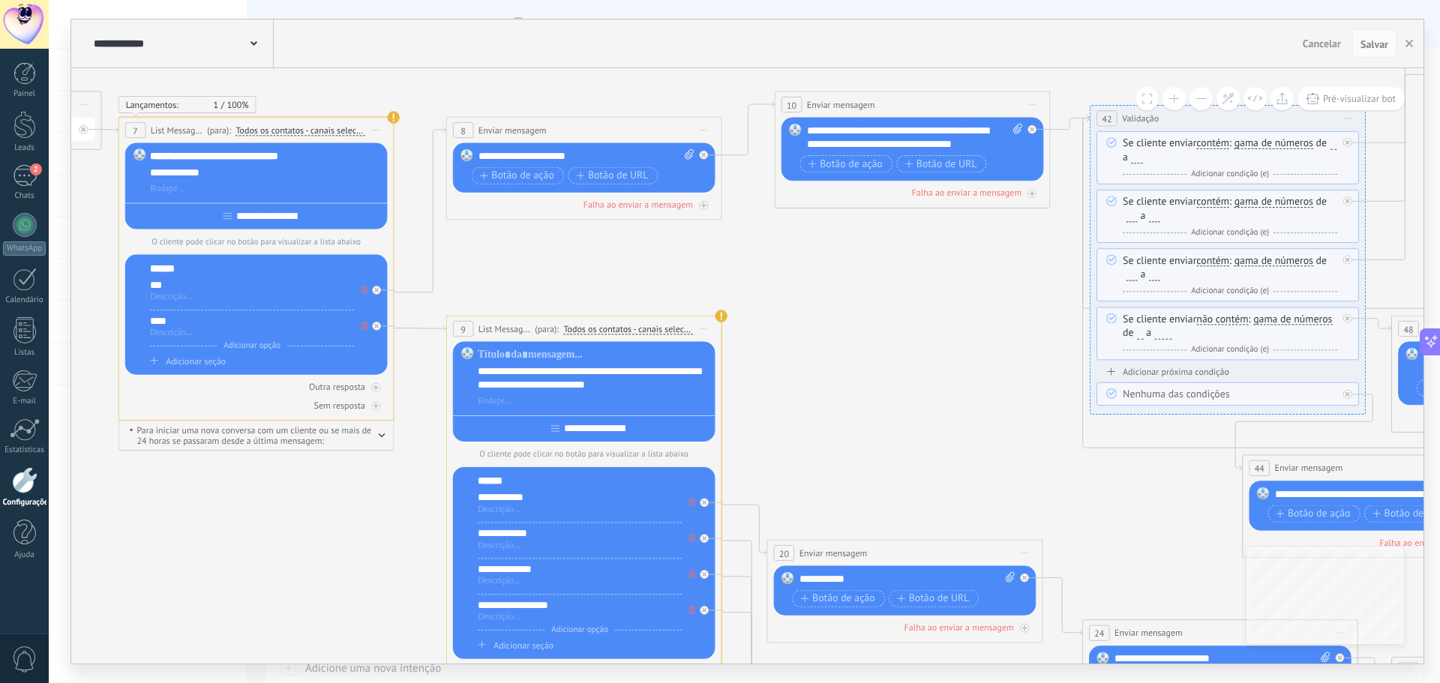
drag, startPoint x: 732, startPoint y: 359, endPoint x: 873, endPoint y: 420, distance: 153.5
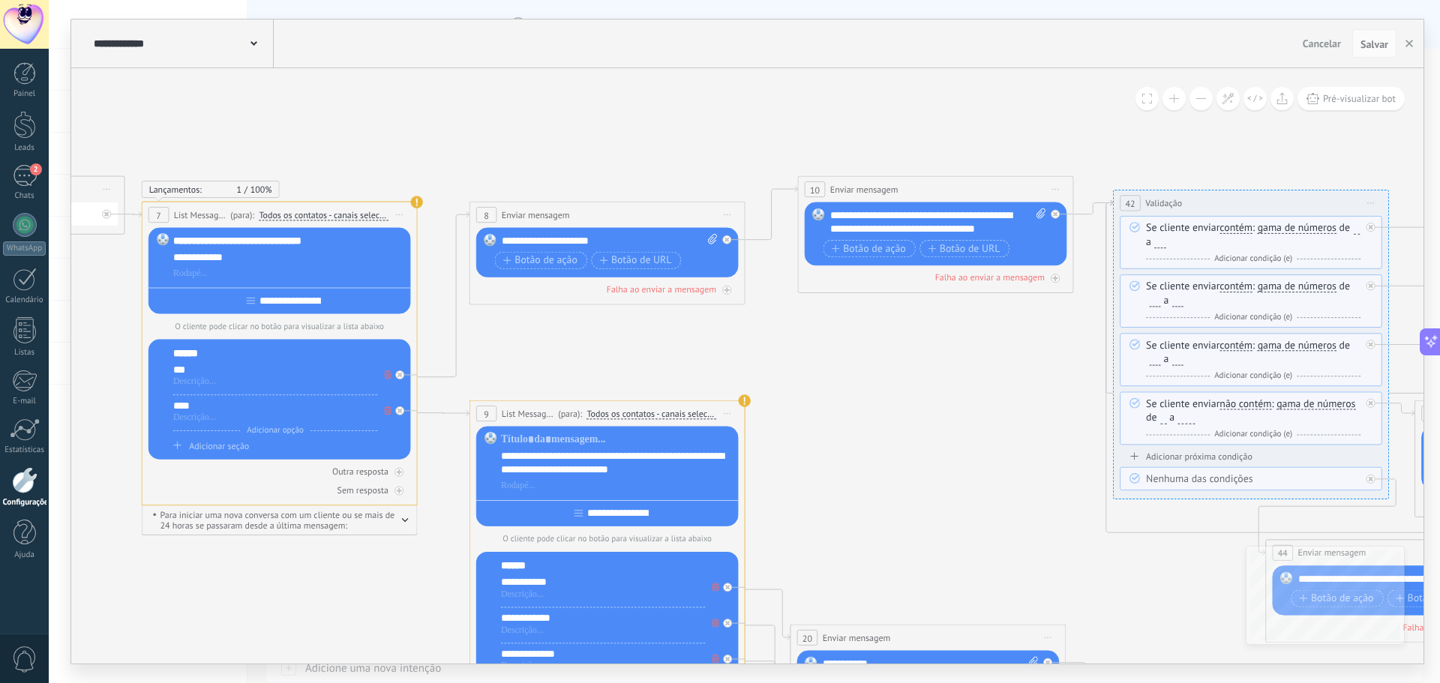
drag, startPoint x: 910, startPoint y: 382, endPoint x: 904, endPoint y: 448, distance: 66.2
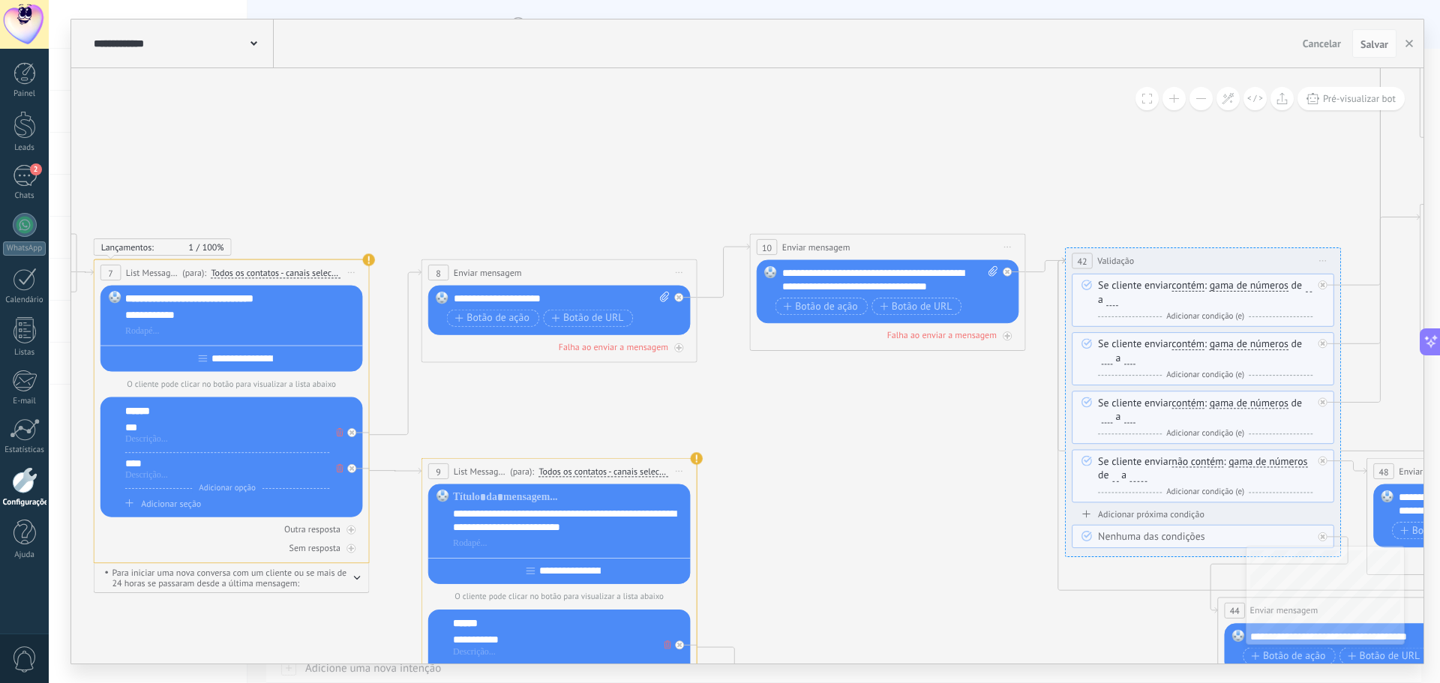
drag, startPoint x: 919, startPoint y: 445, endPoint x: 908, endPoint y: 449, distance: 12.1
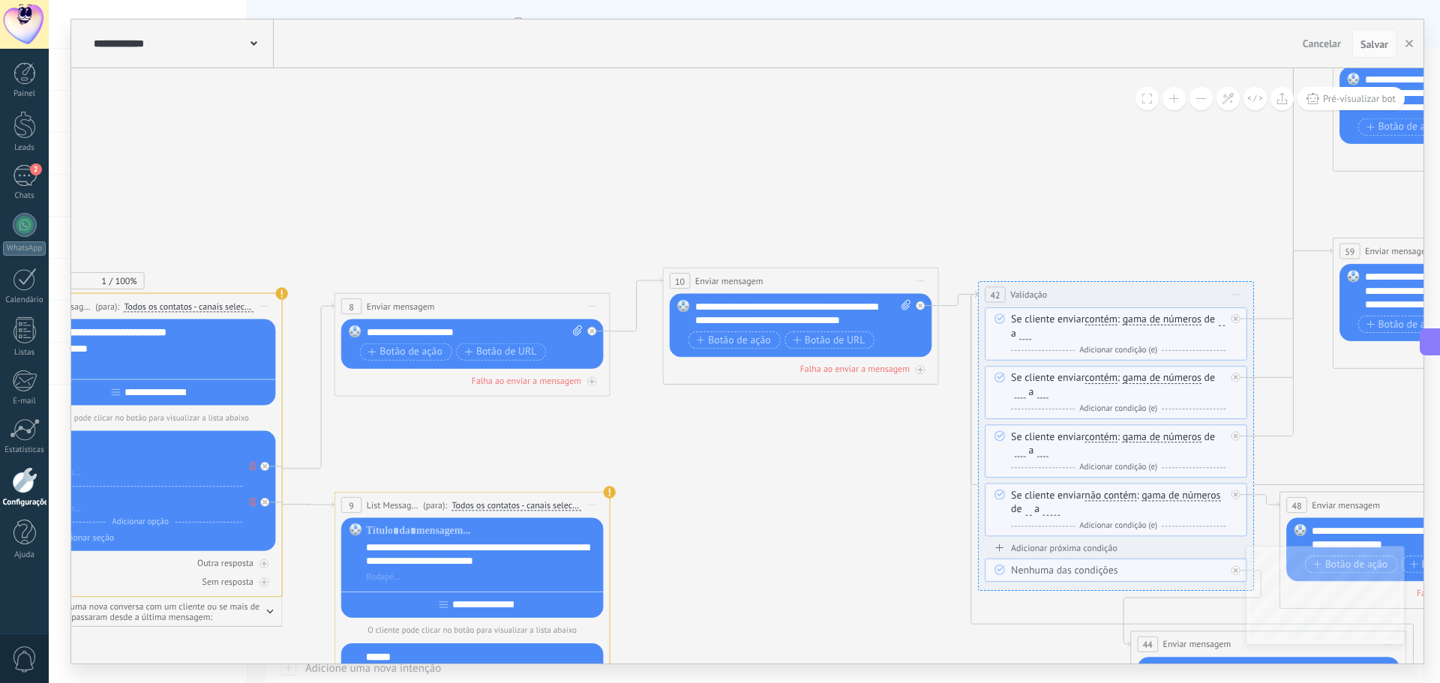
drag, startPoint x: 957, startPoint y: 414, endPoint x: 851, endPoint y: 448, distance: 111.2
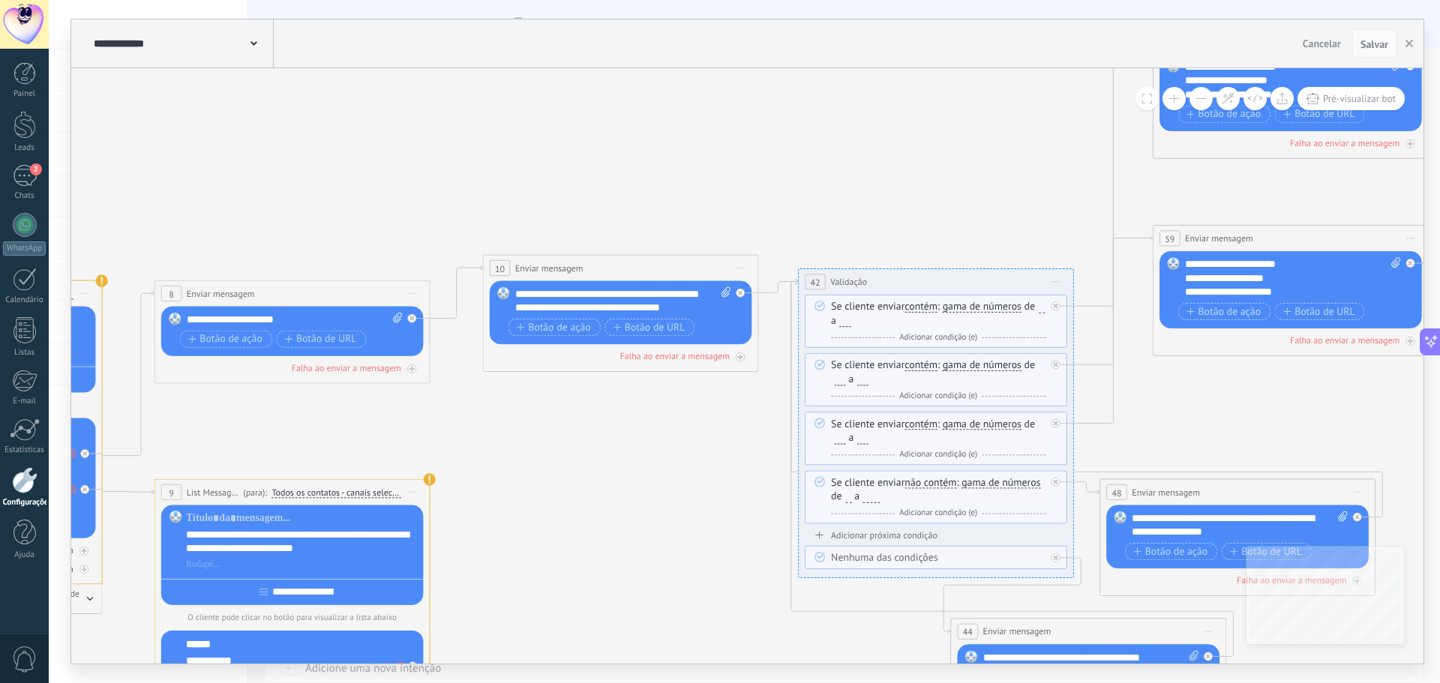
drag, startPoint x: 881, startPoint y: 437, endPoint x: 754, endPoint y: 420, distance: 128.6
click at [754, 420] on icon at bounding box center [1441, 442] width 5414 height 1892
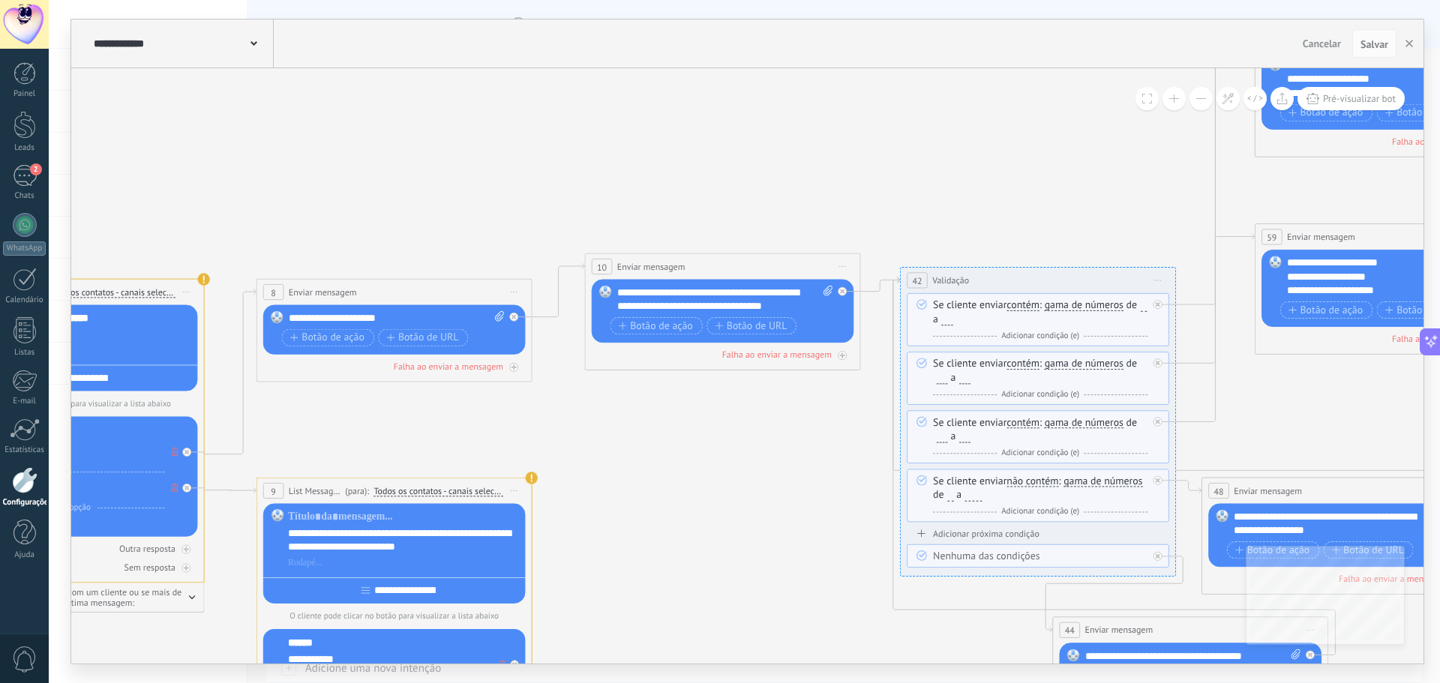
drag, startPoint x: 645, startPoint y: 430, endPoint x: 701, endPoint y: 427, distance: 56.3
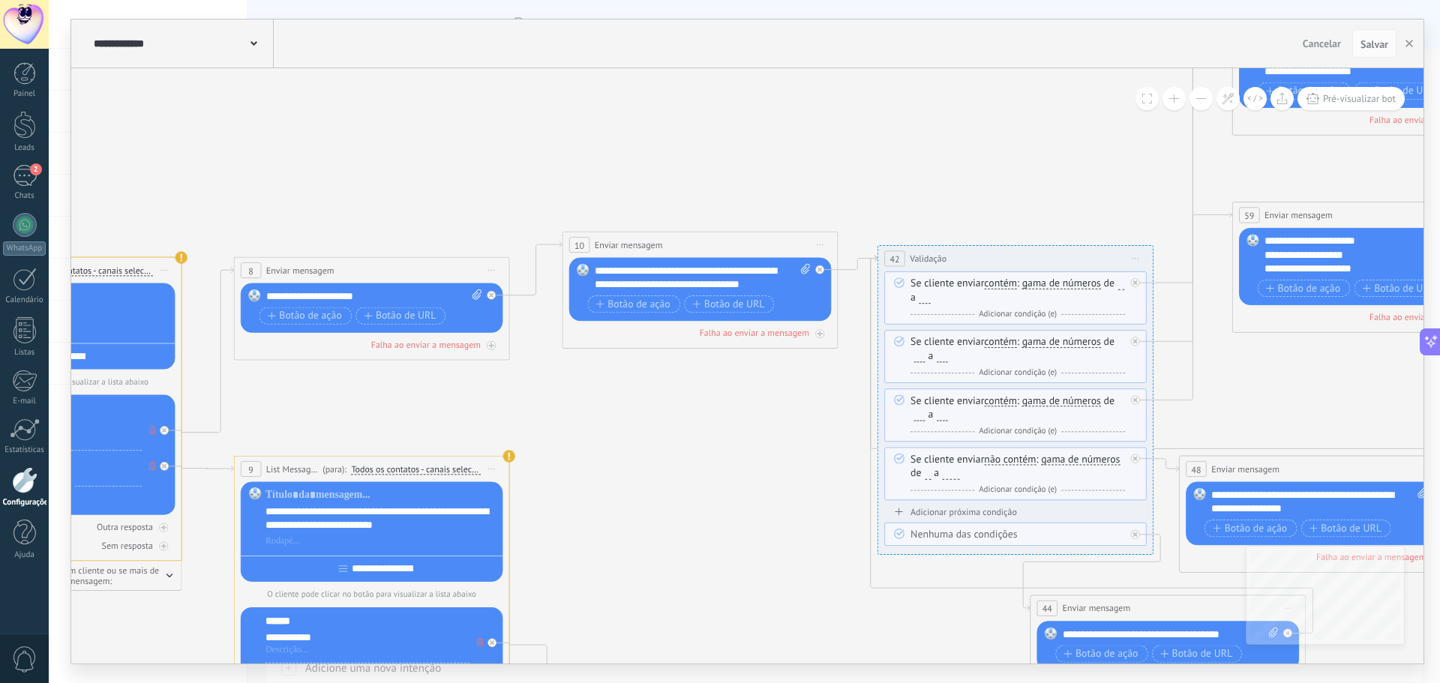
drag, startPoint x: 688, startPoint y: 430, endPoint x: 517, endPoint y: 390, distance: 176.3
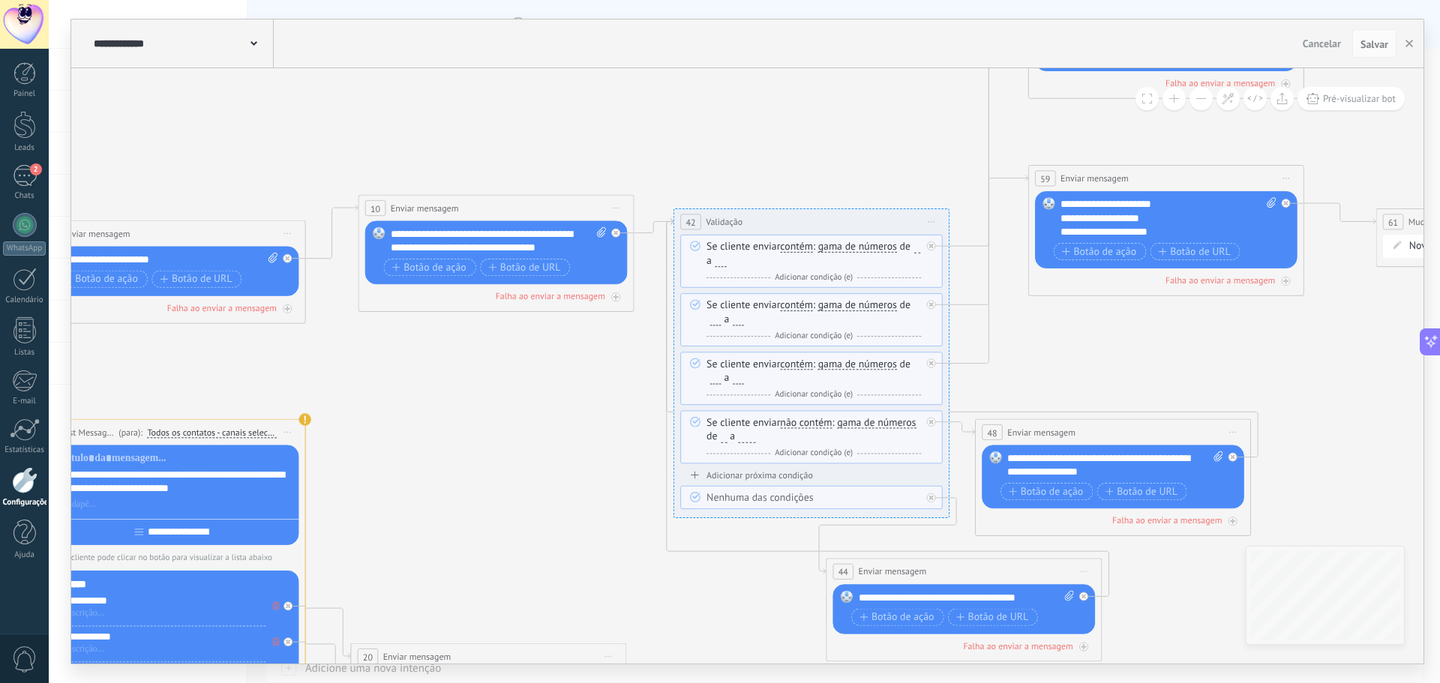
drag, startPoint x: 606, startPoint y: 437, endPoint x: 460, endPoint y: 334, distance: 178.1
click at [452, 333] on icon at bounding box center [1317, 382] width 5414 height 1892
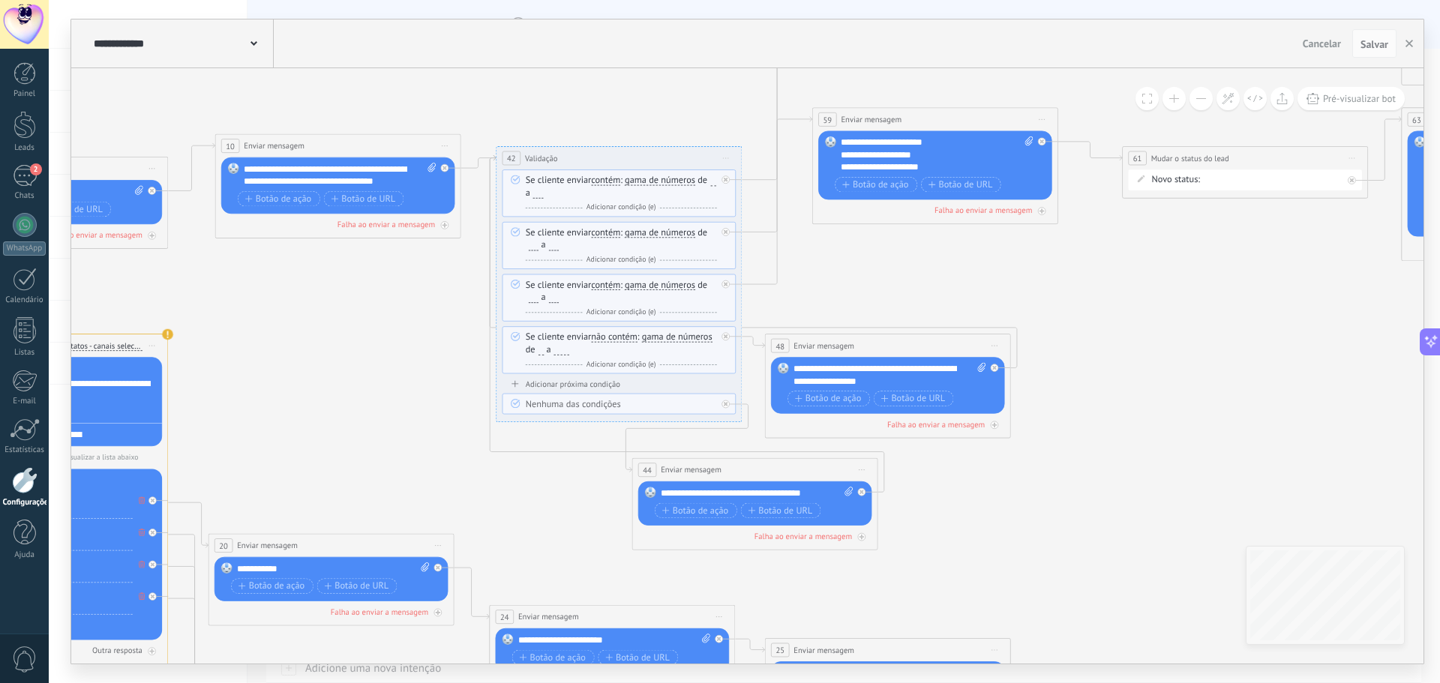
drag, startPoint x: 1138, startPoint y: 436, endPoint x: 1049, endPoint y: 441, distance: 89.4
click at [1049, 441] on icon at bounding box center [1070, 301] width 4826 height 1686
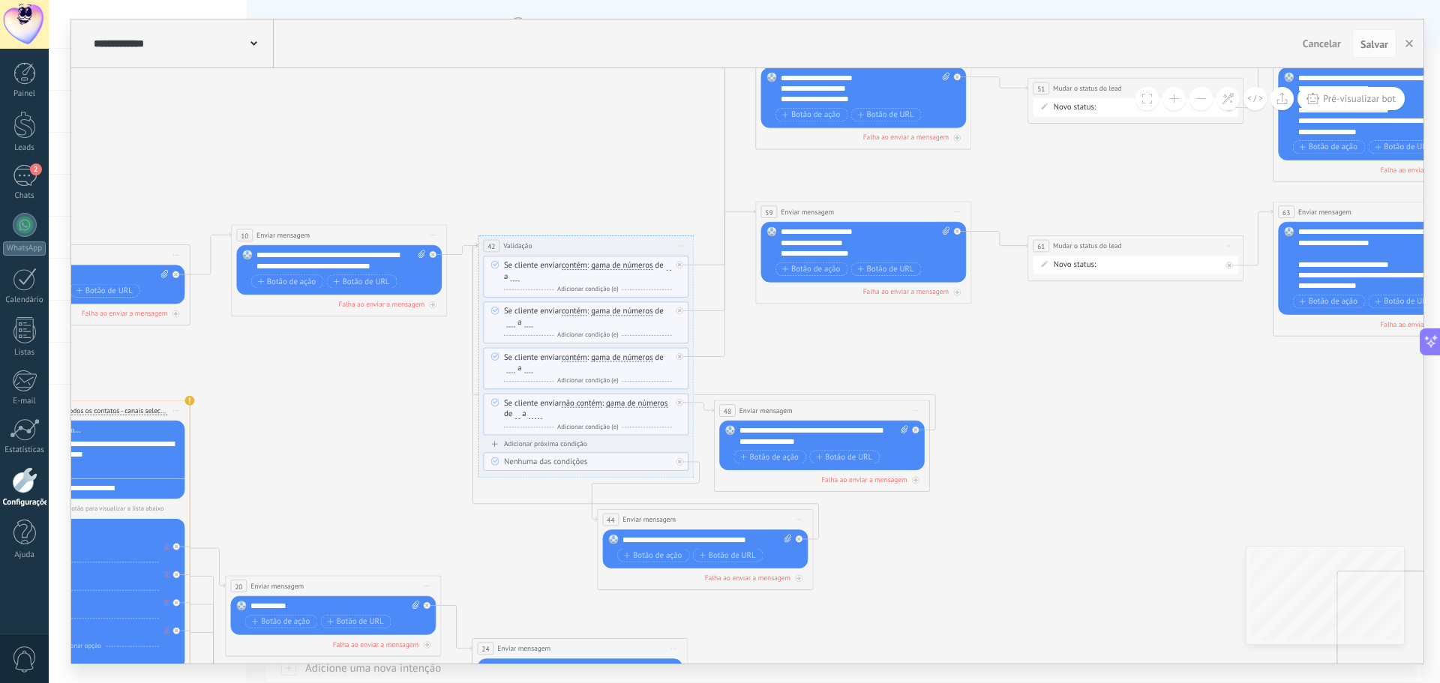
drag, startPoint x: 1154, startPoint y: 400, endPoint x: 1095, endPoint y: 440, distance: 71.8
click at [1095, 440] on icon at bounding box center [982, 425] width 4238 height 1589
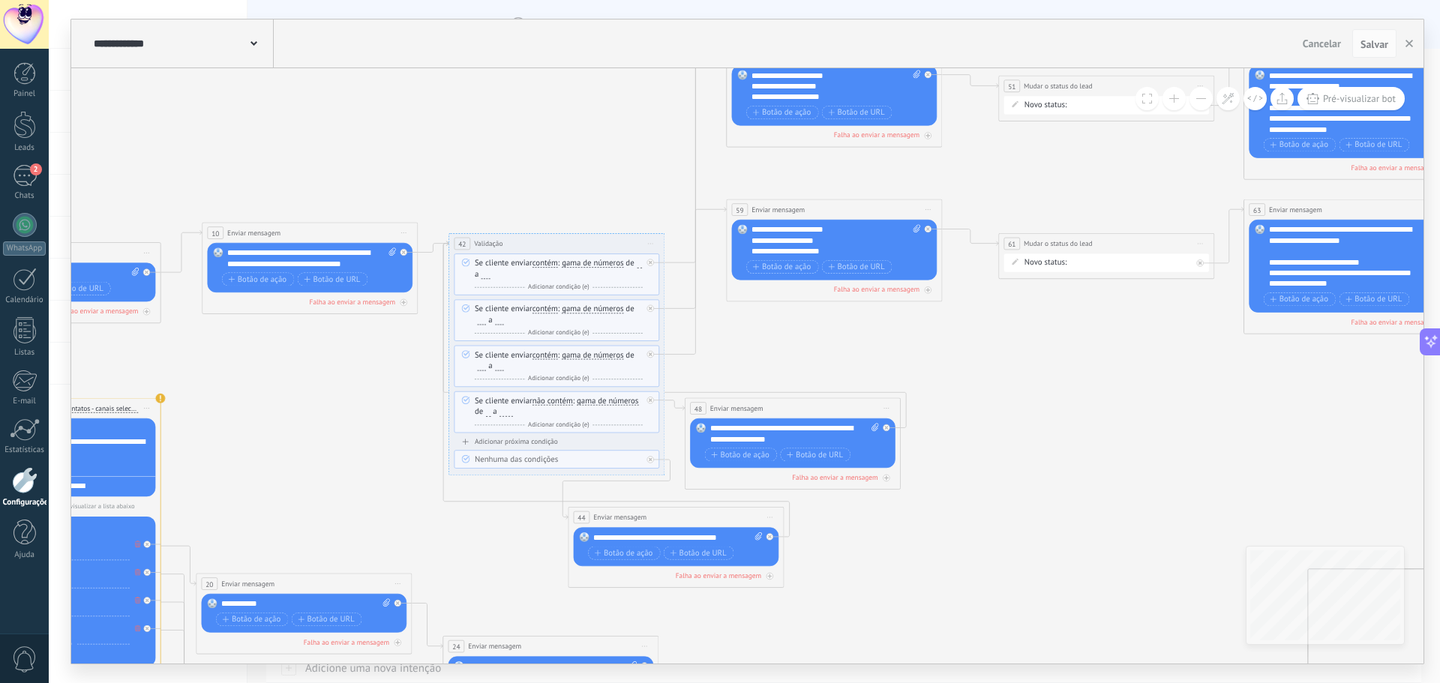
drag, startPoint x: 1103, startPoint y: 435, endPoint x: 1074, endPoint y: 433, distance: 29.3
click at [1074, 433] on icon at bounding box center [953, 423] width 4238 height 1589
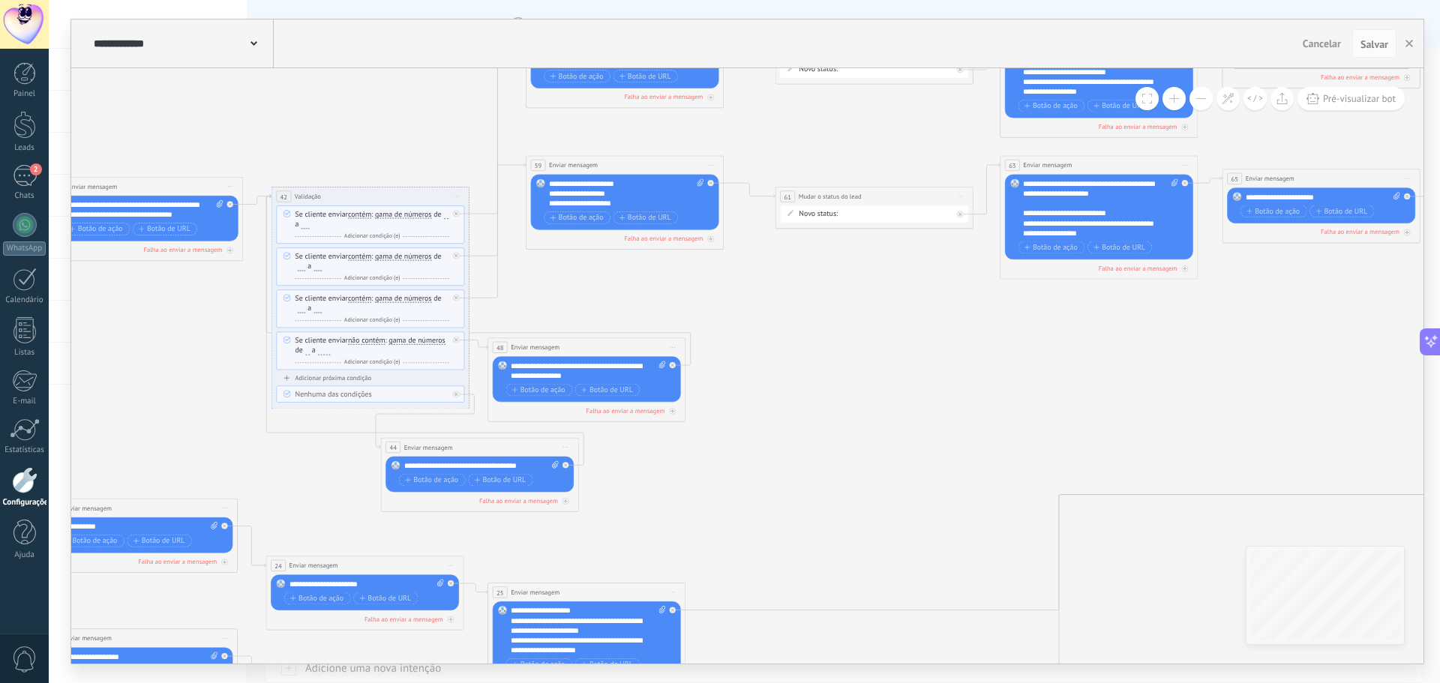
drag, startPoint x: 944, startPoint y: 488, endPoint x: 724, endPoint y: 438, distance: 226.1
click at [724, 438] on icon at bounding box center [733, 361] width 3885 height 1456
click at [575, 379] on div "**********" at bounding box center [588, 370] width 155 height 19
click at [832, 426] on icon at bounding box center [733, 361] width 3885 height 1456
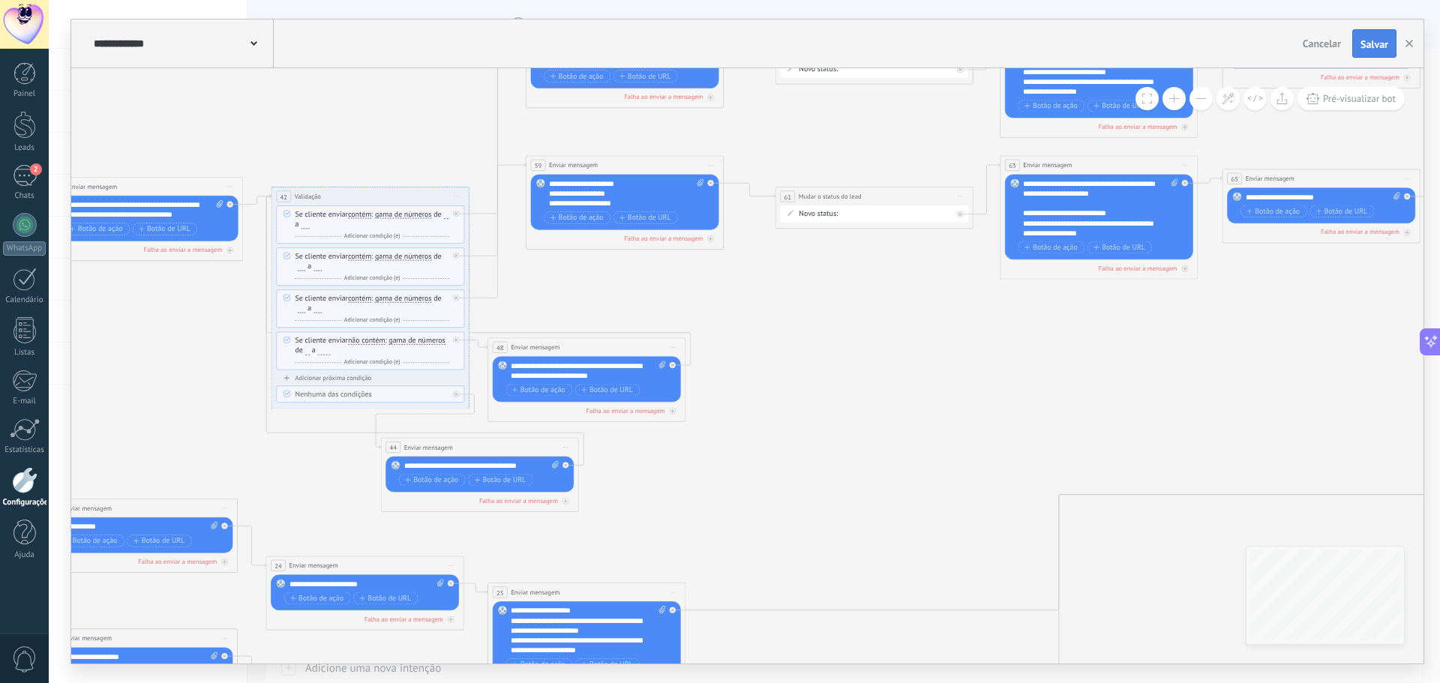
click at [1372, 42] on span "Salvar" at bounding box center [1374, 44] width 28 height 10
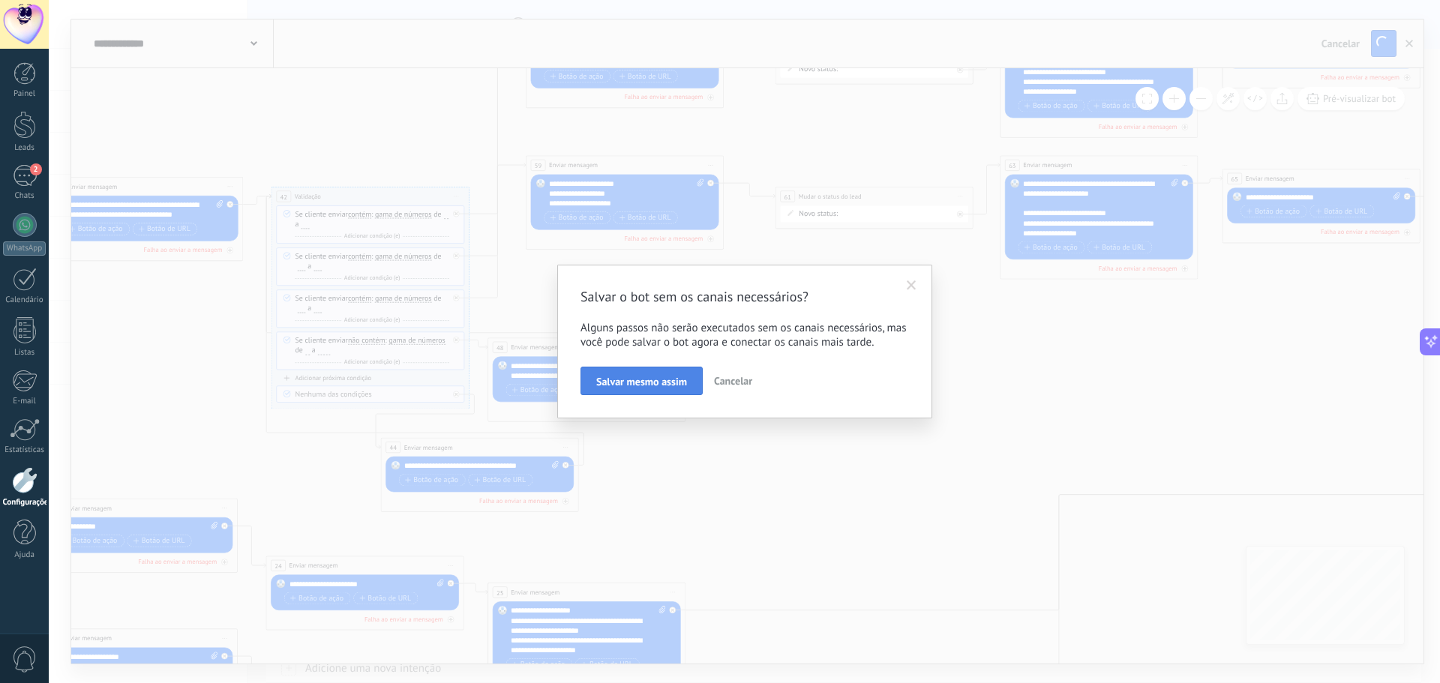
click at [664, 386] on span "Salvar mesmo assim" at bounding box center [641, 381] width 91 height 10
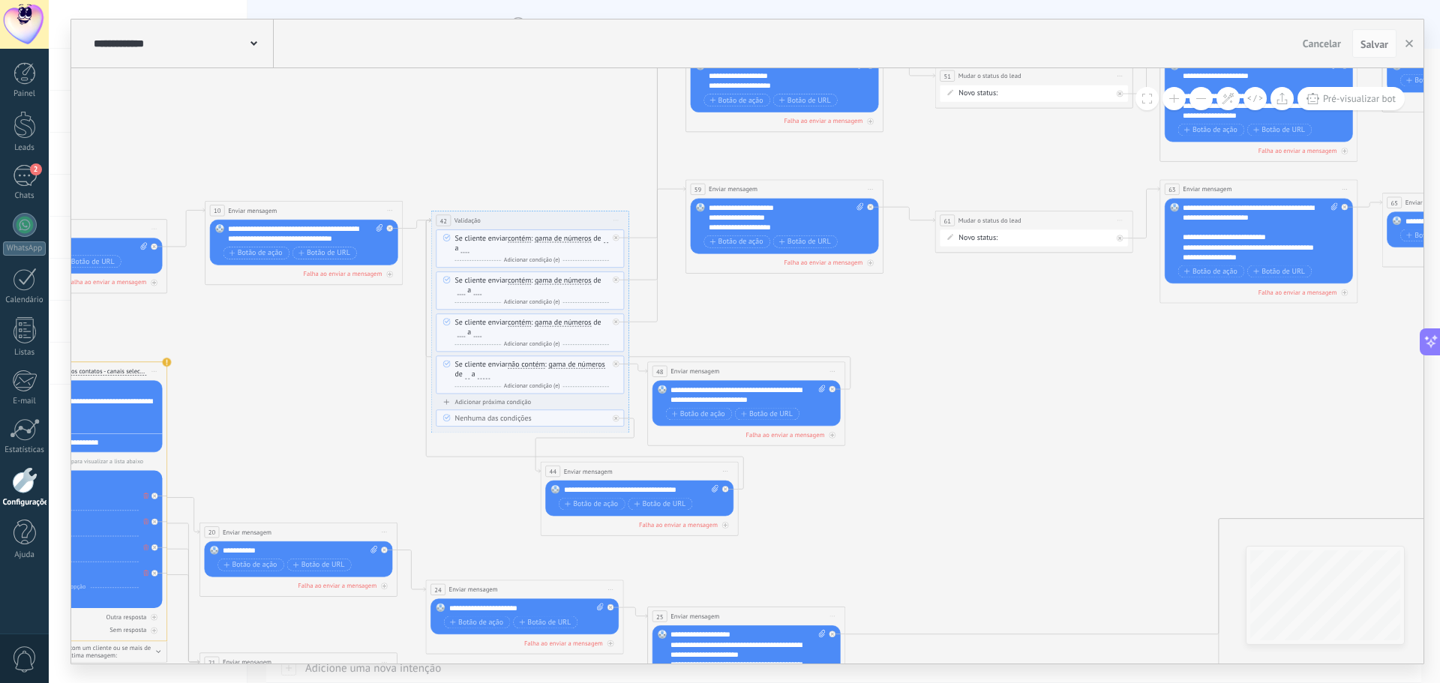
drag, startPoint x: 109, startPoint y: 350, endPoint x: 269, endPoint y: 374, distance: 161.5
click at [269, 374] on icon at bounding box center [893, 385] width 3885 height 1456
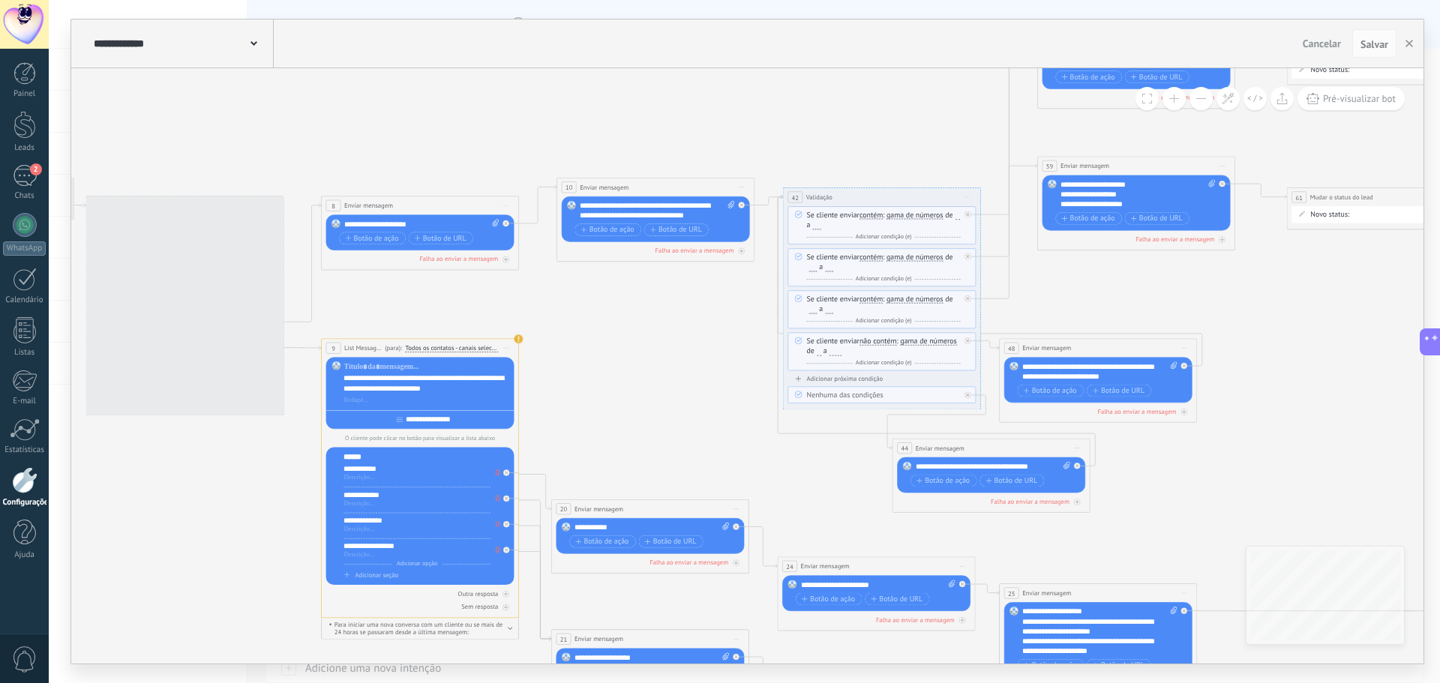
drag, startPoint x: 338, startPoint y: 377, endPoint x: 687, endPoint y: 356, distance: 349.3
click at [694, 354] on icon at bounding box center [1245, 362] width 3885 height 1456
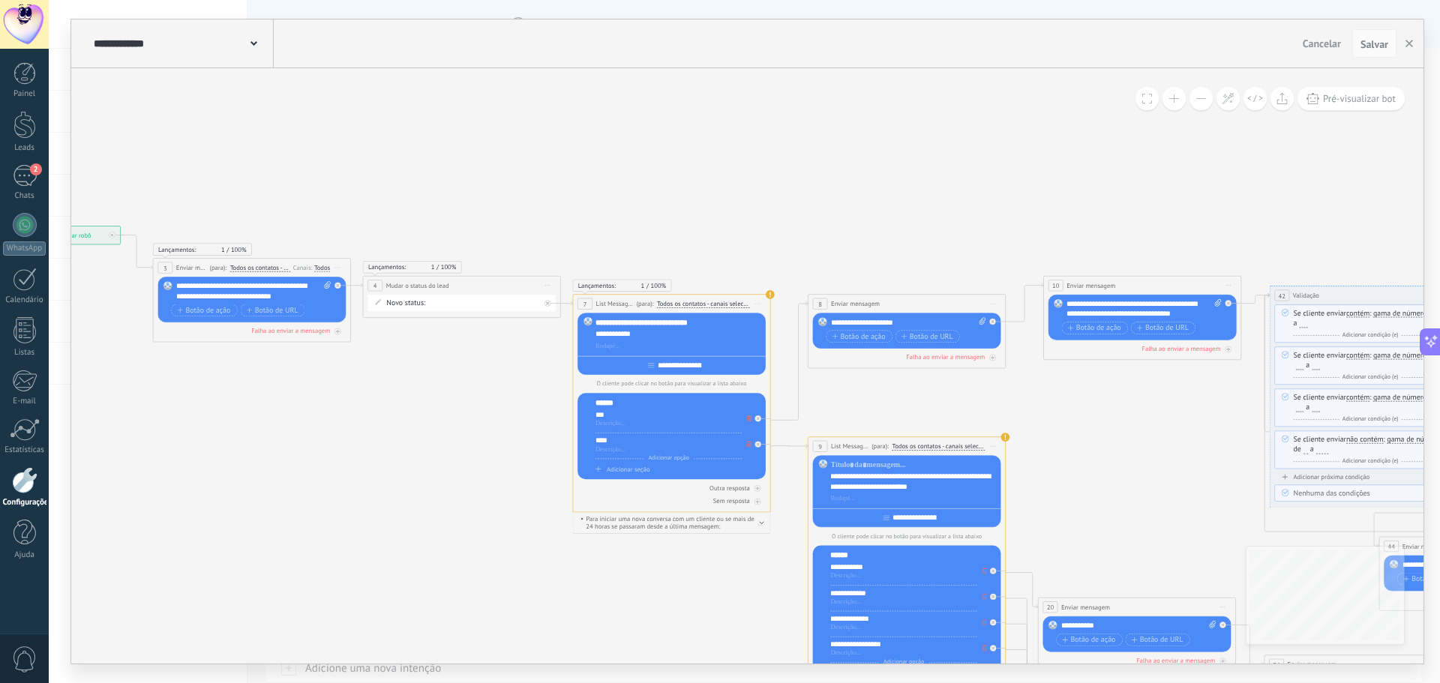
drag, startPoint x: 585, startPoint y: 361, endPoint x: 1028, endPoint y: 457, distance: 453.5
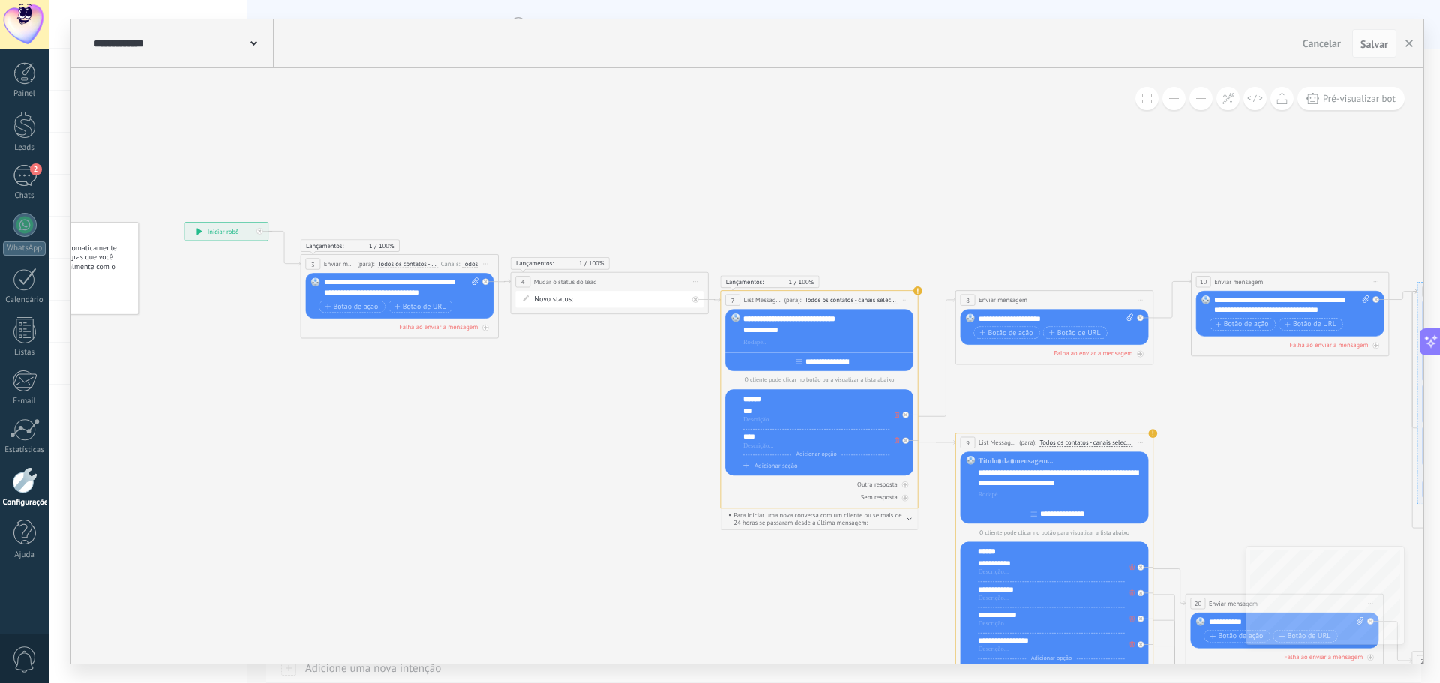
drag, startPoint x: 403, startPoint y: 379, endPoint x: 457, endPoint y: 358, distance: 57.9
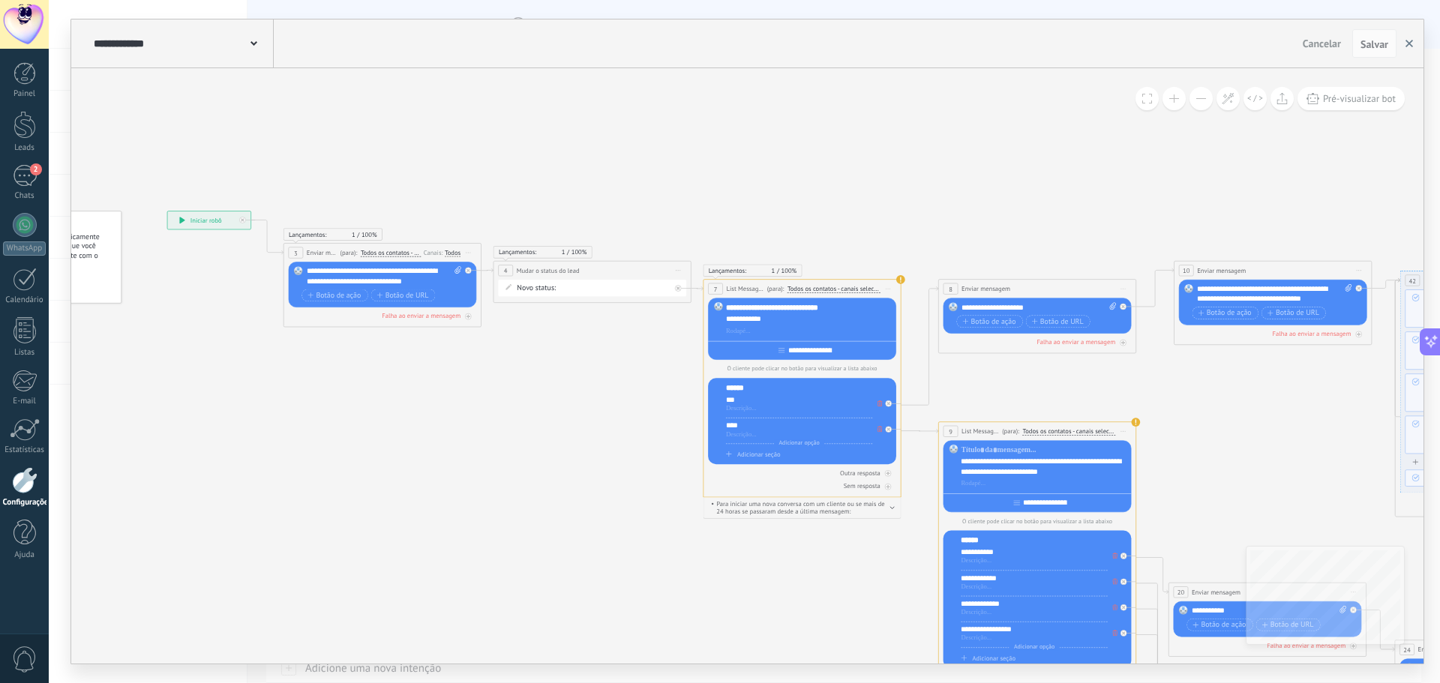
click at [1409, 49] on button "button" at bounding box center [1409, 43] width 22 height 28
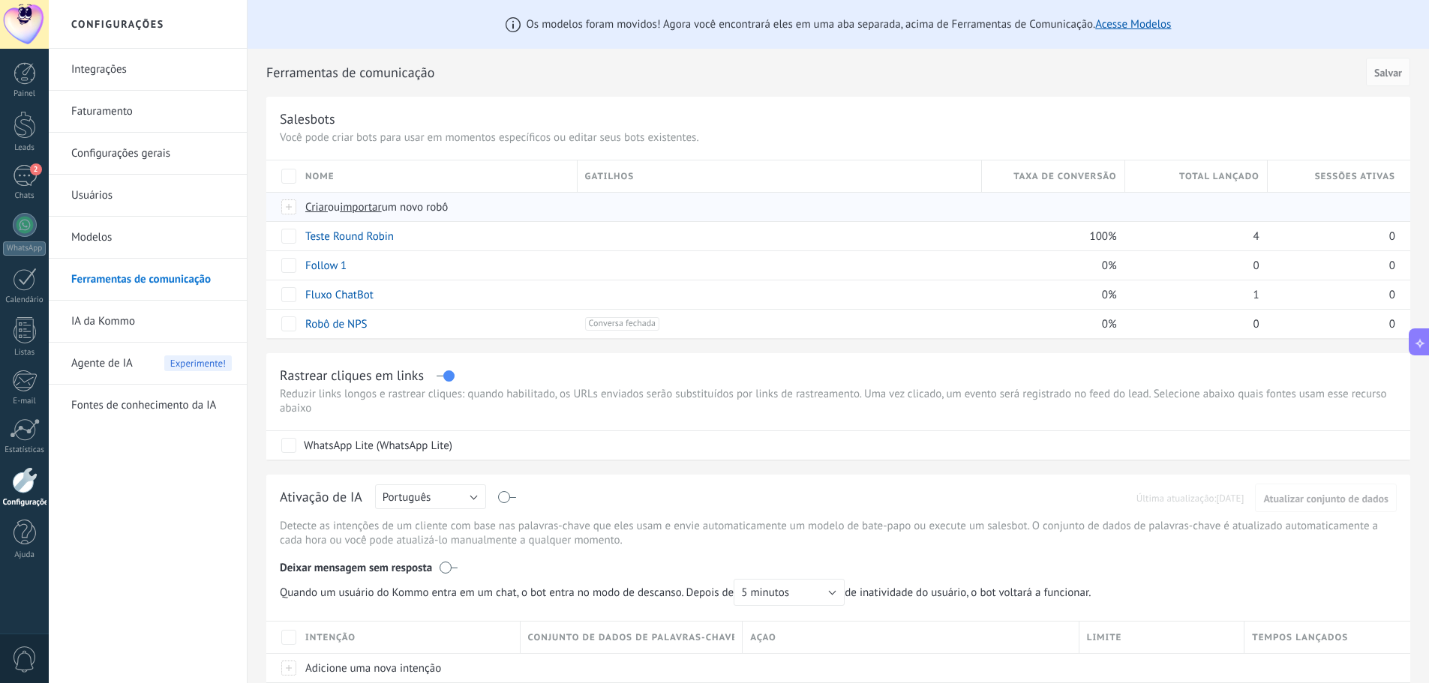
click at [319, 208] on span "Criar" at bounding box center [316, 207] width 22 height 14
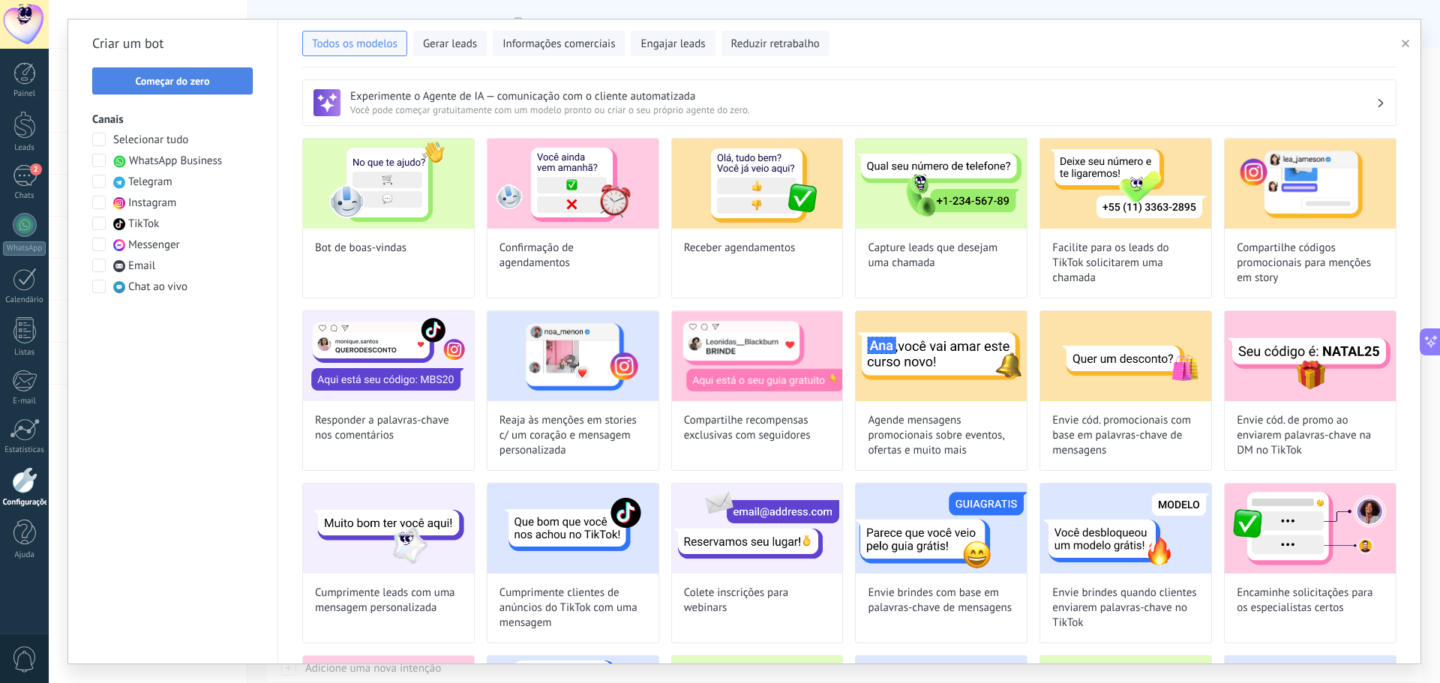
click at [220, 76] on button "Começar do zero" at bounding box center [172, 80] width 160 height 27
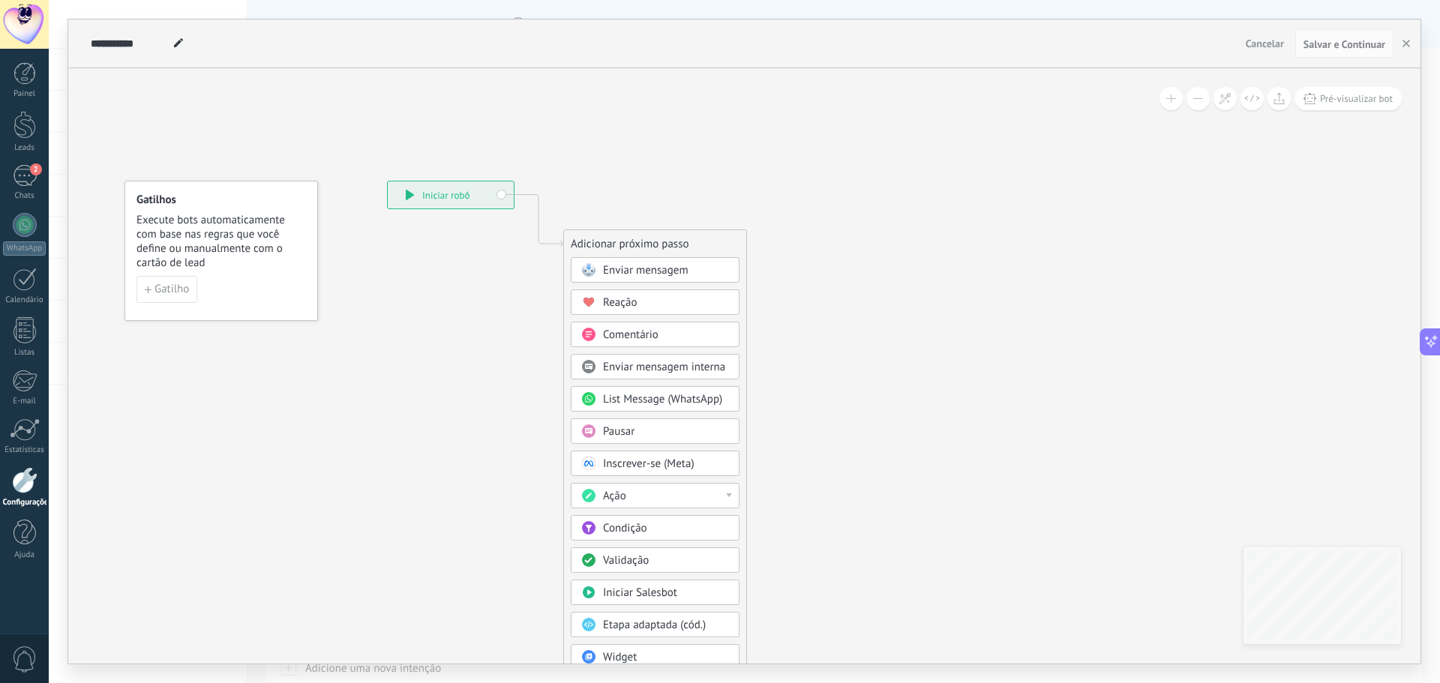
drag, startPoint x: 998, startPoint y: 421, endPoint x: 837, endPoint y: 337, distance: 181.8
click at [837, 337] on div "**********" at bounding box center [744, 365] width 1352 height 595
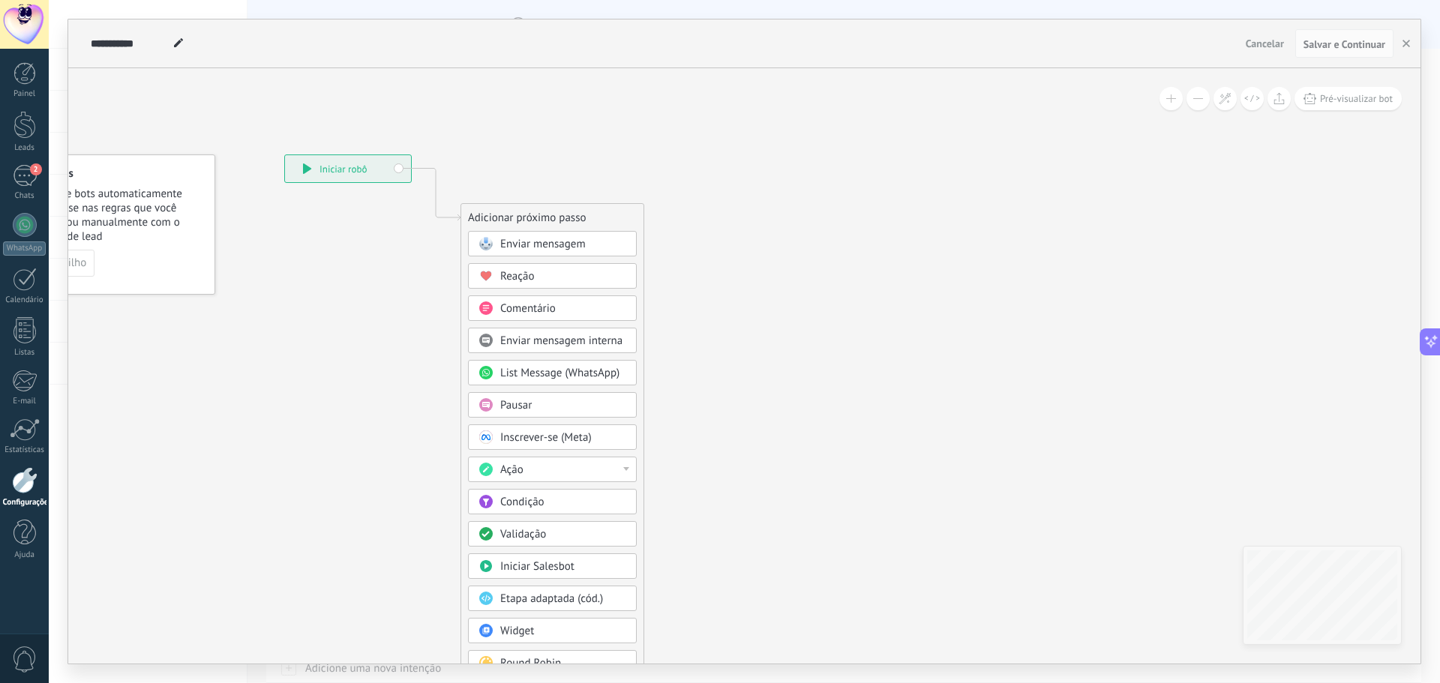
drag, startPoint x: 841, startPoint y: 355, endPoint x: 718, endPoint y: 302, distance: 134.7
click at [812, 336] on icon at bounding box center [413, 419] width 1008 height 1279
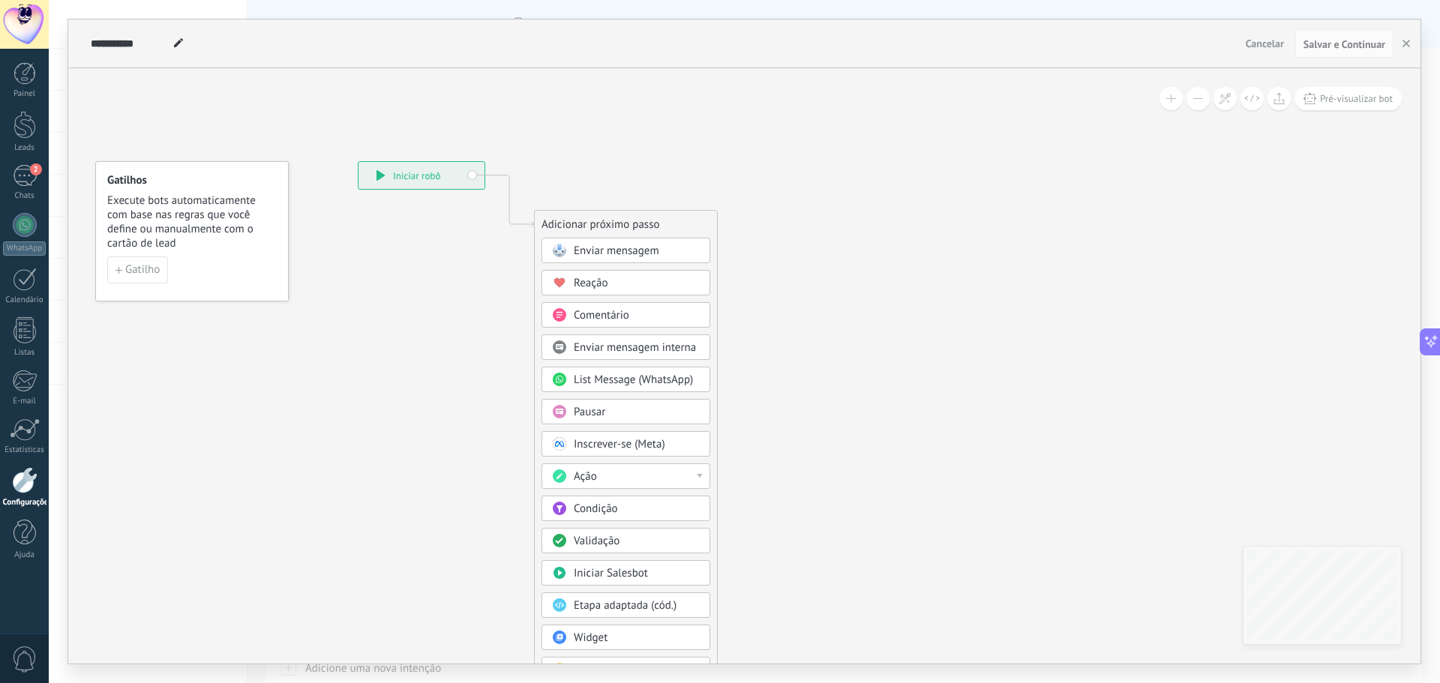
drag, startPoint x: 172, startPoint y: 43, endPoint x: 185, endPoint y: 45, distance: 12.9
click at [175, 43] on span at bounding box center [178, 44] width 19 height 22
click at [152, 42] on input "**********" at bounding box center [130, 43] width 78 height 12
click at [151, 42] on input "**********" at bounding box center [130, 43] width 78 height 12
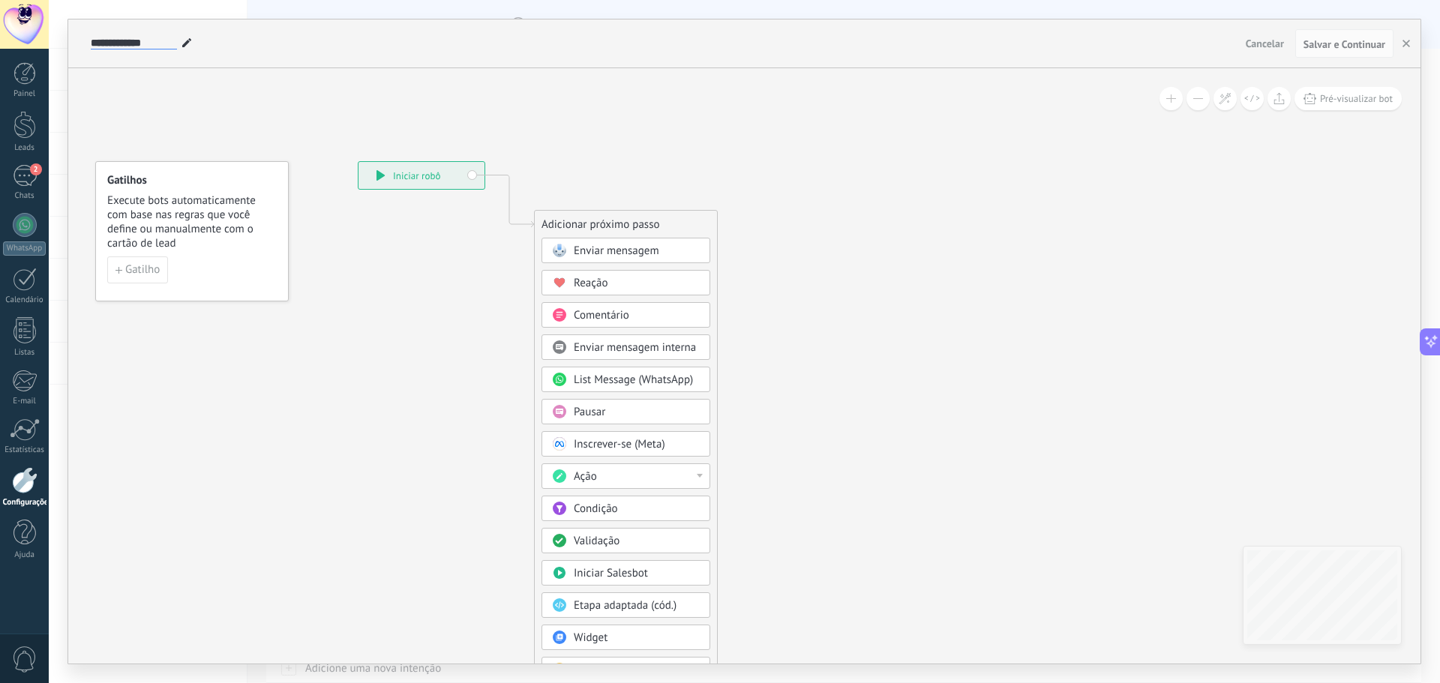
type input "**********"
click at [1060, 274] on div "**********" at bounding box center [744, 365] width 1352 height 595
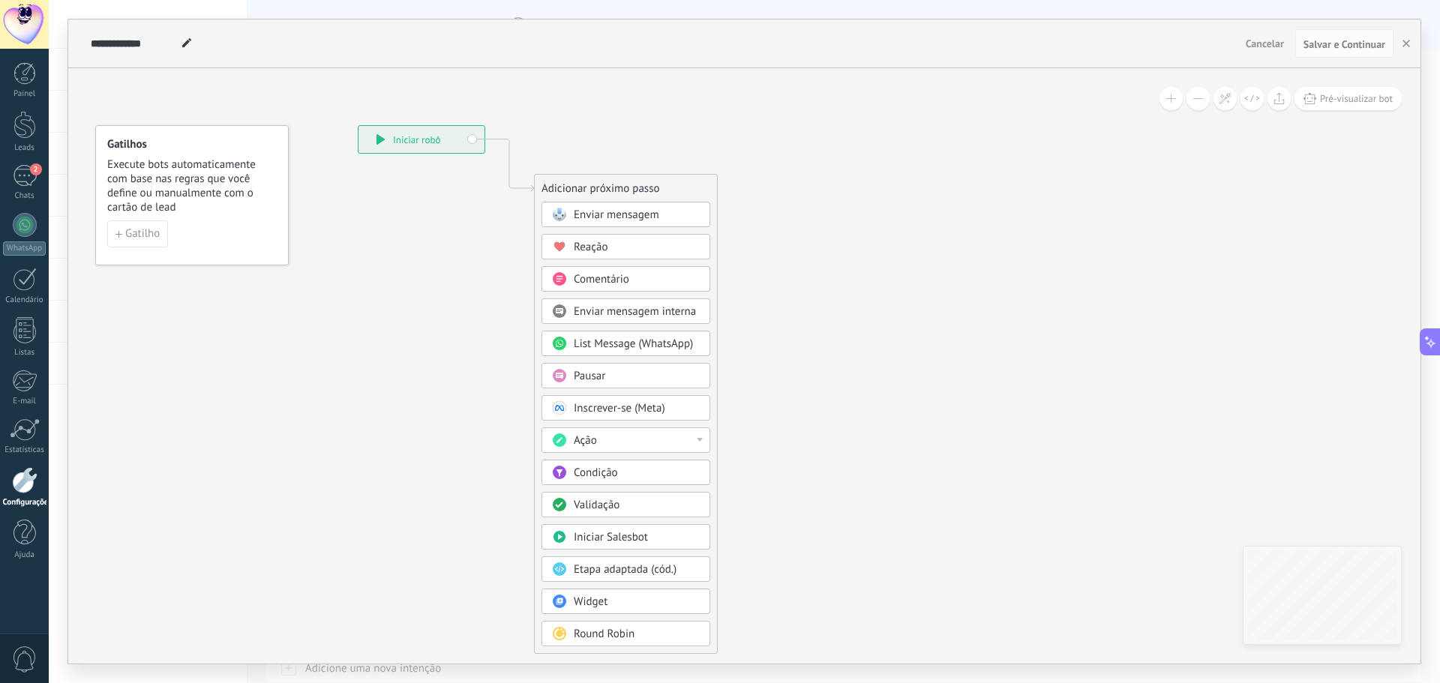
click at [616, 466] on span "Condição" at bounding box center [596, 473] width 44 height 14
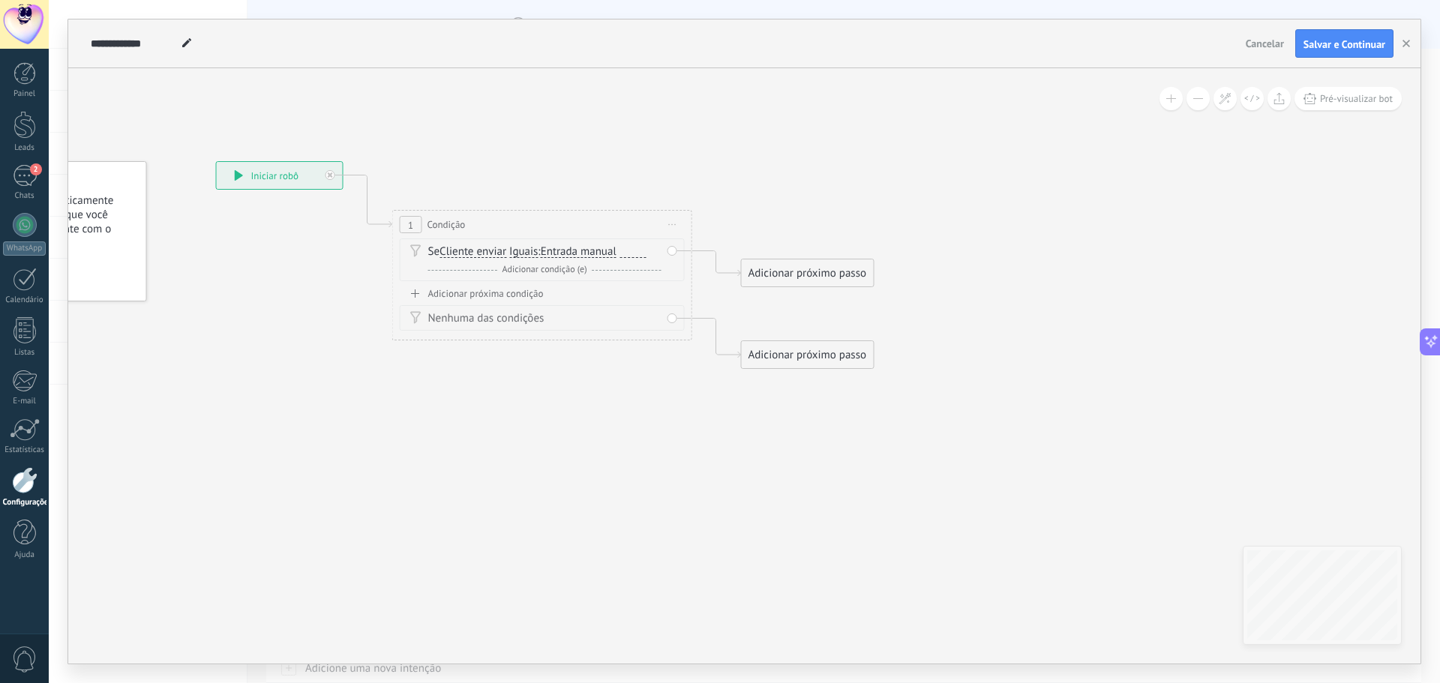
drag, startPoint x: 784, startPoint y: 387, endPoint x: 652, endPoint y: 416, distance: 135.2
click at [652, 416] on icon at bounding box center [519, 265] width 1357 height 958
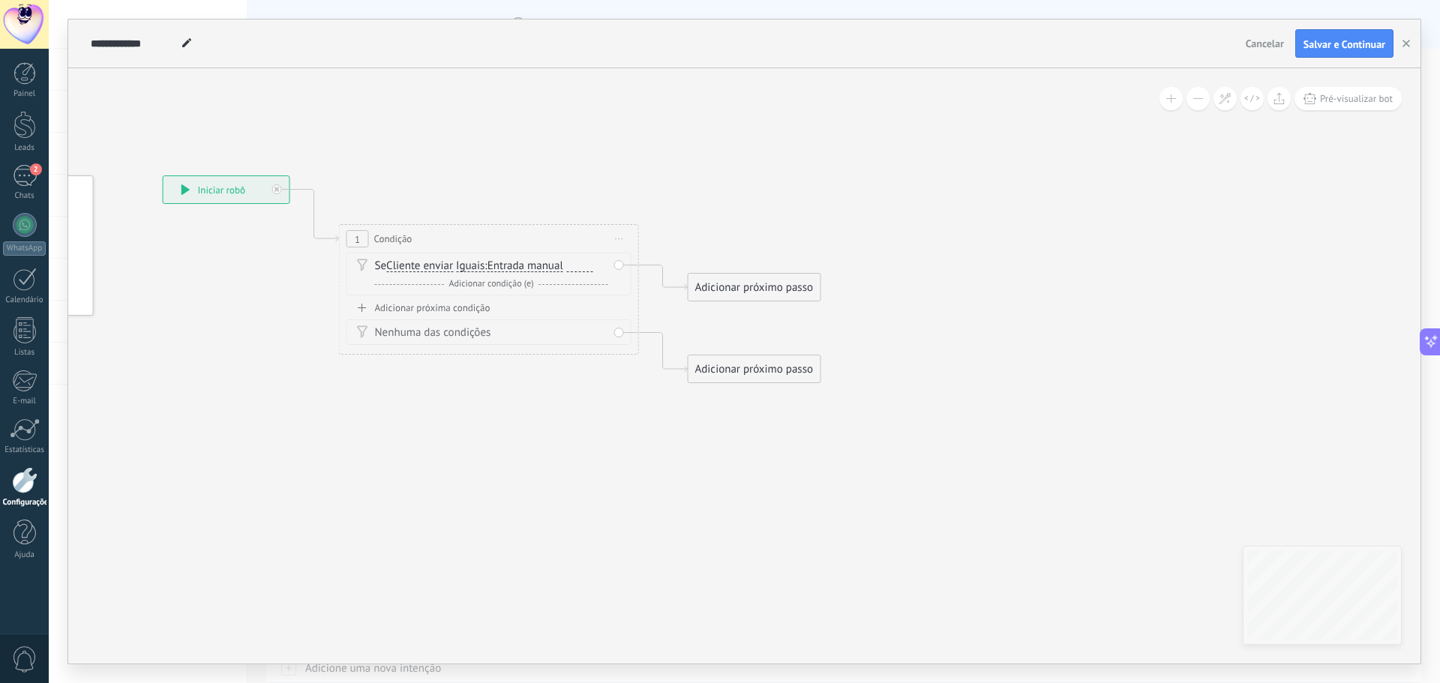
click at [403, 262] on span "Cliente enviar" at bounding box center [419, 266] width 67 height 12
click at [403, 262] on button "Cliente enviar" at bounding box center [472, 266] width 187 height 27
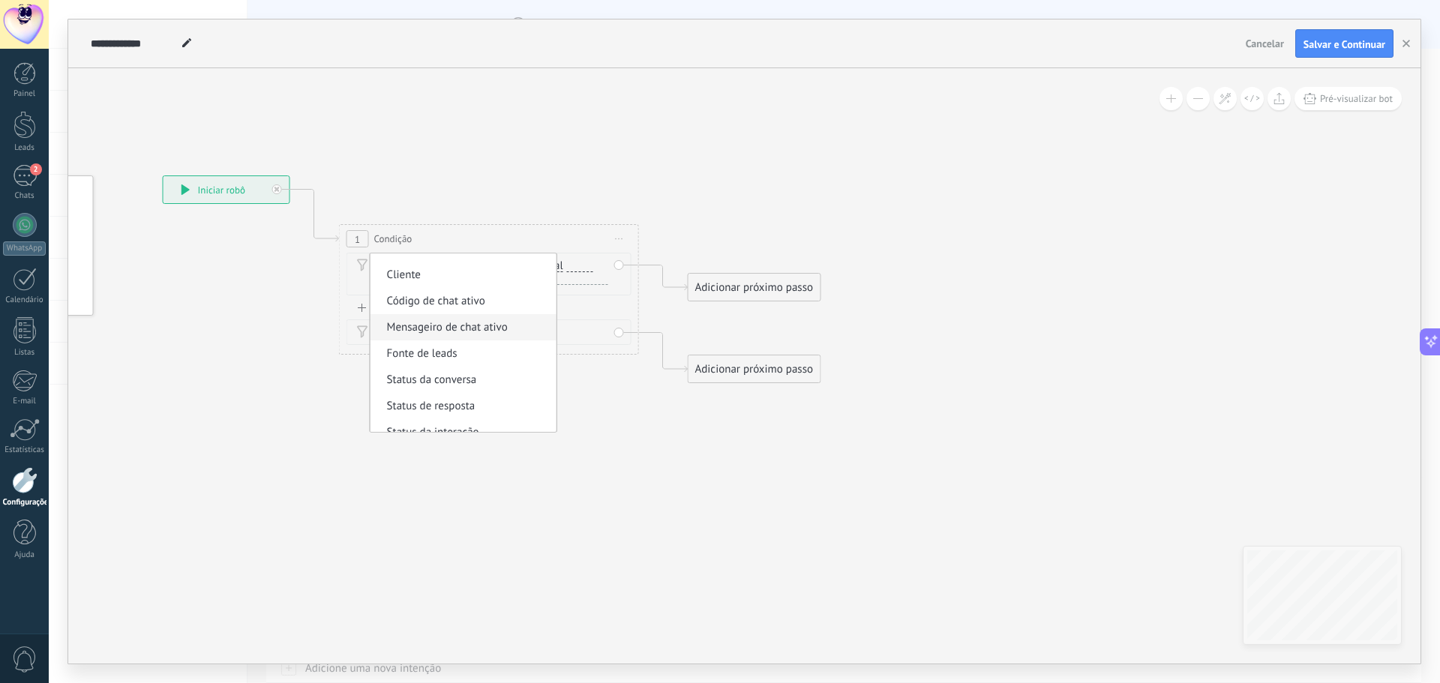
scroll to position [0, 0]
drag, startPoint x: 825, startPoint y: 493, endPoint x: 793, endPoint y: 491, distance: 32.3
click at [822, 493] on icon at bounding box center [466, 280] width 1357 height 958
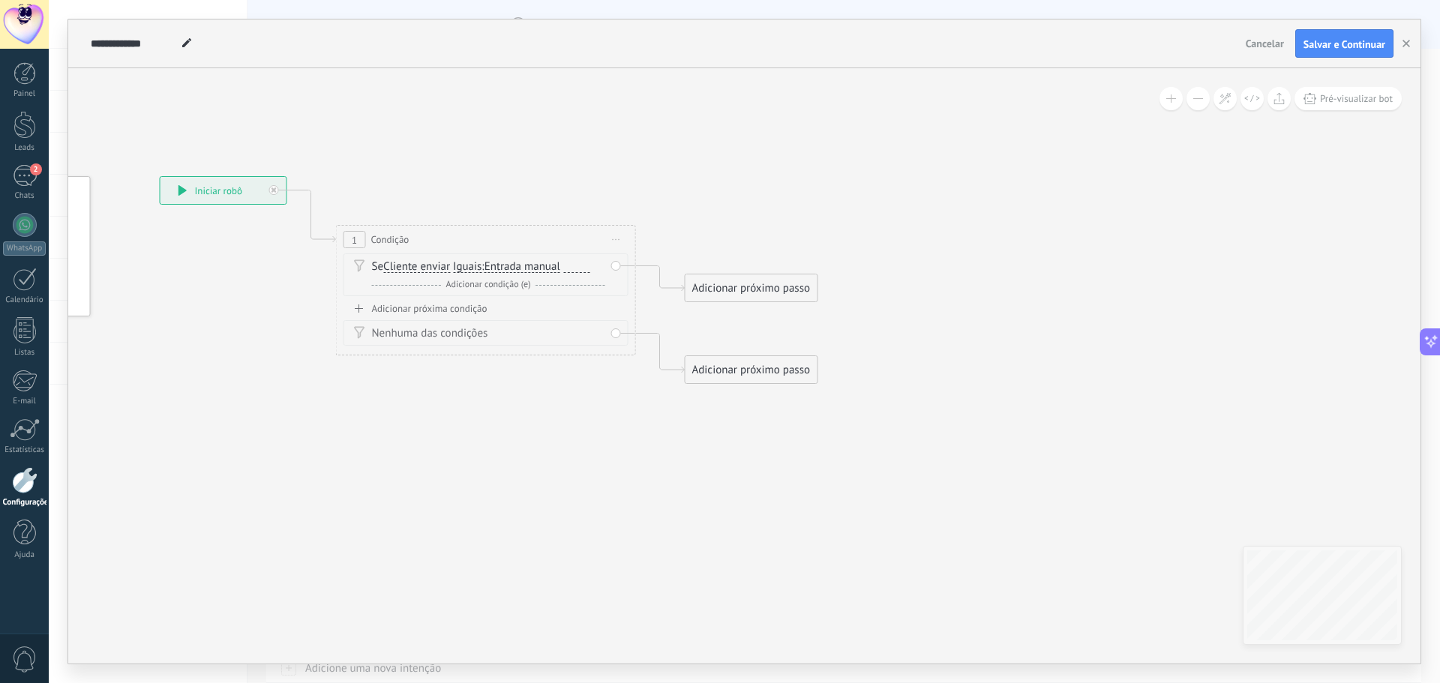
click at [470, 267] on span "Iguais" at bounding box center [467, 267] width 28 height 12
click at [470, 267] on button "Iguais" at bounding box center [538, 266] width 187 height 27
click at [488, 321] on span "Contém" at bounding box center [526, 320] width 181 height 15
click at [515, 268] on span "Entrada manual" at bounding box center [530, 267] width 76 height 12
click at [515, 268] on button "Entrada manual" at bounding box center [577, 266] width 187 height 27
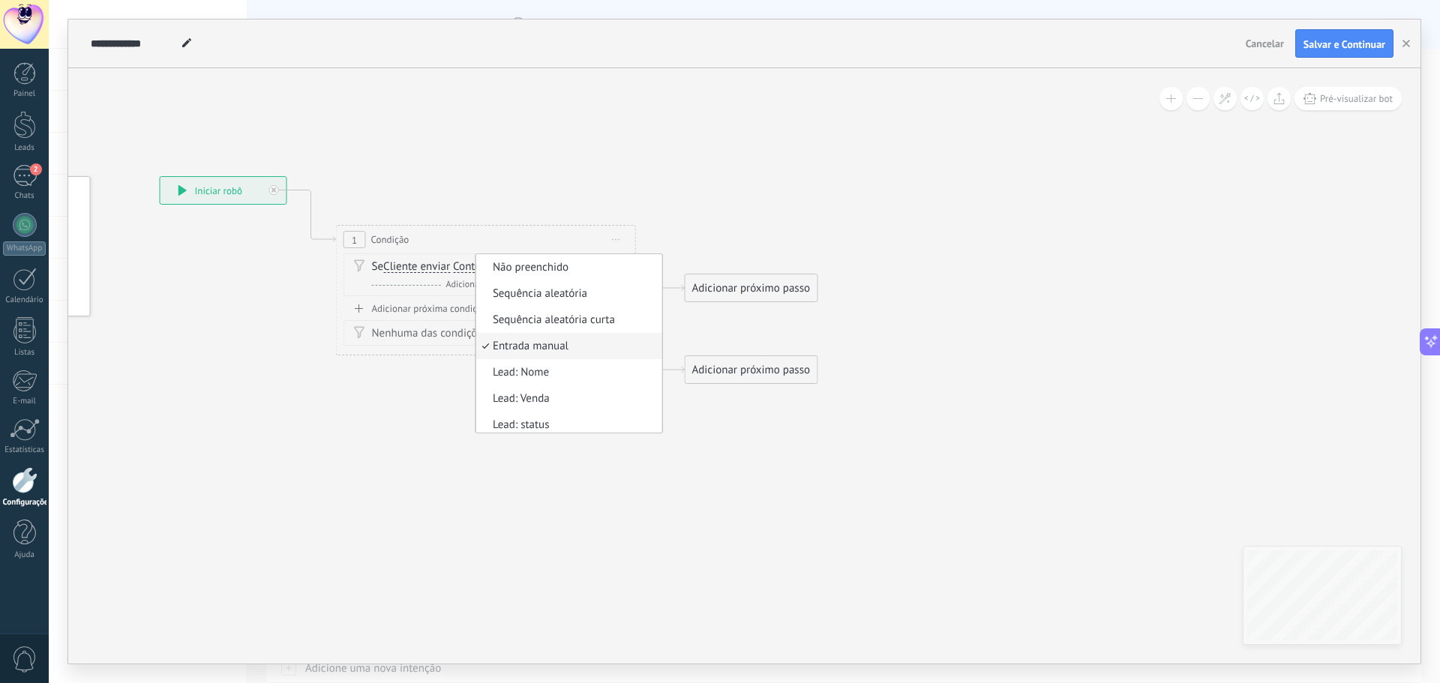
click at [371, 442] on icon at bounding box center [463, 280] width 1357 height 958
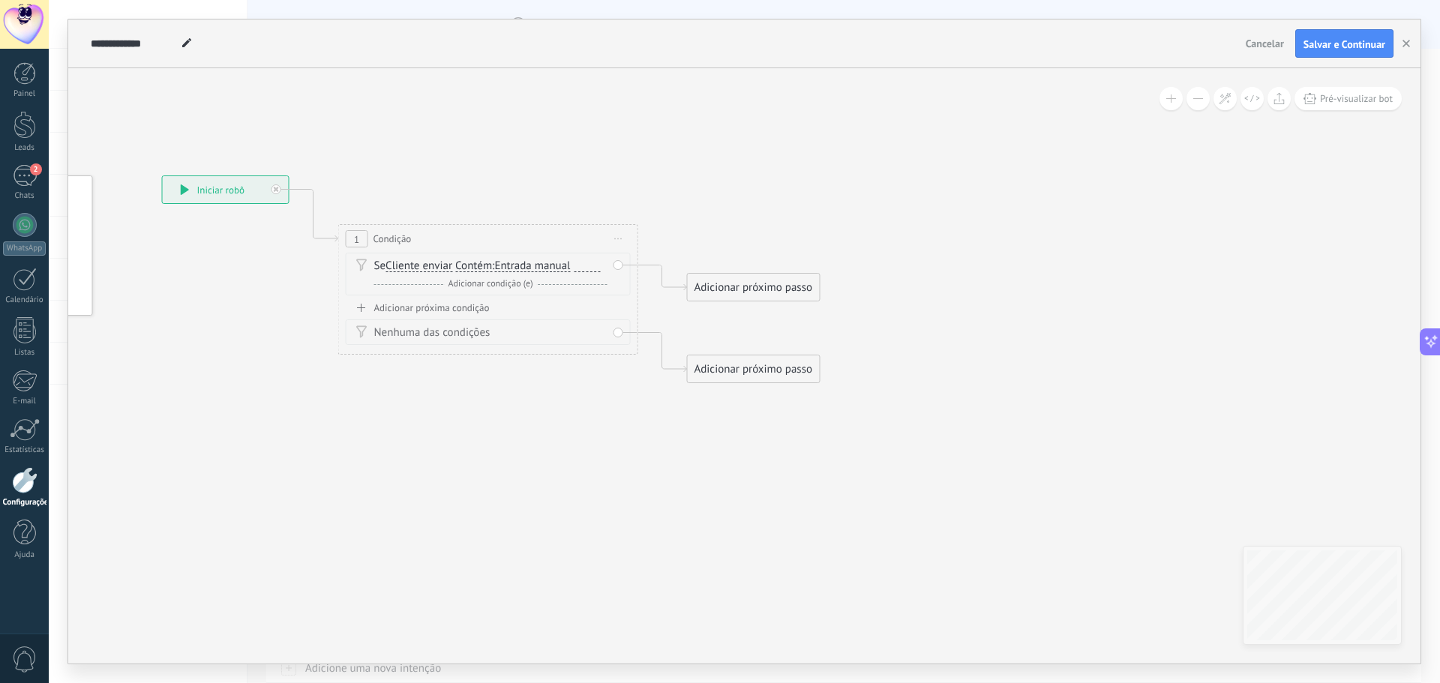
click at [593, 268] on div at bounding box center [587, 266] width 26 height 12
copy div "**********"
click at [610, 504] on icon at bounding box center [465, 280] width 1357 height 958
click at [567, 465] on icon at bounding box center [465, 280] width 1357 height 958
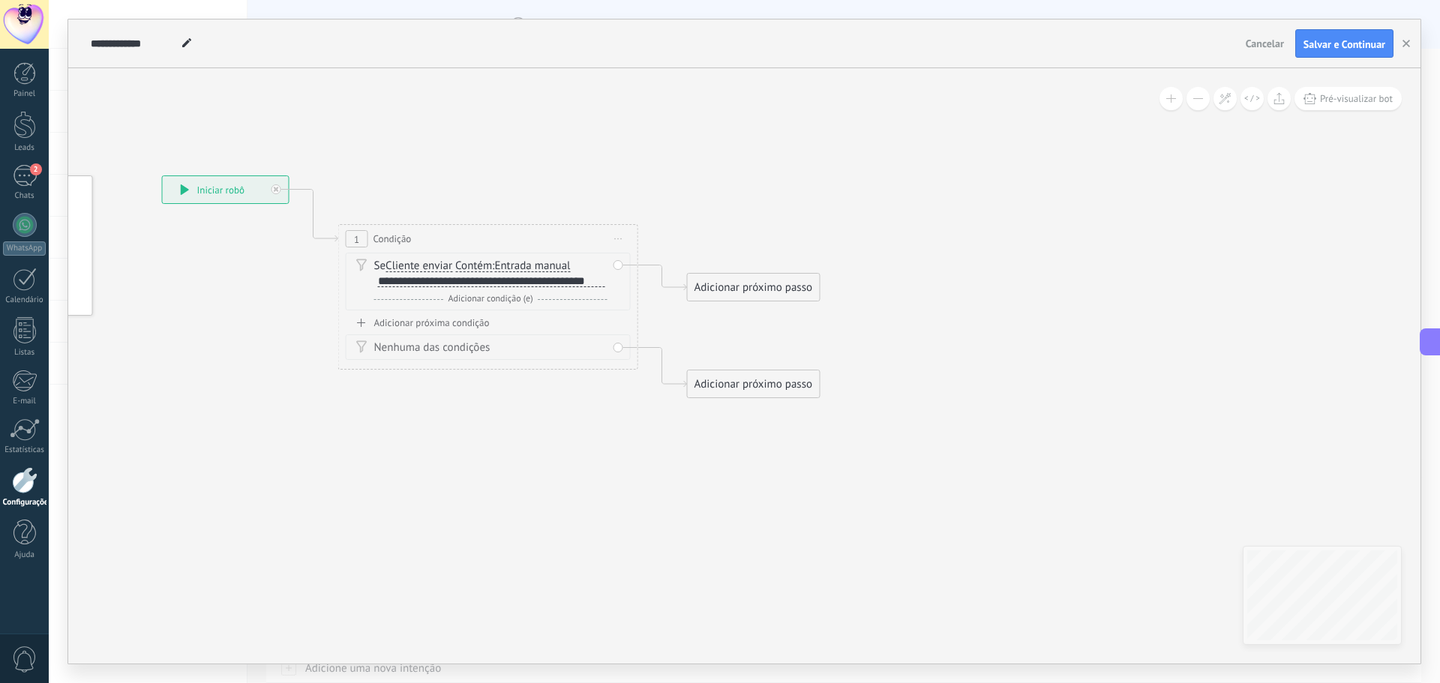
click at [730, 382] on div "Adicionar próximo passo" at bounding box center [754, 384] width 132 height 25
click at [834, 536] on span "List Message (WhatsApp)" at bounding box center [786, 539] width 119 height 14
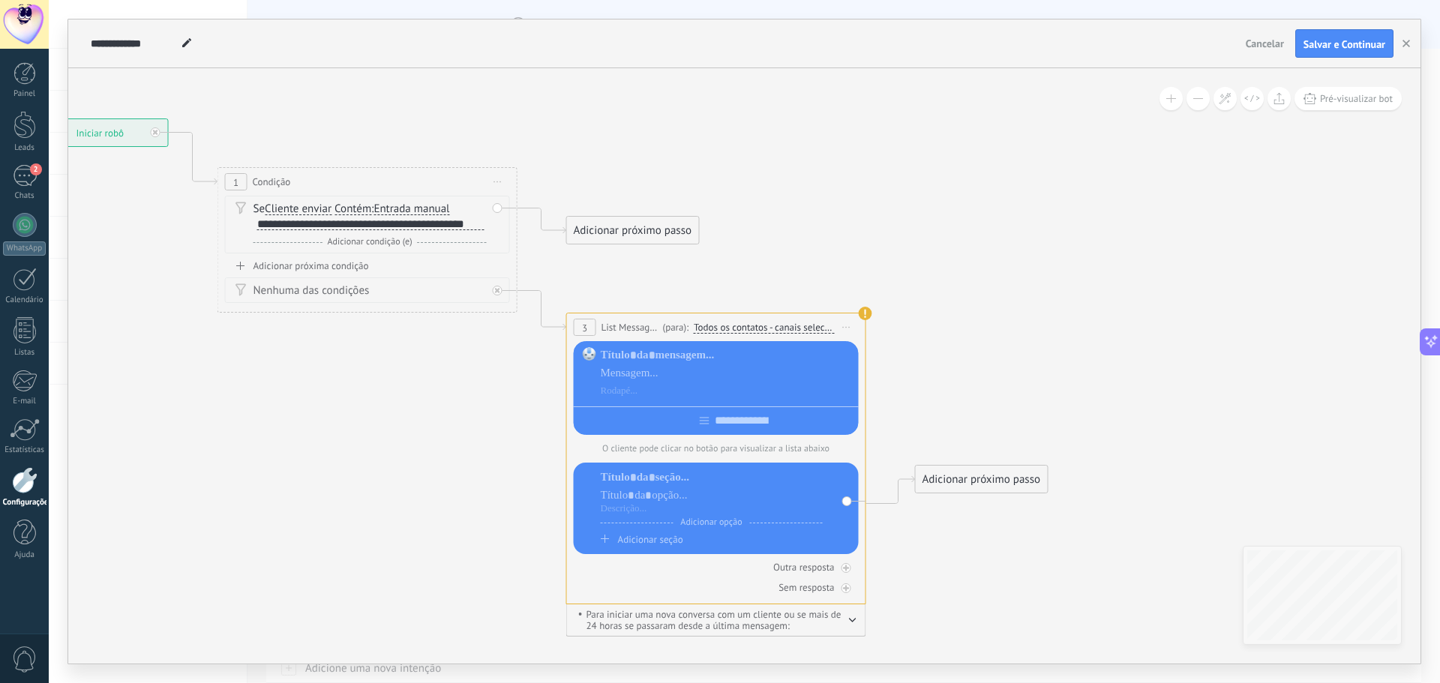
drag, startPoint x: 921, startPoint y: 404, endPoint x: 862, endPoint y: 355, distance: 77.2
click at [865, 355] on icon at bounding box center [518, 363] width 1705 height 1238
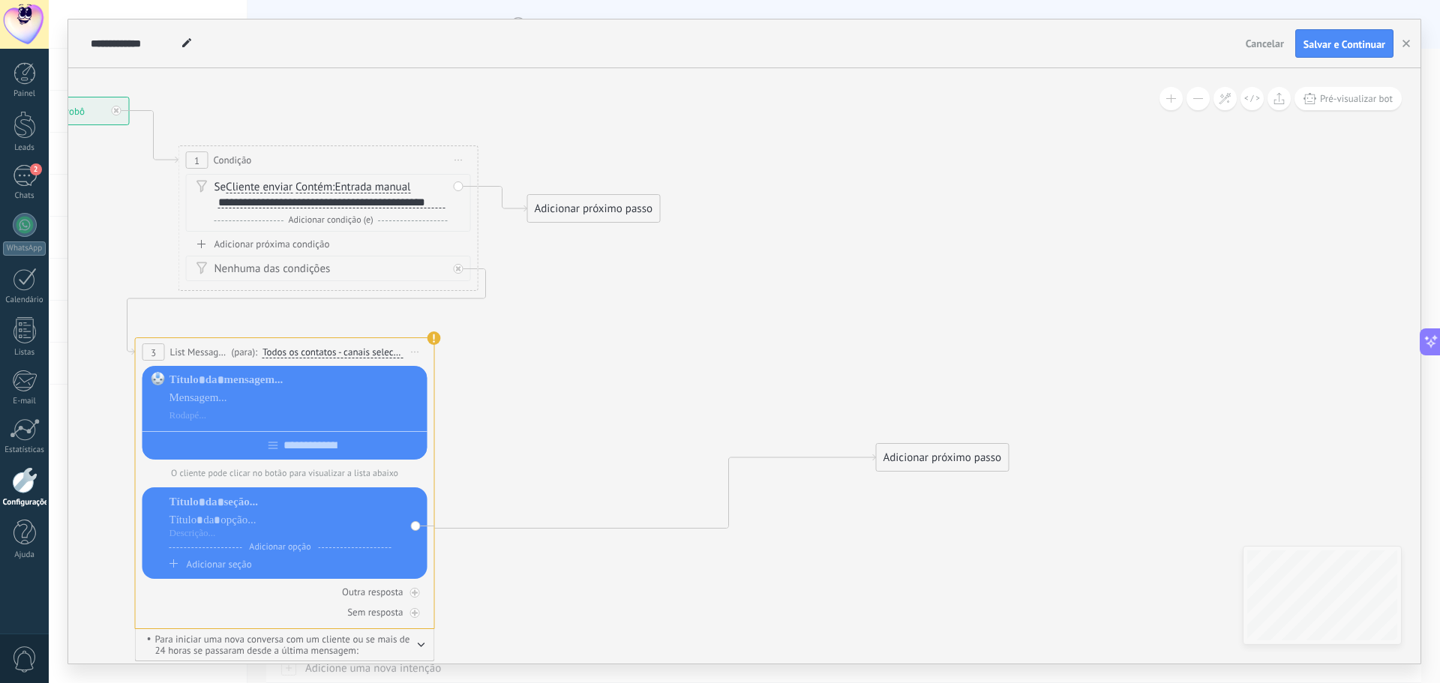
drag, startPoint x: 637, startPoint y: 301, endPoint x: 244, endPoint y: 347, distance: 394.9
click at [244, 347] on span "(para):" at bounding box center [244, 352] width 25 height 14
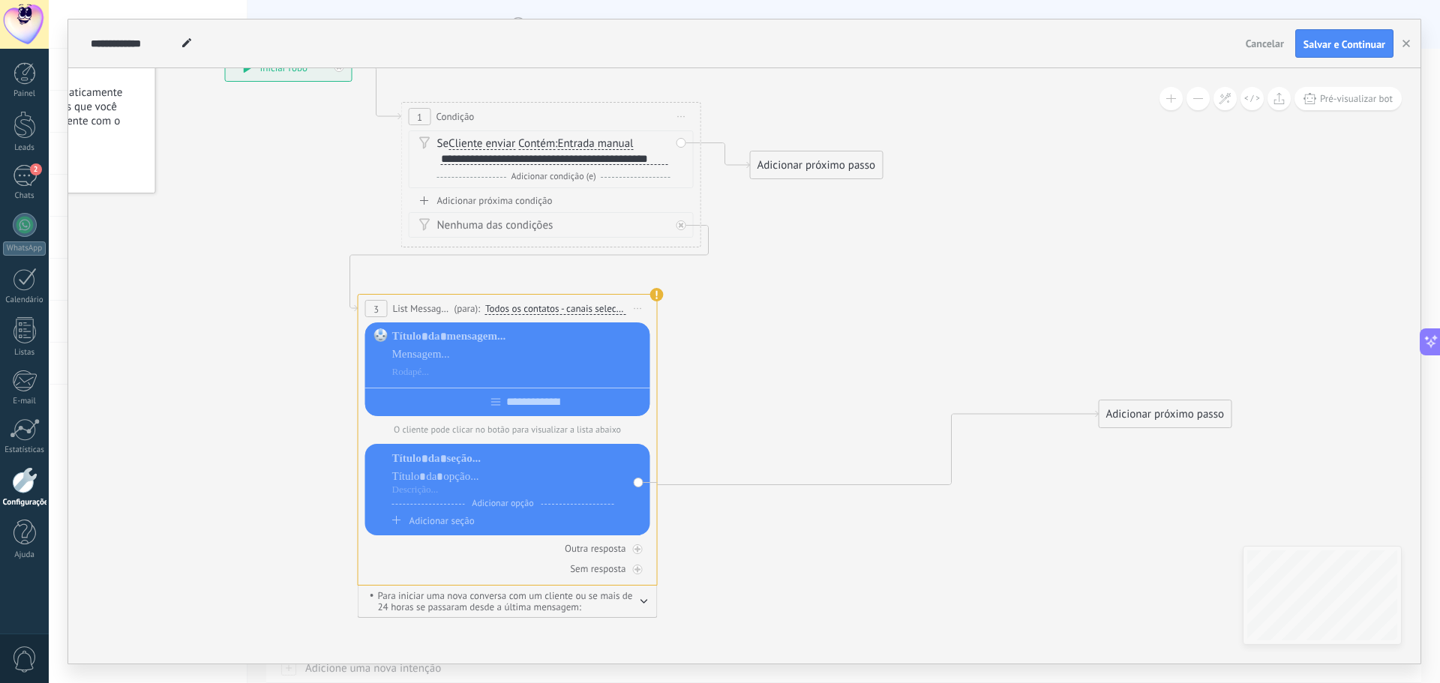
drag, startPoint x: 535, startPoint y: 370, endPoint x: 715, endPoint y: 331, distance: 185.0
click at [715, 331] on icon at bounding box center [702, 320] width 1705 height 1285
click at [441, 362] on div at bounding box center [518, 354] width 253 height 51
click at [437, 355] on div at bounding box center [518, 354] width 253 height 15
click at [526, 405] on input "text" at bounding box center [533, 402] width 64 height 12
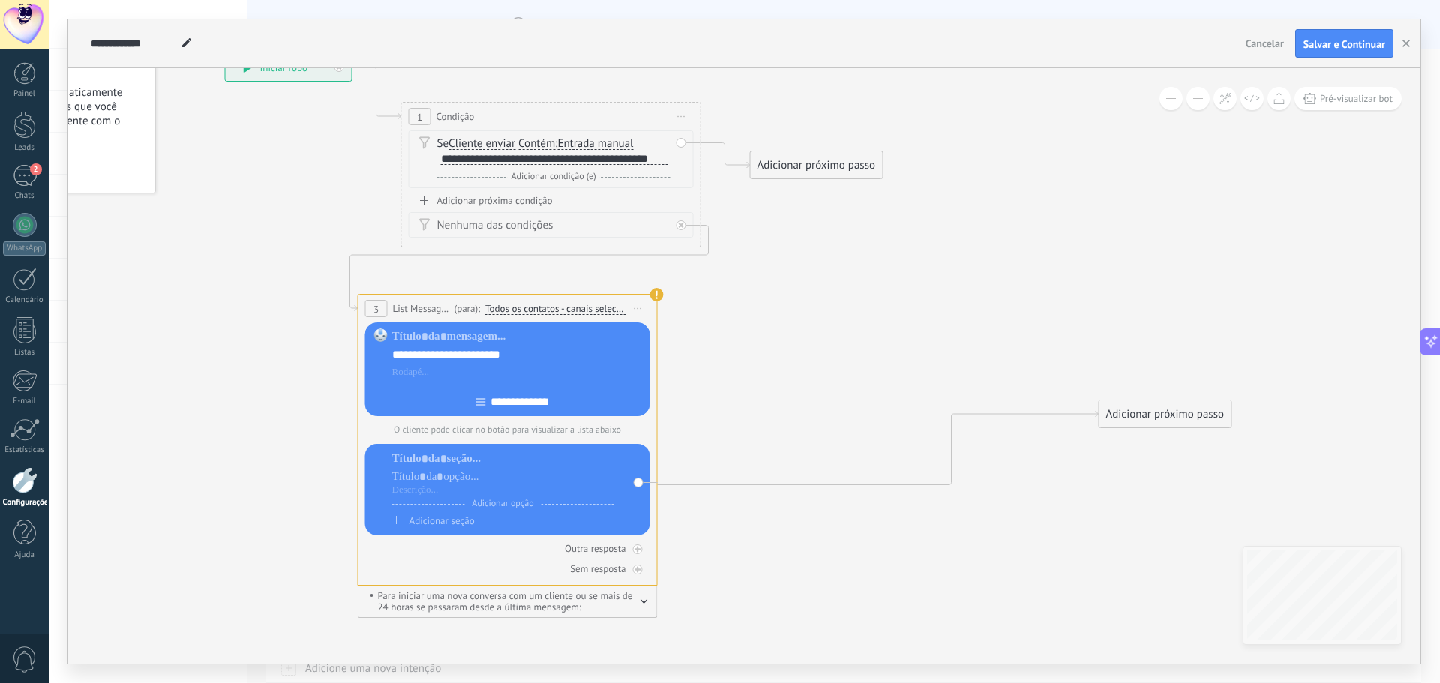
type input "**********"
click at [906, 434] on icon at bounding box center [702, 320] width 1705 height 1285
click at [447, 482] on div at bounding box center [503, 476] width 222 height 15
click at [806, 515] on icon at bounding box center [702, 320] width 1705 height 1285
click at [459, 523] on span "Adicionar seção" at bounding box center [441, 520] width 65 height 13
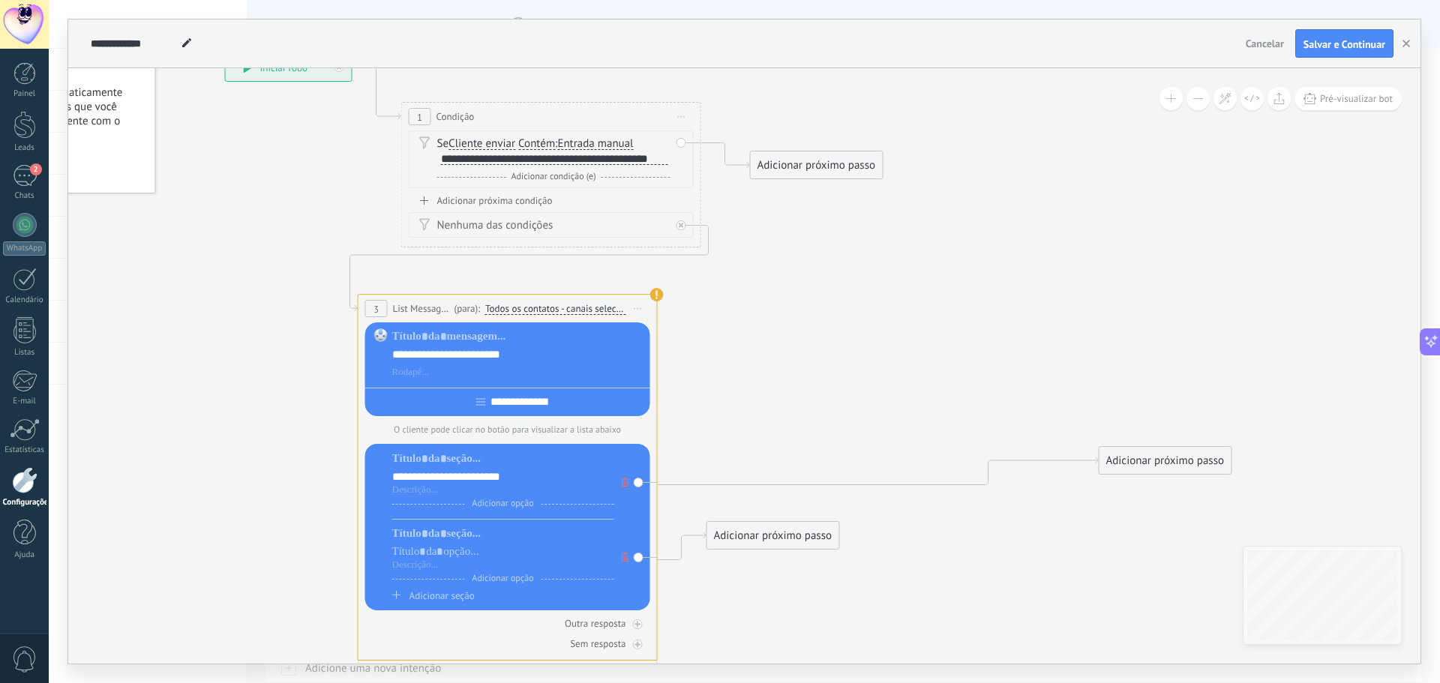
click at [628, 557] on icon at bounding box center [625, 557] width 7 height 9
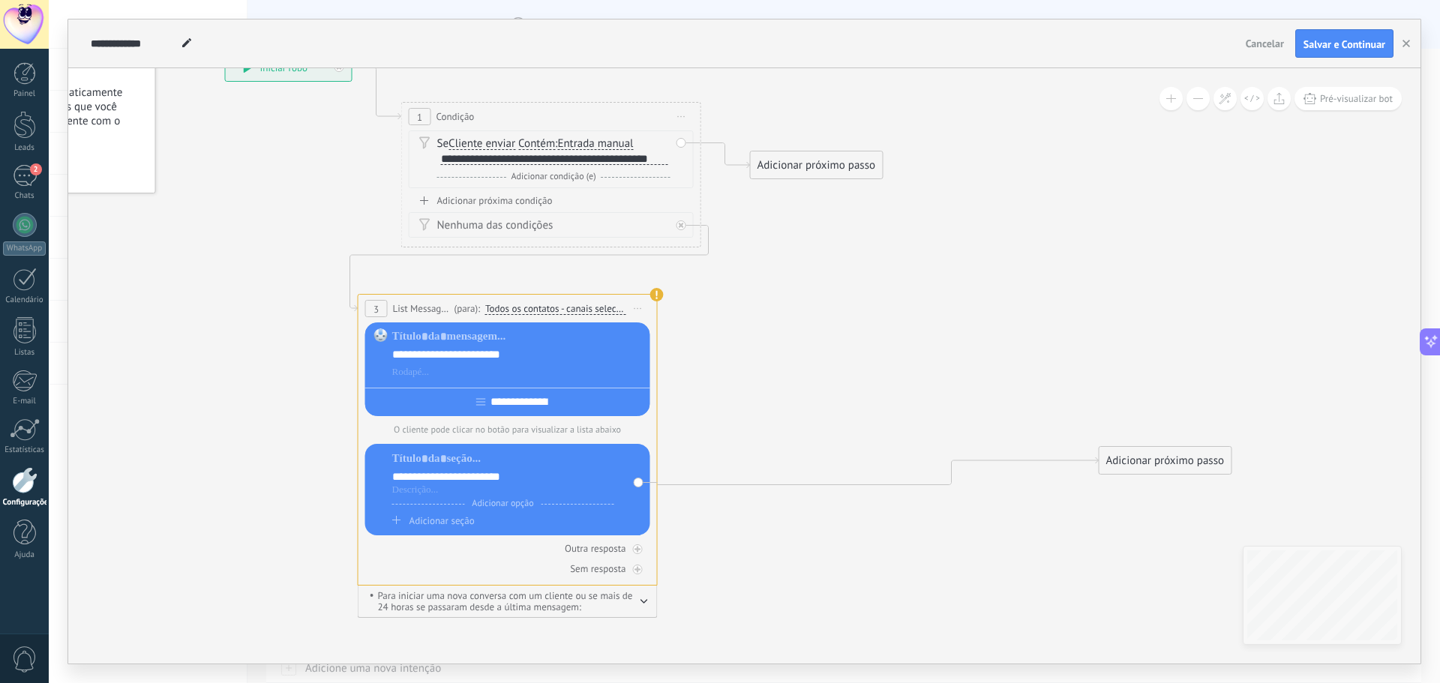
click at [498, 502] on span "Adicionar opção" at bounding box center [502, 503] width 76 height 11
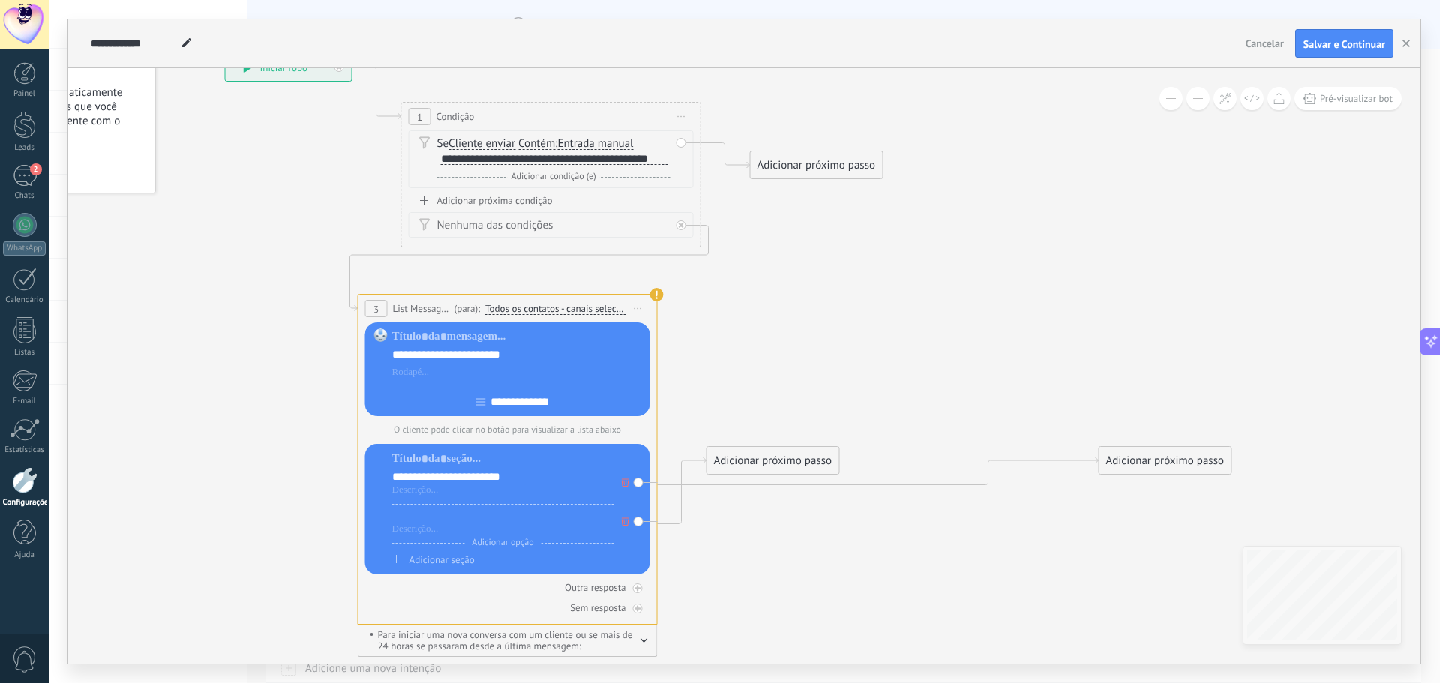
click at [439, 521] on div at bounding box center [503, 515] width 222 height 15
click at [878, 610] on icon at bounding box center [702, 340] width 1705 height 1324
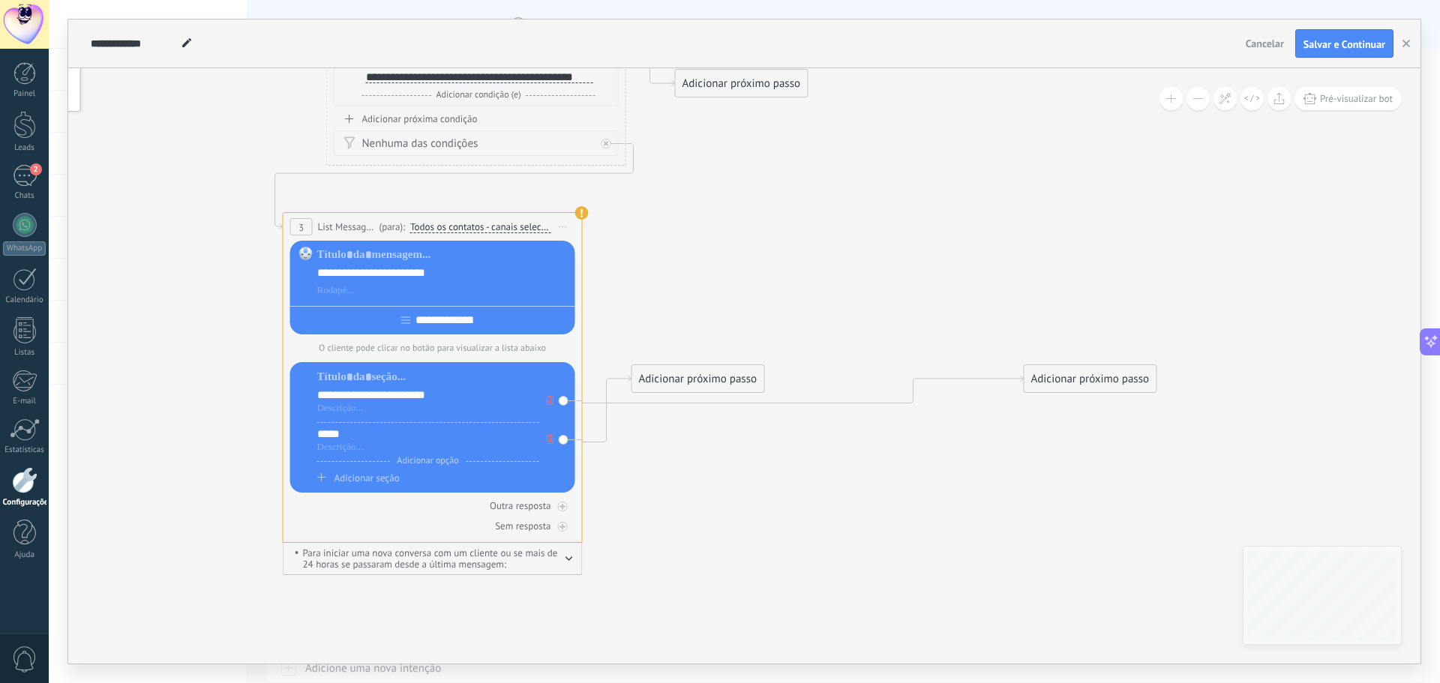
drag, startPoint x: 820, startPoint y: 594, endPoint x: 712, endPoint y: 477, distance: 159.7
click at [712, 478] on icon at bounding box center [627, 259] width 1705 height 1324
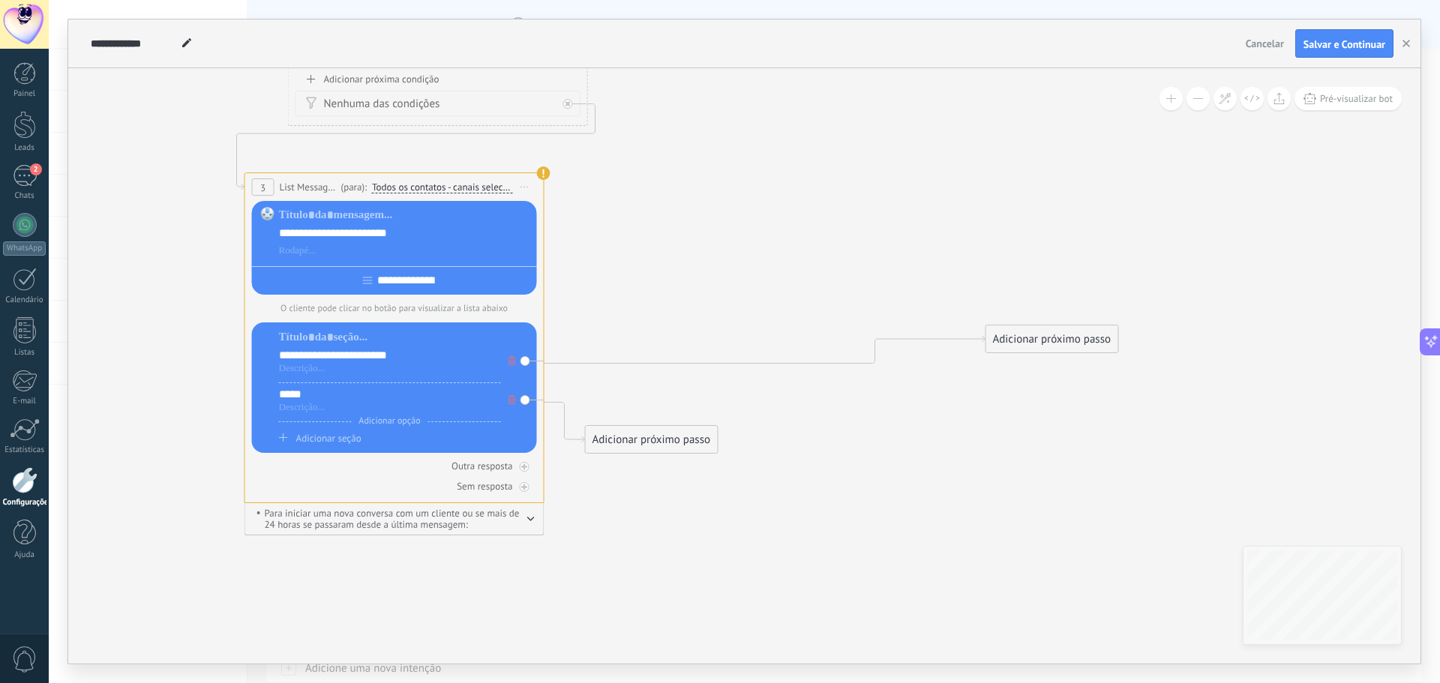
drag, startPoint x: 631, startPoint y: 337, endPoint x: 622, endPoint y: 450, distance: 112.8
click at [622, 450] on div "Adicionar próximo passo" at bounding box center [652, 439] width 132 height 25
click at [640, 451] on div "Adicionar próximo passo" at bounding box center [651, 451] width 132 height 25
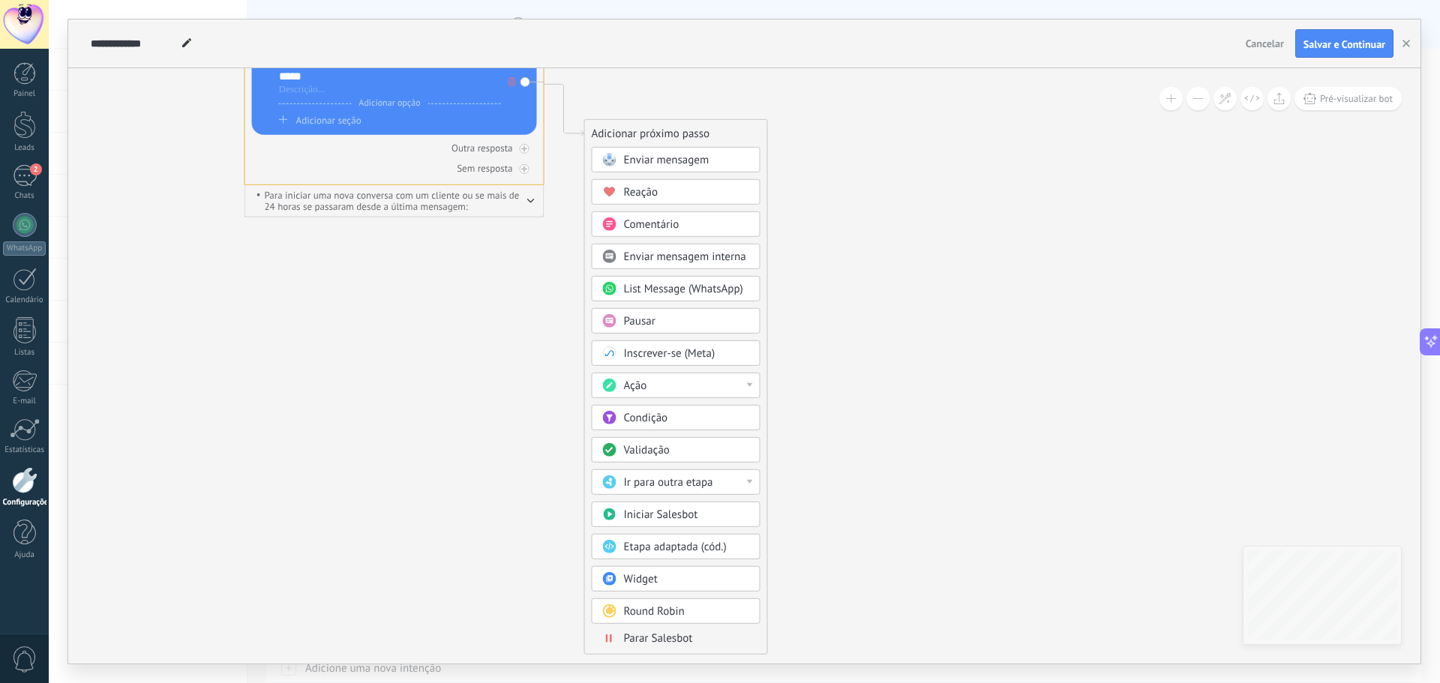
click at [671, 643] on span "Parar Salesbot" at bounding box center [658, 638] width 69 height 14
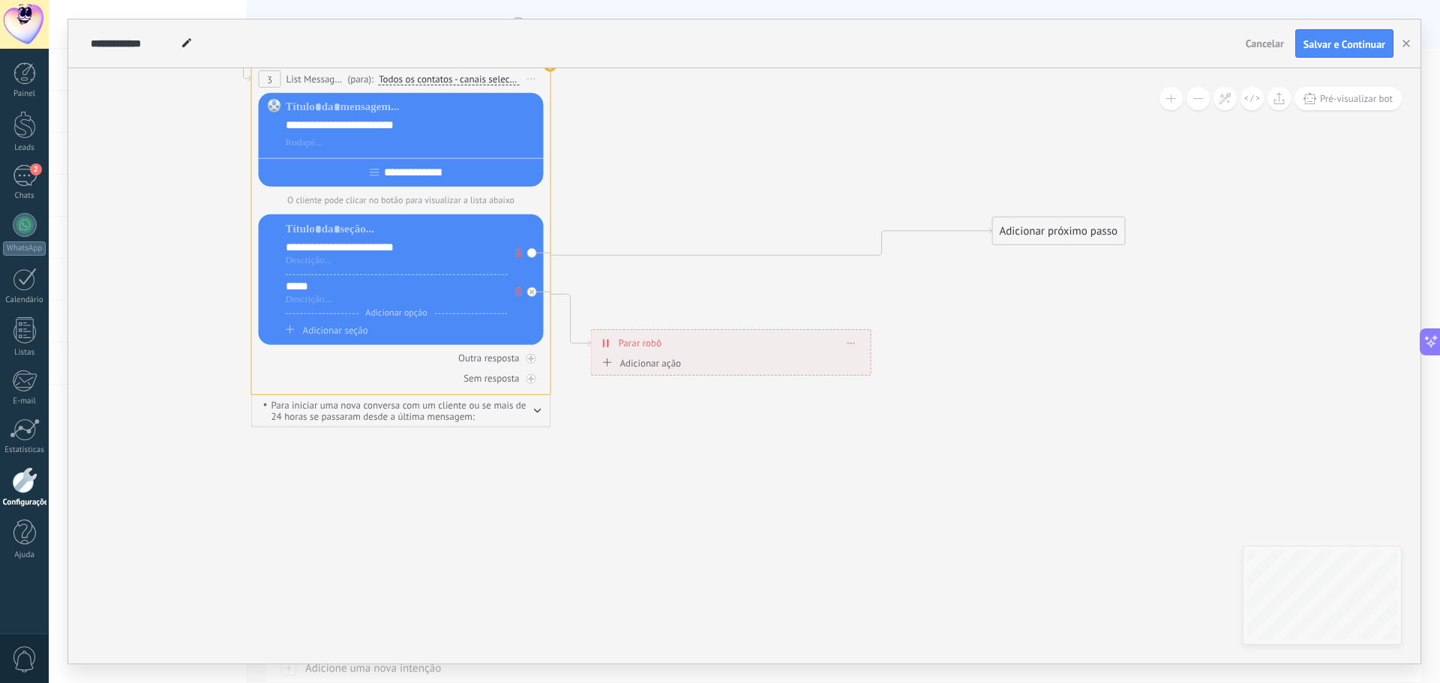
drag, startPoint x: 702, startPoint y: 408, endPoint x: 676, endPoint y: 532, distance: 127.2
click at [676, 532] on icon at bounding box center [596, 111] width 1705 height 1324
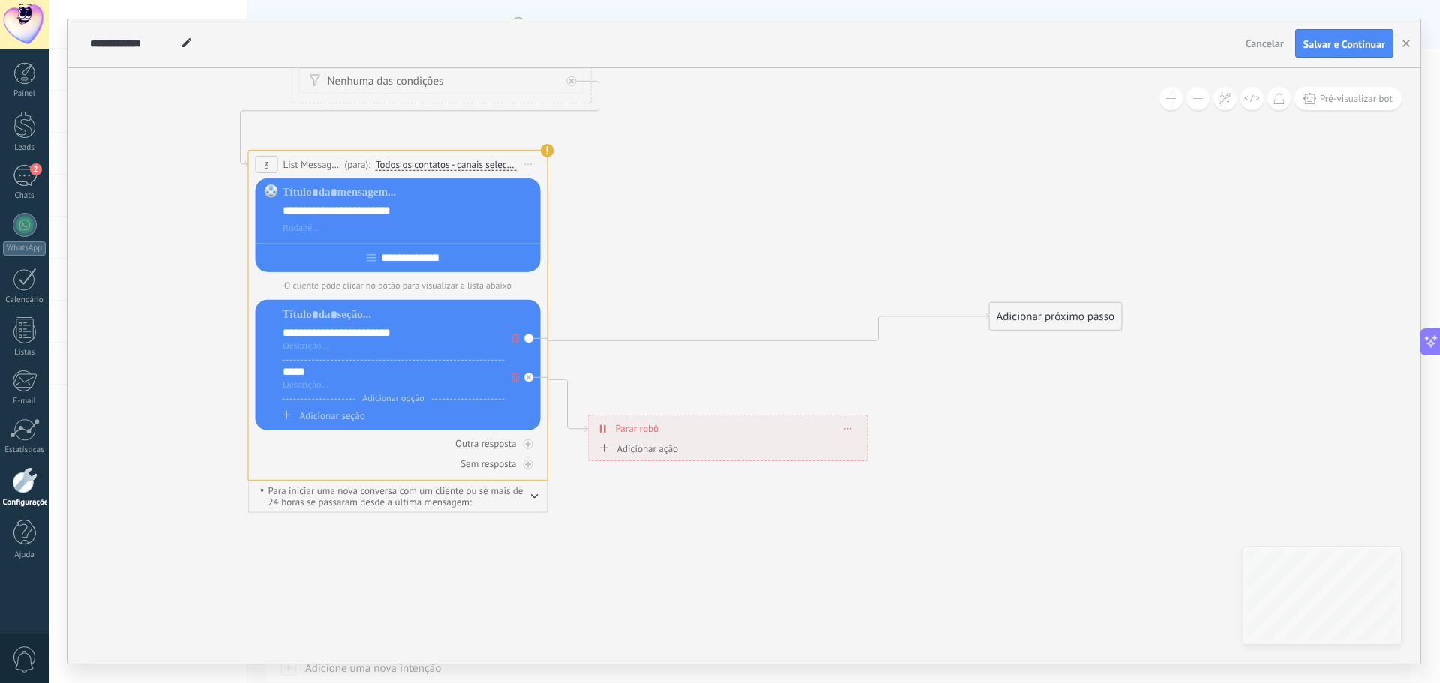
drag, startPoint x: 740, startPoint y: 444, endPoint x: 696, endPoint y: 542, distance: 107.7
click at [697, 542] on icon at bounding box center [593, 196] width 1705 height 1324
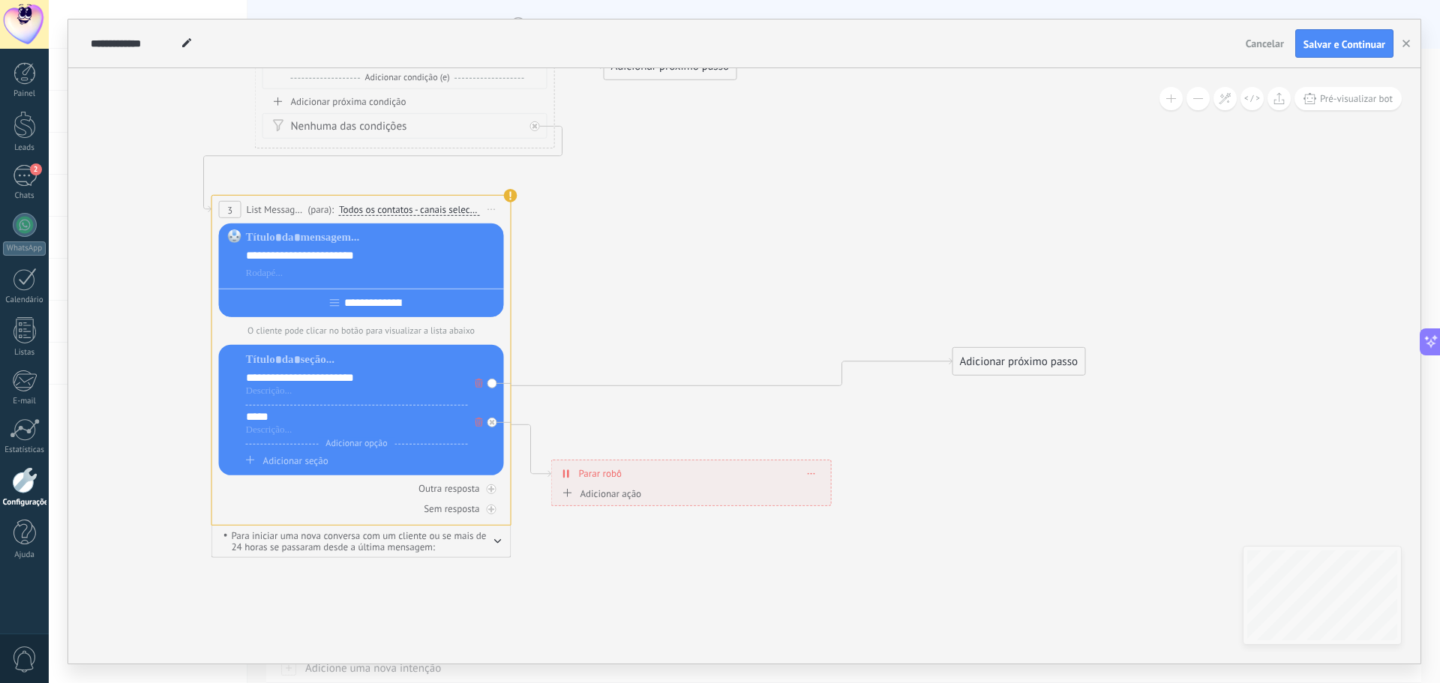
drag, startPoint x: 778, startPoint y: 417, endPoint x: 747, endPoint y: 430, distance: 33.6
click at [747, 430] on icon at bounding box center [556, 241] width 1705 height 1324
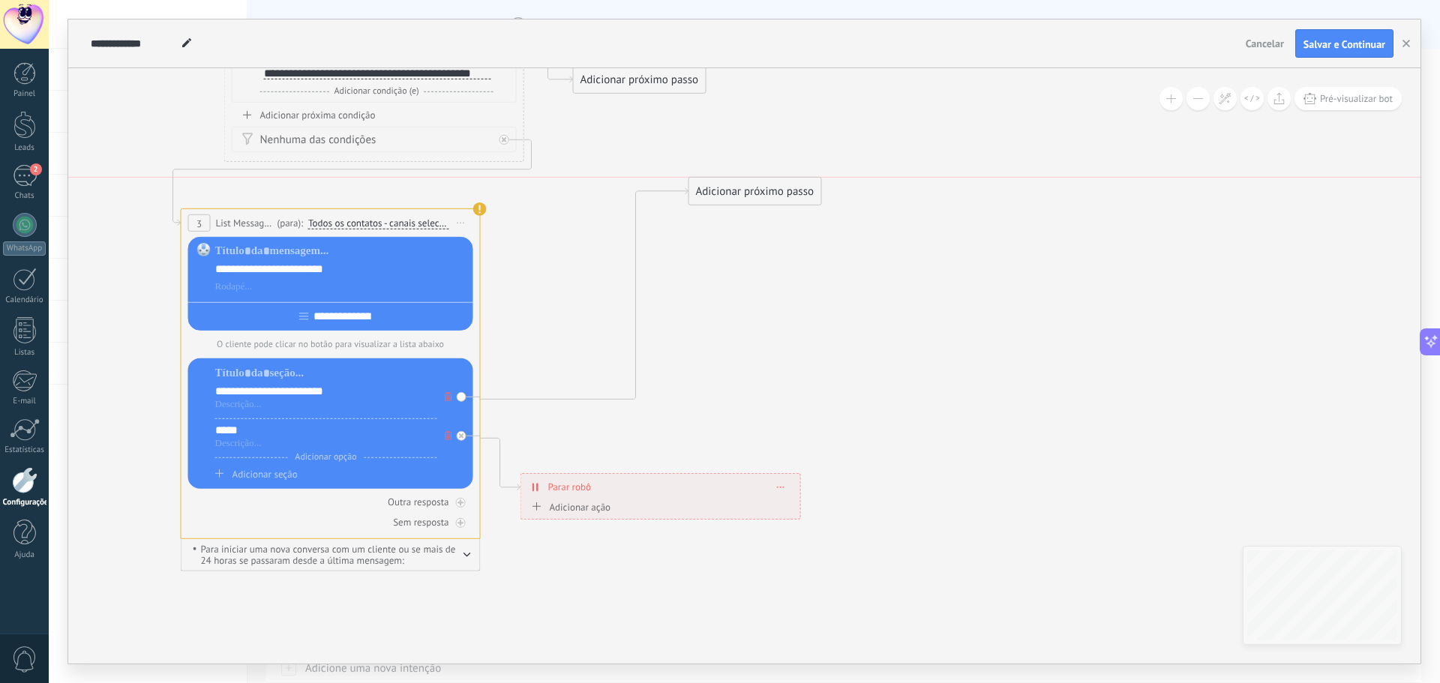
drag, startPoint x: 953, startPoint y: 372, endPoint x: 695, endPoint y: 168, distance: 328.9
click at [695, 179] on div "Adicionar próximo passo" at bounding box center [755, 191] width 132 height 25
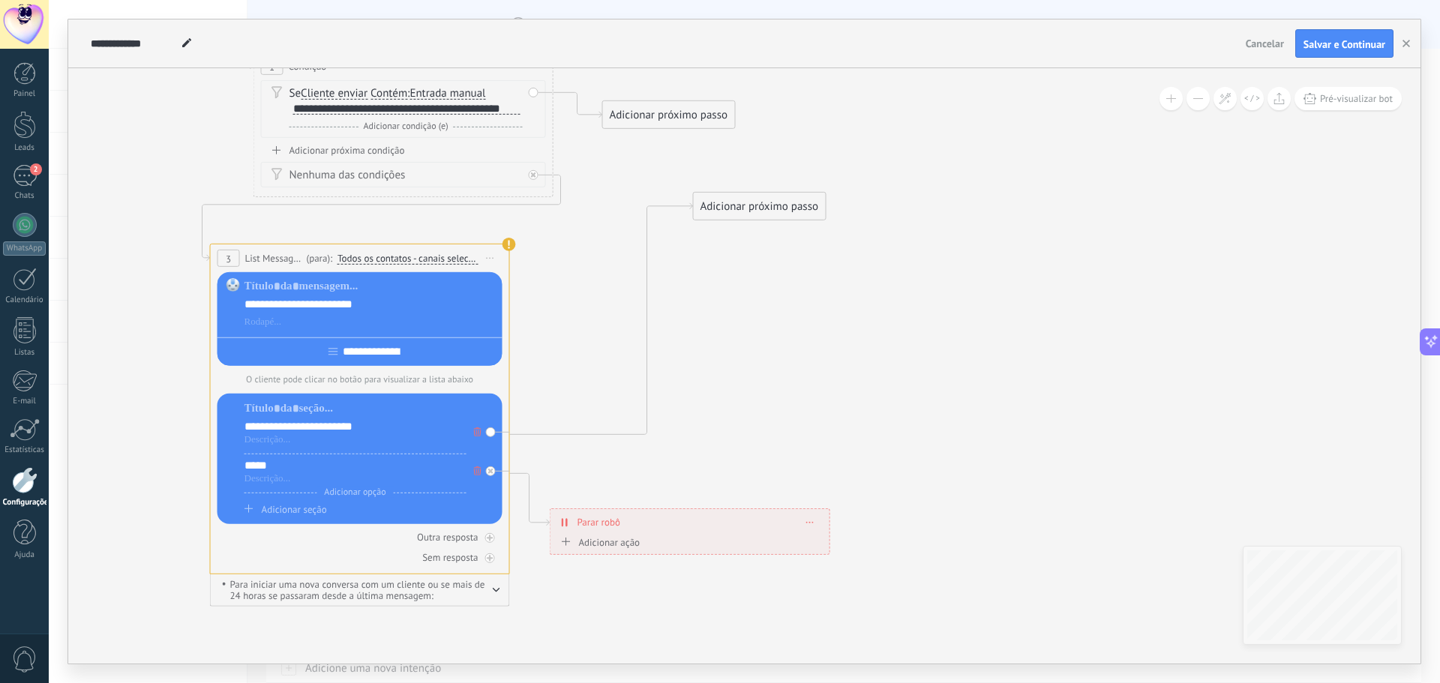
drag, startPoint x: 769, startPoint y: 142, endPoint x: 769, endPoint y: 179, distance: 36.8
click at [778, 179] on icon at bounding box center [453, 290] width 1503 height 1324
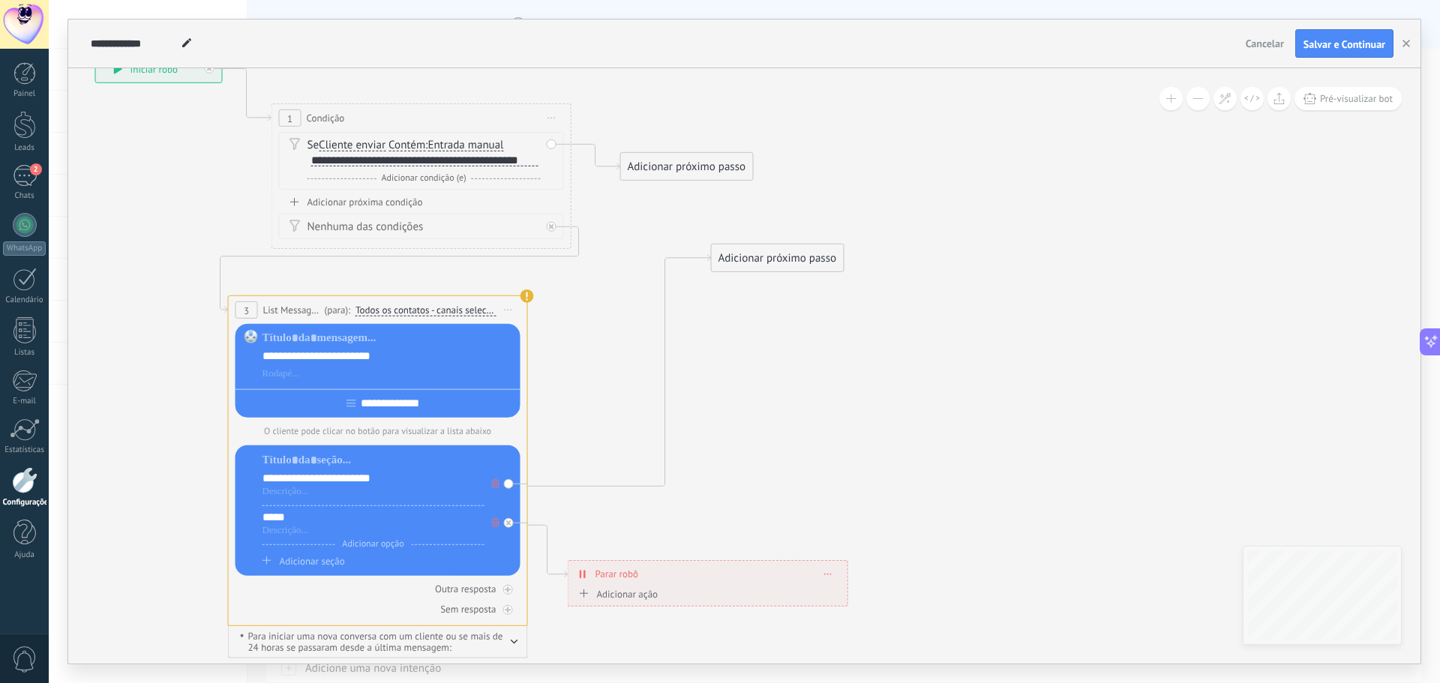
drag, startPoint x: 684, startPoint y: 145, endPoint x: 695, endPoint y: 160, distance: 19.4
click at [695, 160] on icon at bounding box center [471, 342] width 1503 height 1324
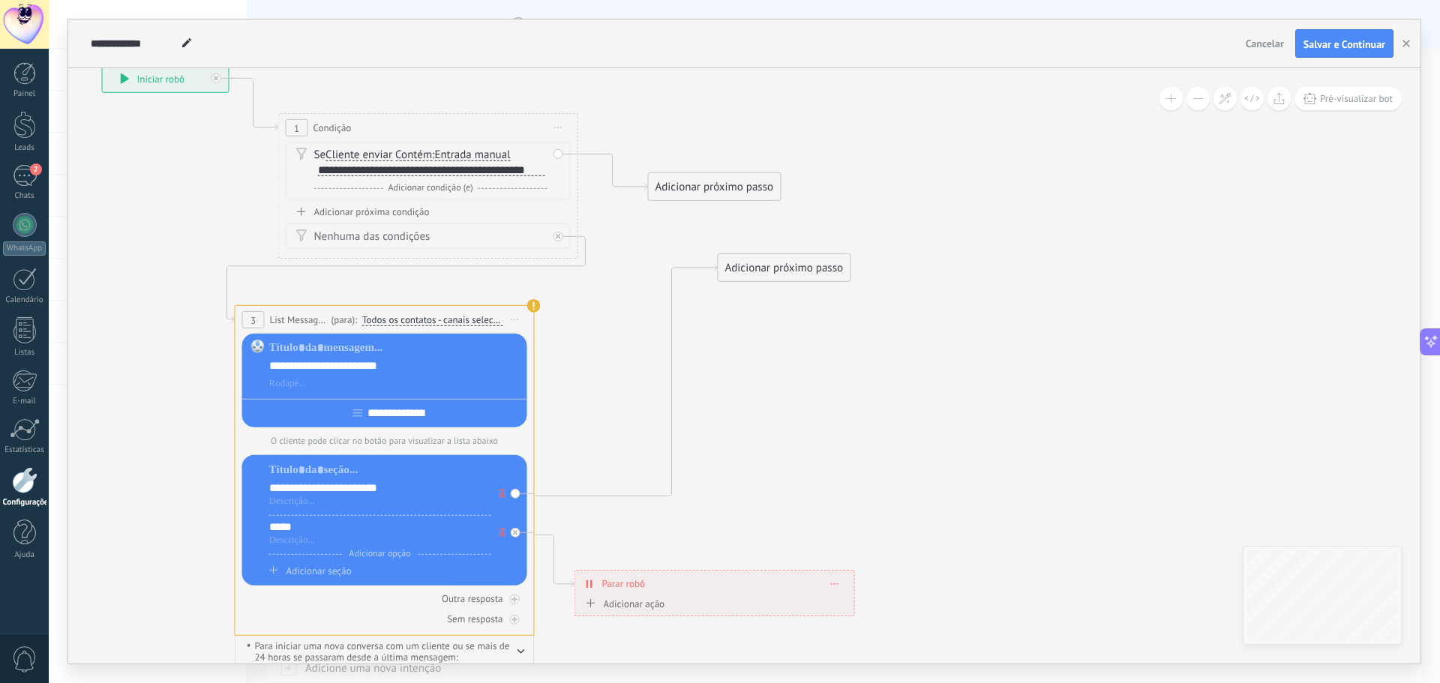
click at [712, 177] on div "Adicionar próximo passo" at bounding box center [715, 187] width 132 height 25
drag, startPoint x: 697, startPoint y: 187, endPoint x: 721, endPoint y: 190, distance: 24.3
click at [719, 190] on div "Adicionar próximo passo" at bounding box center [736, 190] width 132 height 25
click at [706, 190] on div "Adicionar próximo passo" at bounding box center [737, 190] width 132 height 25
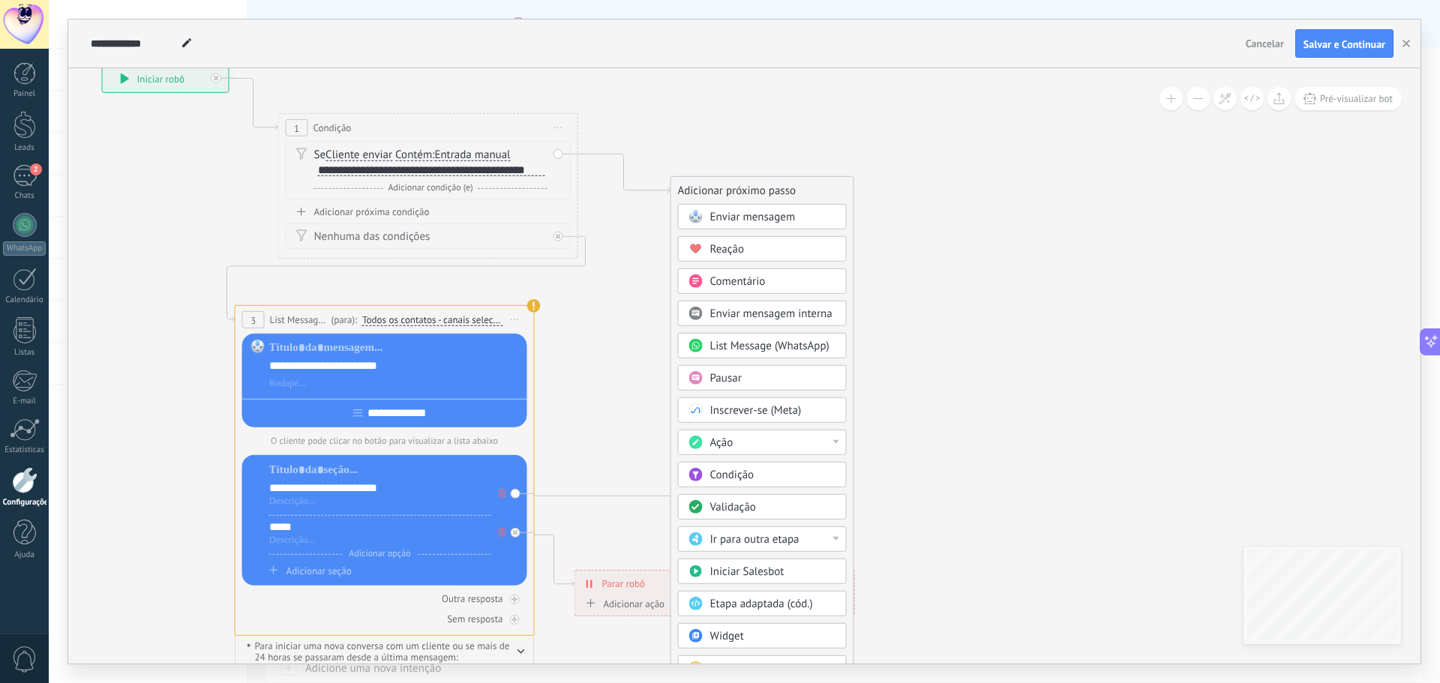
click at [715, 217] on span "Enviar mensagem" at bounding box center [752, 217] width 85 height 14
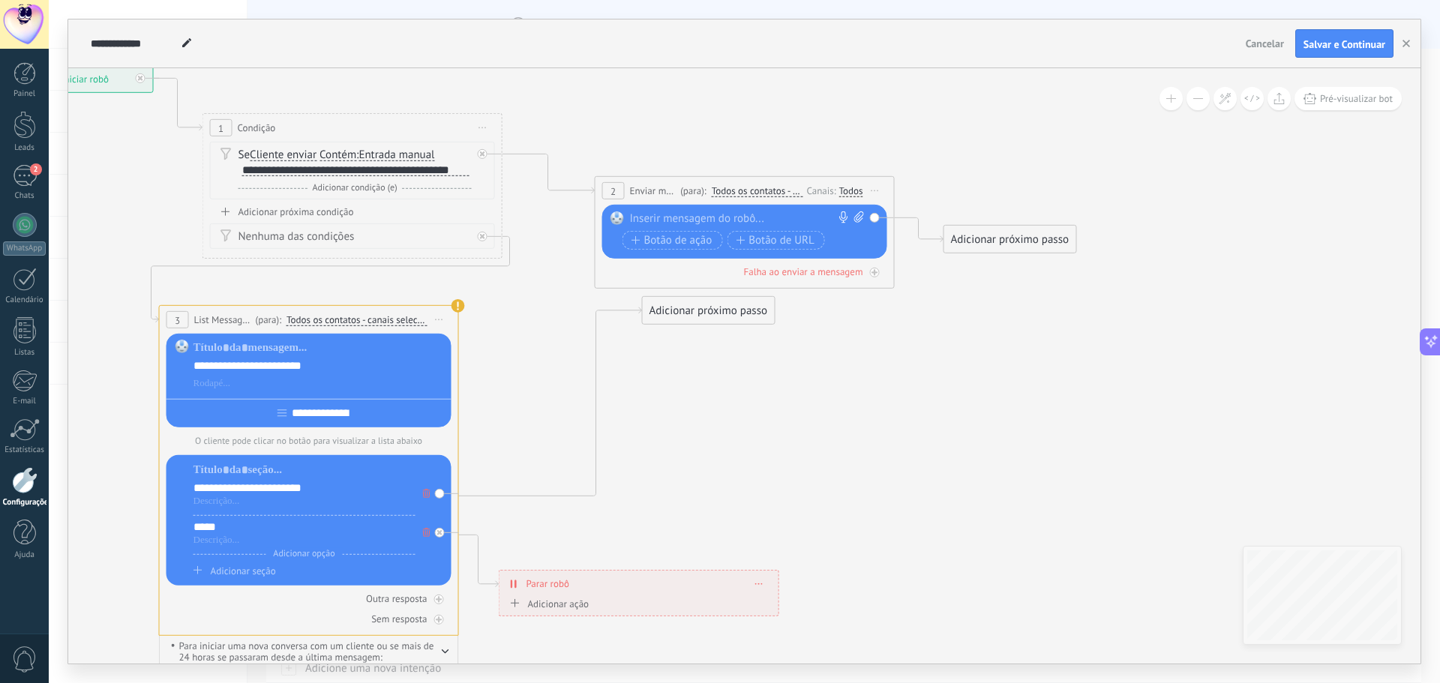
click at [703, 221] on div at bounding box center [741, 218] width 223 height 15
click at [904, 361] on icon at bounding box center [525, 352] width 1749 height 1324
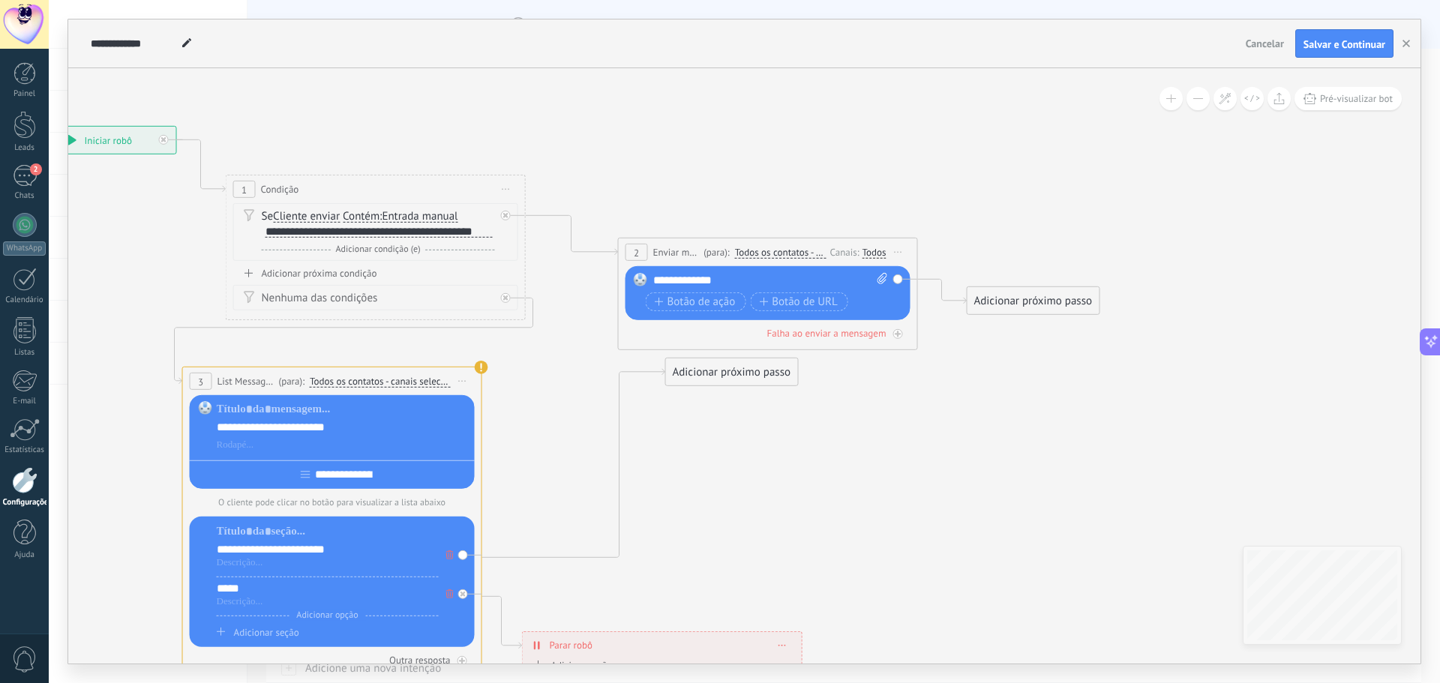
drag, startPoint x: 793, startPoint y: 378, endPoint x: 816, endPoint y: 438, distance: 64.1
click at [816, 438] on icon at bounding box center [549, 413] width 1749 height 1324
drag, startPoint x: 268, startPoint y: 232, endPoint x: 495, endPoint y: 238, distance: 227.3
click at [495, 238] on div "Se Cliente enviar Cliente enviar Comentário do cliente Cliente Código de chat a…" at bounding box center [375, 232] width 285 height 58
copy div "**********"
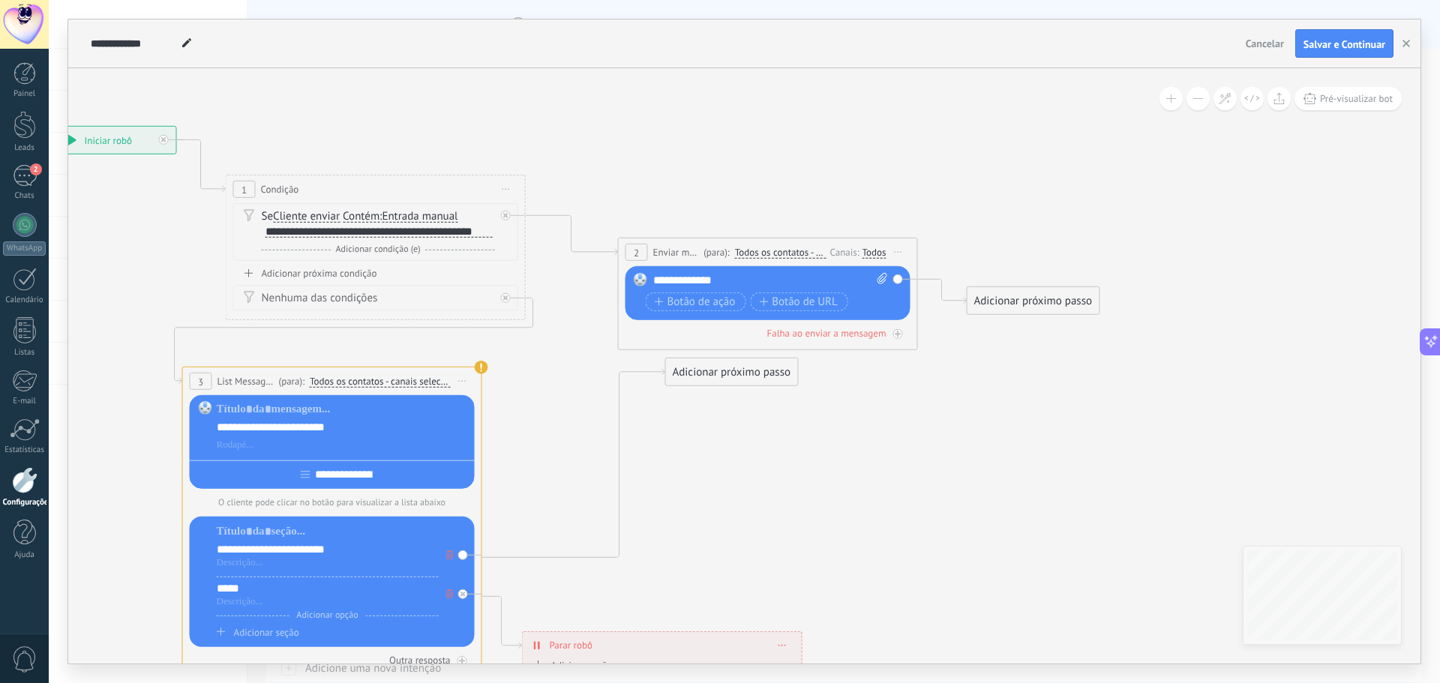
click at [858, 395] on icon at bounding box center [549, 413] width 1749 height 1324
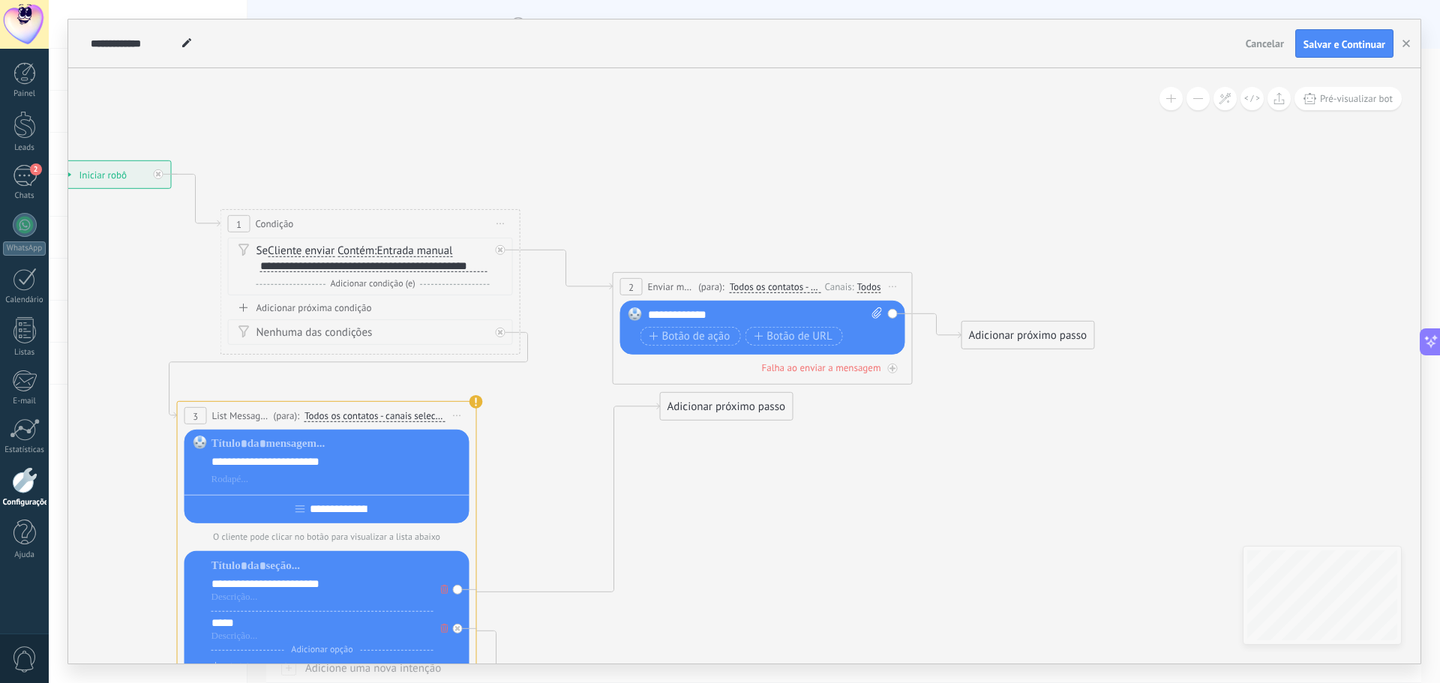
drag, startPoint x: 742, startPoint y: 477, endPoint x: 738, endPoint y: 508, distance: 31.8
click at [738, 508] on icon at bounding box center [543, 448] width 1749 height 1324
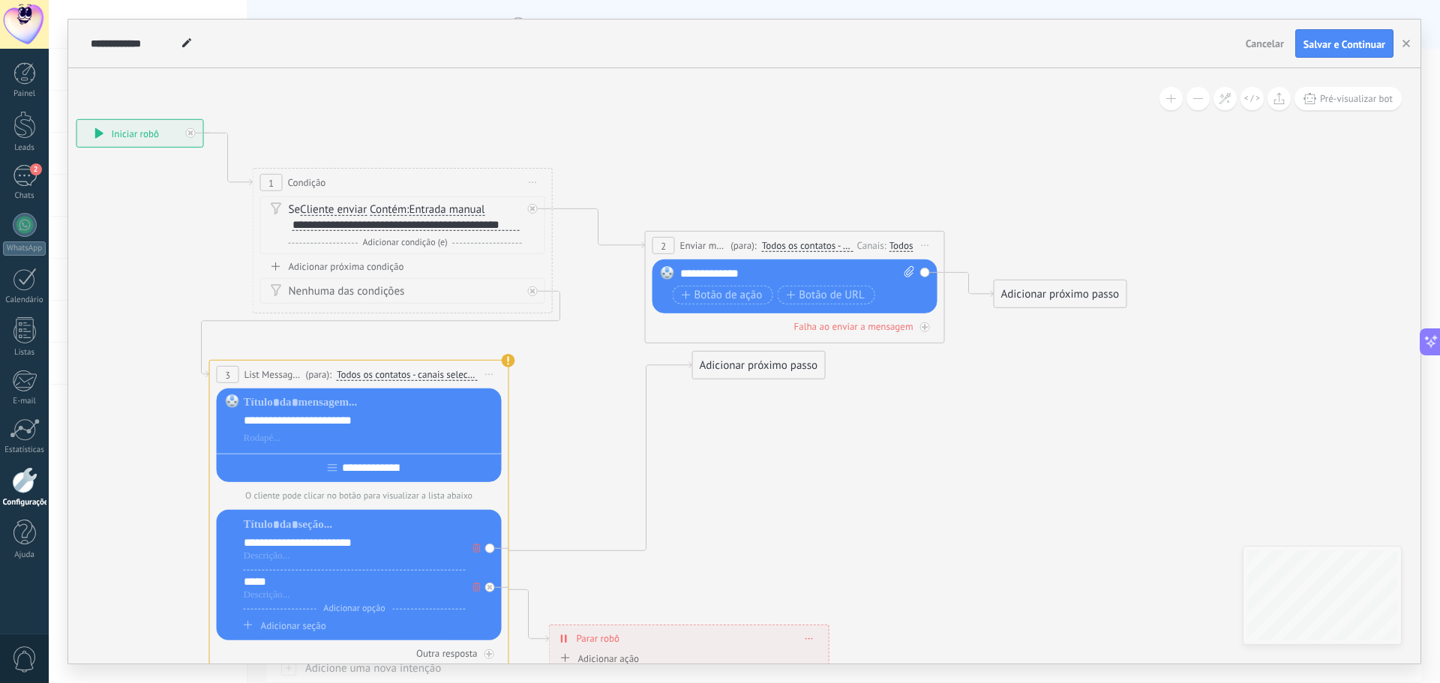
drag, startPoint x: 520, startPoint y: 447, endPoint x: 552, endPoint y: 406, distance: 51.3
click at [552, 408] on icon at bounding box center [576, 406] width 1749 height 1324
click at [532, 286] on div at bounding box center [533, 291] width 10 height 10
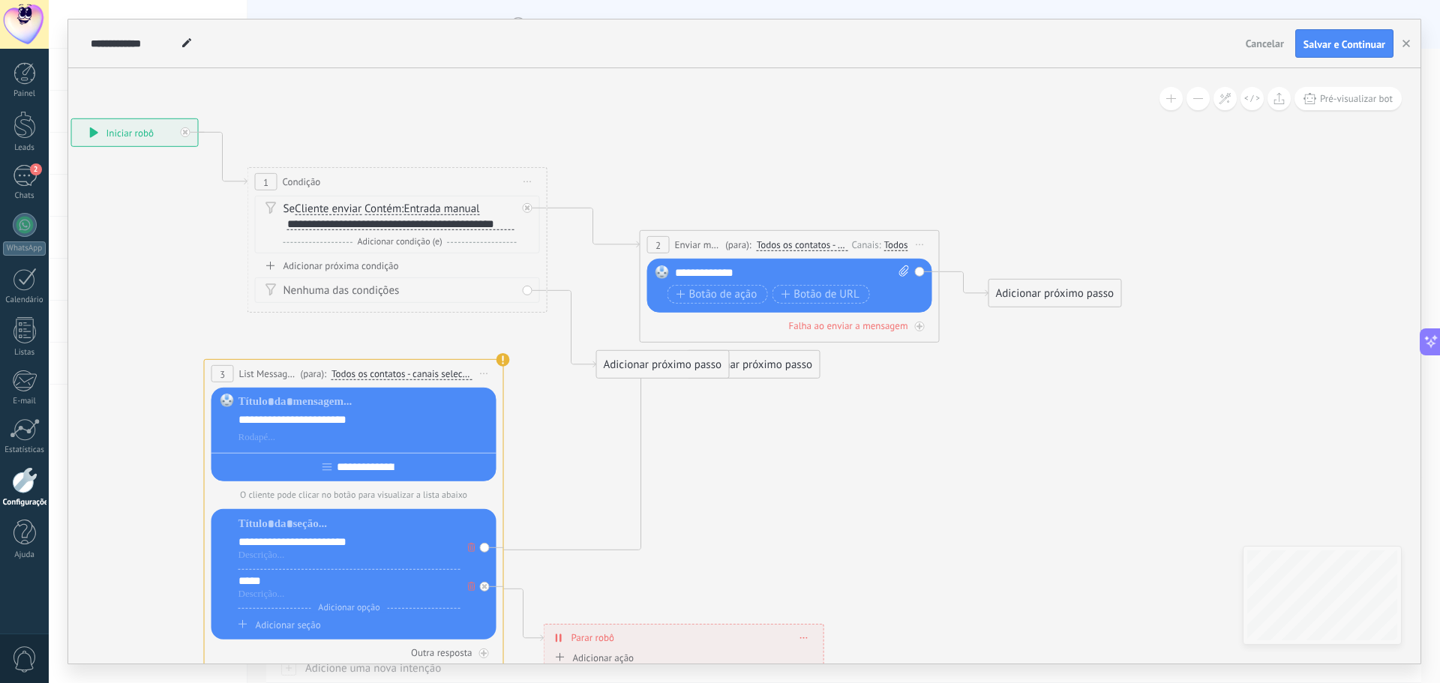
drag, startPoint x: 575, startPoint y: 417, endPoint x: 520, endPoint y: 408, distance: 55.5
click at [549, 415] on icon at bounding box center [570, 406] width 1749 height 1324
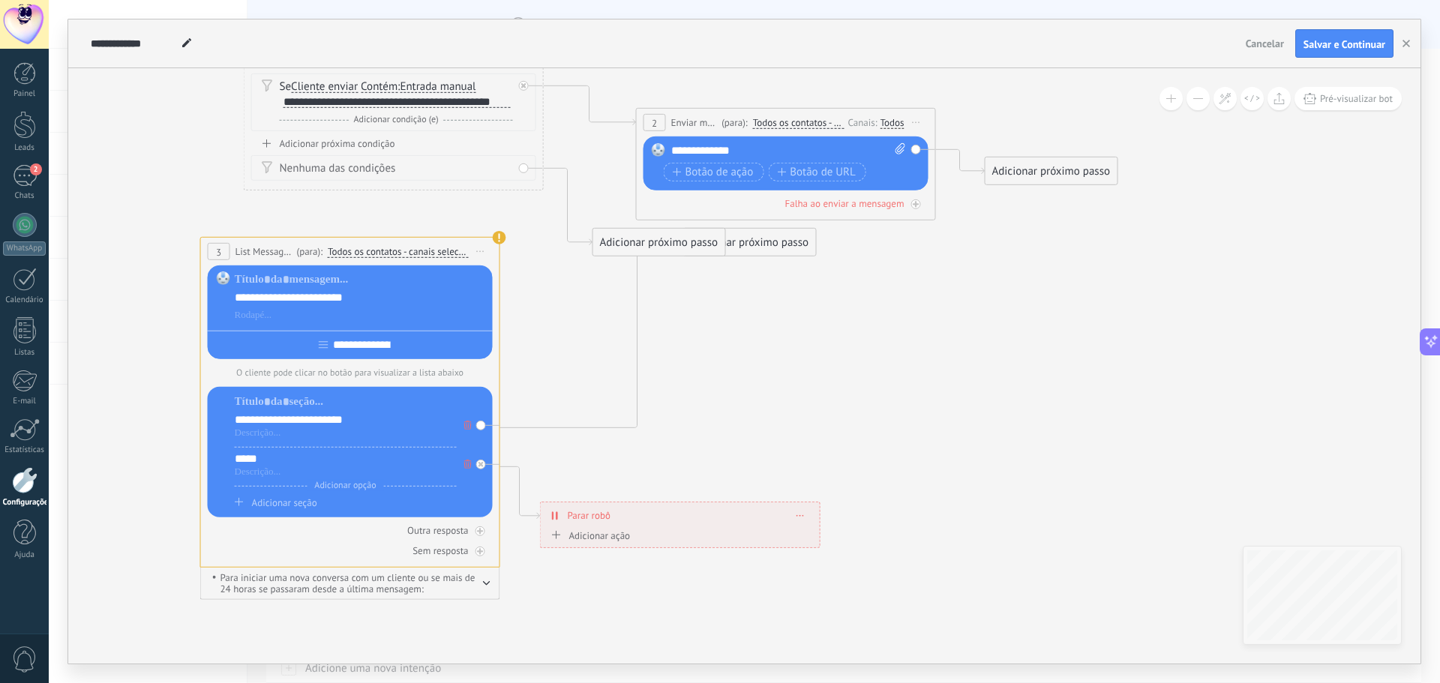
drag, startPoint x: 537, startPoint y: 425, endPoint x: 475, endPoint y: 280, distance: 157.5
click at [554, 304] on icon at bounding box center [567, 283] width 1749 height 1324
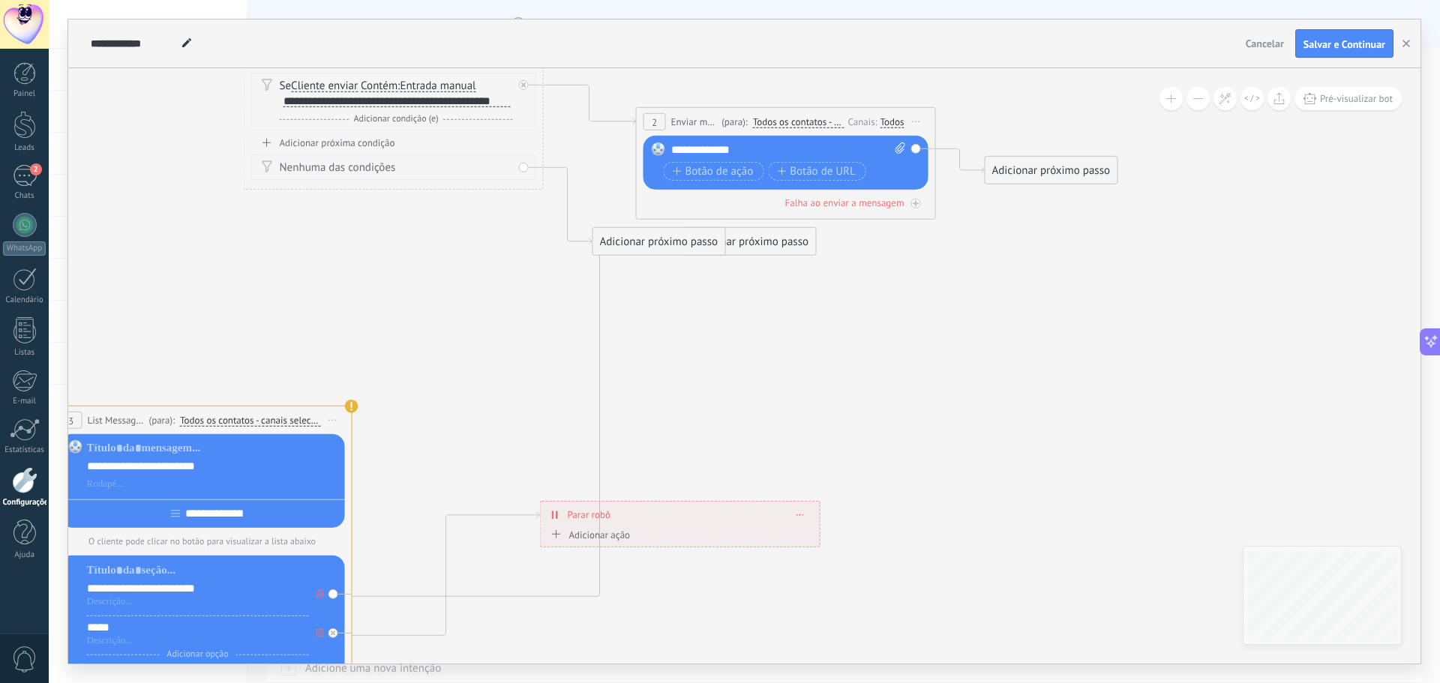
drag, startPoint x: 401, startPoint y: 249, endPoint x: 253, endPoint y: 418, distance: 224.8
click at [253, 418] on span "Todos os contatos - canais selecionados do WhatsApp" at bounding box center [250, 421] width 141 height 12
click at [253, 418] on button "Todos os contatos - canais selecionados do WhatsApp" at bounding box center [286, 420] width 229 height 27
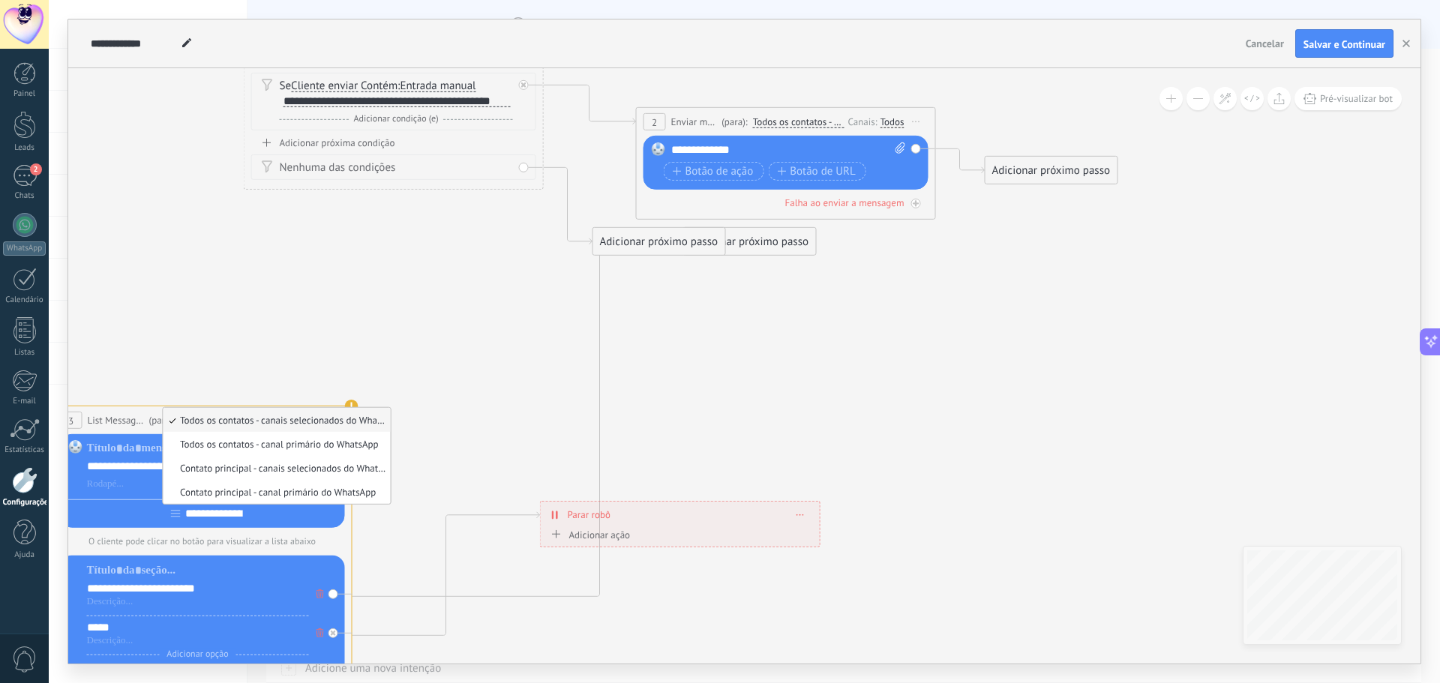
drag, startPoint x: 478, startPoint y: 382, endPoint x: 475, endPoint y: 390, distance: 8.4
click at [475, 390] on icon at bounding box center [559, 367] width 1765 height 1493
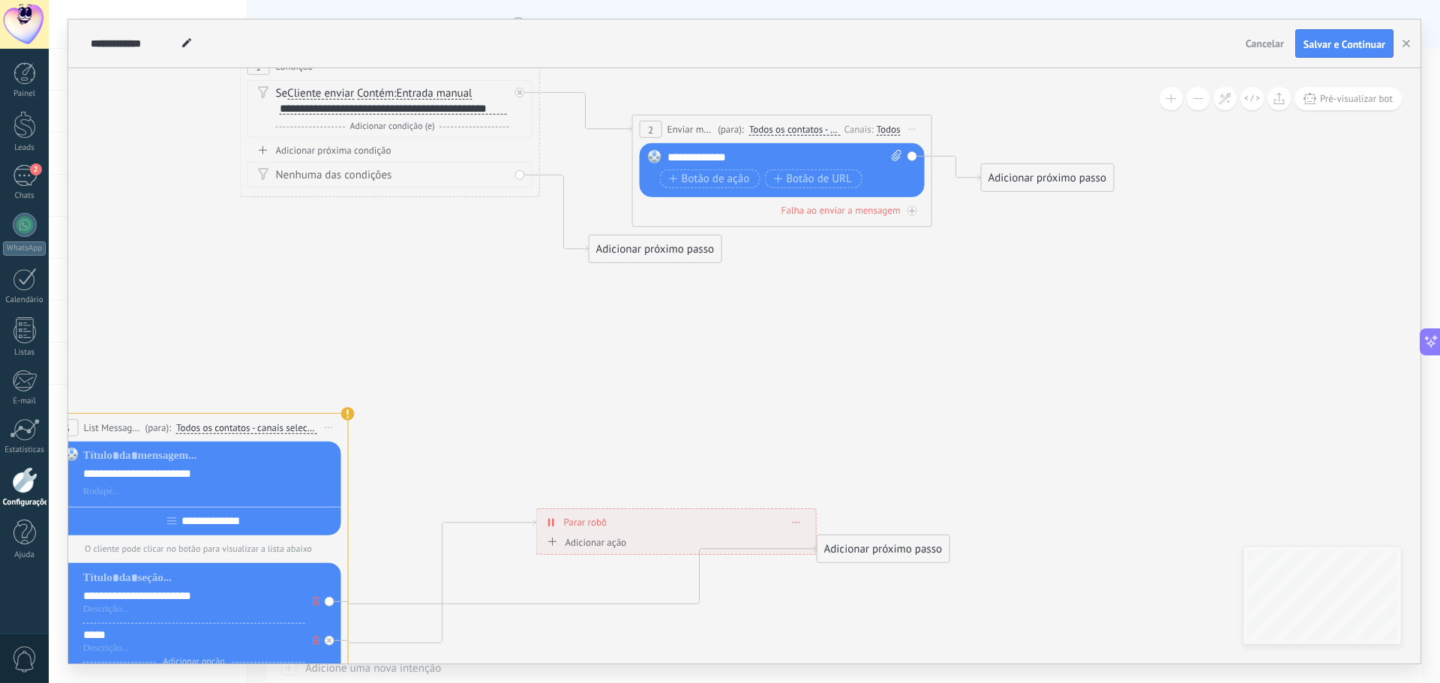
drag, startPoint x: 772, startPoint y: 297, endPoint x: 919, endPoint y: 618, distance: 352.7
click at [919, 562] on div "Adicionar próximo passo" at bounding box center [883, 549] width 132 height 25
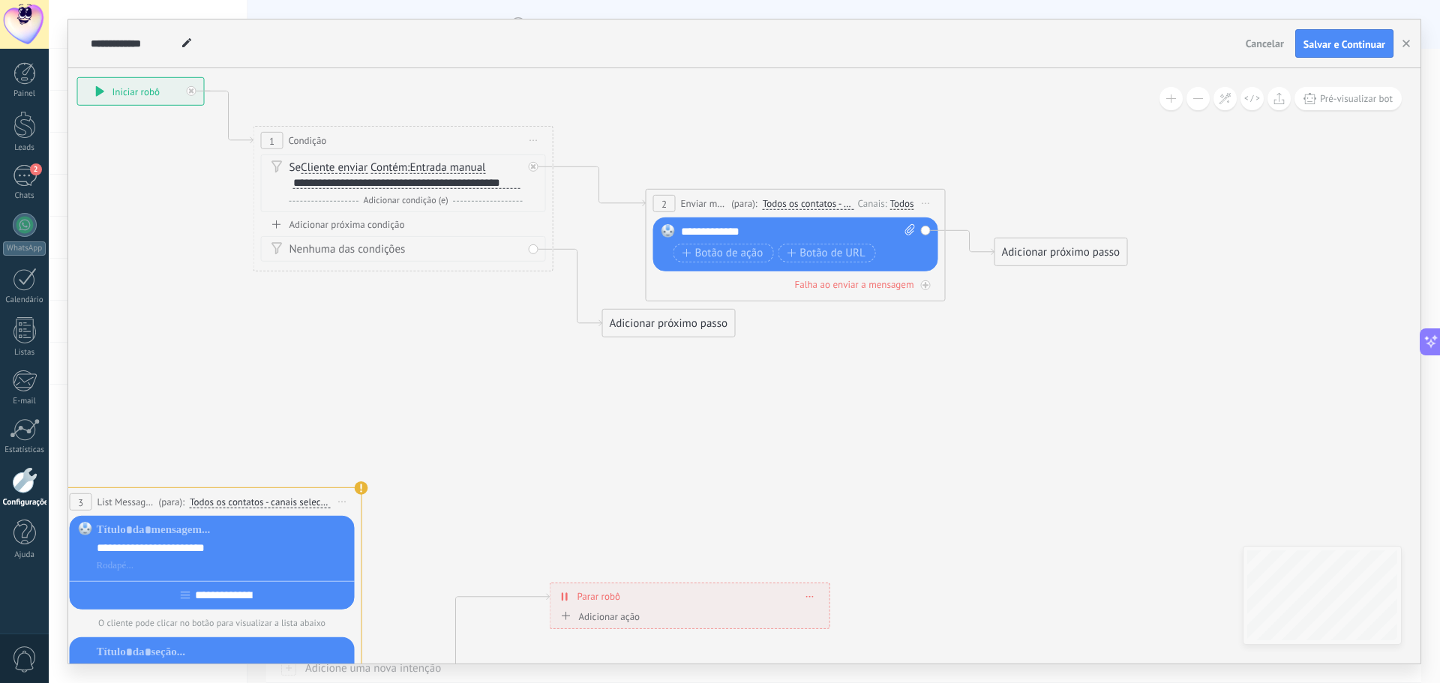
drag, startPoint x: 773, startPoint y: 382, endPoint x: 772, endPoint y: 470, distance: 87.7
click at [782, 473] on icon at bounding box center [569, 448] width 1764 height 1493
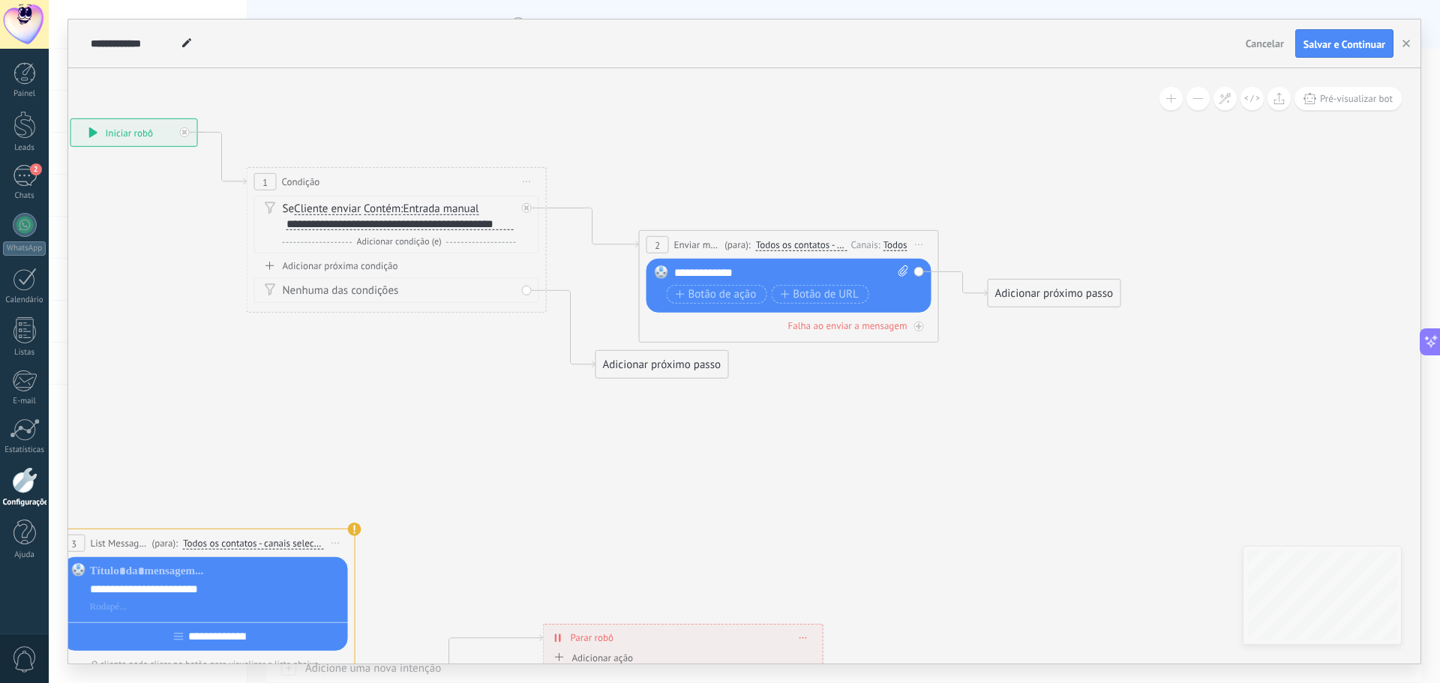
drag, startPoint x: 702, startPoint y: 394, endPoint x: 700, endPoint y: 419, distance: 24.8
click at [700, 419] on icon at bounding box center [563, 490] width 1764 height 1493
drag, startPoint x: 634, startPoint y: 366, endPoint x: 611, endPoint y: 410, distance: 50.0
click at [611, 410] on div "Adicionar próximo passo" at bounding box center [631, 406] width 132 height 25
click at [642, 407] on div "Adicionar próximo passo" at bounding box center [639, 409] width 132 height 25
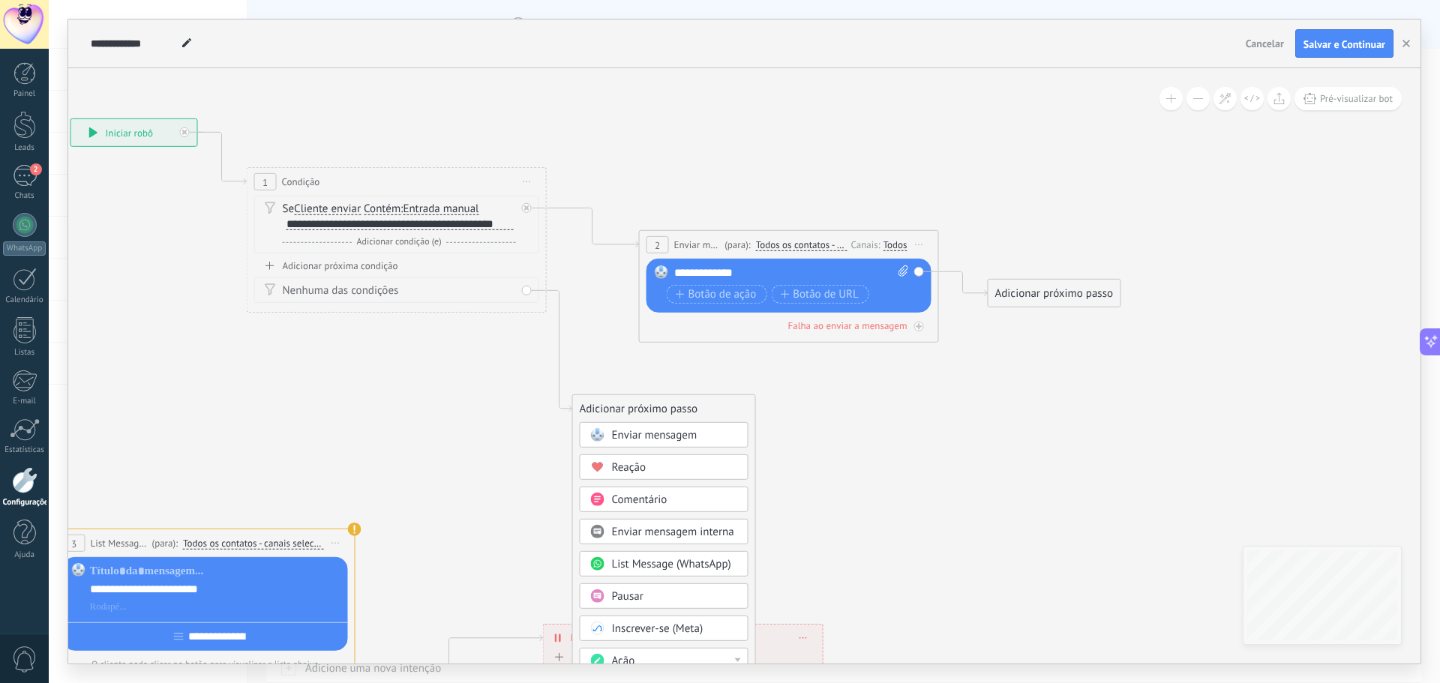
click at [654, 437] on span "Enviar mensagem" at bounding box center [654, 435] width 85 height 14
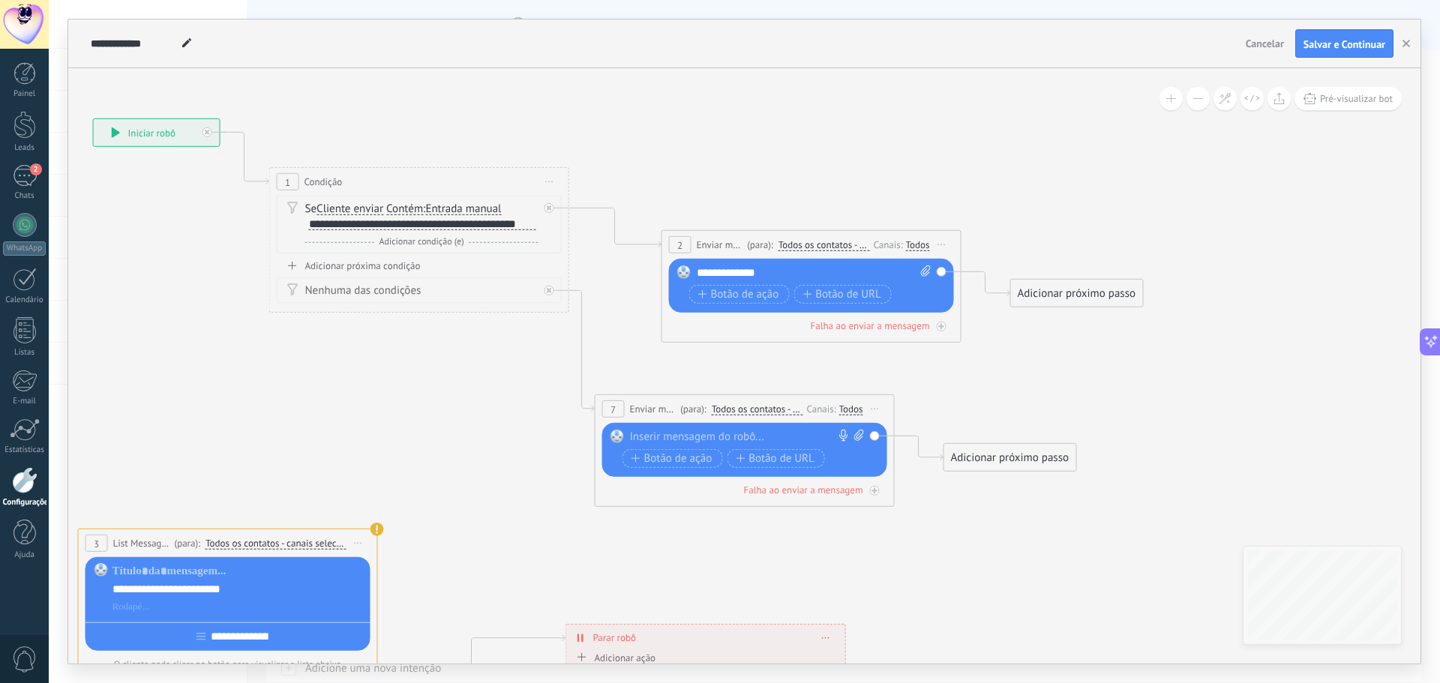
click at [670, 430] on div at bounding box center [741, 437] width 223 height 15
click at [973, 559] on icon at bounding box center [585, 490] width 1764 height 1493
drag, startPoint x: 981, startPoint y: 460, endPoint x: 339, endPoint y: 269, distance: 669.8
click at [1341, 46] on span "Salvar e Continuar" at bounding box center [1344, 44] width 82 height 10
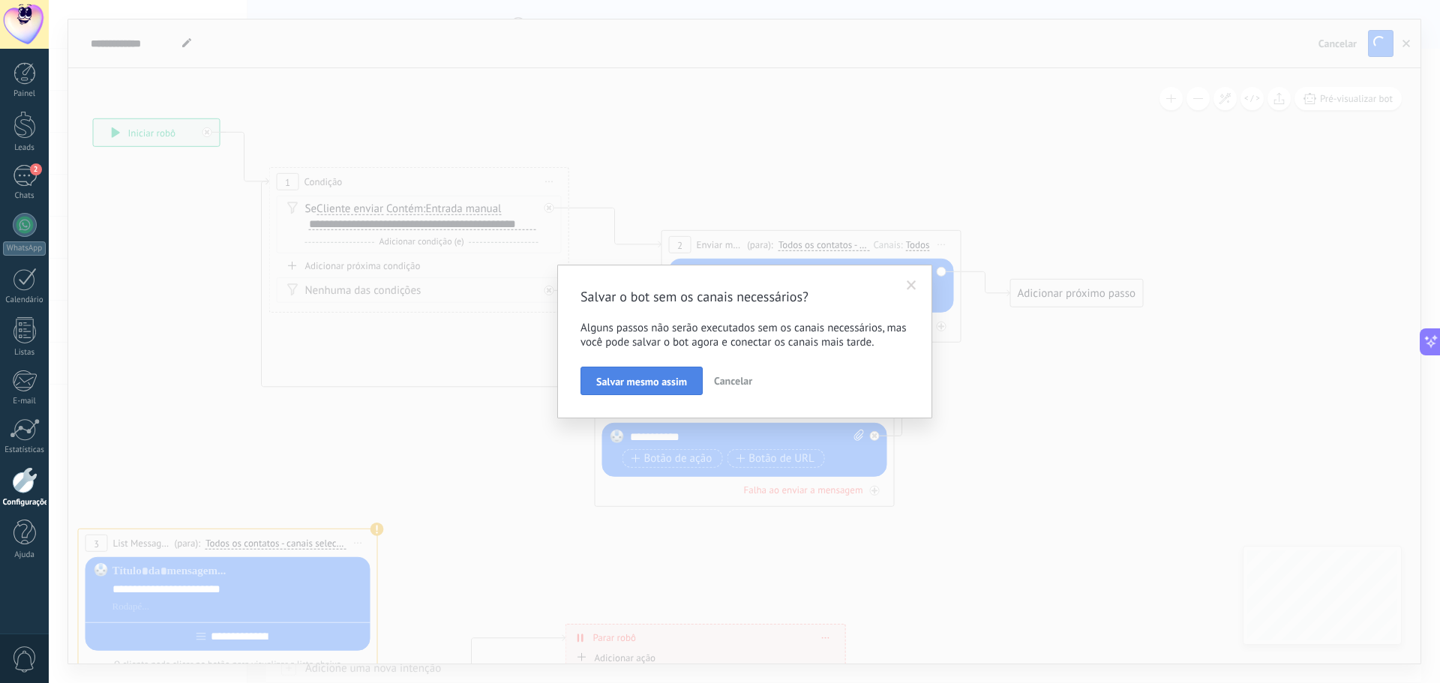
click at [640, 385] on span "Salvar mesmo assim" at bounding box center [641, 381] width 91 height 10
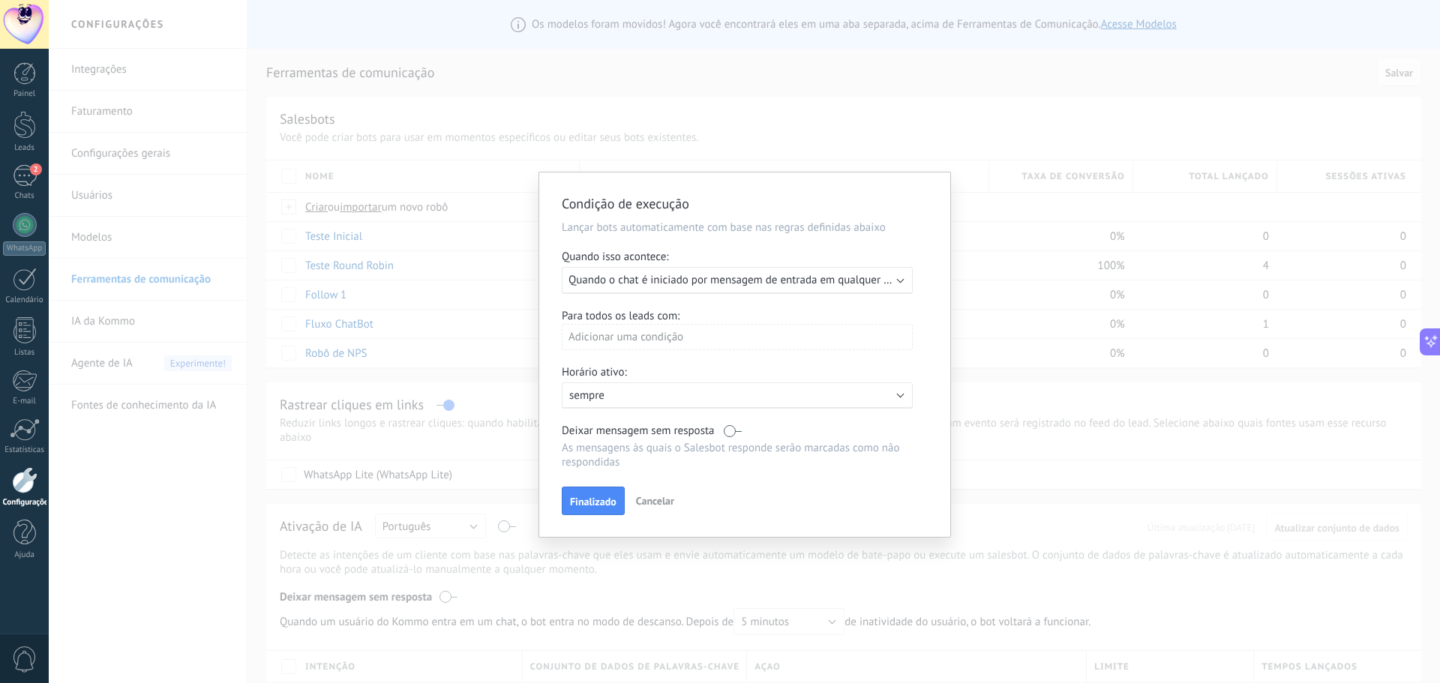
click at [647, 278] on span "Quando o chat é iniciado por mensagem de entrada em qualquer canal" at bounding box center [738, 280] width 340 height 14
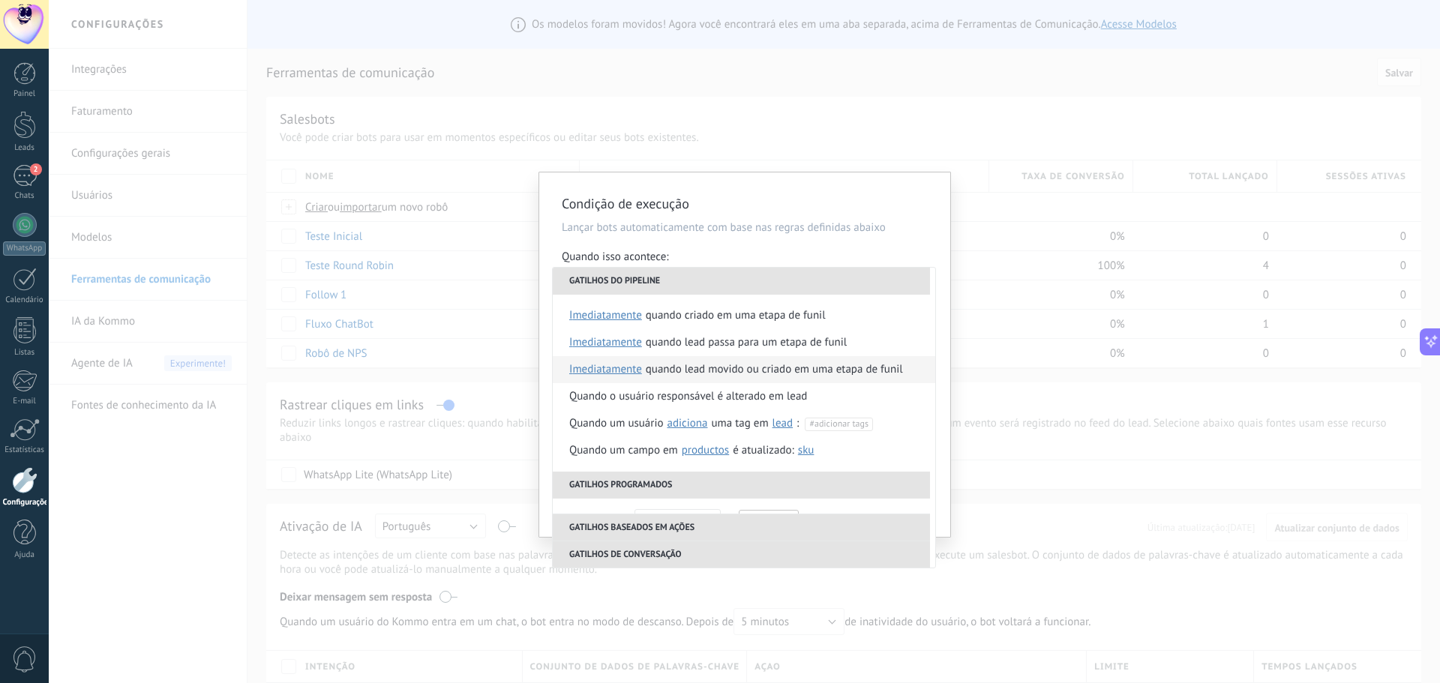
click at [712, 367] on div "Quando lead movido ou criado em uma etapa de funil" at bounding box center [774, 369] width 257 height 27
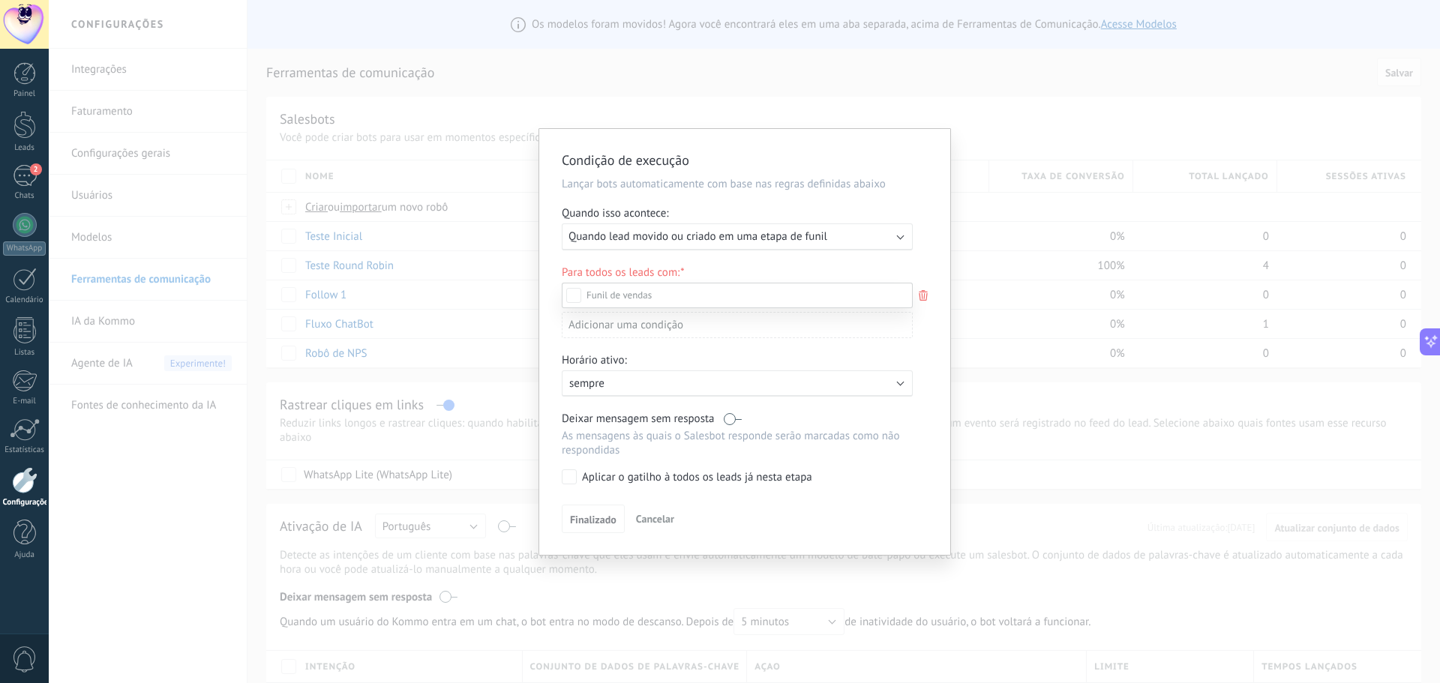
click at [548, 385] on div at bounding box center [744, 341] width 1391 height 683
click at [605, 521] on span "Finalizado" at bounding box center [593, 522] width 46 height 10
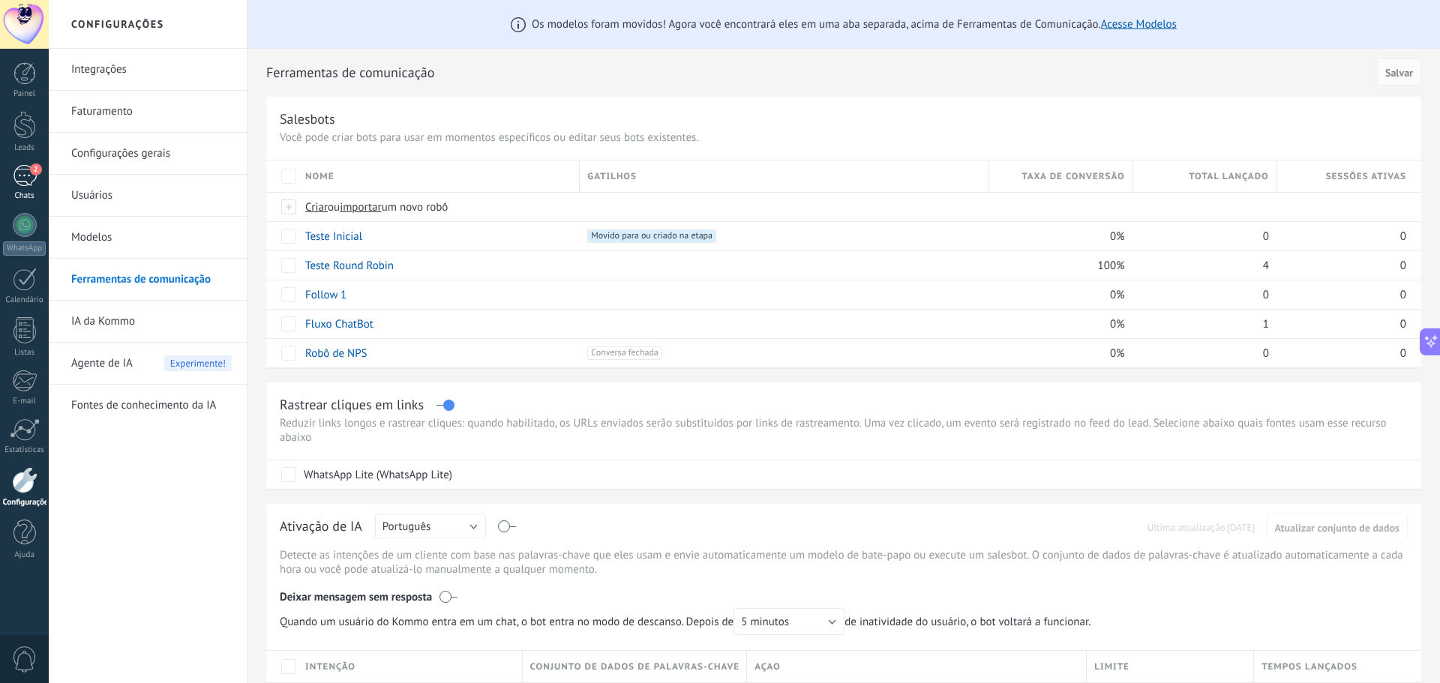
click at [14, 177] on div "2" at bounding box center [25, 176] width 24 height 22
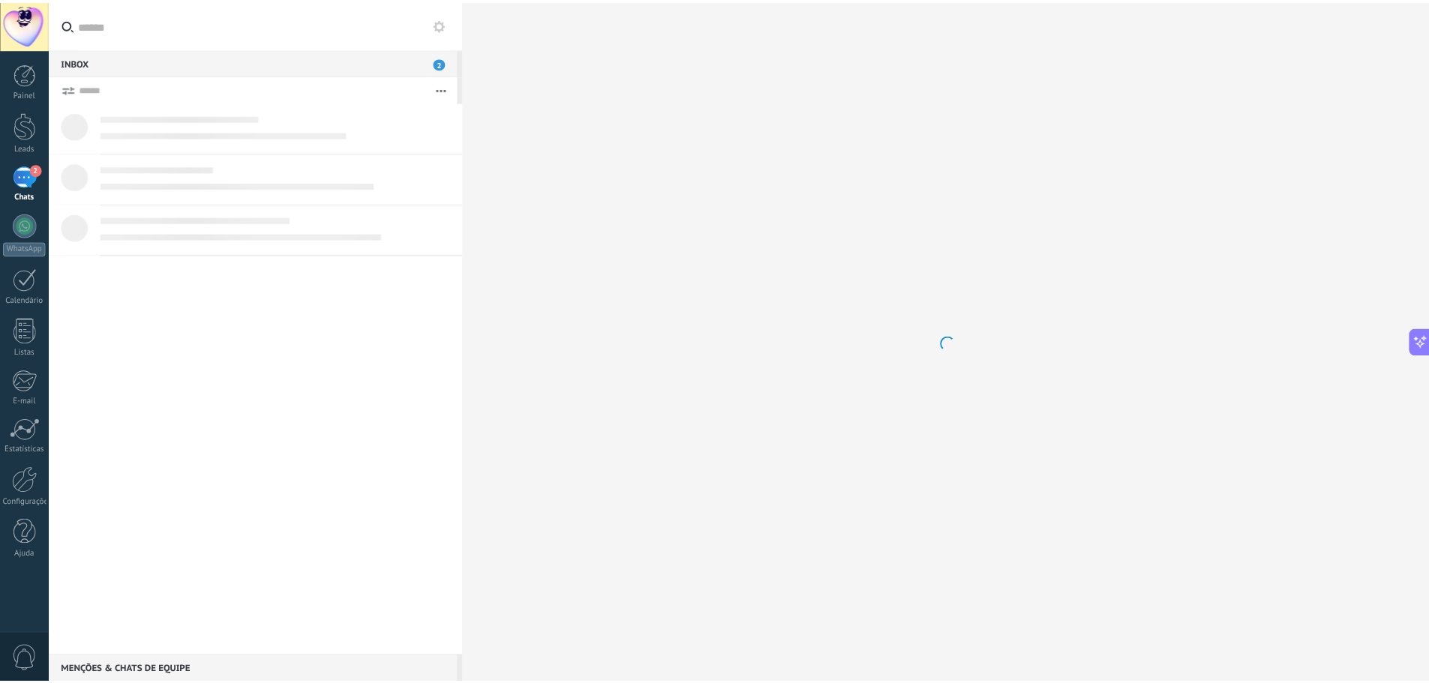
scroll to position [1953, 0]
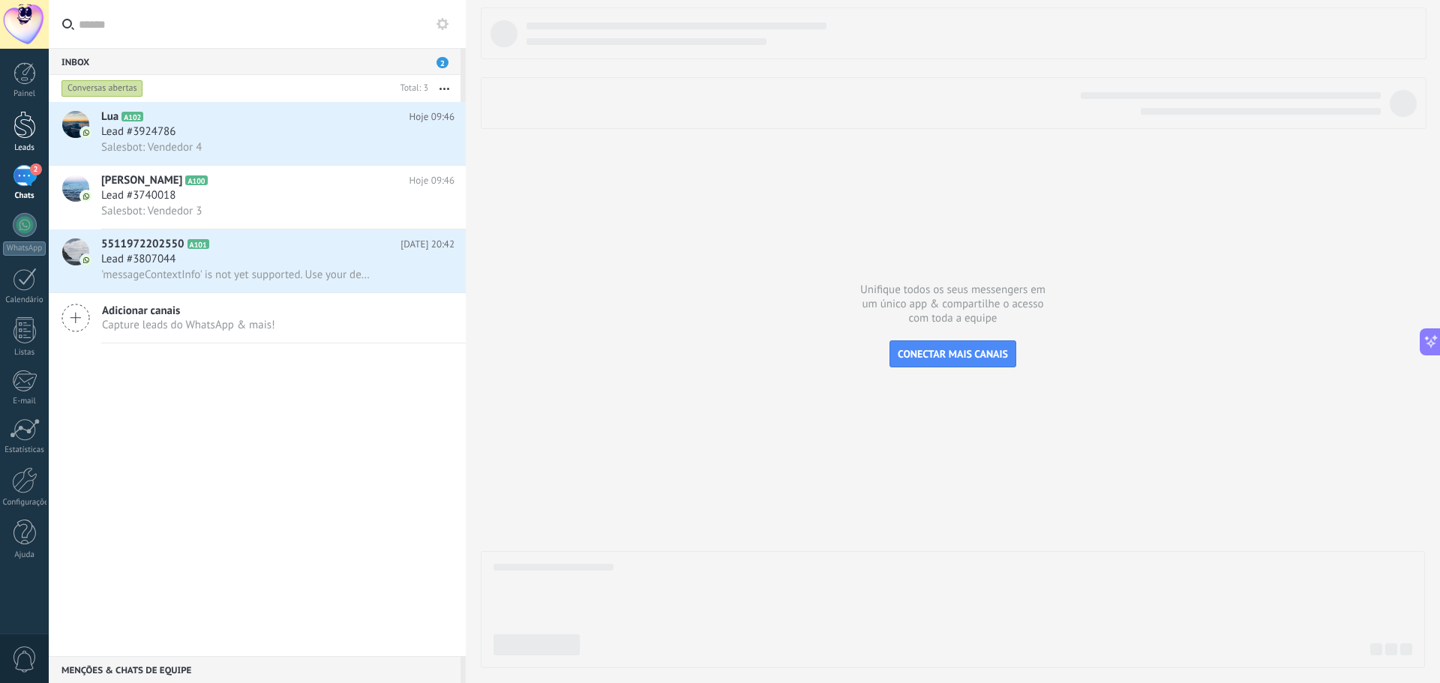
click at [28, 135] on div at bounding box center [24, 125] width 22 height 28
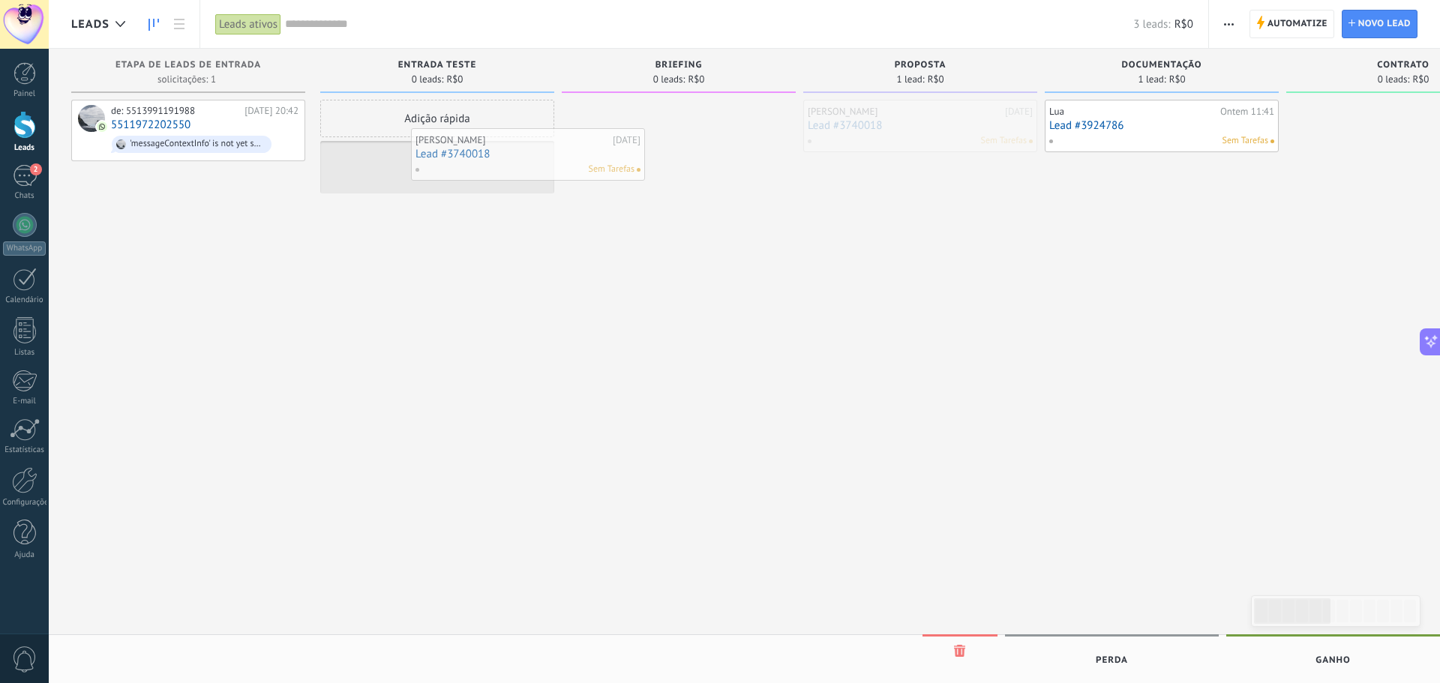
drag, startPoint x: 906, startPoint y: 127, endPoint x: 442, endPoint y: 145, distance: 464.6
drag, startPoint x: 435, startPoint y: 175, endPoint x: 660, endPoint y: 141, distance: 227.5
drag, startPoint x: 685, startPoint y: 125, endPoint x: 478, endPoint y: 184, distance: 214.6
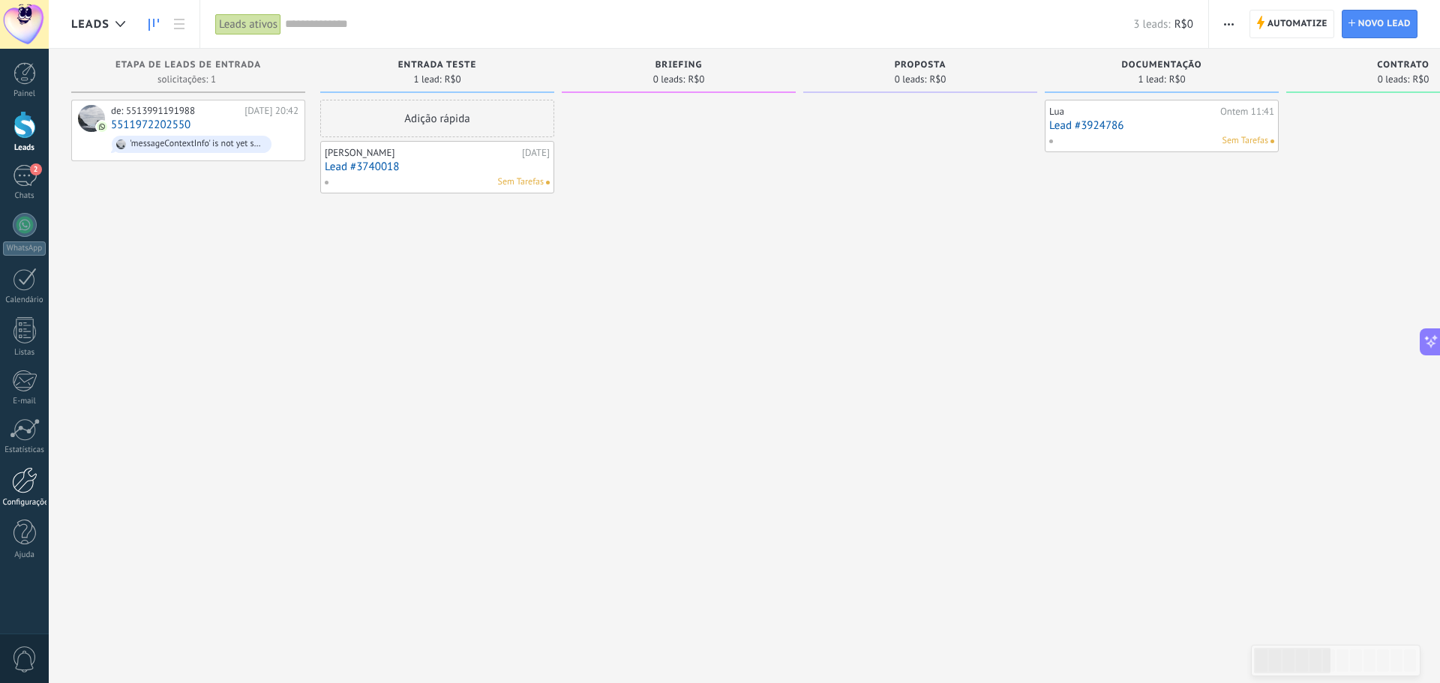
click at [25, 483] on div at bounding box center [24, 480] width 25 height 26
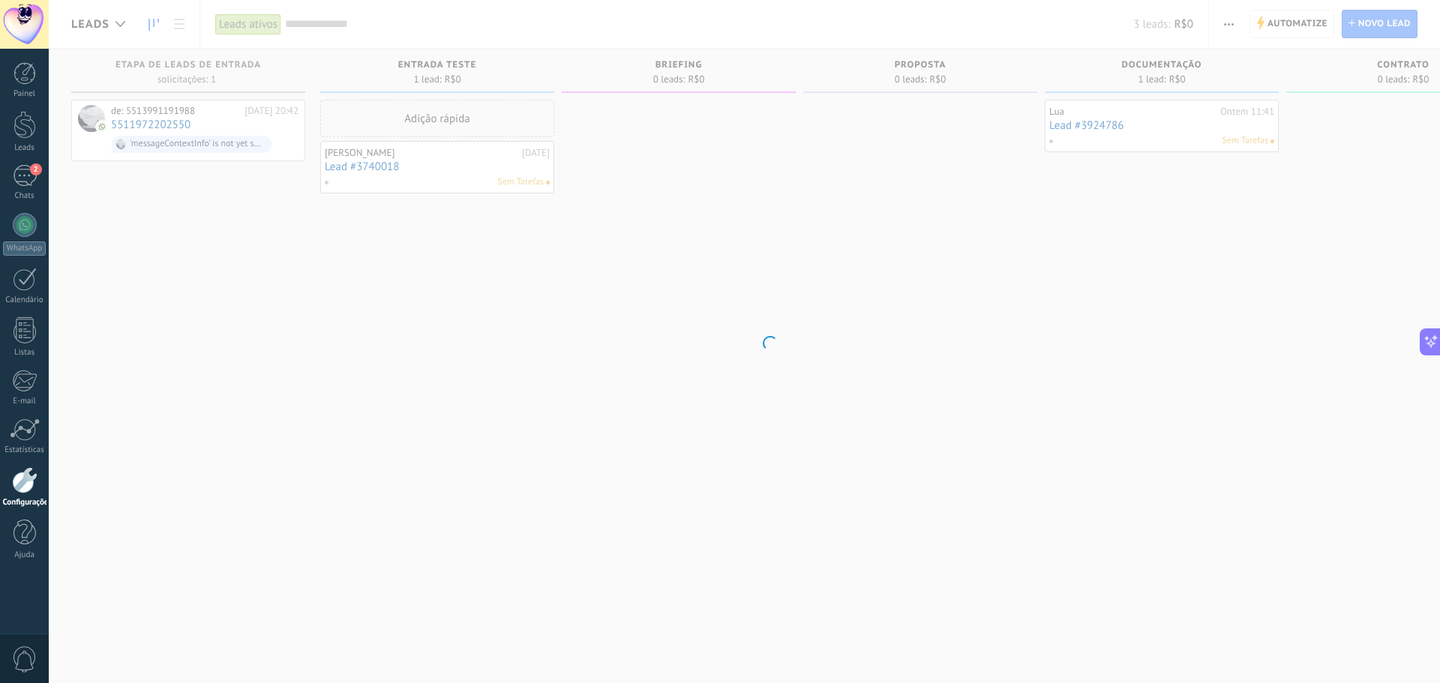
scroll to position [1918, 0]
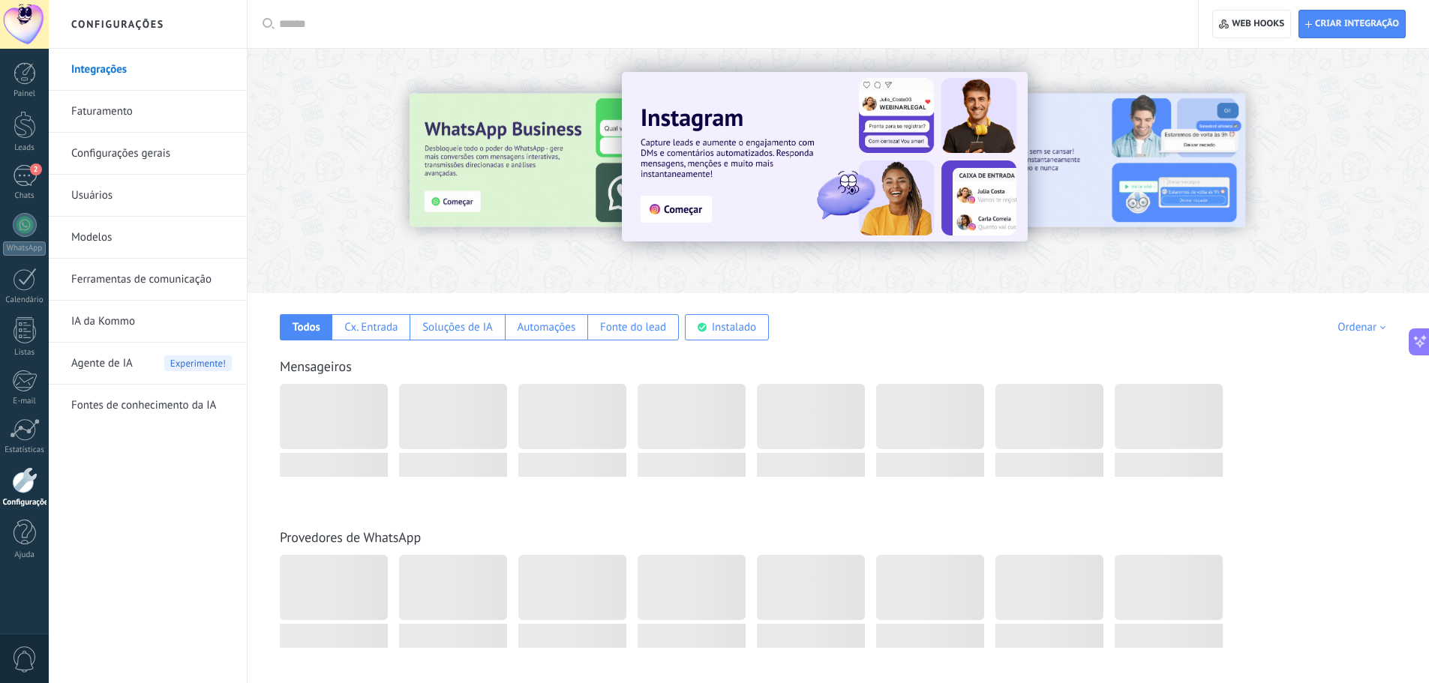
click at [112, 282] on link "Ferramentas de comunicação" at bounding box center [151, 280] width 160 height 42
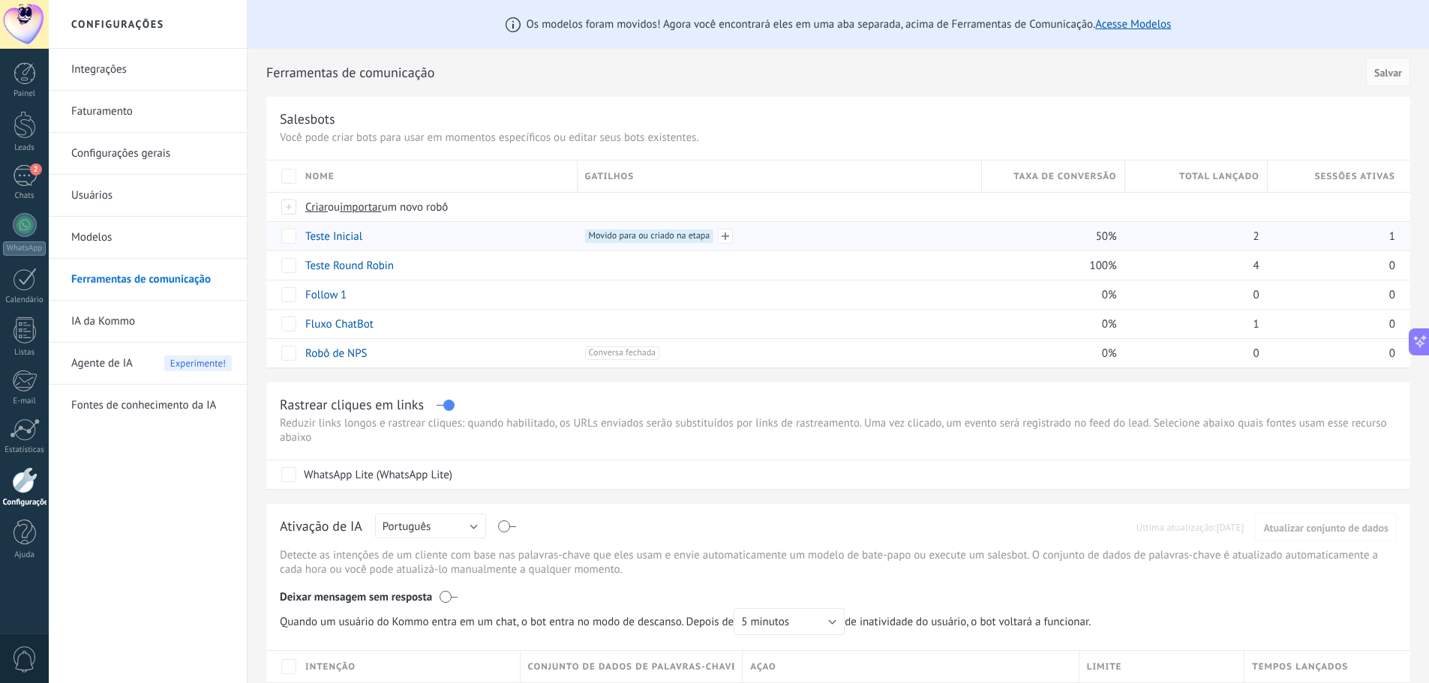
click at [643, 238] on span "Movido para ou criado na etapa +0" at bounding box center [649, 235] width 129 height 13
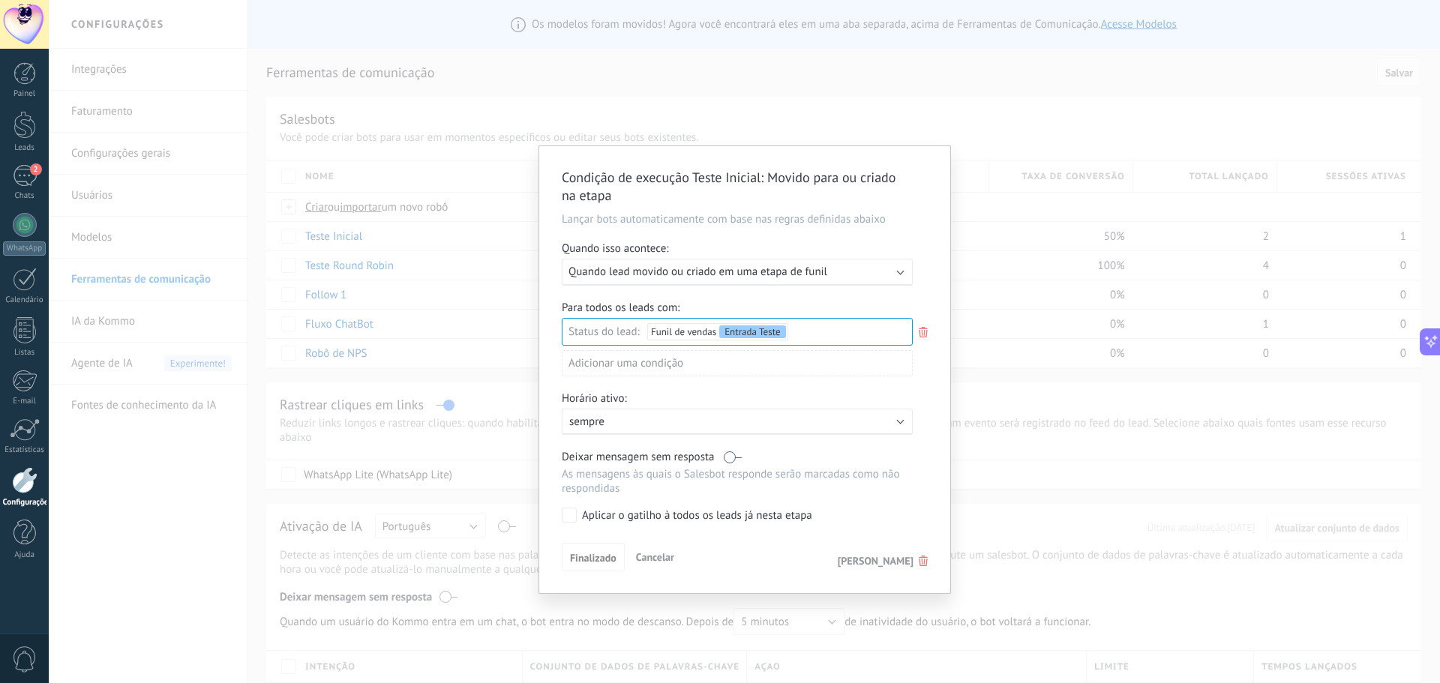
click at [925, 329] on icon at bounding box center [923, 332] width 16 height 18
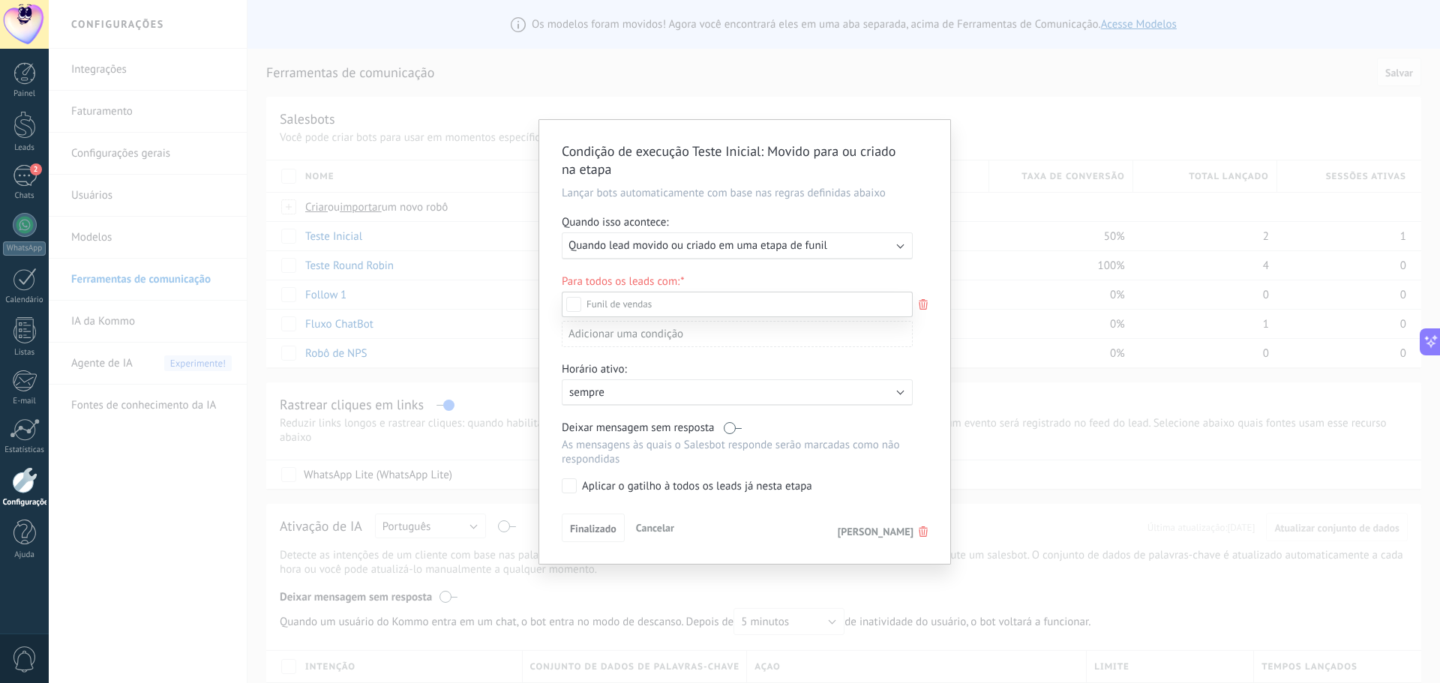
click at [931, 407] on div at bounding box center [744, 341] width 1391 height 683
click at [922, 535] on icon at bounding box center [923, 531] width 9 height 10
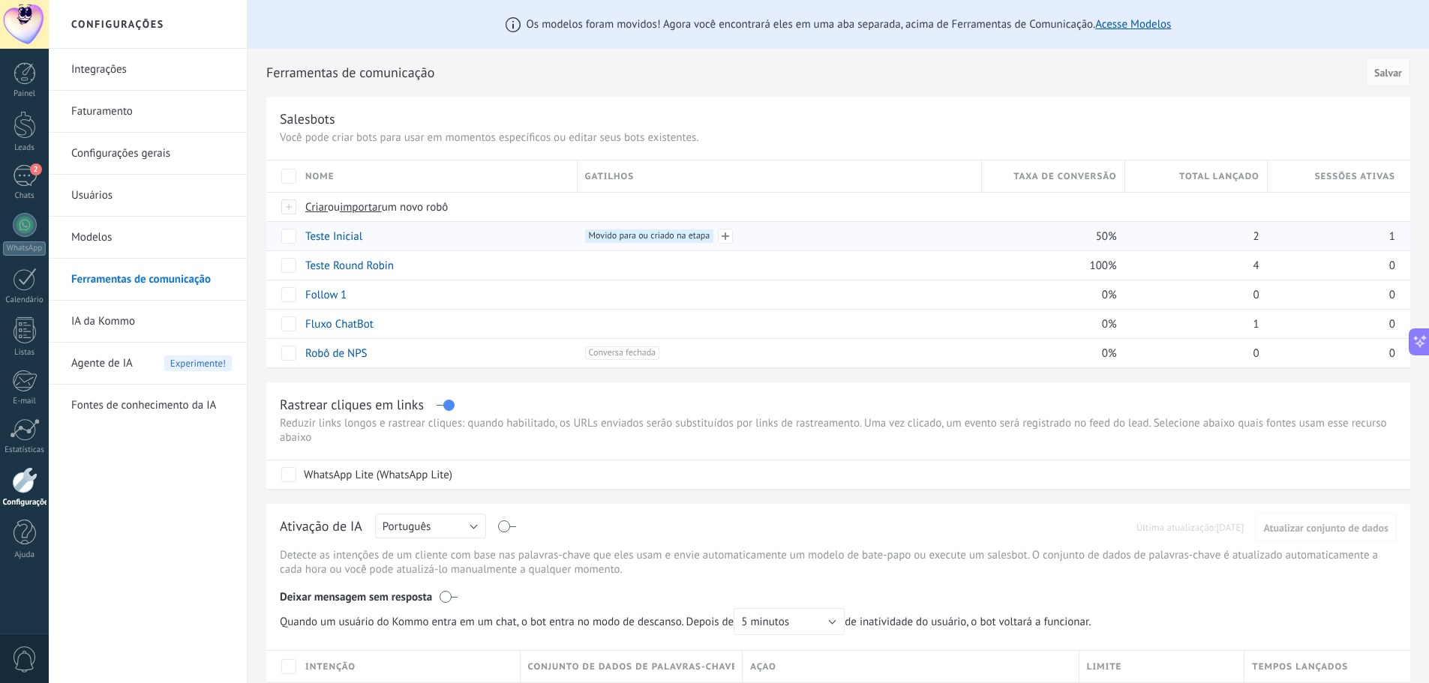
click at [654, 232] on span "Movido para ou criado na etapa +0" at bounding box center [649, 235] width 129 height 13
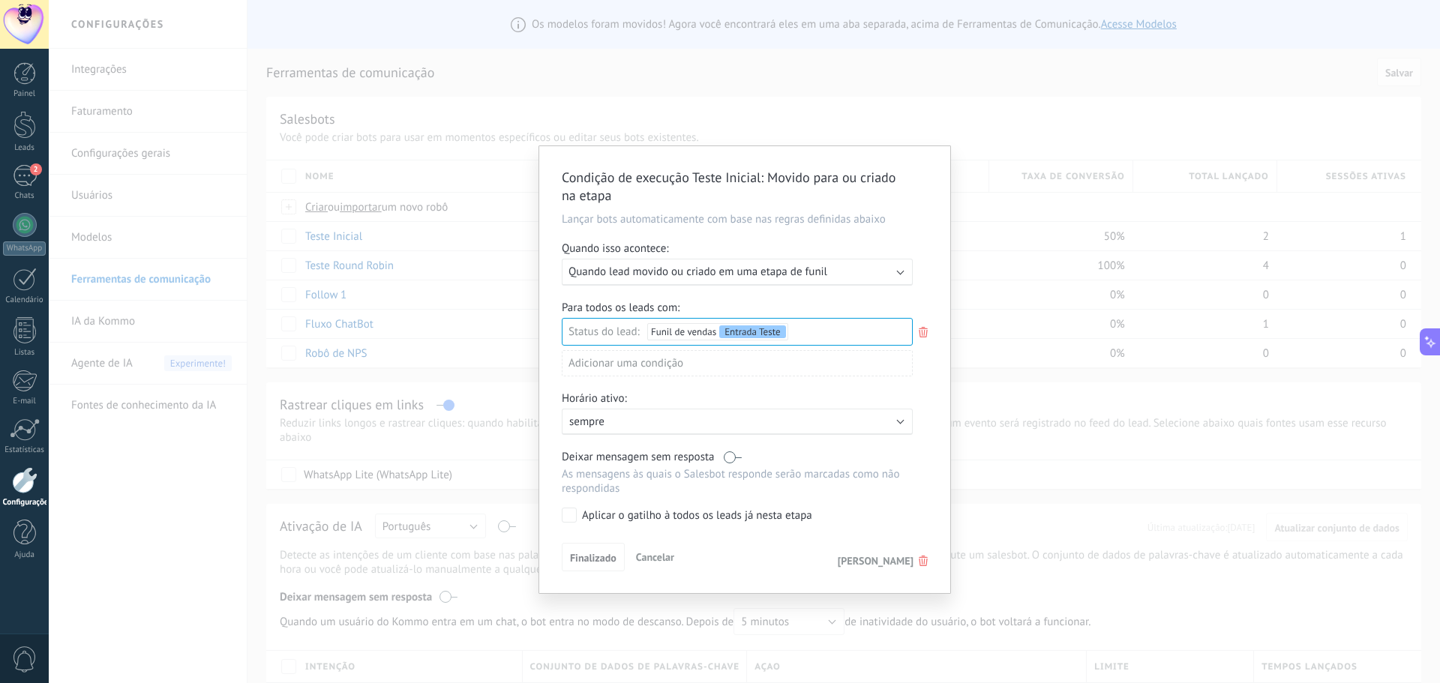
click at [881, 564] on span "Apagar gatilho" at bounding box center [876, 560] width 76 height 13
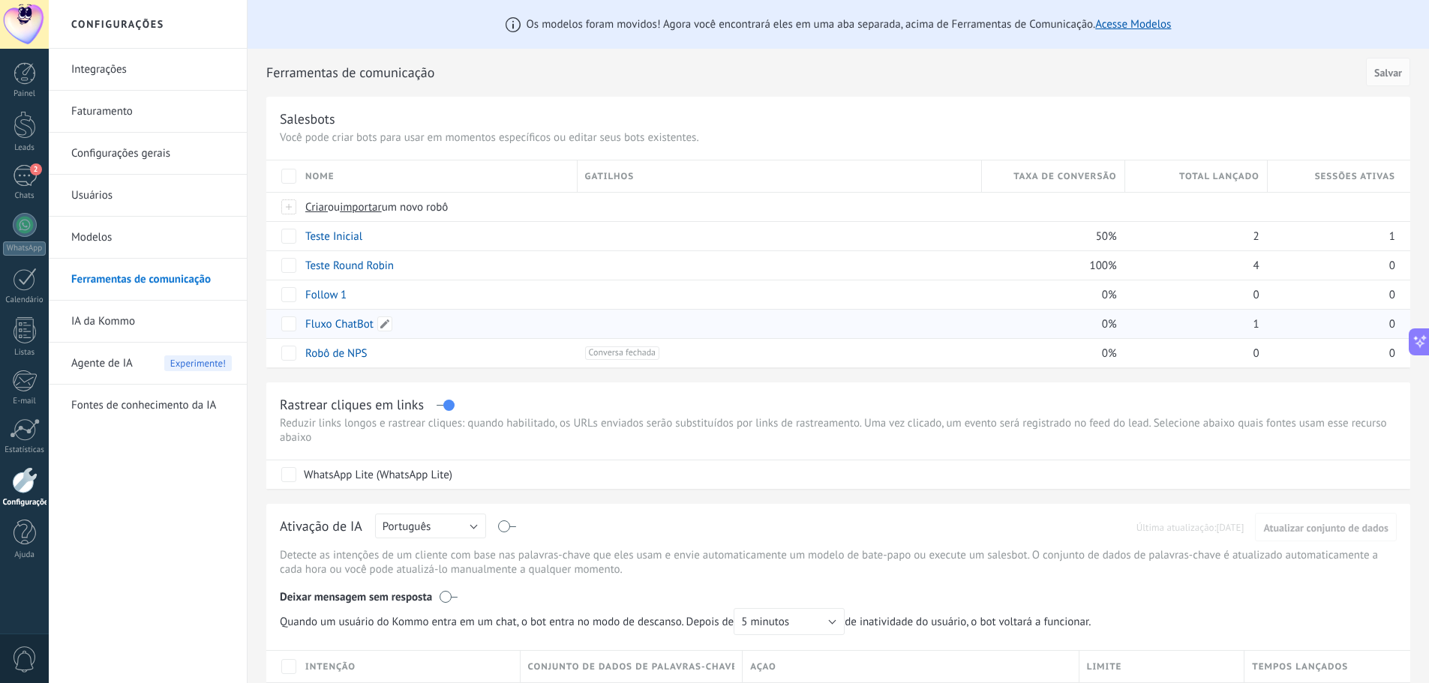
click at [326, 324] on link "Fluxo ChatBot" at bounding box center [339, 324] width 68 height 14
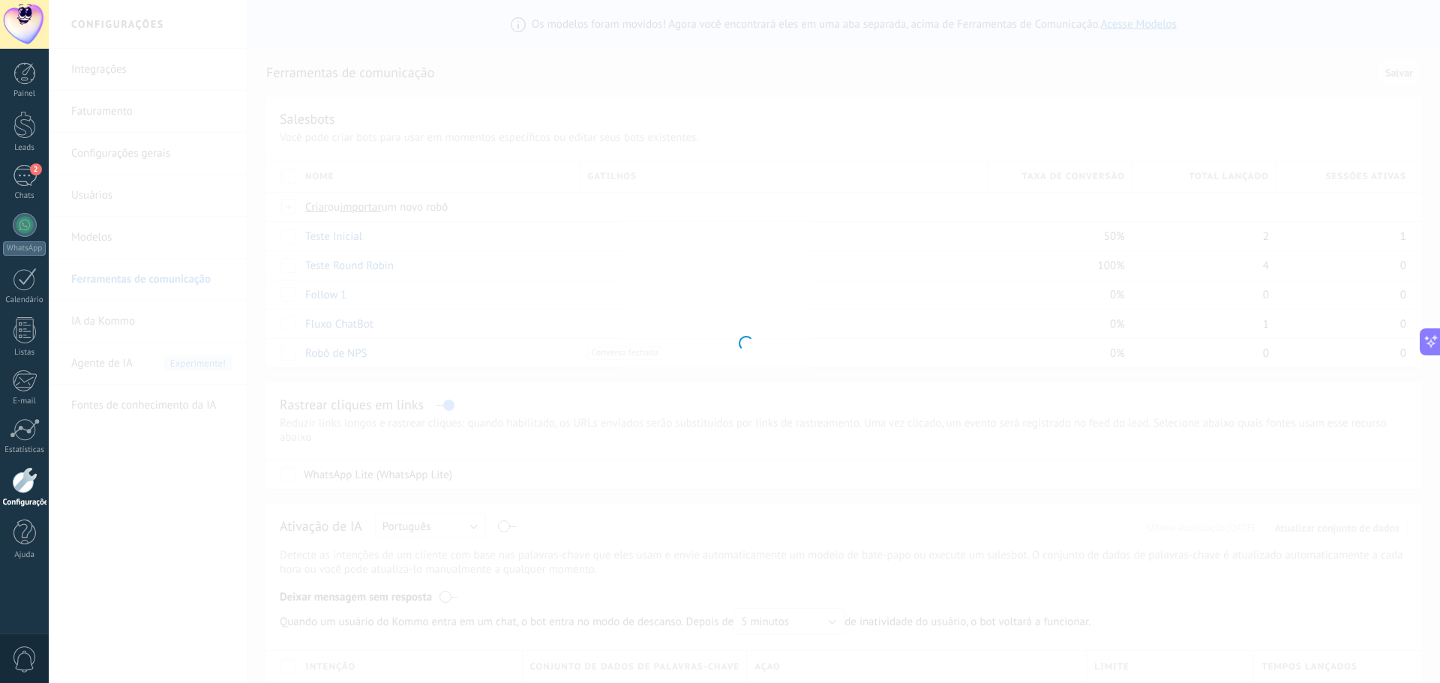
type input "**********"
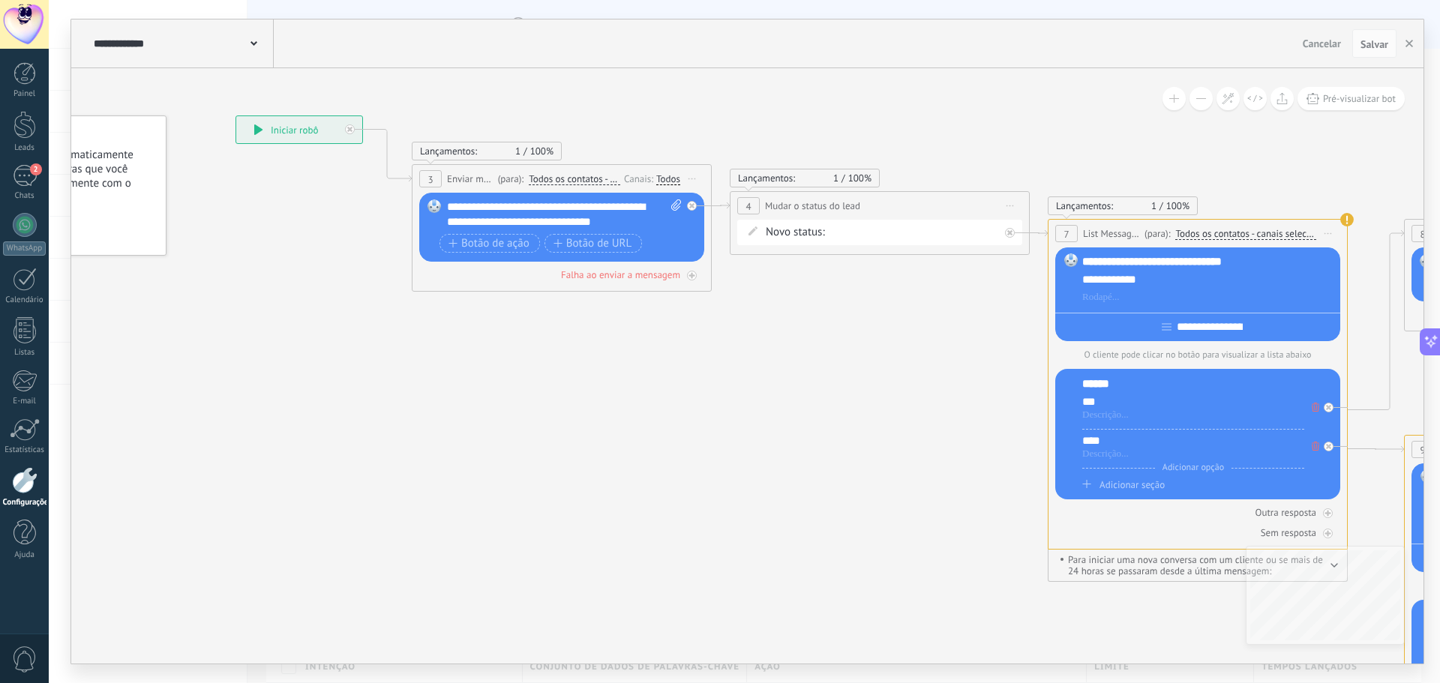
drag, startPoint x: 836, startPoint y: 486, endPoint x: 721, endPoint y: 441, distance: 123.2
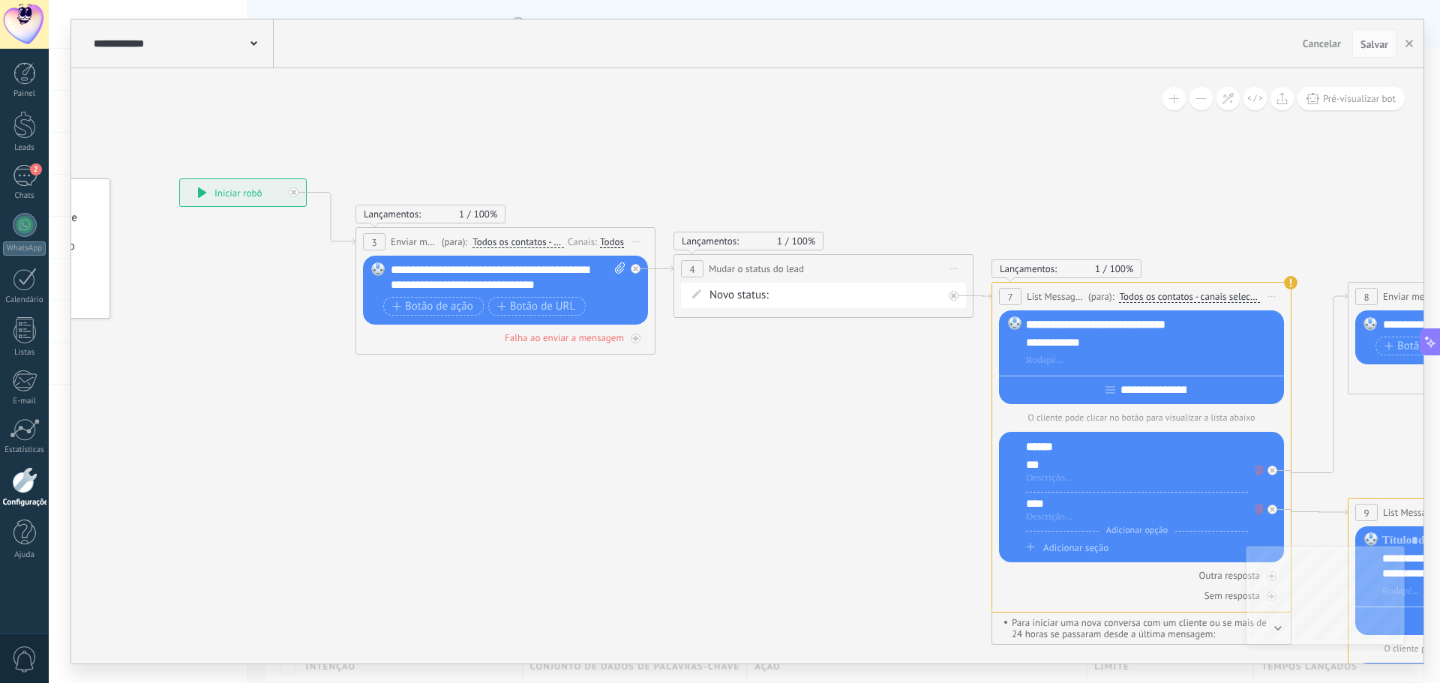
drag, startPoint x: 844, startPoint y: 439, endPoint x: 788, endPoint y: 502, distance: 84.4
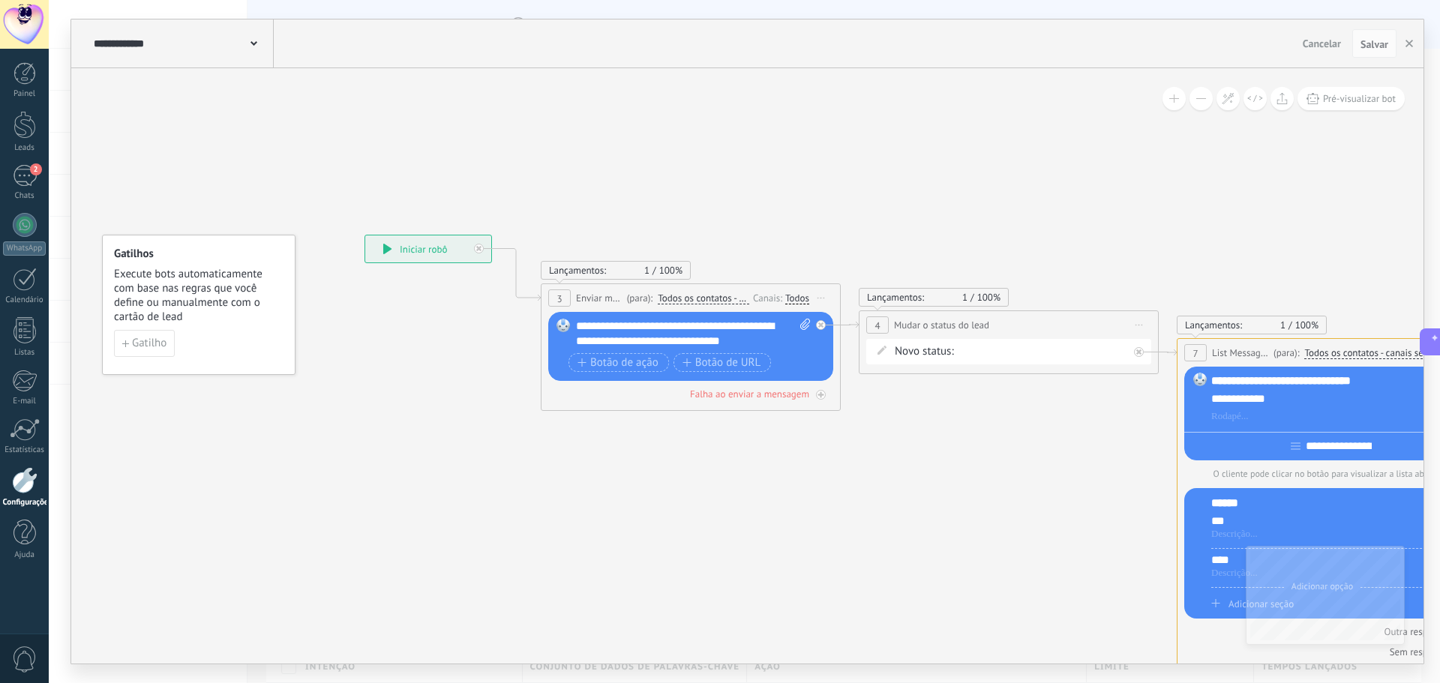
drag, startPoint x: 673, startPoint y: 452, endPoint x: 858, endPoint y: 508, distance: 193.6
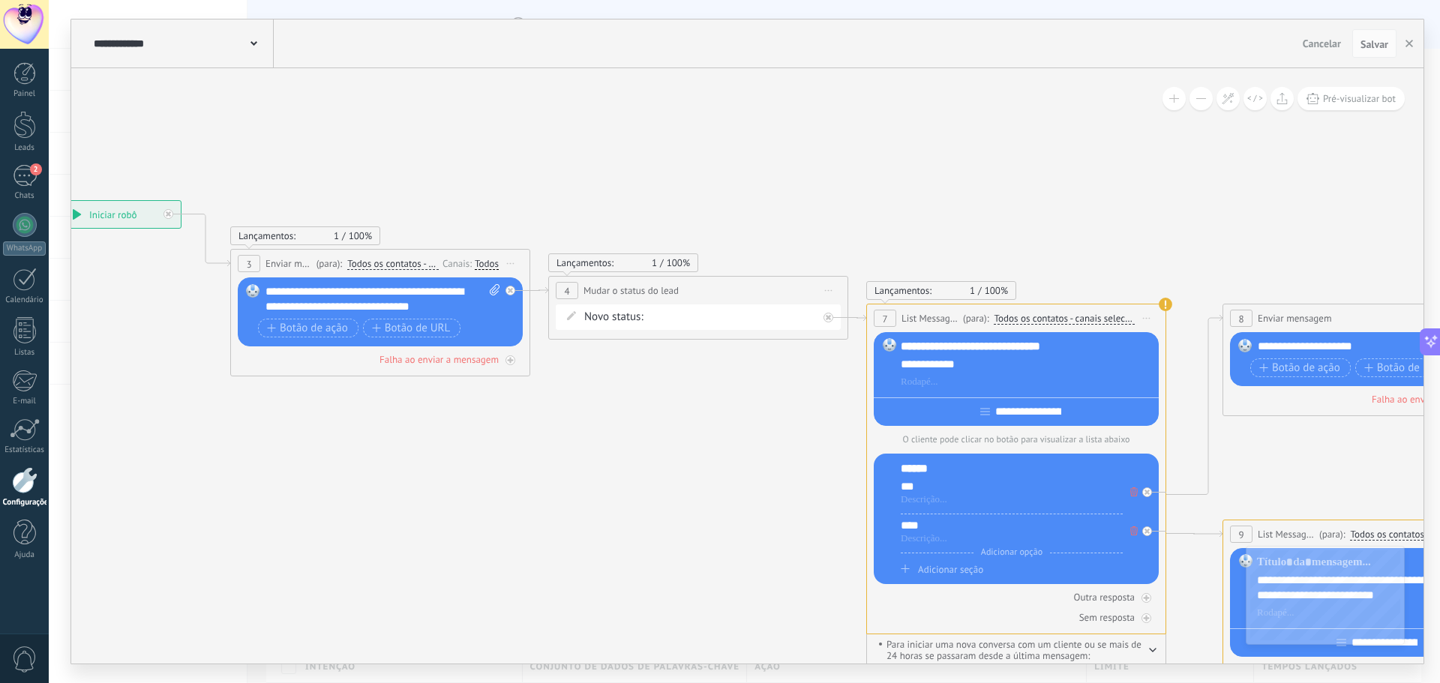
drag, startPoint x: 886, startPoint y: 465, endPoint x: 610, endPoint y: 421, distance: 280.1
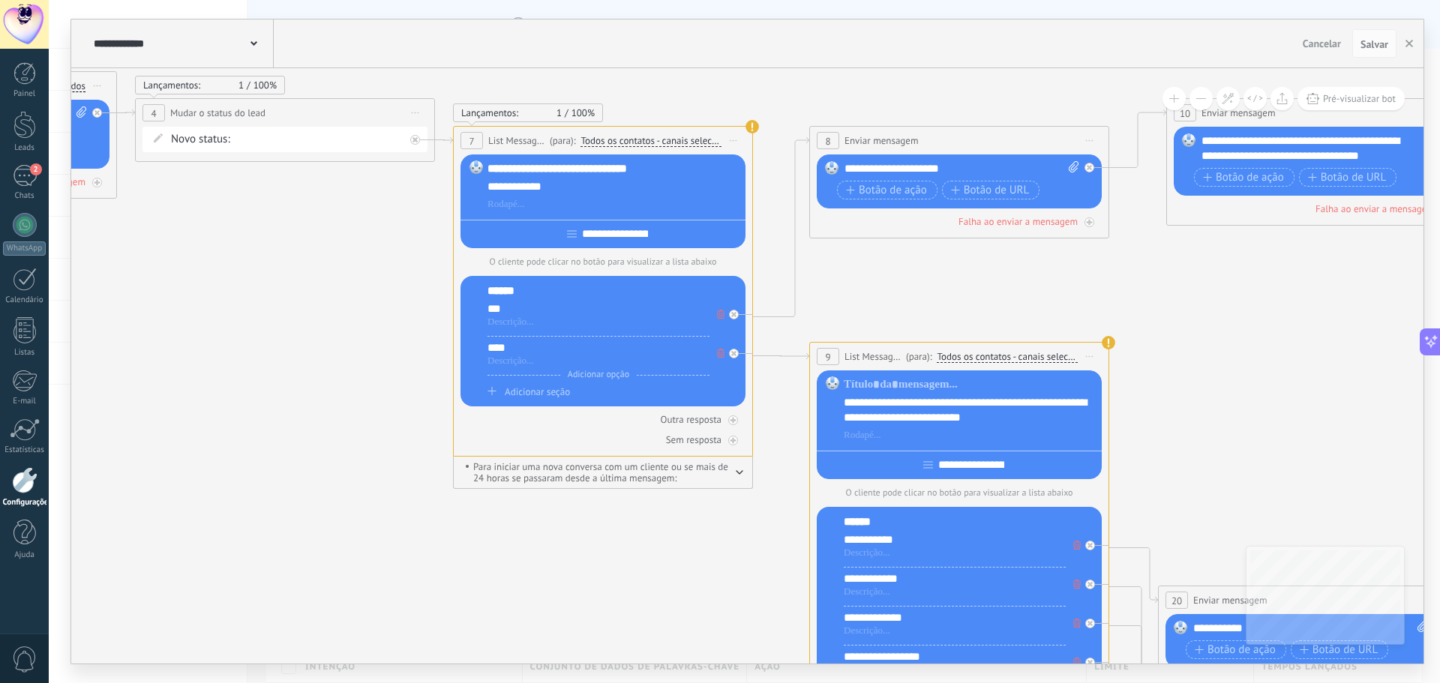
drag, startPoint x: 709, startPoint y: 470, endPoint x: 268, endPoint y: 263, distance: 487.8
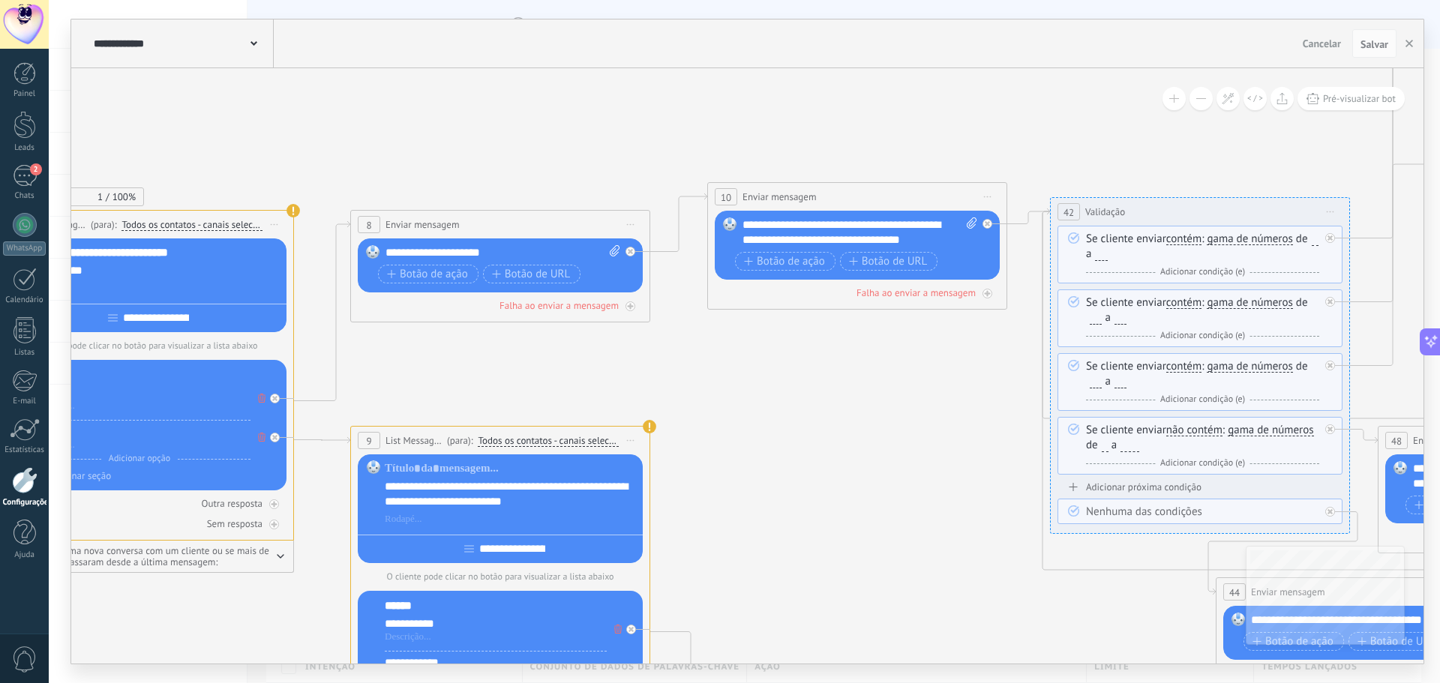
drag, startPoint x: 1153, startPoint y: 427, endPoint x: 782, endPoint y: 548, distance: 389.9
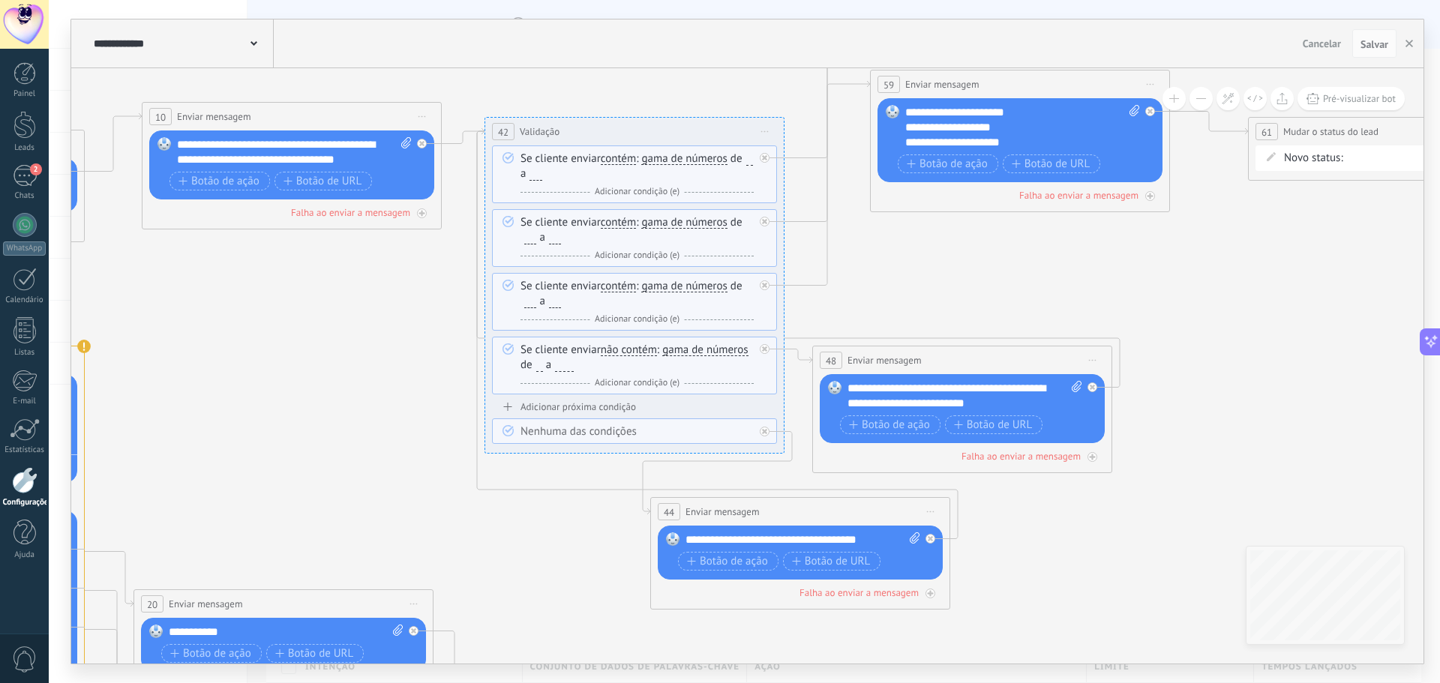
drag, startPoint x: 940, startPoint y: 549, endPoint x: 292, endPoint y: 497, distance: 650.0
click at [293, 498] on icon at bounding box center [1183, 381] width 5885 height 2207
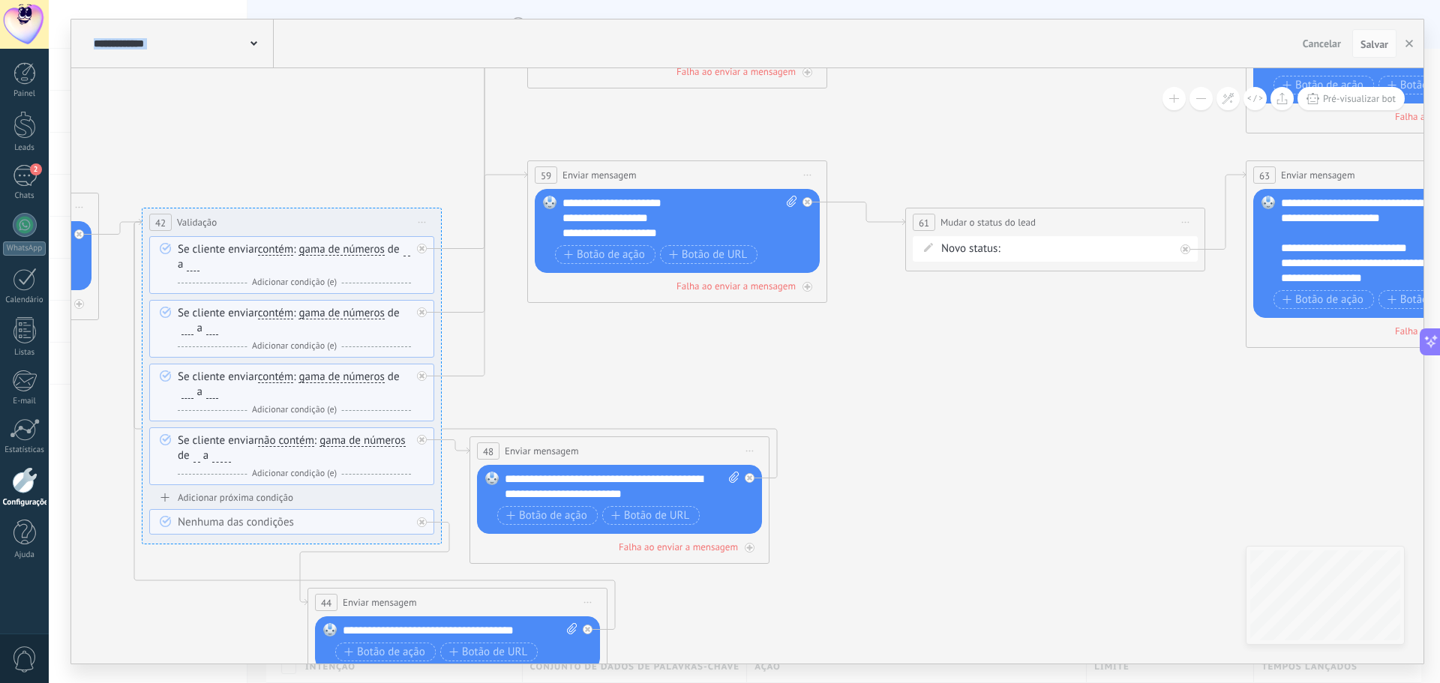
drag, startPoint x: 1103, startPoint y: 492, endPoint x: 830, endPoint y: 585, distance: 288.4
click at [829, 585] on icon at bounding box center [841, 472] width 5885 height 2207
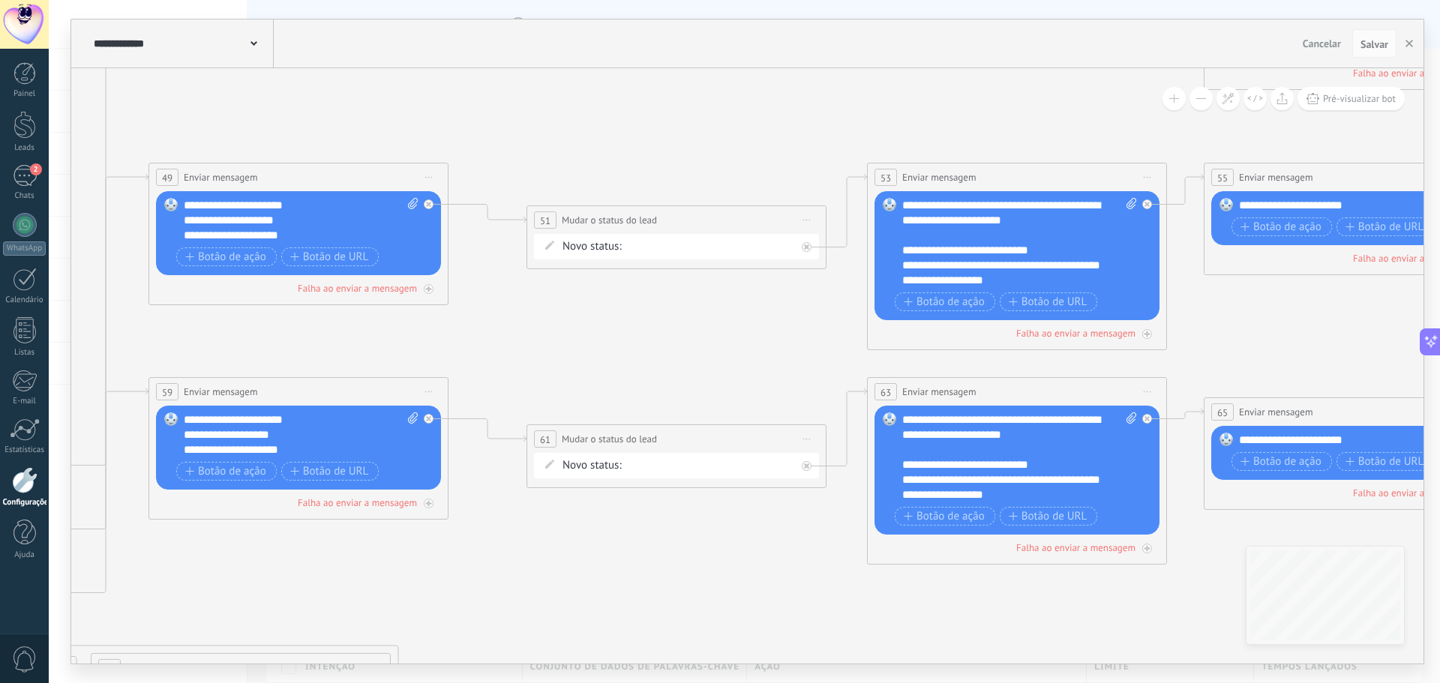
drag, startPoint x: 1144, startPoint y: 468, endPoint x: 832, endPoint y: 617, distance: 346.5
click at [889, 636] on icon at bounding box center [462, 688] width 5885 height 2207
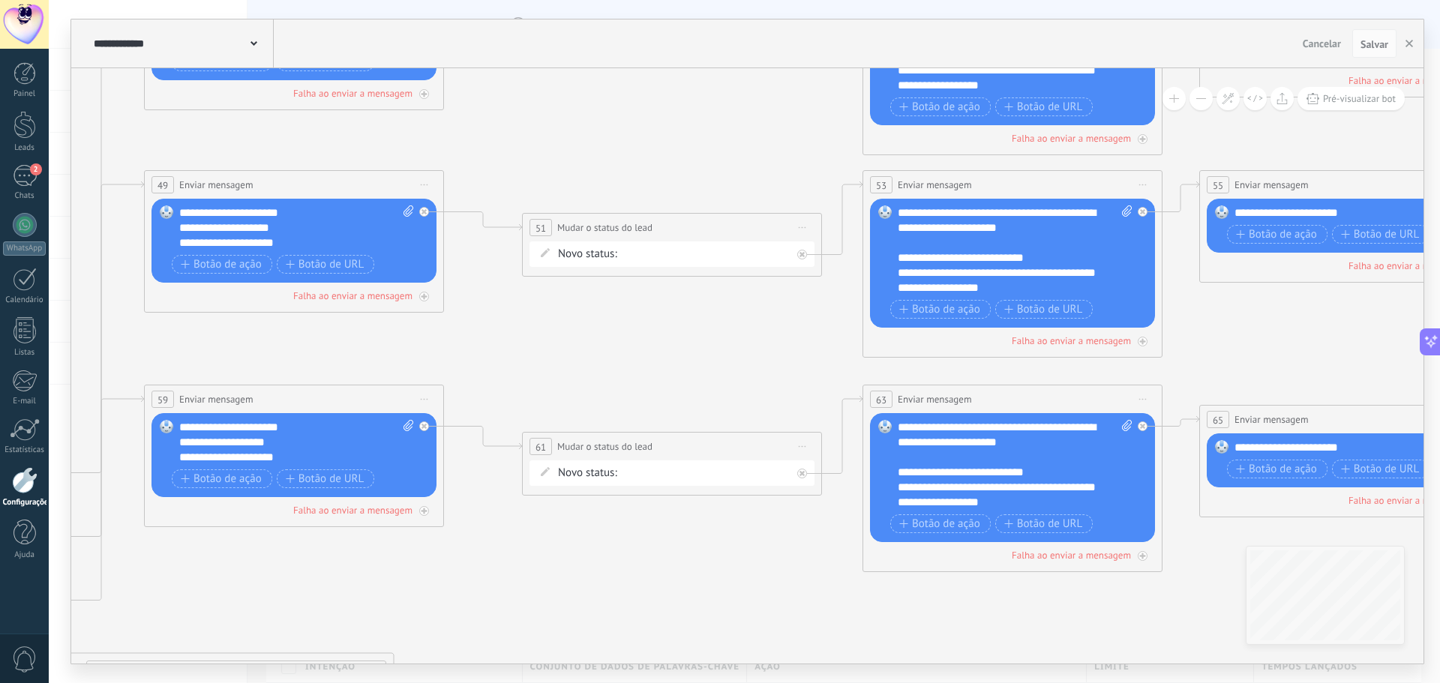
drag, startPoint x: 872, startPoint y: 626, endPoint x: 687, endPoint y: 597, distance: 187.5
click at [694, 601] on icon at bounding box center [458, 696] width 5885 height 2207
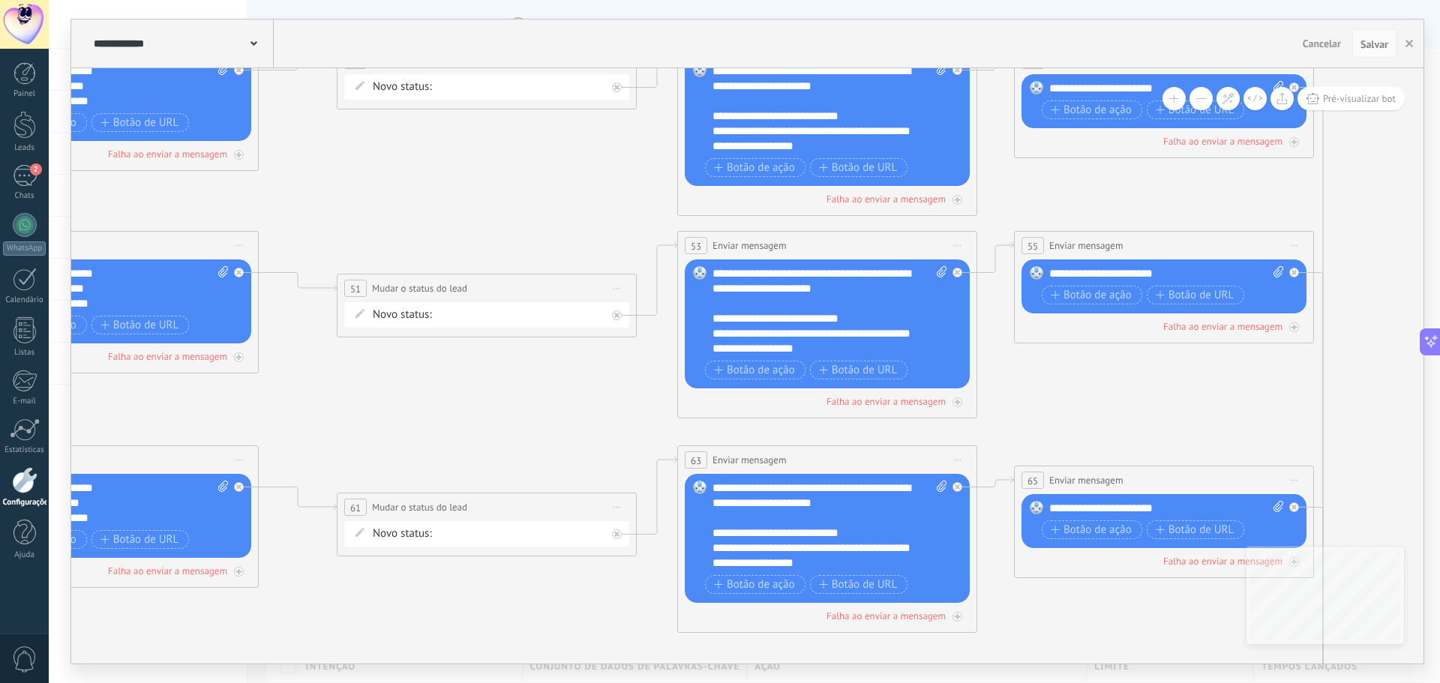
drag, startPoint x: 637, startPoint y: 570, endPoint x: 501, endPoint y: 640, distance: 152.9
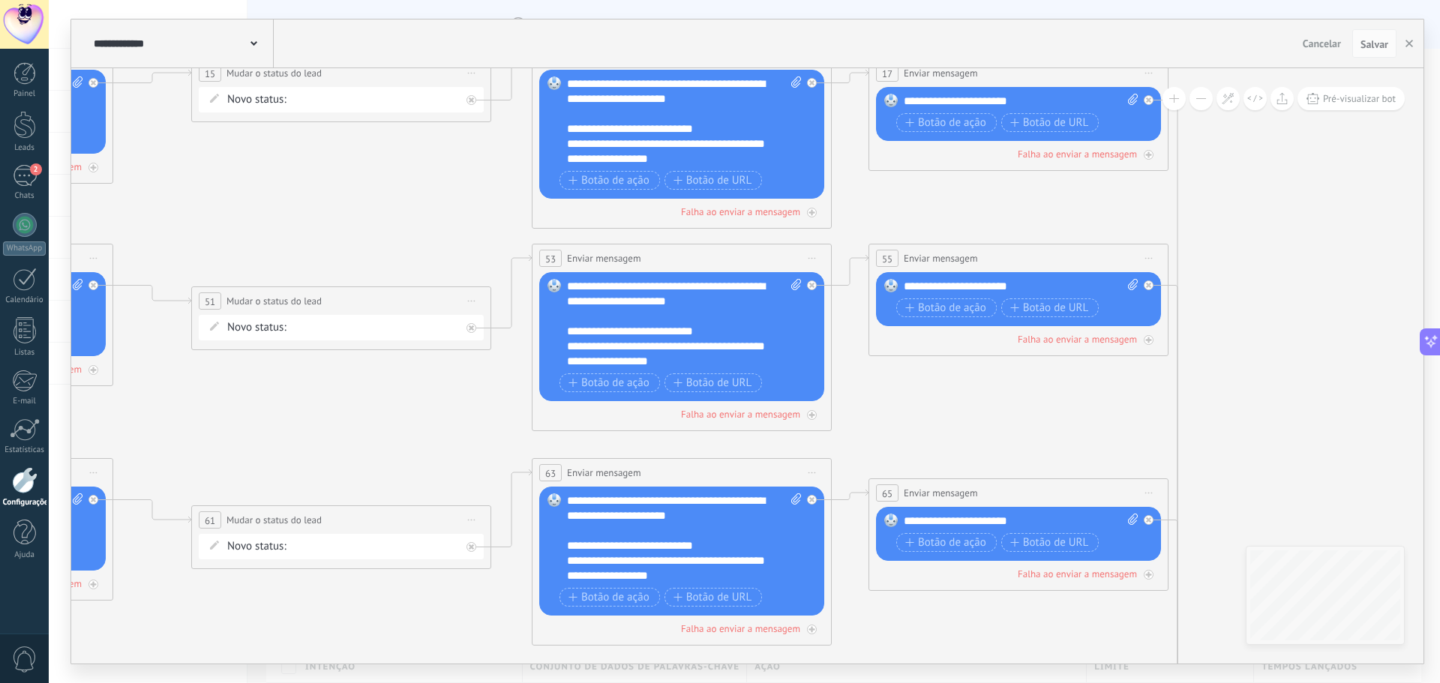
drag, startPoint x: 466, startPoint y: 435, endPoint x: 342, endPoint y: 433, distance: 123.8
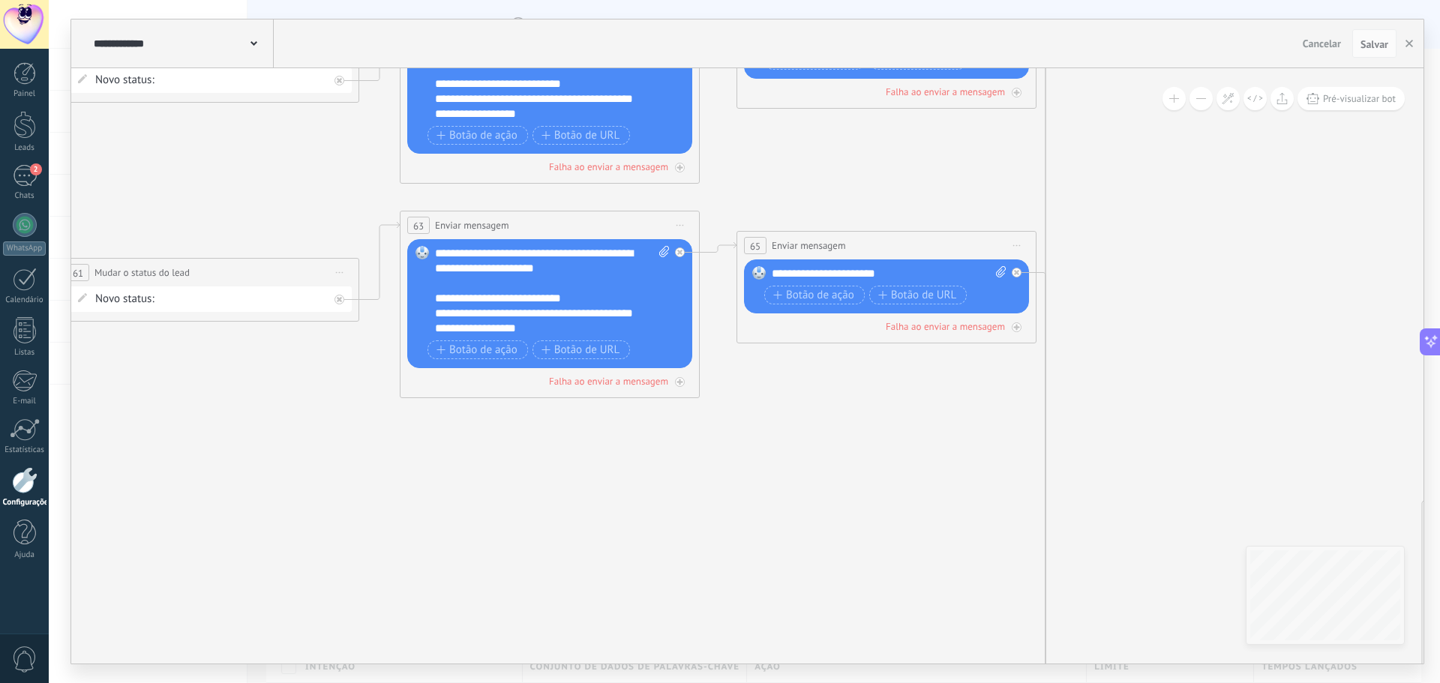
drag, startPoint x: 1183, startPoint y: 442, endPoint x: 1170, endPoint y: 195, distance: 247.8
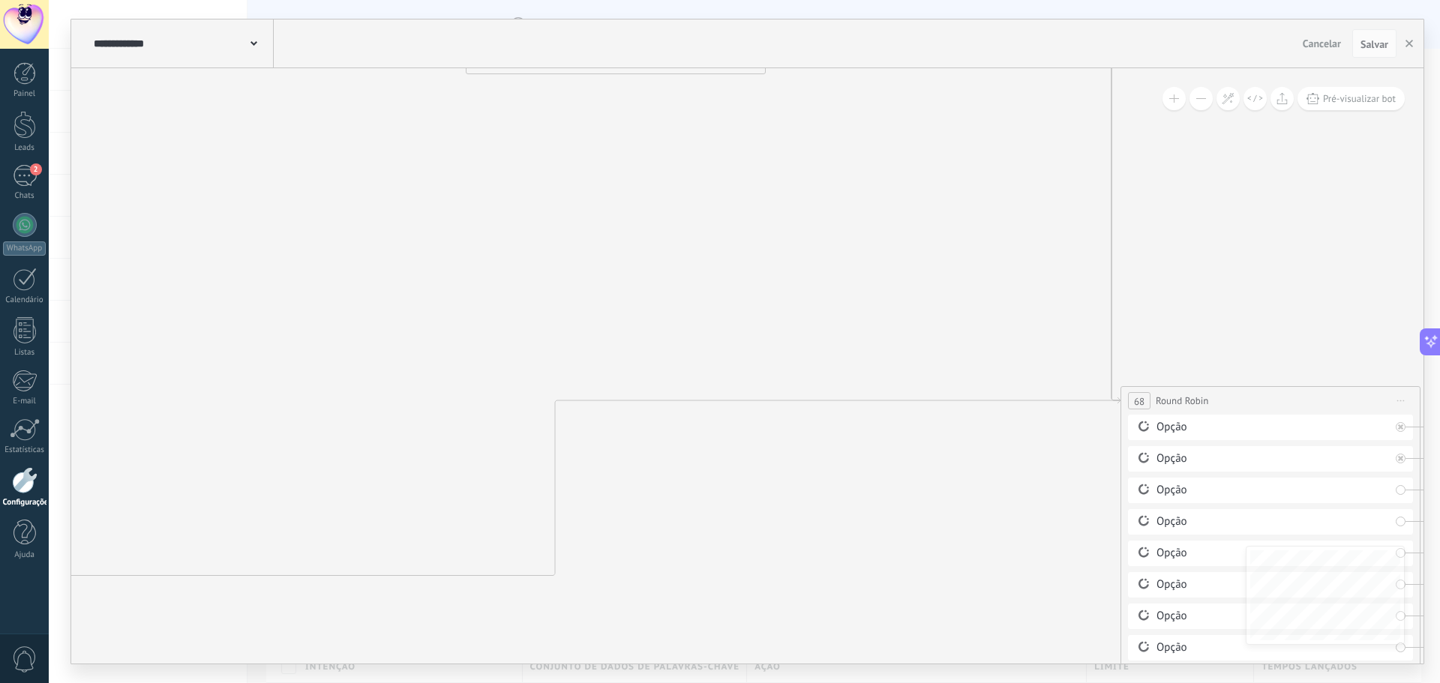
drag, startPoint x: 835, startPoint y: 460, endPoint x: 865, endPoint y: 166, distance: 295.4
click at [901, 135] on icon at bounding box center [61, 198] width 5885 height 2207
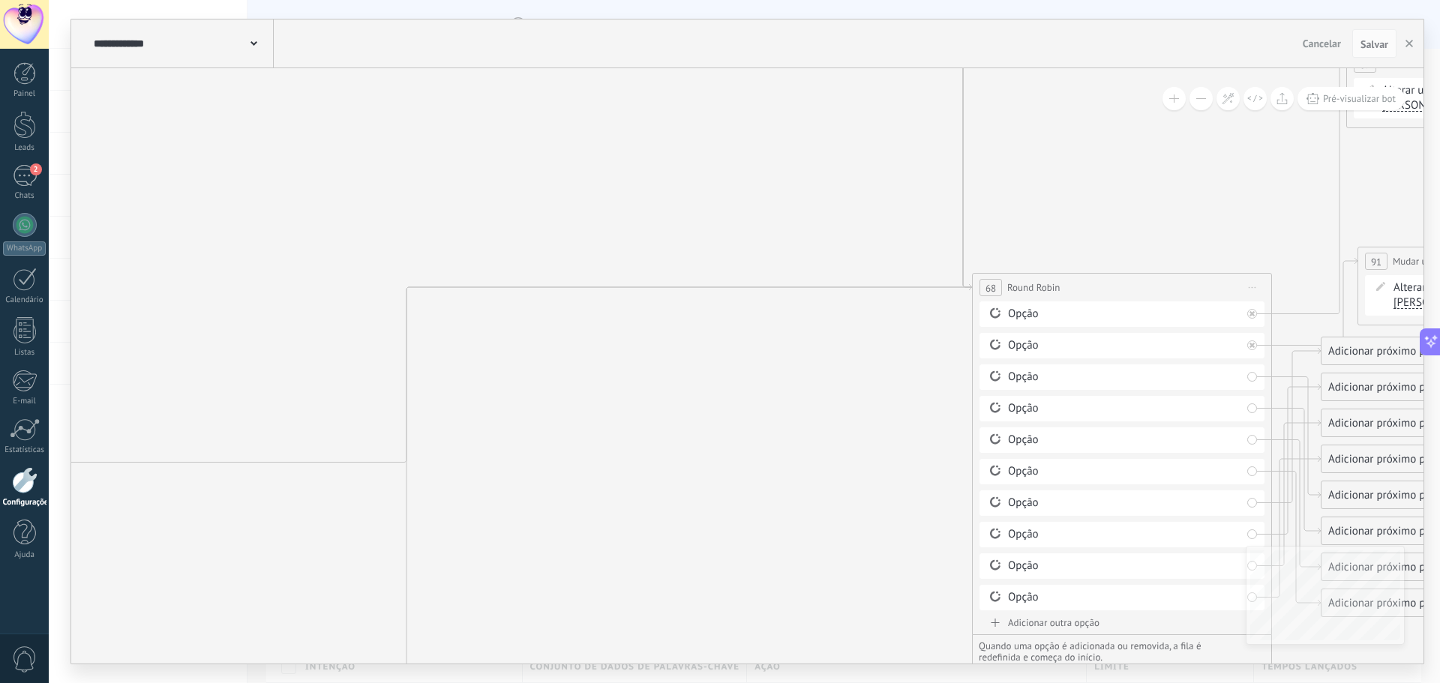
drag, startPoint x: 748, startPoint y: 224, endPoint x: 469, endPoint y: 208, distance: 280.2
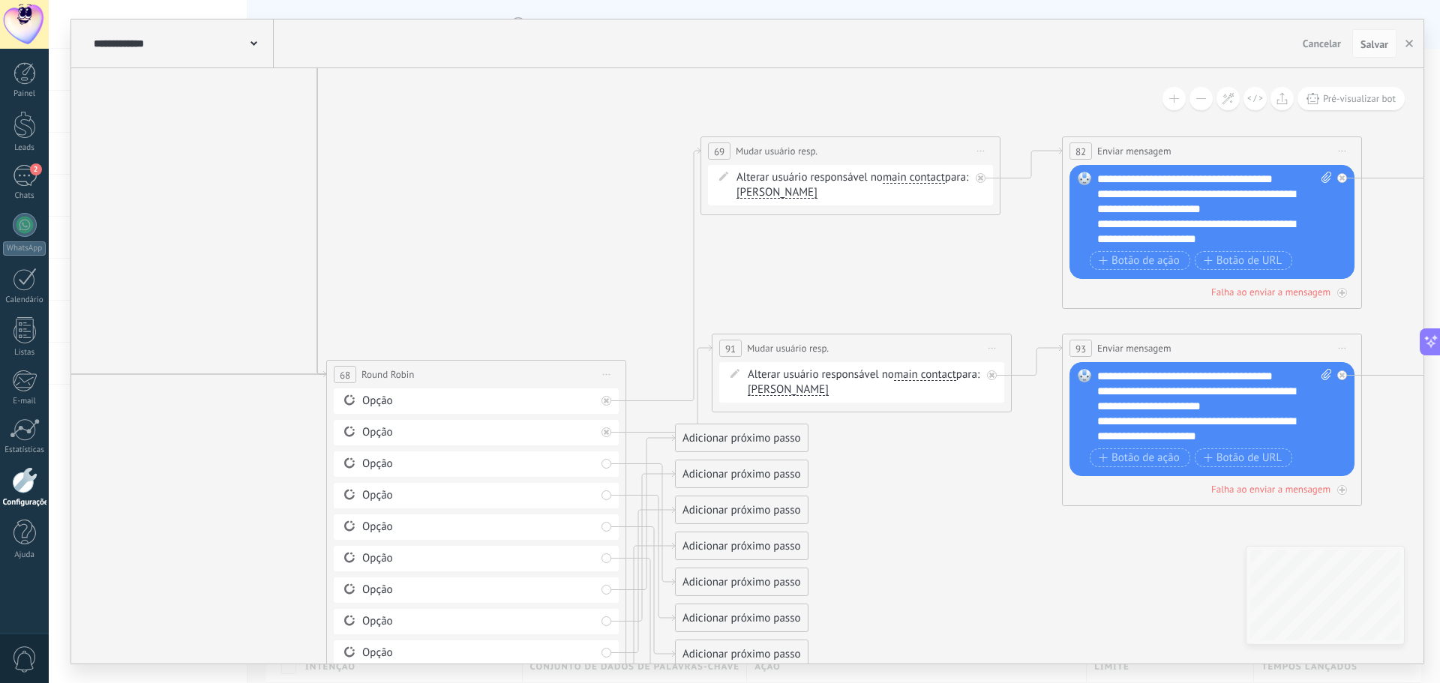
drag, startPoint x: 871, startPoint y: 203, endPoint x: 494, endPoint y: 206, distance: 377.2
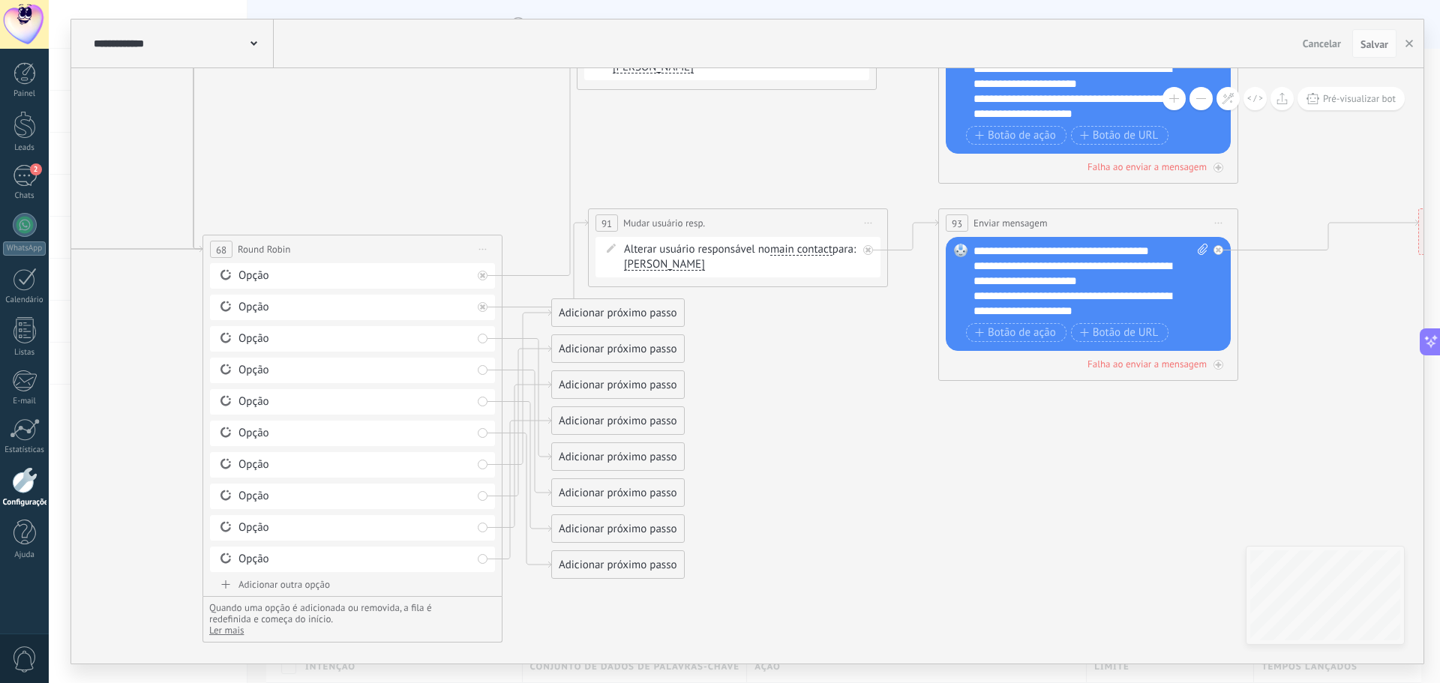
drag, startPoint x: 1003, startPoint y: 475, endPoint x: 928, endPoint y: 450, distance: 79.7
drag, startPoint x: 619, startPoint y: 566, endPoint x: 735, endPoint y: 487, distance: 139.8
click at [735, 487] on div "Adicionar próximo passo" at bounding box center [743, 481] width 132 height 25
drag, startPoint x: 652, startPoint y: 335, endPoint x: 747, endPoint y: 548, distance: 233.0
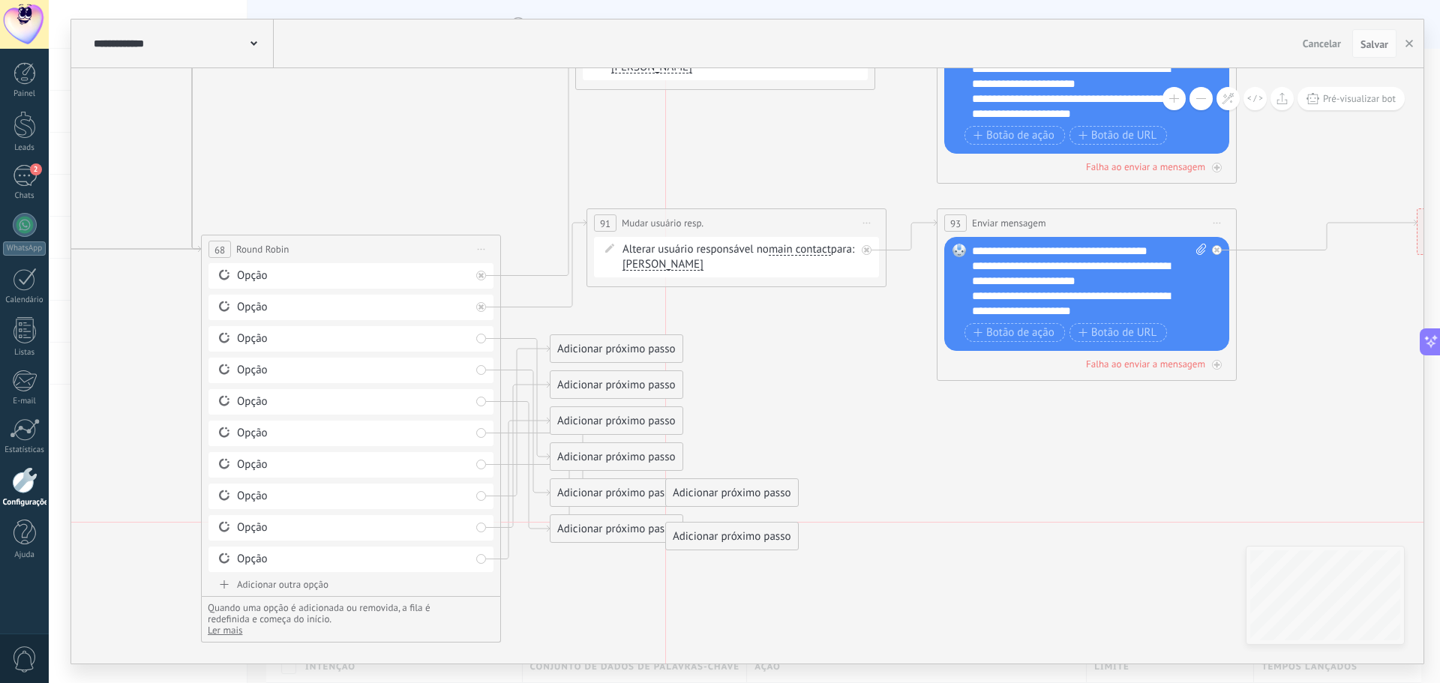
click at [747, 548] on div "Adicionar próximo passo" at bounding box center [732, 536] width 132 height 25
drag, startPoint x: 632, startPoint y: 354, endPoint x: 733, endPoint y: 578, distance: 245.7
click at [733, 578] on div "Adicionar próximo passo" at bounding box center [709, 589] width 132 height 25
drag, startPoint x: 627, startPoint y: 384, endPoint x: 655, endPoint y: 496, distance: 116.0
click at [713, 625] on div "Adicionar próximo passo" at bounding box center [706, 623] width 132 height 25
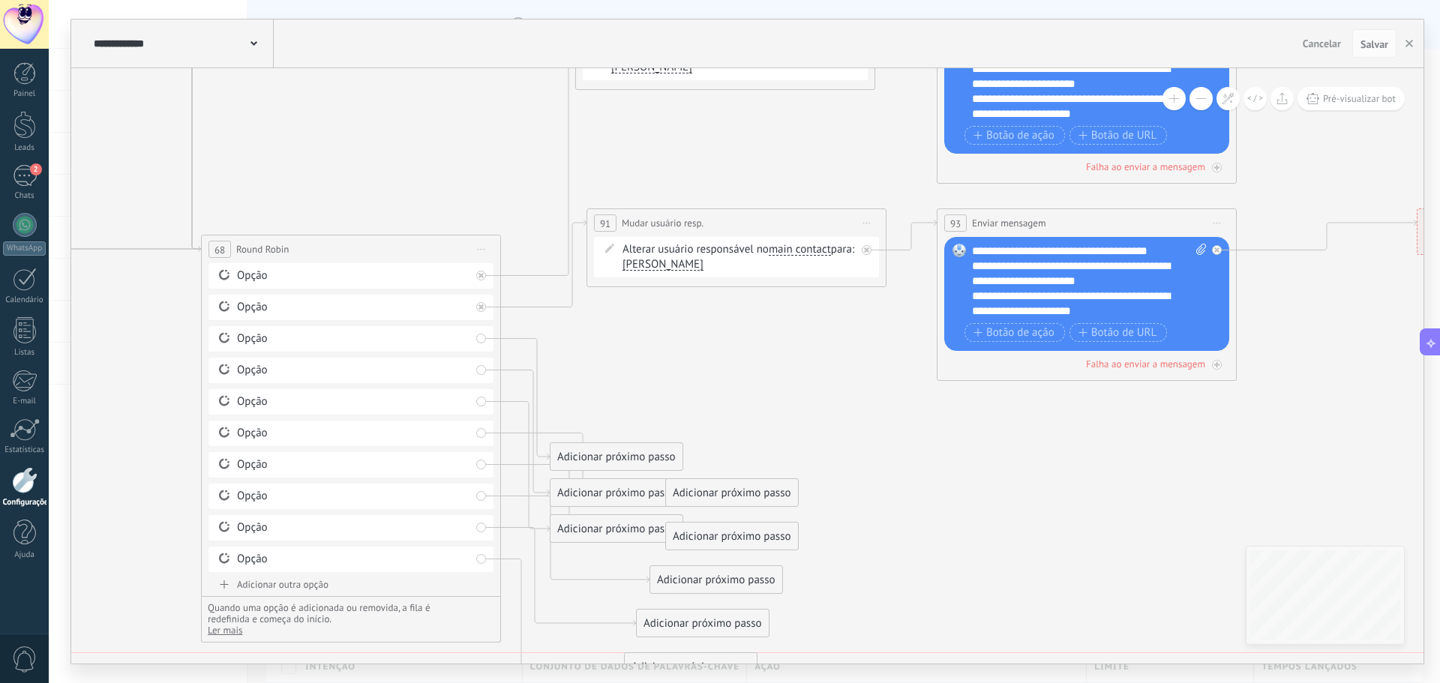
drag, startPoint x: 638, startPoint y: 421, endPoint x: 712, endPoint y: 669, distance: 259.1
click at [712, 669] on div "**********" at bounding box center [744, 341] width 1391 height 683
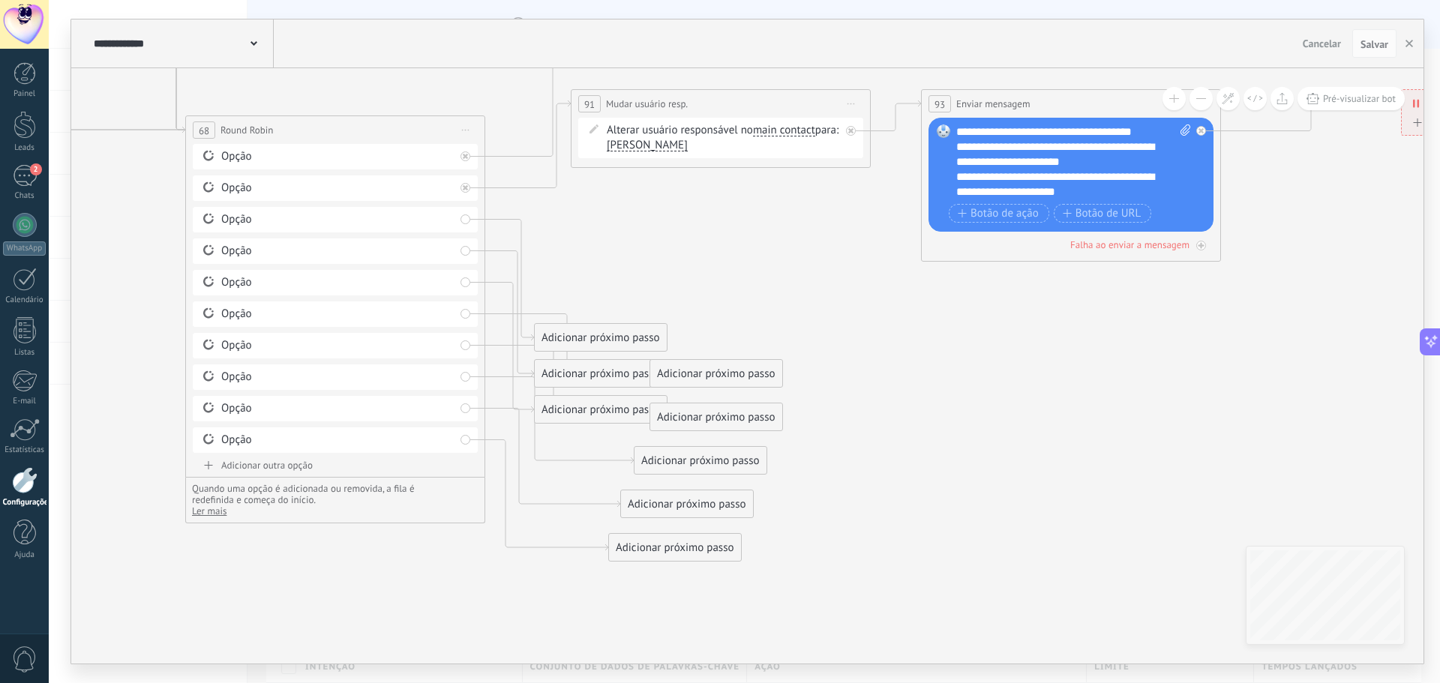
drag, startPoint x: 853, startPoint y: 624, endPoint x: 837, endPoint y: 504, distance: 121.1
drag, startPoint x: 622, startPoint y: 343, endPoint x: 680, endPoint y: 246, distance: 113.3
click at [680, 246] on div "Adicionar próximo passo" at bounding box center [658, 236] width 132 height 25
drag, startPoint x: 616, startPoint y: 366, endPoint x: 667, endPoint y: 277, distance: 102.4
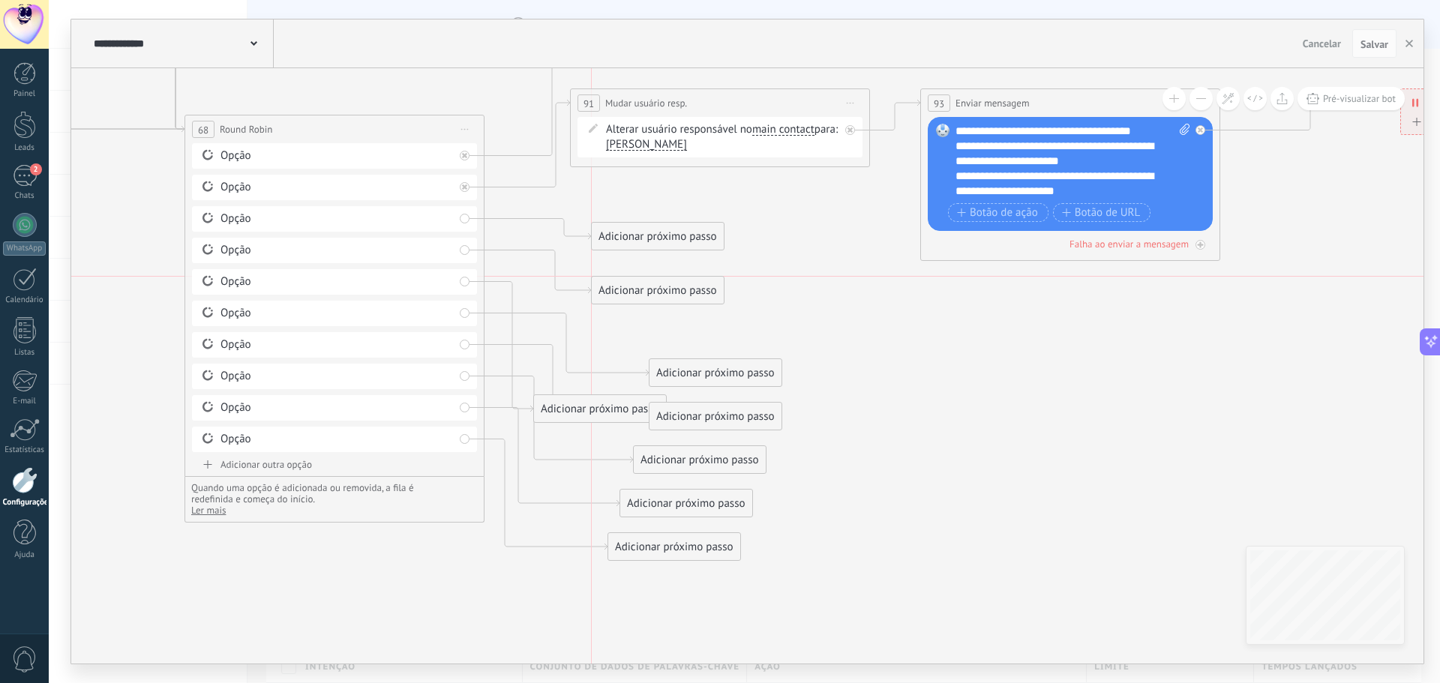
click at [667, 278] on div "Adicionar próximo passo" at bounding box center [658, 290] width 132 height 25
drag, startPoint x: 610, startPoint y: 407, endPoint x: 673, endPoint y: 320, distance: 107.4
click at [673, 320] on div "Adicionar próximo passo" at bounding box center [658, 323] width 132 height 25
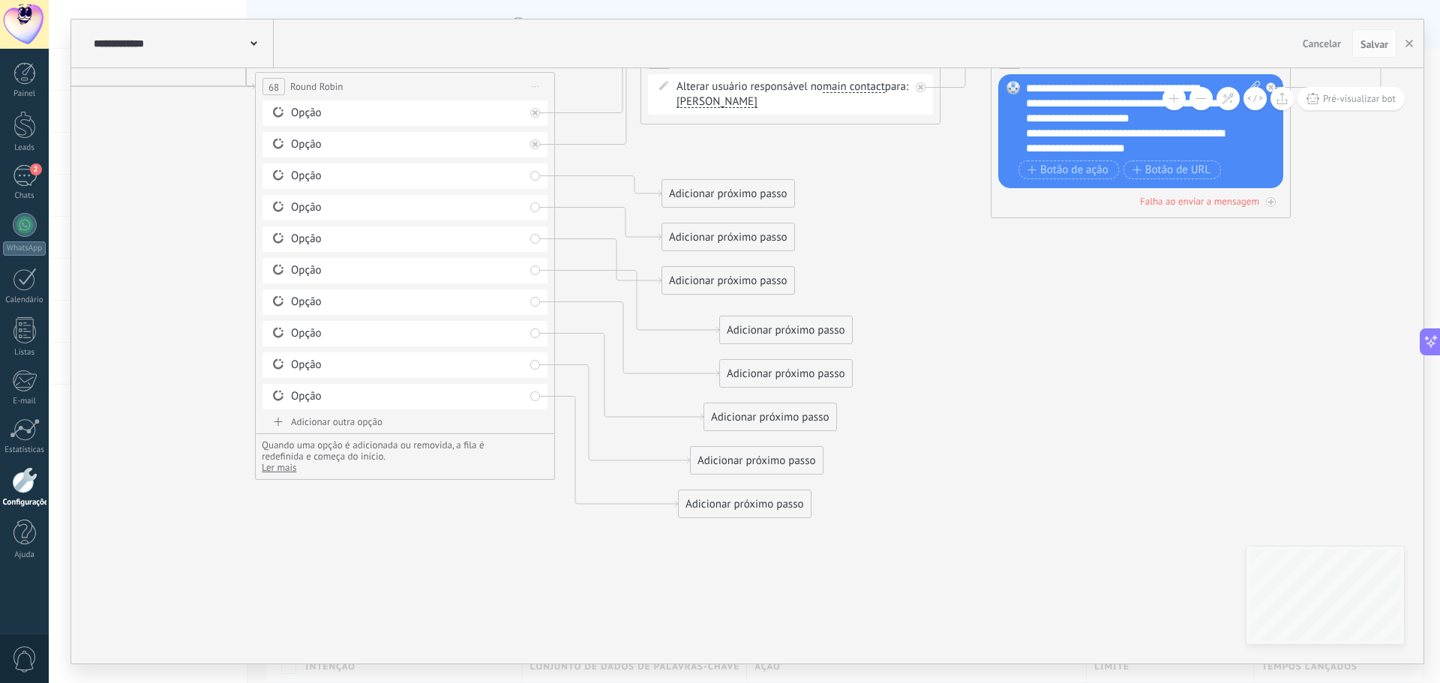
drag, startPoint x: 942, startPoint y: 423, endPoint x: 1141, endPoint y: 367, distance: 207.3
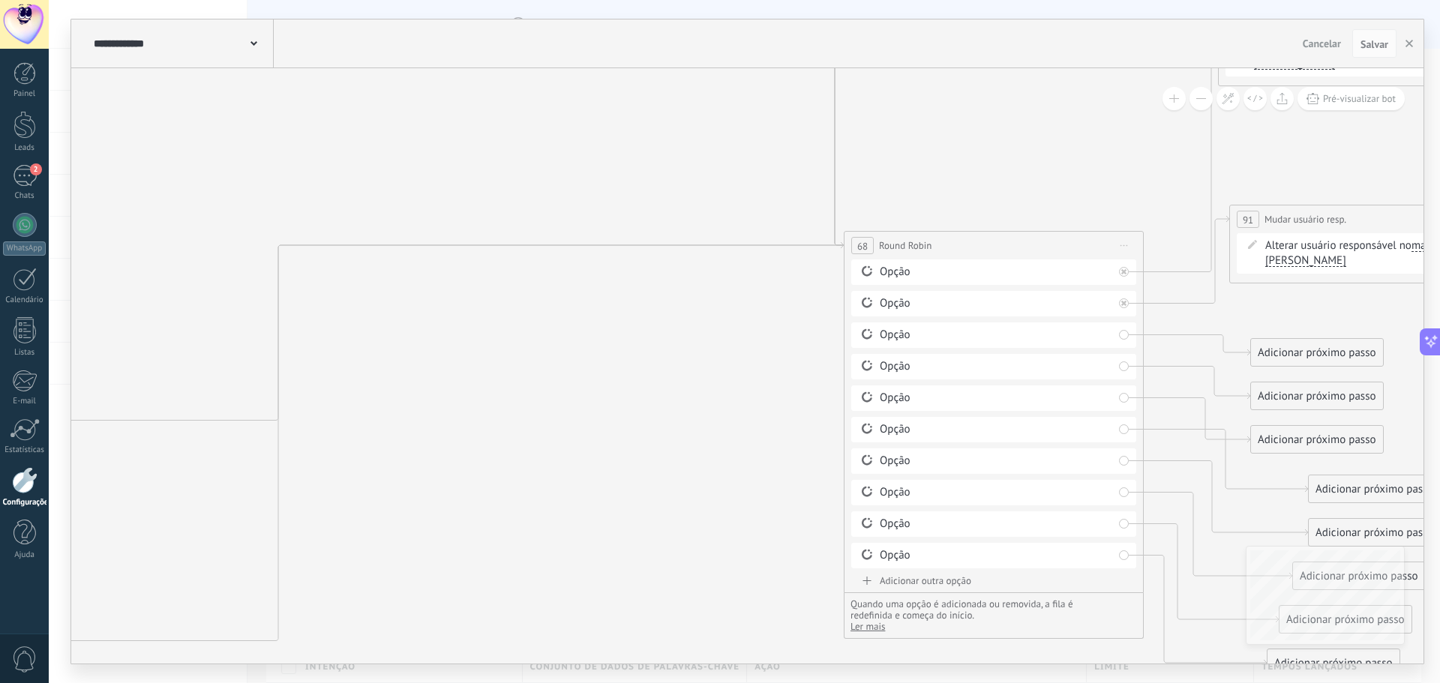
drag, startPoint x: 317, startPoint y: 394, endPoint x: 707, endPoint y: 539, distance: 416.2
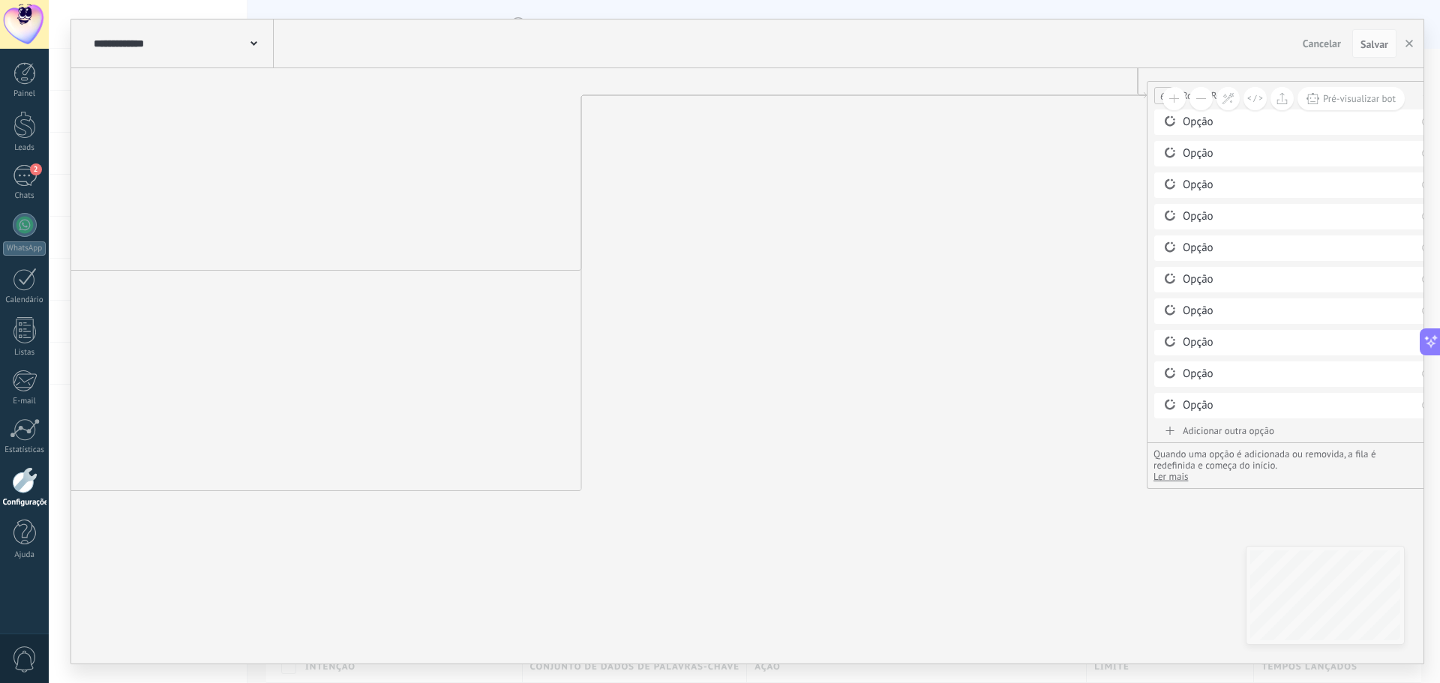
drag, startPoint x: 657, startPoint y: 332, endPoint x: 960, endPoint y: 181, distance: 338.4
drag, startPoint x: 742, startPoint y: 278, endPoint x: 1010, endPoint y: 243, distance: 270.0
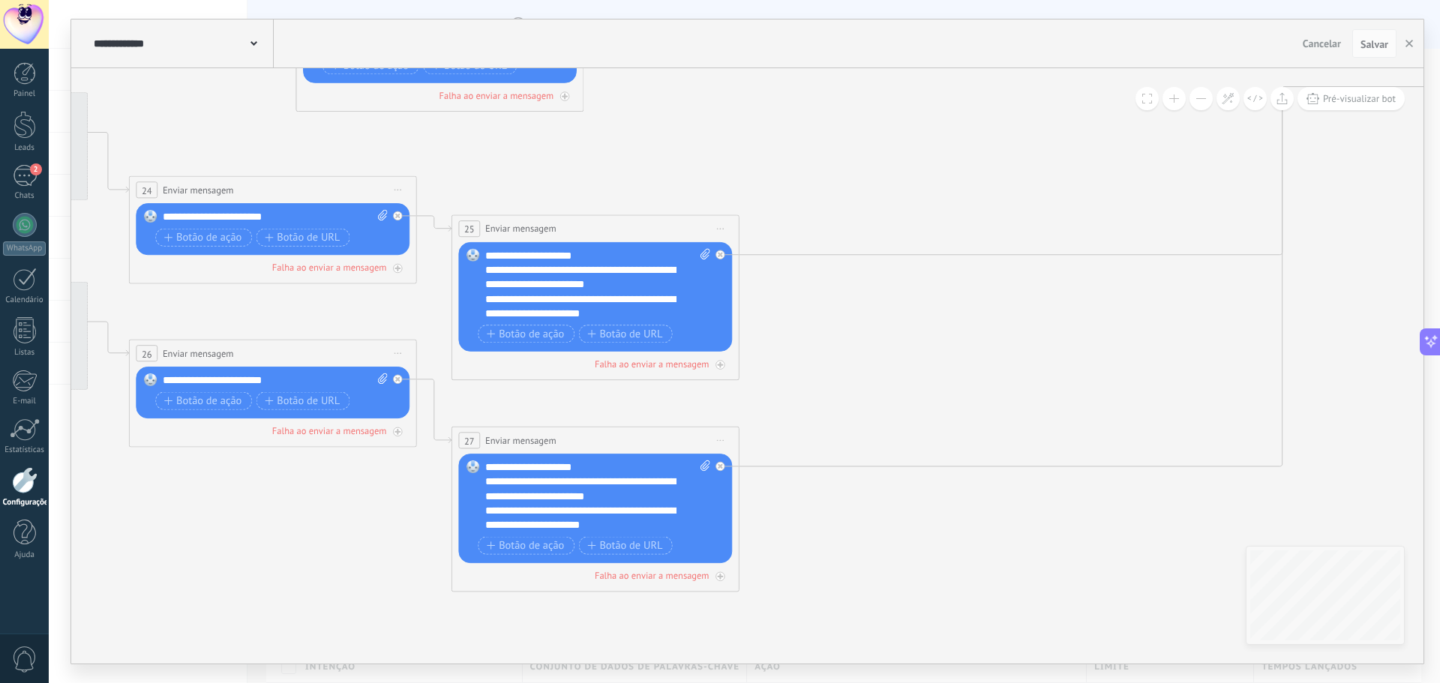
drag, startPoint x: 400, startPoint y: 355, endPoint x: 839, endPoint y: 374, distance: 439.8
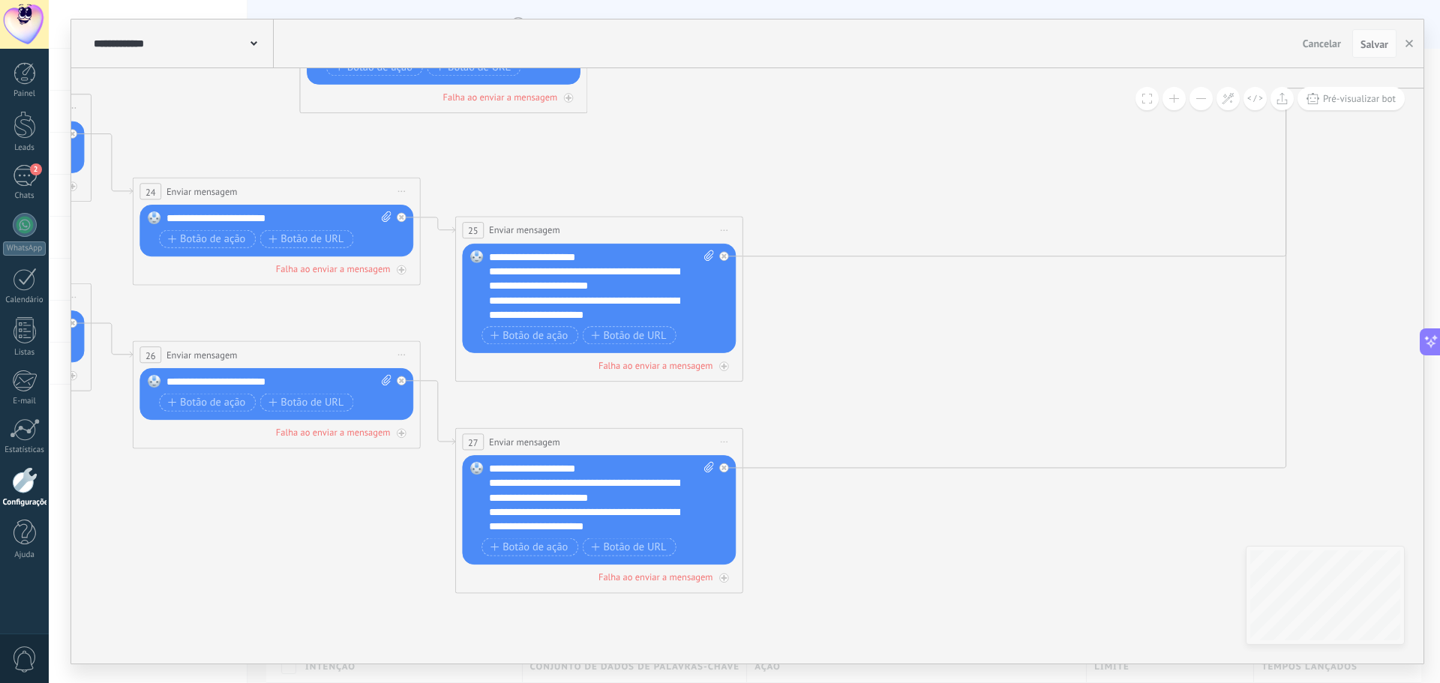
drag, startPoint x: 775, startPoint y: 375, endPoint x: 842, endPoint y: 367, distance: 68.0
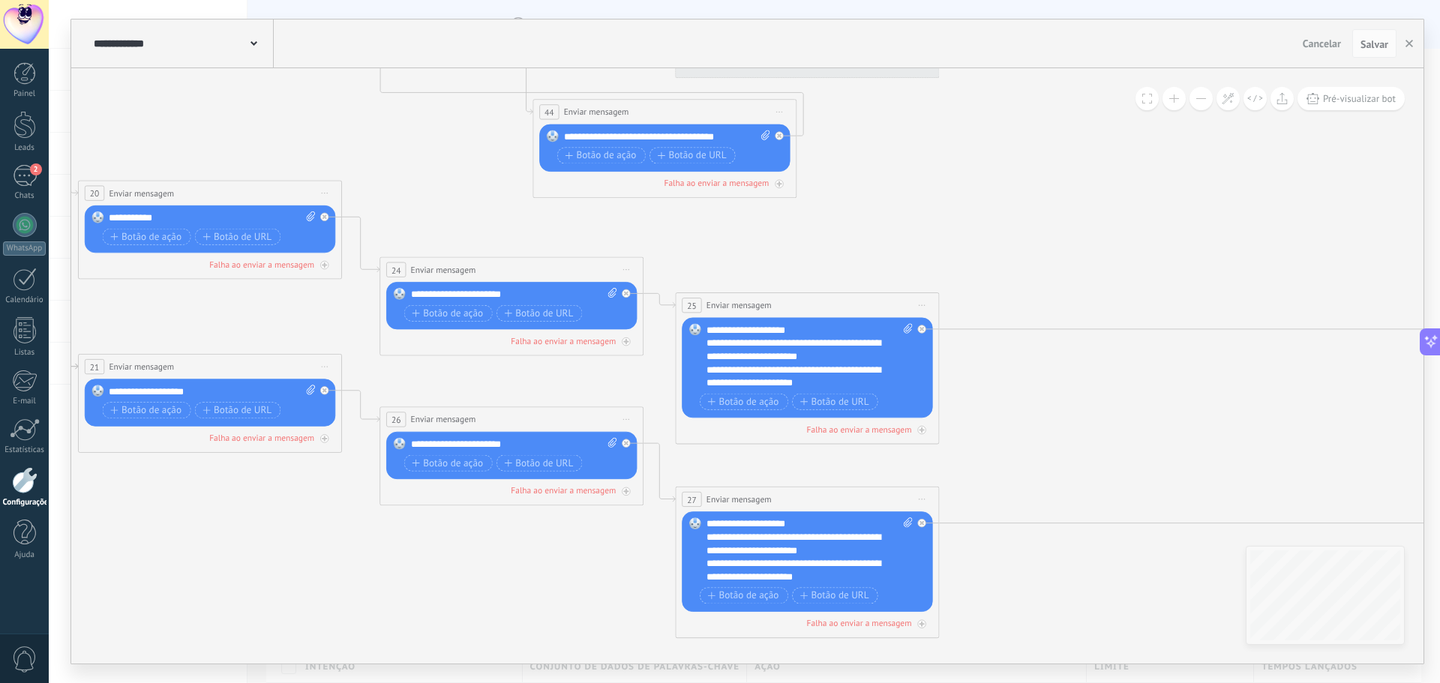
drag, startPoint x: 911, startPoint y: 368, endPoint x: 1015, endPoint y: 419, distance: 115.4
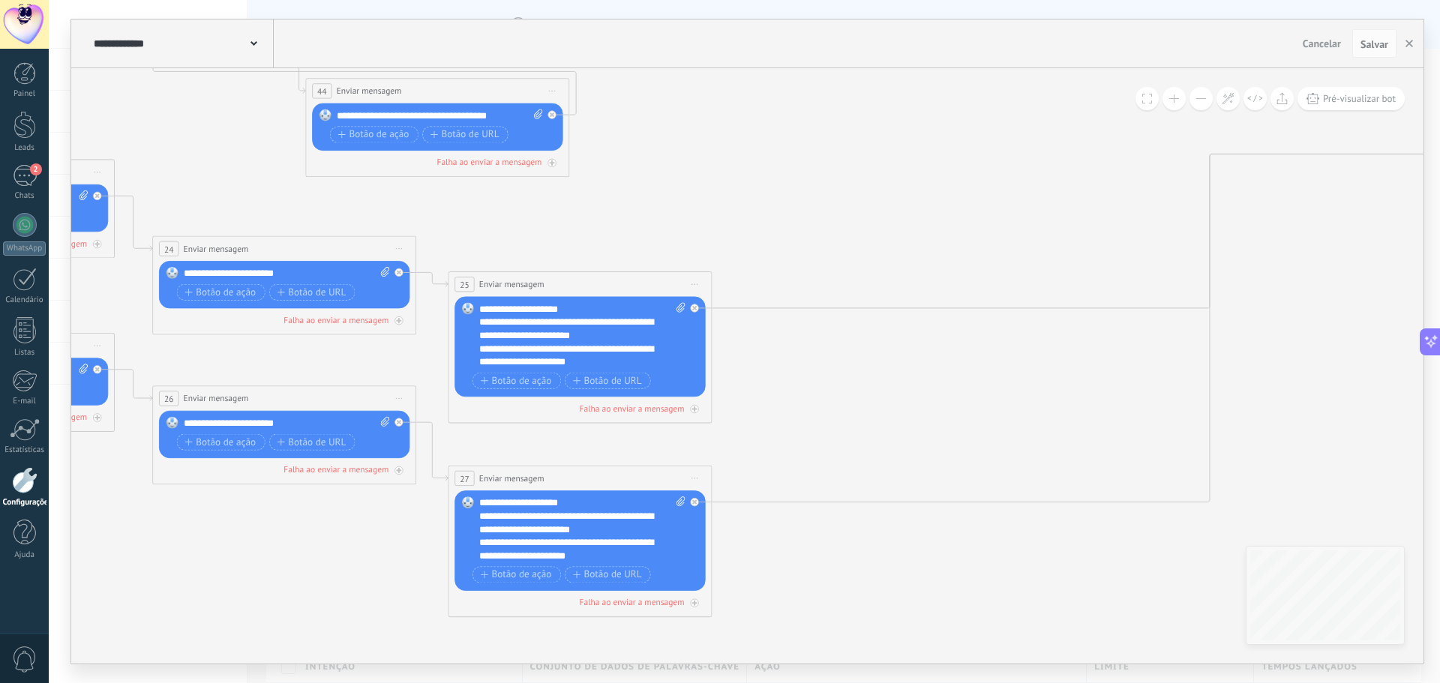
drag, startPoint x: 1006, startPoint y: 283, endPoint x: 669, endPoint y: 207, distance: 345.3
click at [400, 267] on div at bounding box center [401, 269] width 15 height 16
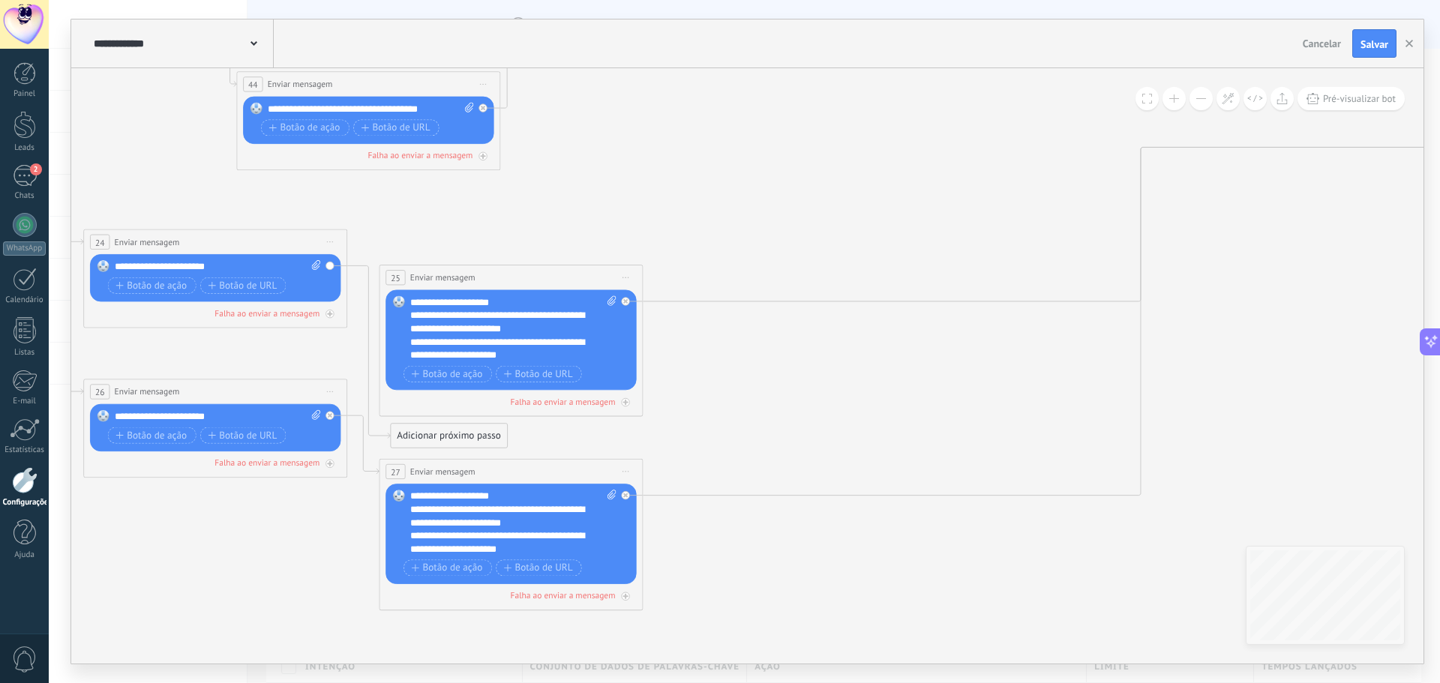
drag, startPoint x: 855, startPoint y: 440, endPoint x: 753, endPoint y: 441, distance: 102.0
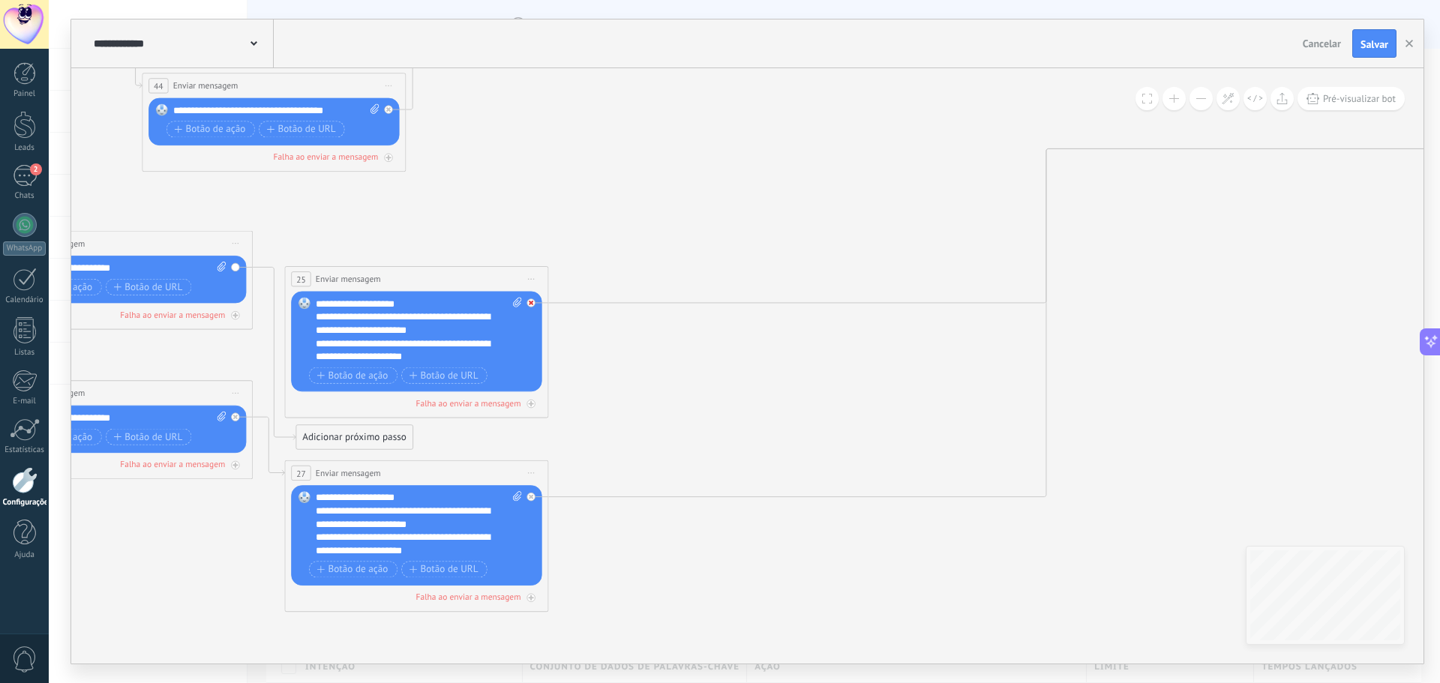
click at [527, 303] on div at bounding box center [530, 302] width 8 height 8
click at [520, 275] on span "Iniciar pré-visualização aqui Renomear Duplicar Excluir" at bounding box center [530, 278] width 21 height 19
drag, startPoint x: 361, startPoint y: 436, endPoint x: 394, endPoint y: 343, distance: 98.9
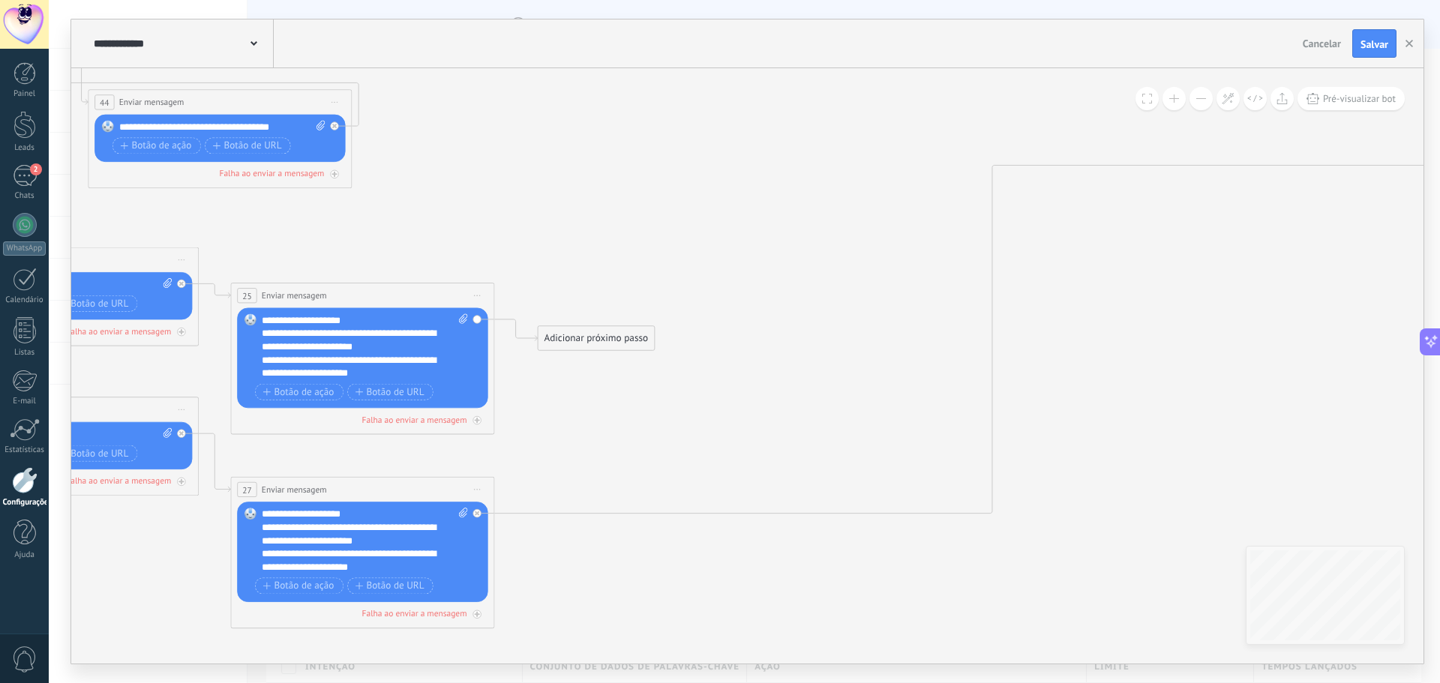
drag, startPoint x: 750, startPoint y: 409, endPoint x: 544, endPoint y: 458, distance: 211.4
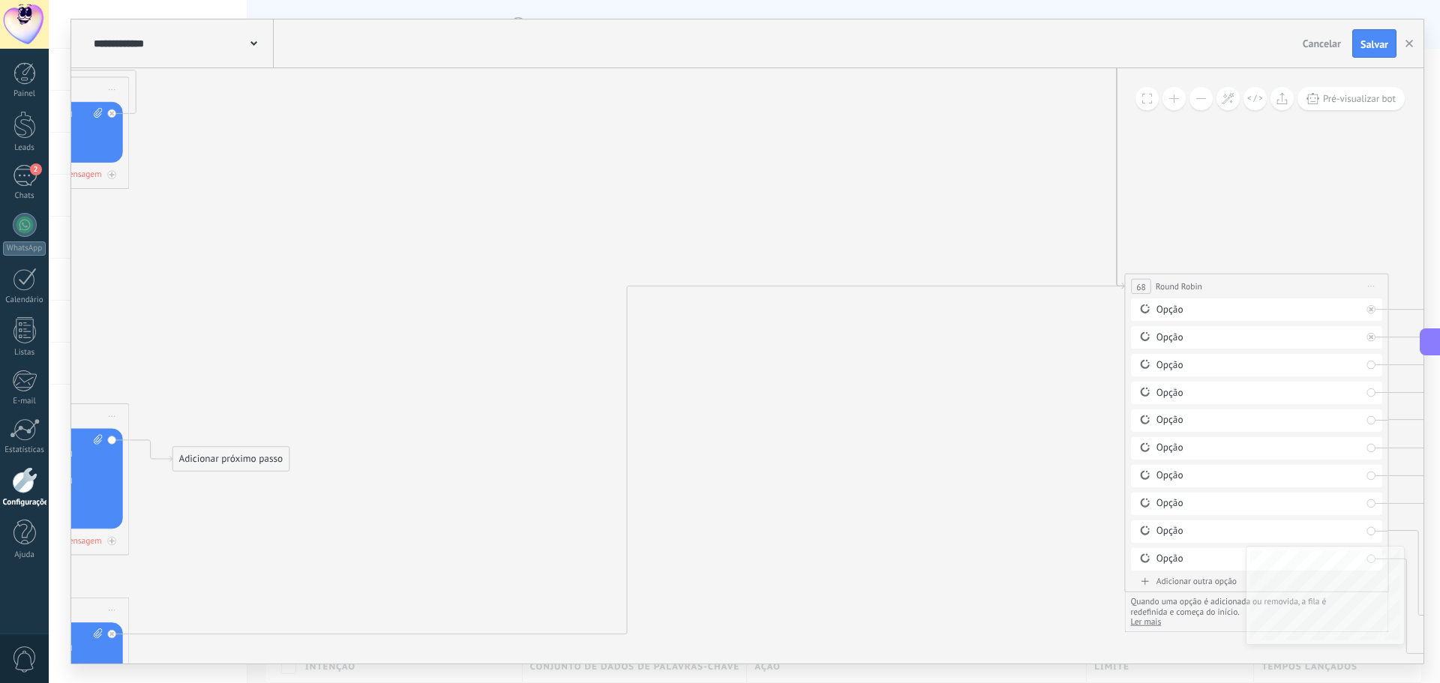
drag, startPoint x: 580, startPoint y: 457, endPoint x: 489, endPoint y: 468, distance: 92.1
click at [518, 471] on icon at bounding box center [192, 108] width 5179 height 1942
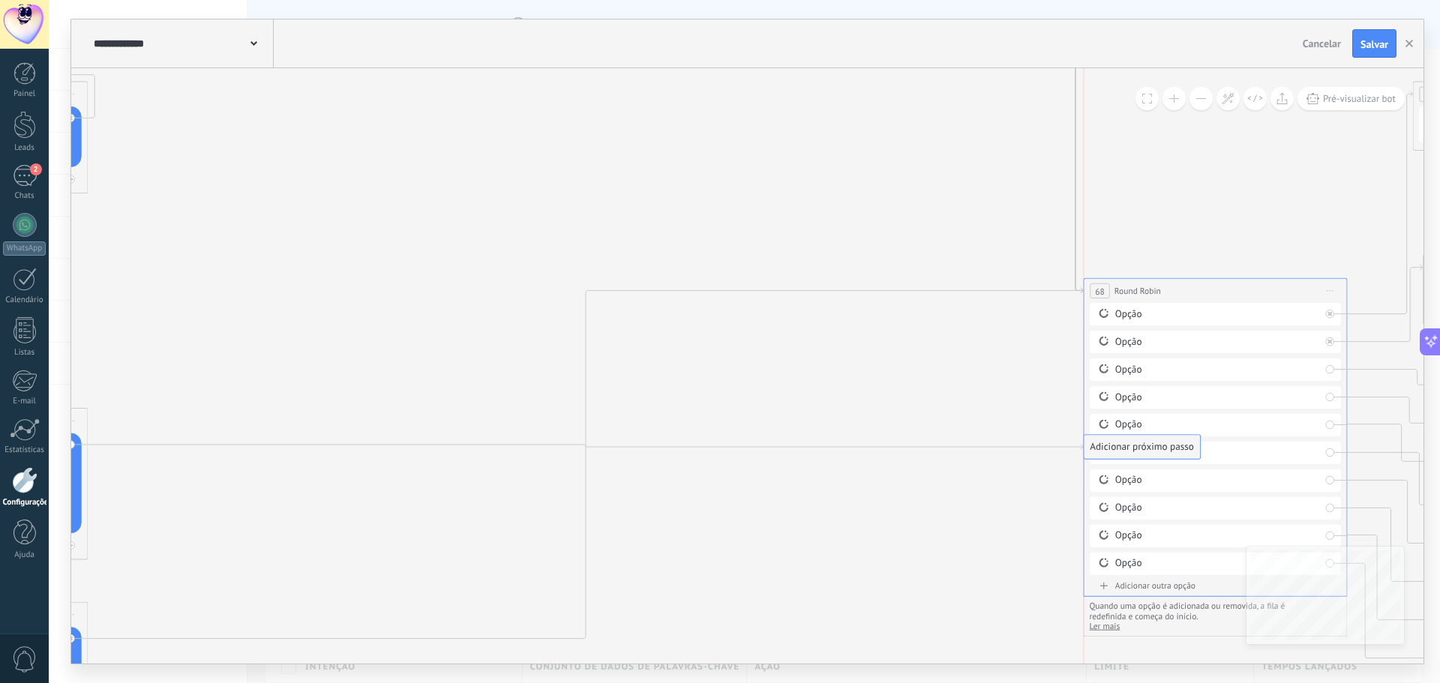
drag, startPoint x: 579, startPoint y: 442, endPoint x: 1198, endPoint y: 447, distance: 619.4
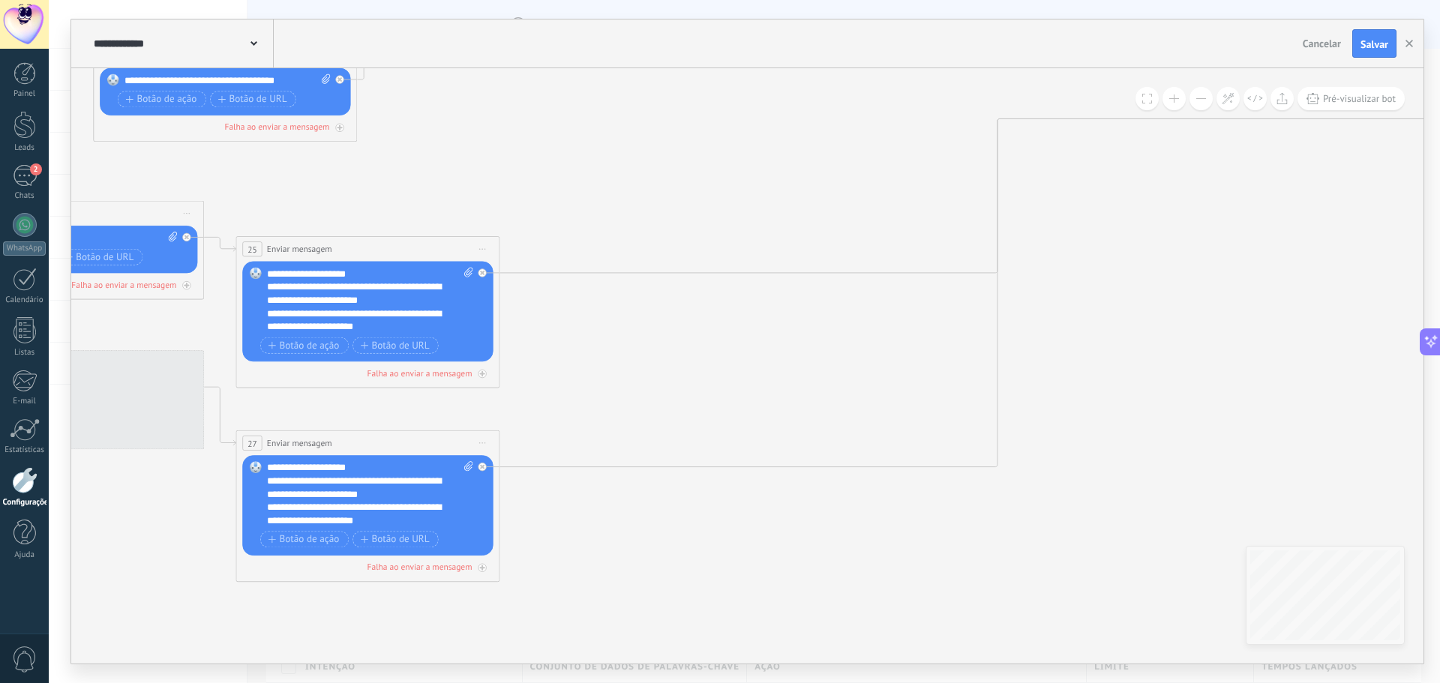
drag, startPoint x: 593, startPoint y: 466, endPoint x: 904, endPoint y: 343, distance: 334.2
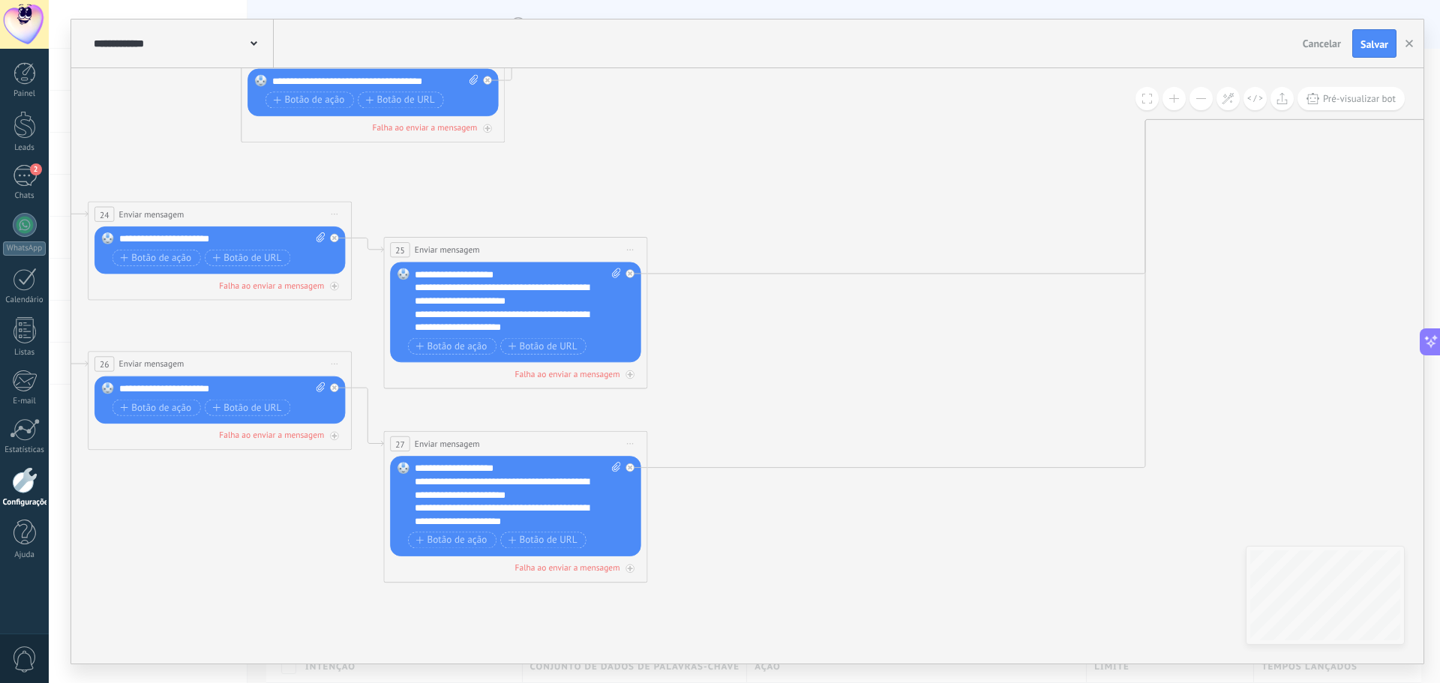
drag, startPoint x: 734, startPoint y: 355, endPoint x: 826, endPoint y: 351, distance: 92.3
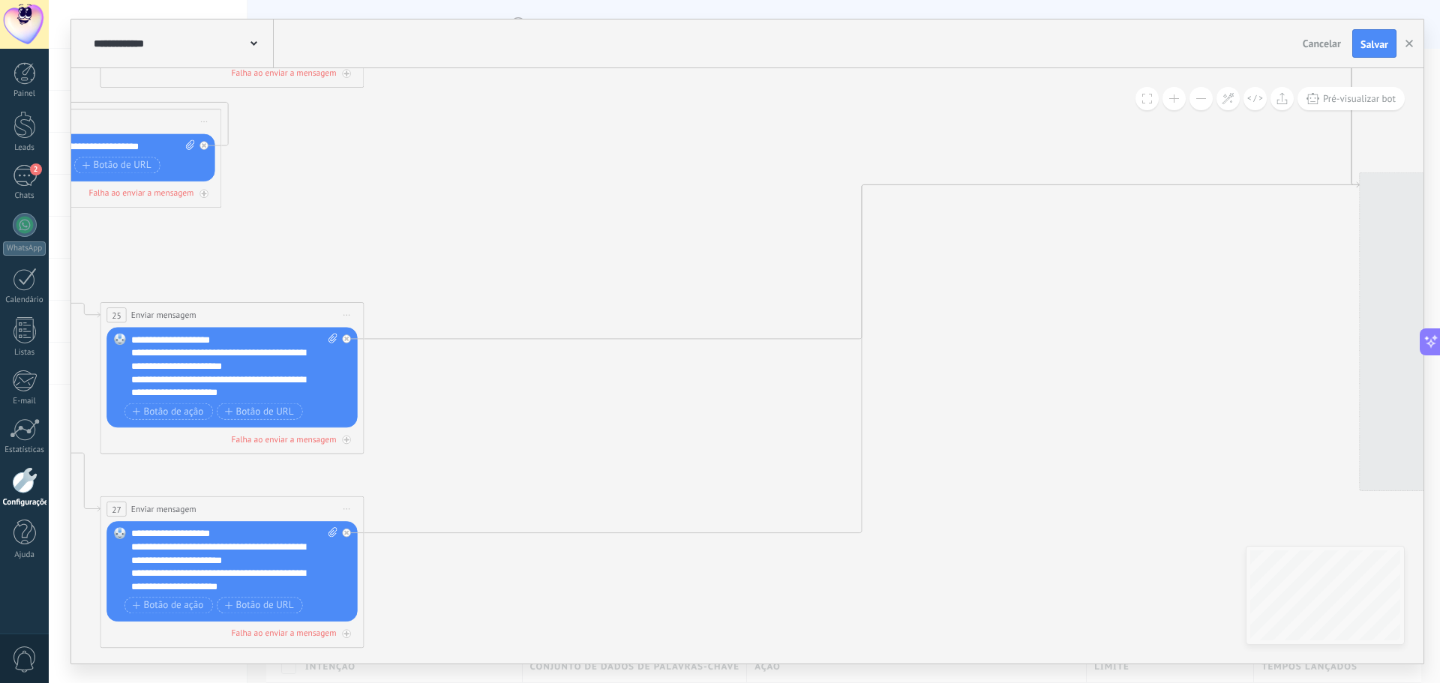
drag, startPoint x: 676, startPoint y: 403, endPoint x: 495, endPoint y: 421, distance: 181.6
click at [487, 419] on icon at bounding box center [427, 7] width 5179 height 1942
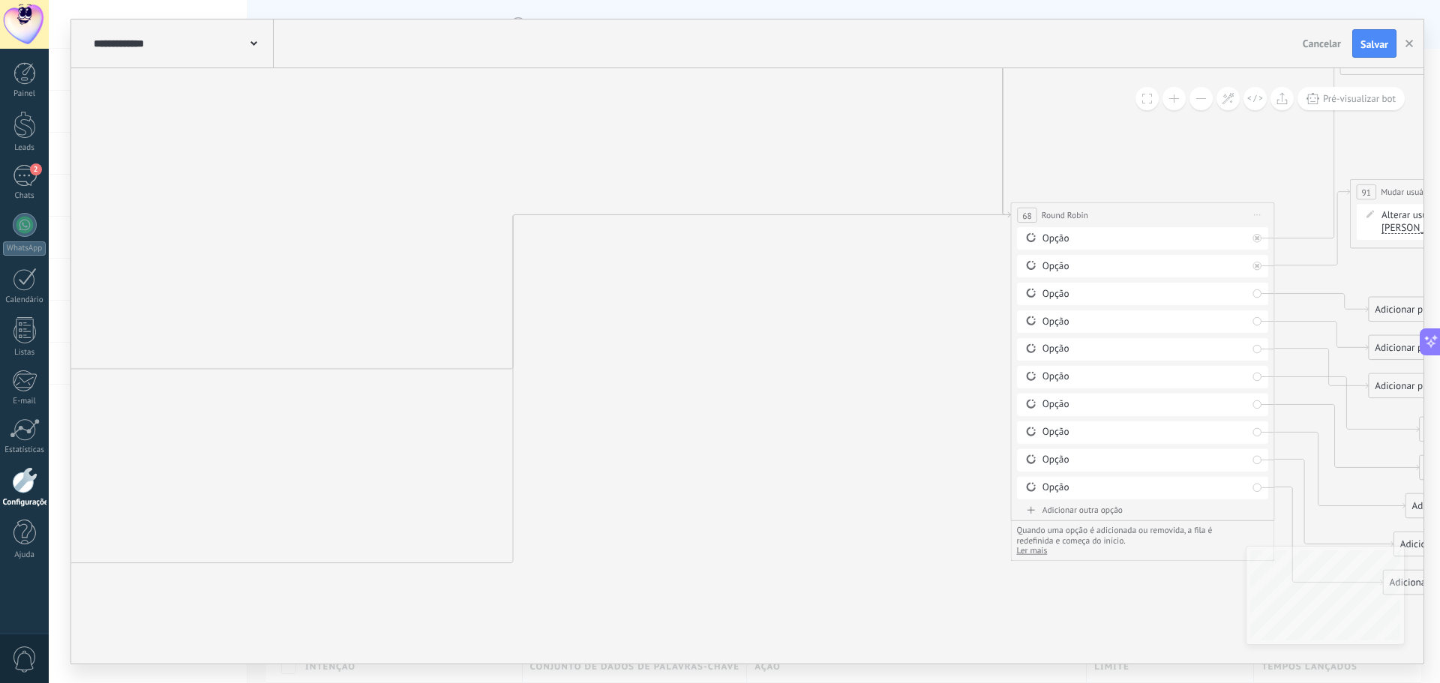
drag, startPoint x: 811, startPoint y: 415, endPoint x: 687, endPoint y: 415, distance: 123.7
click at [687, 415] on icon at bounding box center [78, 37] width 5179 height 1942
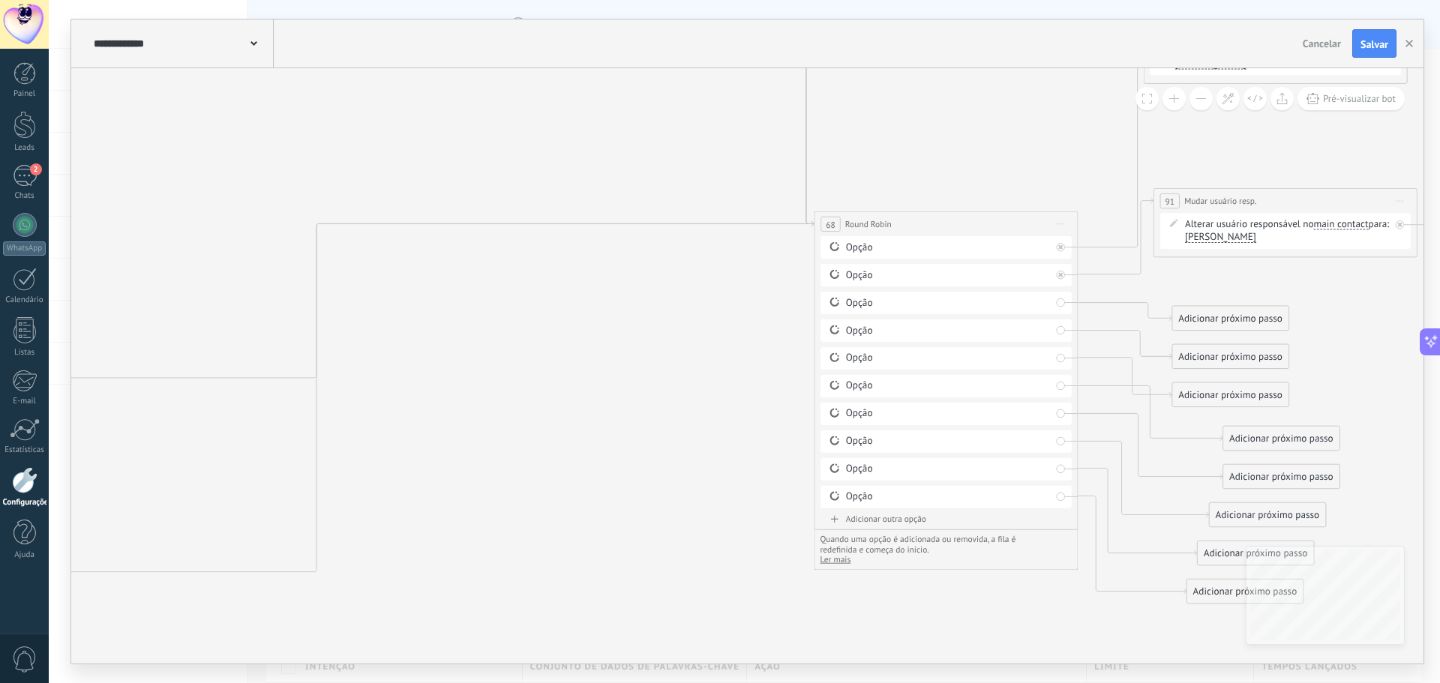
drag, startPoint x: 723, startPoint y: 428, endPoint x: 531, endPoint y: 432, distance: 192.0
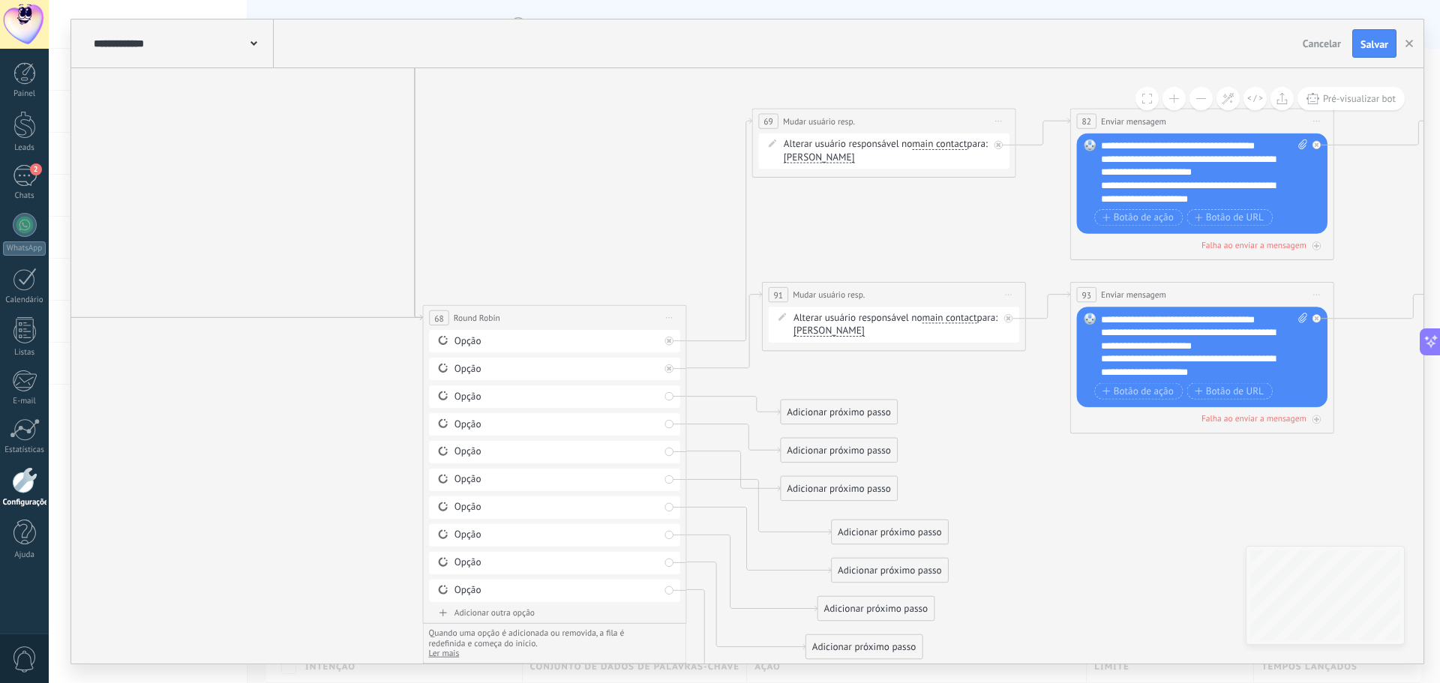
drag, startPoint x: 1356, startPoint y: 414, endPoint x: 1181, endPoint y: 499, distance: 194.5
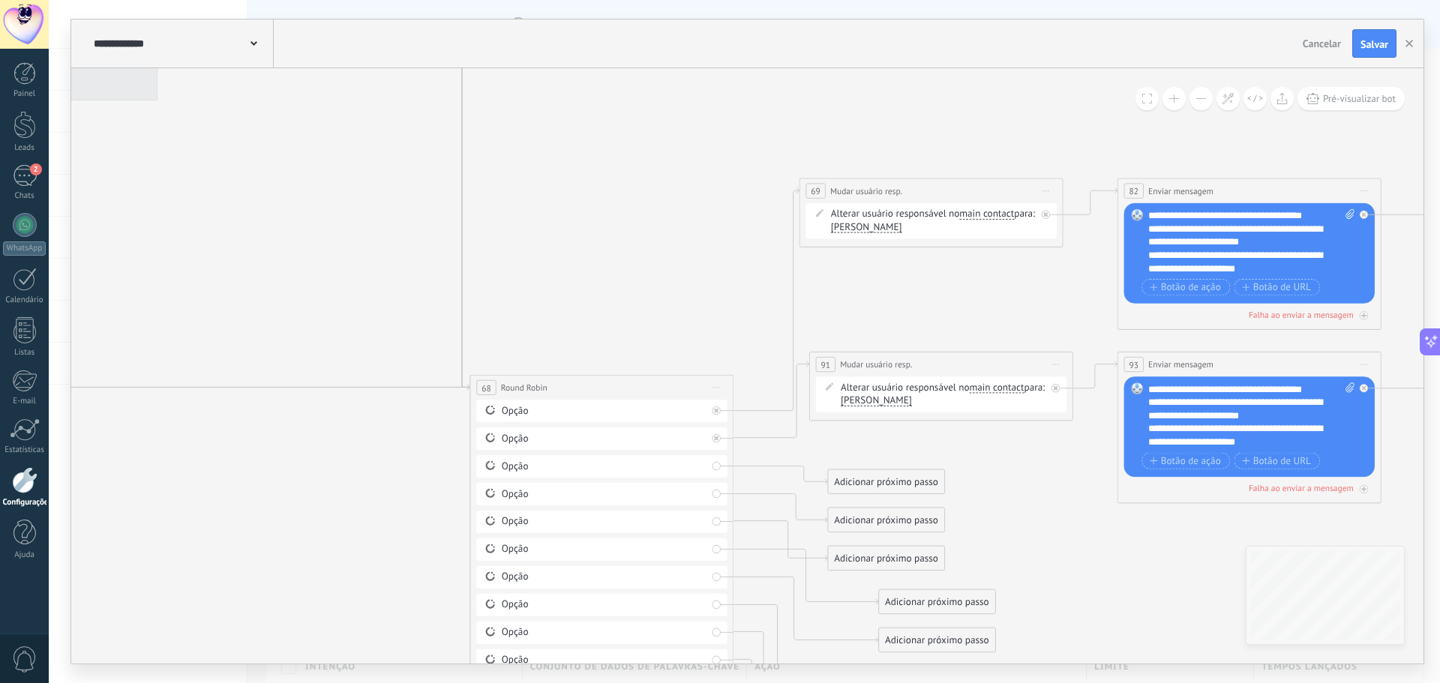
drag, startPoint x: 1102, startPoint y: 499, endPoint x: 1153, endPoint y: 604, distance: 116.4
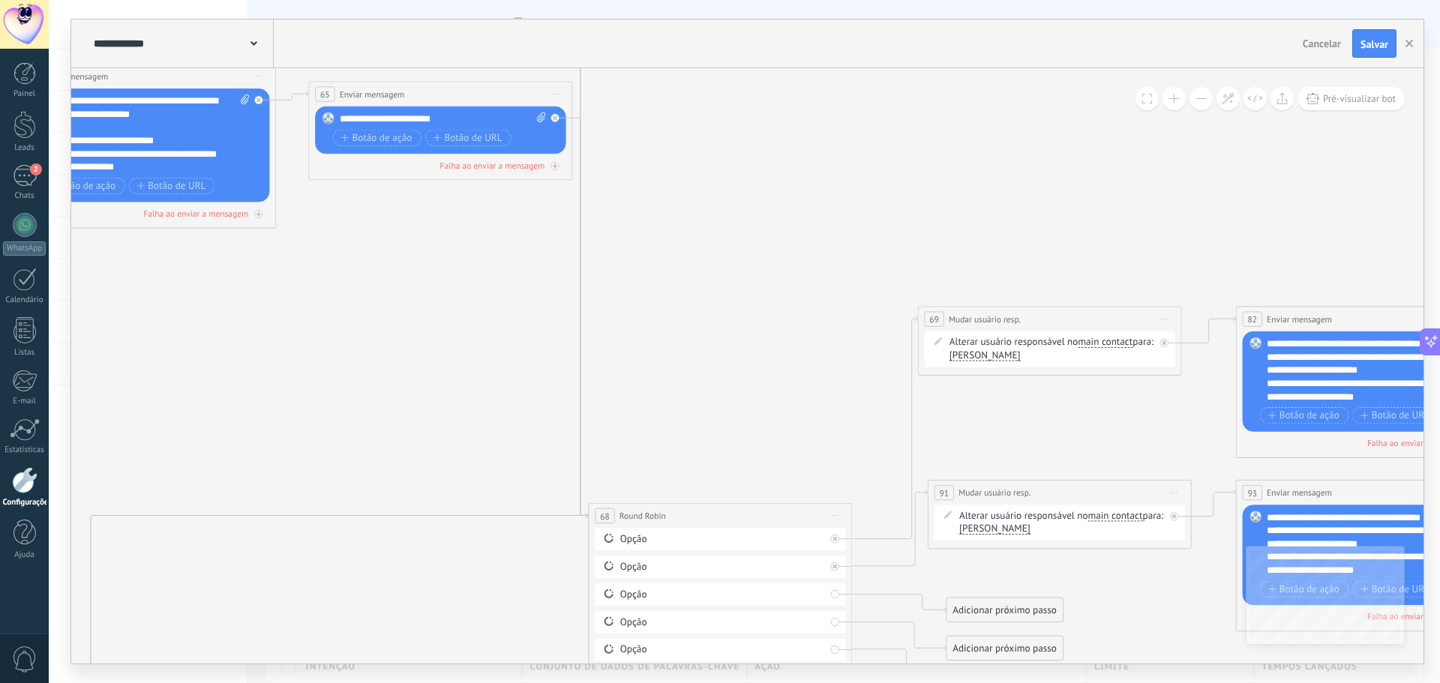
drag, startPoint x: 646, startPoint y: 295, endPoint x: 754, endPoint y: 394, distance: 146.4
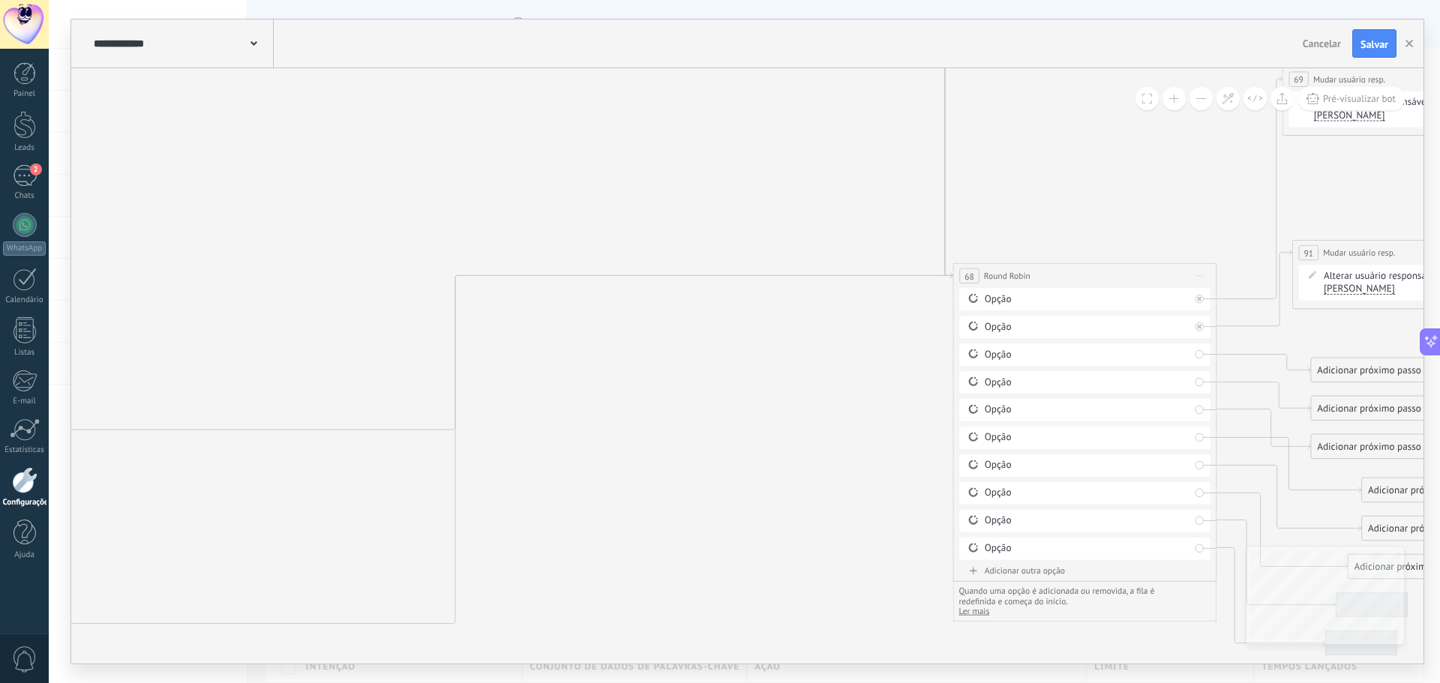
drag, startPoint x: 878, startPoint y: 292, endPoint x: 943, endPoint y: 200, distance: 112.4
click at [981, 181] on icon at bounding box center [21, 97] width 5179 height 1942
drag, startPoint x: 808, startPoint y: 237, endPoint x: 888, endPoint y: 169, distance: 105.3
click at [894, 163] on icon at bounding box center [7, 98] width 5179 height 1942
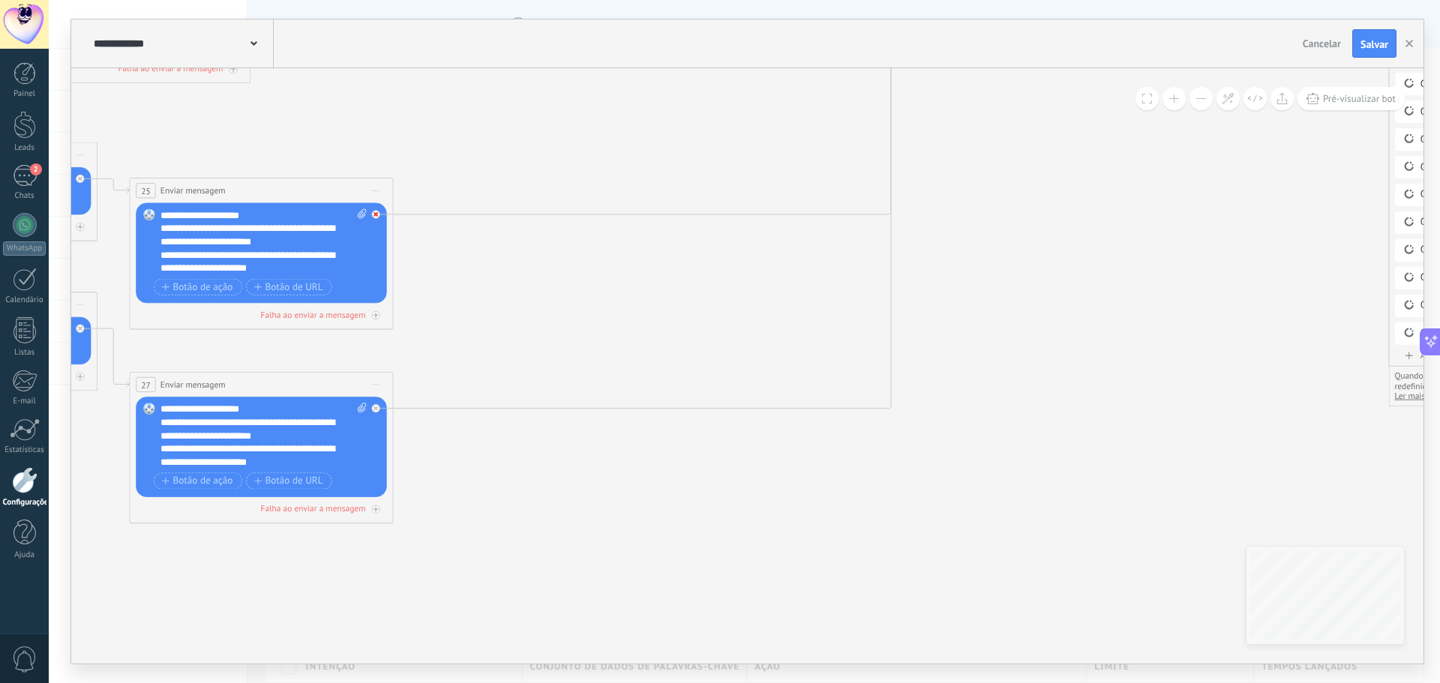
click at [376, 214] on icon at bounding box center [375, 214] width 4 height 4
click at [376, 408] on icon at bounding box center [375, 408] width 4 height 4
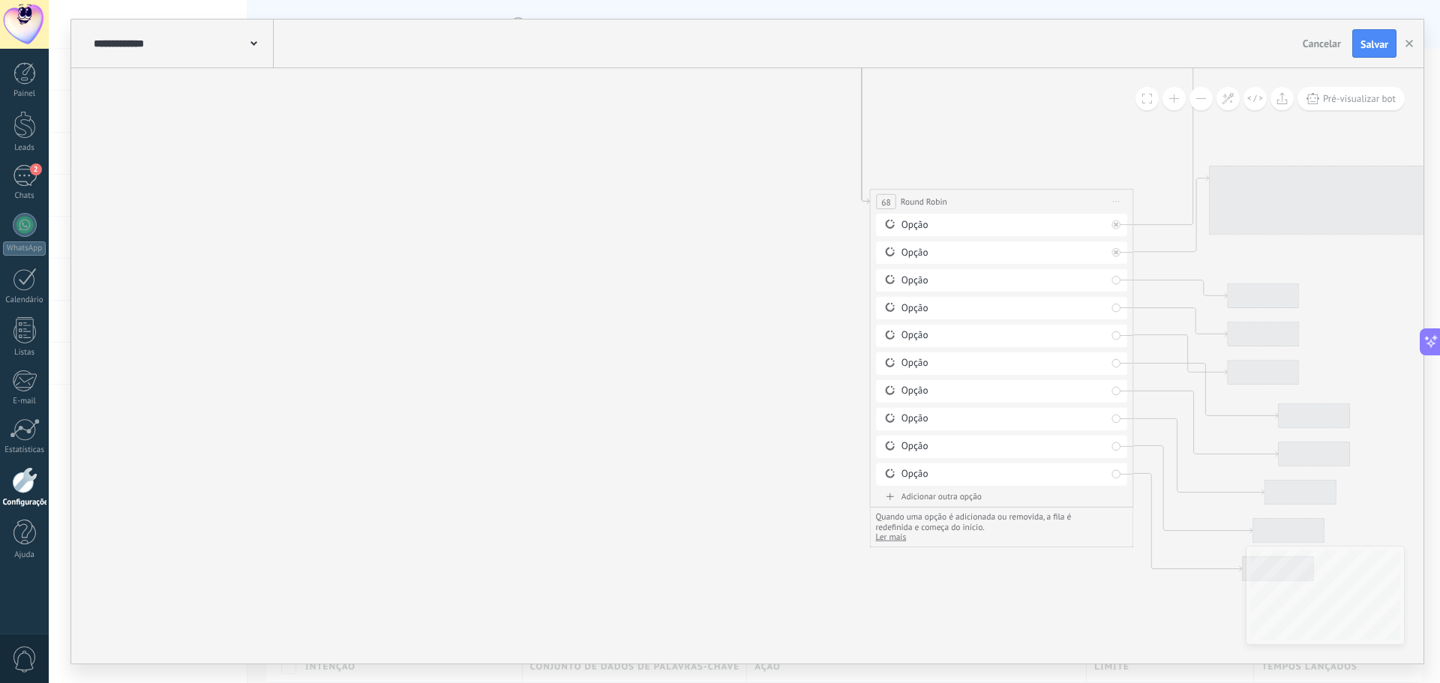
drag, startPoint x: 955, startPoint y: 463, endPoint x: 553, endPoint y: 598, distance: 423.3
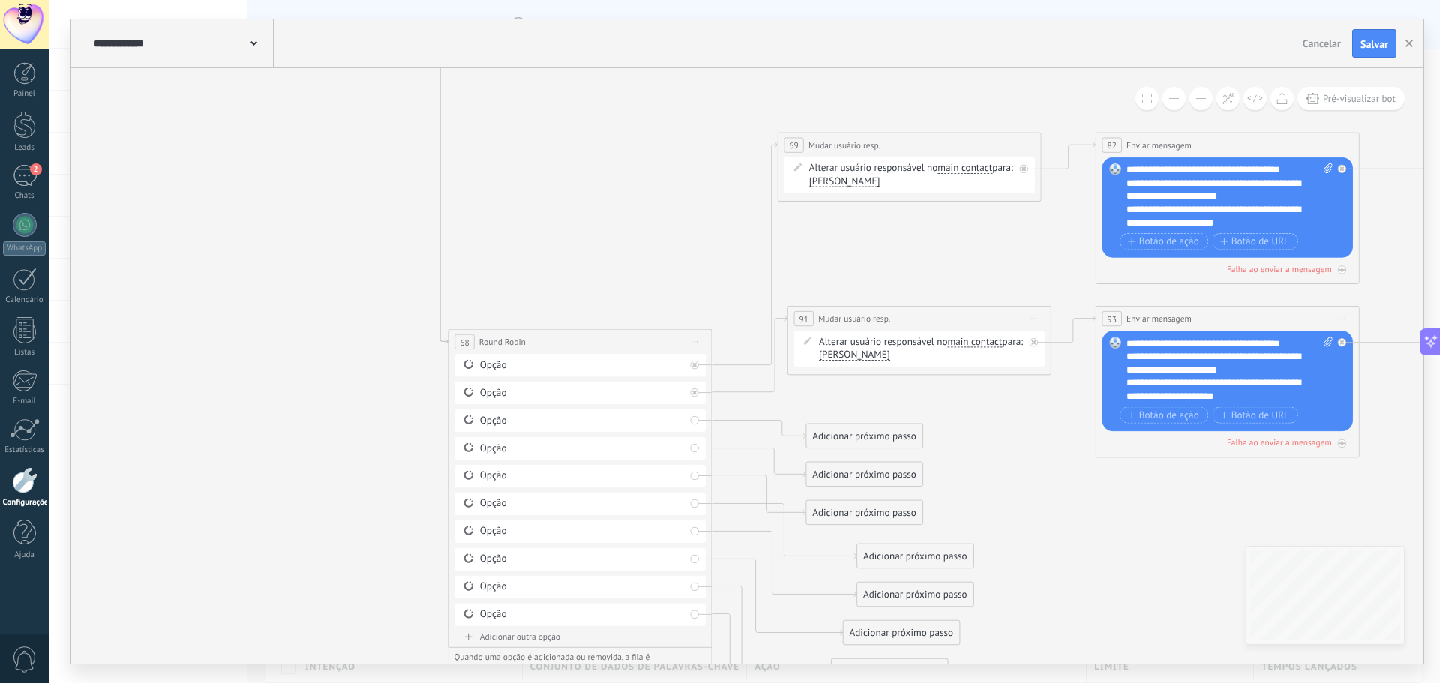
drag, startPoint x: 518, startPoint y: 488, endPoint x: 340, endPoint y: 479, distance: 178.0
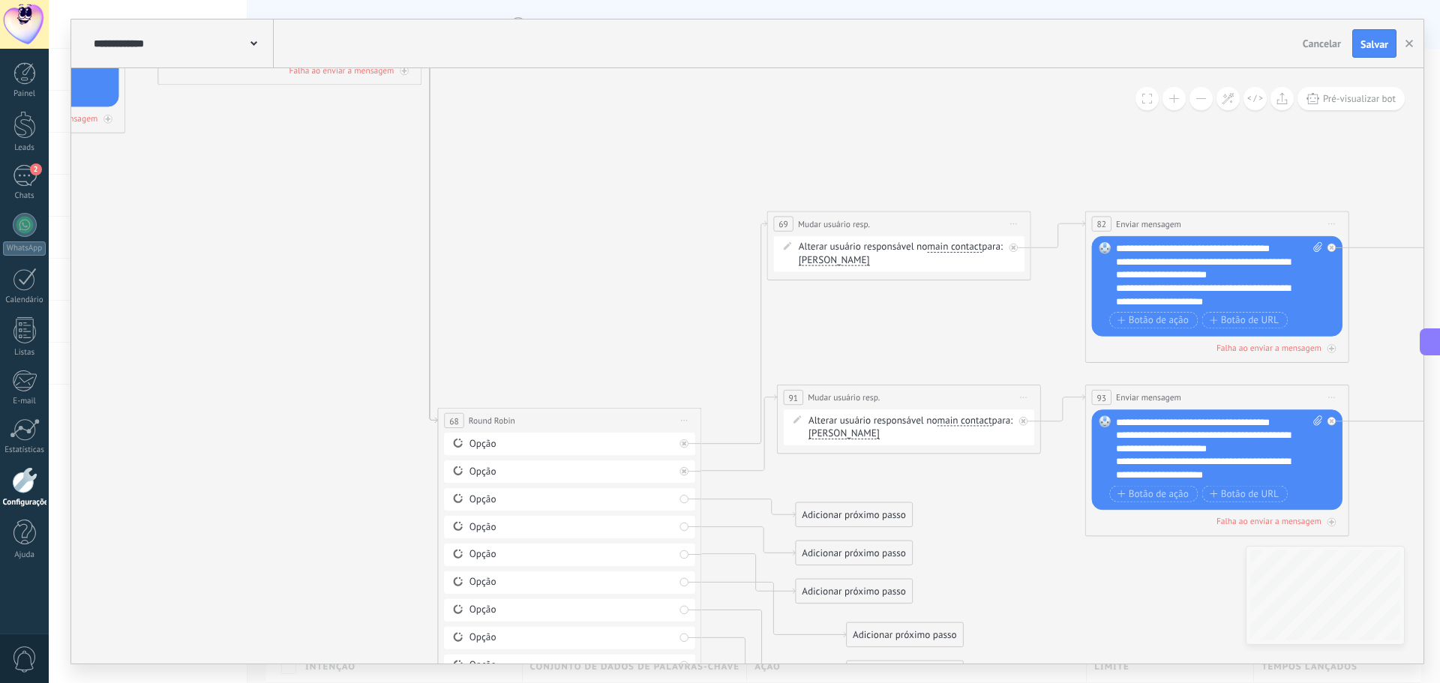
drag, startPoint x: 609, startPoint y: 268, endPoint x: 622, endPoint y: 273, distance: 14.2
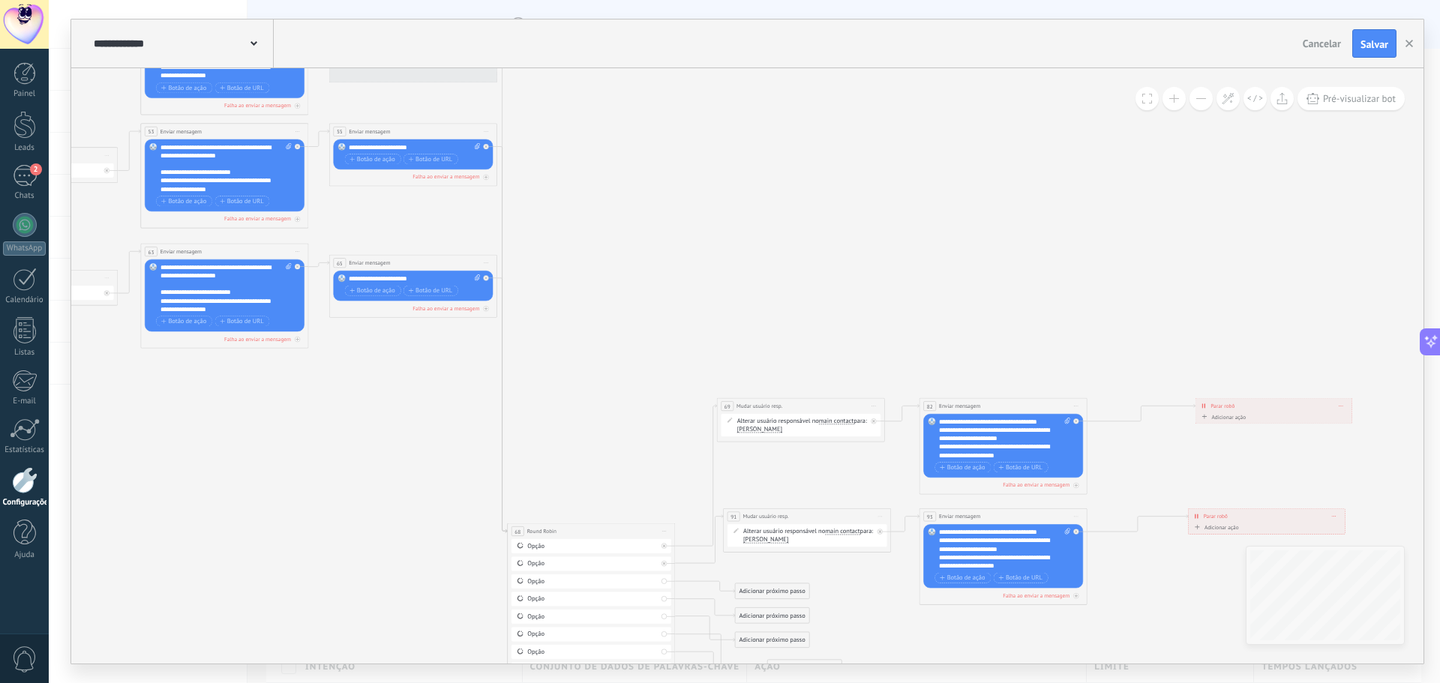
drag, startPoint x: 643, startPoint y: 281, endPoint x: 642, endPoint y: 404, distance: 123.0
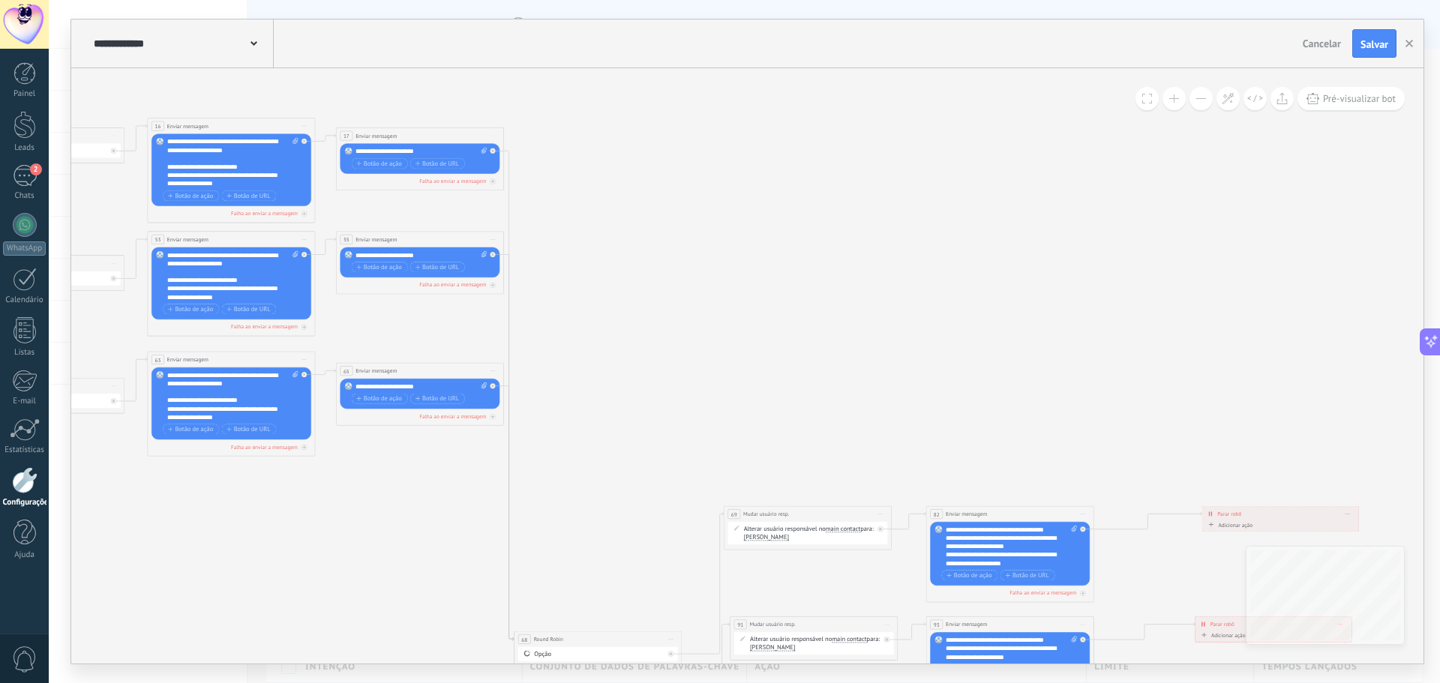
drag, startPoint x: 645, startPoint y: 244, endPoint x: 652, endPoint y: 355, distance: 111.2
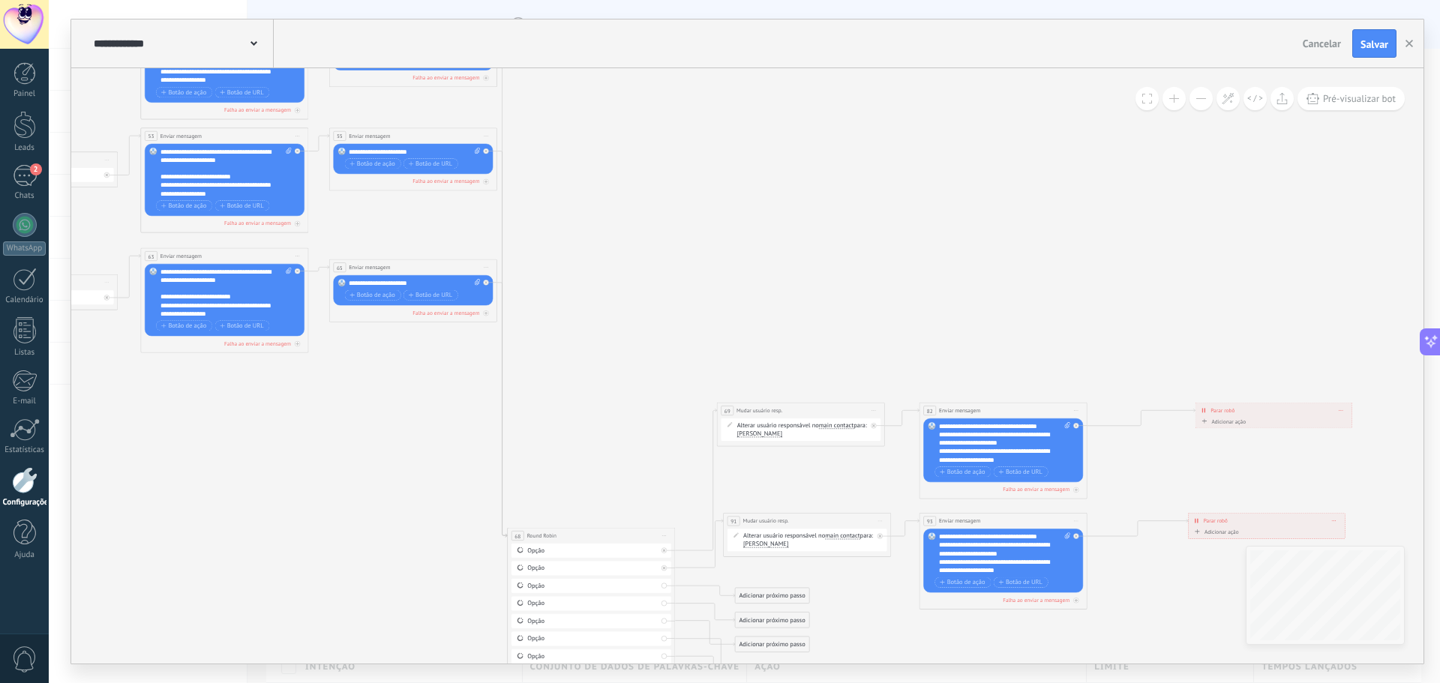
drag, startPoint x: 628, startPoint y: 332, endPoint x: 623, endPoint y: 239, distance: 93.1
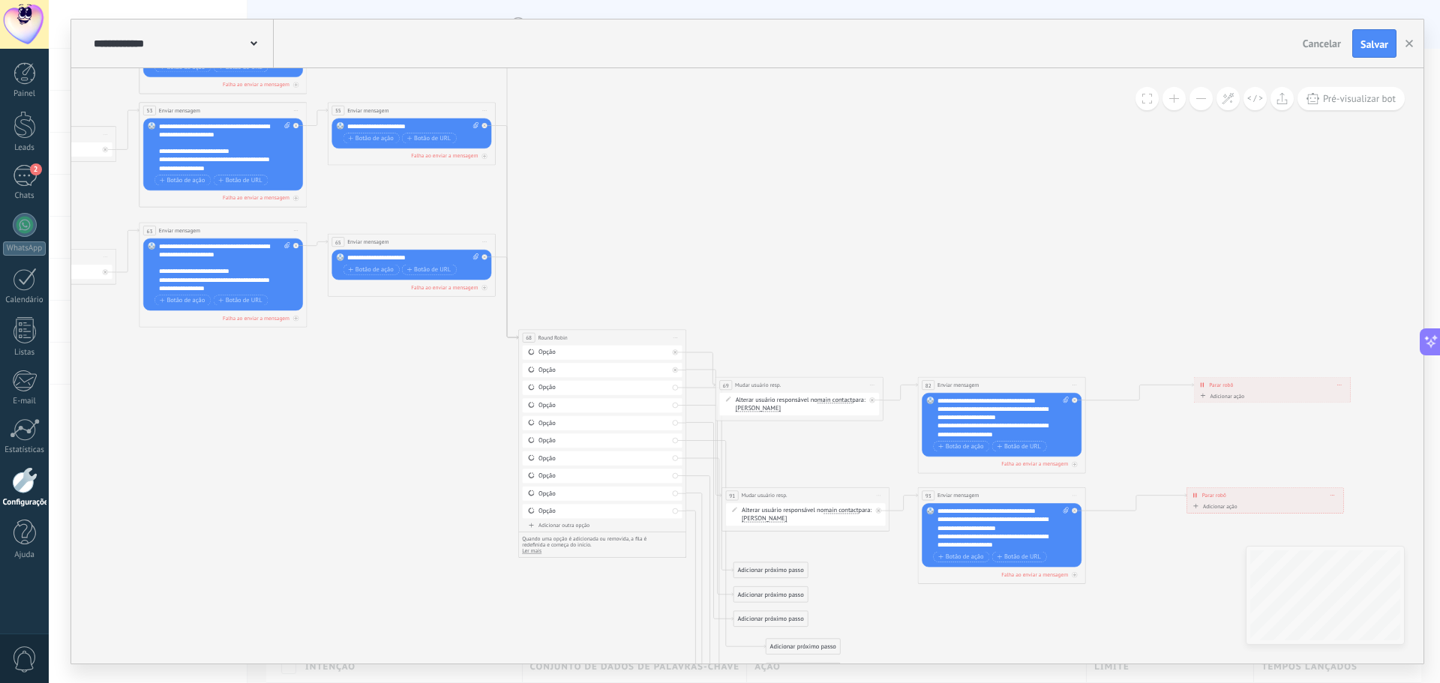
drag, startPoint x: 577, startPoint y: 509, endPoint x: 589, endPoint y: 337, distance: 172.9
click at [589, 337] on div "**********" at bounding box center [602, 338] width 167 height 16
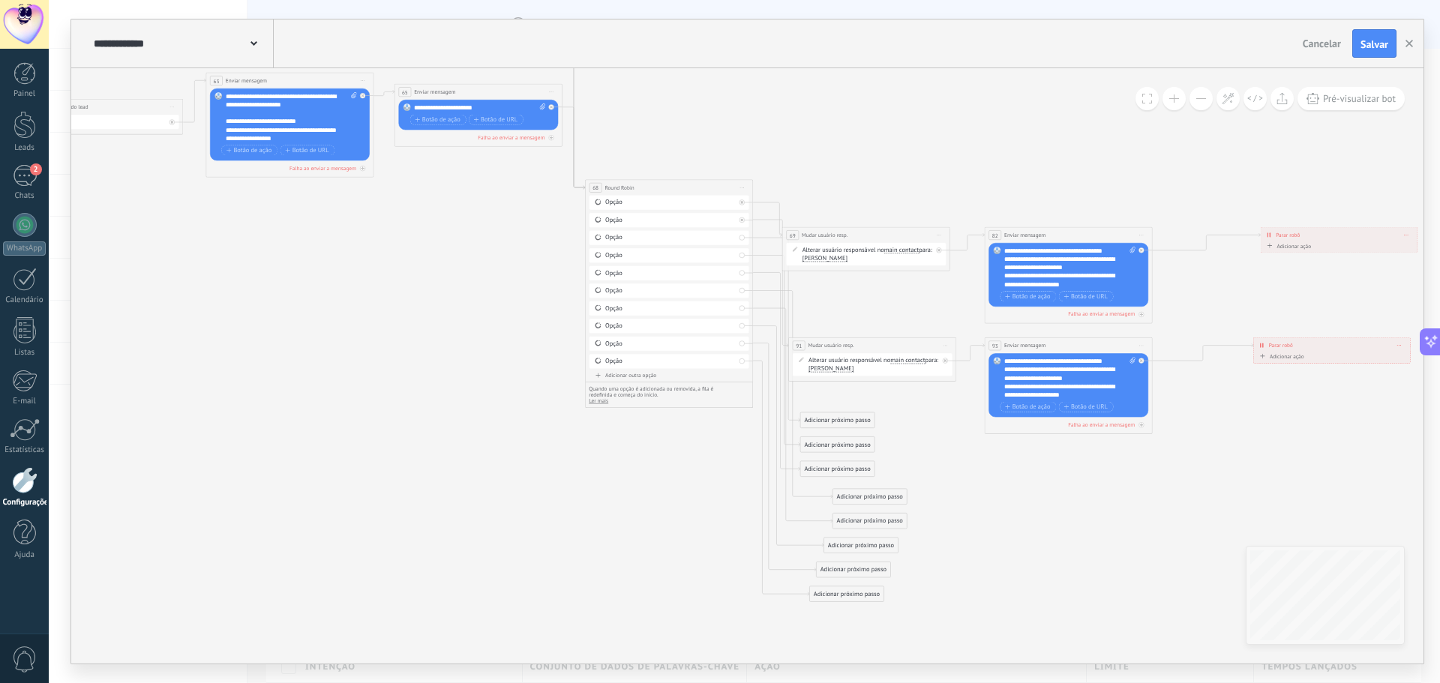
drag, startPoint x: 892, startPoint y: 193, endPoint x: 931, endPoint y: 97, distance: 102.6
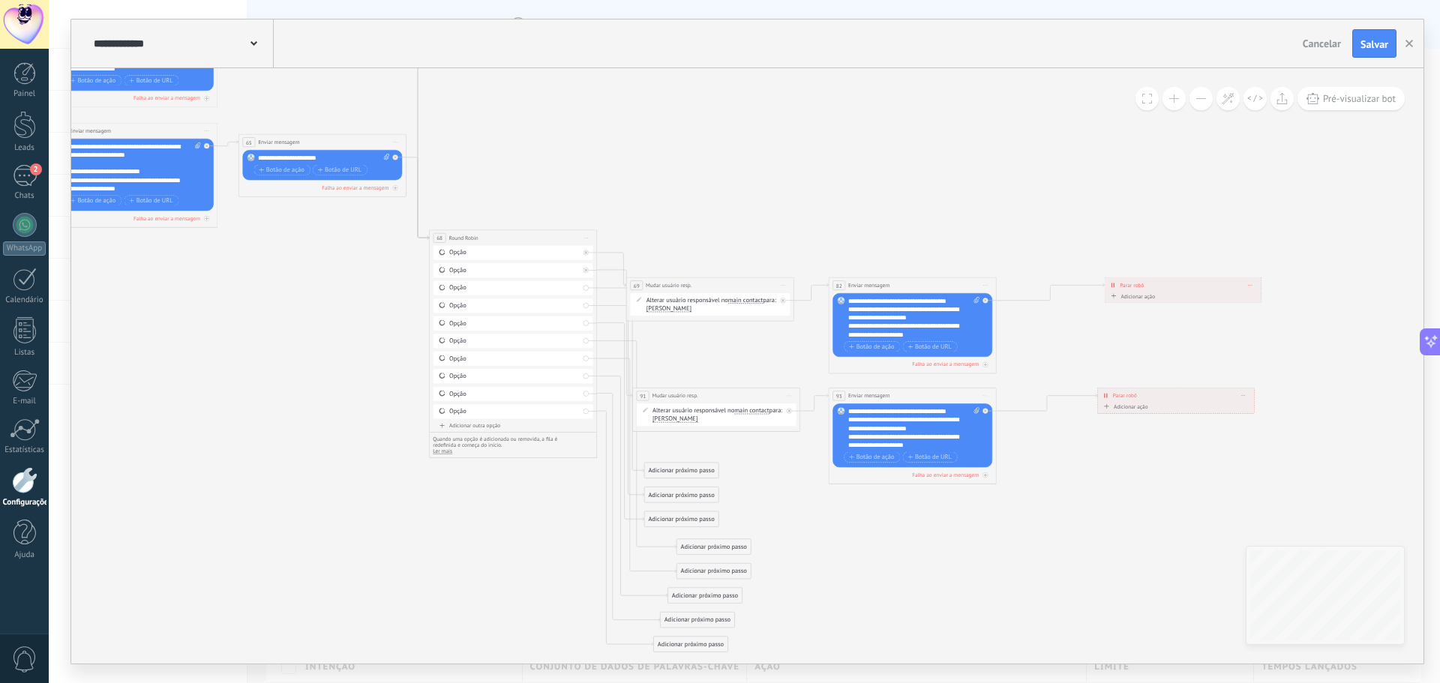
drag, startPoint x: 1014, startPoint y: 497, endPoint x: 773, endPoint y: 592, distance: 258.6
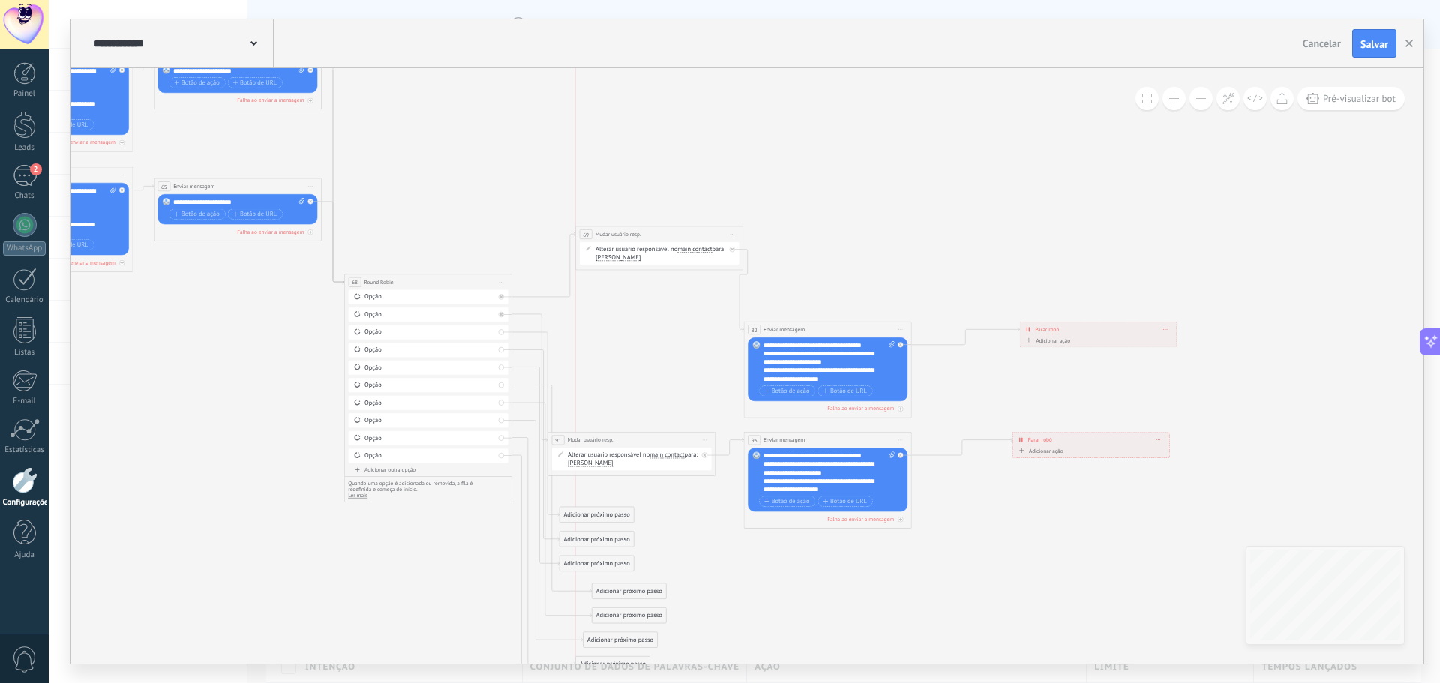
drag, startPoint x: 622, startPoint y: 328, endPoint x: 658, endPoint y: 309, distance: 40.9
click at [657, 232] on div "**********" at bounding box center [659, 234] width 167 height 16
drag, startPoint x: 637, startPoint y: 413, endPoint x: 644, endPoint y: 332, distance: 81.3
click at [644, 332] on div "**********" at bounding box center [652, 330] width 167 height 16
drag, startPoint x: 651, startPoint y: 332, endPoint x: 700, endPoint y: 329, distance: 49.6
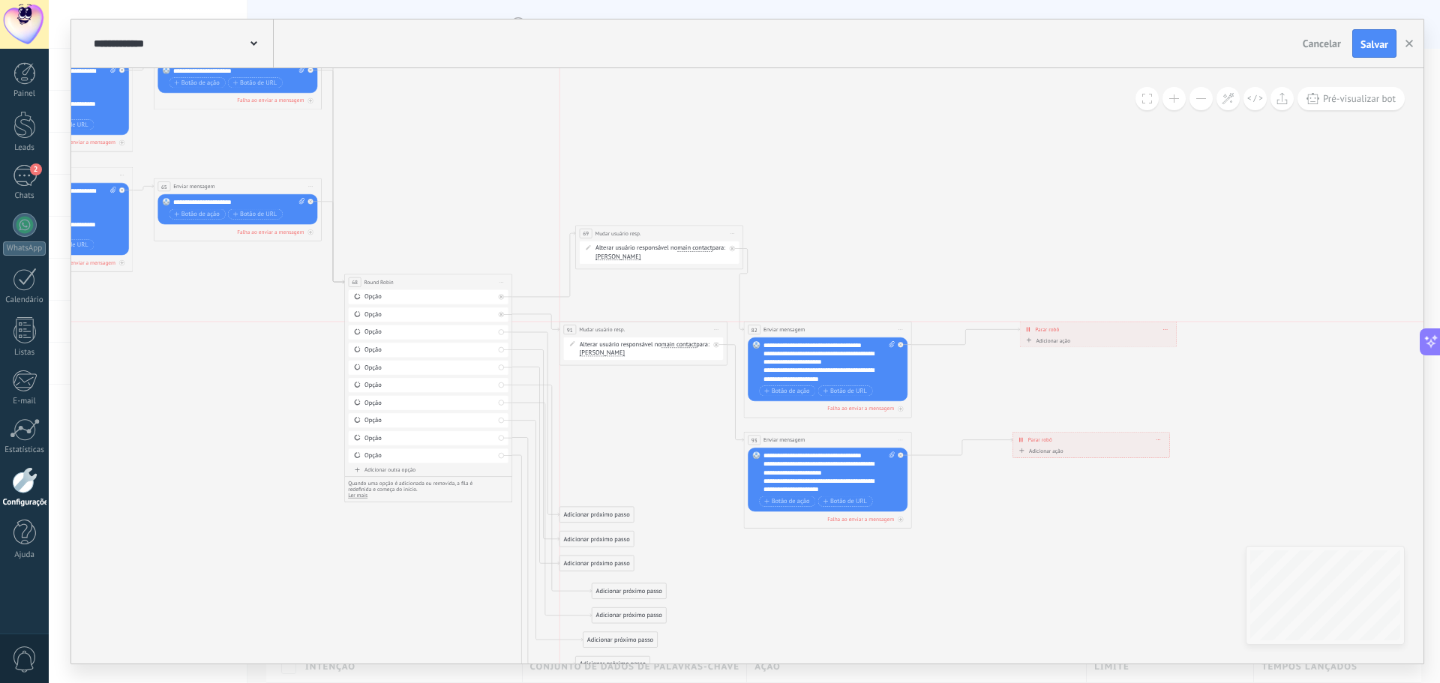
click at [640, 332] on div "**********" at bounding box center [642, 330] width 167 height 16
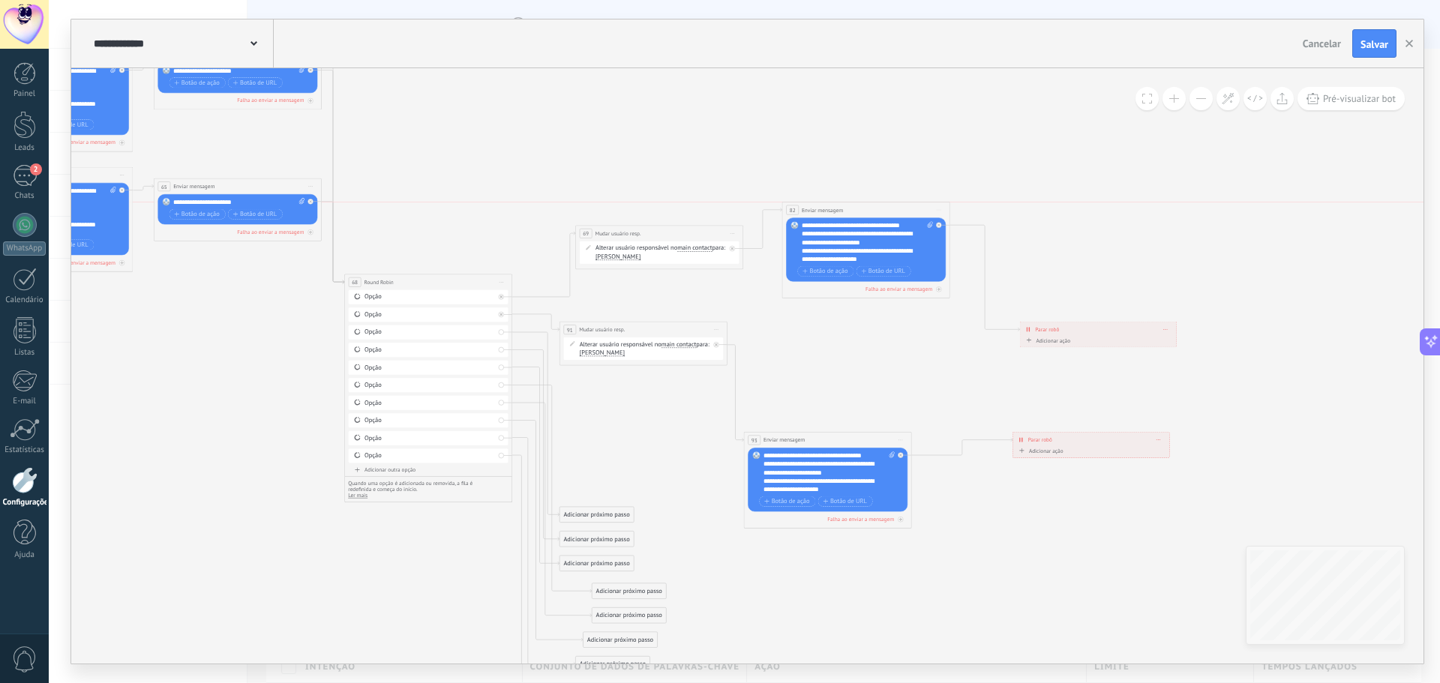
drag, startPoint x: 811, startPoint y: 330, endPoint x: 850, endPoint y: 212, distance: 123.8
click at [850, 212] on div "**********" at bounding box center [865, 210] width 167 height 16
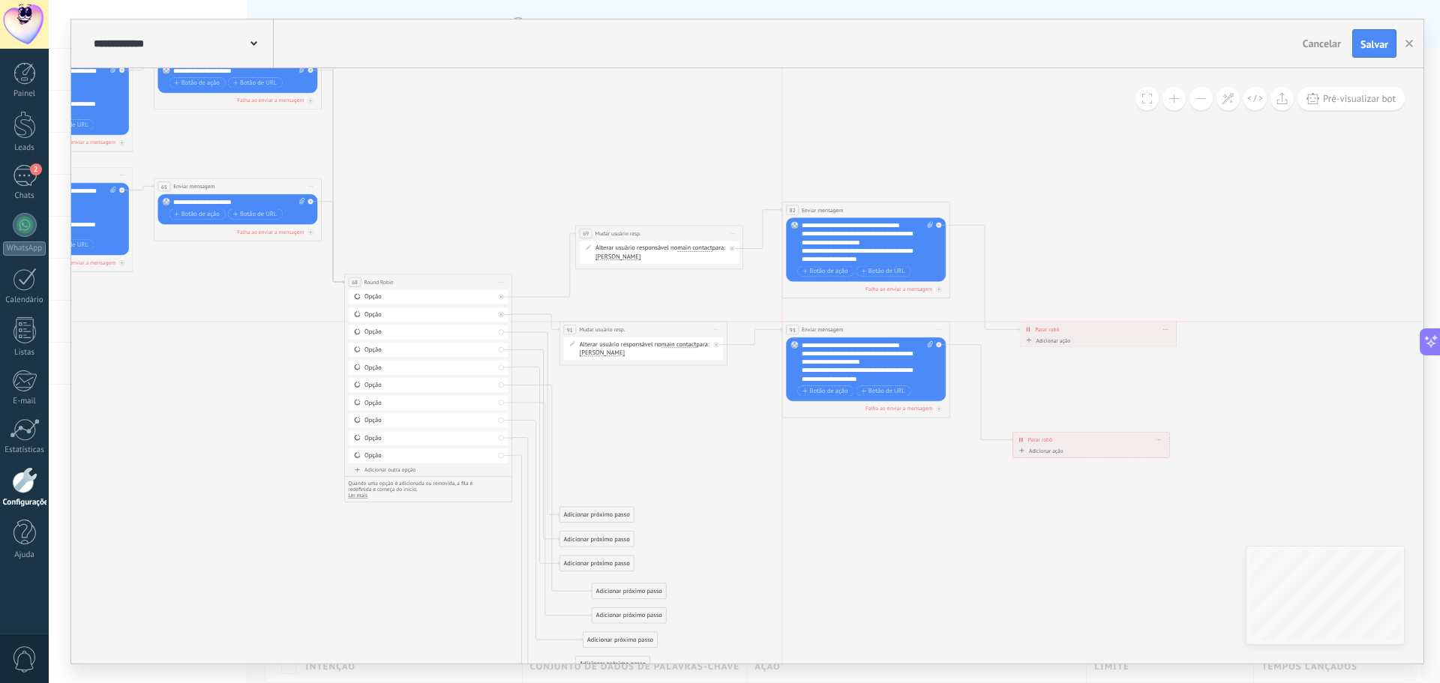
drag, startPoint x: 832, startPoint y: 440, endPoint x: 867, endPoint y: 331, distance: 114.8
click at [867, 331] on div "**********" at bounding box center [865, 330] width 167 height 16
drag, startPoint x: 658, startPoint y: 326, endPoint x: 672, endPoint y: 313, distance: 19.1
click at [672, 313] on div "**********" at bounding box center [659, 315] width 167 height 16
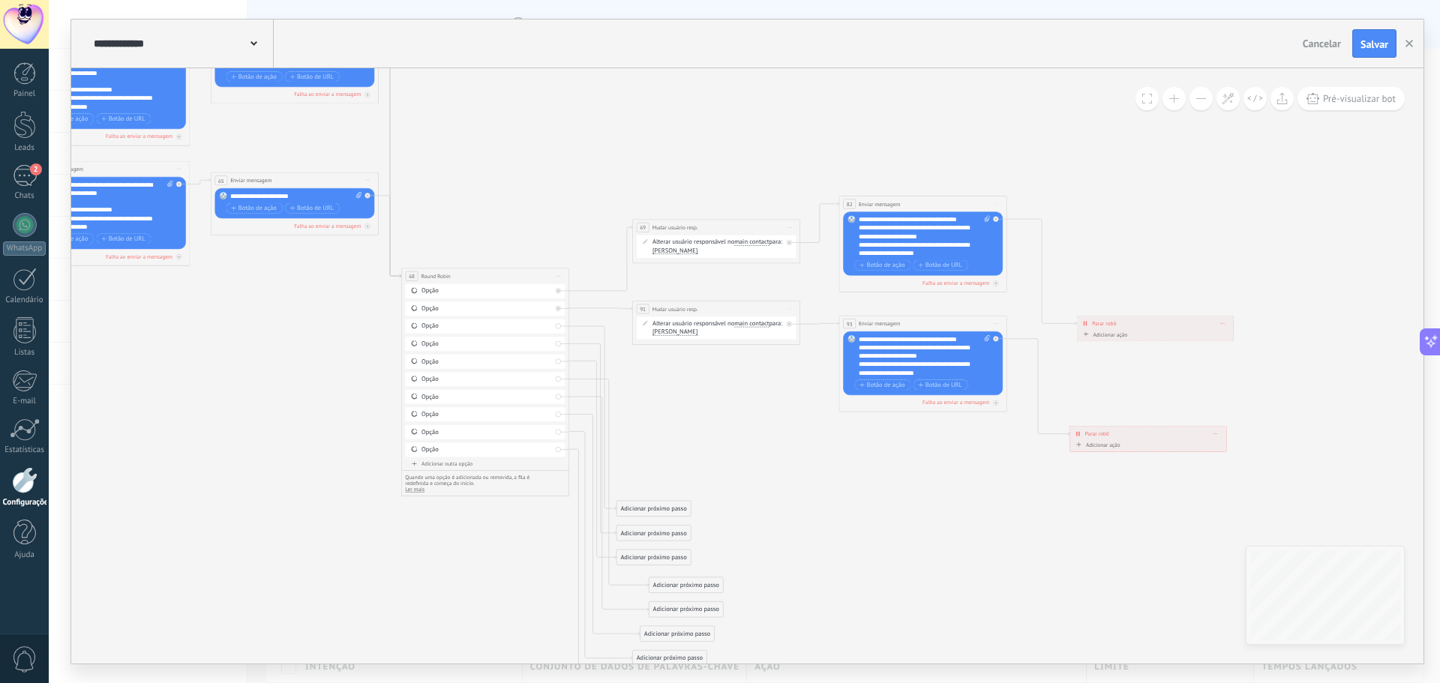
drag, startPoint x: 785, startPoint y: 489, endPoint x: 816, endPoint y: 478, distance: 32.5
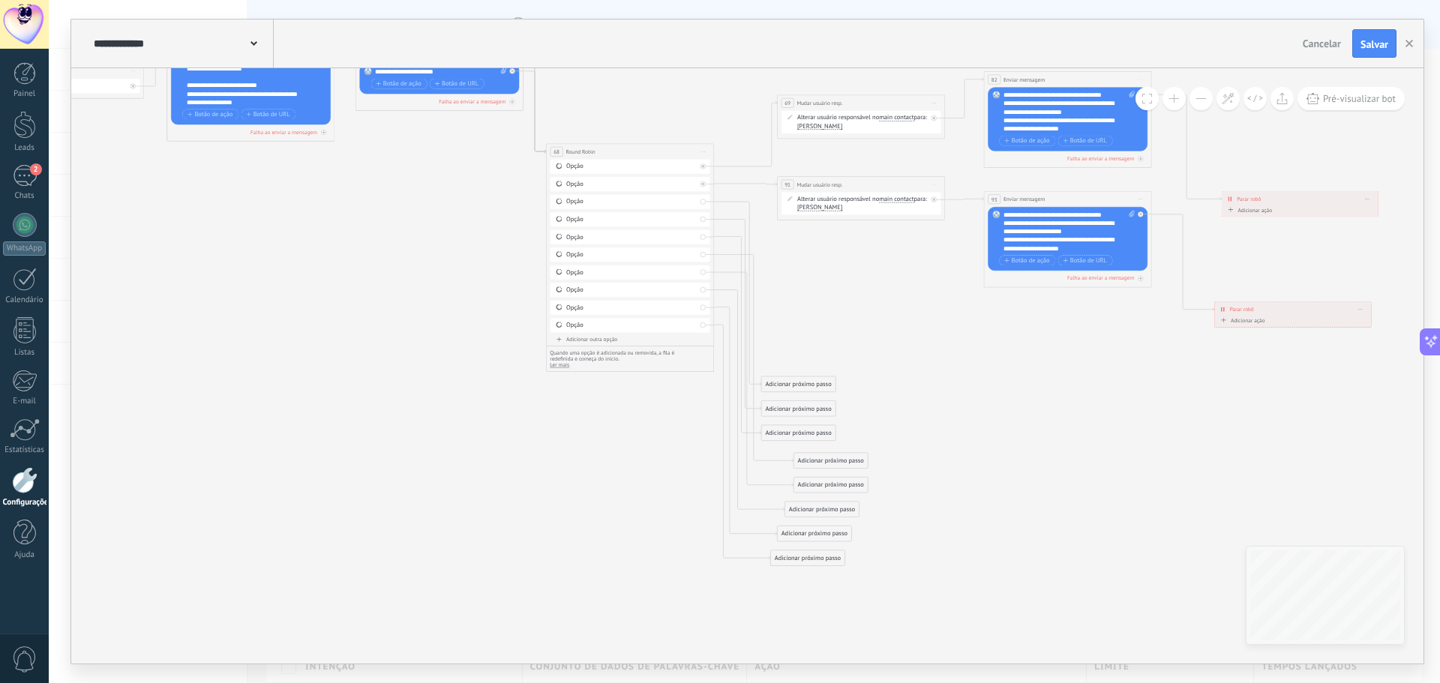
drag
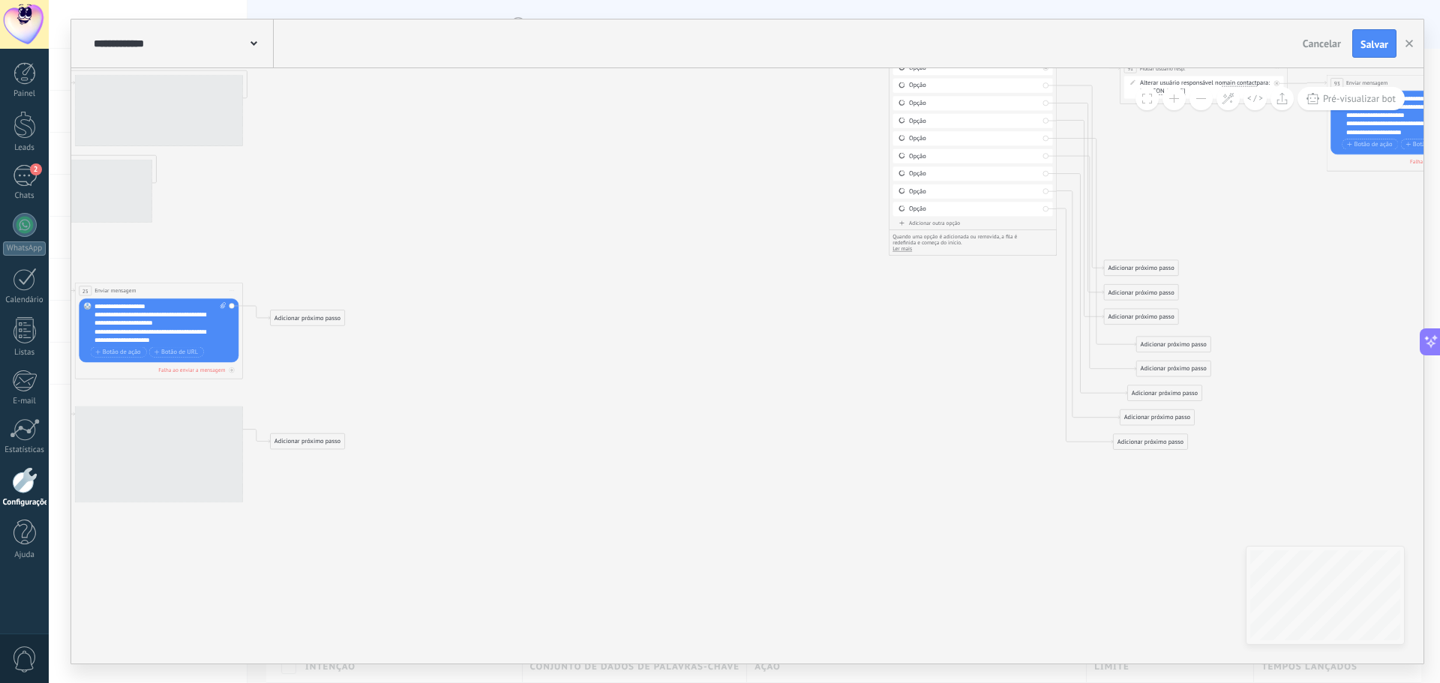
click at [880, 364] on icon at bounding box center [283, 68] width 3296 height 1183
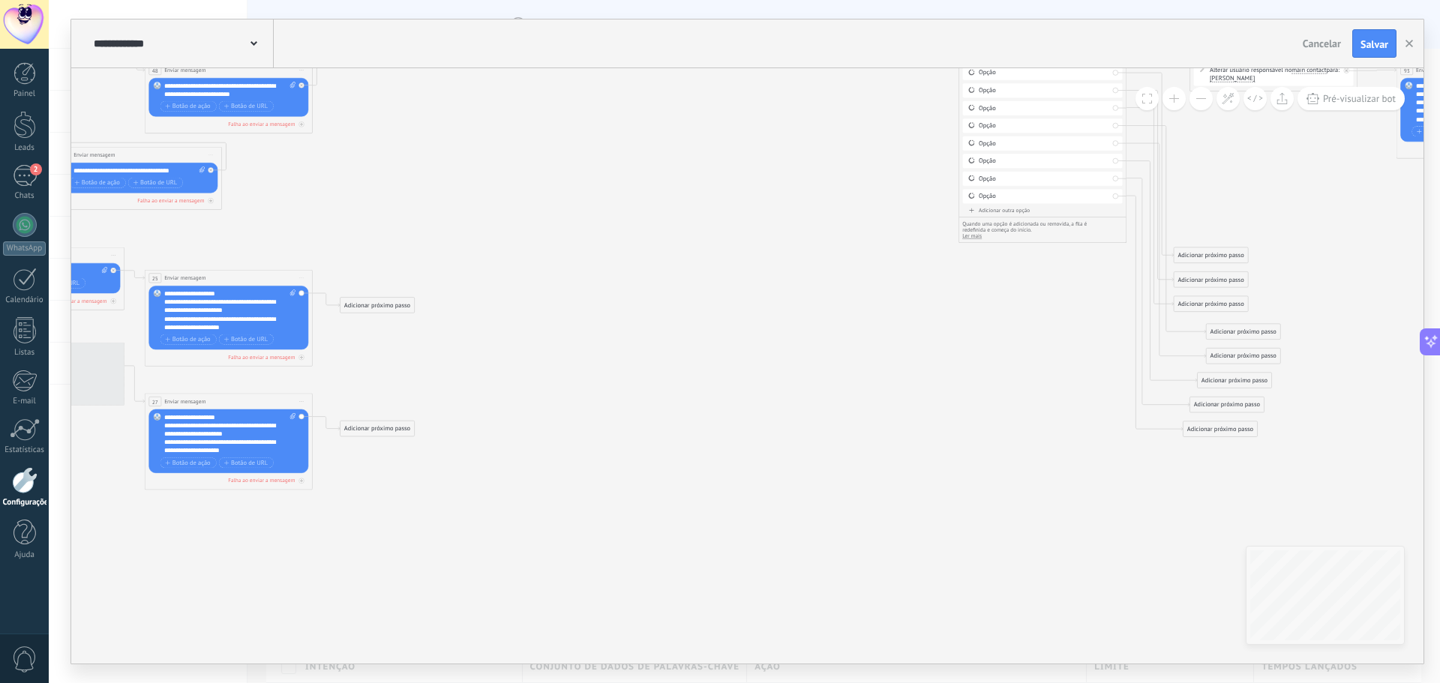
click at [749, 433] on icon at bounding box center [353, 55] width 3296 height 1183
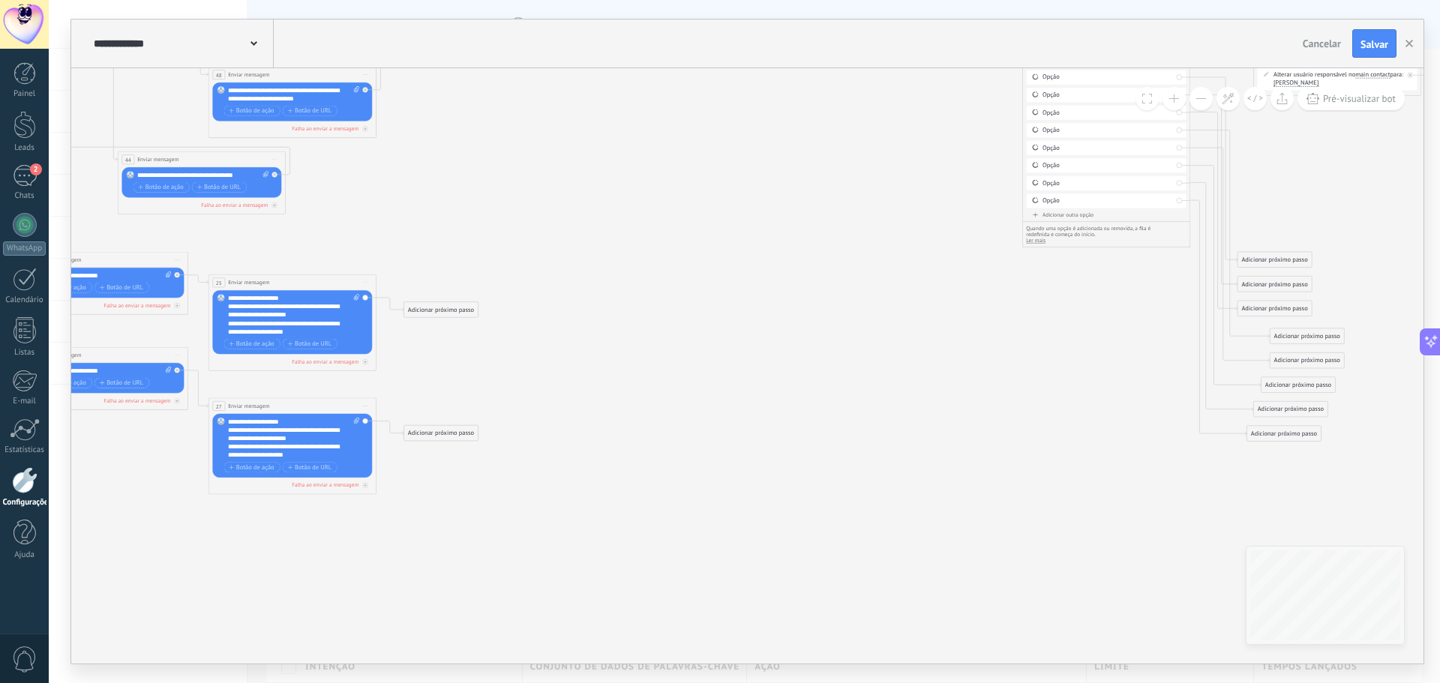
click at [736, 419] on icon at bounding box center [417, 59] width 3296 height 1183
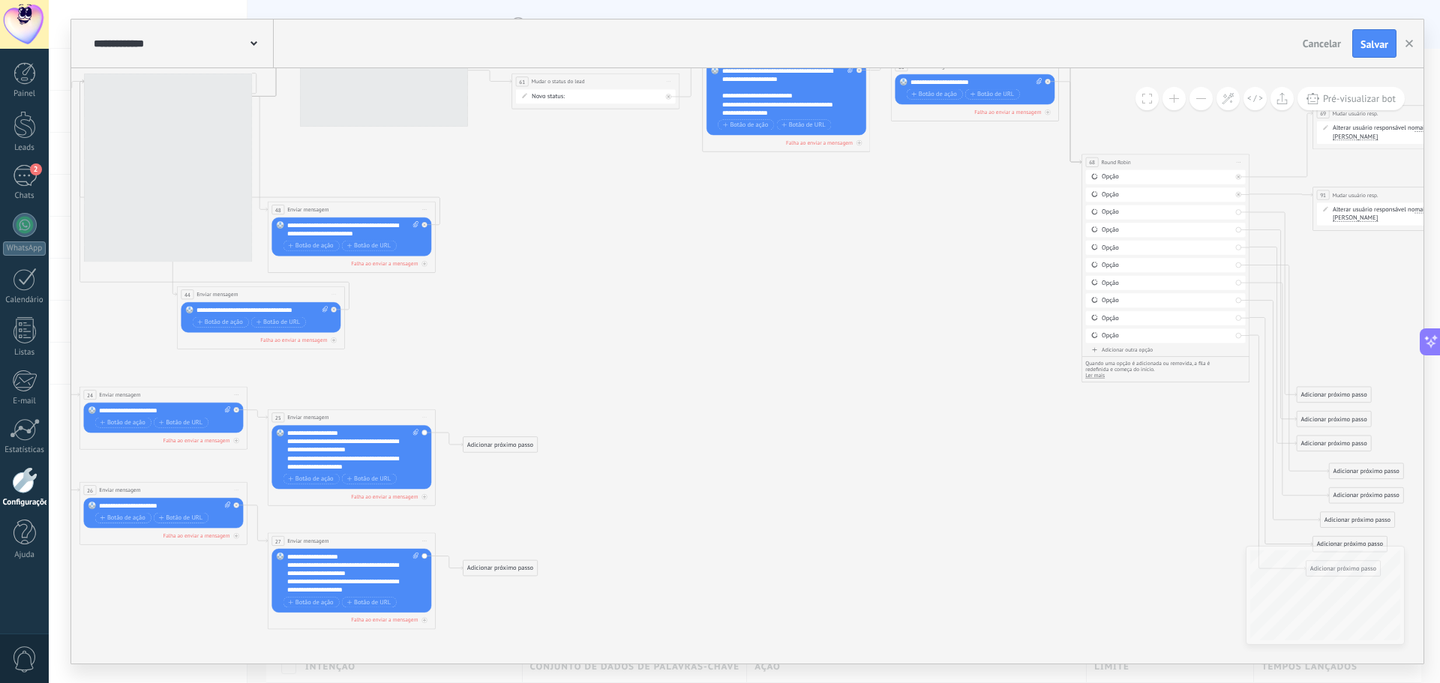
click at [662, 598] on icon at bounding box center [476, 194] width 3296 height 1183
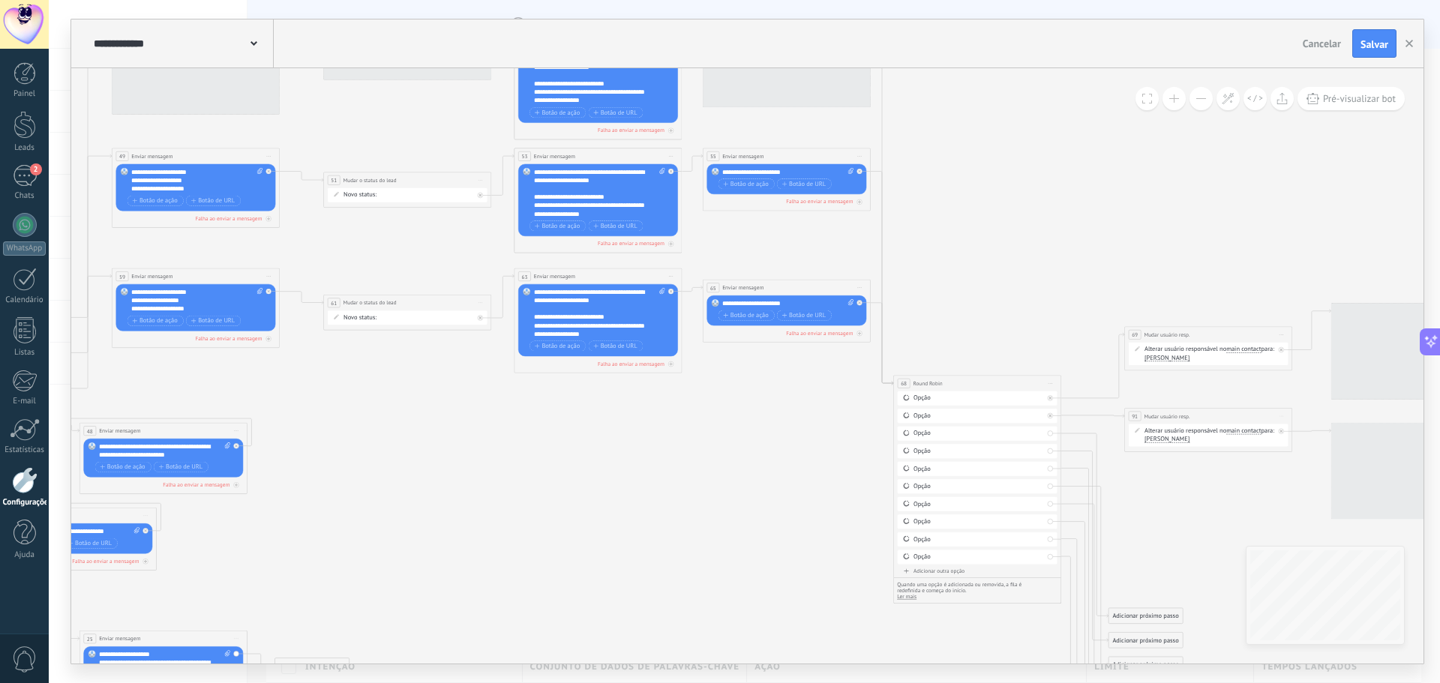
click at [651, 538] on icon at bounding box center [288, 416] width 3296 height 1183
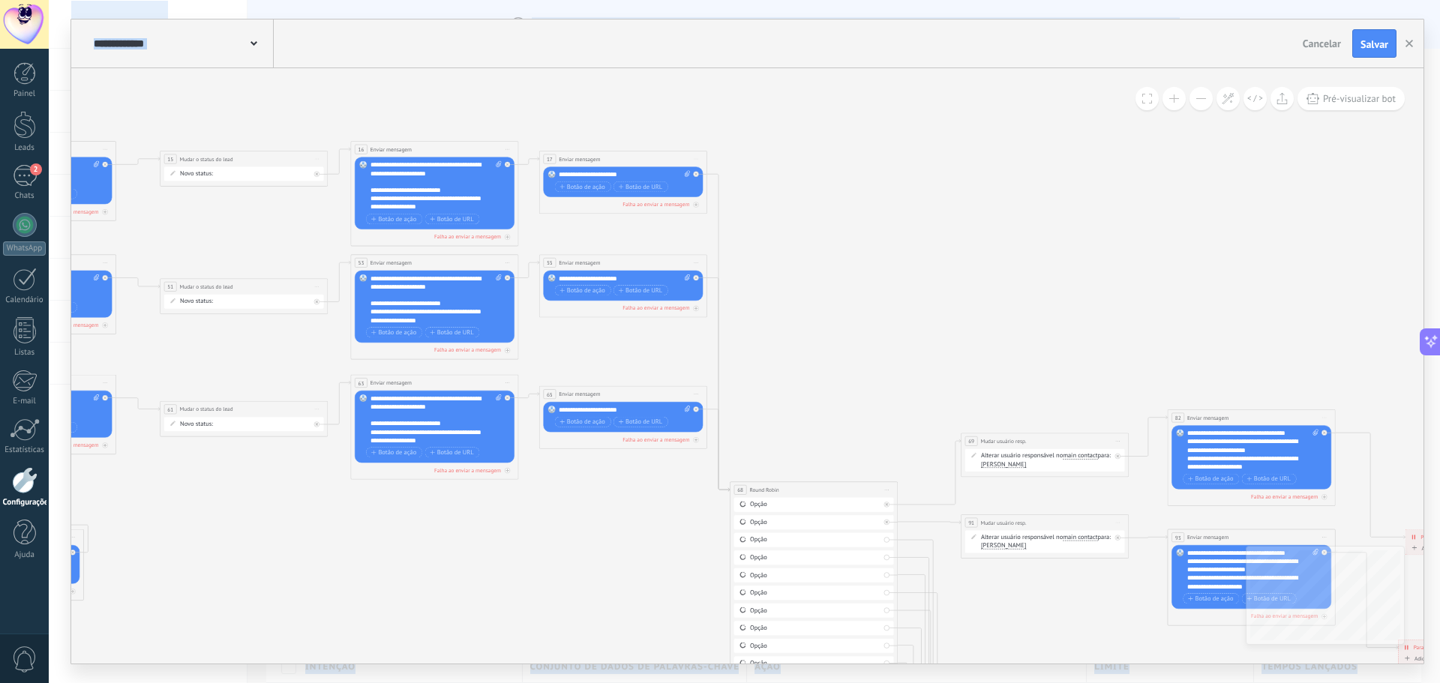
click at [1035, 0] on html ".abccls-1,.abccls-2{fill-rule:evenodd}.abccls-2{fill:#fff} .abfcls-1{fill:none}…" at bounding box center [720, 341] width 1440 height 683
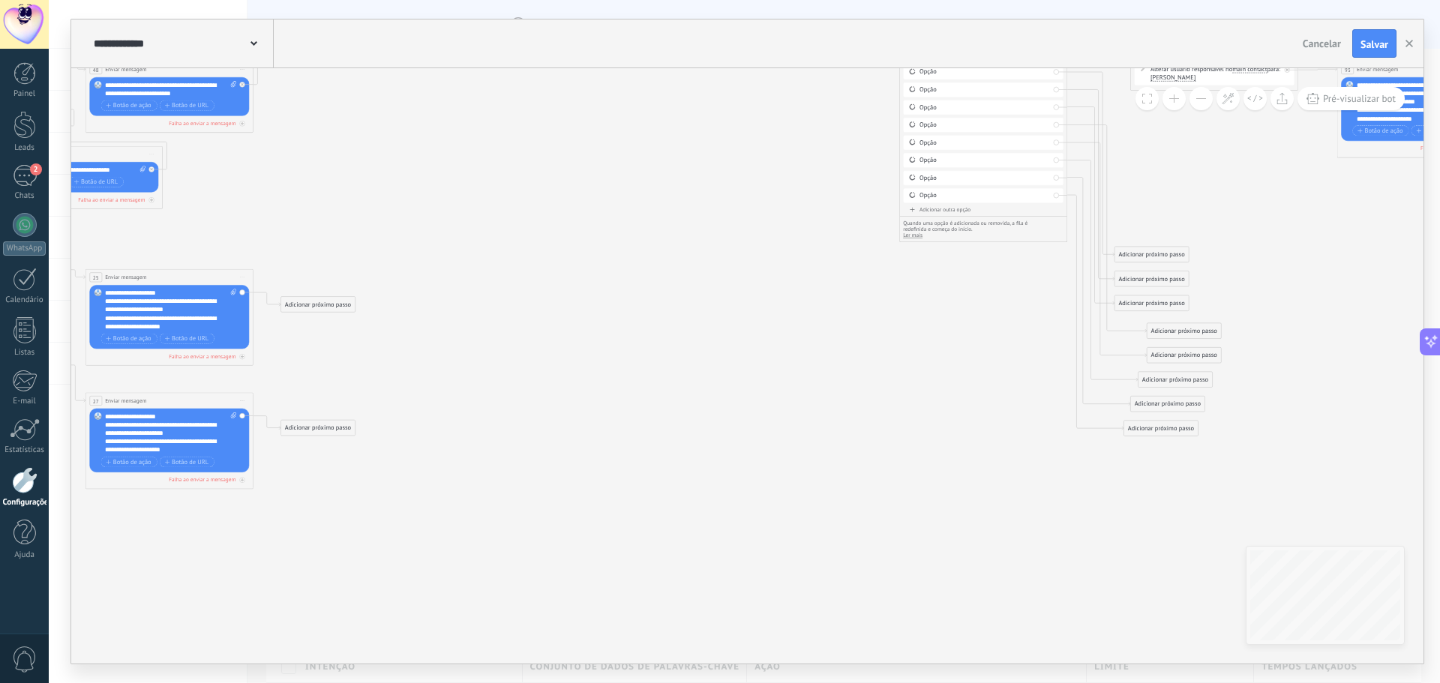
click at [529, 439] on icon at bounding box center [294, 54] width 3296 height 1183
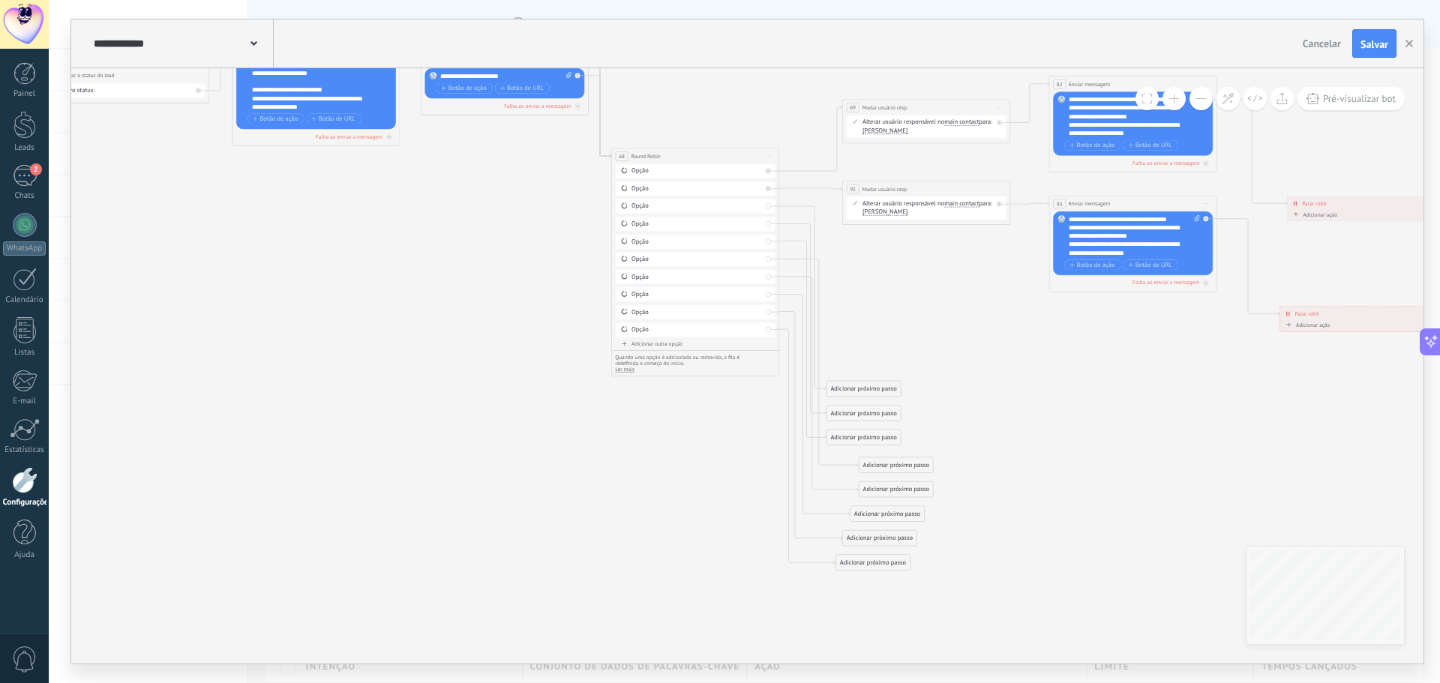
click at [612, 474] on icon at bounding box center [6, 188] width 3296 height 1183
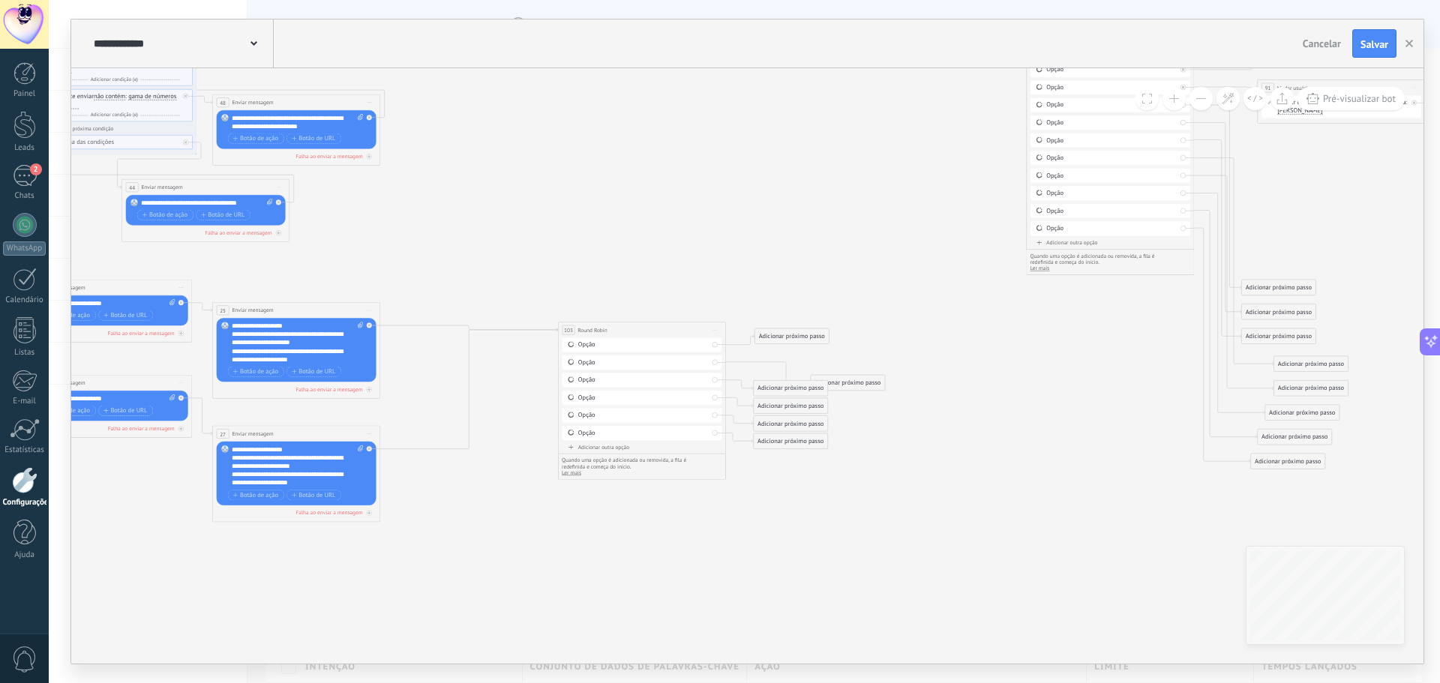
scroll to position [22, 0]
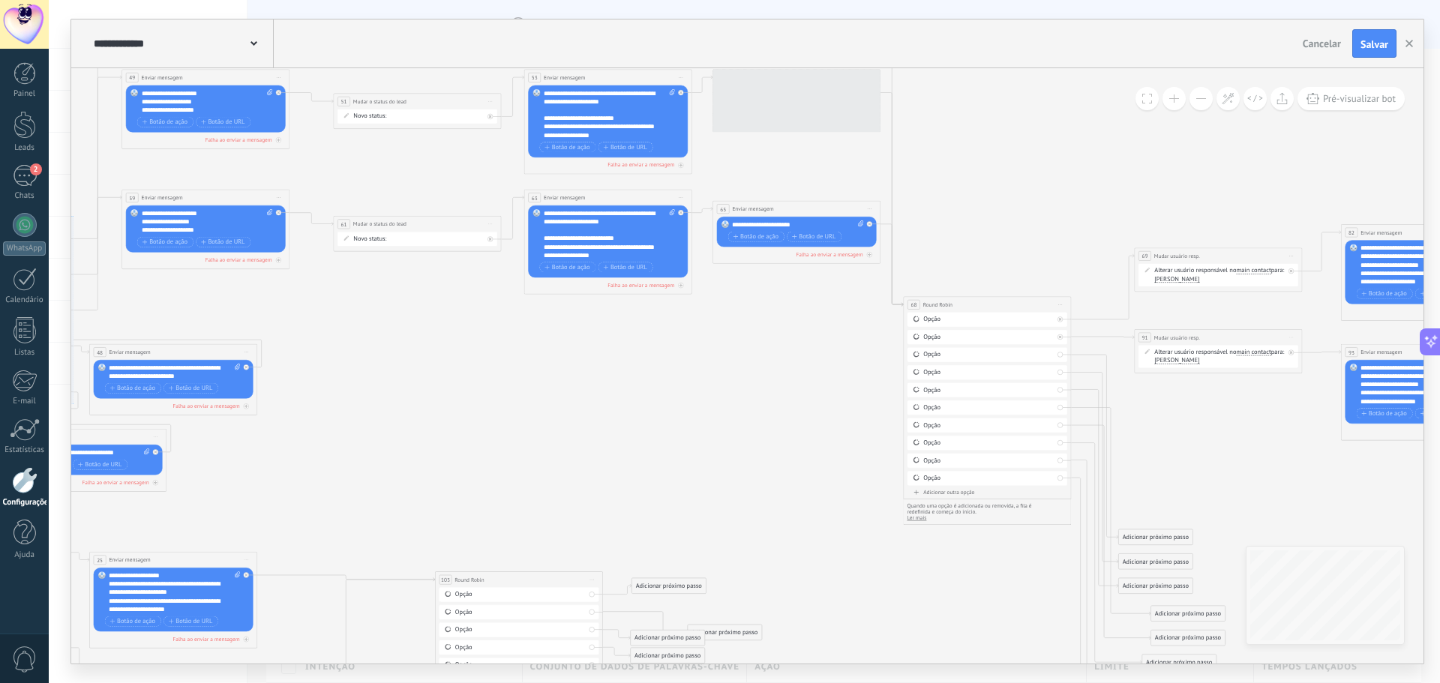
drag, startPoint x: 1045, startPoint y: 415, endPoint x: 930, endPoint y: 646, distance: 257.9
click at [930, 646] on icon at bounding box center [297, 364] width 3296 height 1236
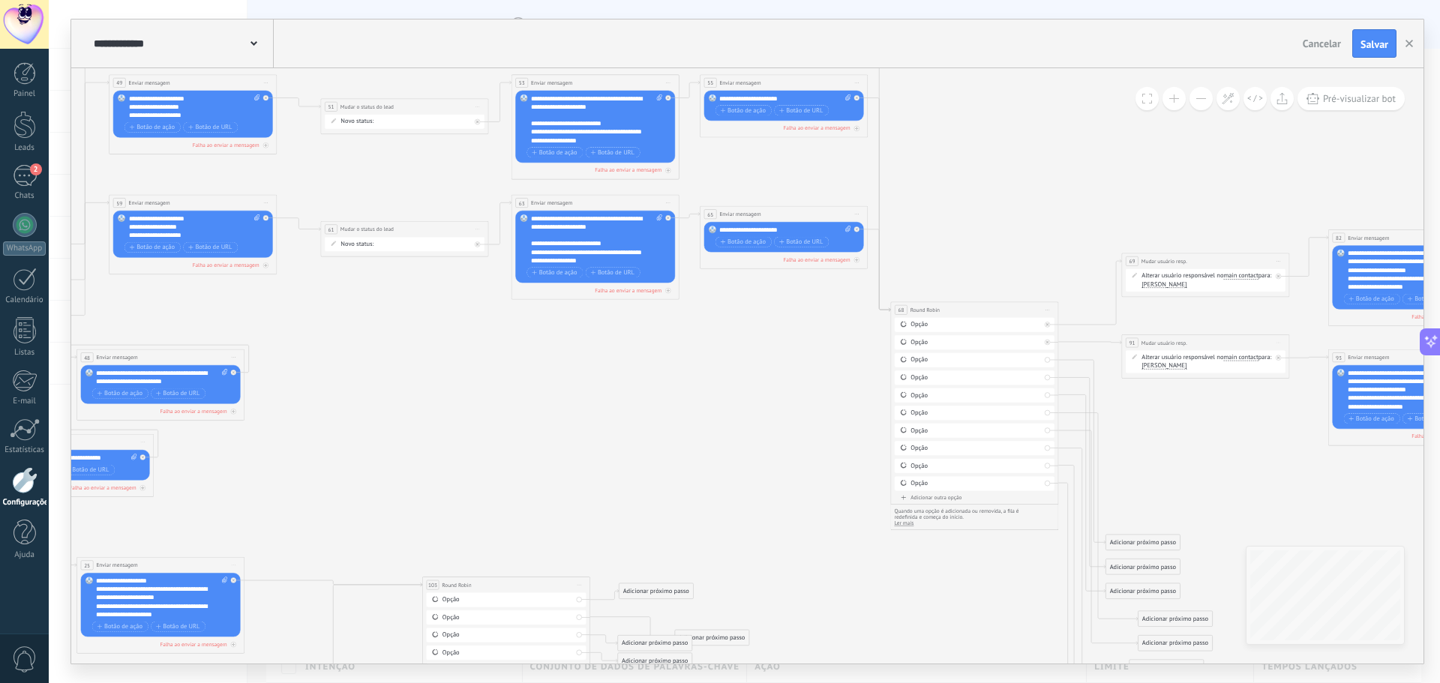
drag, startPoint x: 675, startPoint y: 461, endPoint x: 577, endPoint y: 430, distance: 103.2
click at [577, 430] on icon at bounding box center [285, 369] width 3296 height 1236
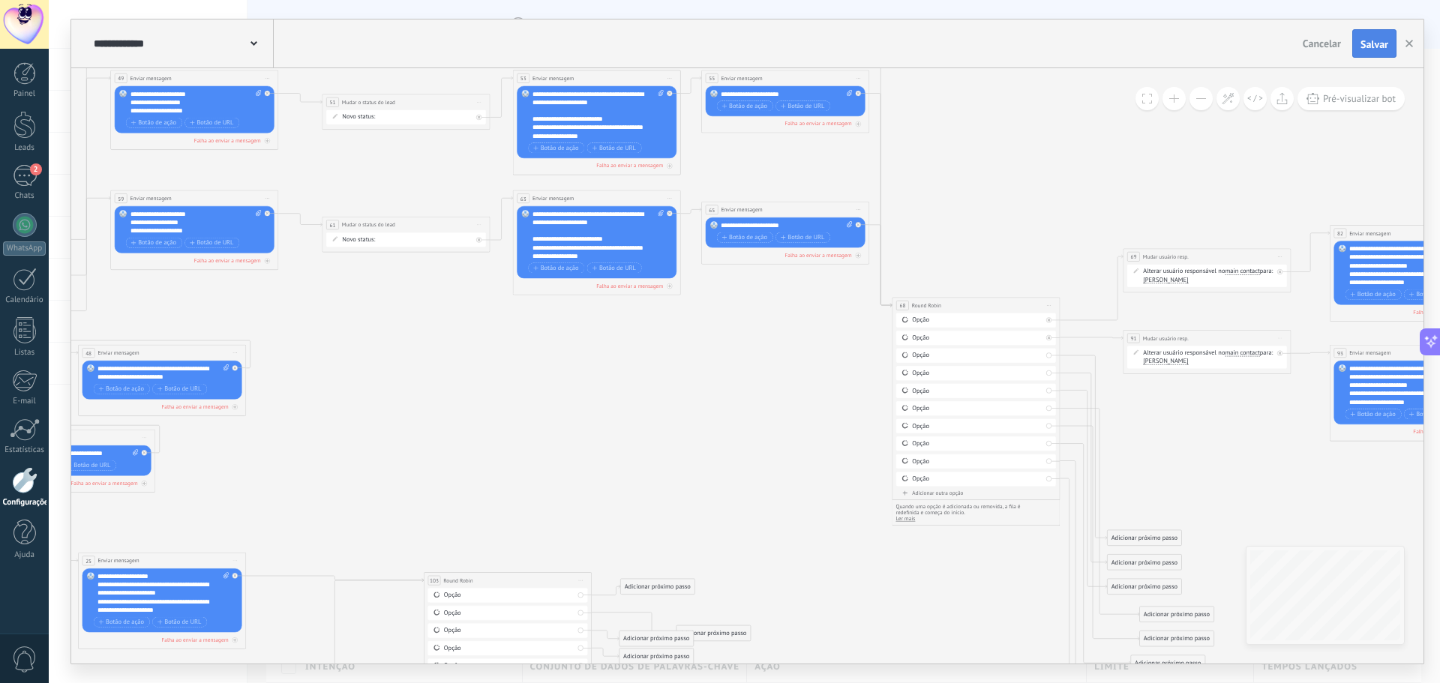
click at [1379, 52] on button "Salvar" at bounding box center [1374, 43] width 44 height 28
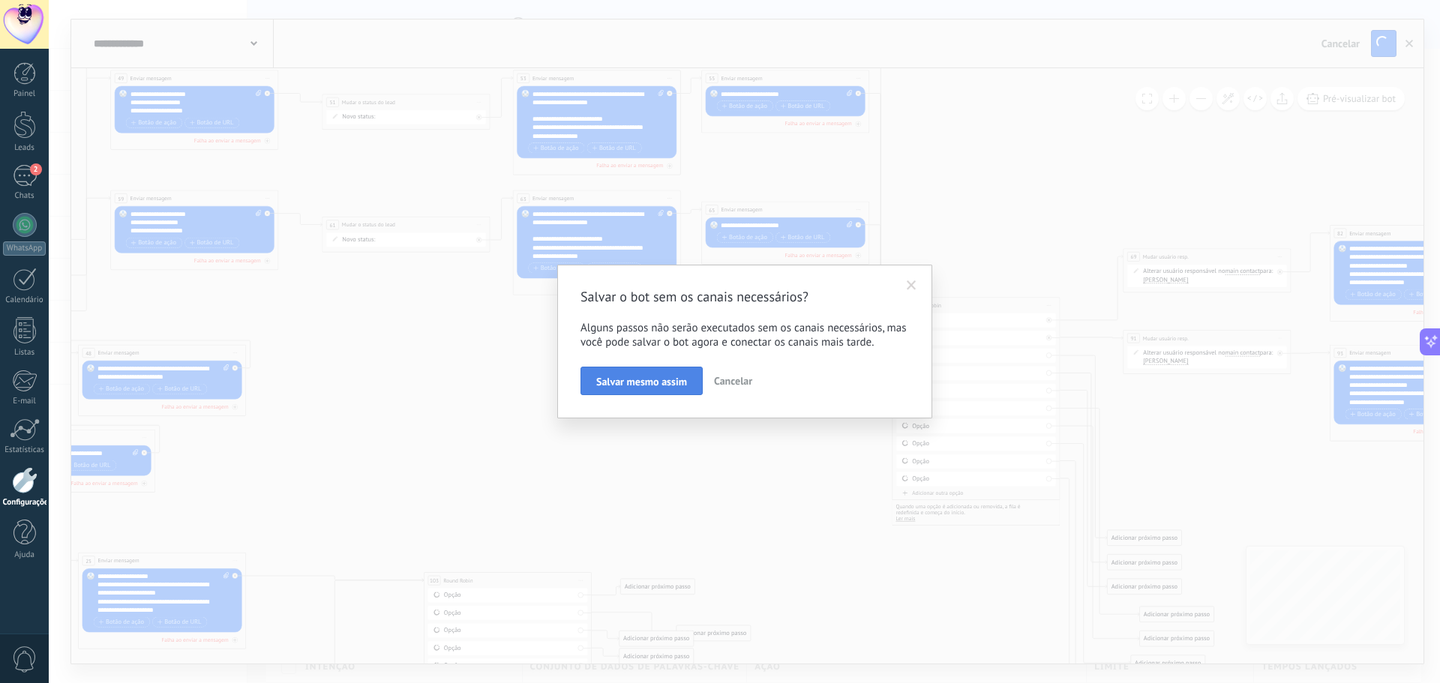
click at [607, 376] on span "Salvar mesmo assim" at bounding box center [641, 381] width 91 height 10
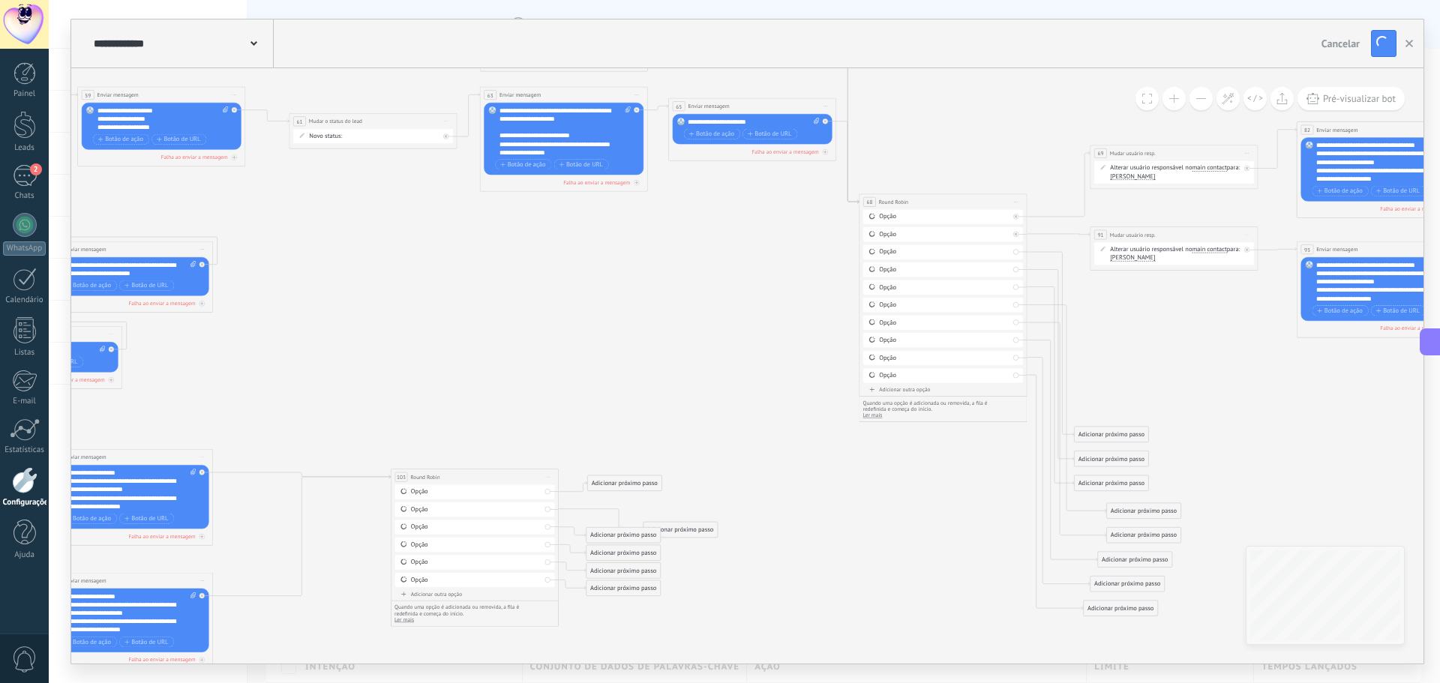
drag, startPoint x: 714, startPoint y: 481, endPoint x: 681, endPoint y: 378, distance: 108.6
click at [681, 378] on icon at bounding box center [253, 261] width 3296 height 1236
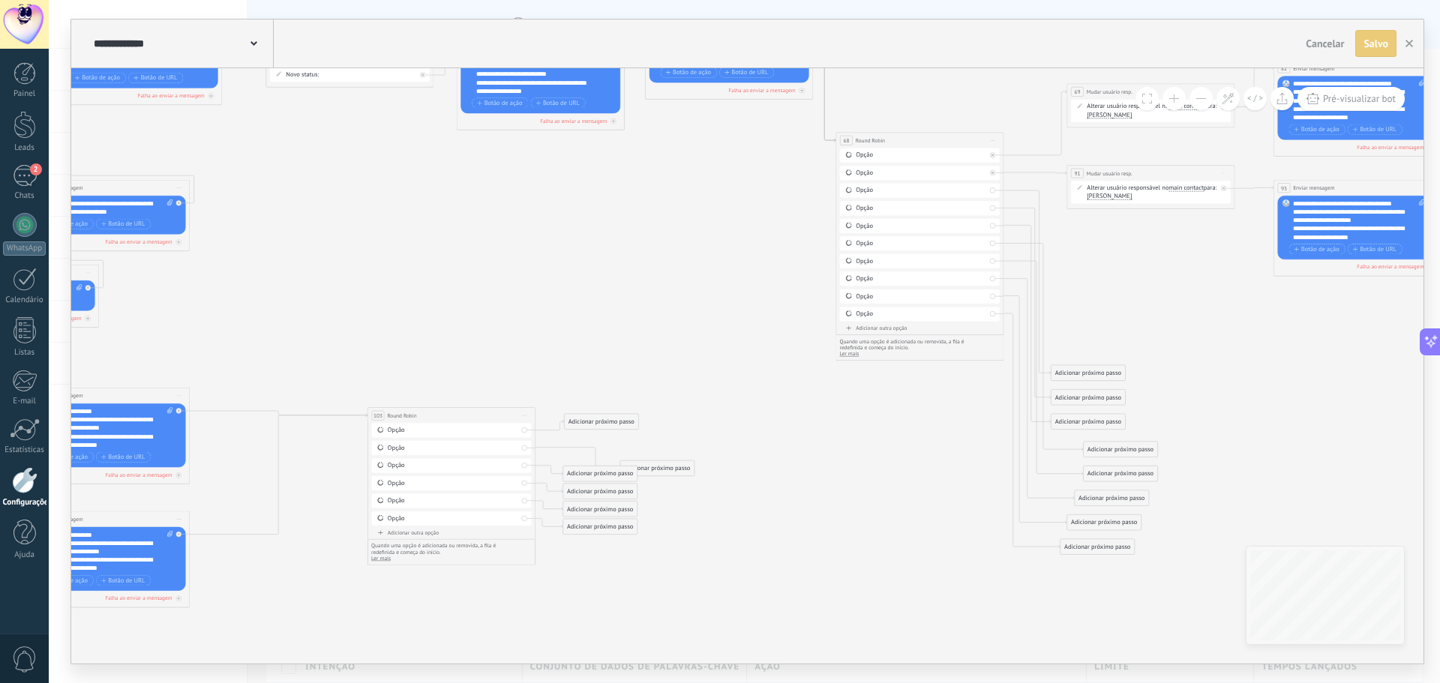
drag, startPoint x: 753, startPoint y: 442, endPoint x: 730, endPoint y: 381, distance: 65.7
click at [730, 381] on icon at bounding box center [230, 200] width 3296 height 1236
drag, startPoint x: 680, startPoint y: 468, endPoint x: 625, endPoint y: 449, distance: 58.6
click at [625, 449] on div "Adicionar próximo passo" at bounding box center [599, 445] width 73 height 13
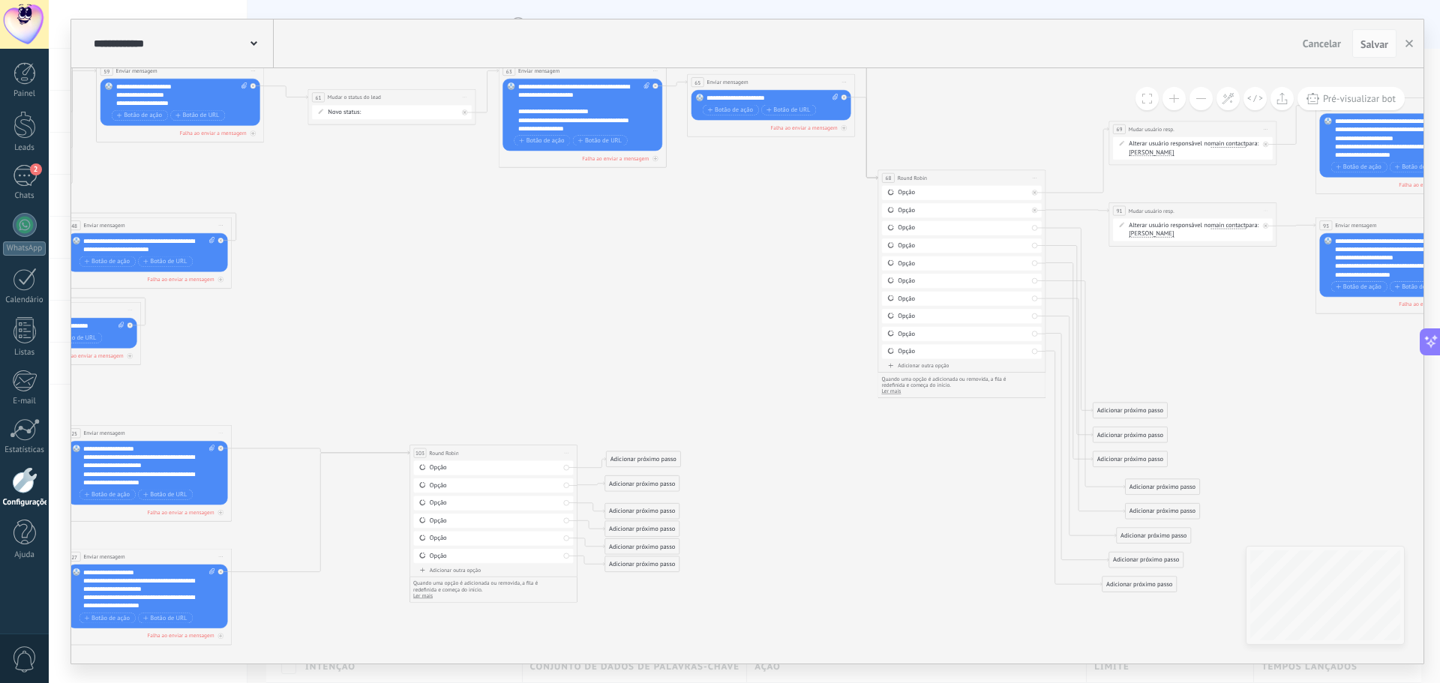
drag, startPoint x: 739, startPoint y: 294, endPoint x: 755, endPoint y: 309, distance: 21.7
click at [755, 309] on icon at bounding box center [272, 237] width 3296 height 1236
